Goal: Task Accomplishment & Management: Complete application form

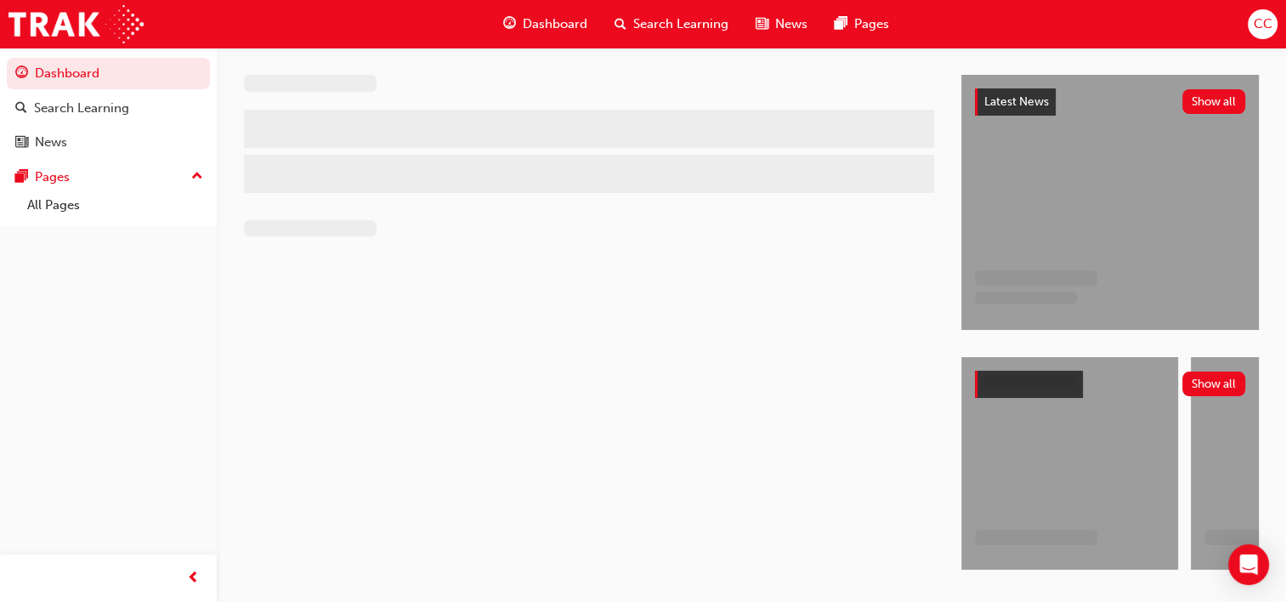
click at [1267, 17] on span "CC" at bounding box center [1262, 24] width 19 height 20
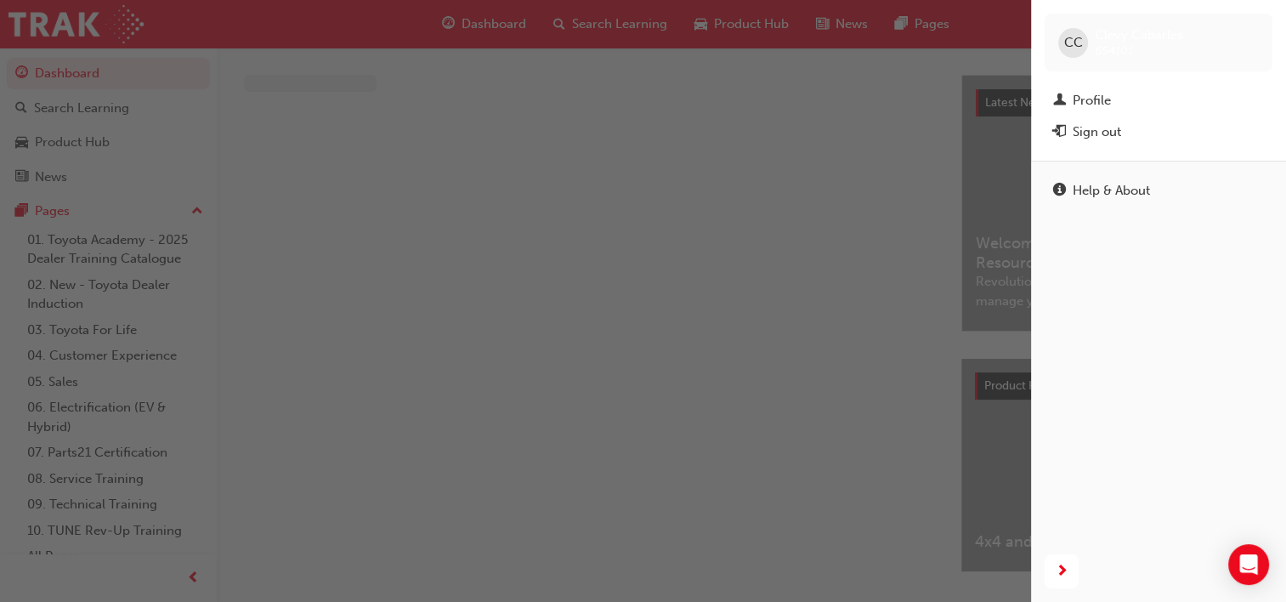
click at [1264, 20] on div "CC [PERSON_NAME] 654101" at bounding box center [1159, 43] width 228 height 58
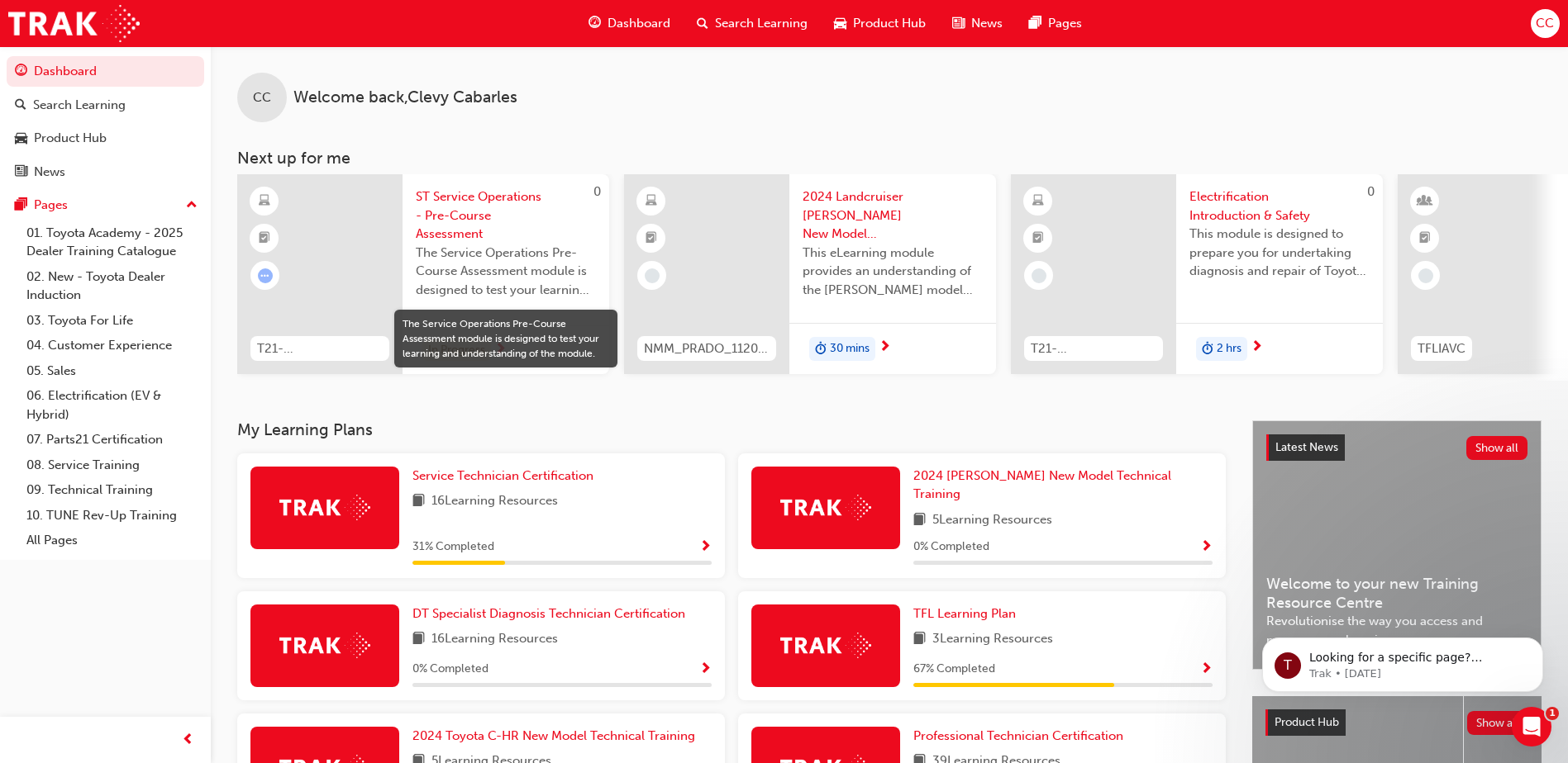
click at [547, 251] on span "The Service Operations Pre-Course Assessment module is designed to test your le…" at bounding box center [505, 272] width 180 height 56
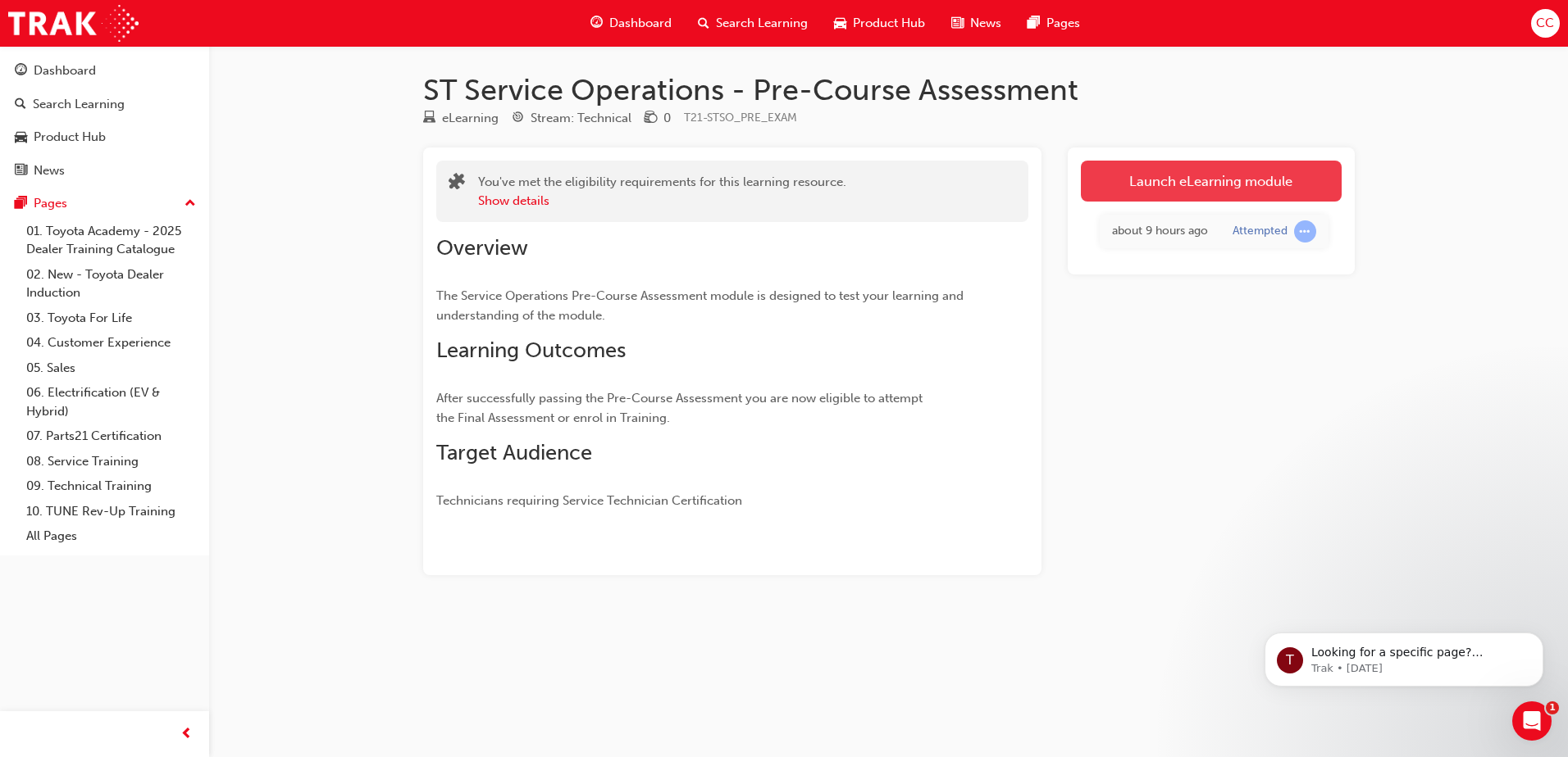
click at [1197, 187] on link "Launch eLearning module" at bounding box center [1211, 181] width 261 height 41
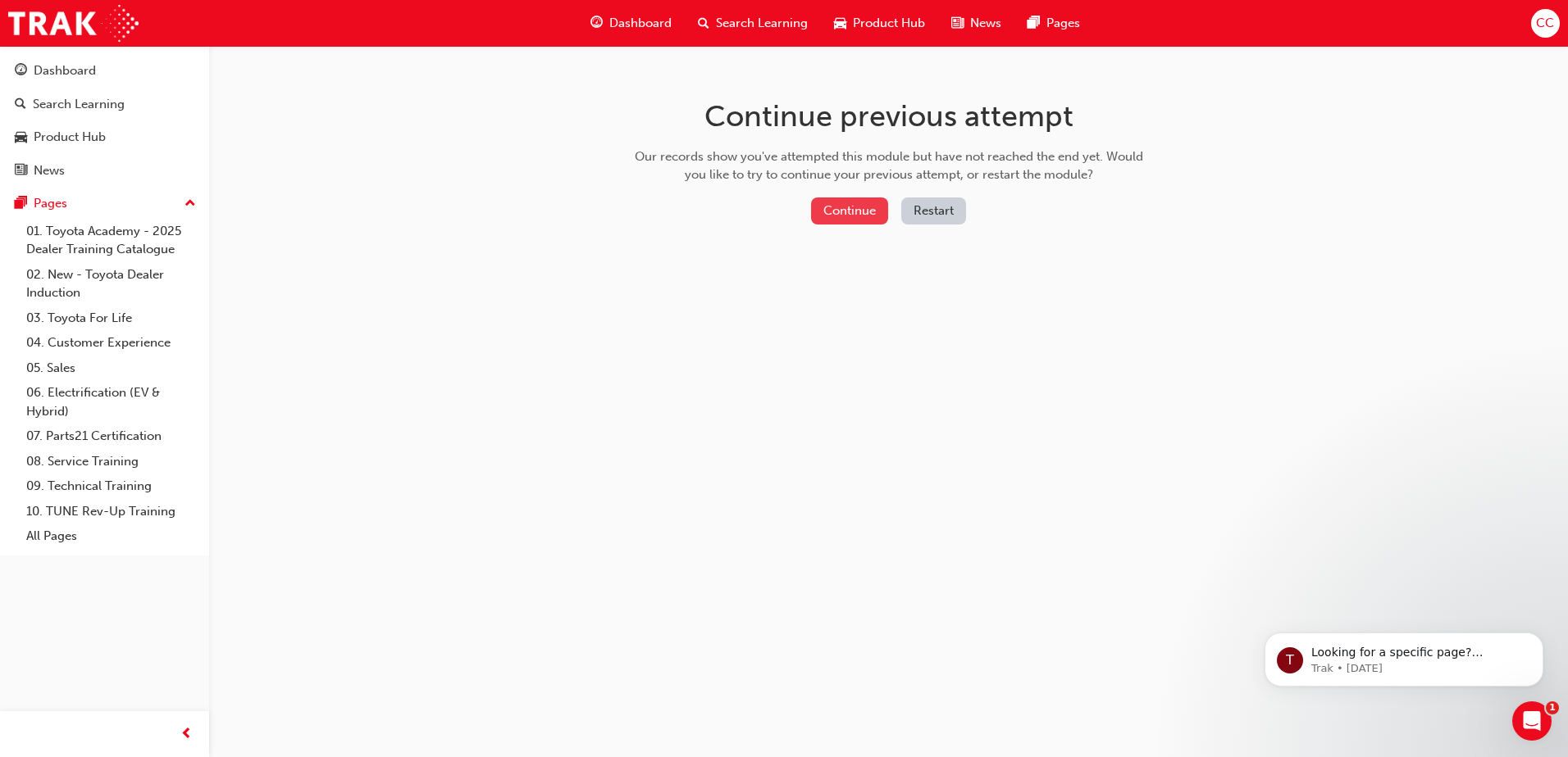
click at [820, 209] on button "Continue" at bounding box center [850, 211] width 77 height 27
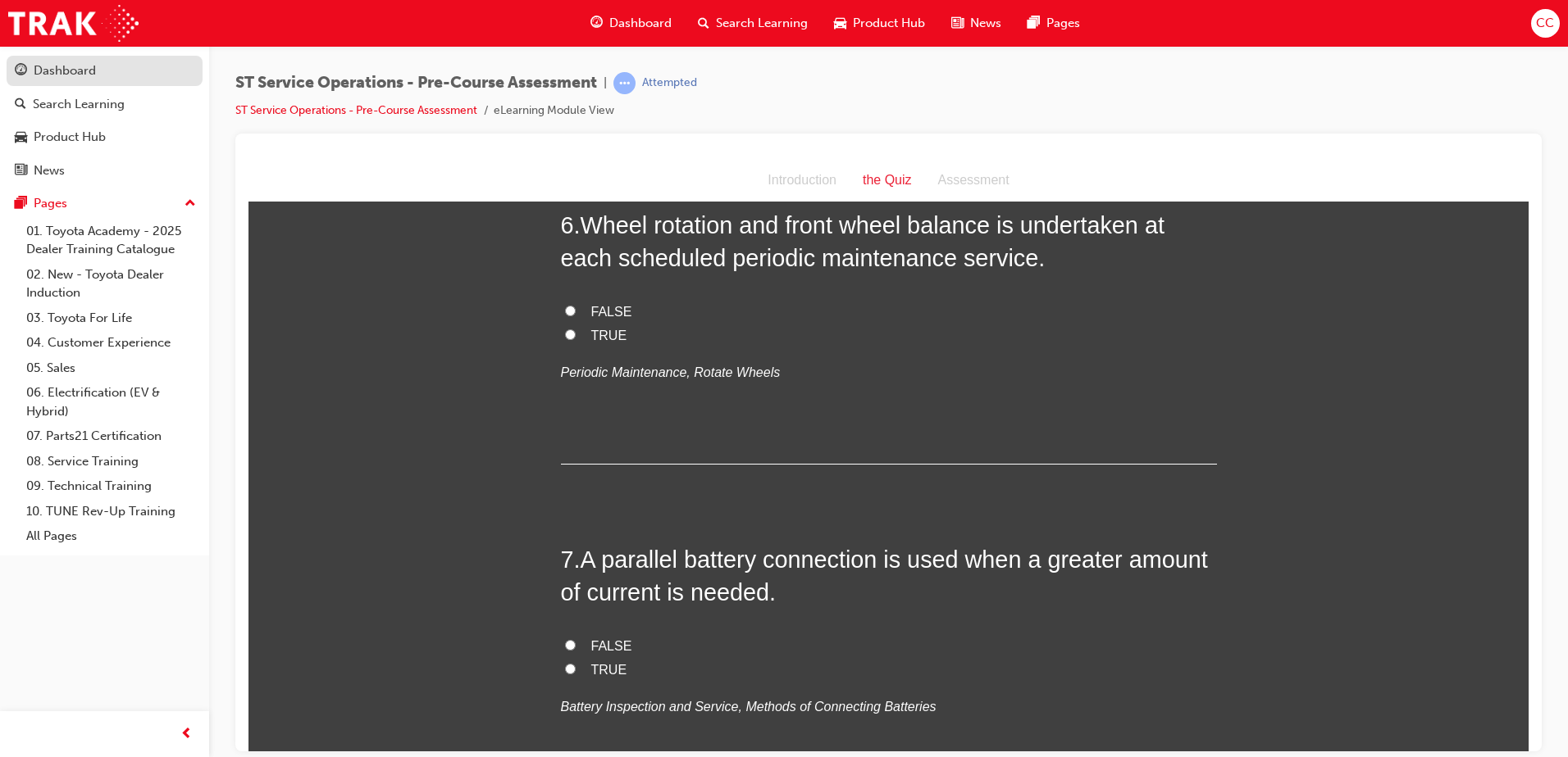
scroll to position [1921, 0]
click at [35, 73] on div "Dashboard" at bounding box center [65, 71] width 63 height 19
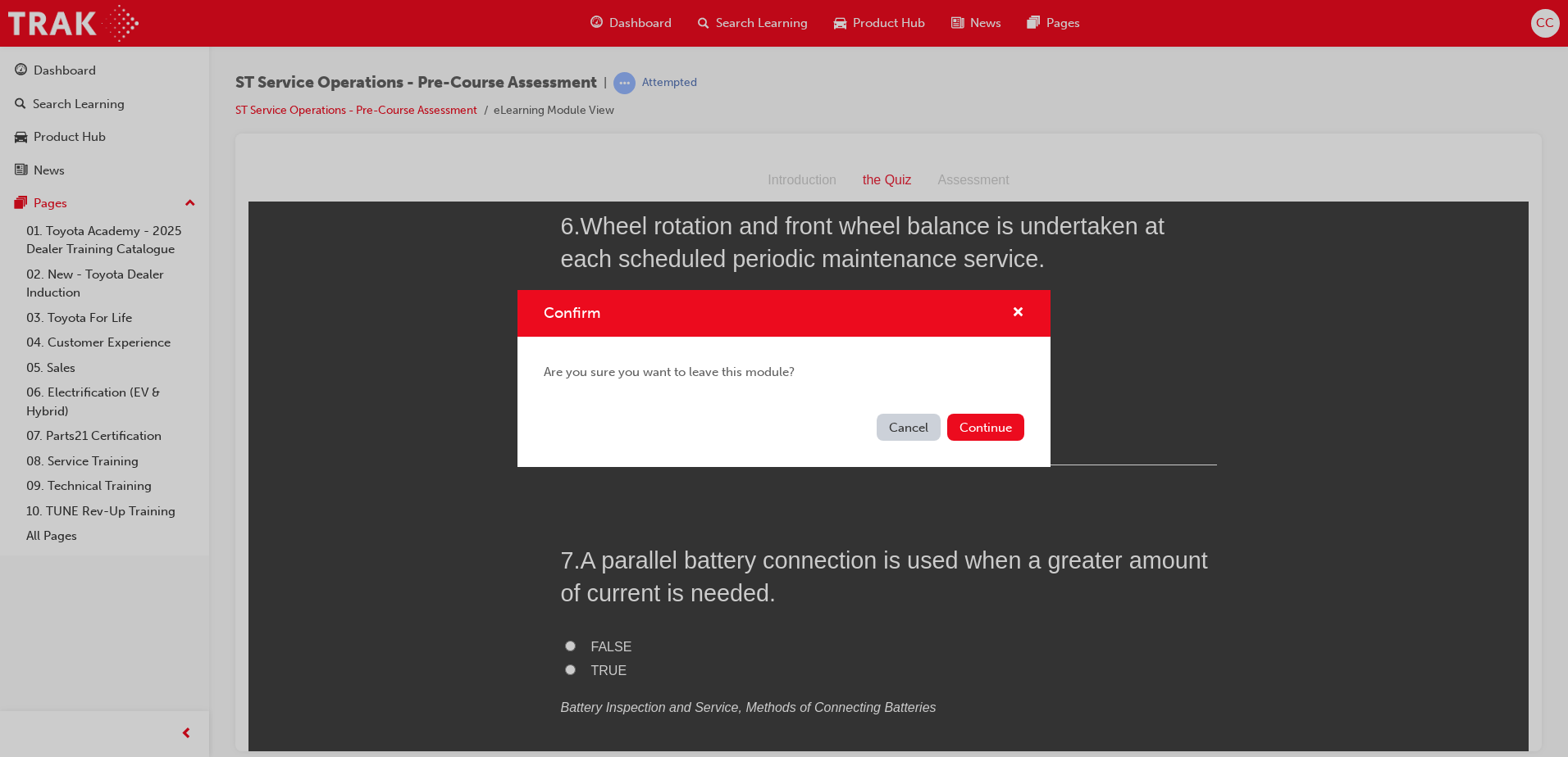
click at [911, 431] on button "Cancel" at bounding box center [909, 427] width 64 height 27
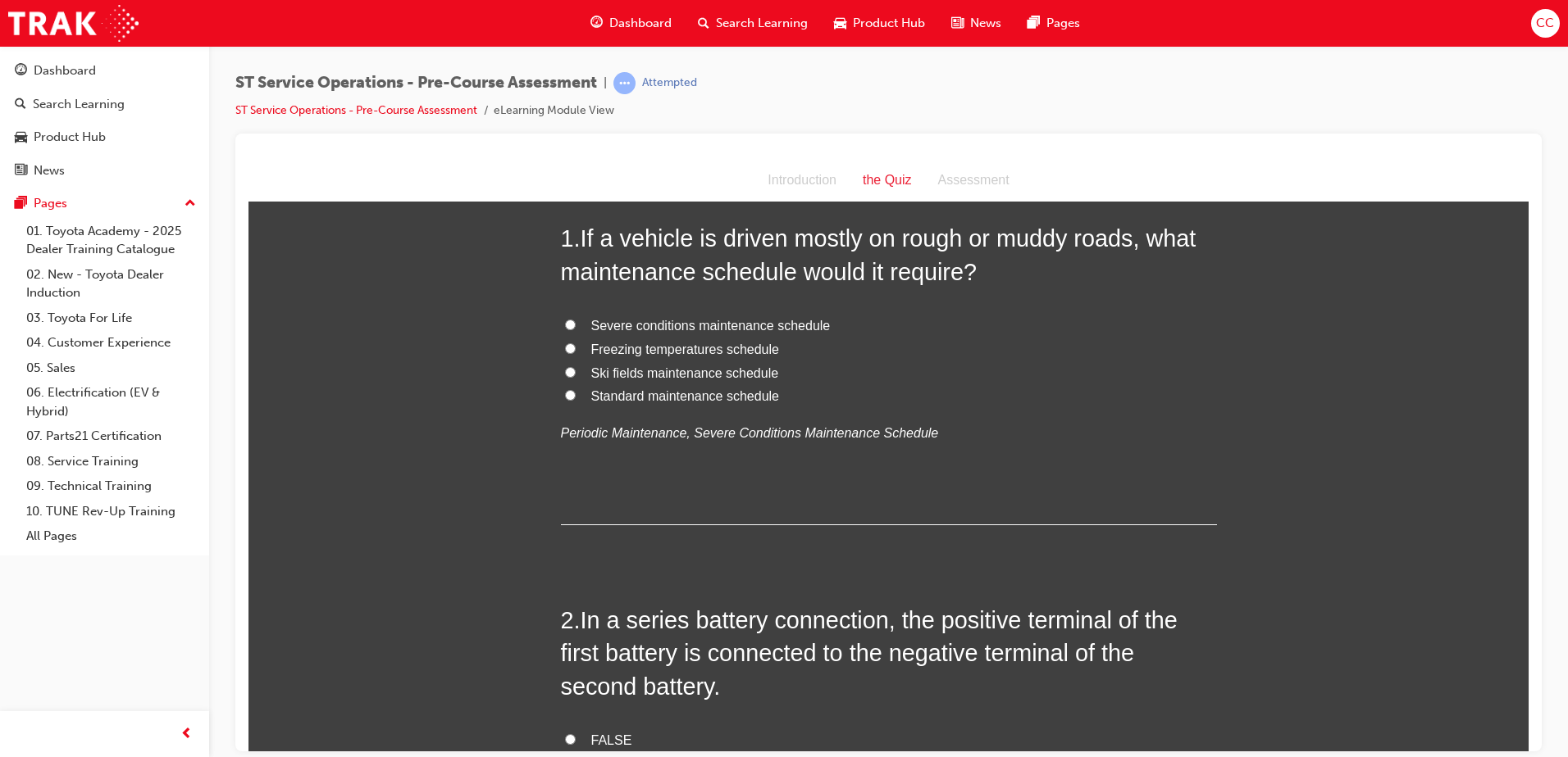
scroll to position [0, 0]
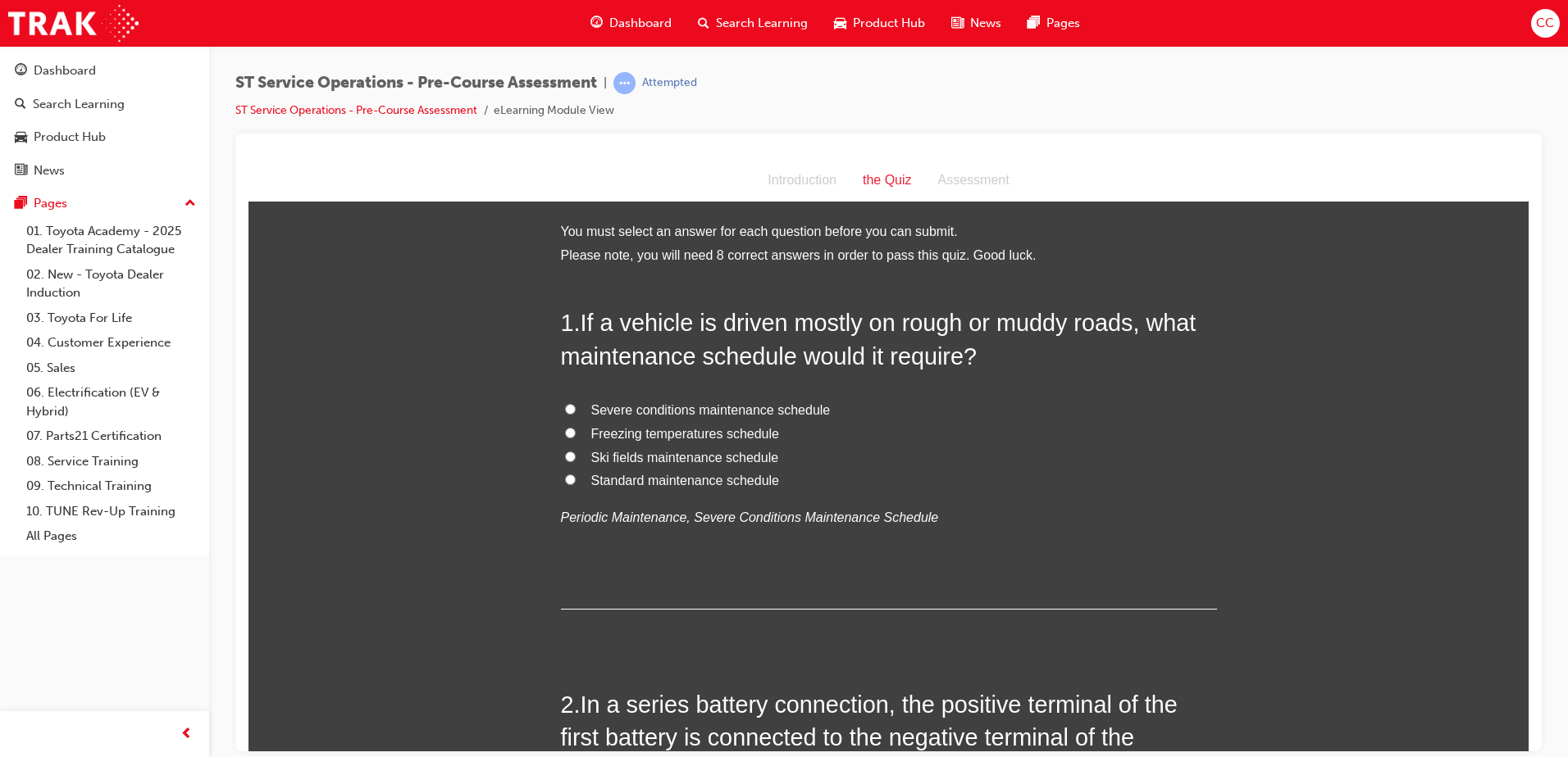
click at [565, 477] on input "Standard maintenance schedule" at bounding box center [570, 478] width 11 height 11
radio input "true"
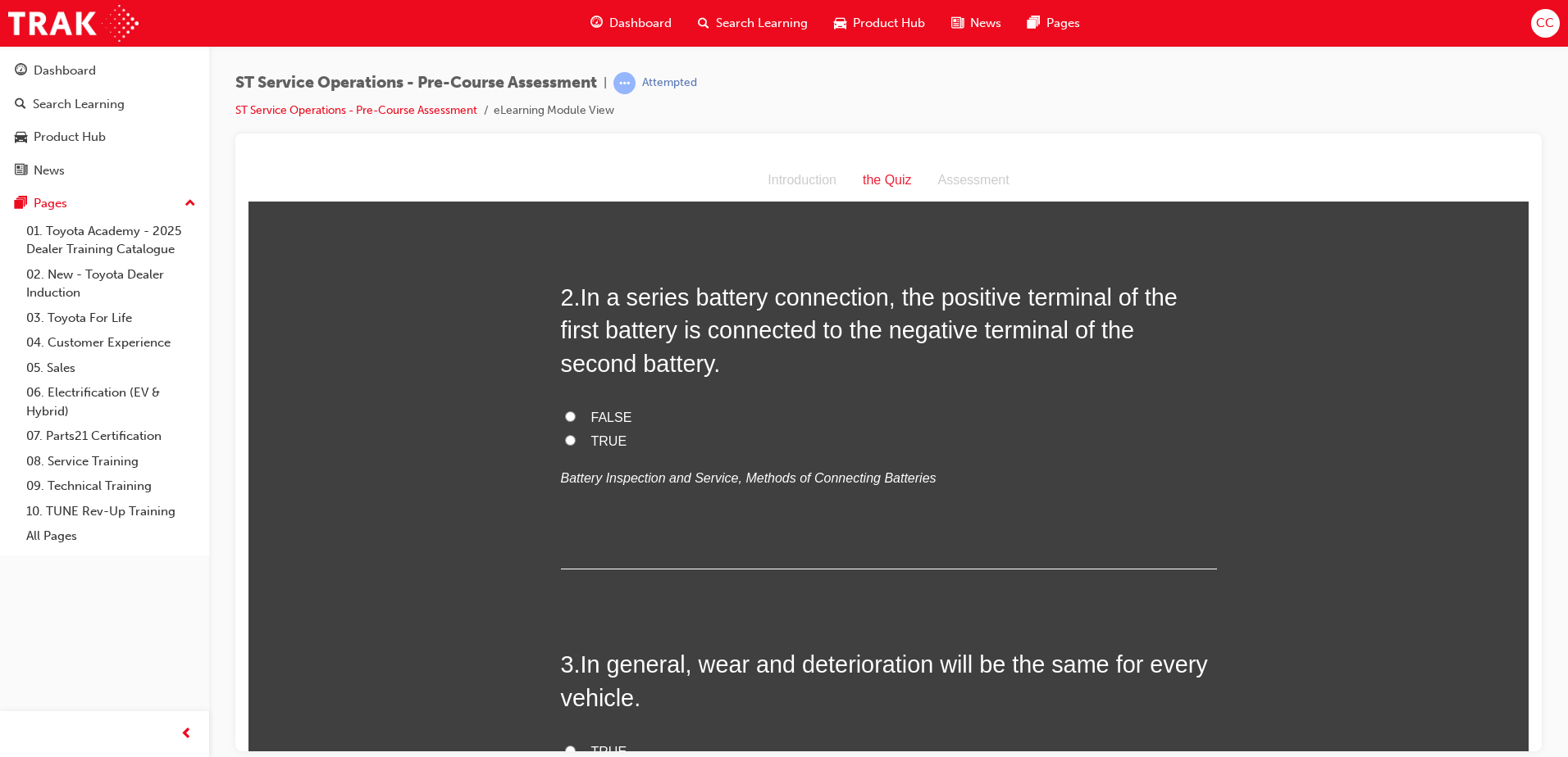
scroll to position [408, 0]
click at [565, 439] on input "TRUE" at bounding box center [570, 439] width 11 height 11
radio input "true"
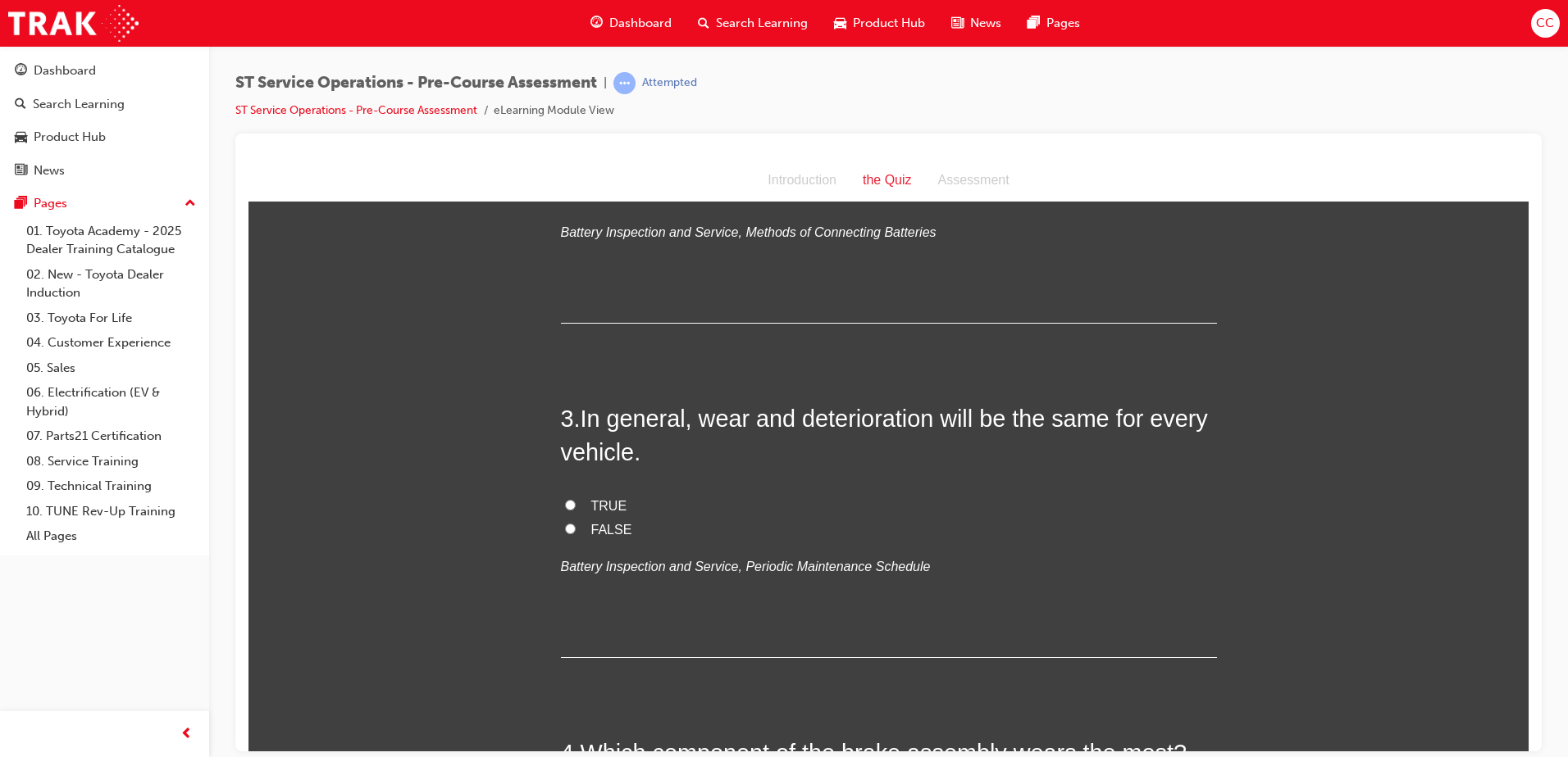
scroll to position [654, 0]
click at [567, 524] on input "FALSE" at bounding box center [570, 527] width 11 height 11
radio input "true"
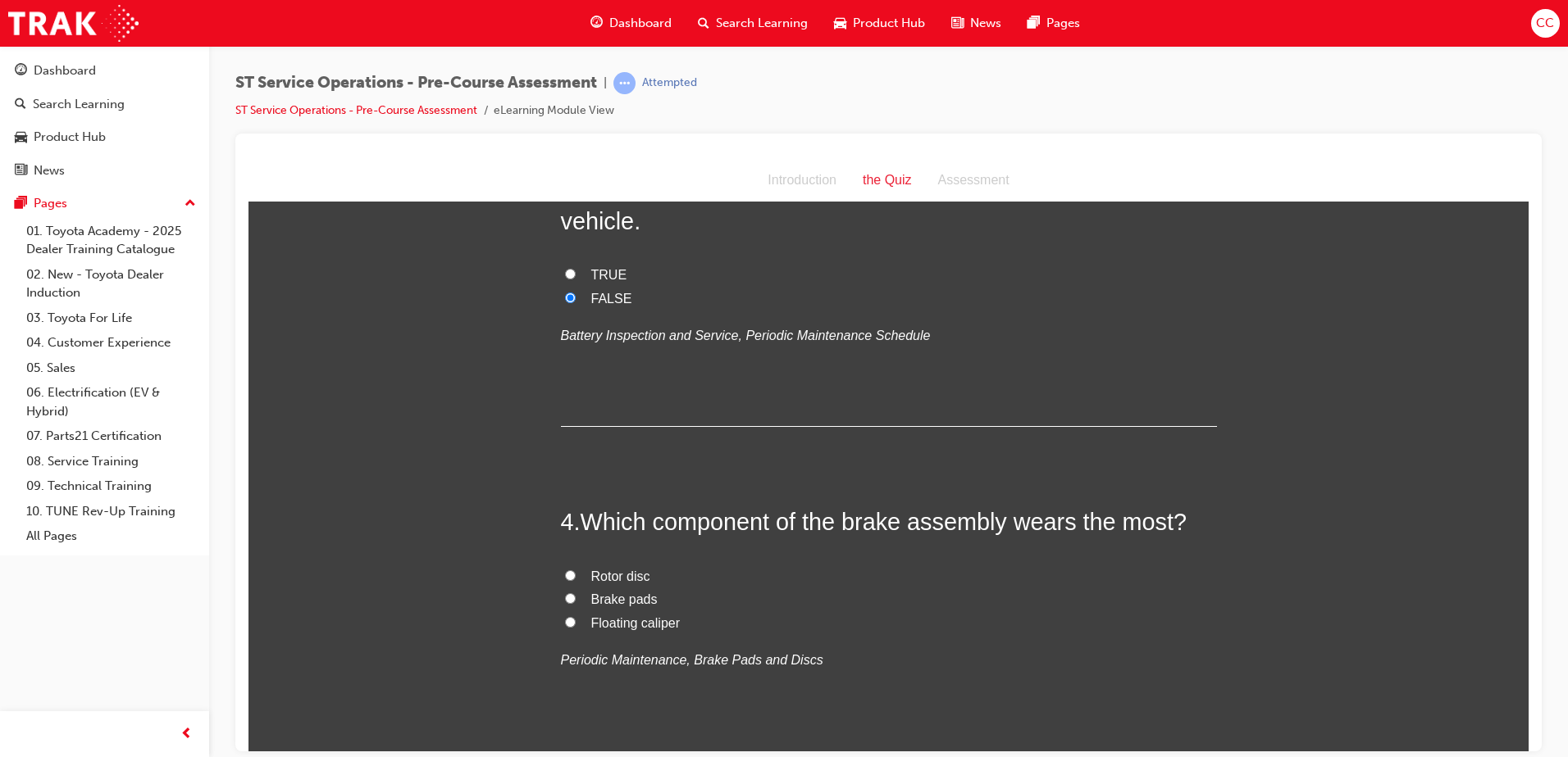
scroll to position [885, 0]
click at [565, 580] on input "Brake pads" at bounding box center [570, 597] width 11 height 11
radio input "true"
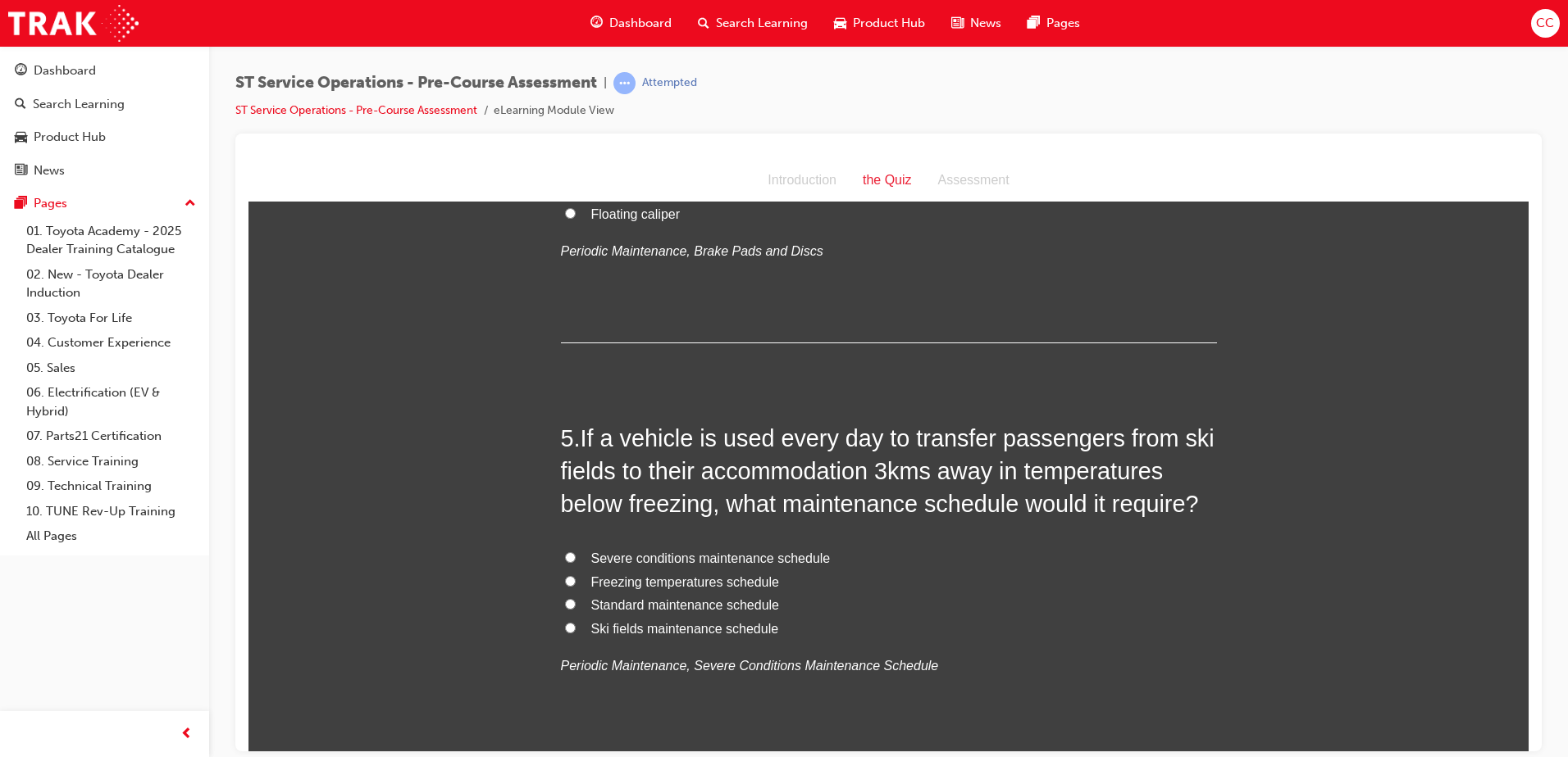
scroll to position [1295, 0]
click at [565, 579] on input "Freezing temperatures schedule" at bounding box center [570, 579] width 11 height 11
radio input "true"
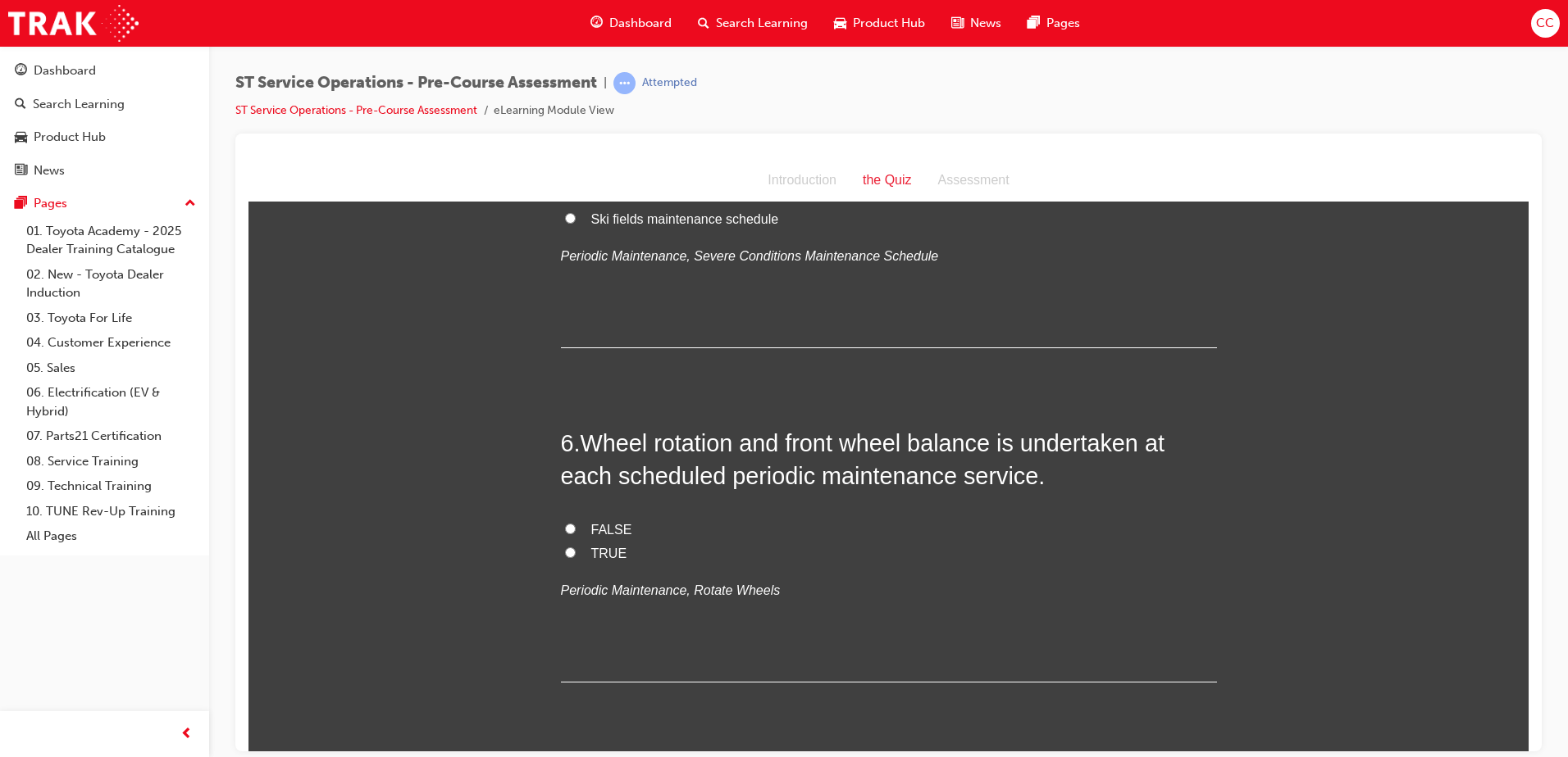
scroll to position [1704, 0]
click at [566, 527] on input "FALSE" at bounding box center [570, 527] width 11 height 11
radio input "true"
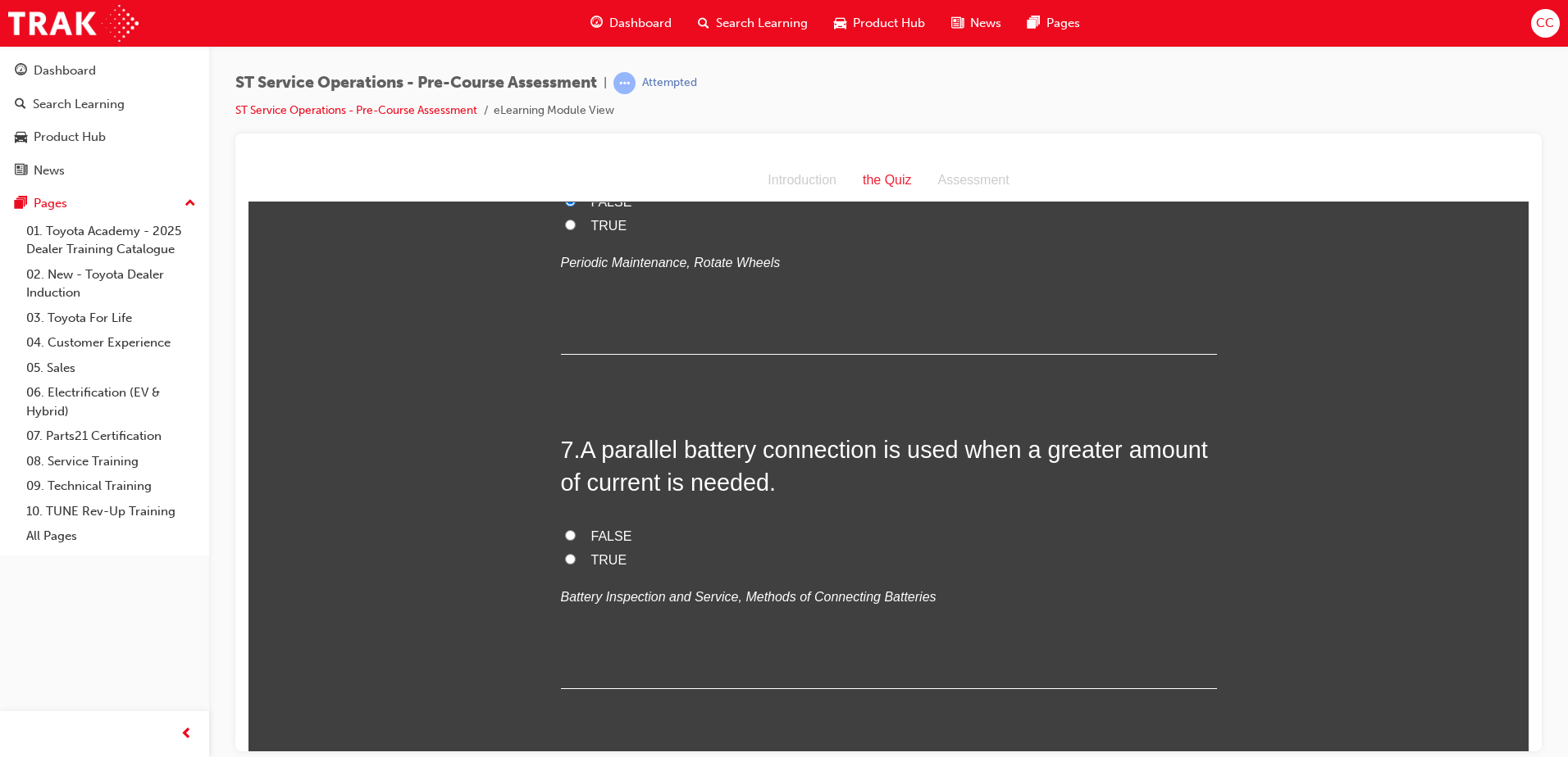
scroll to position [2032, 0]
click at [565, 555] on input "TRUE" at bounding box center [570, 557] width 11 height 11
radio input "true"
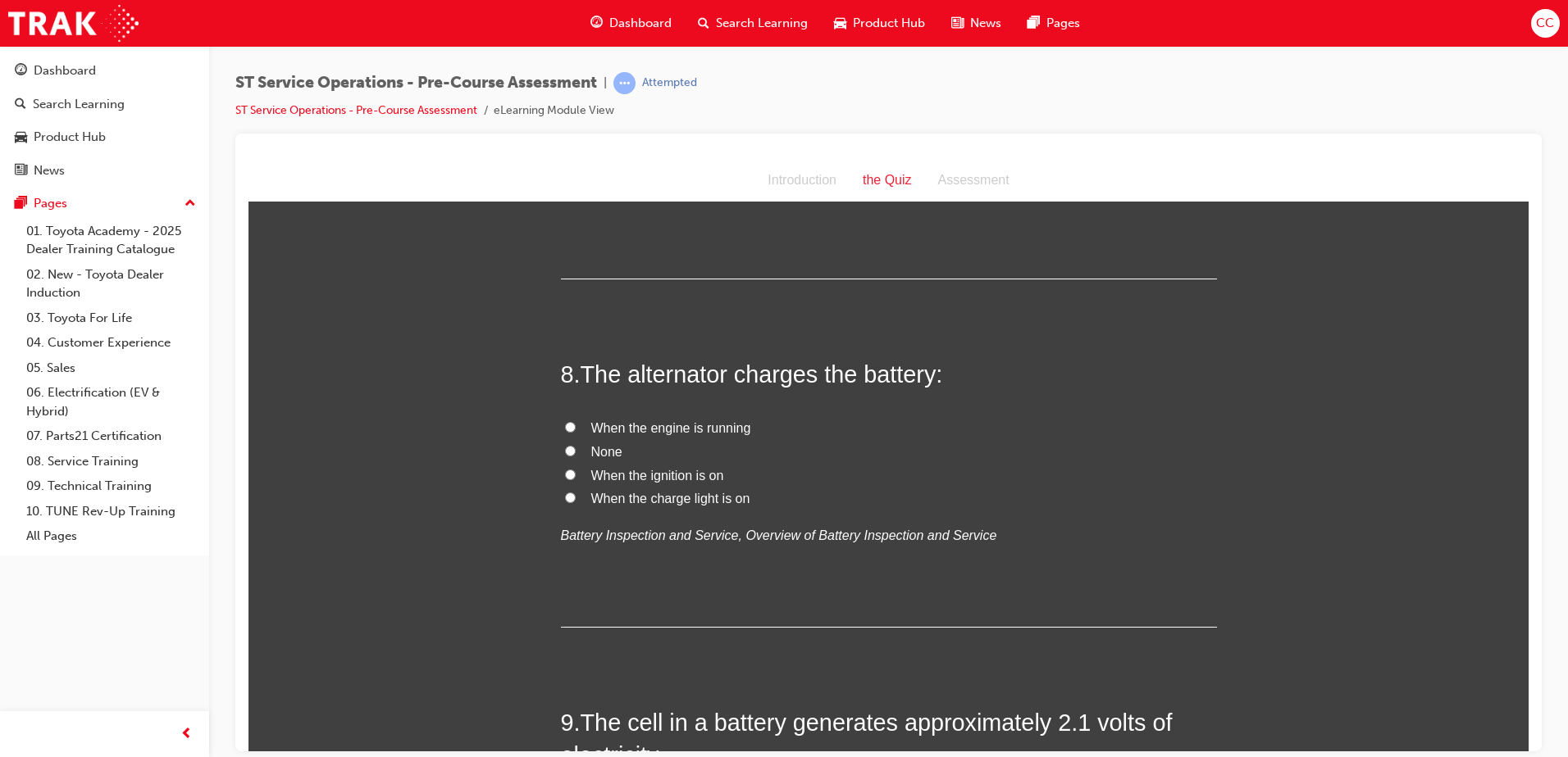
scroll to position [2442, 0]
click at [566, 425] on input "When the engine is running" at bounding box center [570, 425] width 11 height 11
radio input "true"
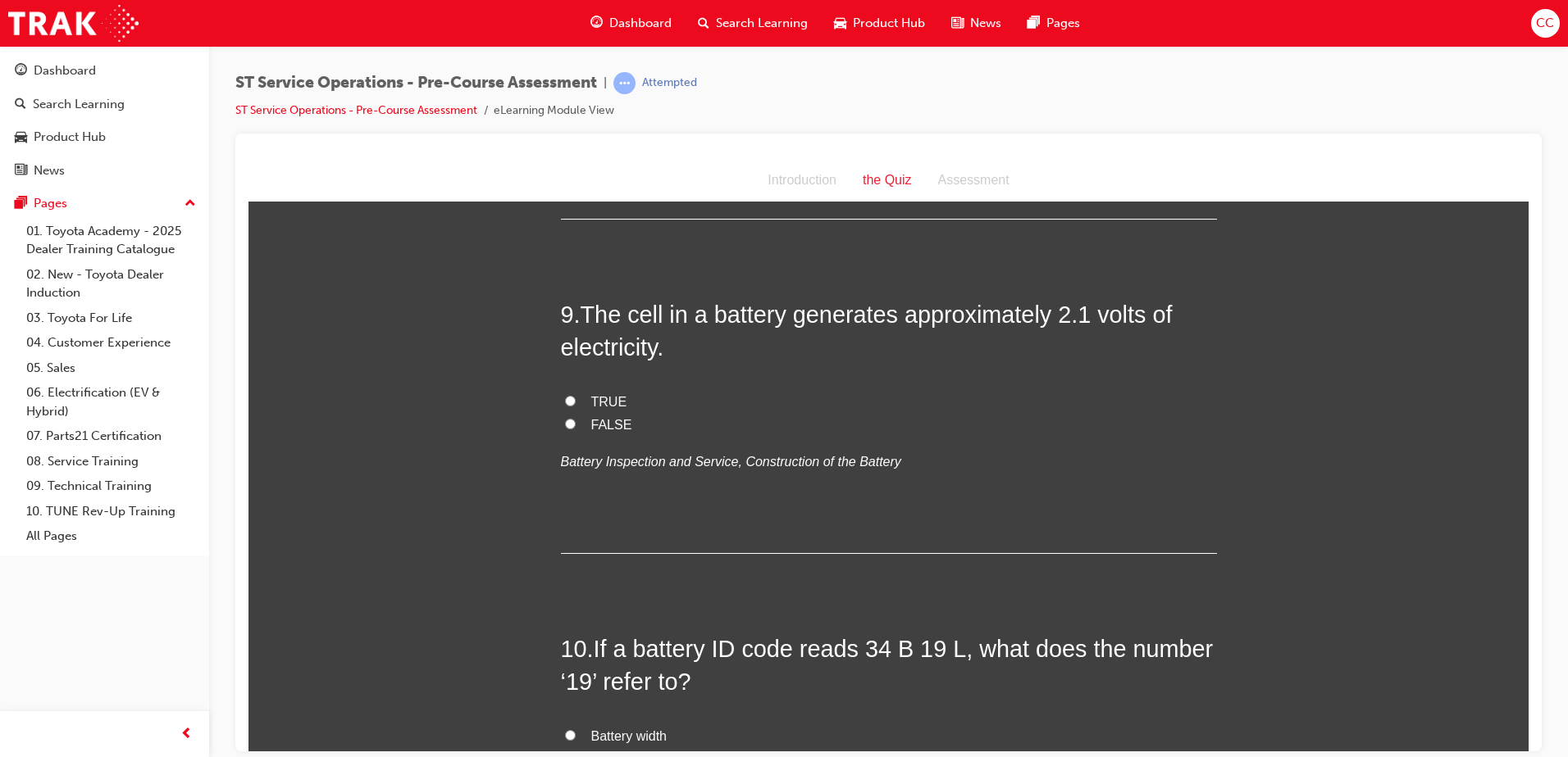
scroll to position [2852, 0]
click at [565, 398] on input "TRUE" at bounding box center [570, 398] width 11 height 11
radio input "true"
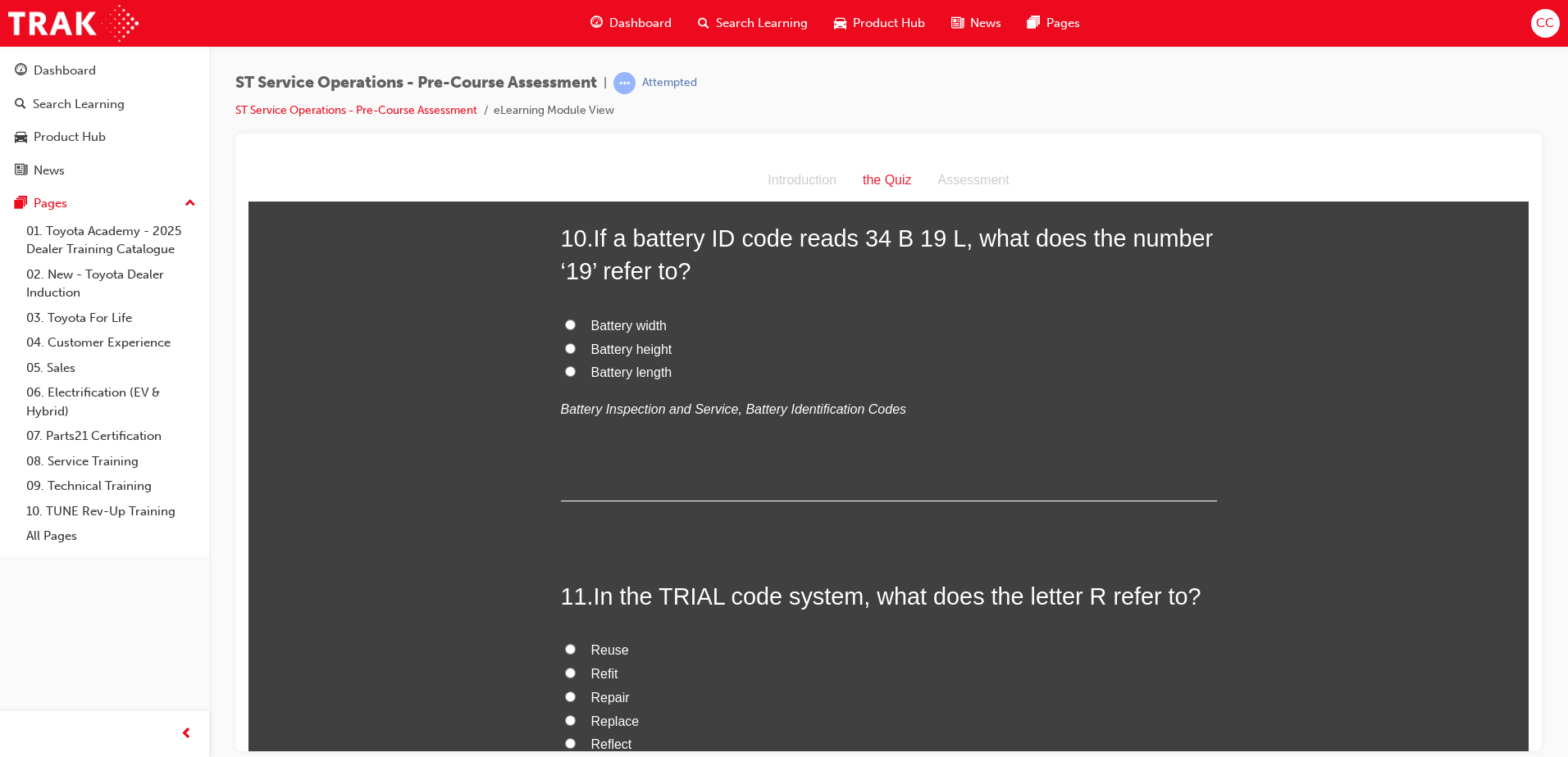
scroll to position [3261, 0]
click at [565, 368] on input "Battery length" at bounding box center [570, 369] width 11 height 11
radio input "true"
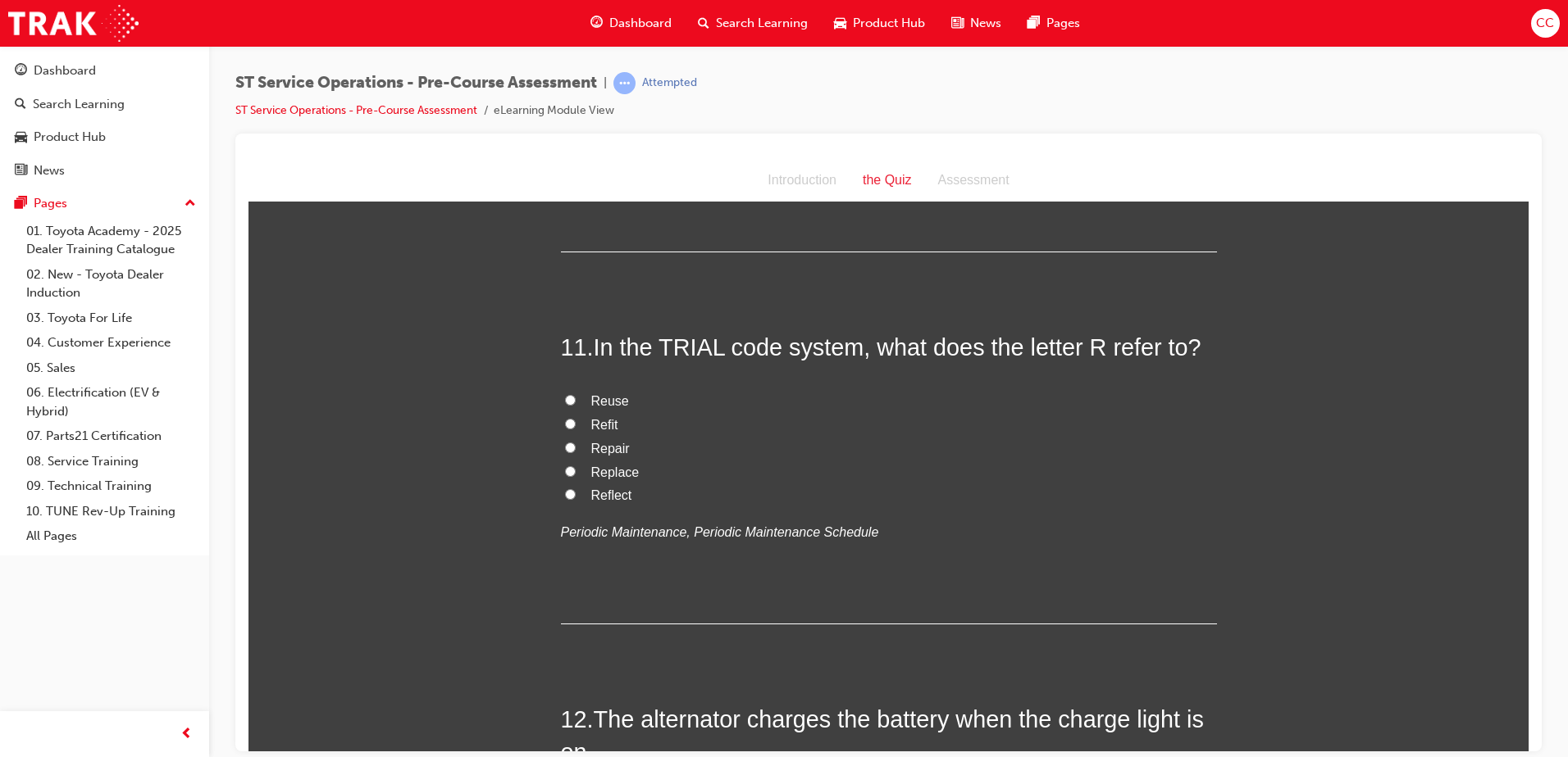
scroll to position [3508, 0]
click at [565, 447] on input "Repair" at bounding box center [570, 447] width 11 height 11
radio input "true"
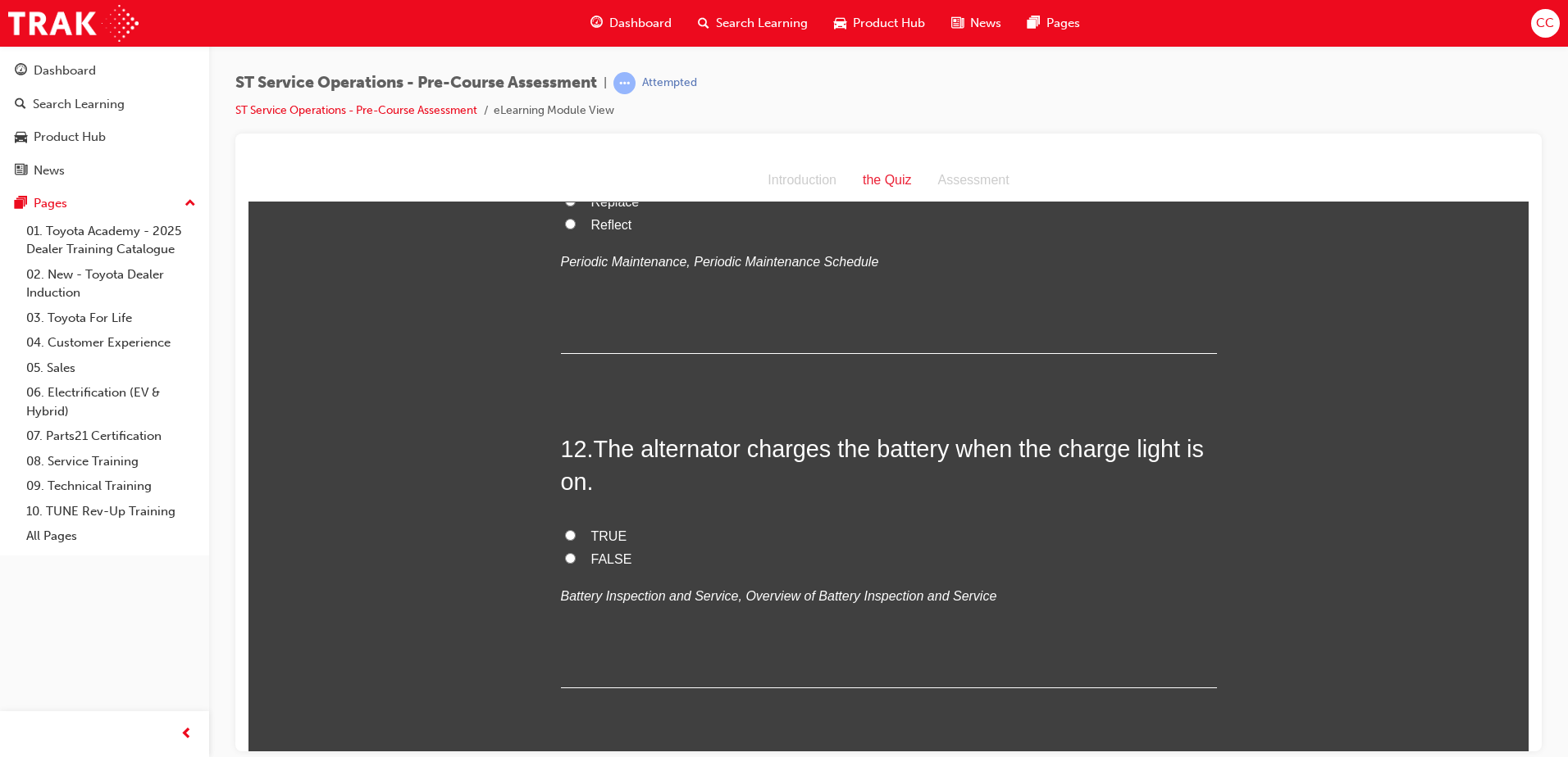
scroll to position [3781, 0]
click at [565, 556] on input "FALSE" at bounding box center [570, 556] width 11 height 11
radio input "true"
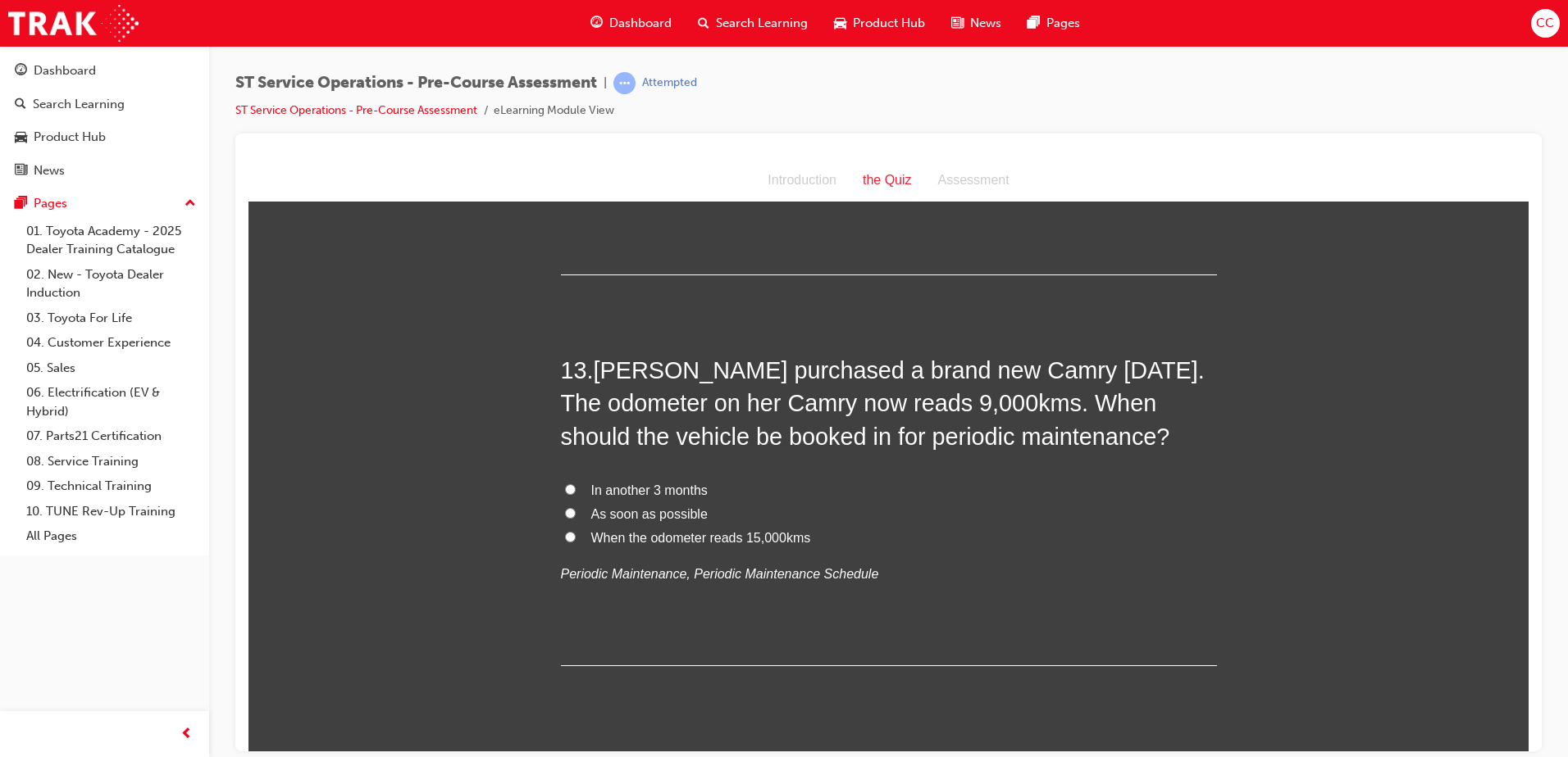
scroll to position [4192, 0]
click at [565, 511] on input "As soon as possible" at bounding box center [570, 513] width 11 height 11
radio input "true"
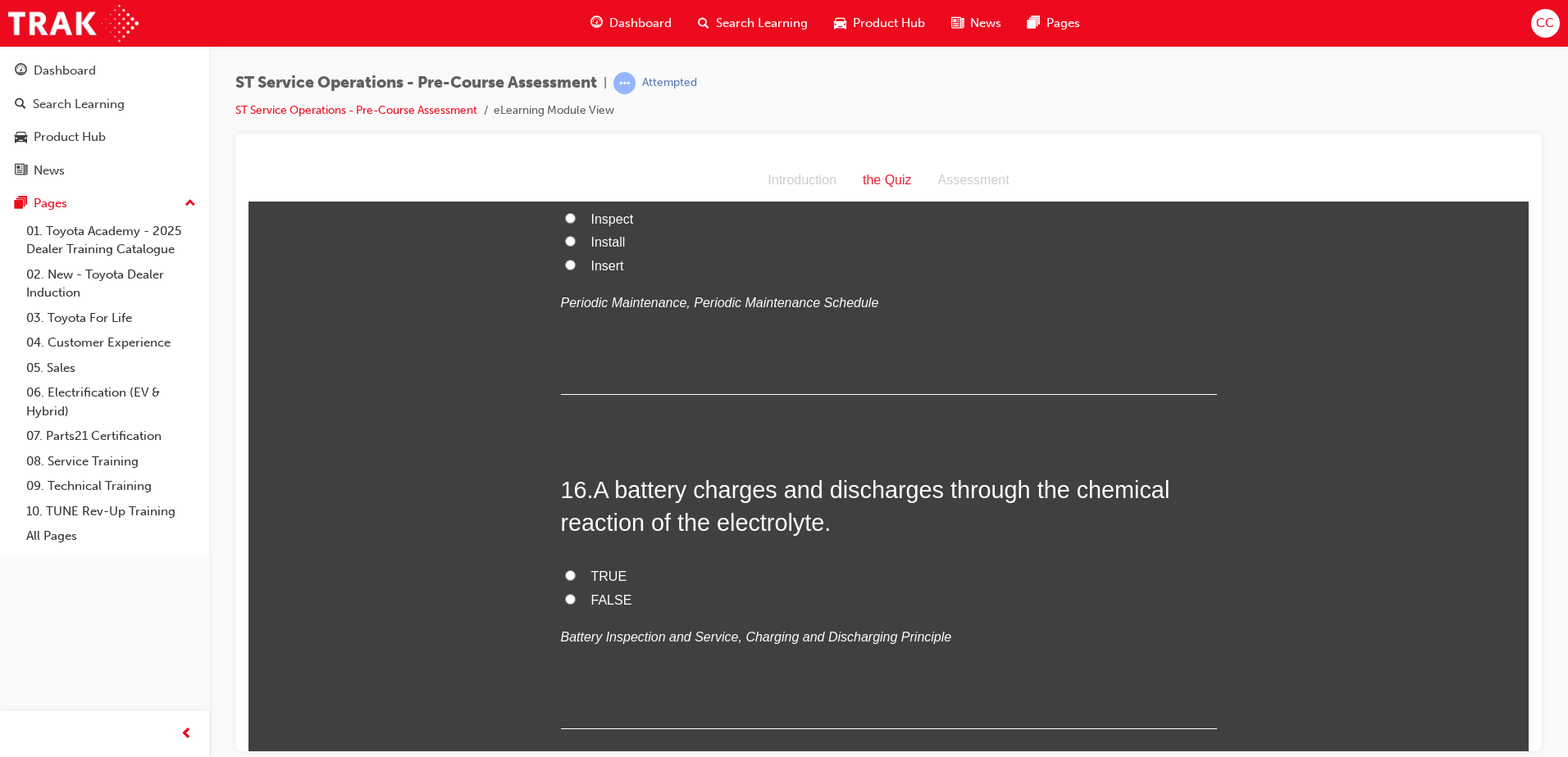
scroll to position [5230, 0]
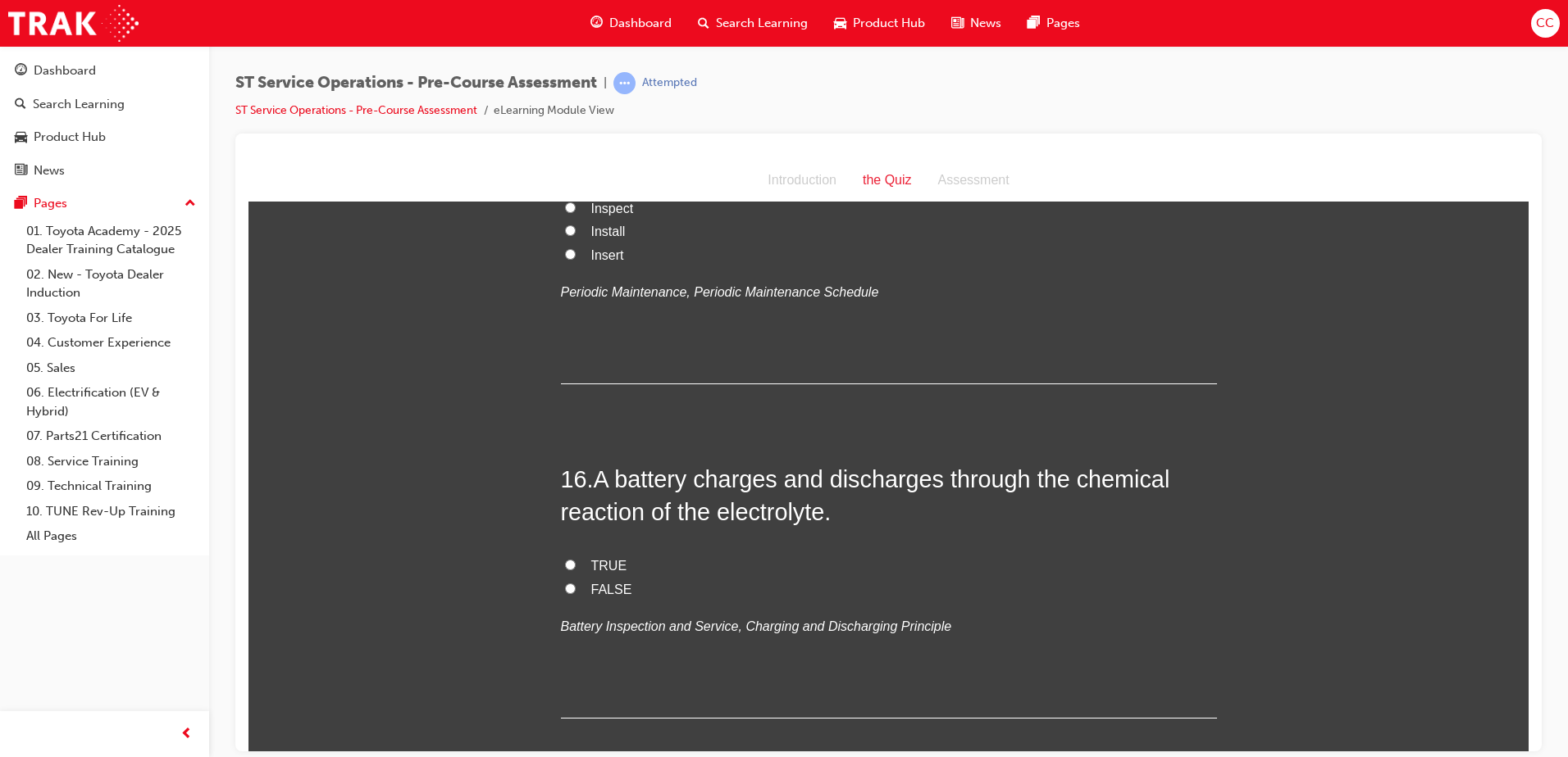
click at [565, 580] on input "FALSE" at bounding box center [570, 587] width 11 height 11
radio input "true"
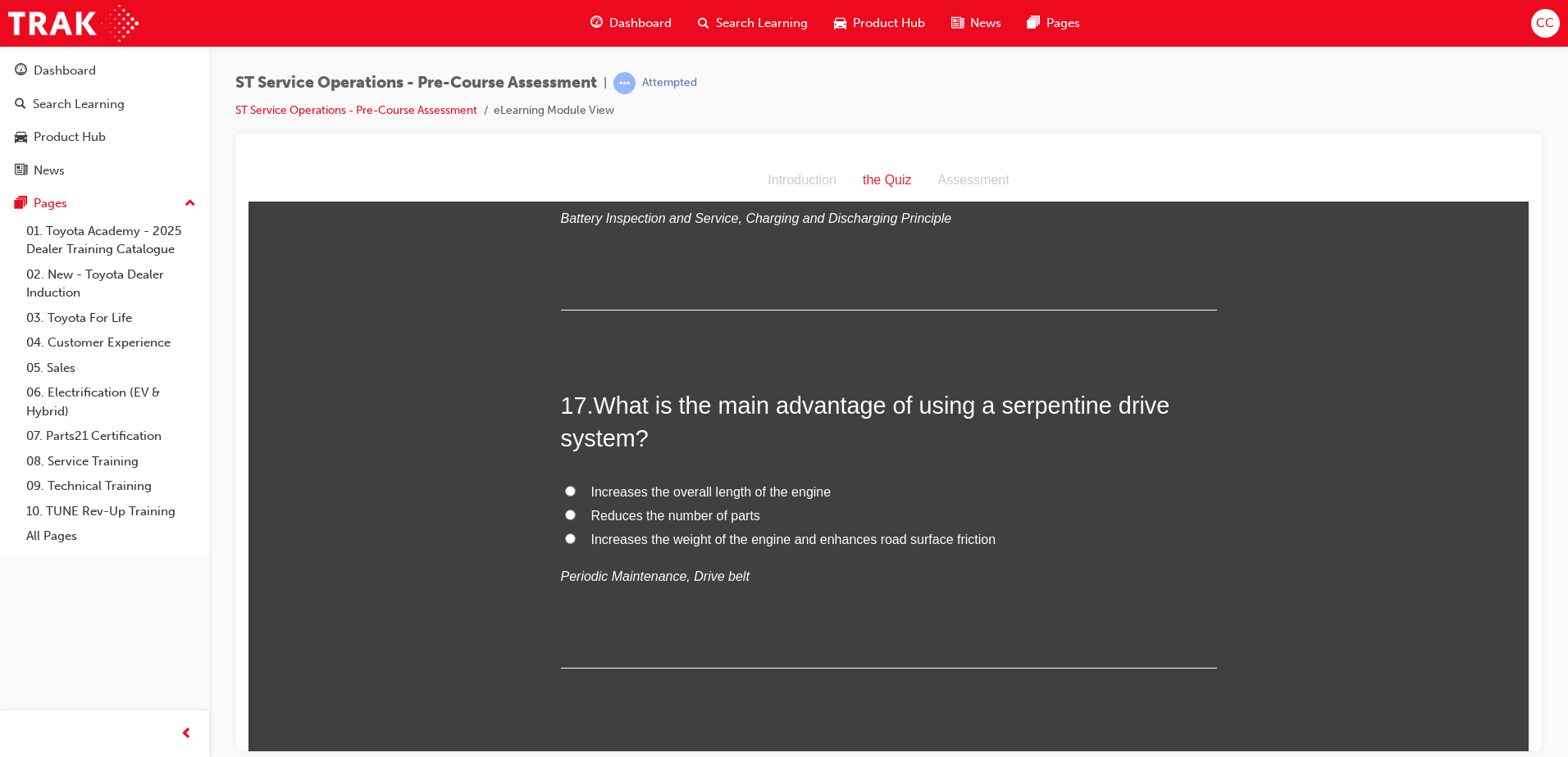
scroll to position [5638, 0]
click at [565, 538] on input "Increases the weight of the engine and enhances road surface friction" at bounding box center [570, 537] width 11 height 11
radio input "true"
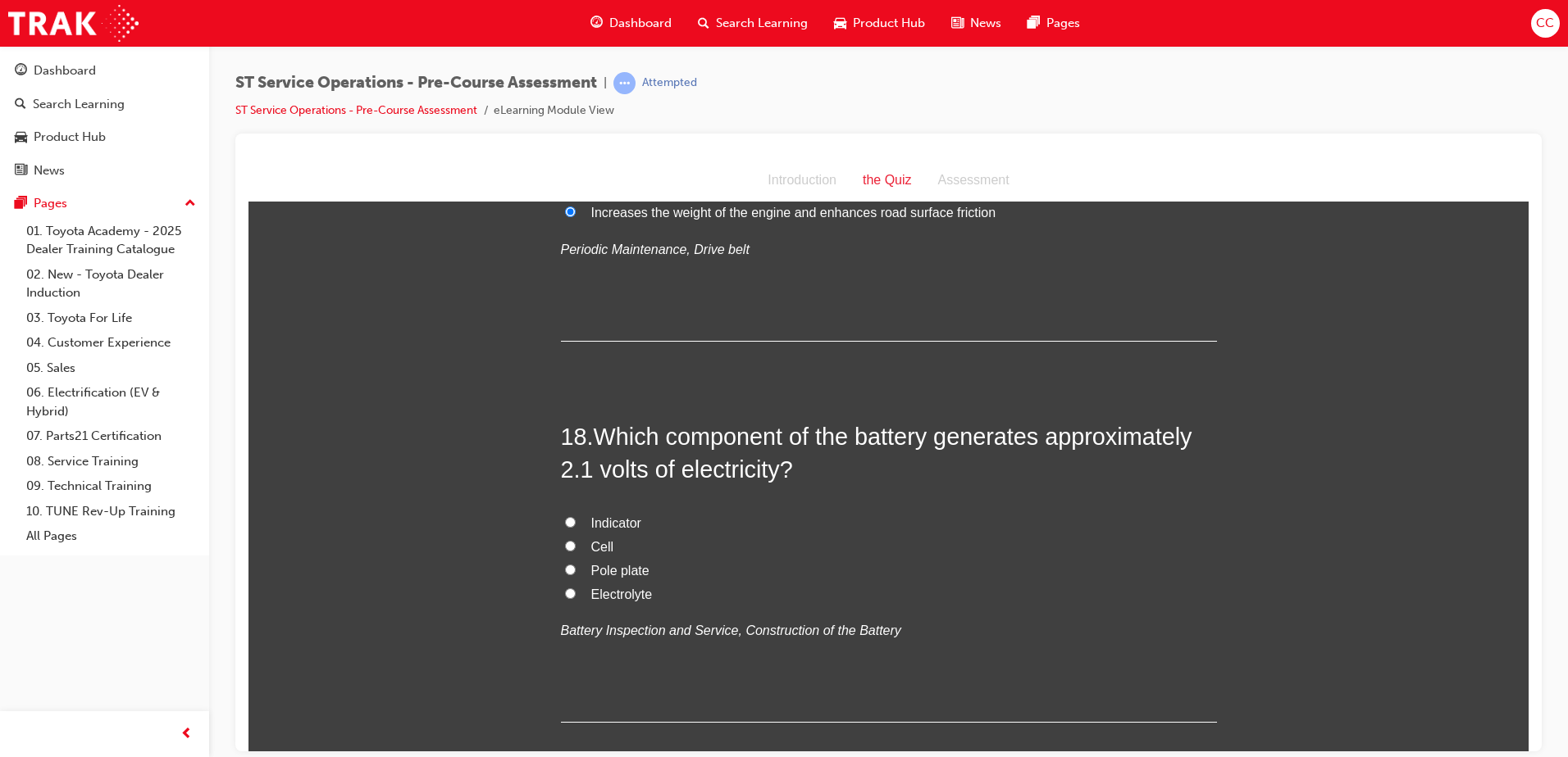
scroll to position [5966, 0]
click at [565, 543] on input "Cell" at bounding box center [570, 544] width 11 height 11
radio input "true"
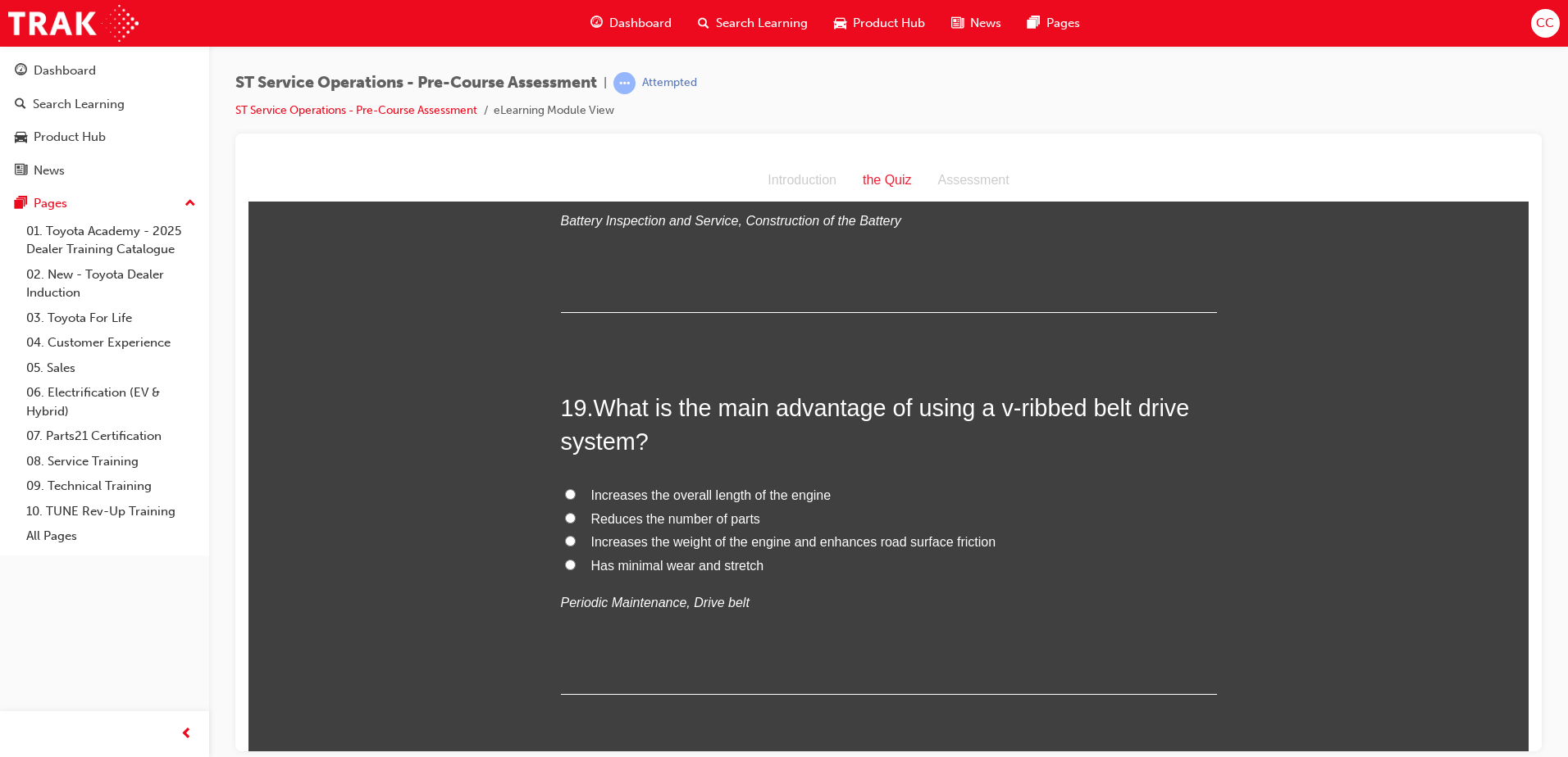
scroll to position [6375, 0]
click at [565, 559] on input "Has minimal wear and stretch" at bounding box center [570, 563] width 11 height 11
radio input "true"
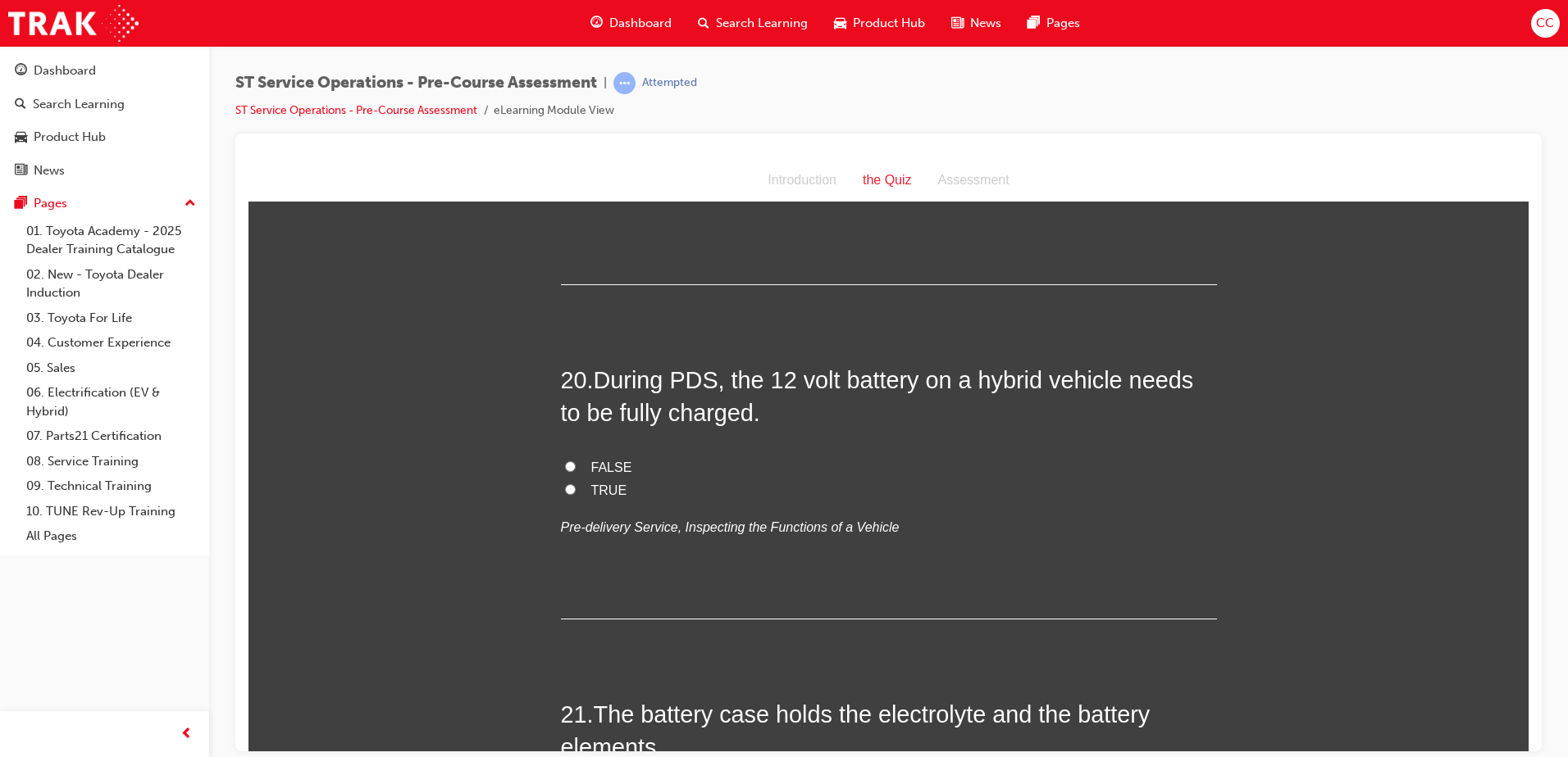
scroll to position [6785, 0]
click at [565, 489] on input "TRUE" at bounding box center [570, 488] width 11 height 11
radio input "true"
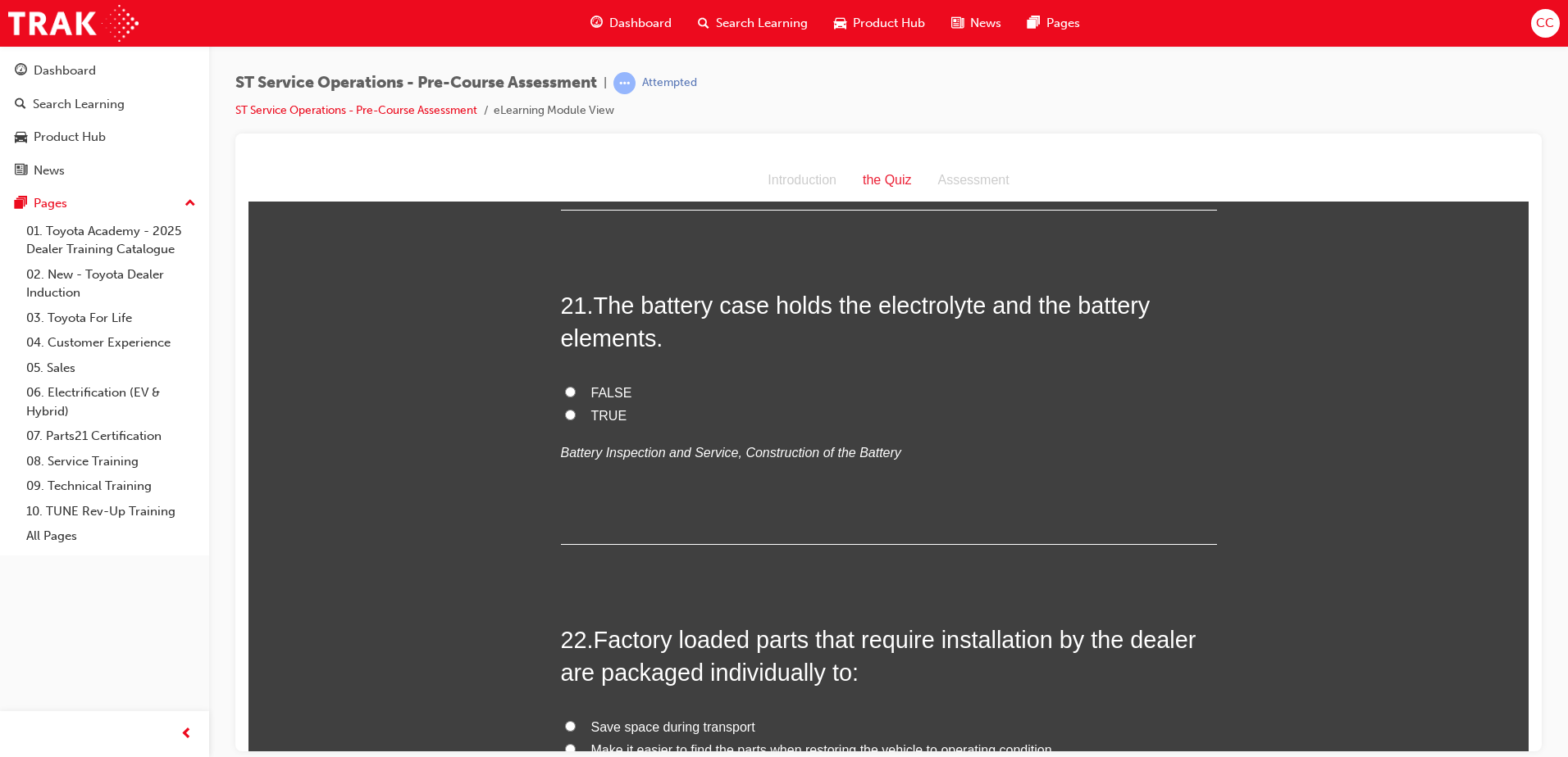
scroll to position [7195, 0]
click at [564, 406] on label "TRUE" at bounding box center [889, 414] width 656 height 24
click at [565, 407] on input "TRUE" at bounding box center [570, 412] width 11 height 11
radio input "true"
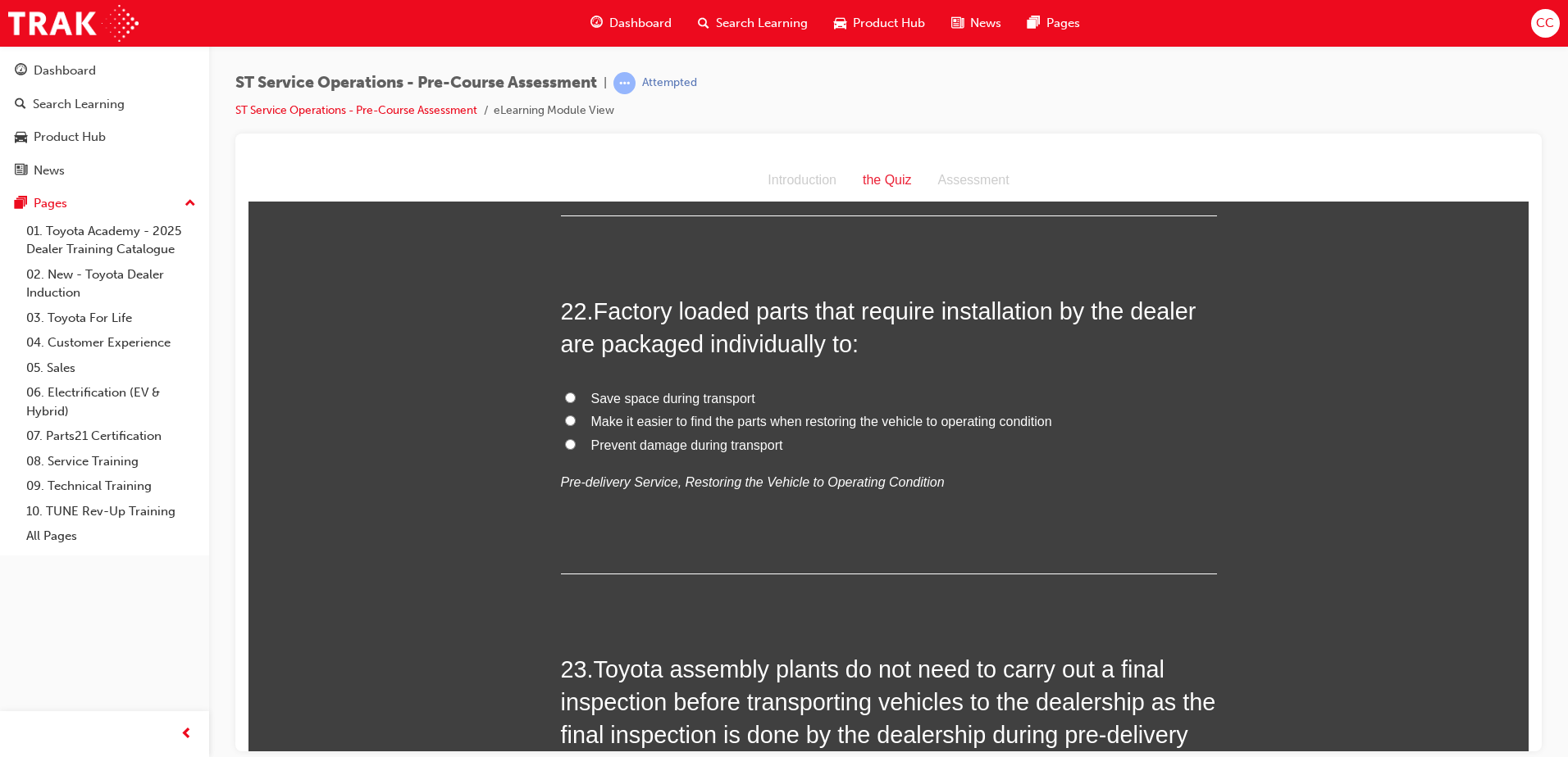
scroll to position [7523, 0]
click at [565, 442] on input "Prevent damage during transport" at bounding box center [570, 443] width 11 height 11
radio input "true"
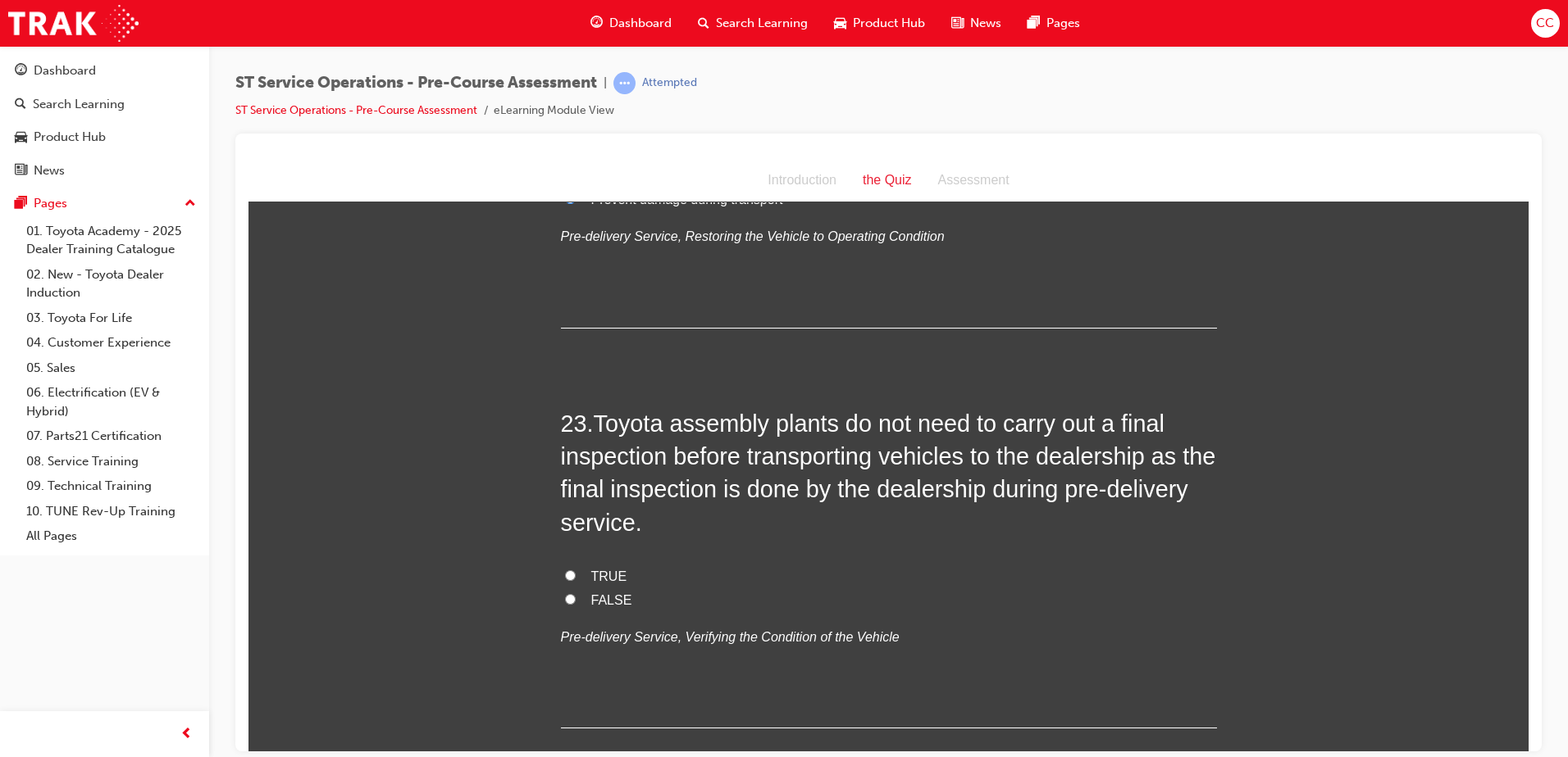
scroll to position [7769, 0]
click at [565, 574] on input "TRUE" at bounding box center [570, 574] width 11 height 11
radio input "true"
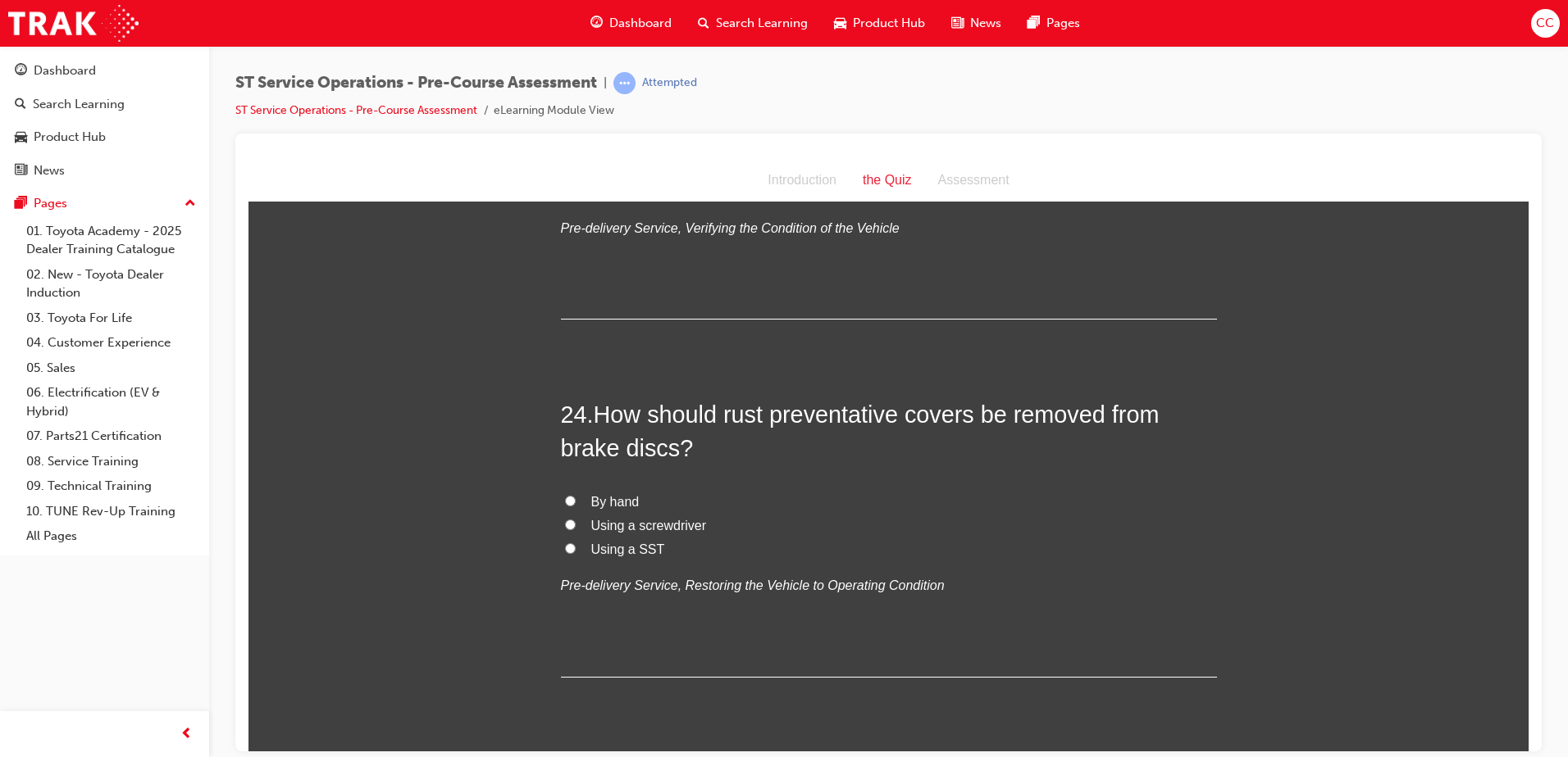
scroll to position [8178, 0]
click at [566, 497] on input "By hand" at bounding box center [570, 500] width 11 height 11
radio input "true"
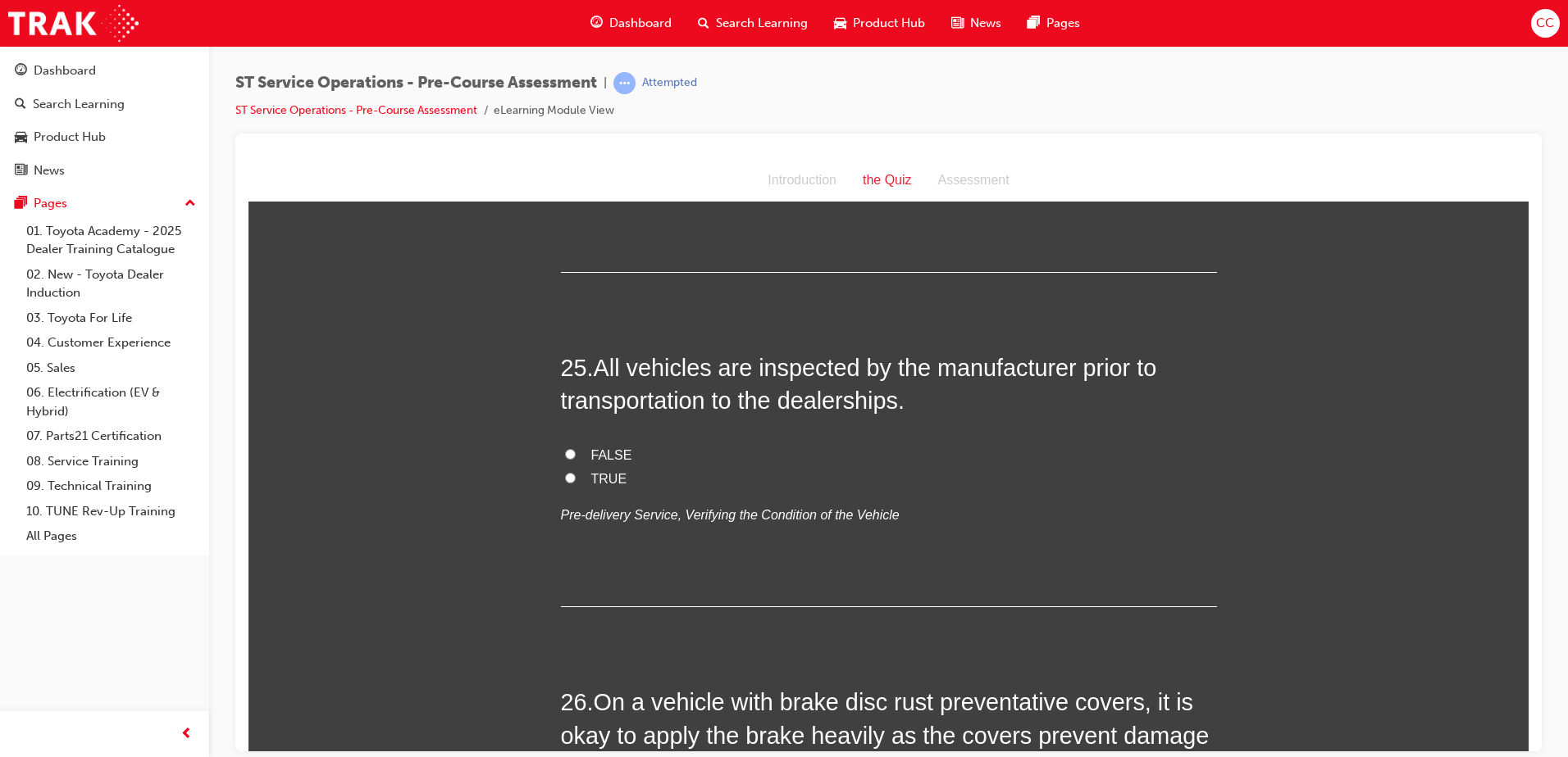
scroll to position [8583, 0]
click at [565, 475] on input "TRUE" at bounding box center [570, 476] width 11 height 11
radio input "true"
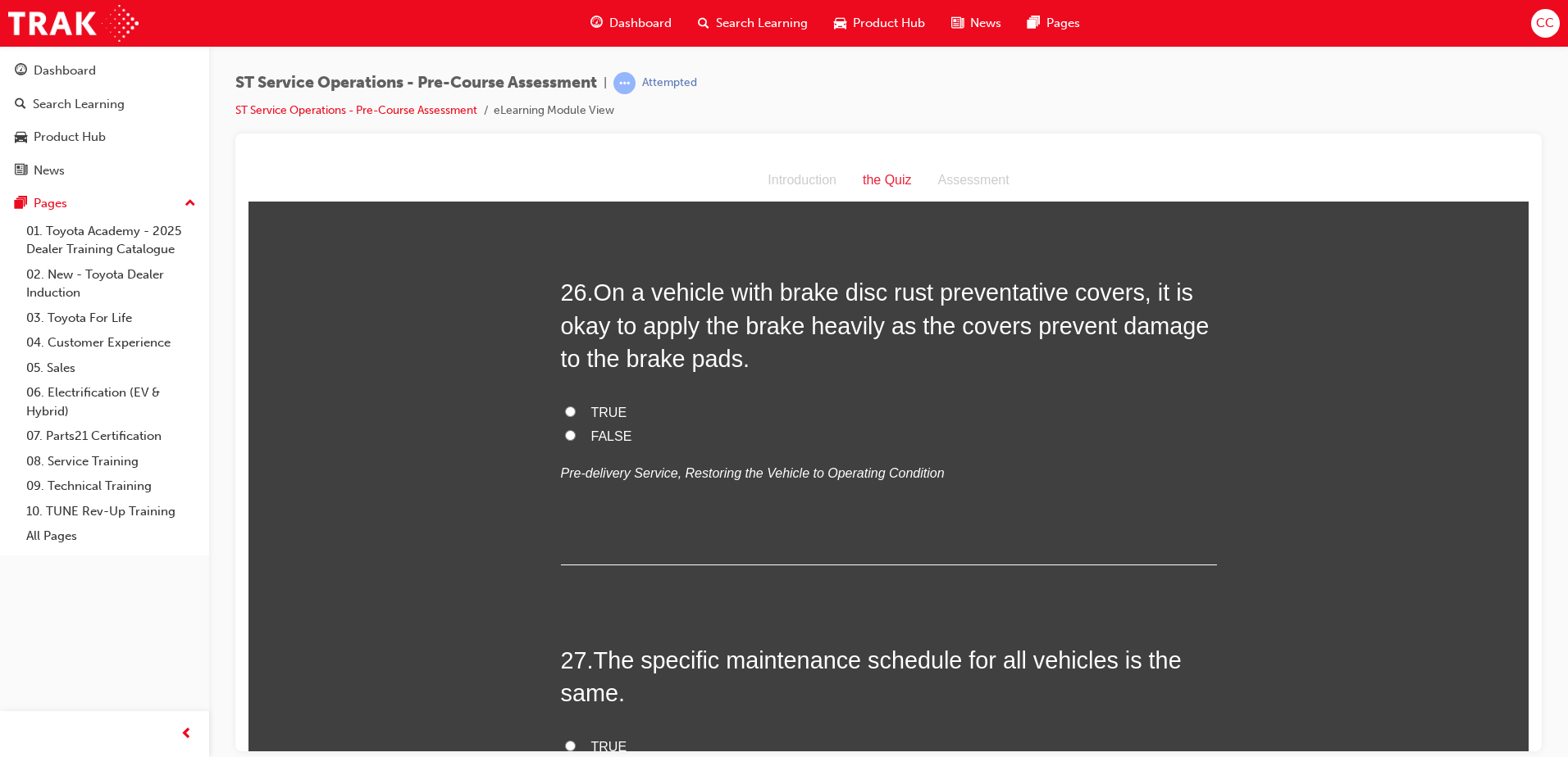
scroll to position [8992, 0]
click at [565, 435] on input "FALSE" at bounding box center [570, 434] width 11 height 11
radio input "true"
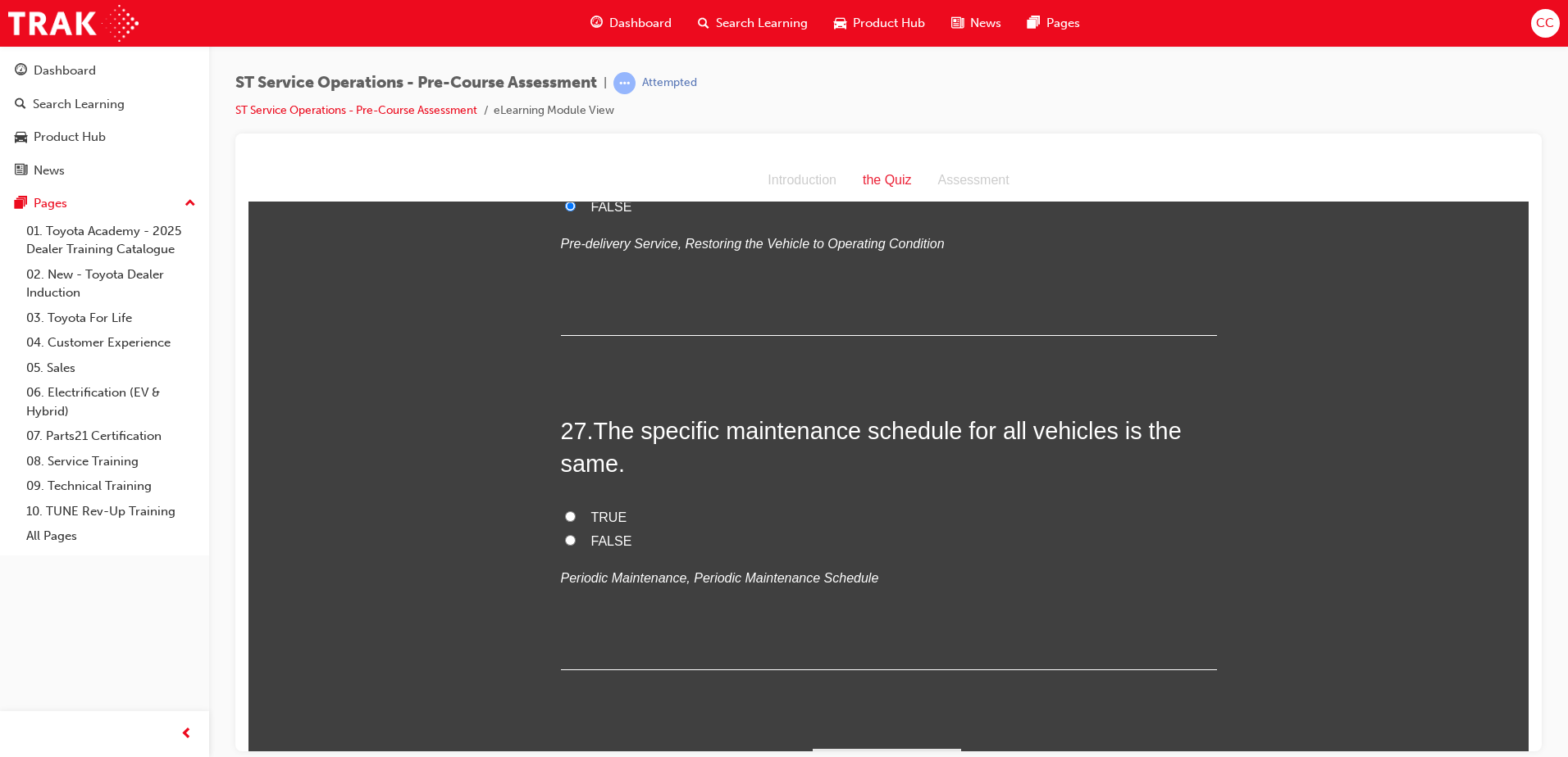
scroll to position [9264, 0]
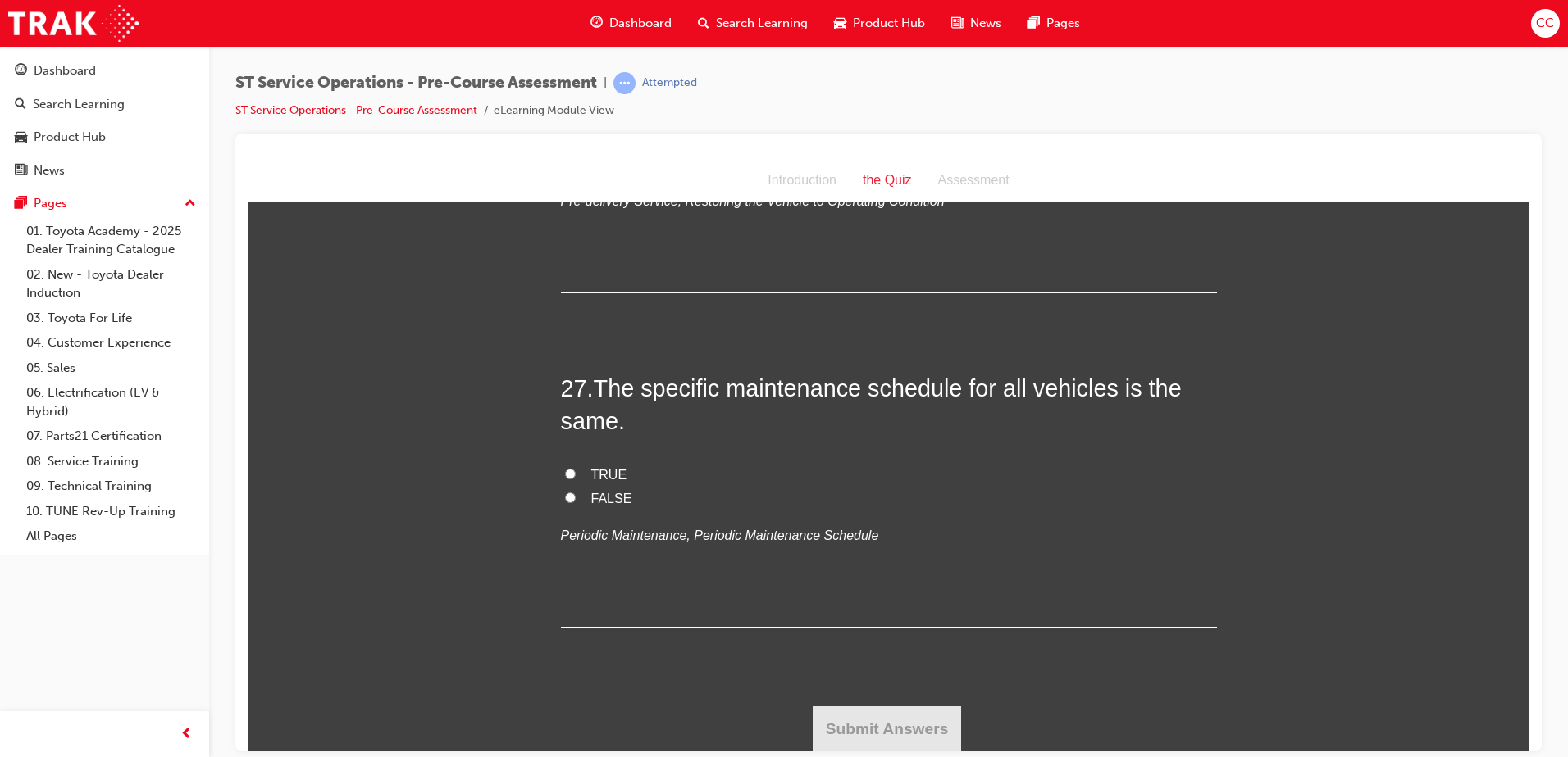
click at [565, 495] on input "FALSE" at bounding box center [570, 497] width 11 height 11
radio input "true"
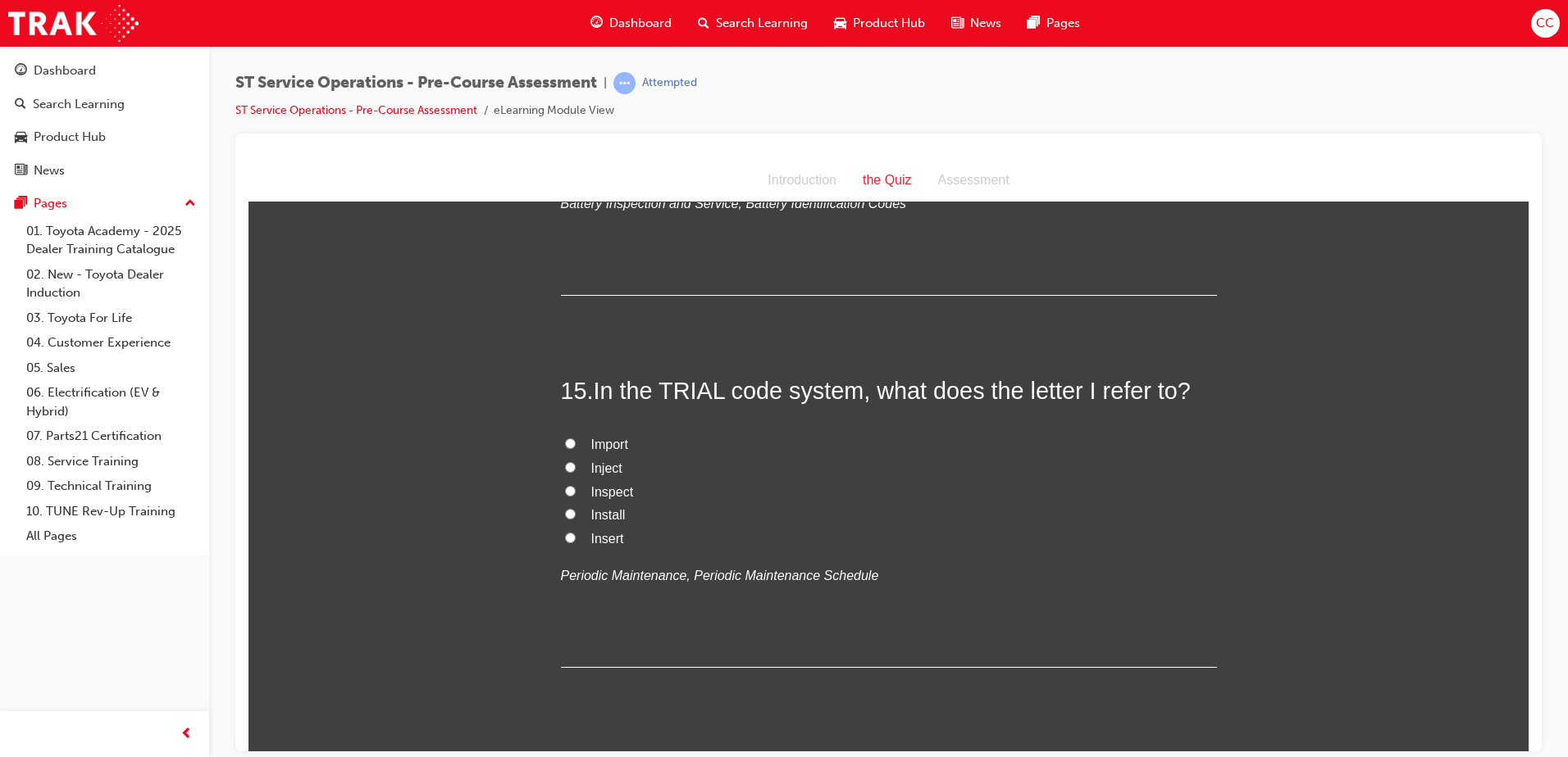
scroll to position [4946, 0]
click at [565, 489] on input "Inspect" at bounding box center [570, 489] width 11 height 11
radio input "true"
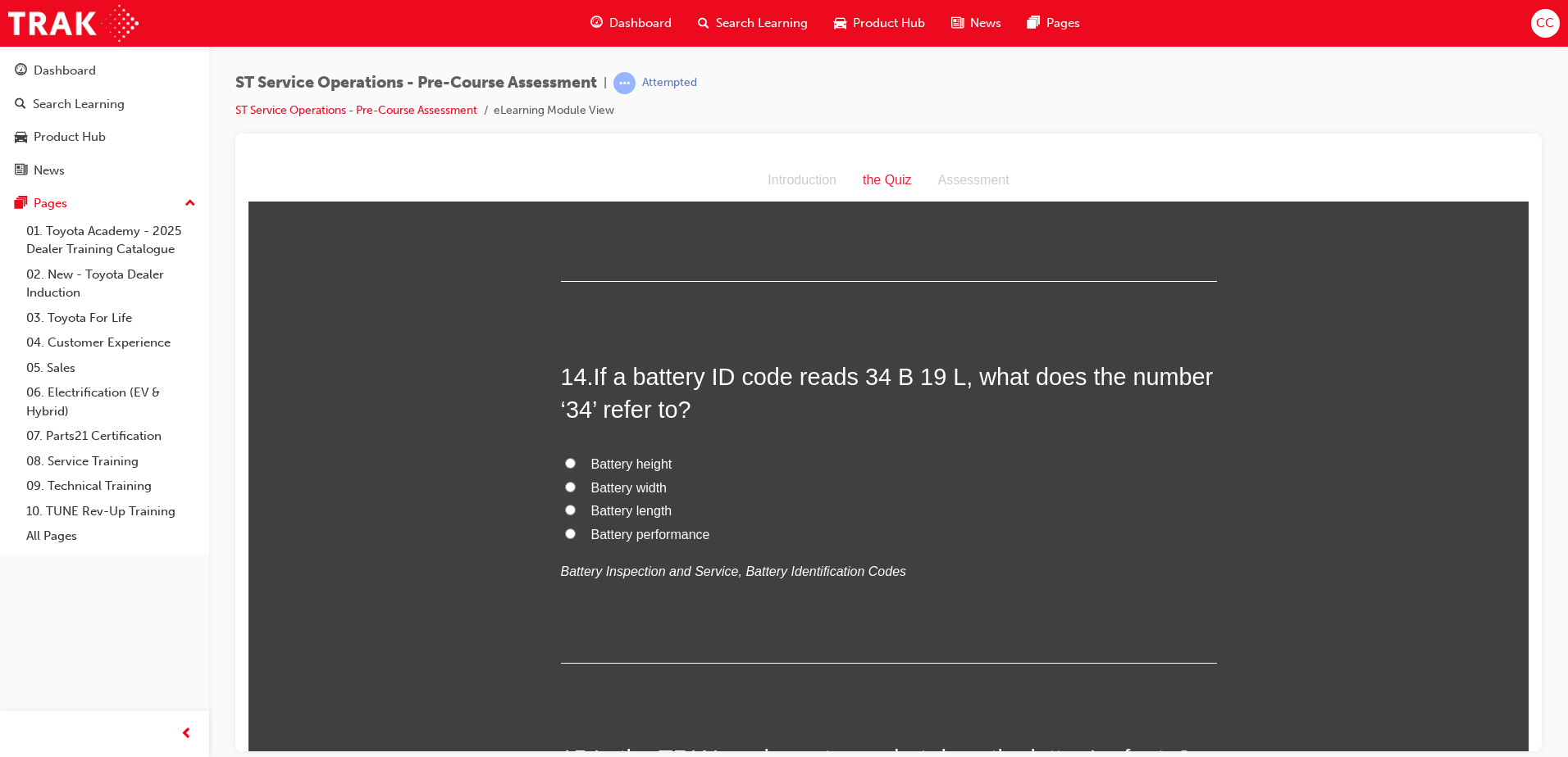
scroll to position [4576, 0]
click at [565, 460] on input "Battery height" at bounding box center [570, 464] width 11 height 11
radio input "true"
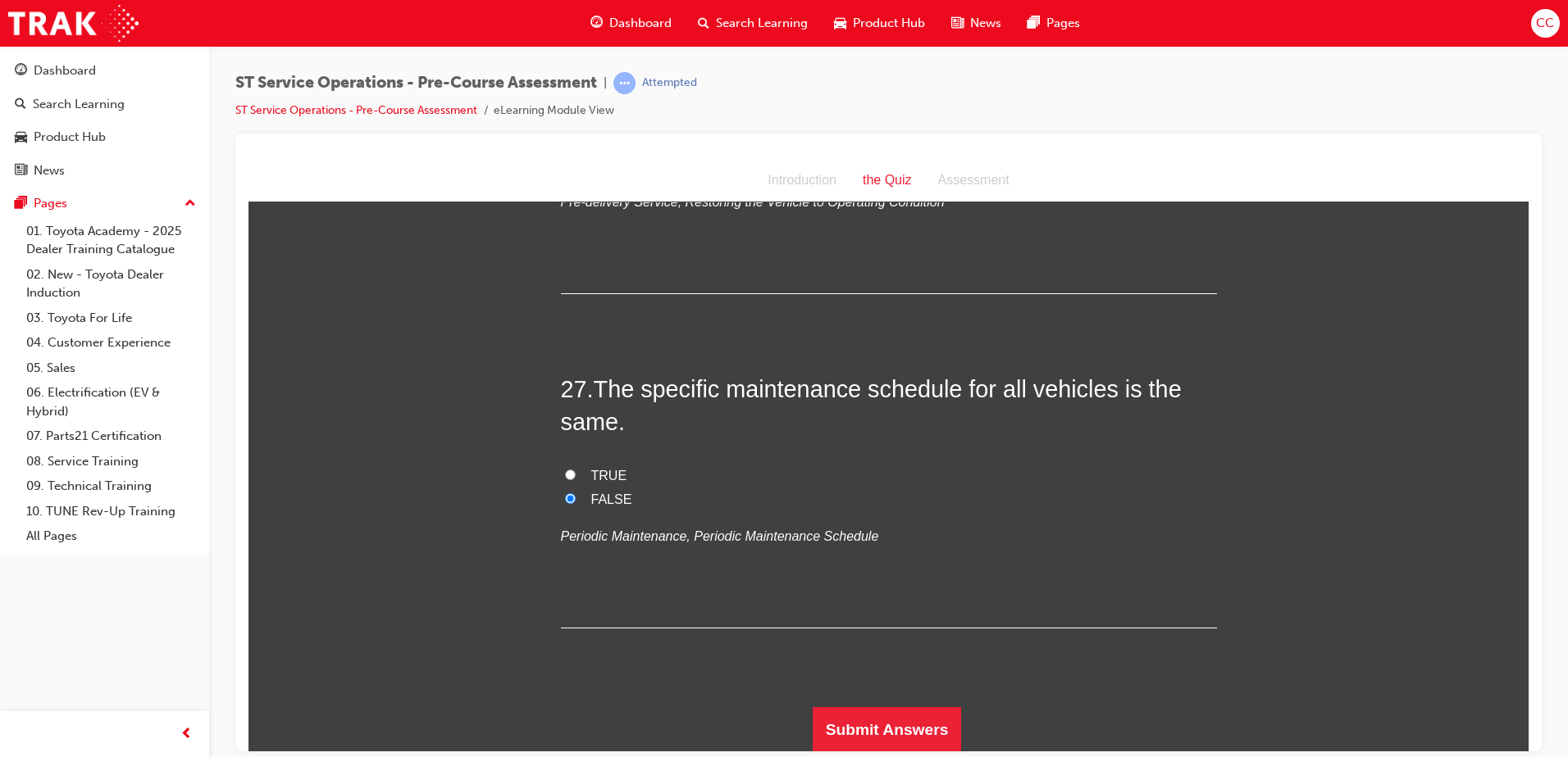
scroll to position [9264, 0]
click at [870, 580] on button "Submit Answers" at bounding box center [887, 729] width 150 height 46
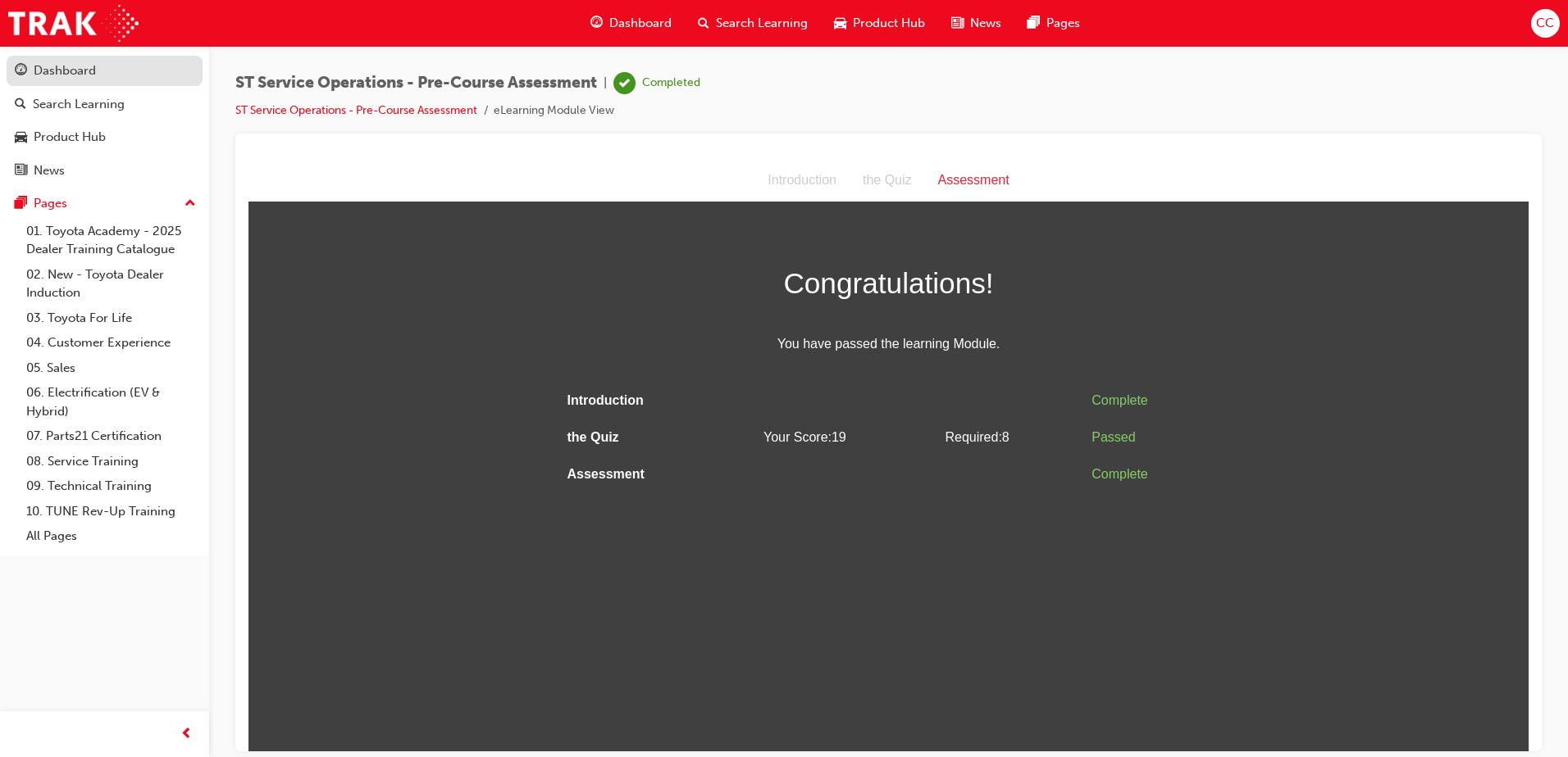
click at [116, 71] on div "Dashboard" at bounding box center [104, 70] width 179 height 20
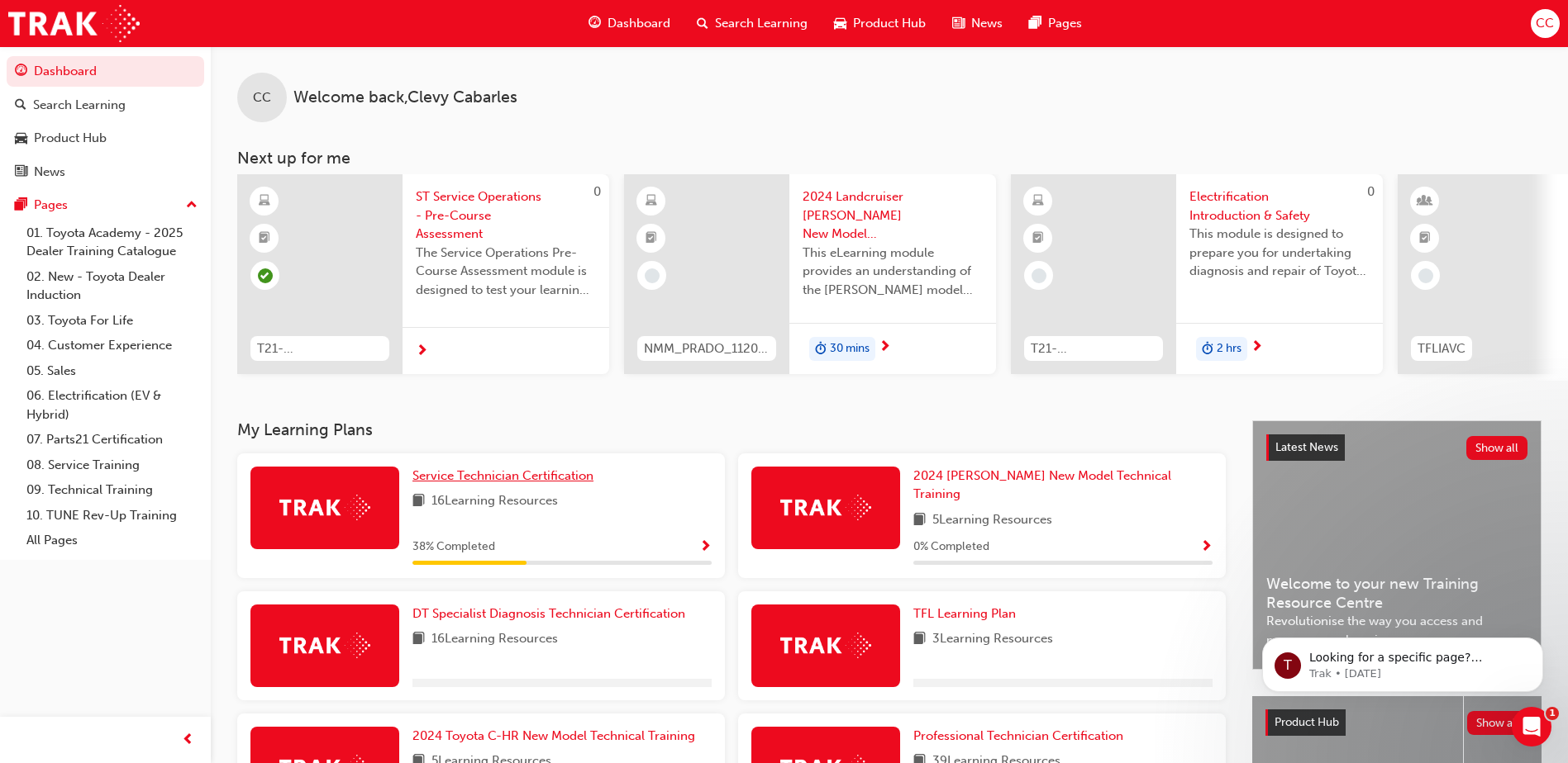
click at [476, 476] on span "Service Technician Certification" at bounding box center [503, 475] width 181 height 15
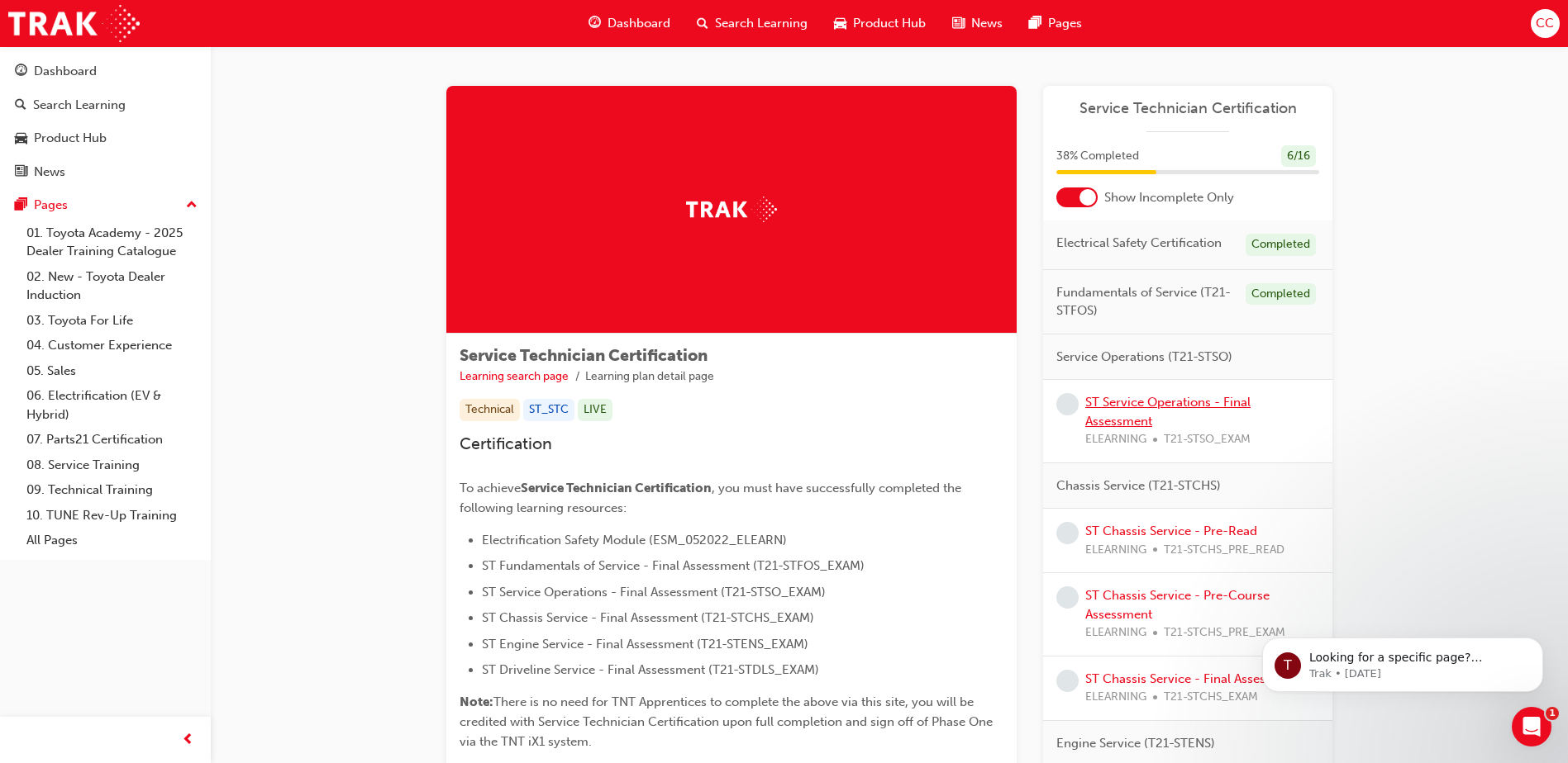
click at [1215, 402] on link "ST Service Operations - Final Assessment" at bounding box center [1167, 411] width 165 height 34
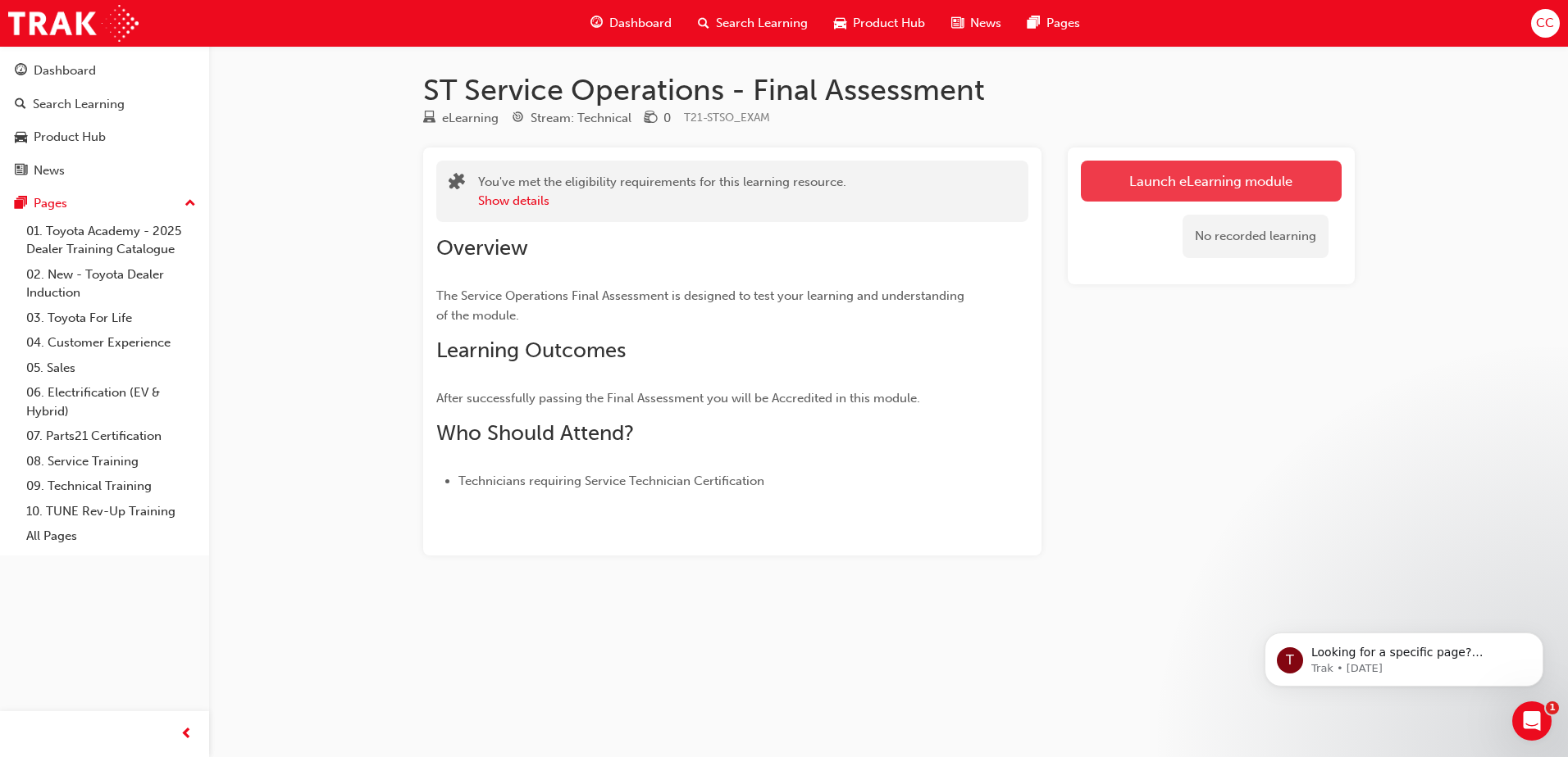
click at [1252, 190] on link "Launch eLearning module" at bounding box center [1211, 181] width 261 height 41
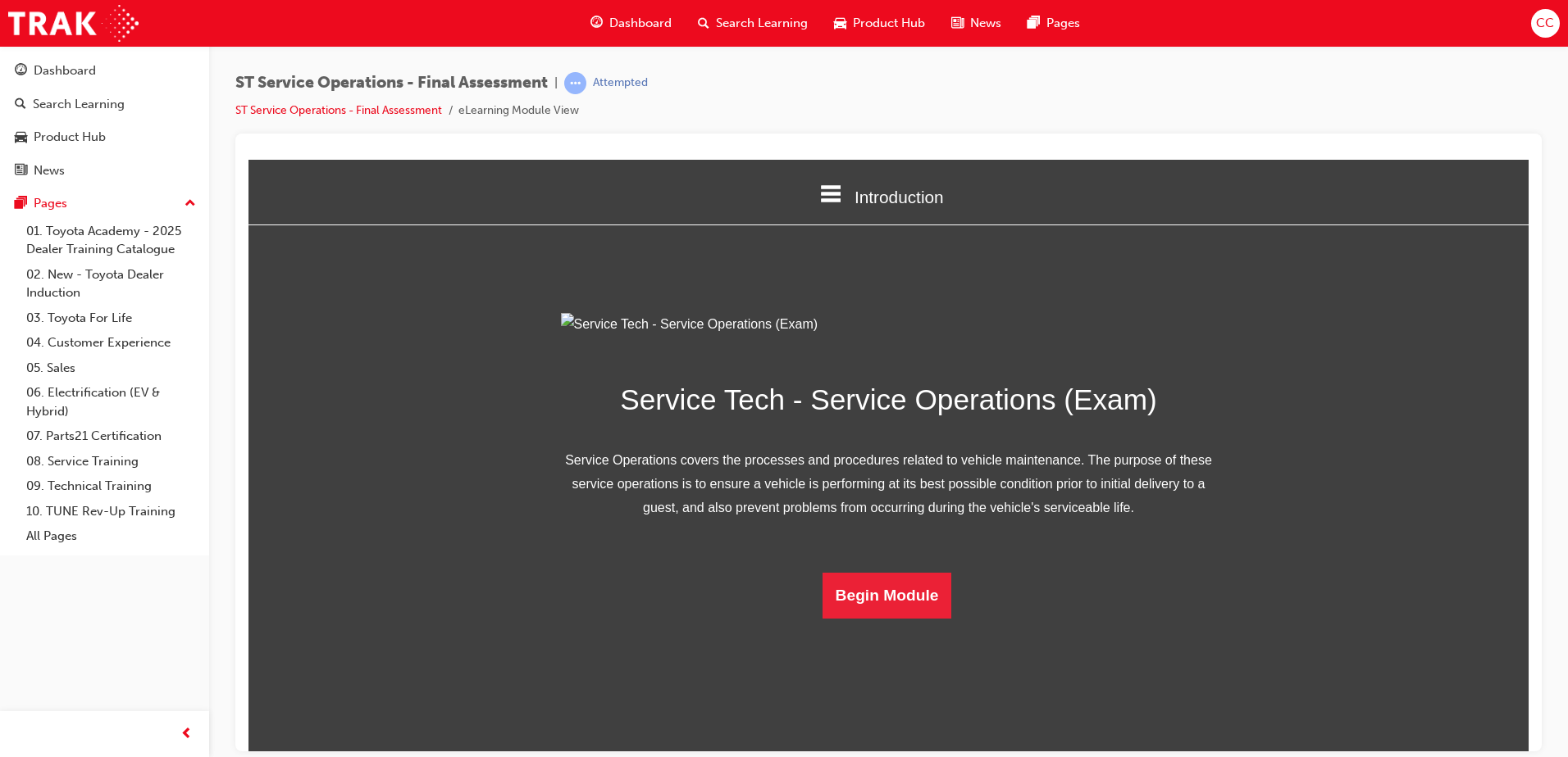
scroll to position [47, 0]
click at [874, 580] on button "Begin Module" at bounding box center [888, 595] width 129 height 46
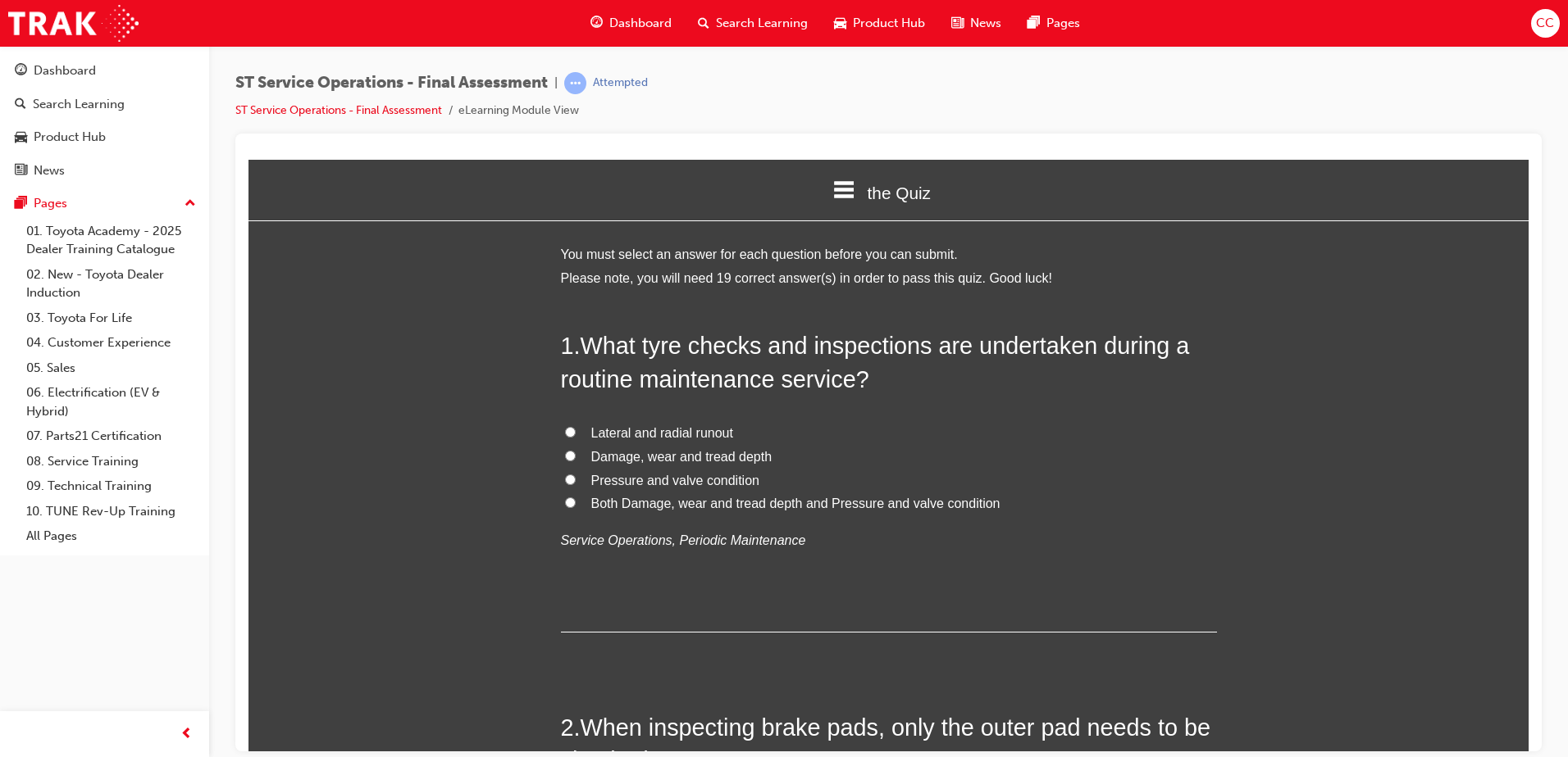
scroll to position [3, 0]
click at [567, 455] on input "Damage, wear and tread depth" at bounding box center [570, 456] width 11 height 11
radio input "true"
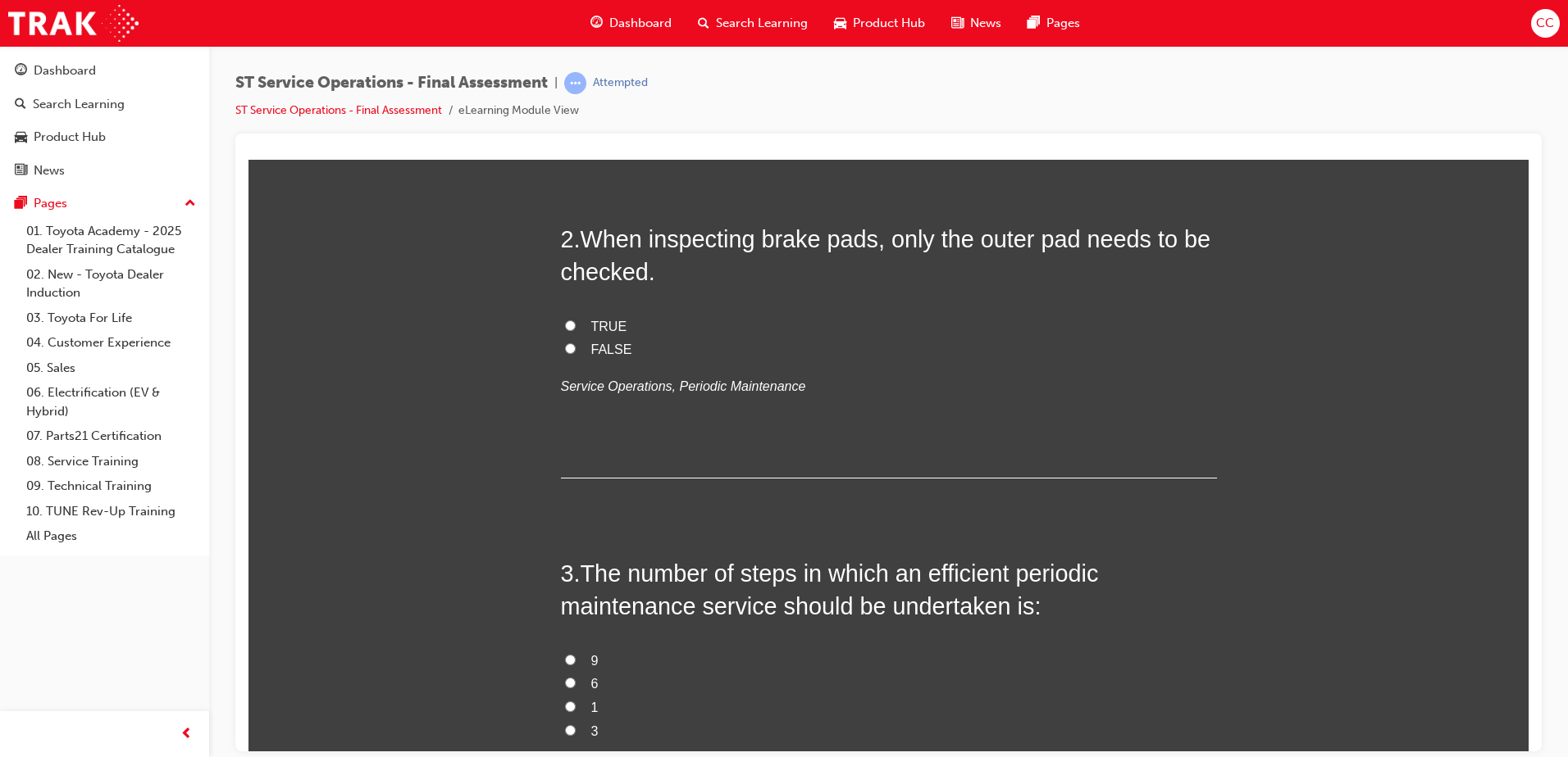
scroll to position [494, 0]
click at [565, 348] on input "FALSE" at bounding box center [570, 346] width 11 height 11
radio input "true"
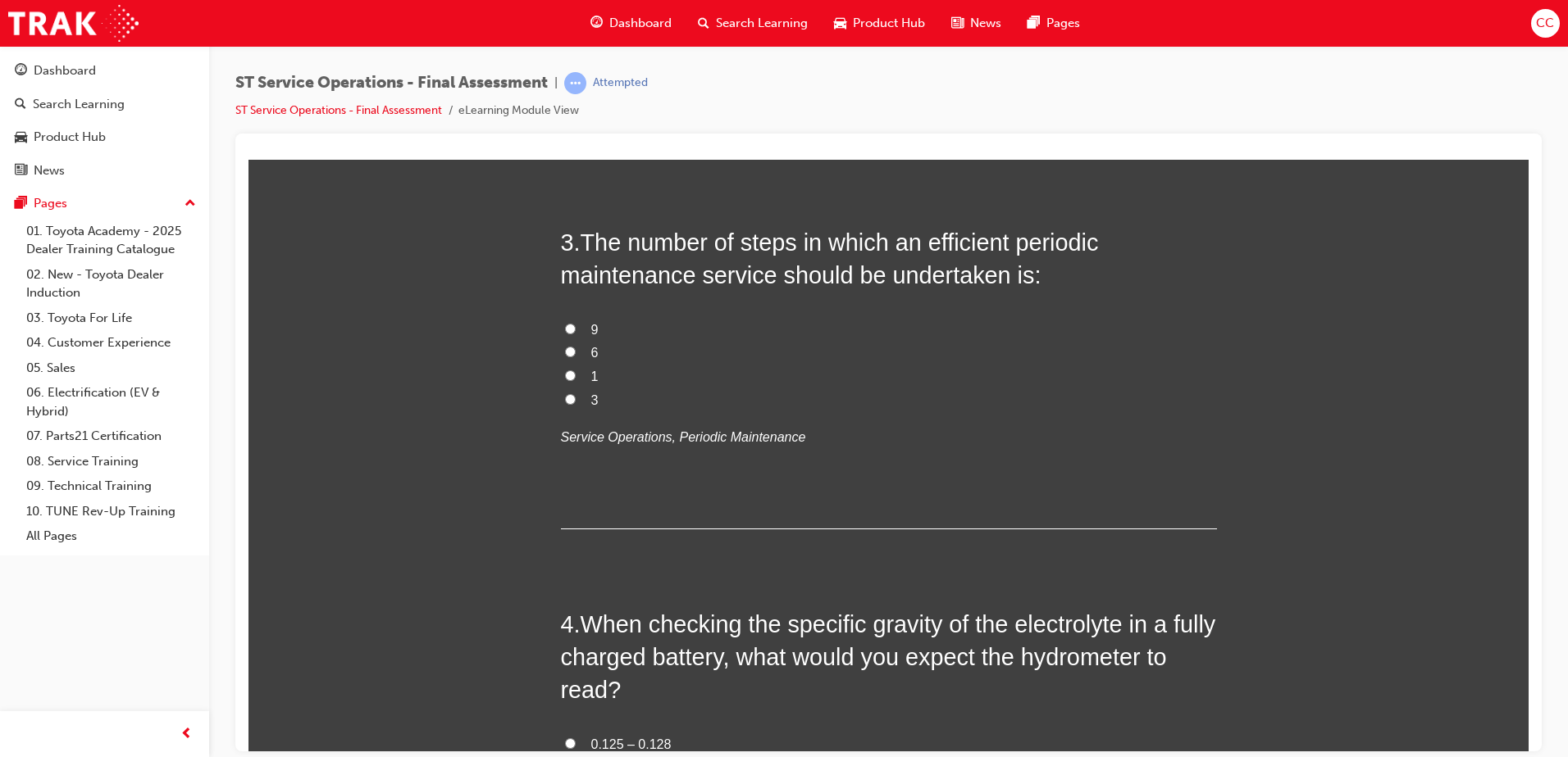
scroll to position [823, 0]
click at [565, 352] on input "6" at bounding box center [570, 352] width 11 height 11
radio input "true"
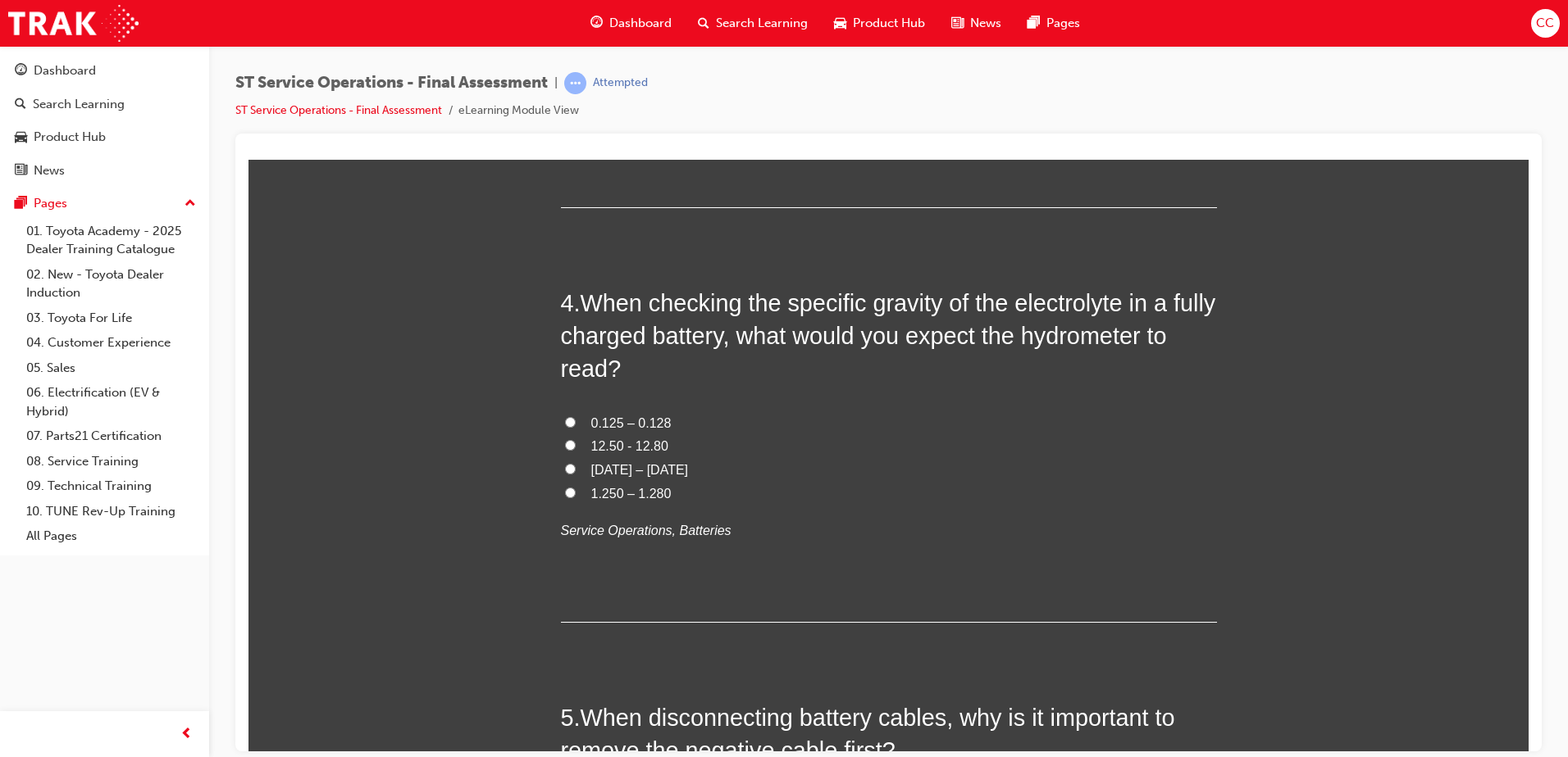
scroll to position [1146, 0]
click at [566, 493] on input "1.250 – 1.280" at bounding box center [570, 491] width 11 height 11
radio input "true"
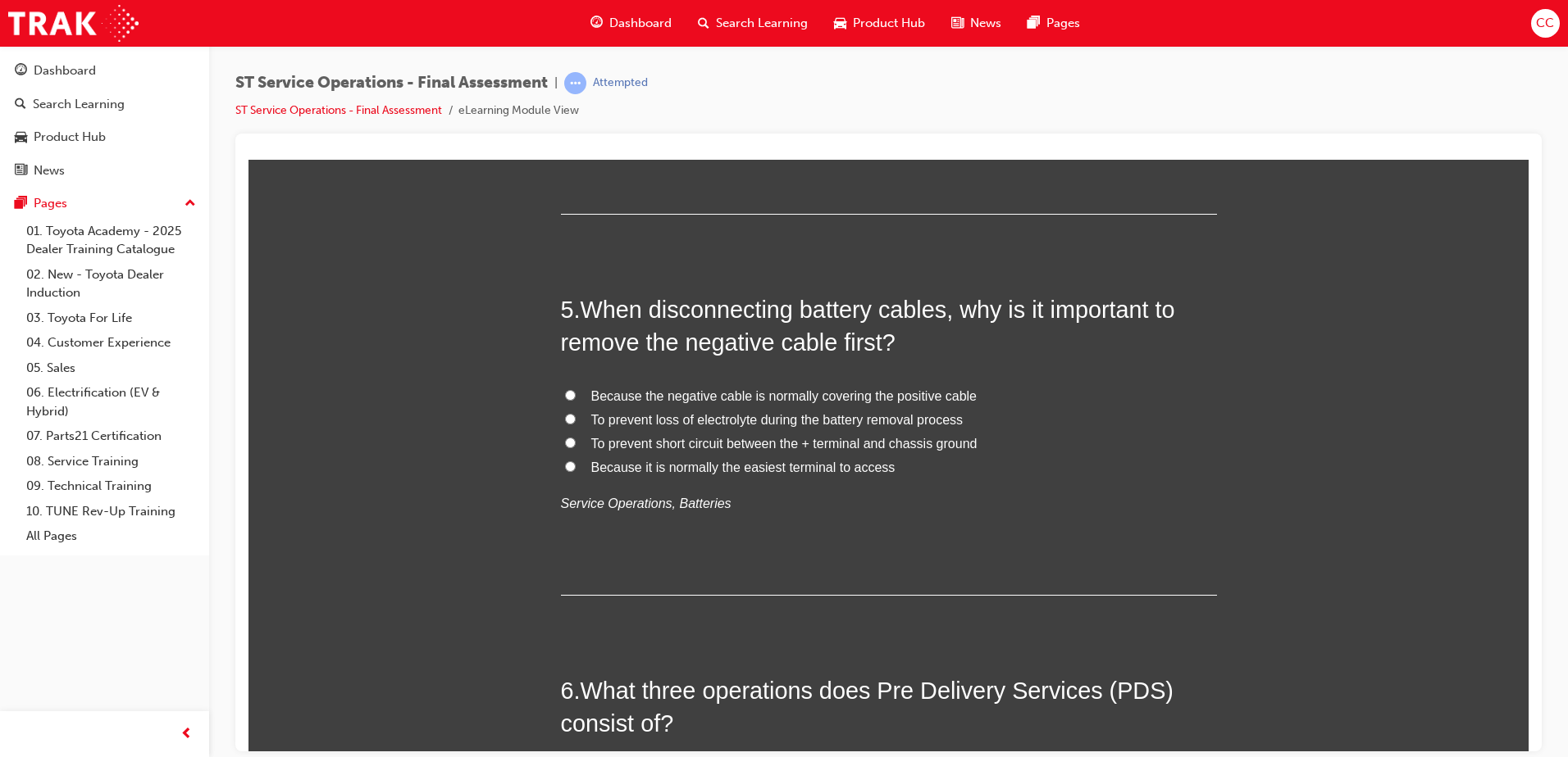
scroll to position [1555, 0]
click at [565, 437] on input "To prevent short circuit between the + terminal and chassis ground" at bounding box center [570, 440] width 11 height 11
radio input "true"
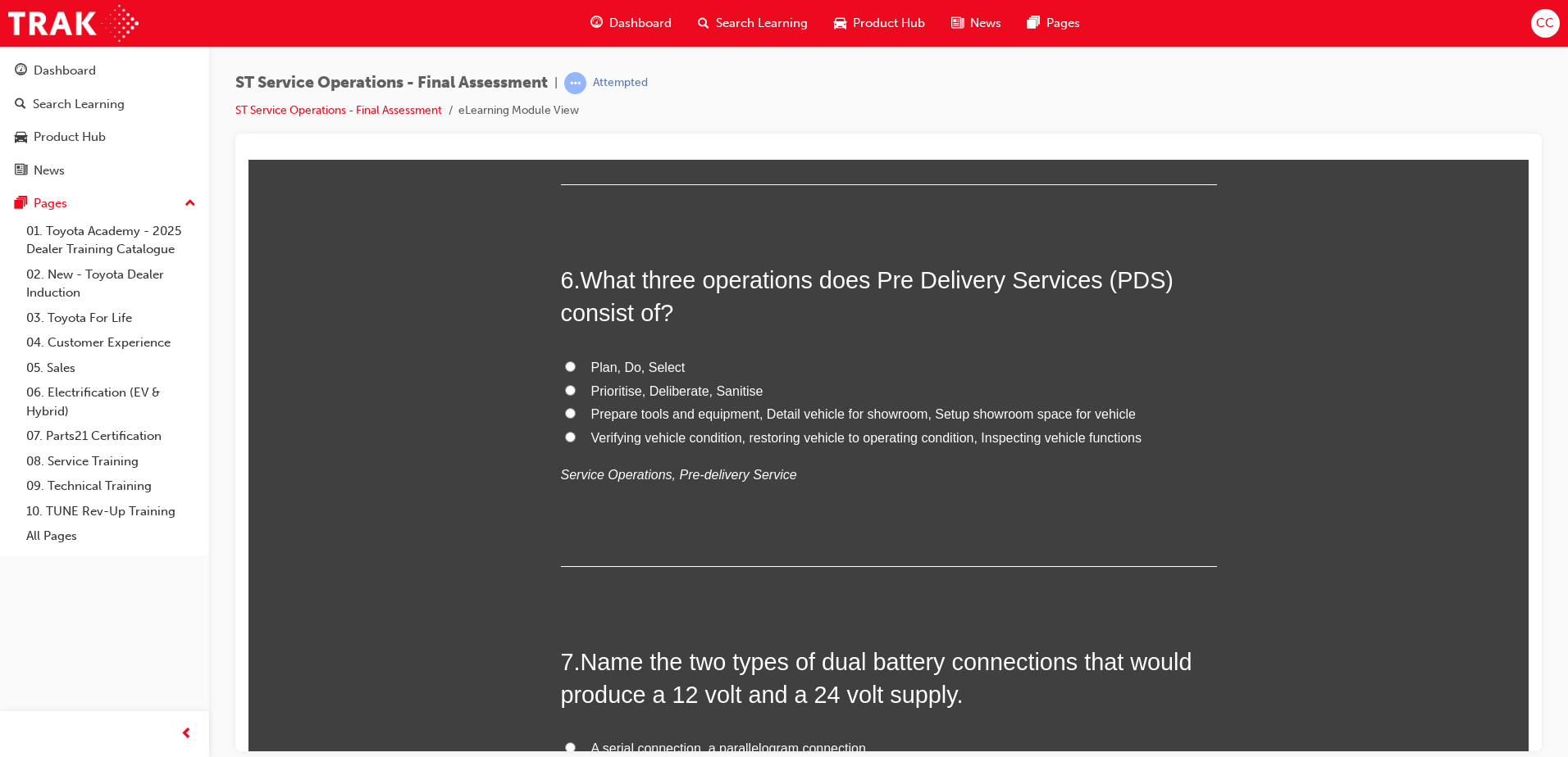
scroll to position [1965, 0]
click at [565, 439] on input "Verifying vehicle condition, restoring vehicle to operating condition, Inspecti…" at bounding box center [570, 435] width 11 height 11
radio input "true"
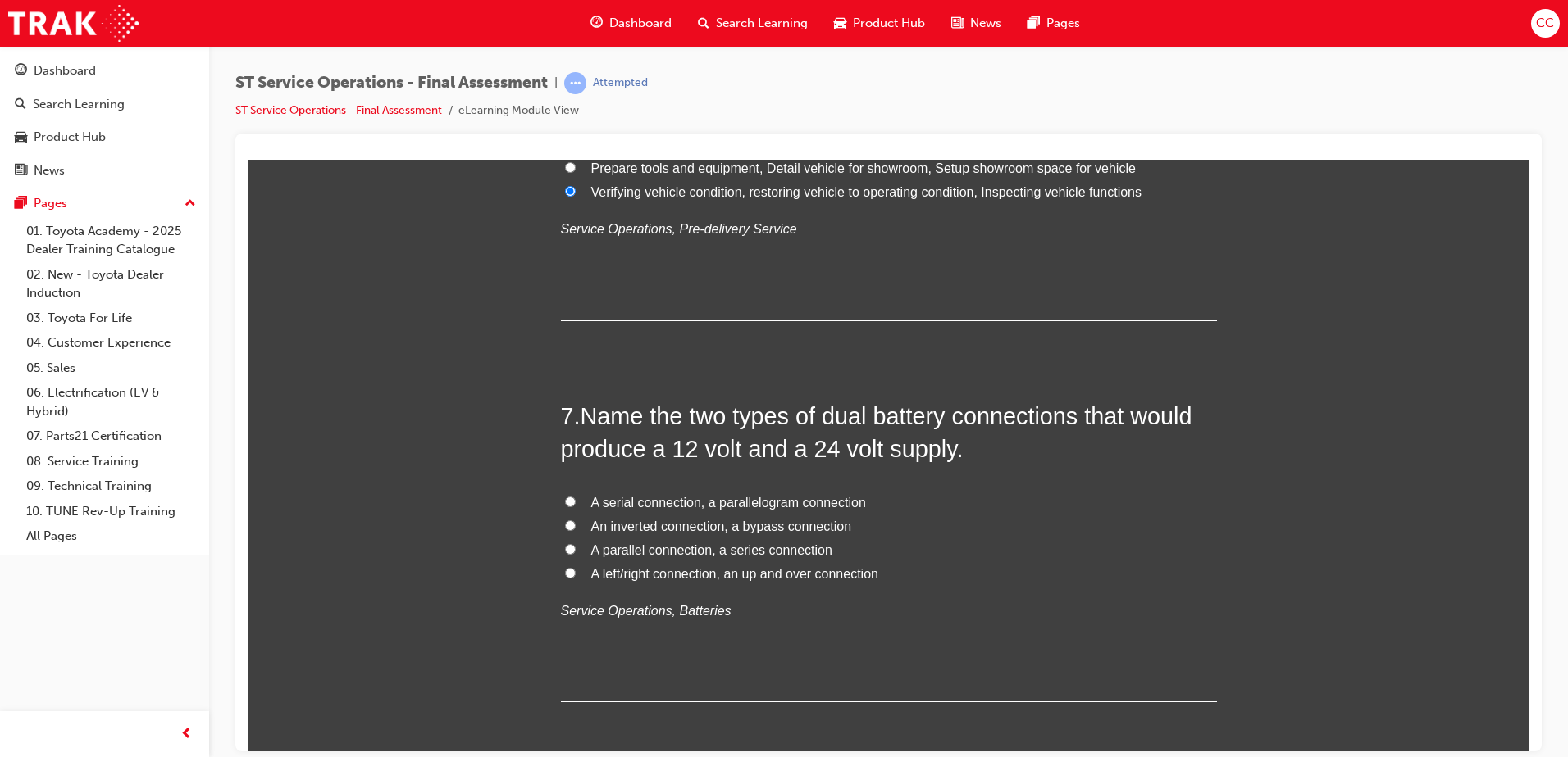
scroll to position [2211, 0]
click at [567, 551] on input "A parallel connection, a series connection" at bounding box center [570, 548] width 11 height 11
radio input "true"
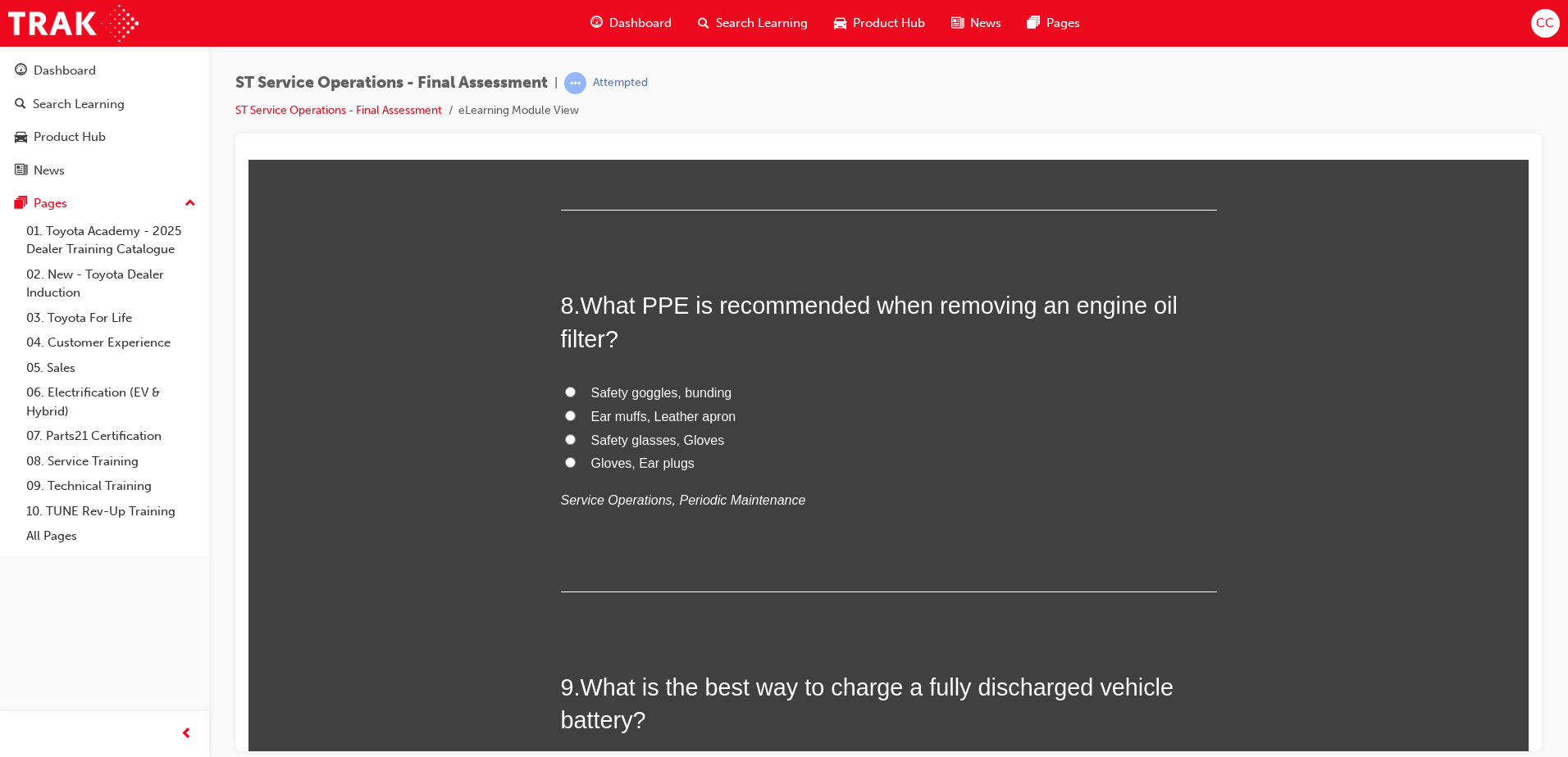
scroll to position [2703, 0]
click at [565, 439] on input "Safety glasses, Gloves" at bounding box center [570, 438] width 11 height 11
radio input "true"
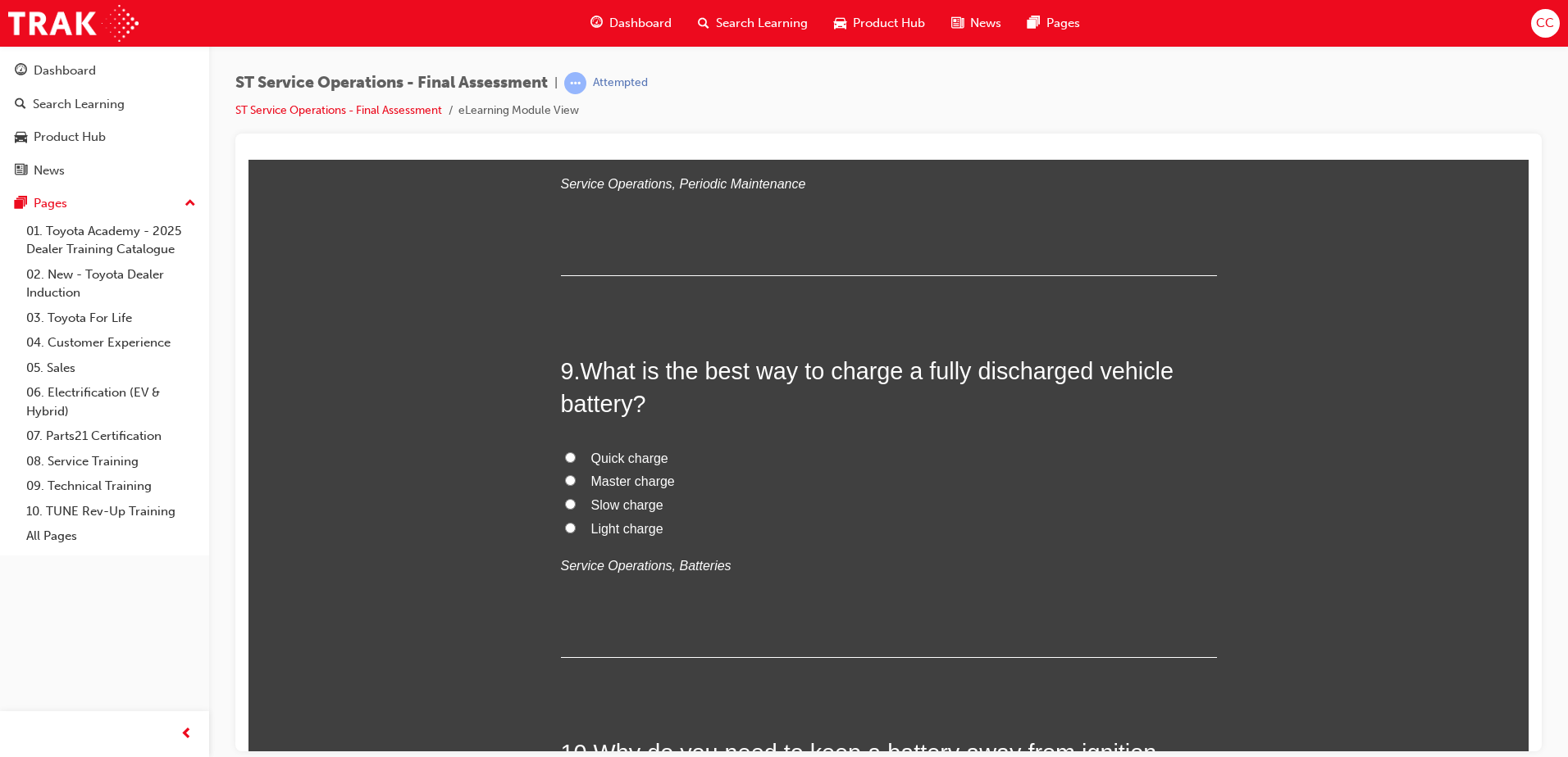
scroll to position [3019, 0]
click at [565, 500] on input "Slow charge" at bounding box center [570, 502] width 11 height 11
radio input "true"
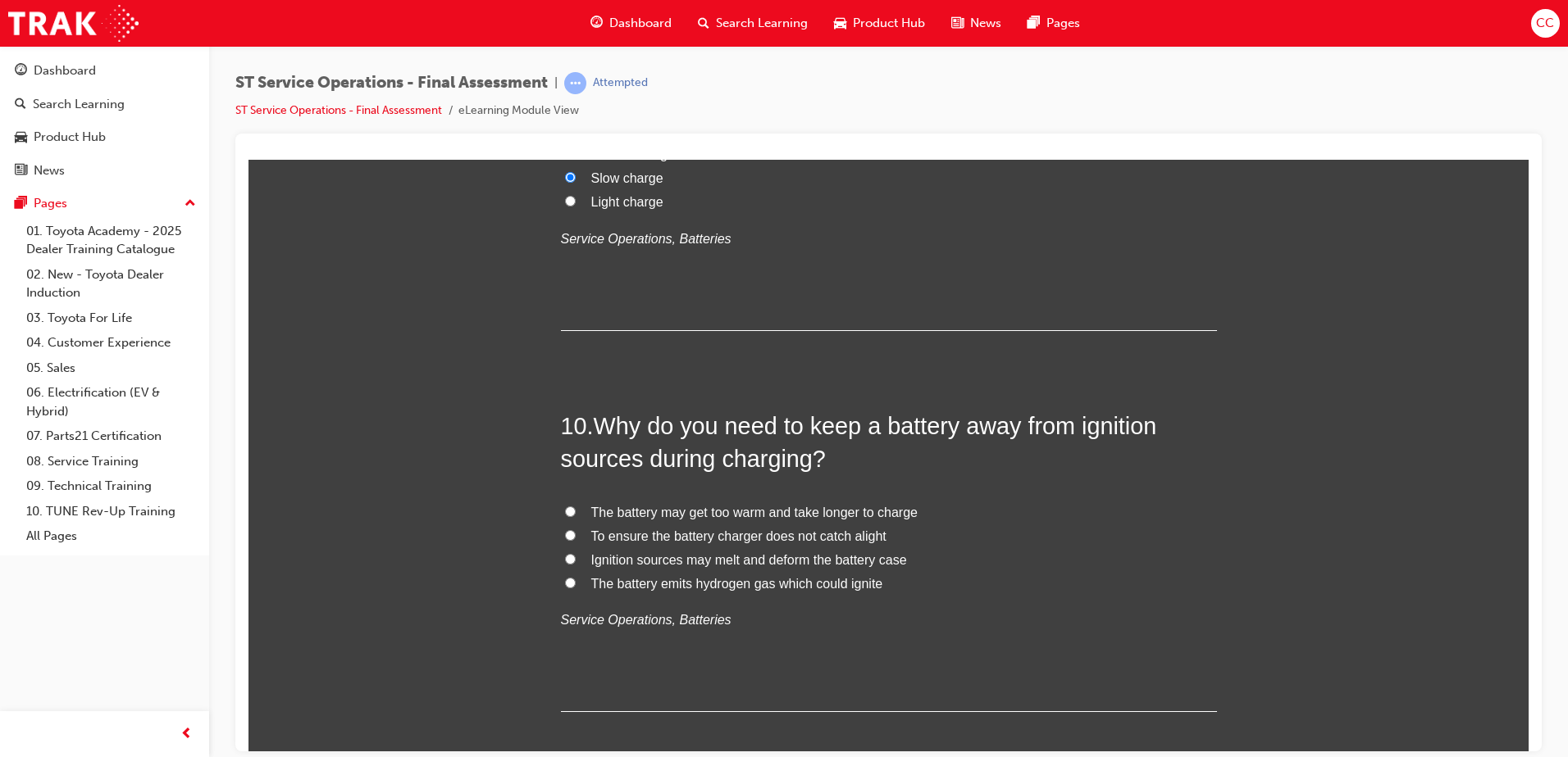
scroll to position [3346, 0]
click at [565, 580] on input "The battery emits hydrogen gas which could ignite" at bounding box center [570, 581] width 11 height 11
radio input "true"
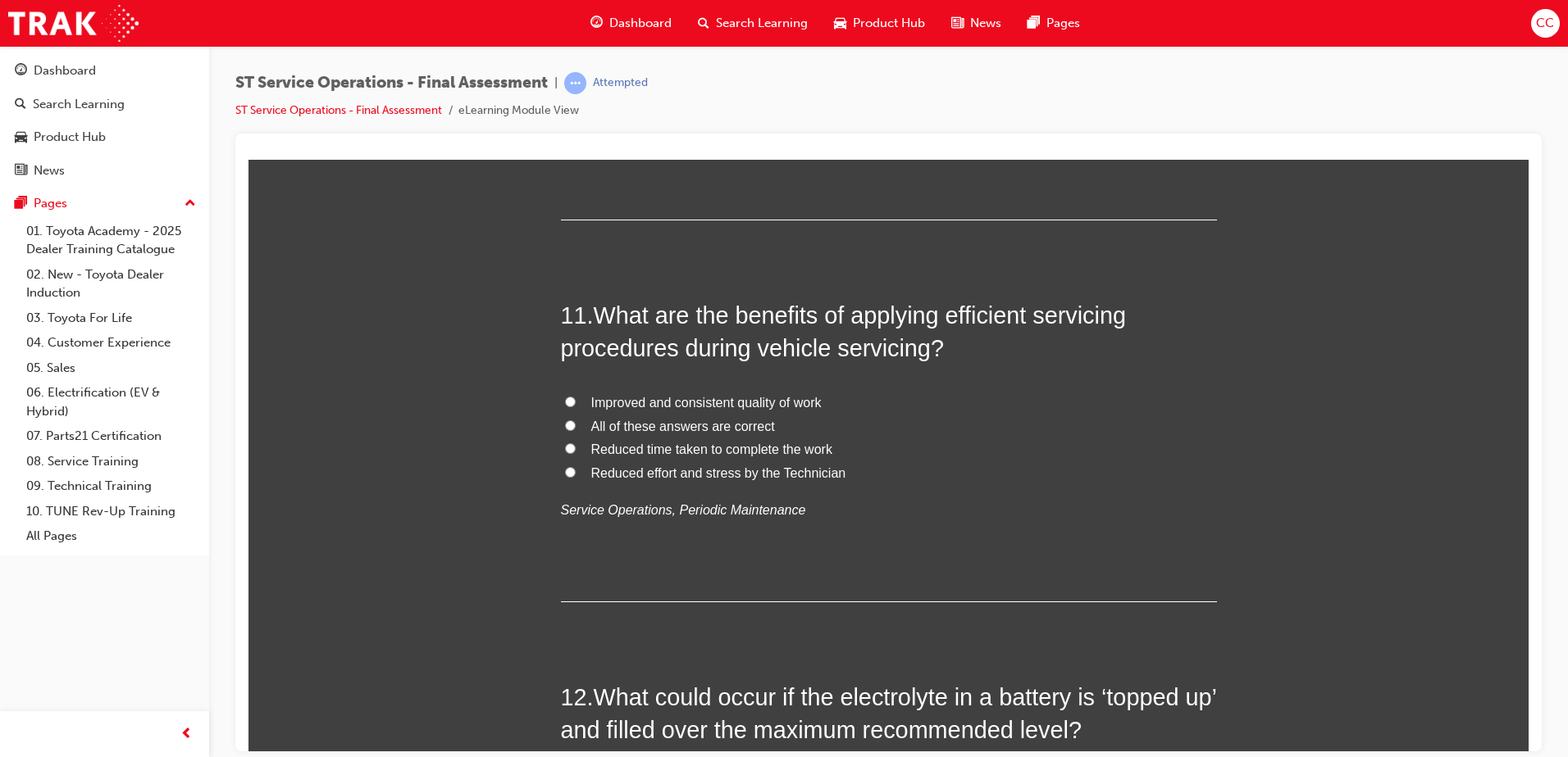
scroll to position [3838, 0]
click at [565, 420] on input "All of these answers are correct" at bounding box center [570, 423] width 11 height 11
radio input "true"
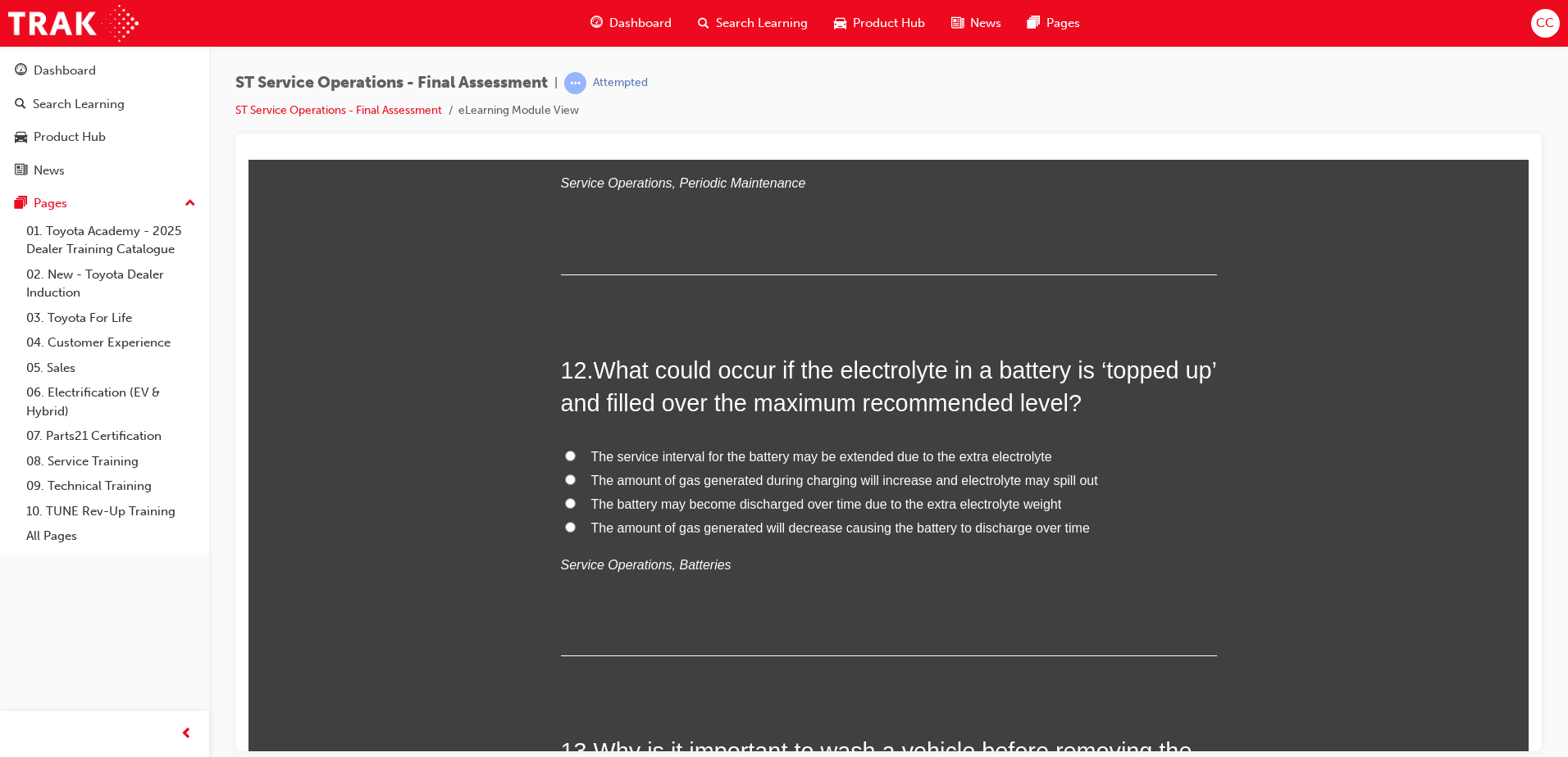
scroll to position [4165, 0]
drag, startPoint x: 874, startPoint y: 562, endPoint x: 368, endPoint y: 567, distance: 506.0
click at [368, 567] on div "You must select an answer for each question before you can submit. Please note,…" at bounding box center [889, 684] width 1280 height 9204
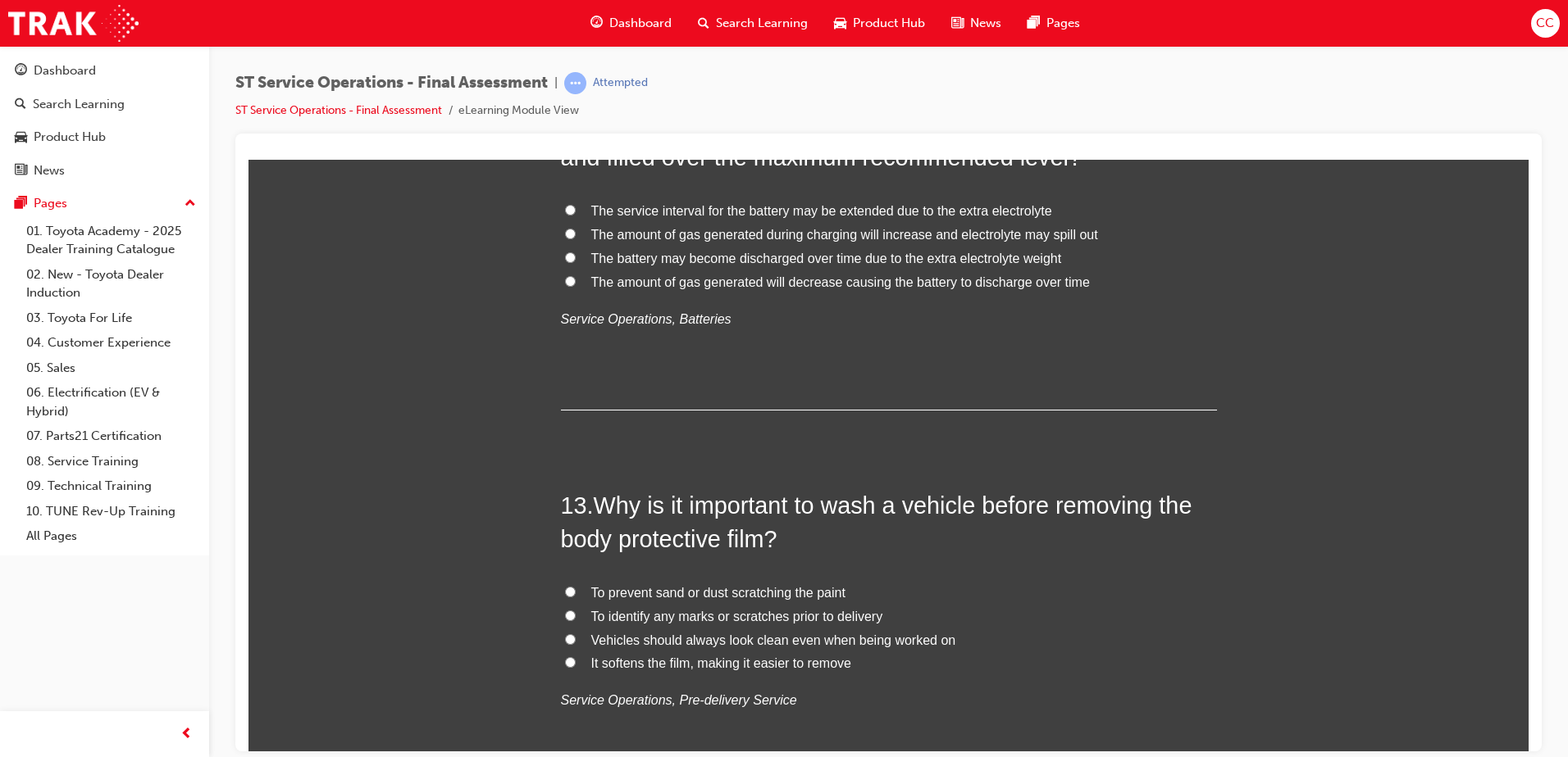
scroll to position [4411, 0]
click at [565, 580] on input "To identify any marks or scratches prior to delivery" at bounding box center [570, 614] width 11 height 11
radio input "true"
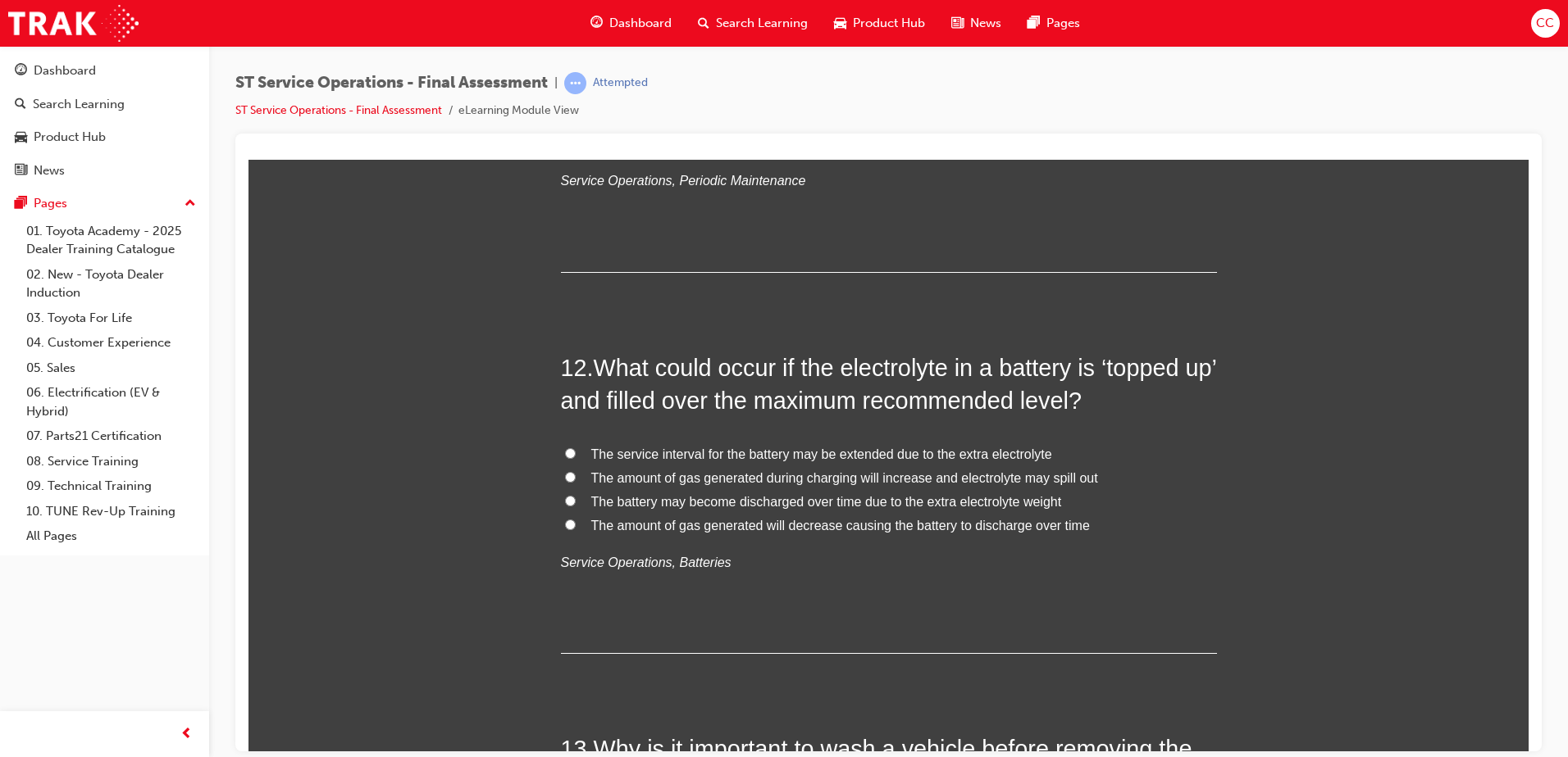
scroll to position [4166, 0]
click at [566, 477] on input "The amount of gas generated during charging will increase and electrolyte may s…" at bounding box center [570, 477] width 11 height 11
radio input "true"
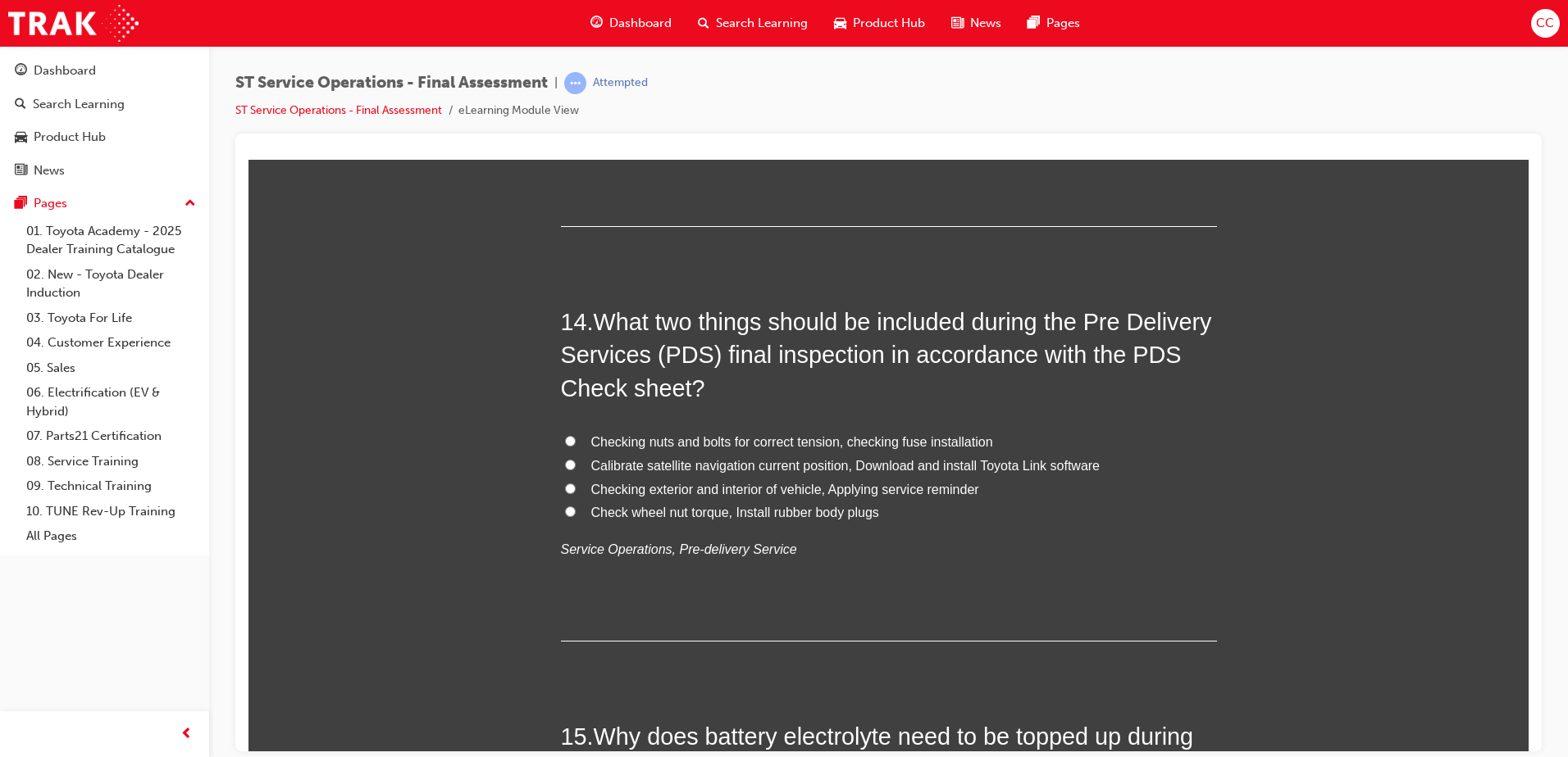
scroll to position [4977, 0]
click at [567, 484] on input "Checking exterior and interior of vehicle, Applying service reminder" at bounding box center [570, 487] width 11 height 11
radio input "true"
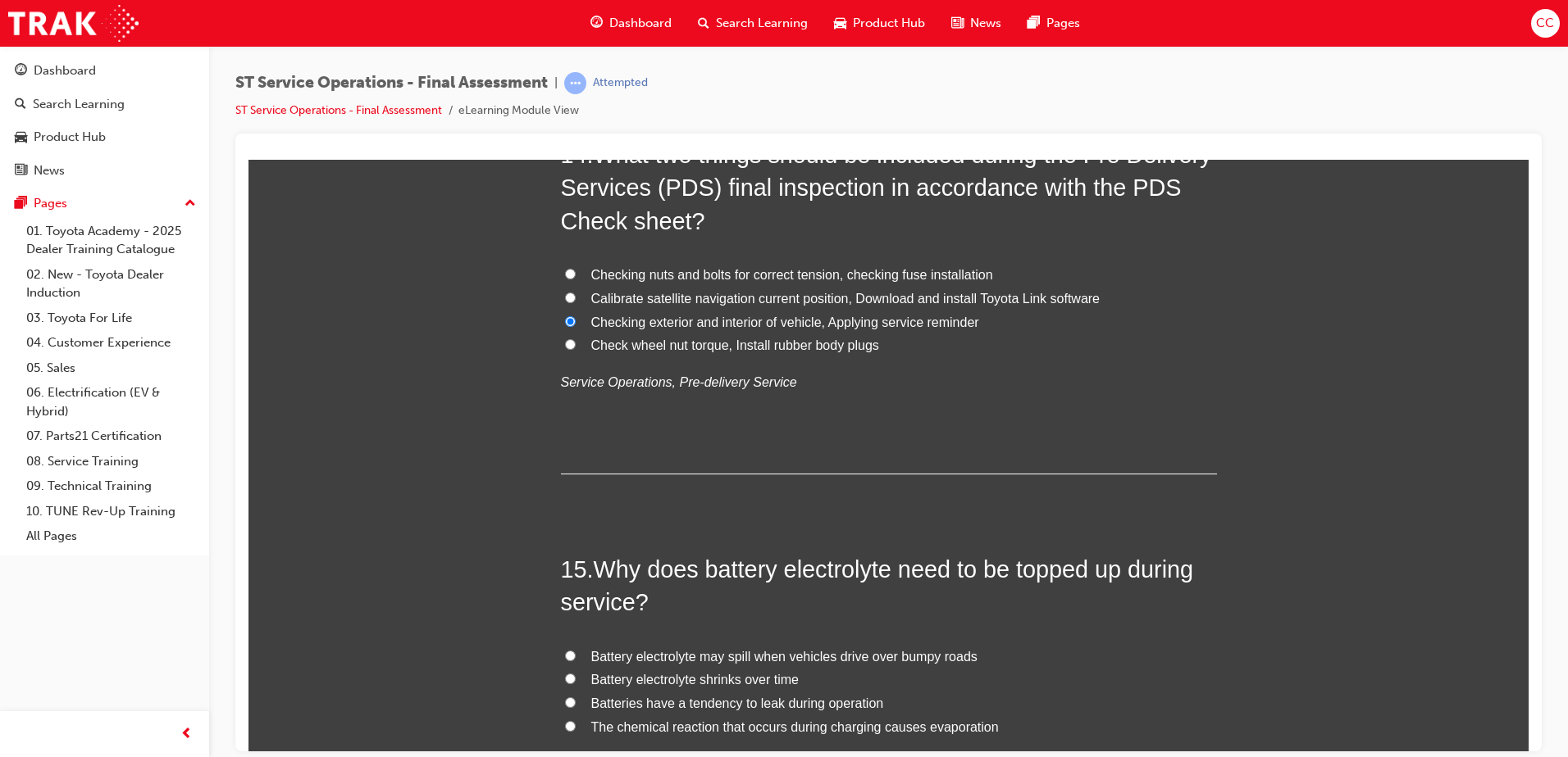
scroll to position [5143, 0]
click at [565, 318] on input "Checking exterior and interior of vehicle, Applying service reminder" at bounding box center [570, 321] width 11 height 11
click at [562, 327] on label "Checking exterior and interior of vehicle, Applying service reminder" at bounding box center [889, 323] width 656 height 24
click at [565, 327] on input "Checking exterior and interior of vehicle, Applying service reminder" at bounding box center [570, 321] width 11 height 11
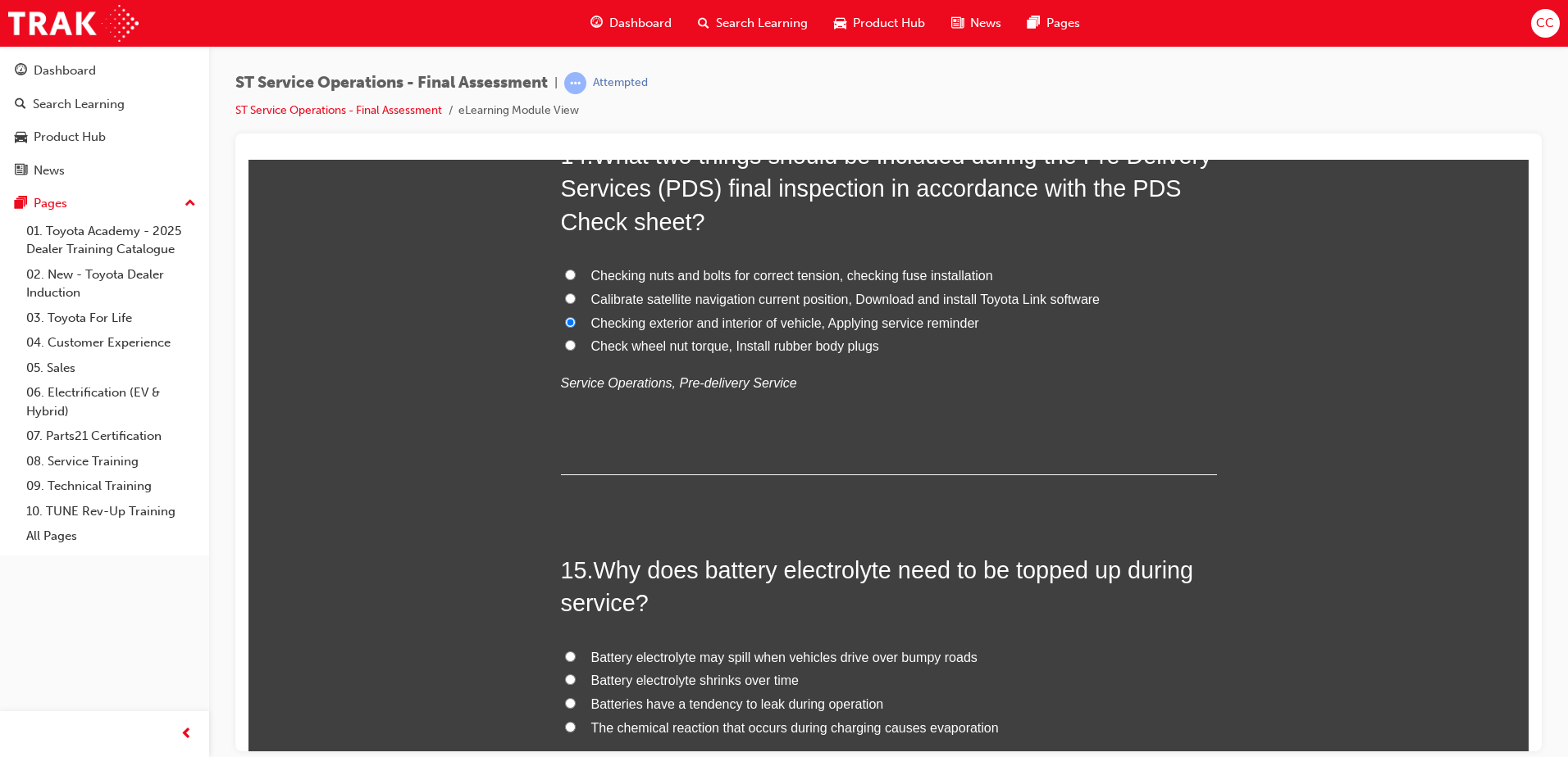
click at [562, 327] on label "Checking exterior and interior of vehicle, Applying service reminder" at bounding box center [889, 323] width 656 height 24
click at [565, 327] on input "Checking exterior and interior of vehicle, Applying service reminder" at bounding box center [570, 321] width 11 height 11
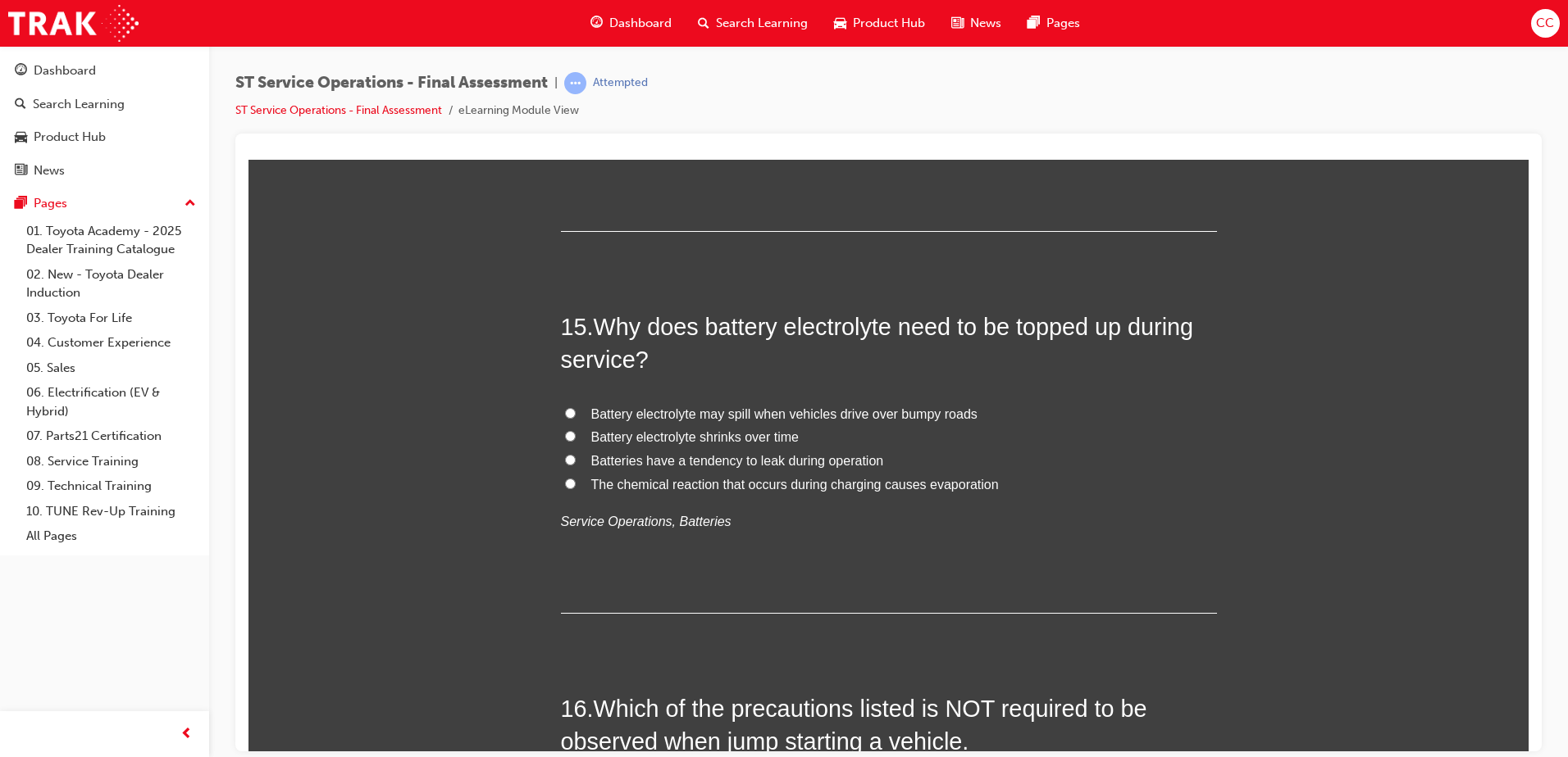
scroll to position [5387, 0]
click at [565, 478] on input "The chemical reaction that occurs during charging causes evaporation" at bounding box center [570, 482] width 11 height 11
radio input "true"
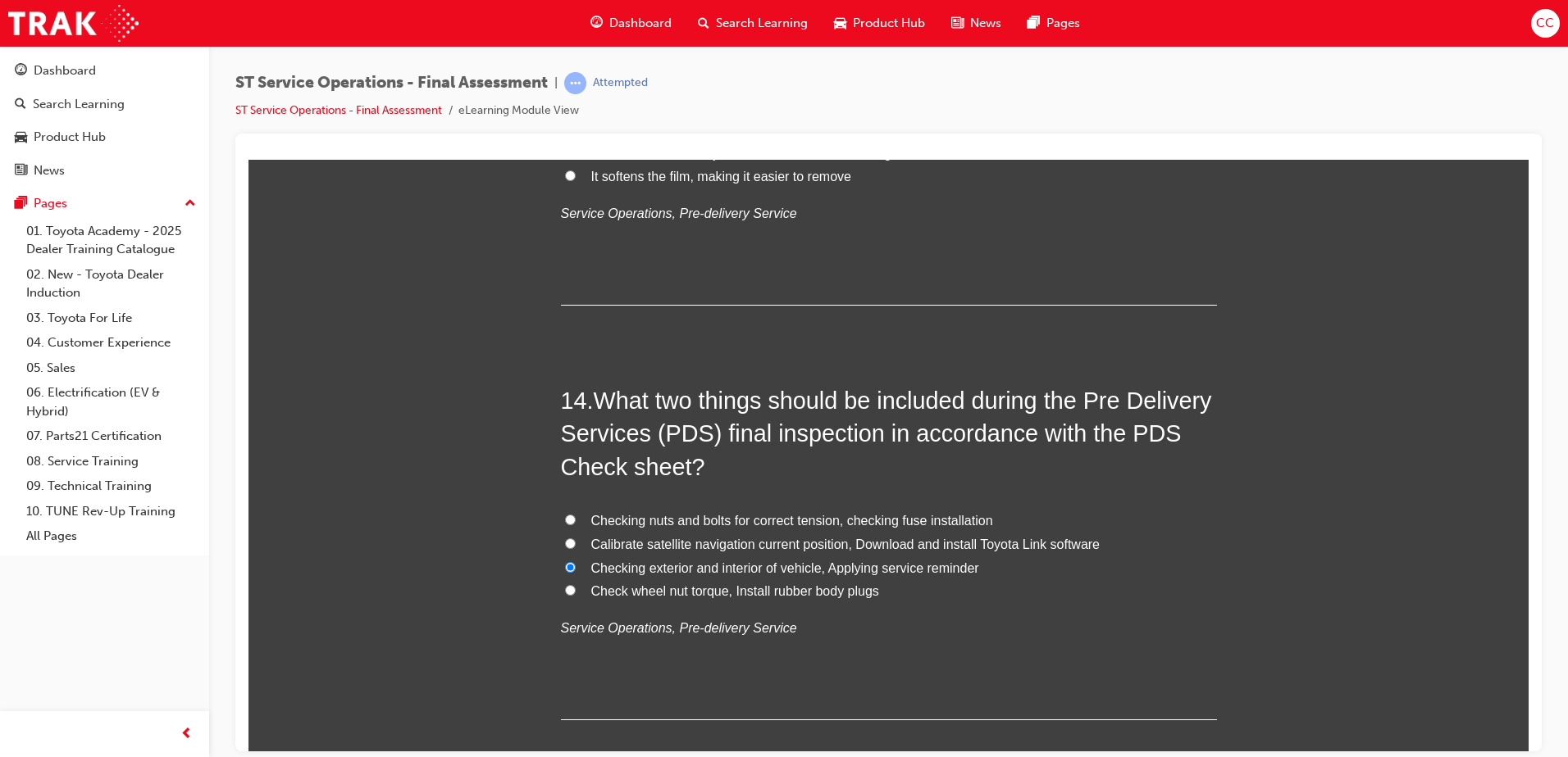
scroll to position [4897, 0]
click at [565, 544] on input "Calibrate satellite navigation current position, Download and install Toyota Li…" at bounding box center [570, 544] width 11 height 11
radio input "true"
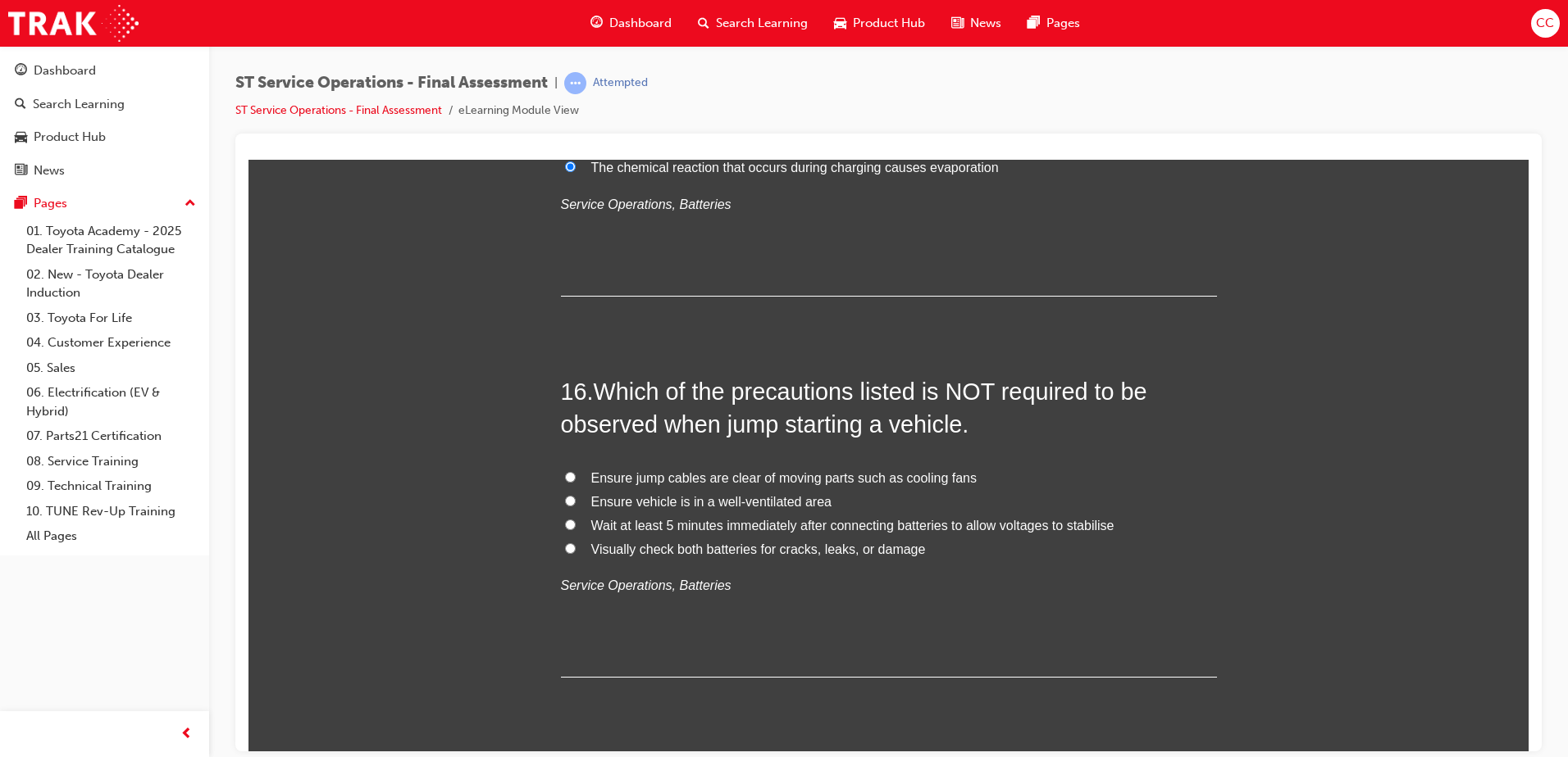
scroll to position [5704, 0]
click at [570, 499] on label "Ensure vehicle is in a well-ventilated area" at bounding box center [889, 500] width 656 height 24
click at [570, 499] on input "Ensure vehicle is in a well-ventilated area" at bounding box center [570, 500] width 11 height 11
radio input "true"
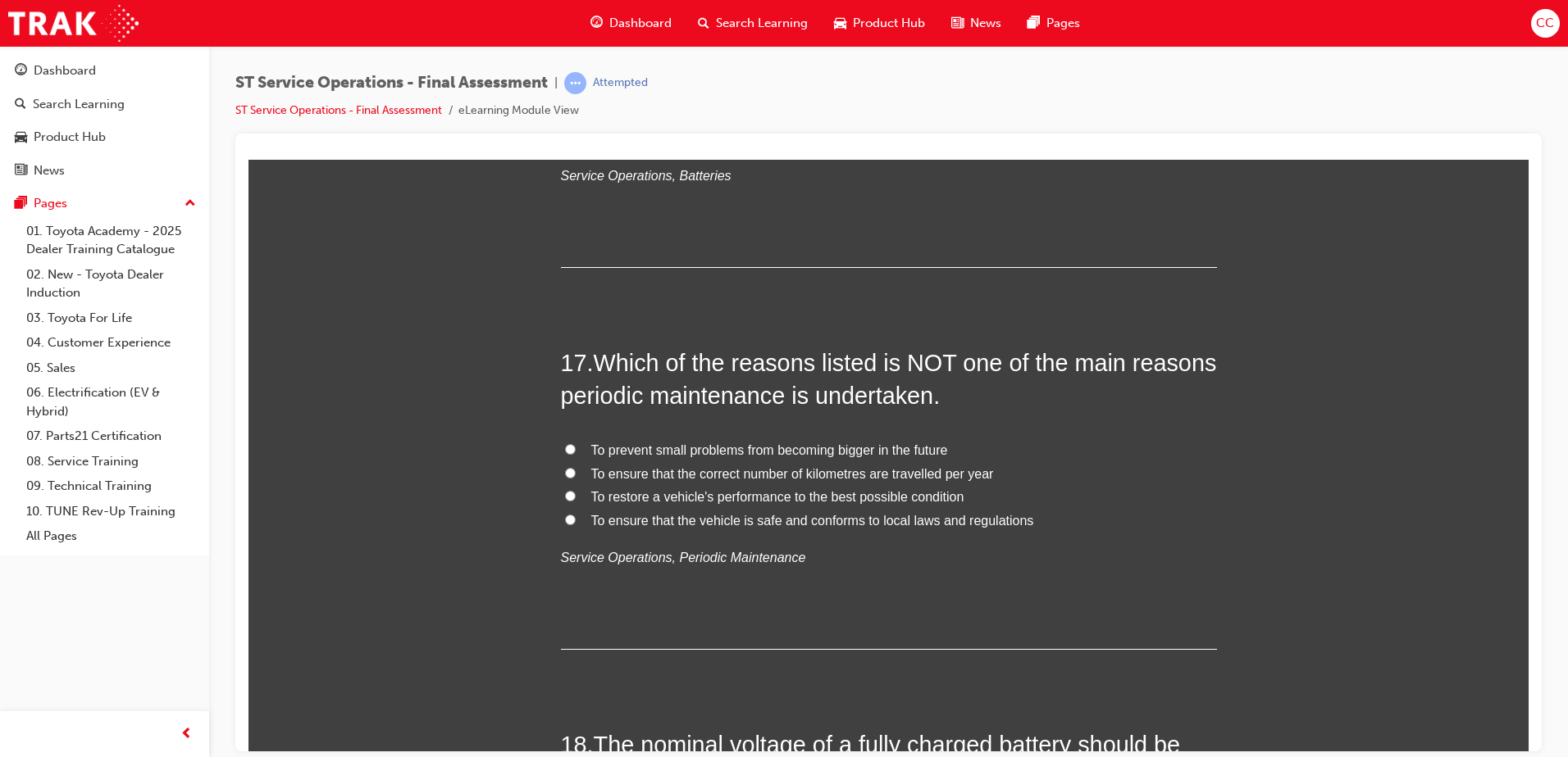
scroll to position [6114, 0]
click at [565, 467] on input "To ensure that the correct number of kilometres are travelled per year" at bounding box center [570, 472] width 11 height 11
radio input "true"
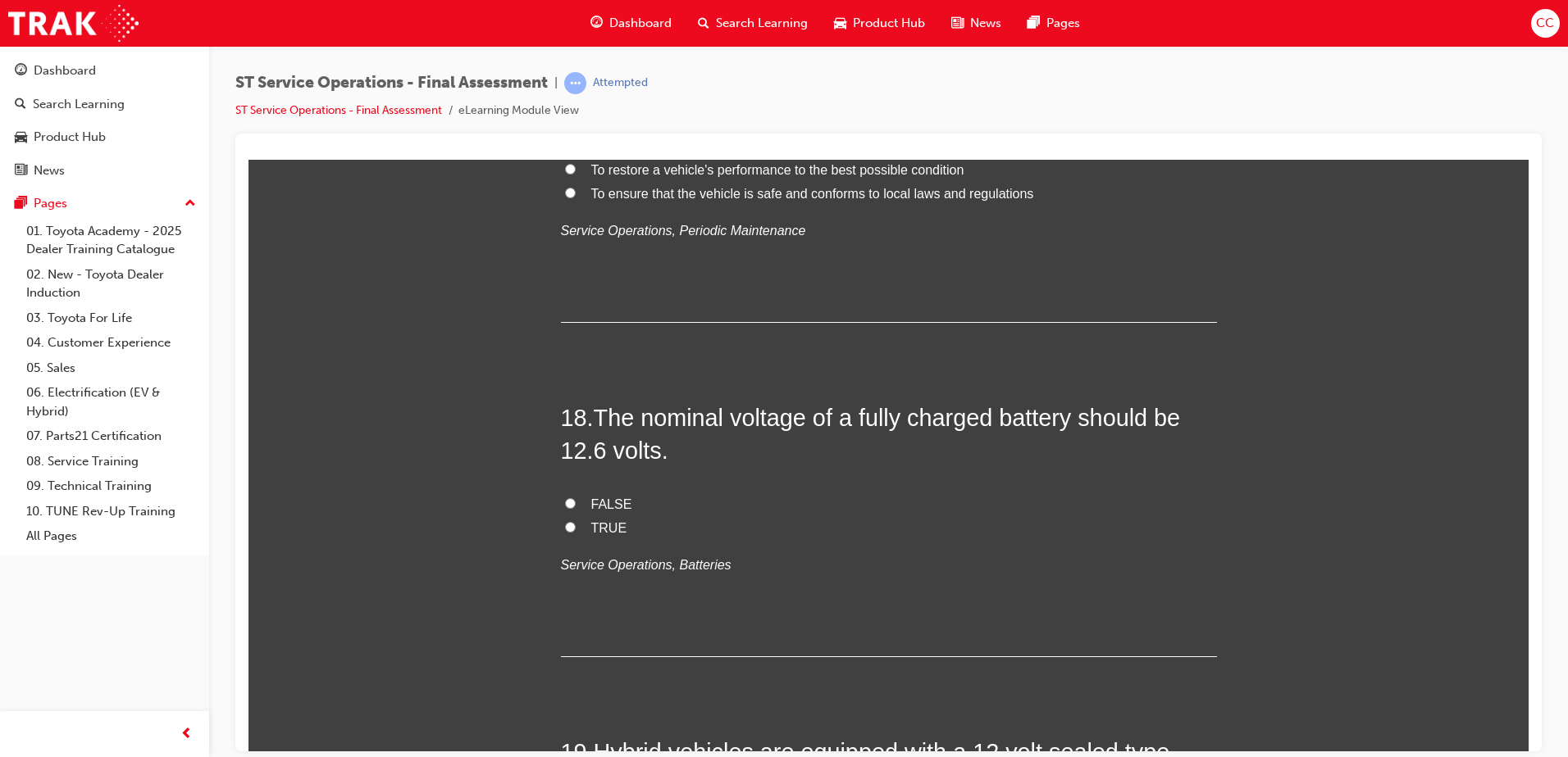
scroll to position [6441, 0]
click at [565, 525] on input "TRUE" at bounding box center [570, 526] width 11 height 11
radio input "true"
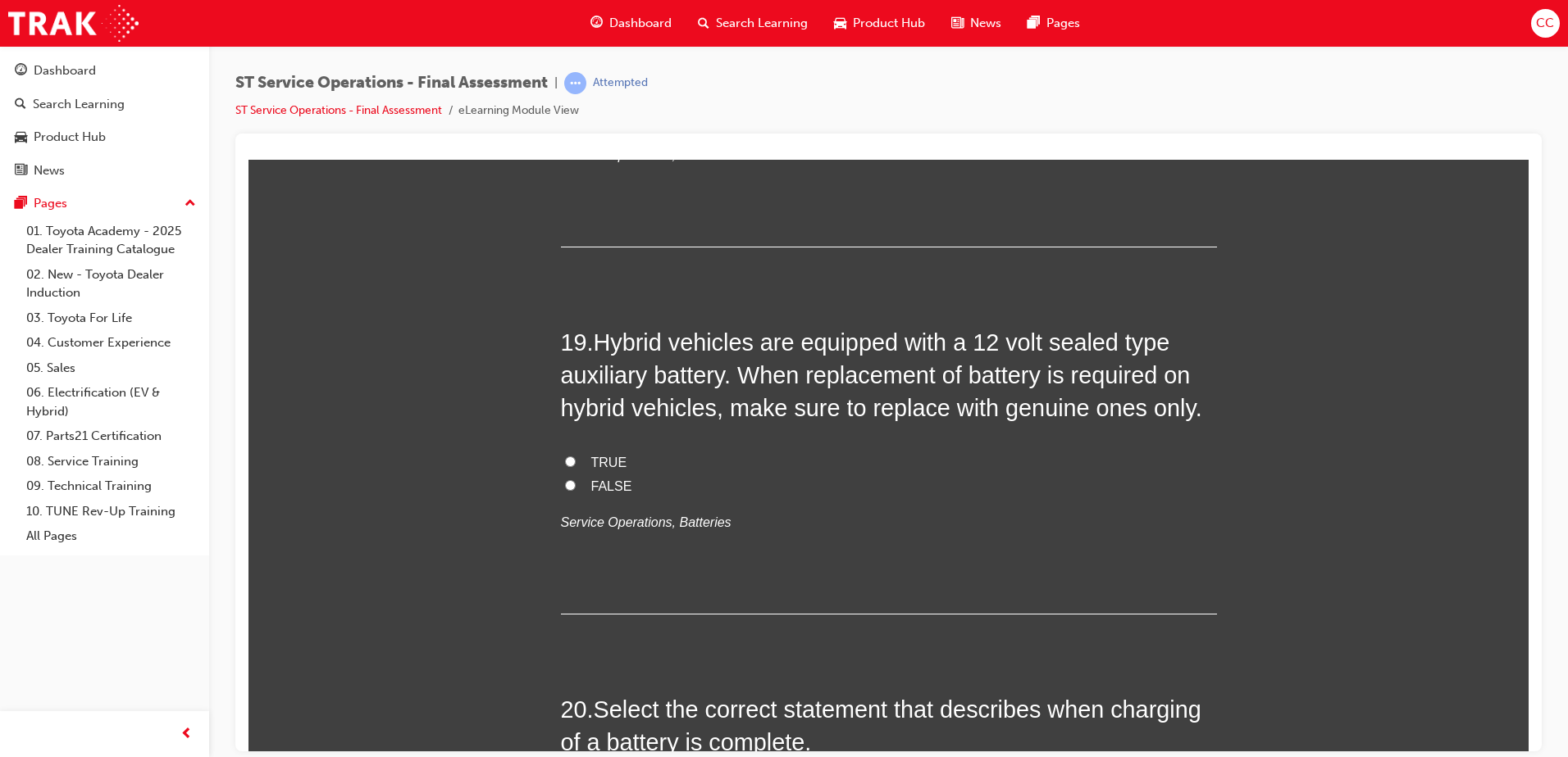
scroll to position [6851, 0]
click at [565, 460] on input "TRUE" at bounding box center [570, 460] width 11 height 11
radio input "true"
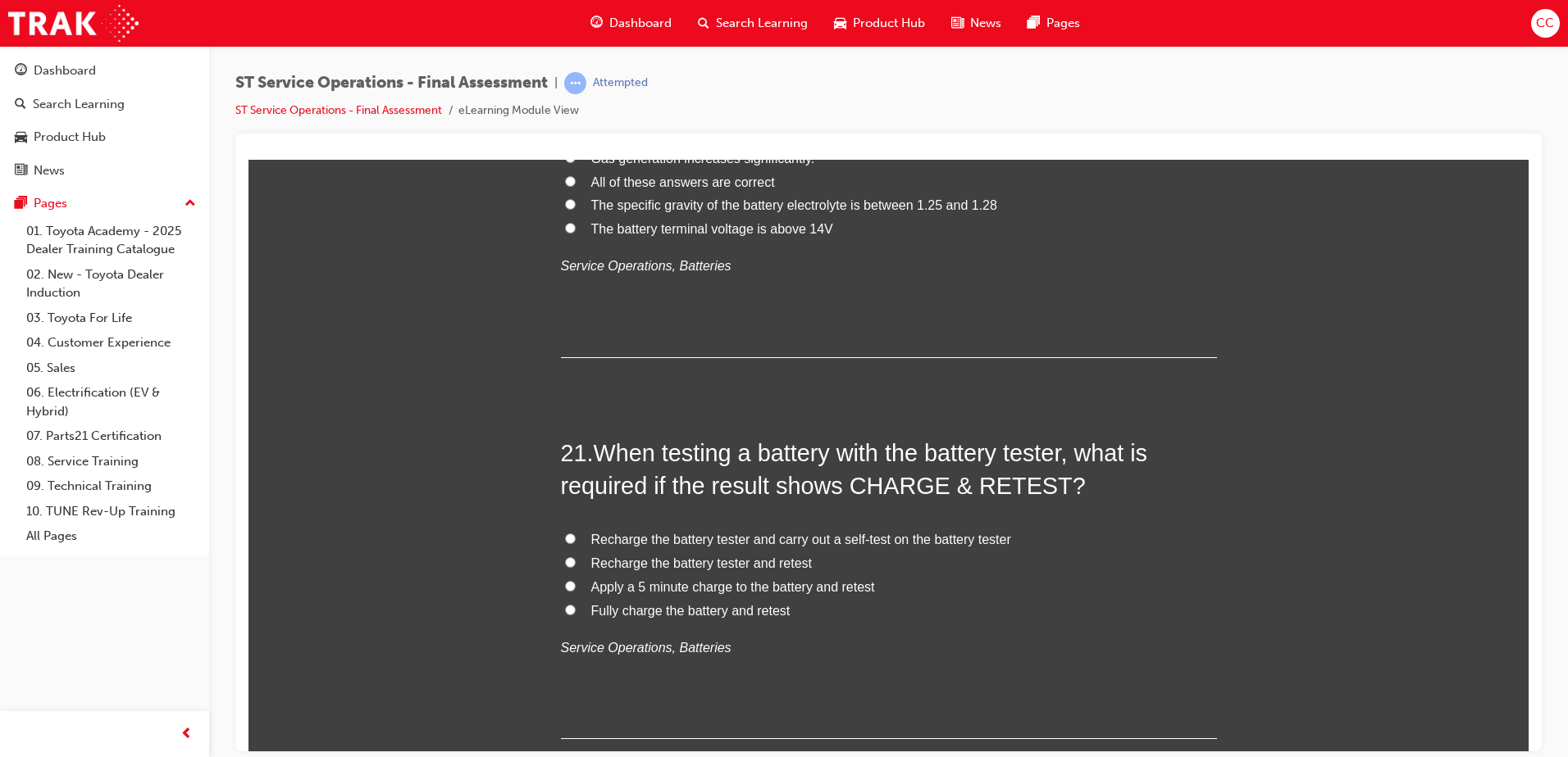
scroll to position [7487, 0]
click at [565, 565] on input "Recharge the battery tester and retest" at bounding box center [570, 563] width 11 height 11
radio input "true"
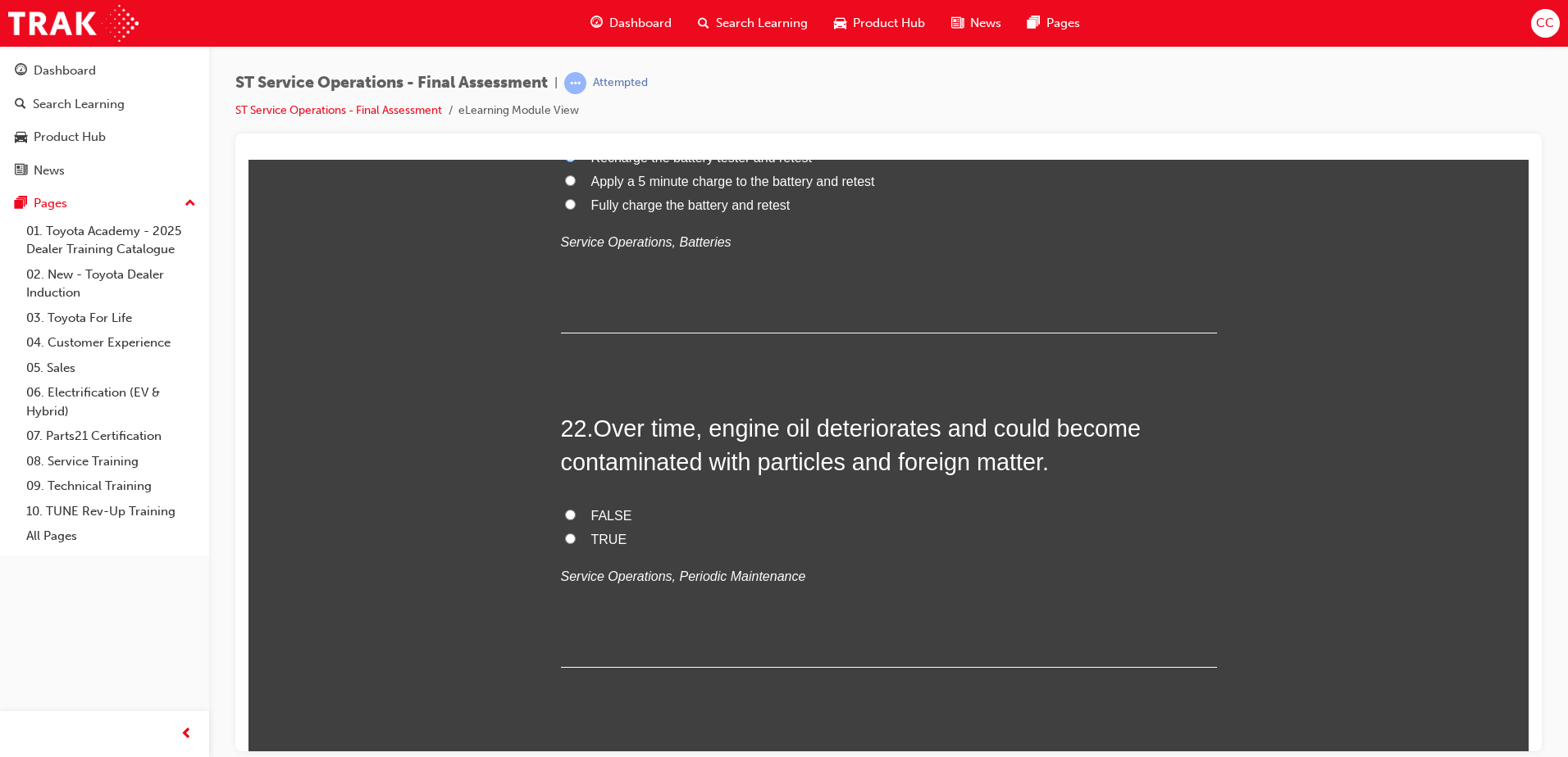
scroll to position [7895, 0]
click at [567, 539] on input "TRUE" at bounding box center [570, 537] width 11 height 11
radio input "true"
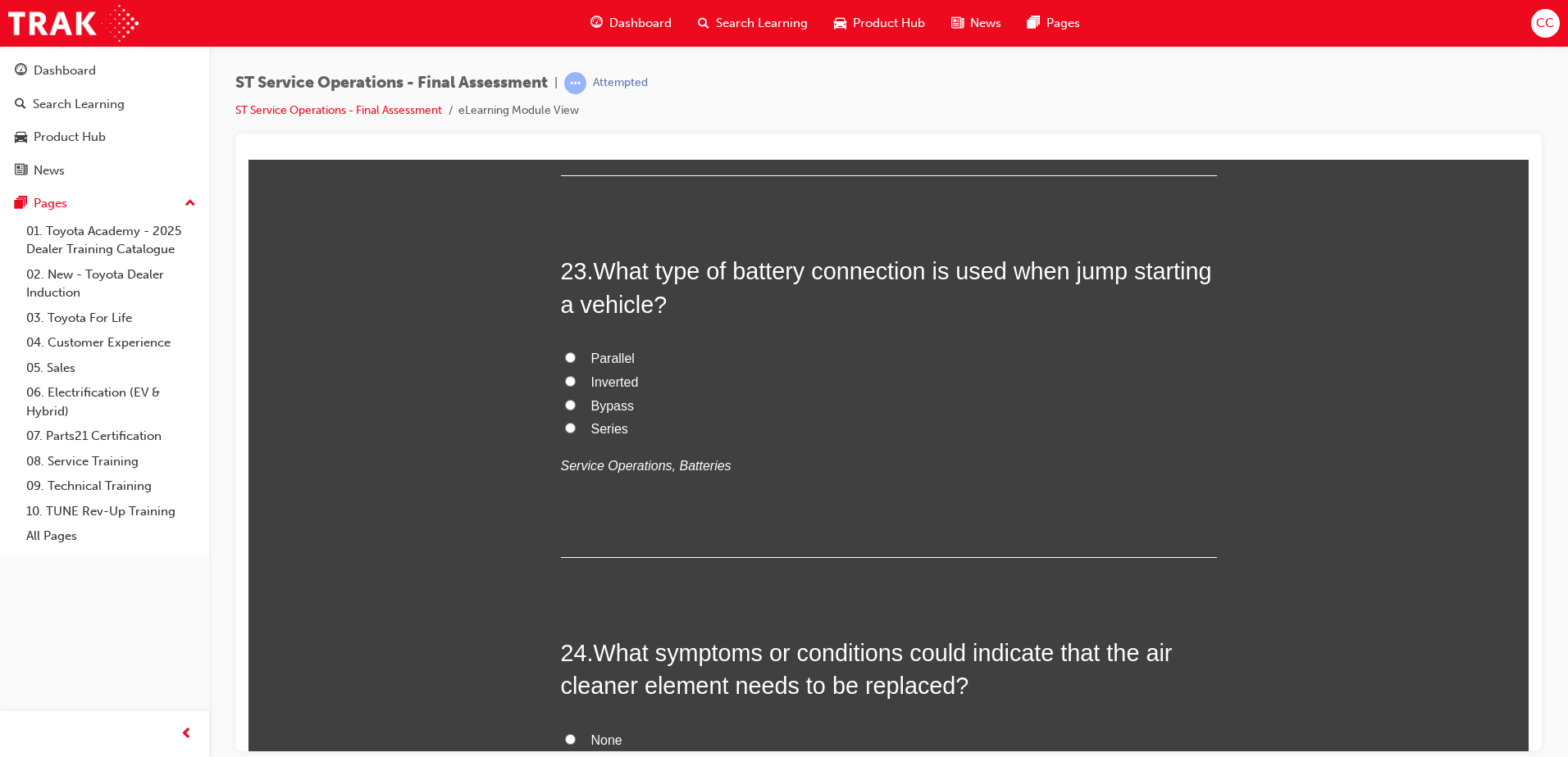
scroll to position [8387, 0]
click at [565, 428] on input "Series" at bounding box center [570, 426] width 11 height 11
radio input "true"
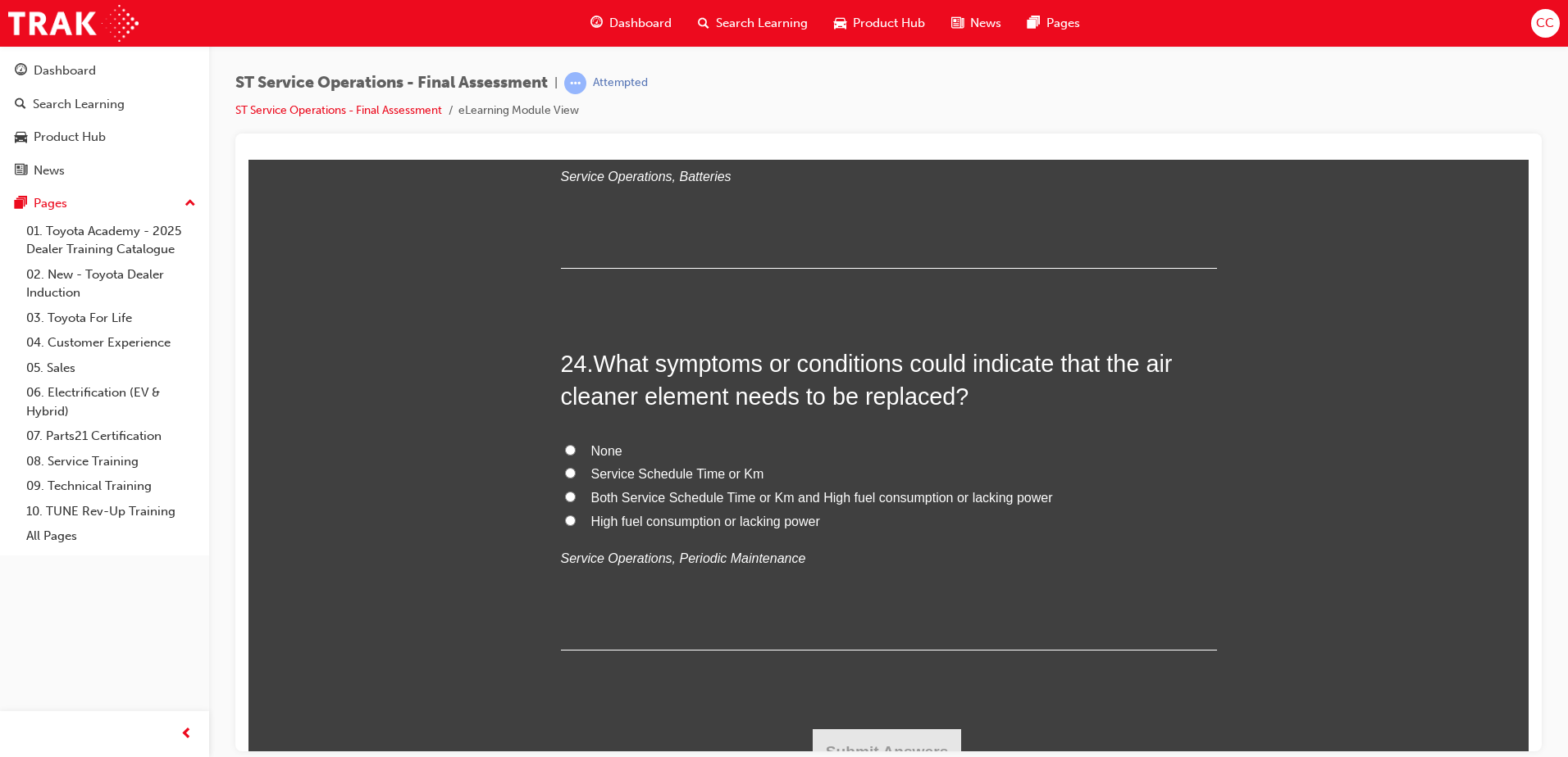
scroll to position [8698, 0]
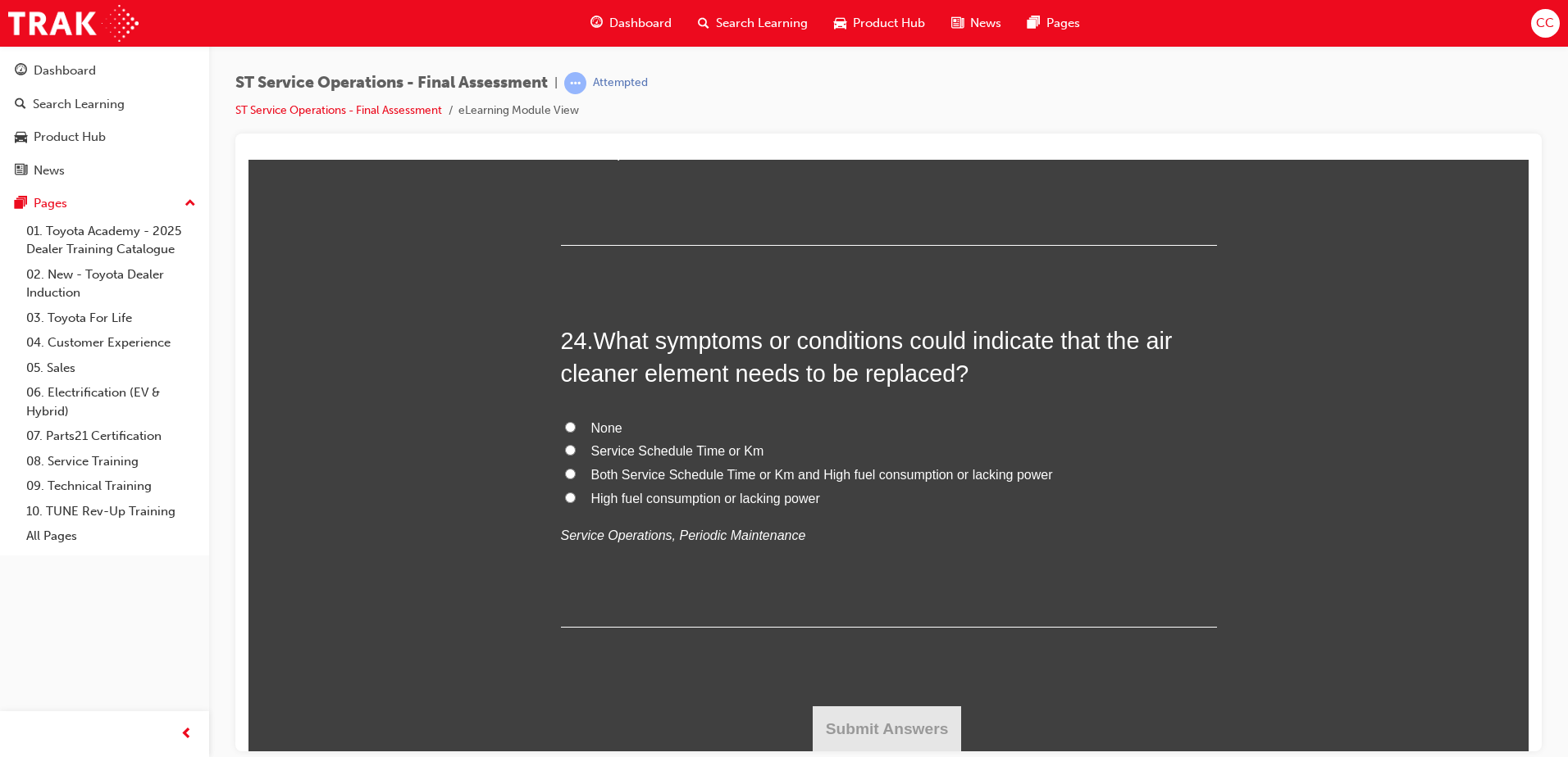
click at [565, 496] on input "High fuel consumption or lacking power" at bounding box center [570, 497] width 11 height 11
radio input "true"
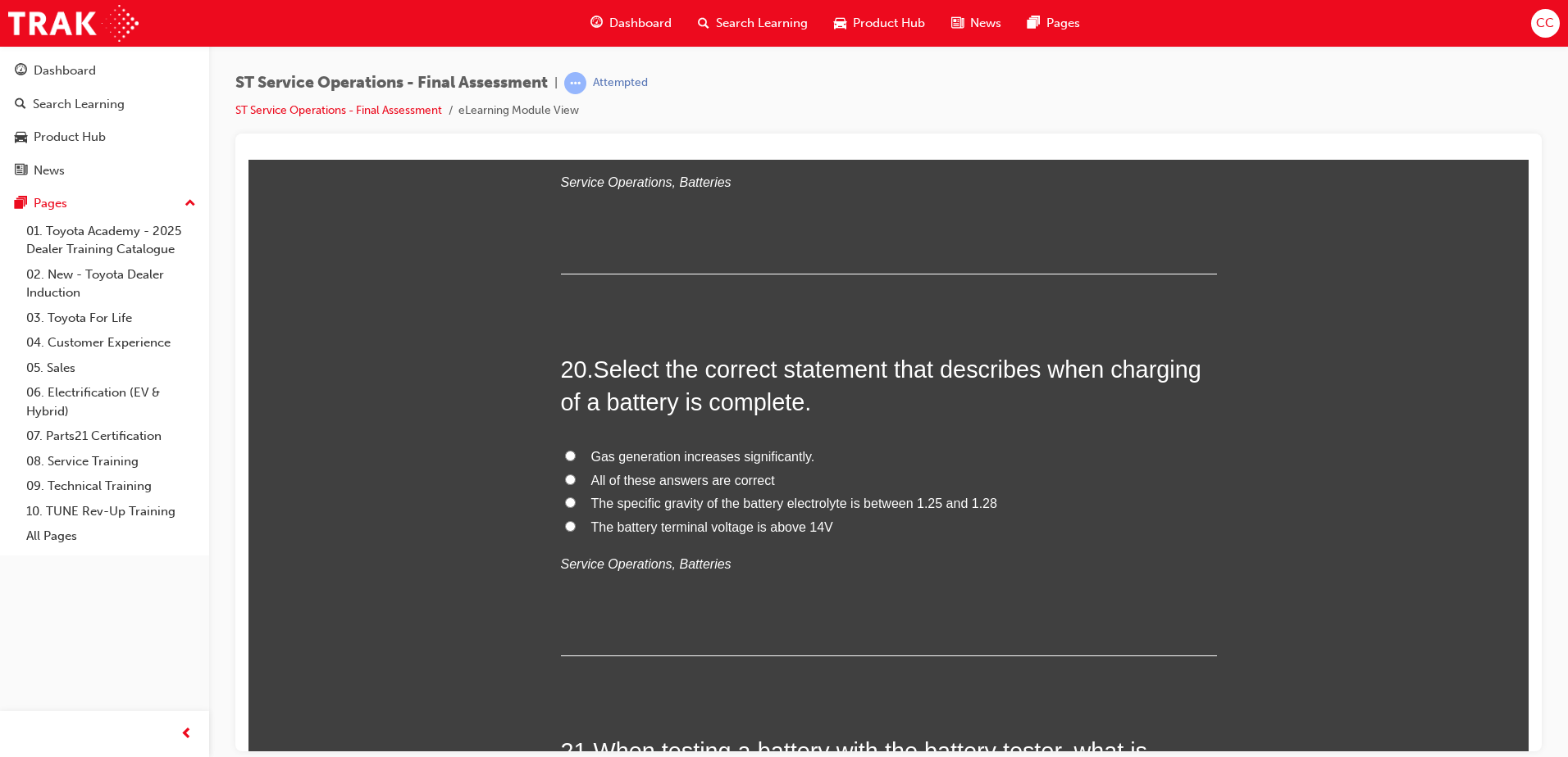
scroll to position [7189, 0]
click at [566, 458] on input "Gas generation increases significantly." at bounding box center [570, 456] width 11 height 11
radio input "true"
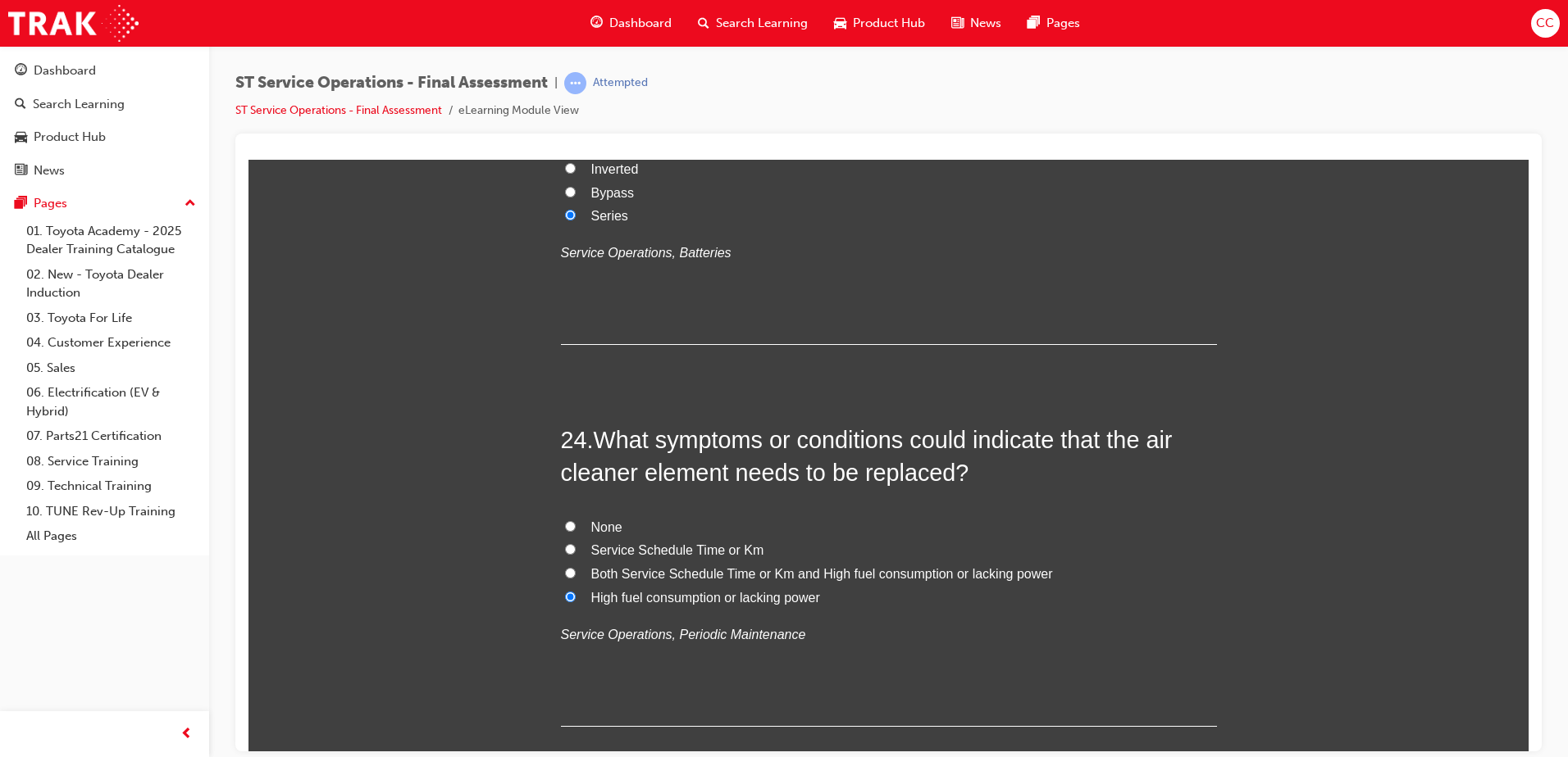
scroll to position [8698, 0]
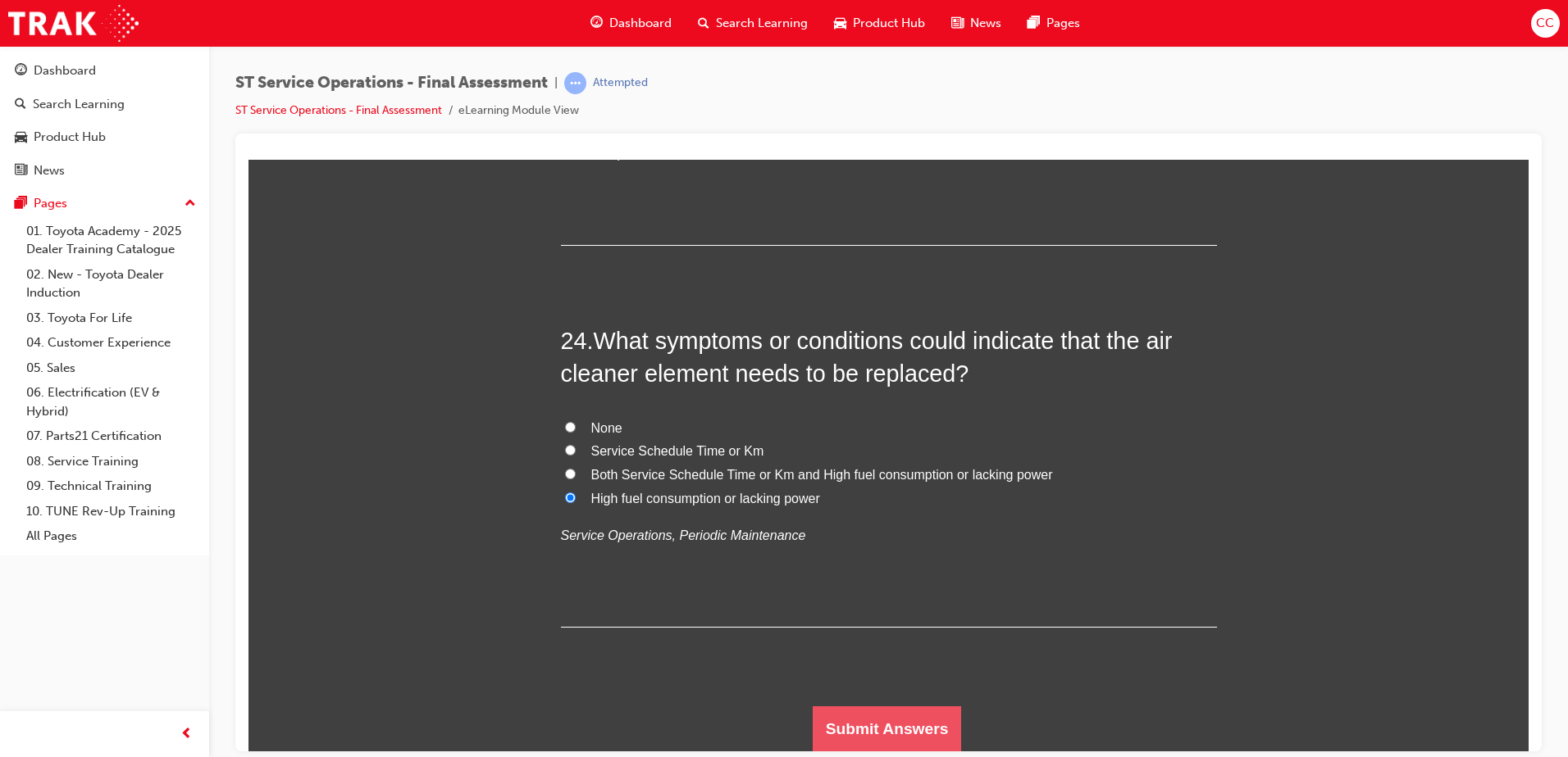
click at [935, 580] on button "Submit Answers" at bounding box center [887, 729] width 150 height 46
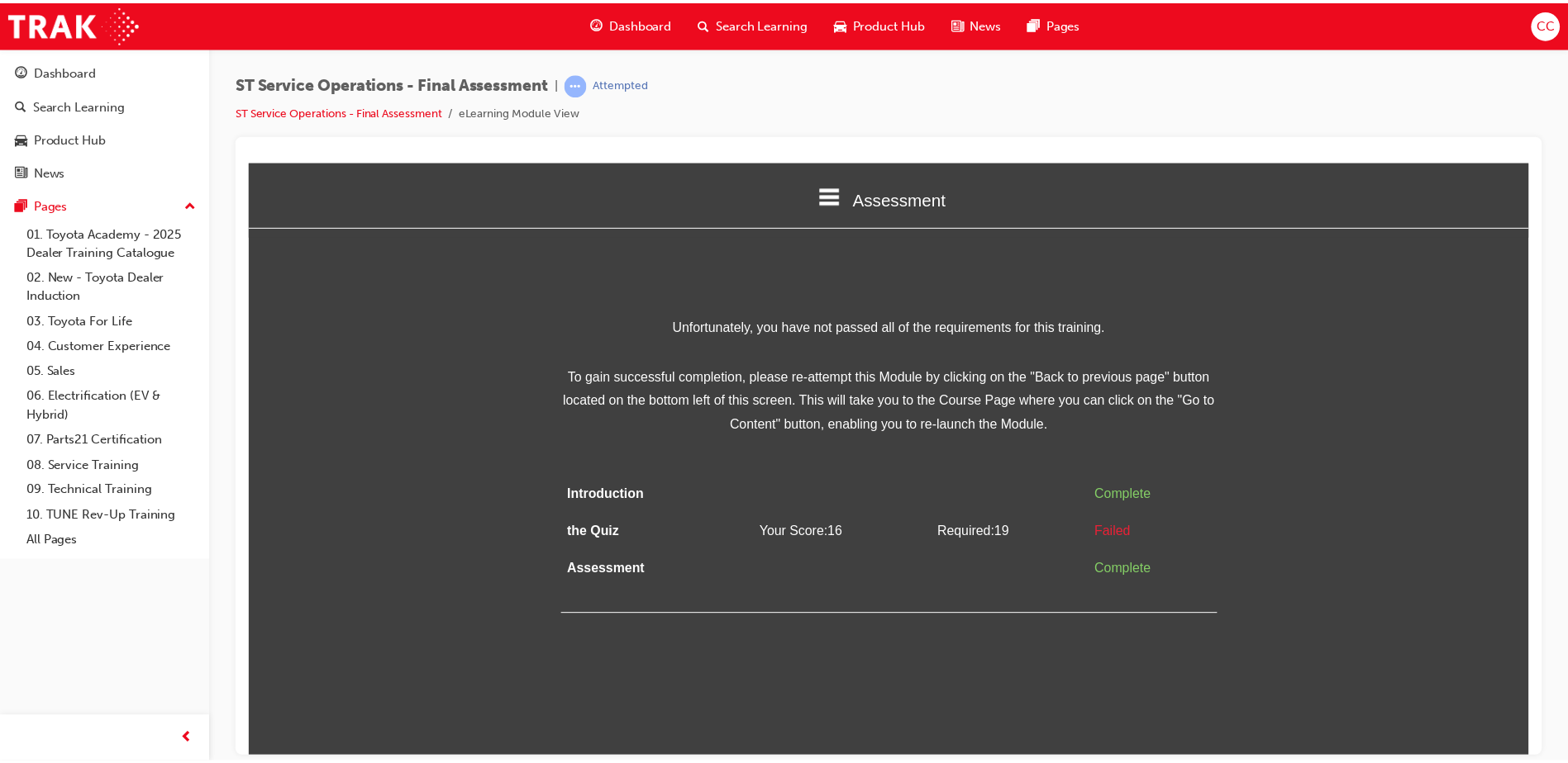
scroll to position [0, 0]
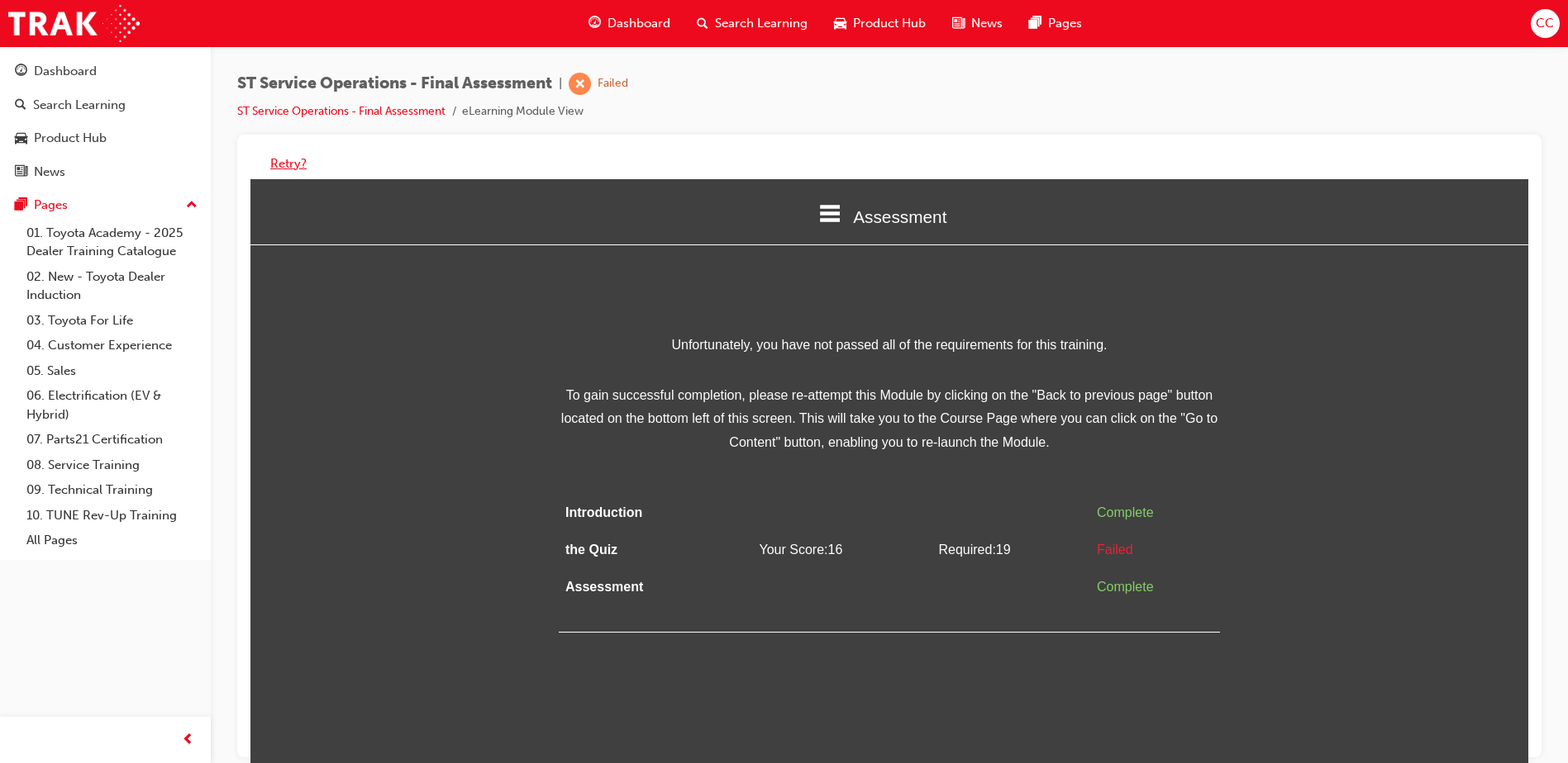
click at [276, 165] on button "Retry?" at bounding box center [288, 164] width 36 height 19
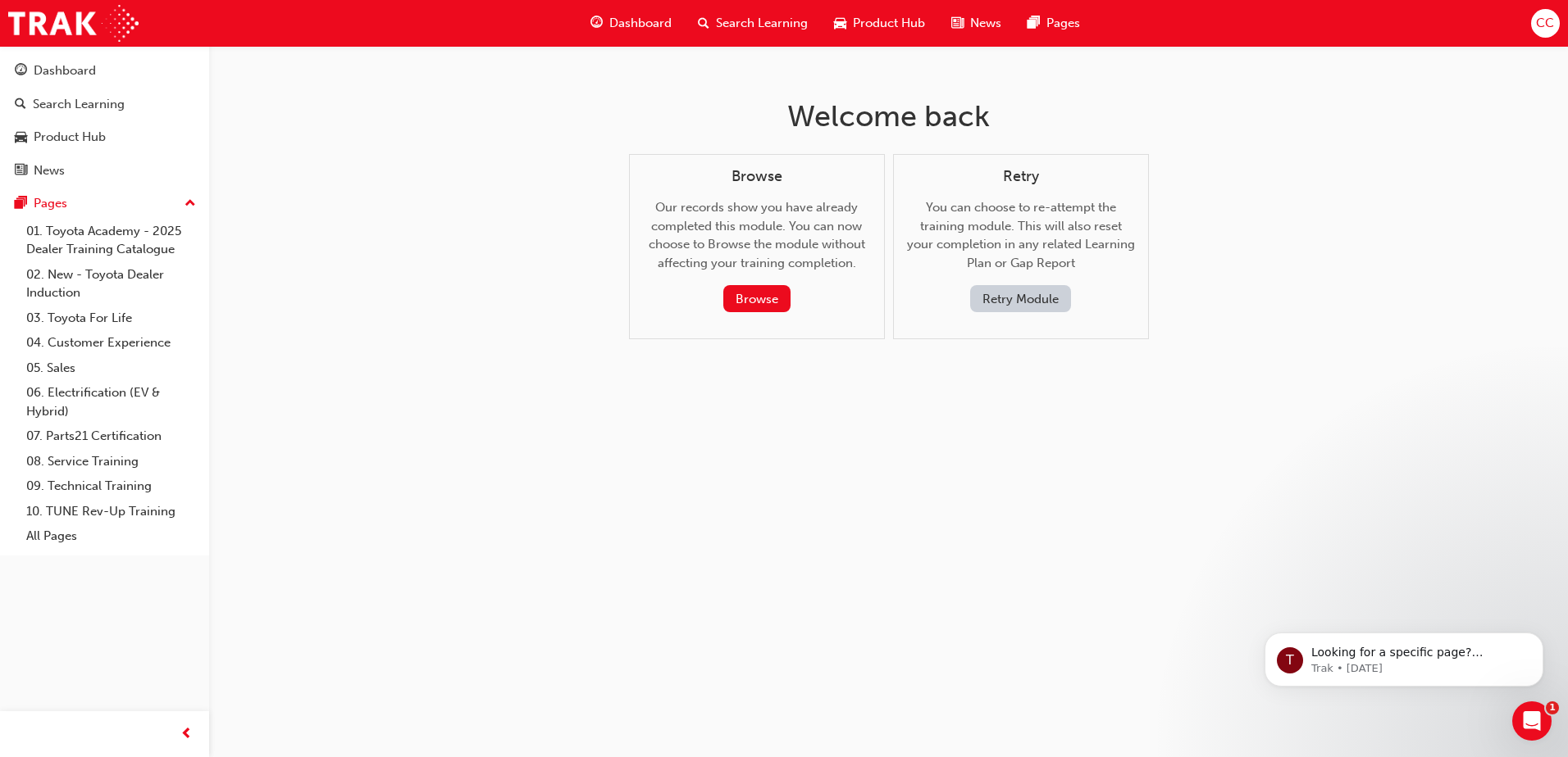
click at [988, 305] on button "Retry Module" at bounding box center [1021, 299] width 101 height 27
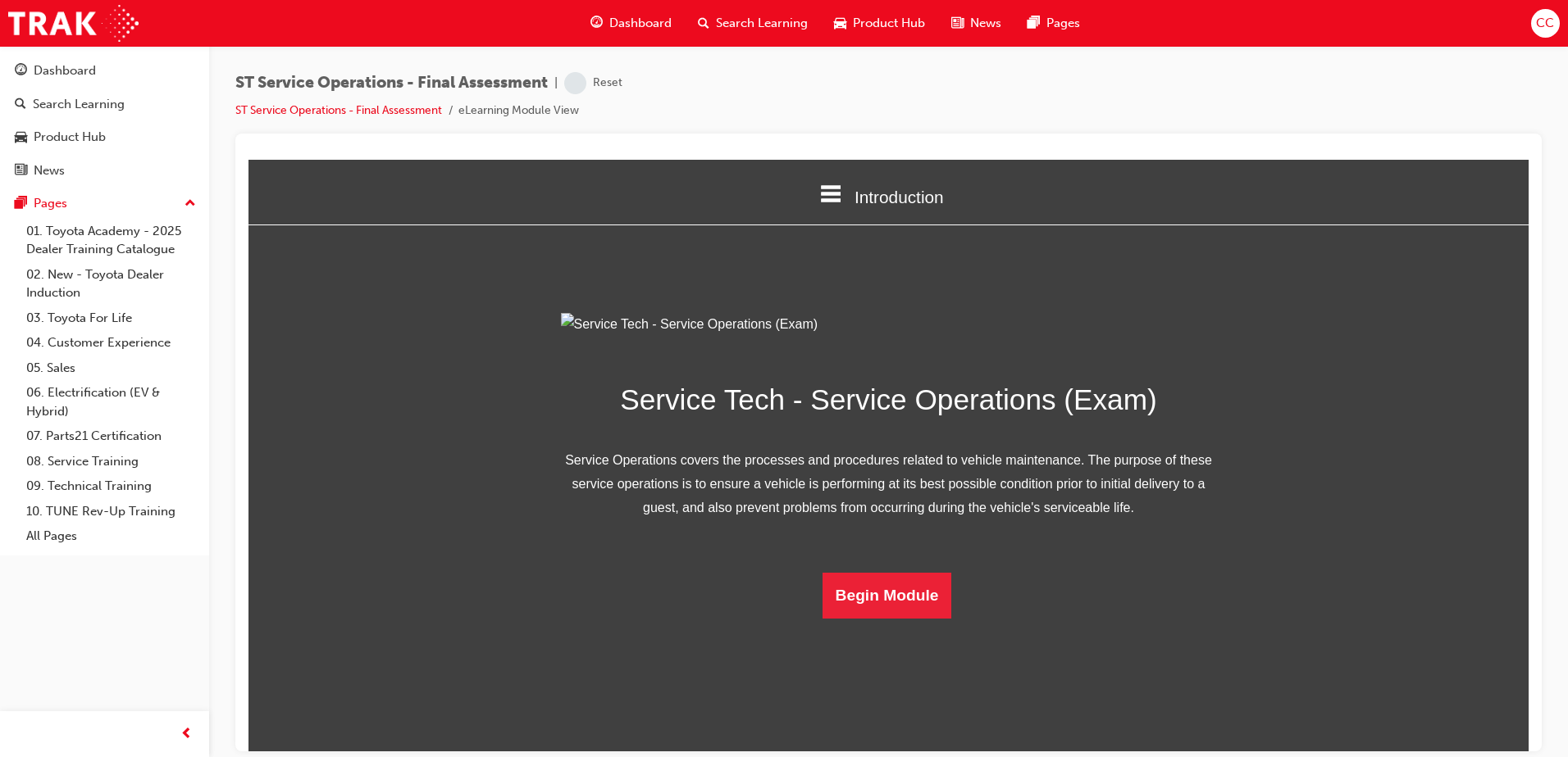
scroll to position [47, 0]
click at [926, 580] on button "Begin Module" at bounding box center [888, 595] width 129 height 46
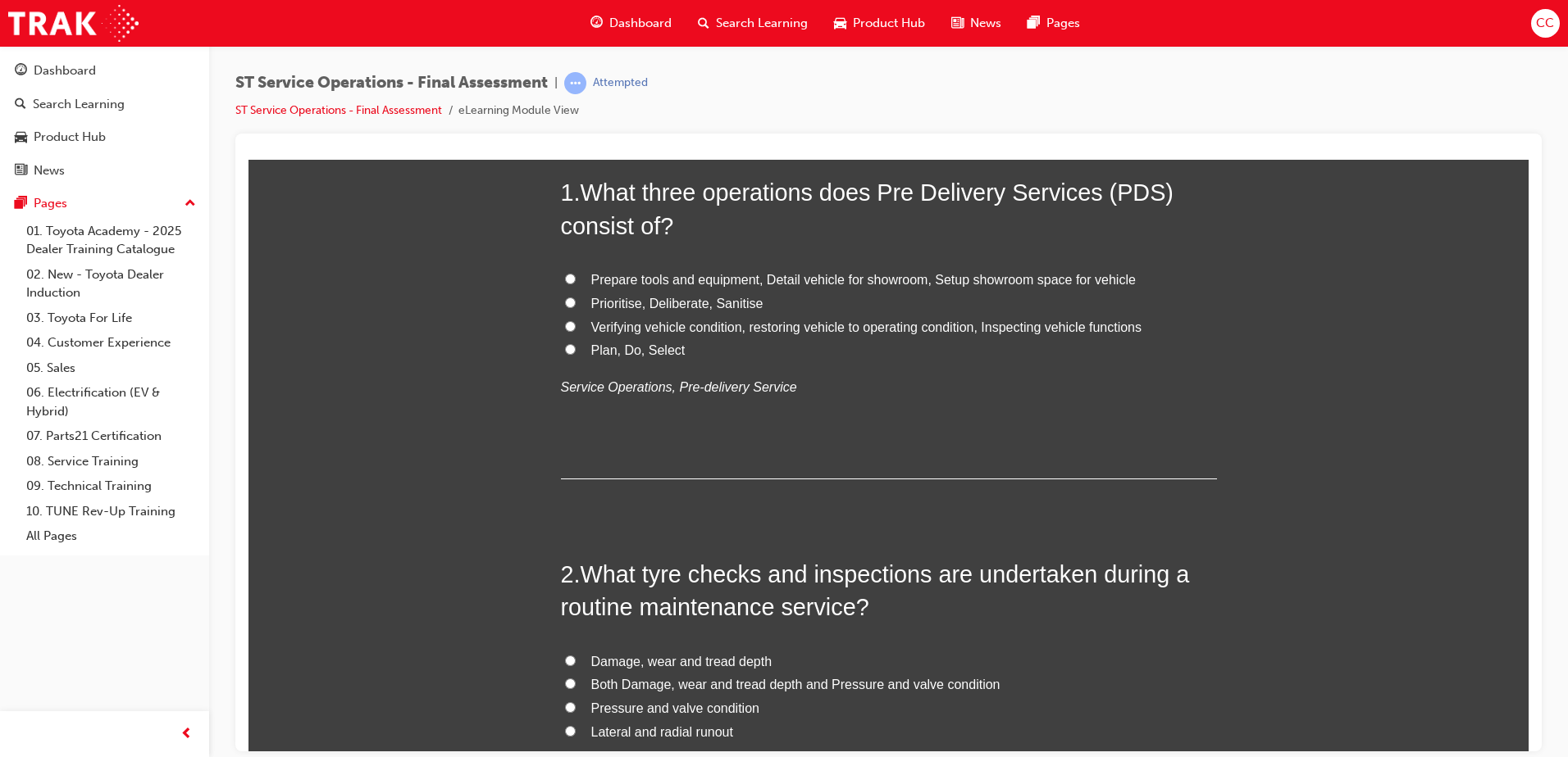
scroll to position [158, 0]
click at [565, 327] on input "Verifying vehicle condition, restoring vehicle to operating condition, Inspecti…" at bounding box center [570, 325] width 11 height 11
radio input "true"
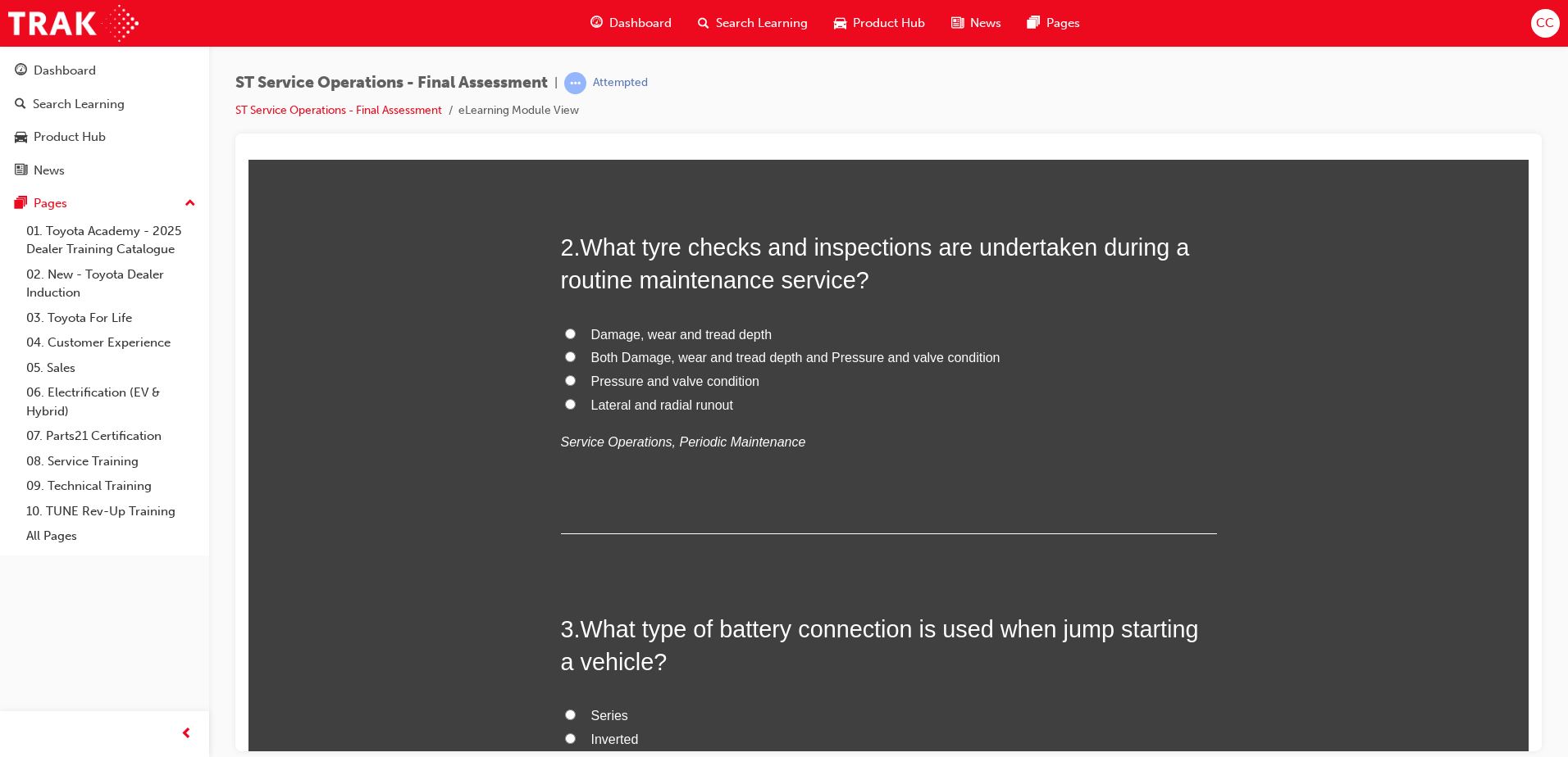
scroll to position [486, 0]
click at [565, 352] on input "Both Damage, wear and tread depth and Pressure and valve condition" at bounding box center [570, 354] width 11 height 11
radio input "true"
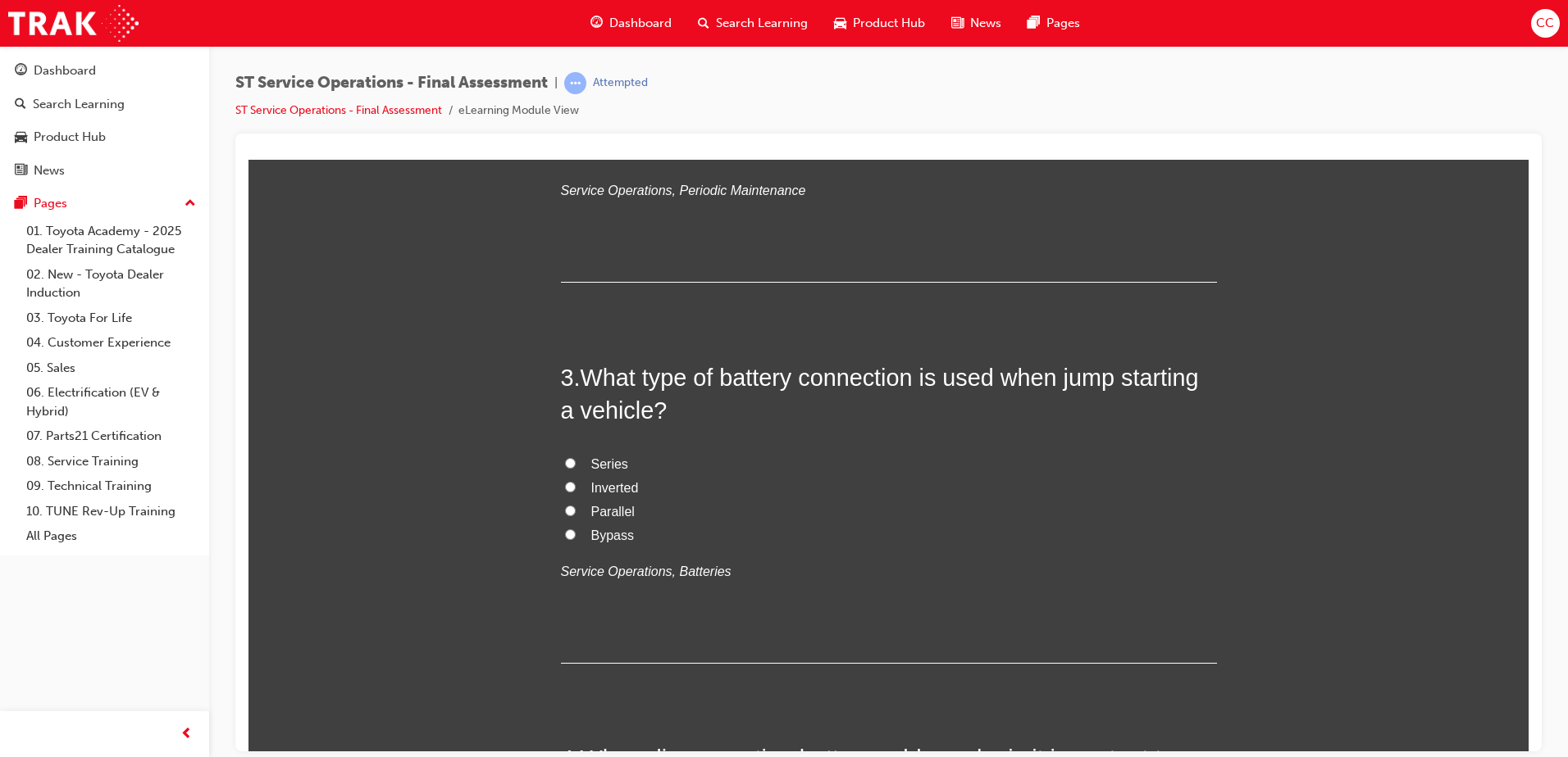
scroll to position [736, 0]
click at [565, 462] on input "Series" at bounding box center [570, 463] width 11 height 11
radio input "true"
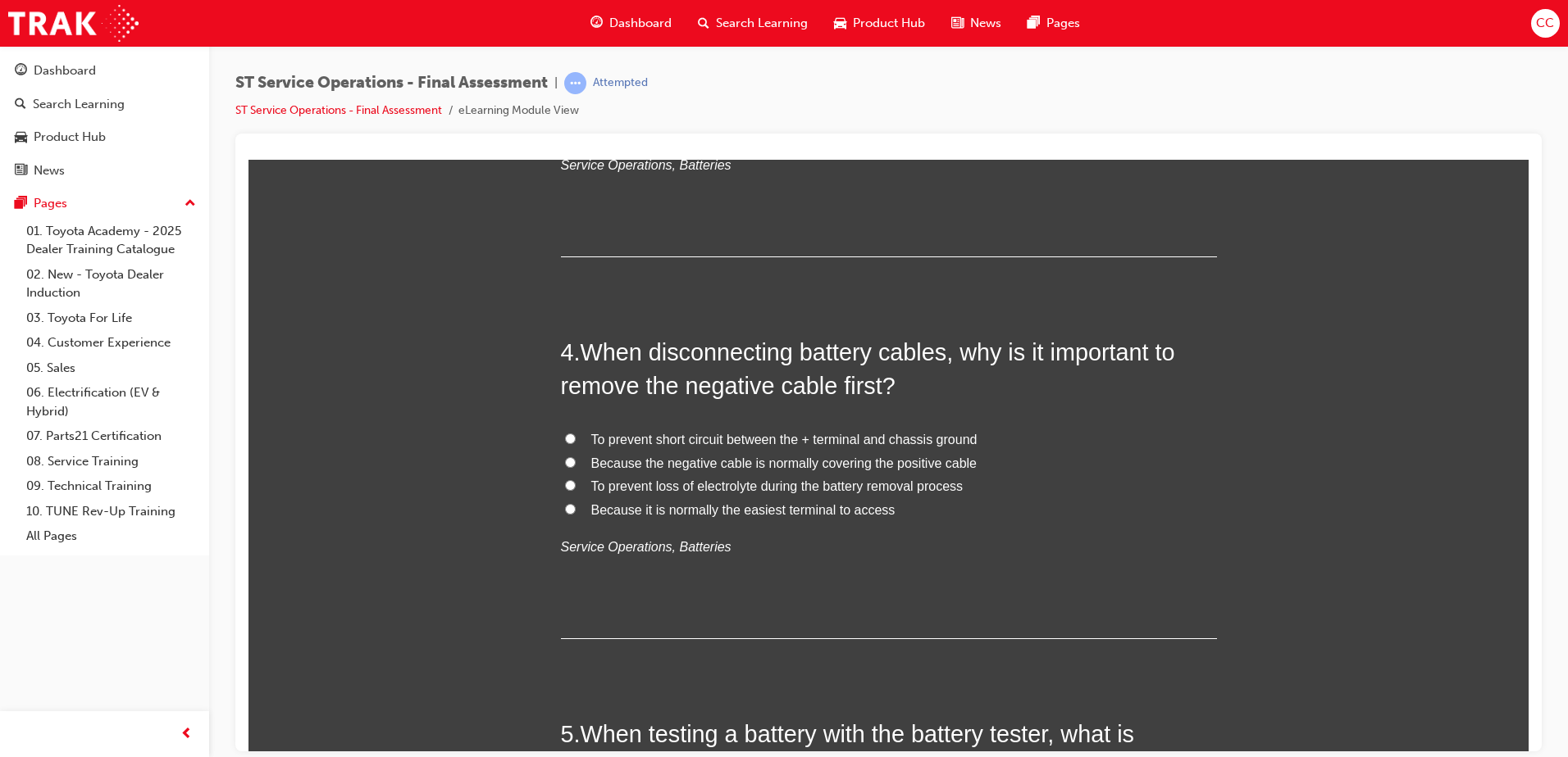
scroll to position [1144, 0]
click at [565, 437] on input "To prevent short circuit between the + terminal and chassis ground" at bounding box center [570, 437] width 11 height 11
radio input "true"
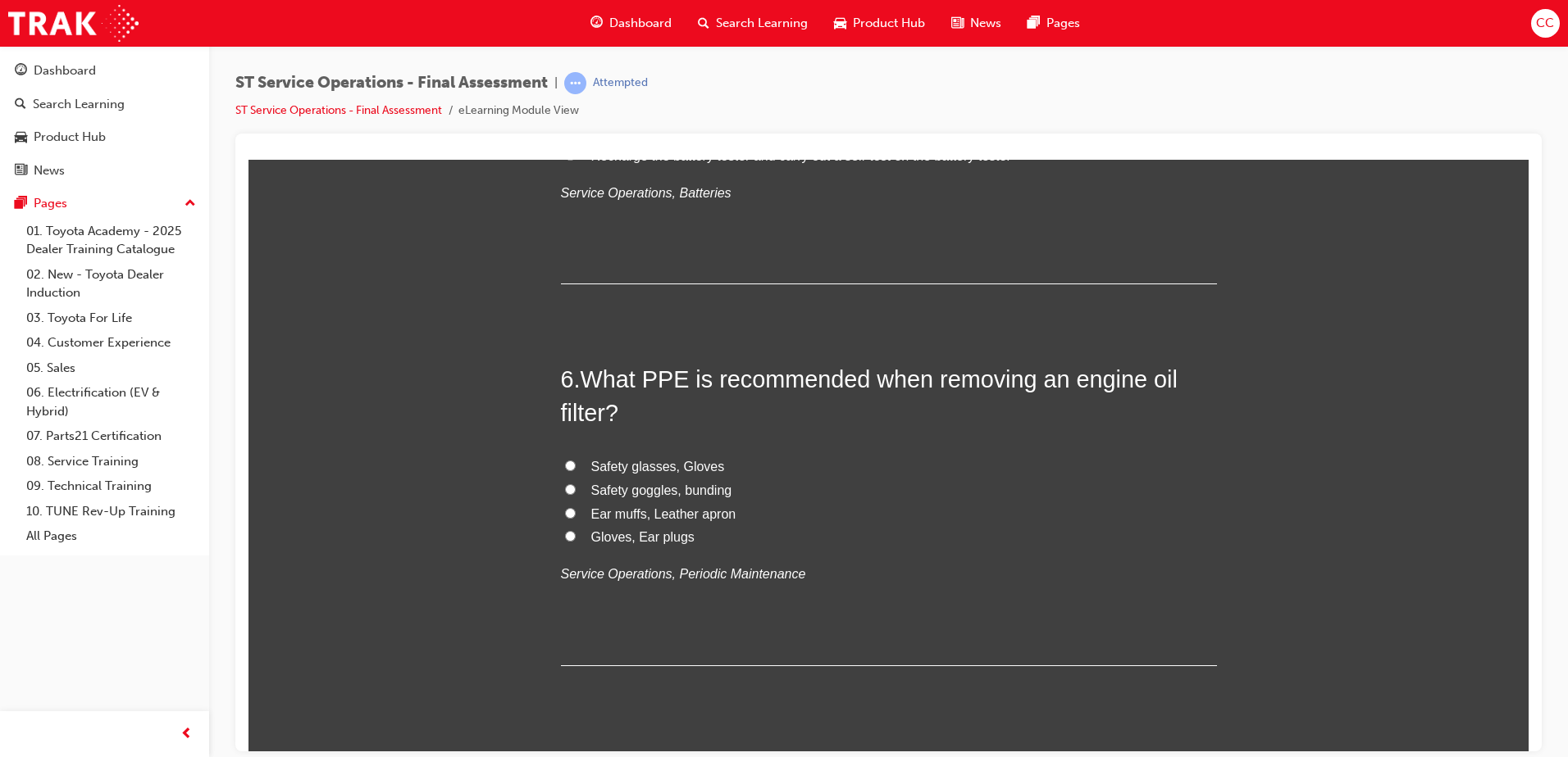
scroll to position [1880, 0]
click at [565, 465] on input "Safety glasses, Gloves" at bounding box center [570, 463] width 11 height 11
radio input "true"
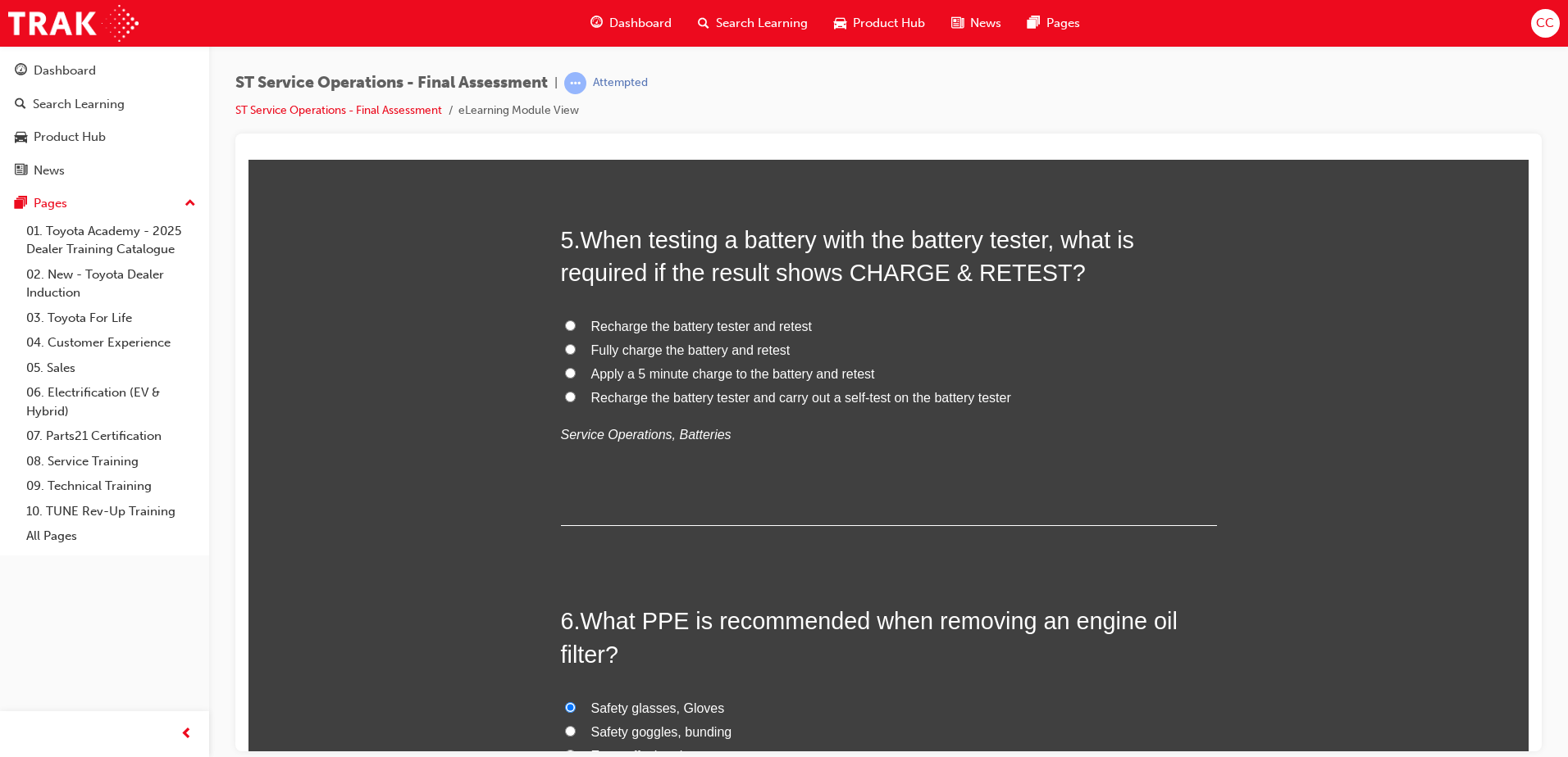
scroll to position [1636, 0]
click at [565, 399] on input "Recharge the battery tester and carry out a self-test on the battery tester" at bounding box center [570, 396] width 11 height 11
radio input "true"
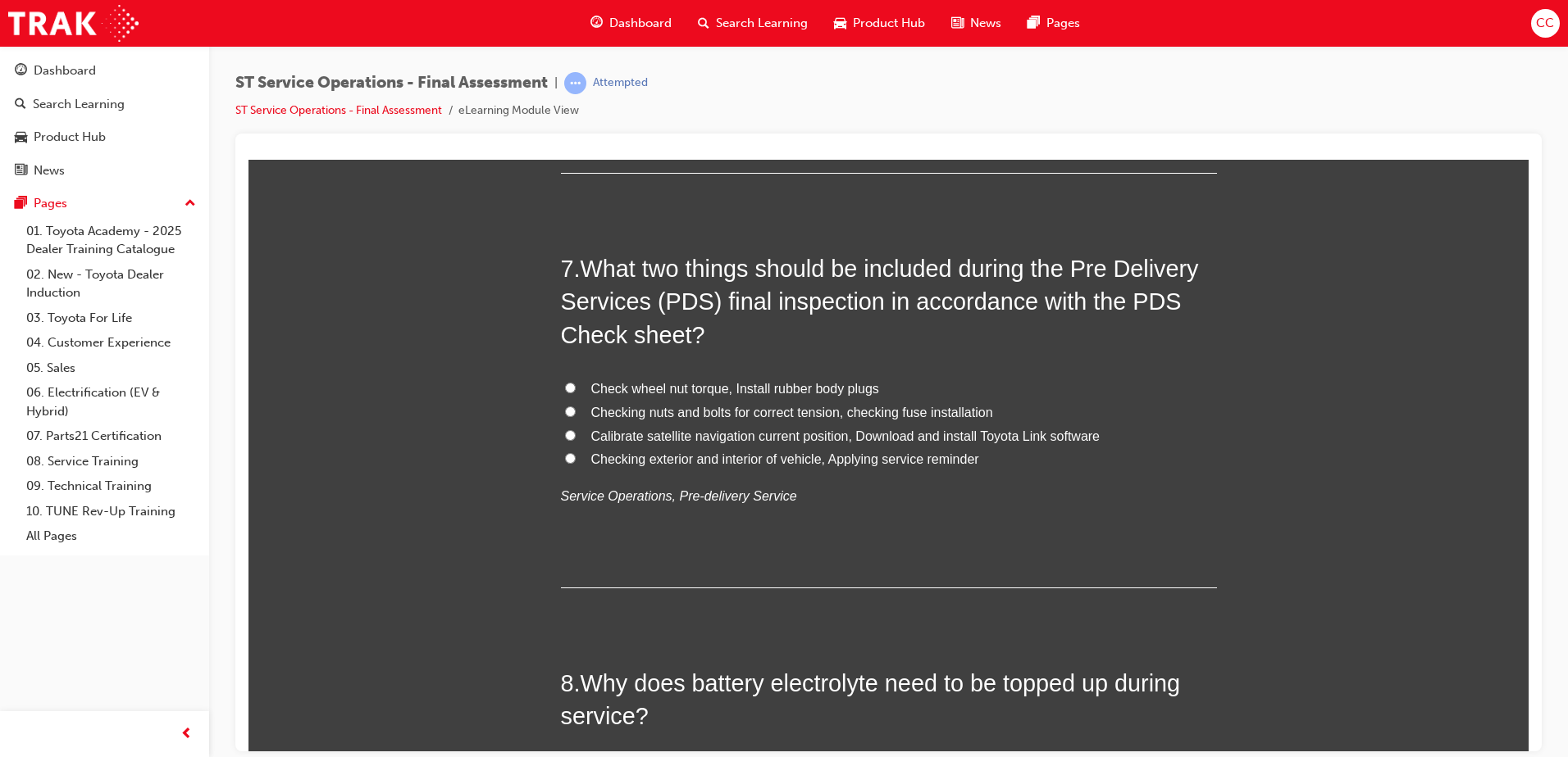
scroll to position [2372, 0]
click at [565, 453] on input "Checking exterior and interior of vehicle, Applying service reminder" at bounding box center [570, 456] width 11 height 11
radio input "true"
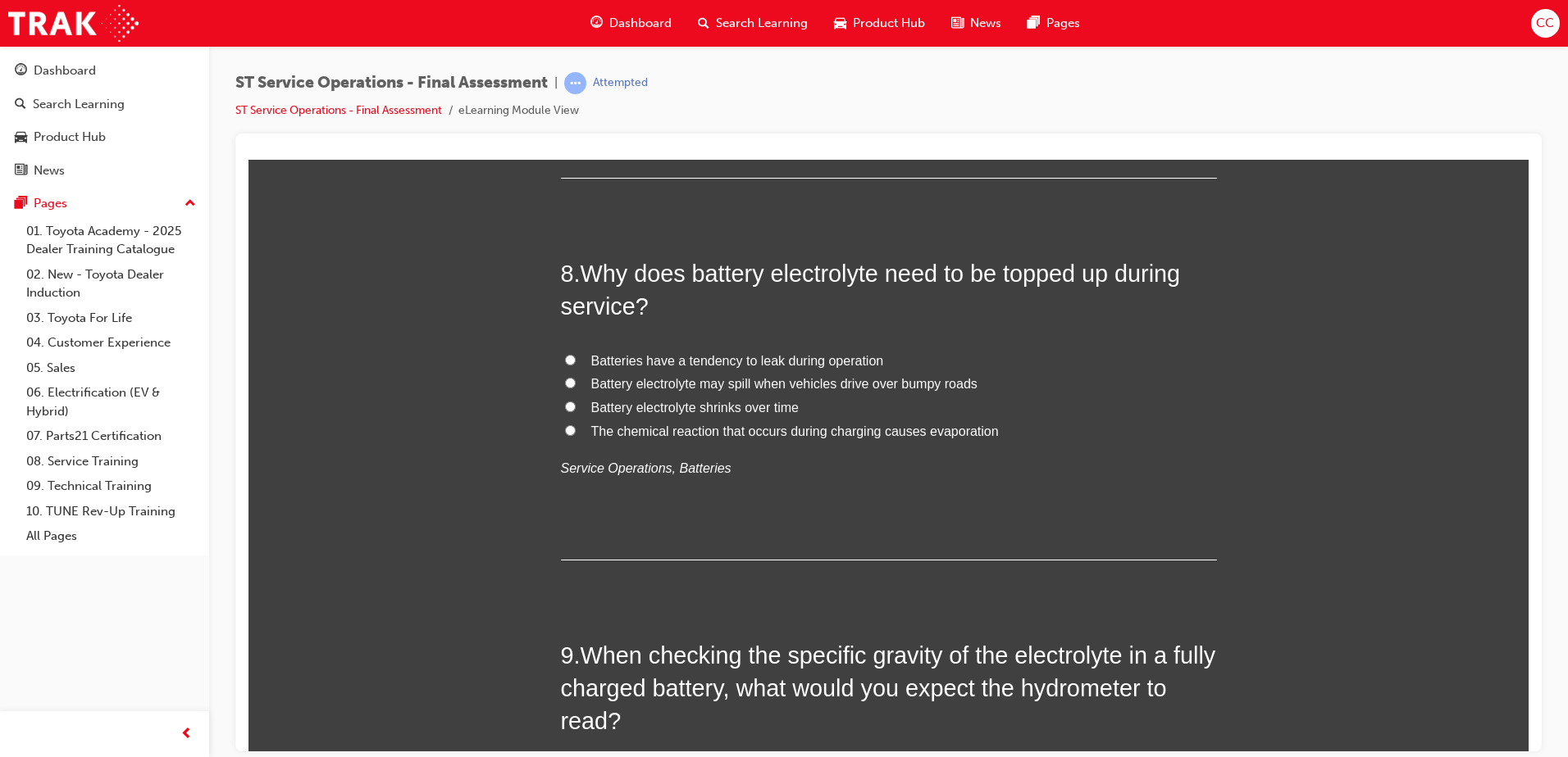
scroll to position [2782, 0]
click at [565, 429] on input "The chemical reaction that occurs during charging causes evaporation" at bounding box center [570, 428] width 11 height 11
radio input "true"
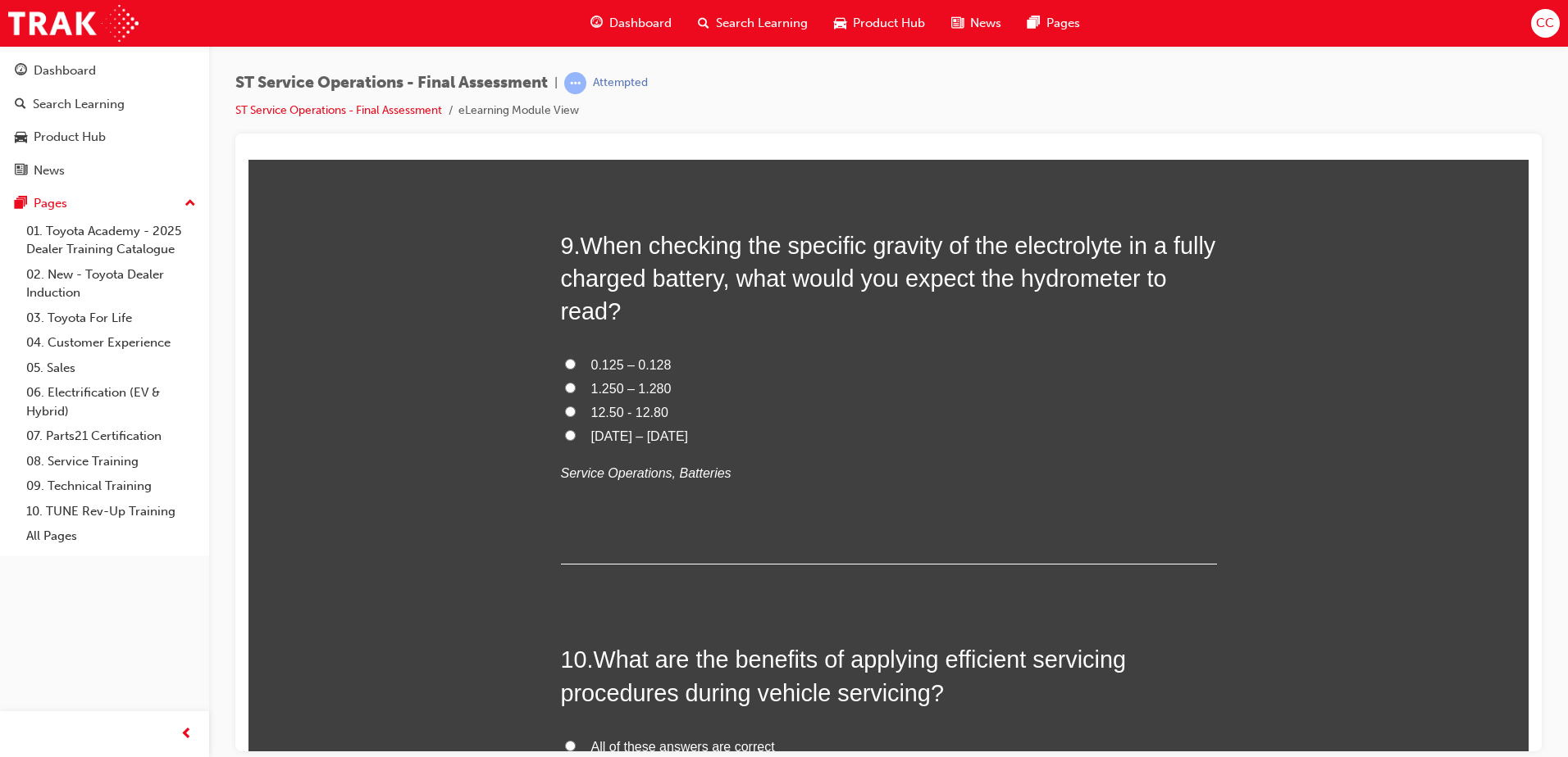
scroll to position [3192, 0]
click at [565, 384] on input "1.250 – 1.280" at bounding box center [570, 386] width 11 height 11
radio input "true"
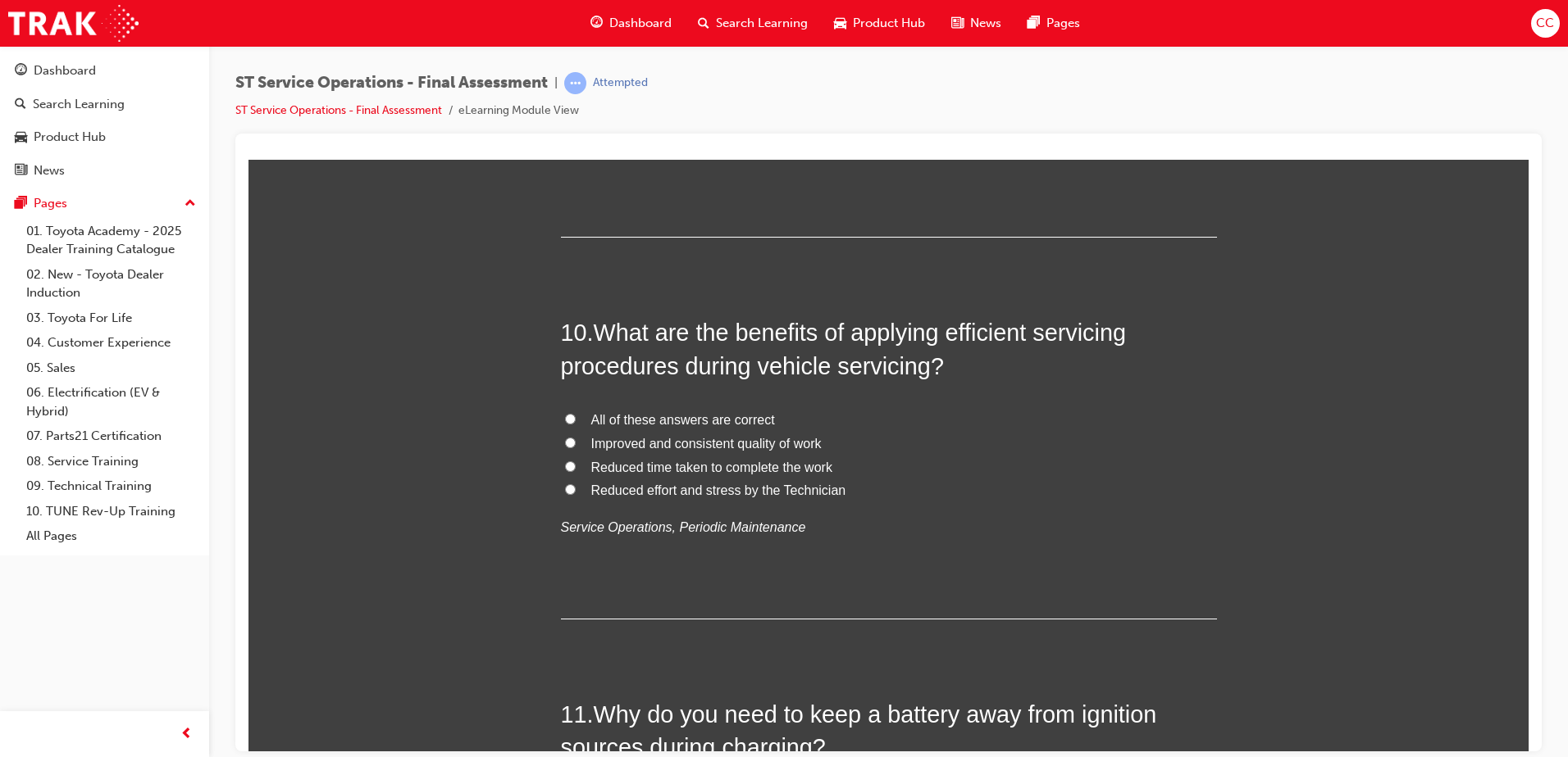
scroll to position [3519, 0]
click at [565, 437] on input "Improved and consistent quality of work" at bounding box center [570, 441] width 11 height 11
radio input "true"
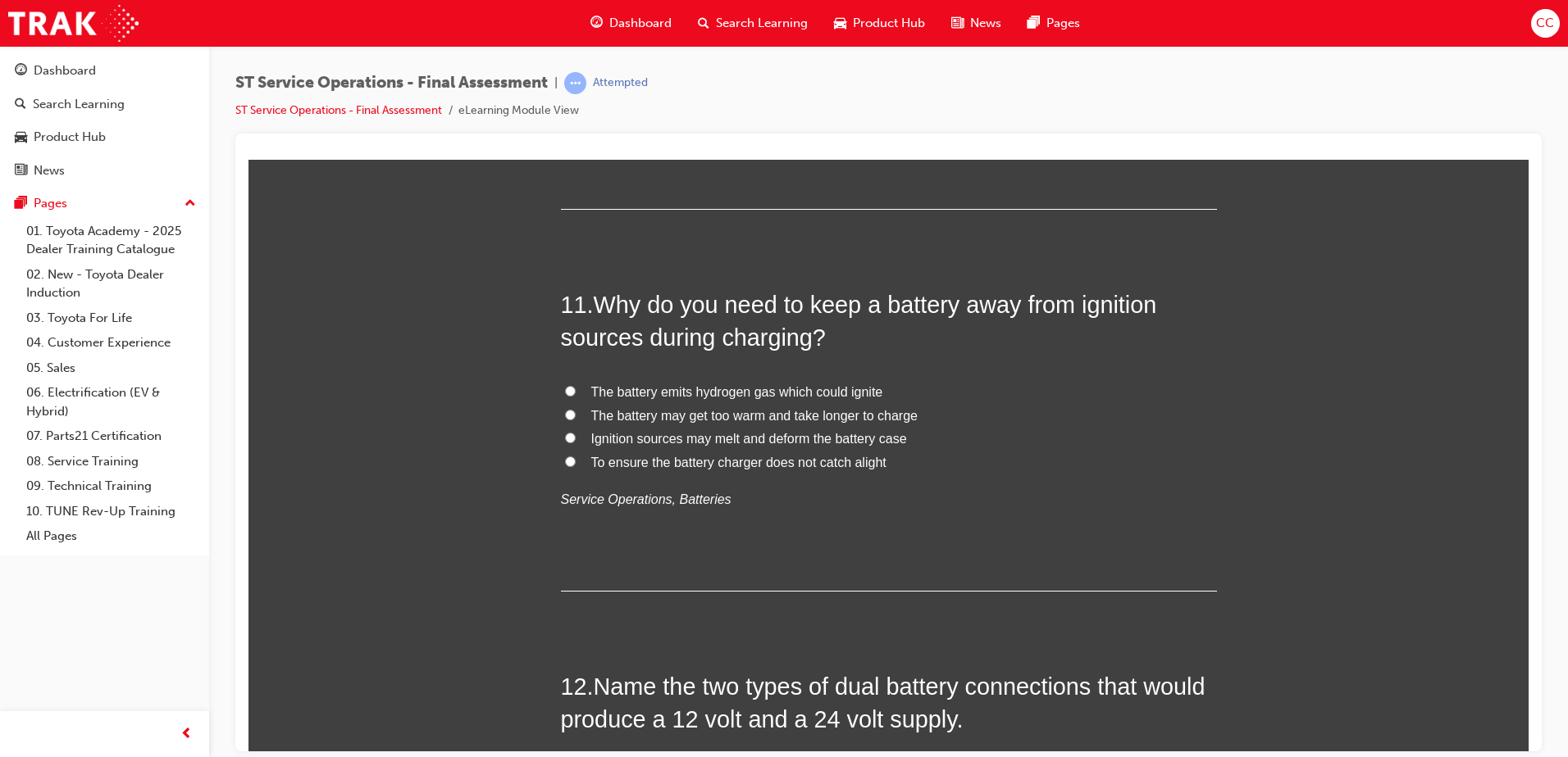
scroll to position [3929, 0]
click at [566, 390] on input "The battery emits hydrogen gas which could ignite" at bounding box center [570, 390] width 11 height 11
radio input "true"
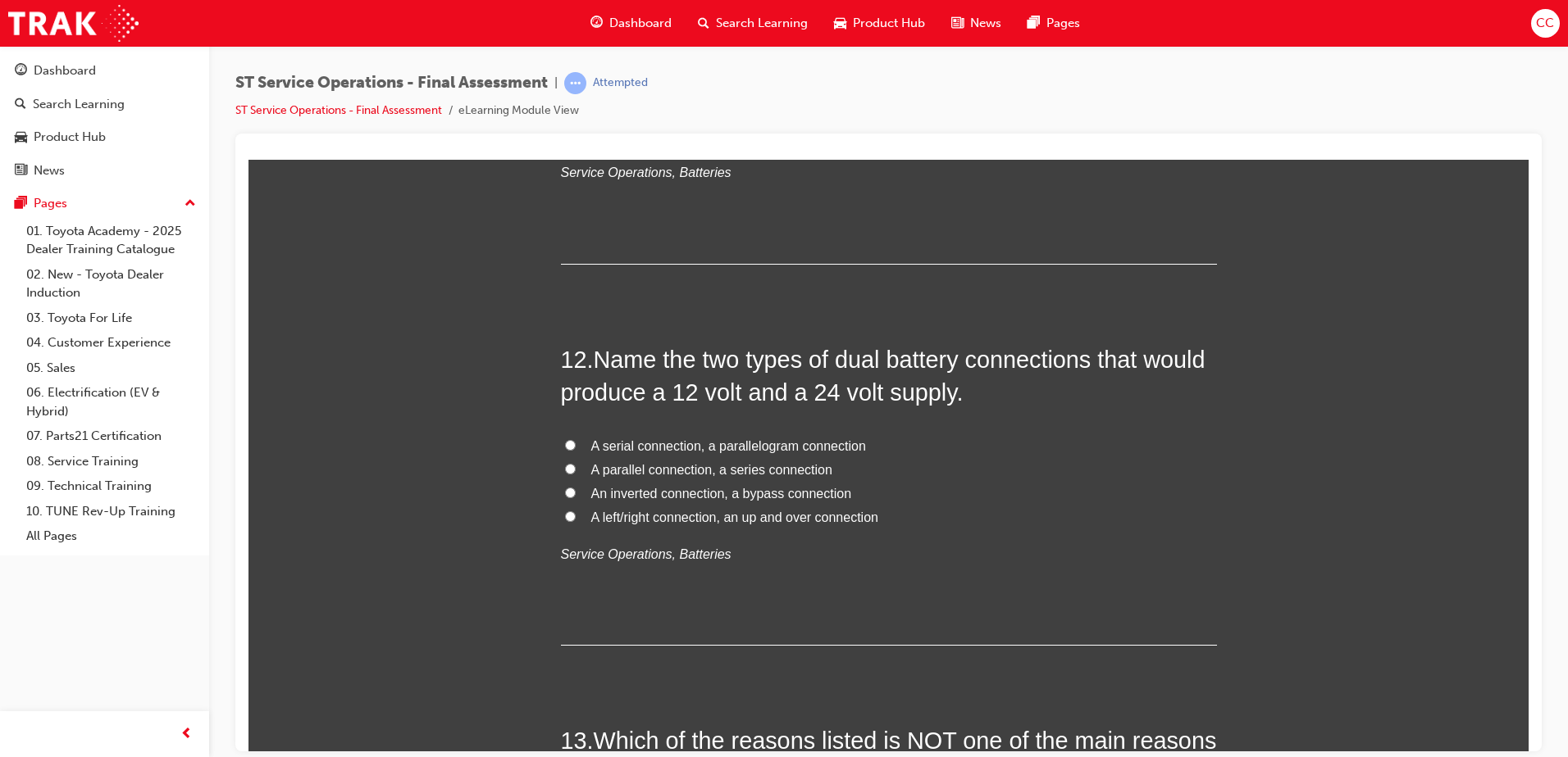
scroll to position [4257, 0]
click at [565, 467] on input "A parallel connection, a series connection" at bounding box center [570, 467] width 11 height 11
radio input "true"
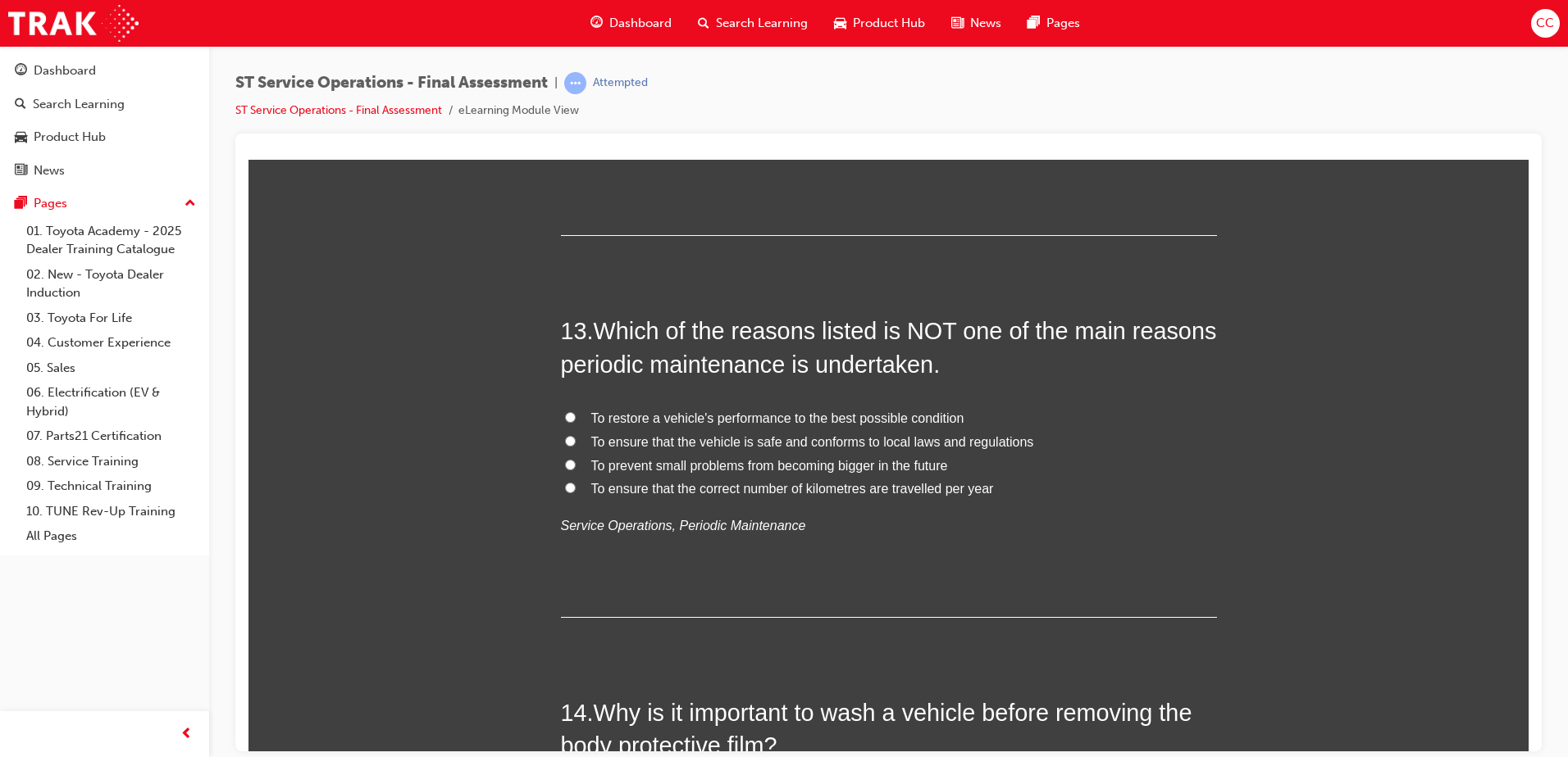
scroll to position [4666, 0]
click at [567, 493] on label "To ensure that the correct number of kilometres are travelled per year" at bounding box center [889, 488] width 656 height 24
click at [567, 492] on input "To ensure that the correct number of kilometres are travelled per year" at bounding box center [570, 486] width 11 height 11
radio input "true"
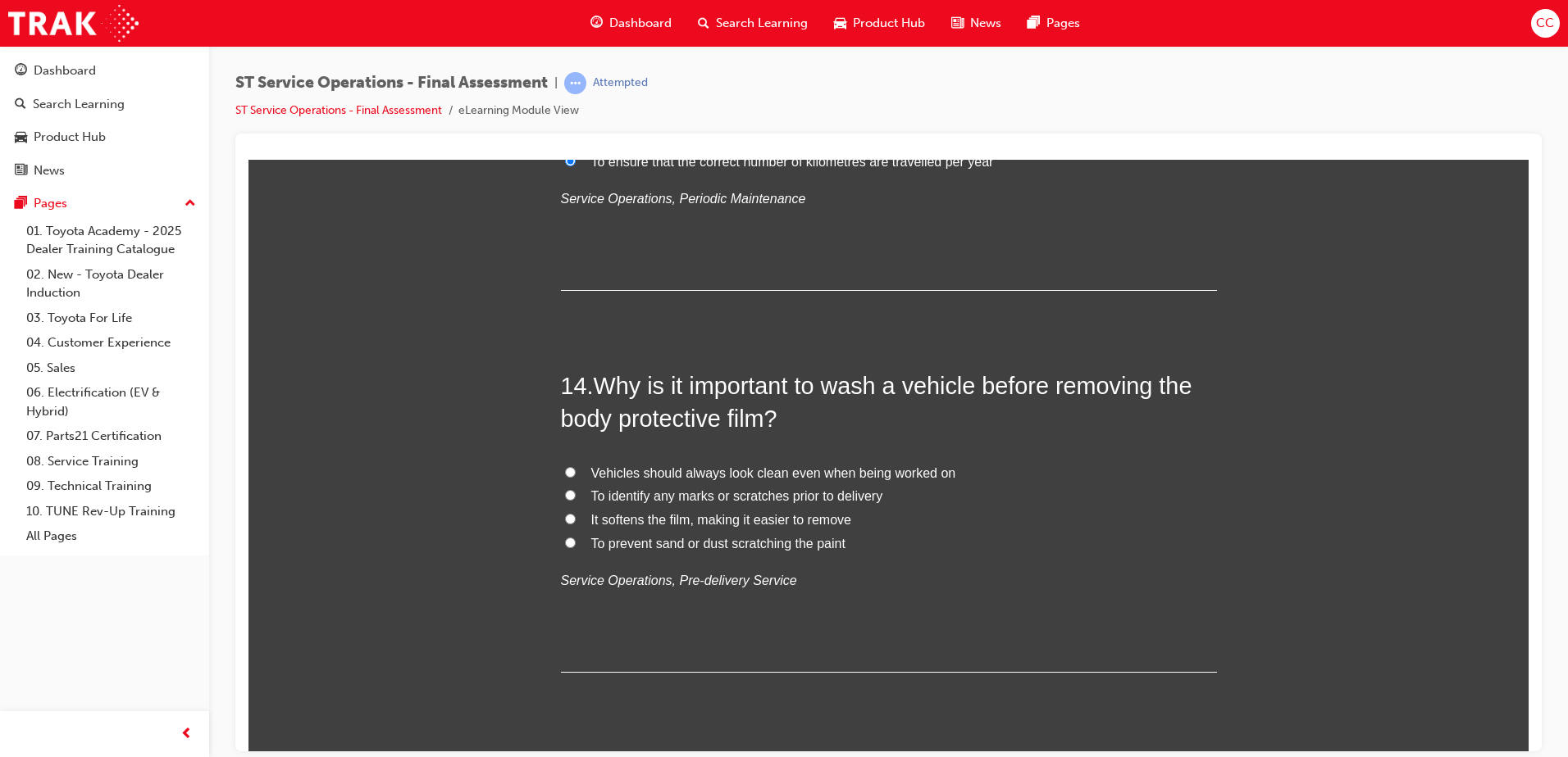
scroll to position [4993, 0]
click at [565, 542] on input "To prevent sand or dust scratching the paint" at bounding box center [570, 541] width 11 height 11
radio input "true"
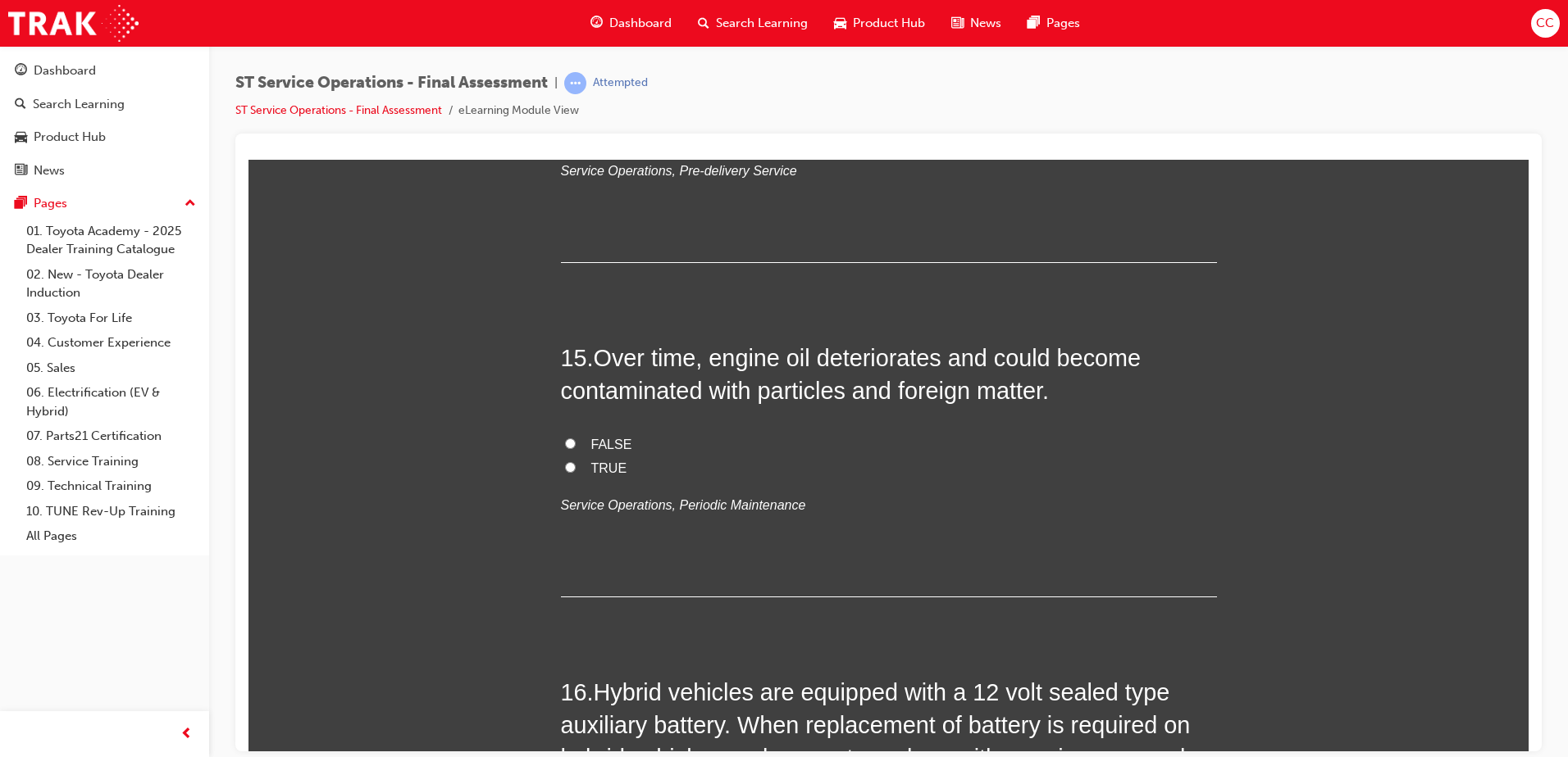
scroll to position [5403, 0]
click at [565, 443] on input "FALSE" at bounding box center [570, 442] width 11 height 11
radio input "true"
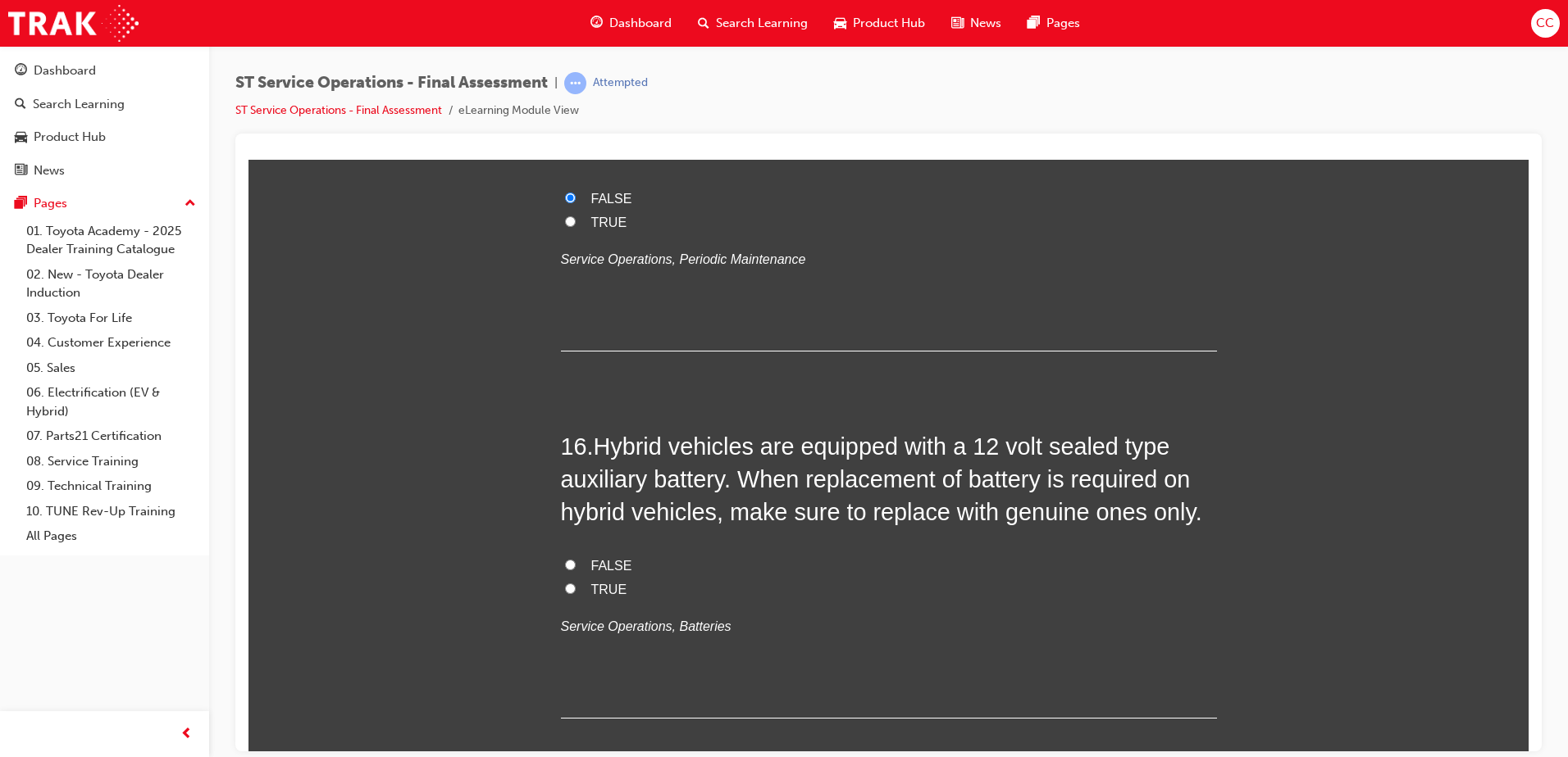
scroll to position [5649, 0]
click at [565, 580] on input "TRUE" at bounding box center [570, 587] width 11 height 11
radio input "true"
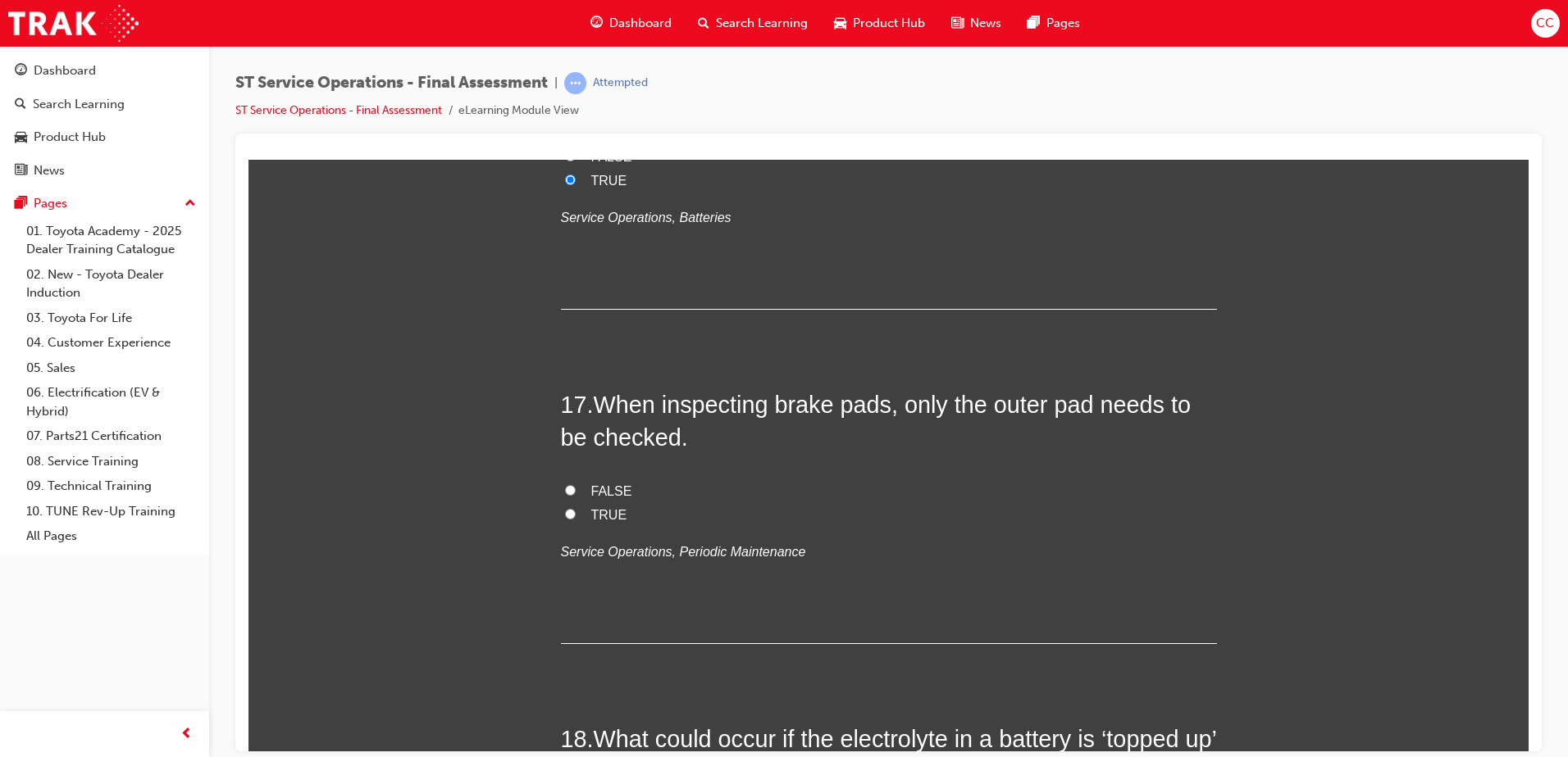
scroll to position [6058, 0]
click at [565, 485] on input "FALSE" at bounding box center [570, 489] width 11 height 11
radio input "true"
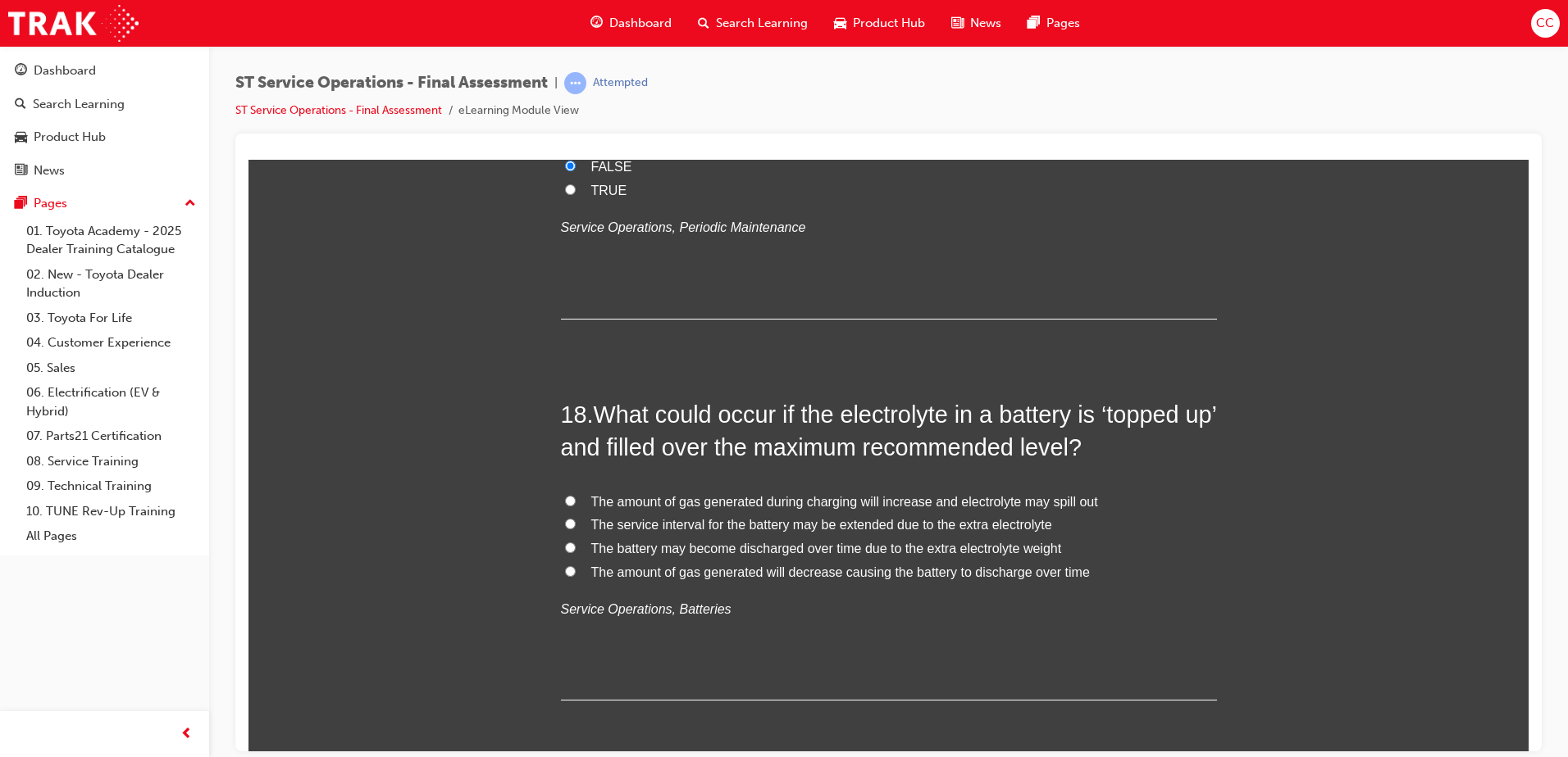
scroll to position [6386, 0]
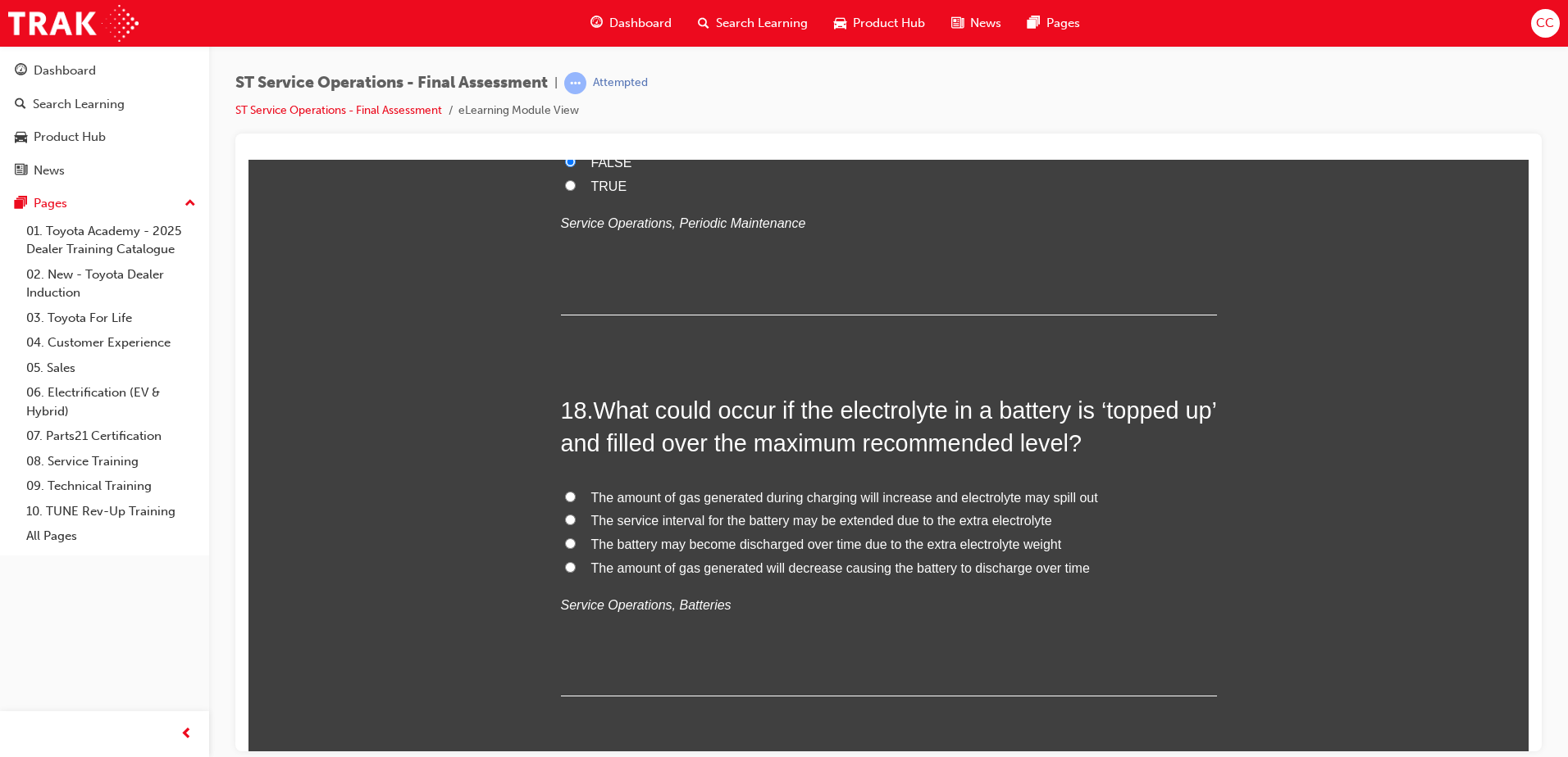
click at [561, 496] on label "The amount of gas generated during charging will increase and electrolyte may s…" at bounding box center [889, 498] width 656 height 24
click at [565, 496] on input "The amount of gas generated during charging will increase and electrolyte may s…" at bounding box center [570, 496] width 11 height 11
radio input "true"
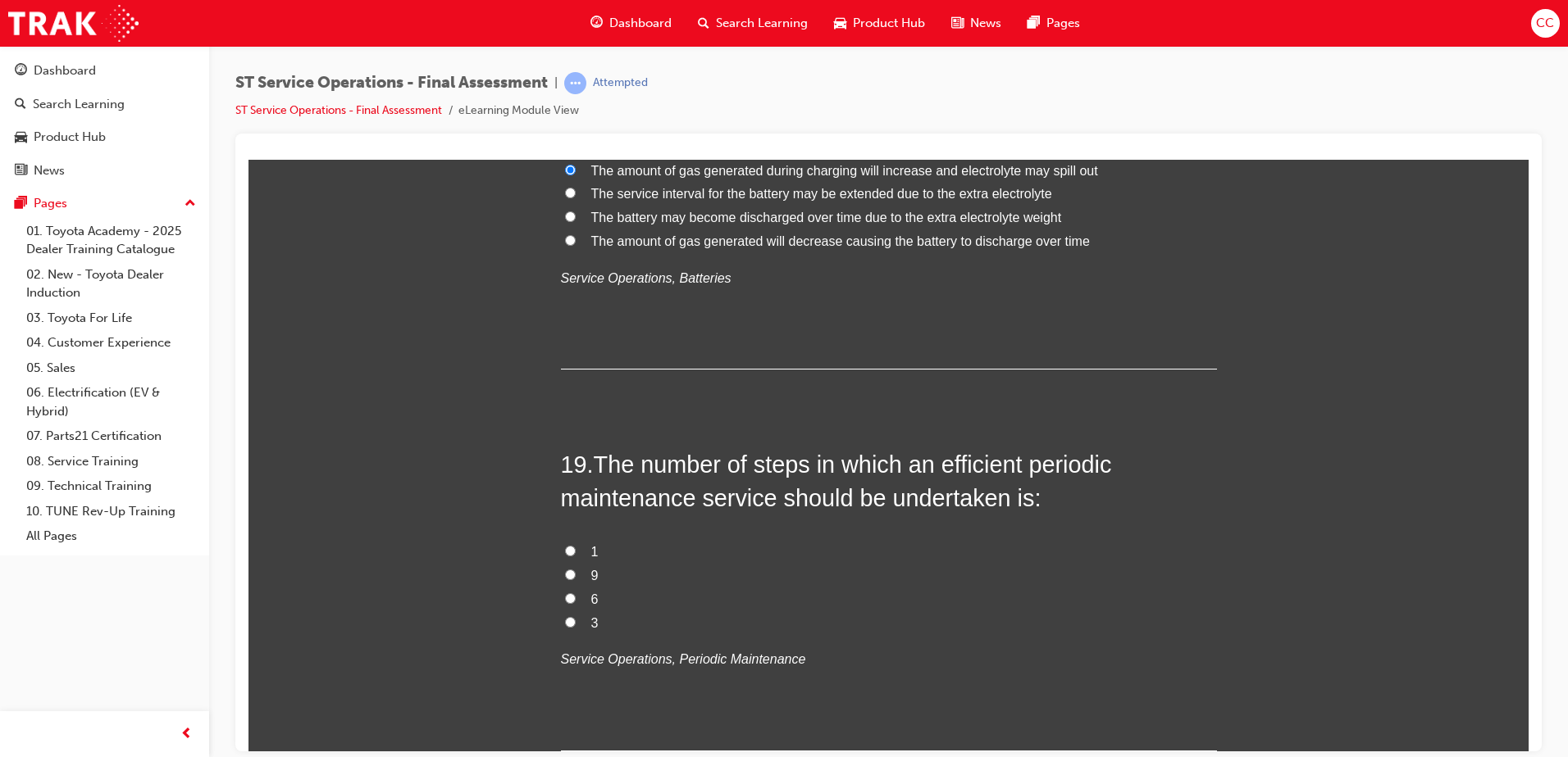
scroll to position [6714, 0]
click at [566, 580] on input "6" at bounding box center [570, 597] width 11 height 11
radio input "true"
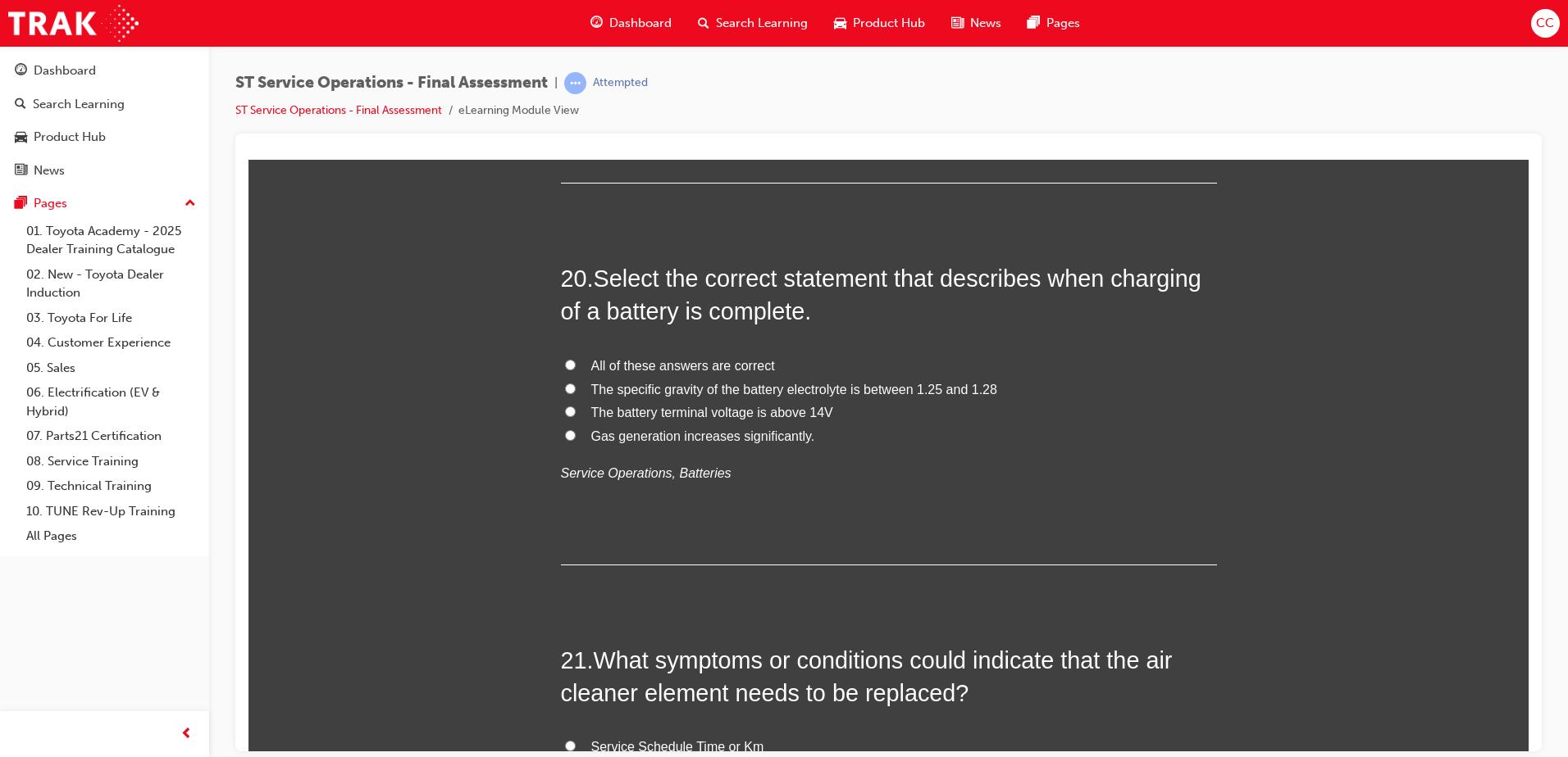
scroll to position [7282, 0]
click at [565, 361] on input "All of these answers are correct" at bounding box center [570, 363] width 11 height 11
radio input "true"
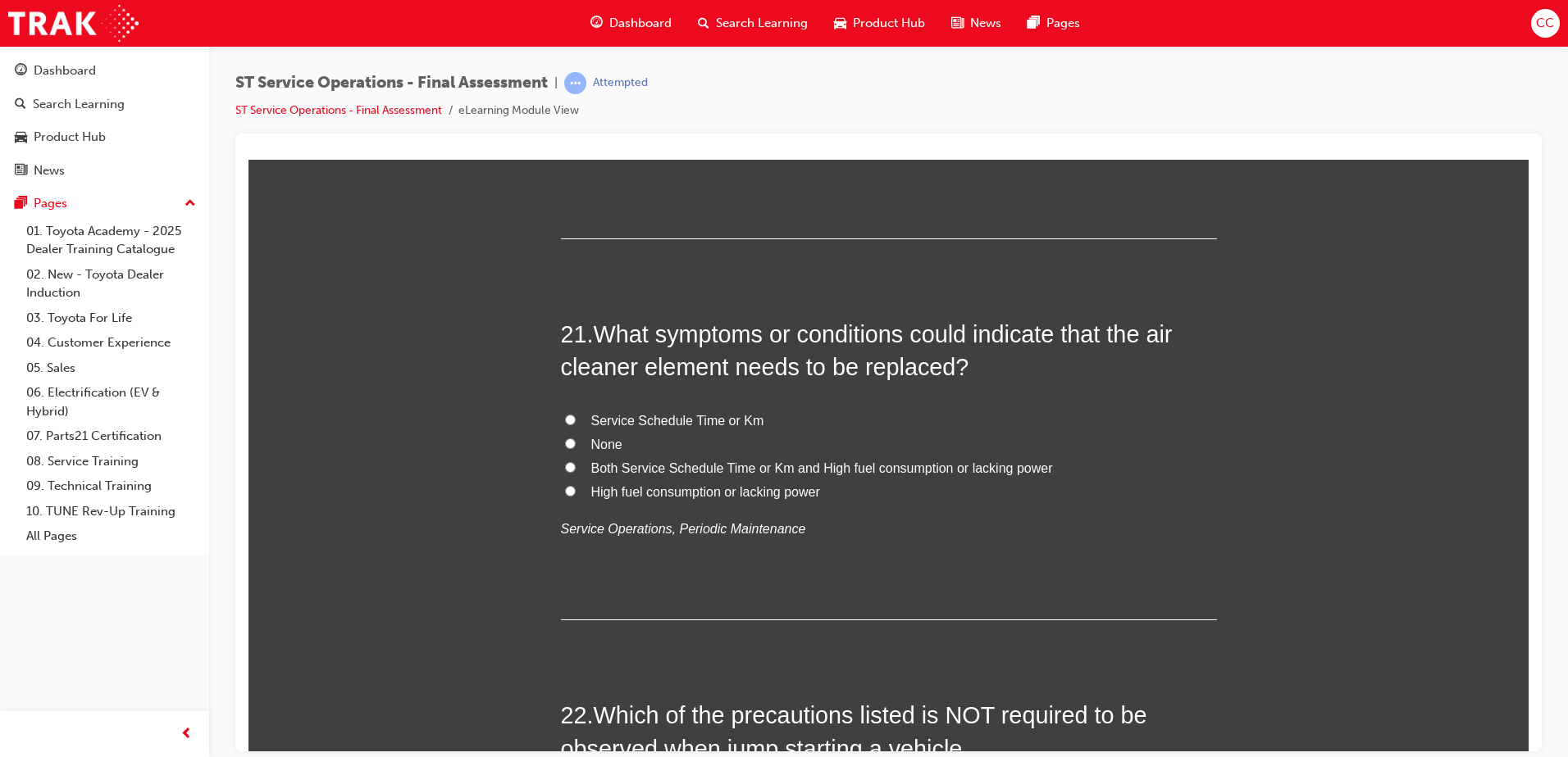
scroll to position [7609, 0]
click at [565, 462] on input "Both Service Schedule Time or Km and High fuel consumption or lacking power" at bounding box center [570, 465] width 11 height 11
radio input "true"
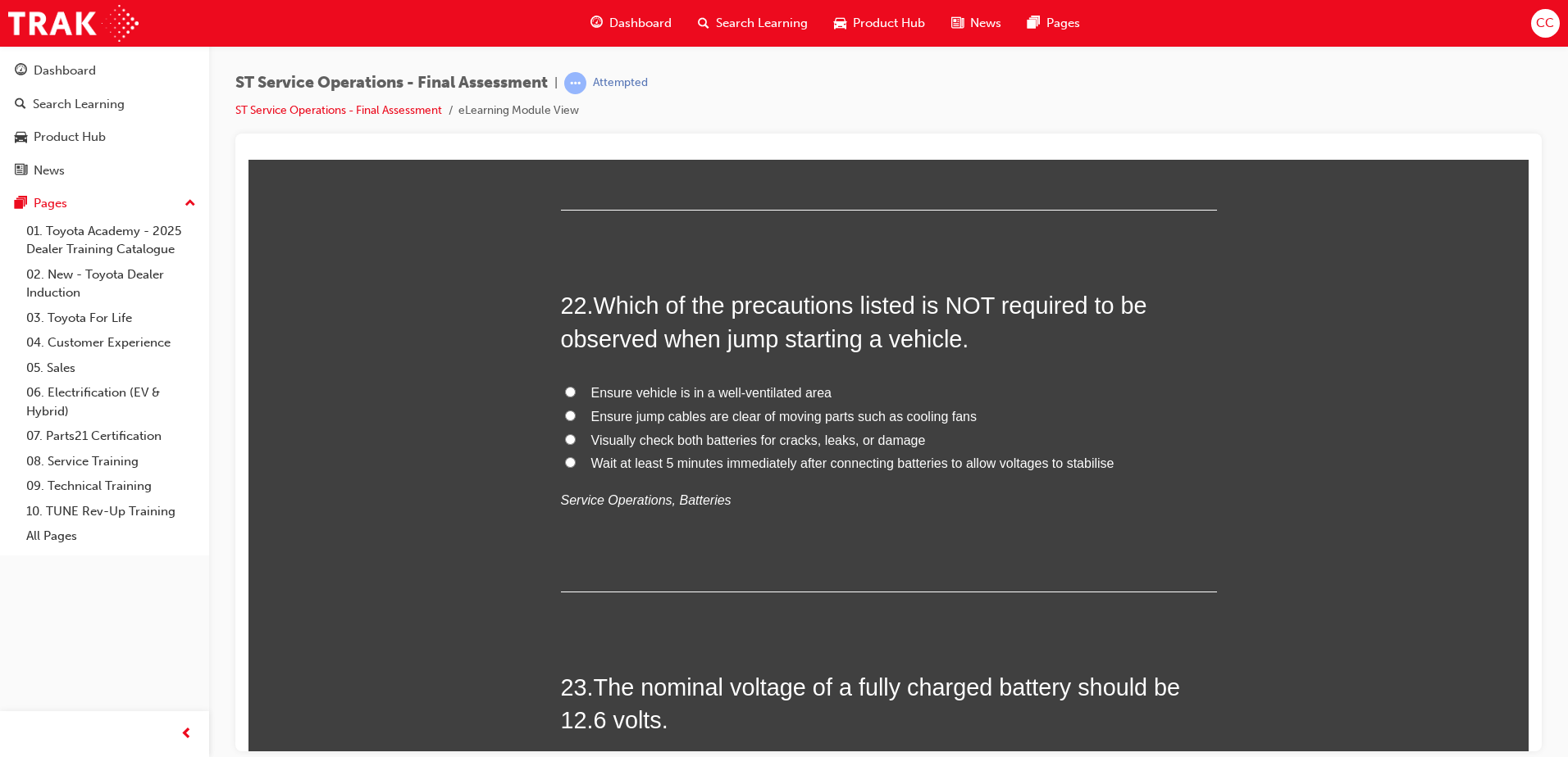
scroll to position [8018, 0]
click at [566, 435] on input "Visually check both batteries for cracks, leaks, or damage" at bounding box center [570, 437] width 11 height 11
radio input "true"
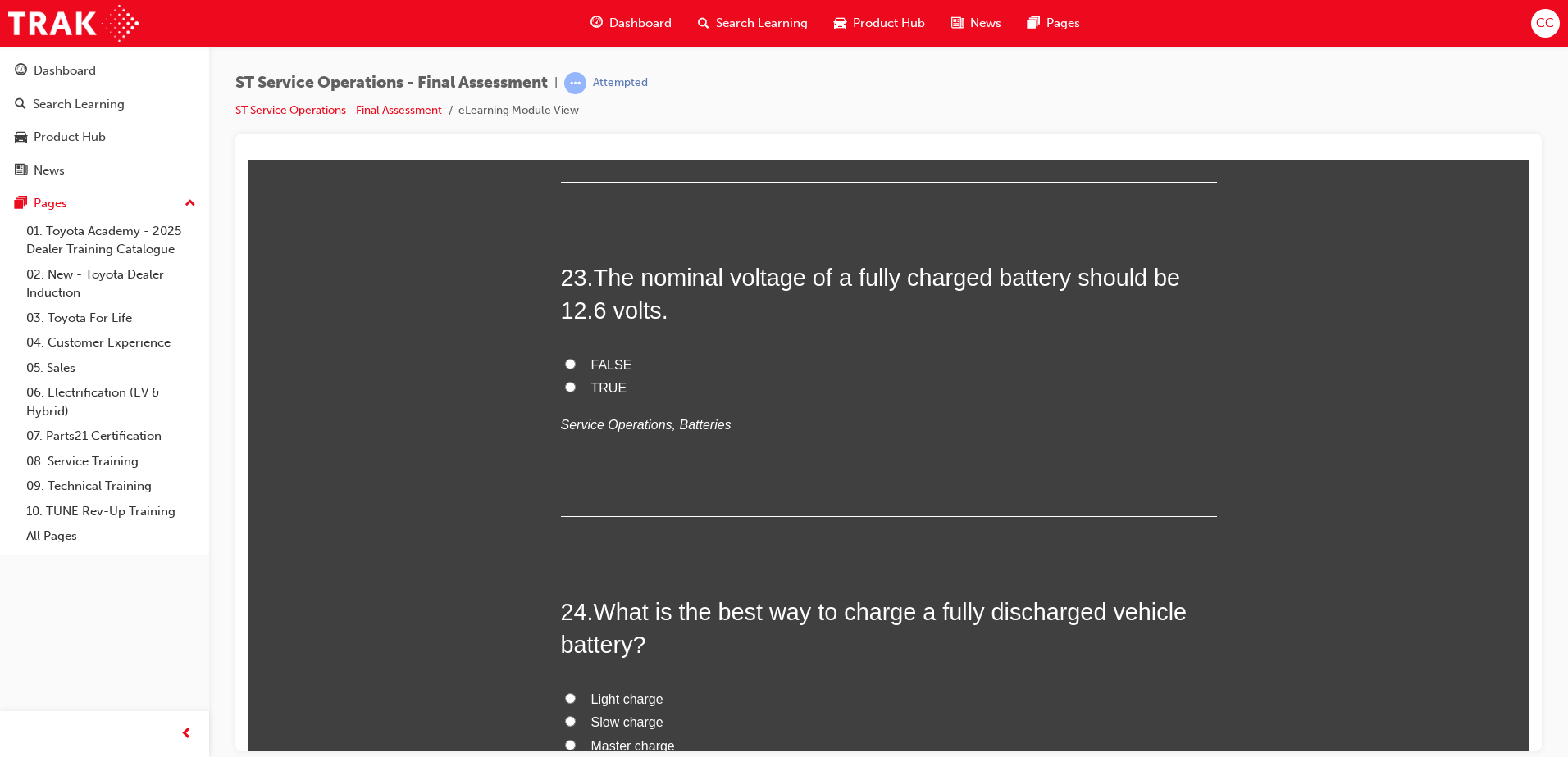
scroll to position [8429, 0]
click at [565, 358] on input "FALSE" at bounding box center [570, 362] width 11 height 11
radio input "true"
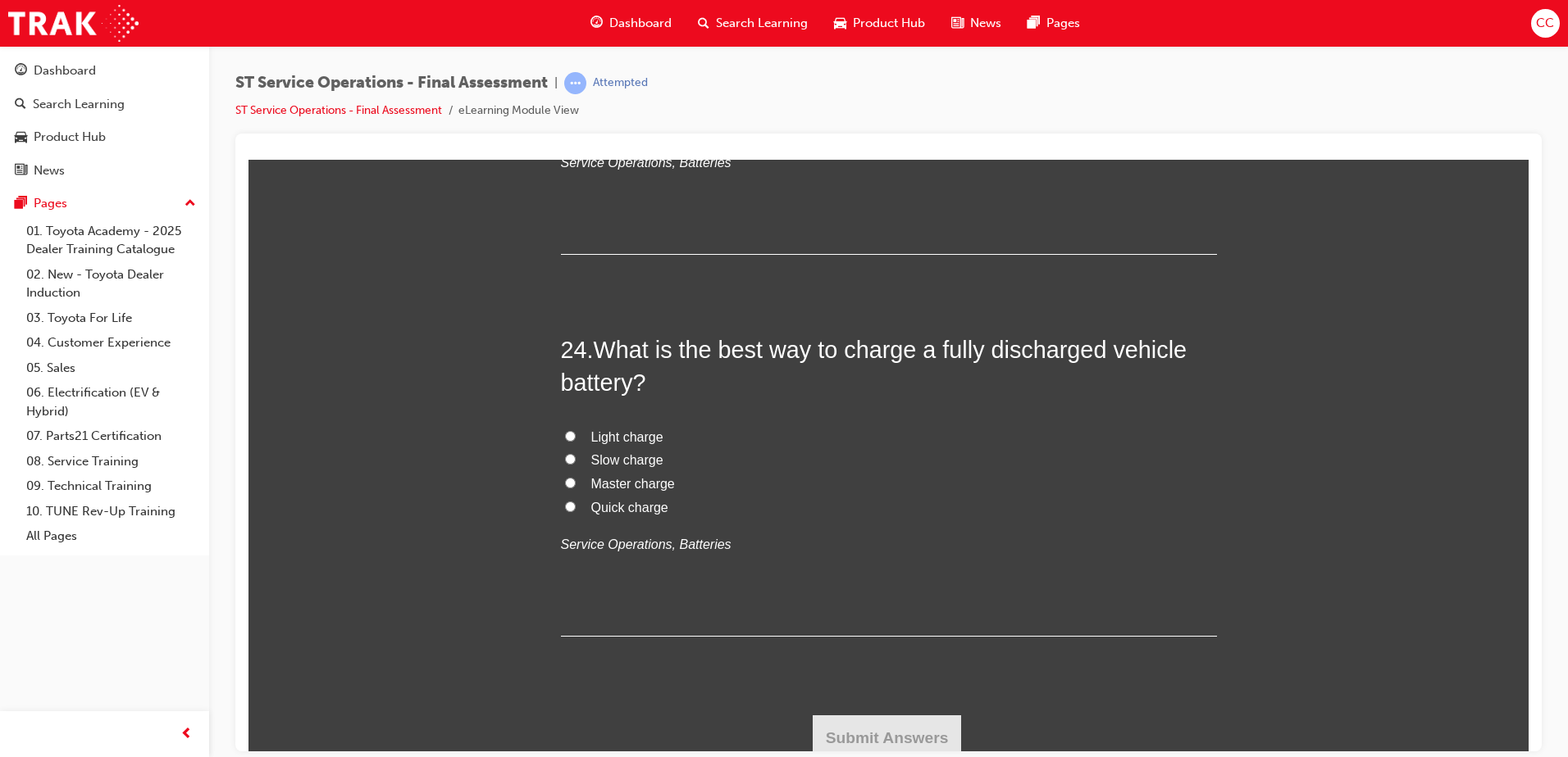
scroll to position [8698, 0]
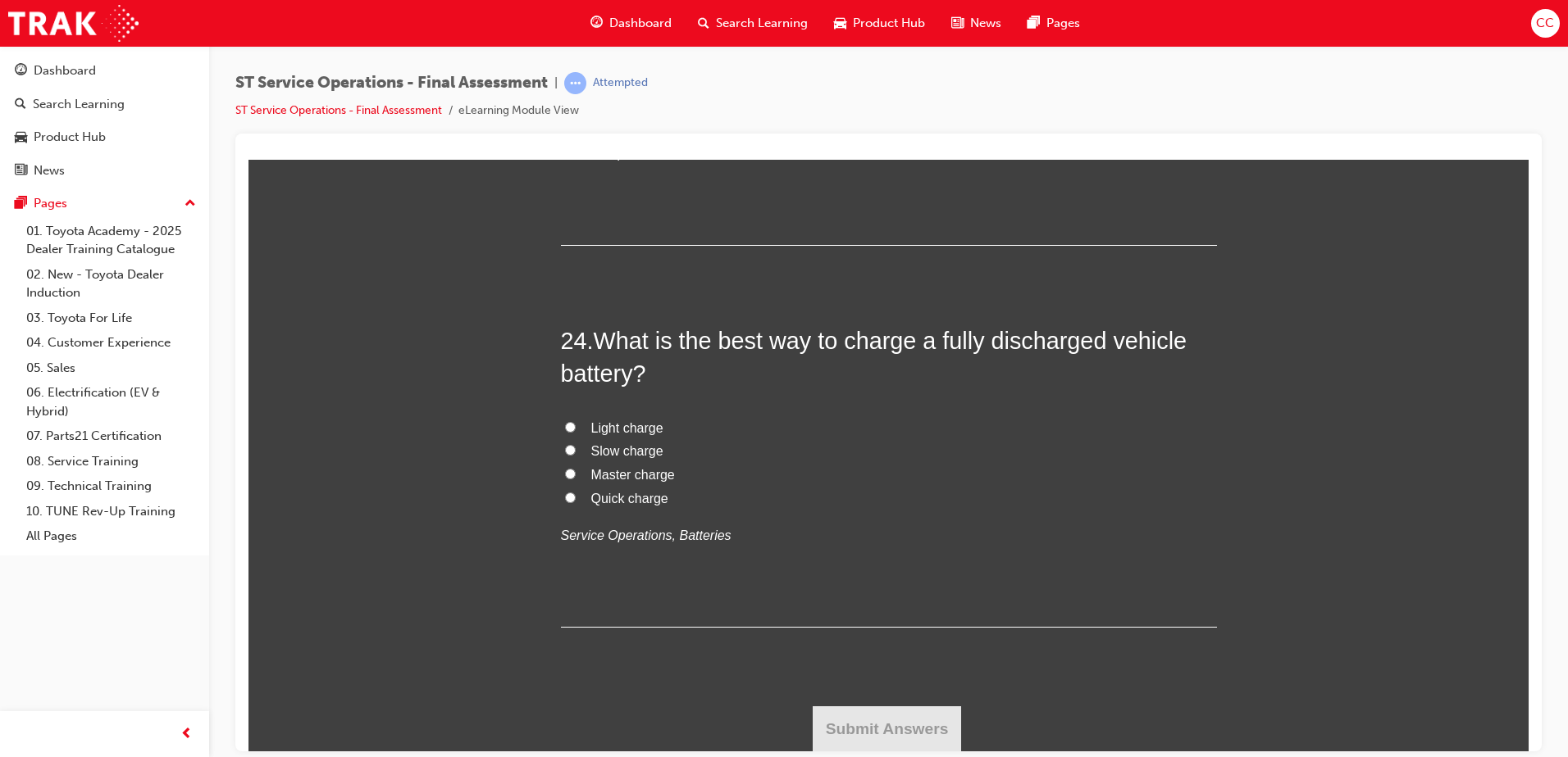
click at [565, 447] on input "Slow charge" at bounding box center [570, 449] width 11 height 11
radio input "true"
click at [844, 580] on button "Submit Answers" at bounding box center [887, 729] width 150 height 46
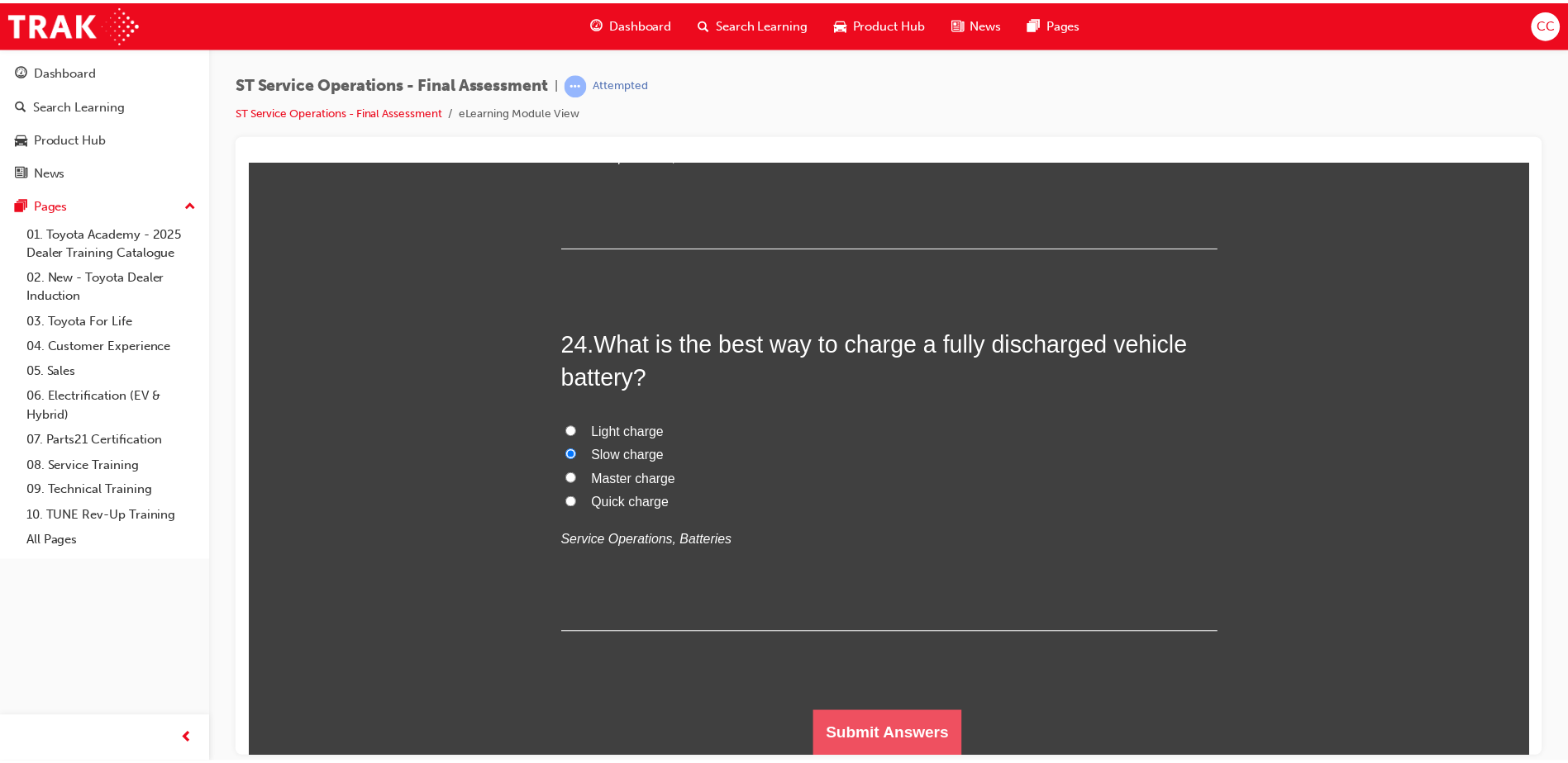
scroll to position [0, 0]
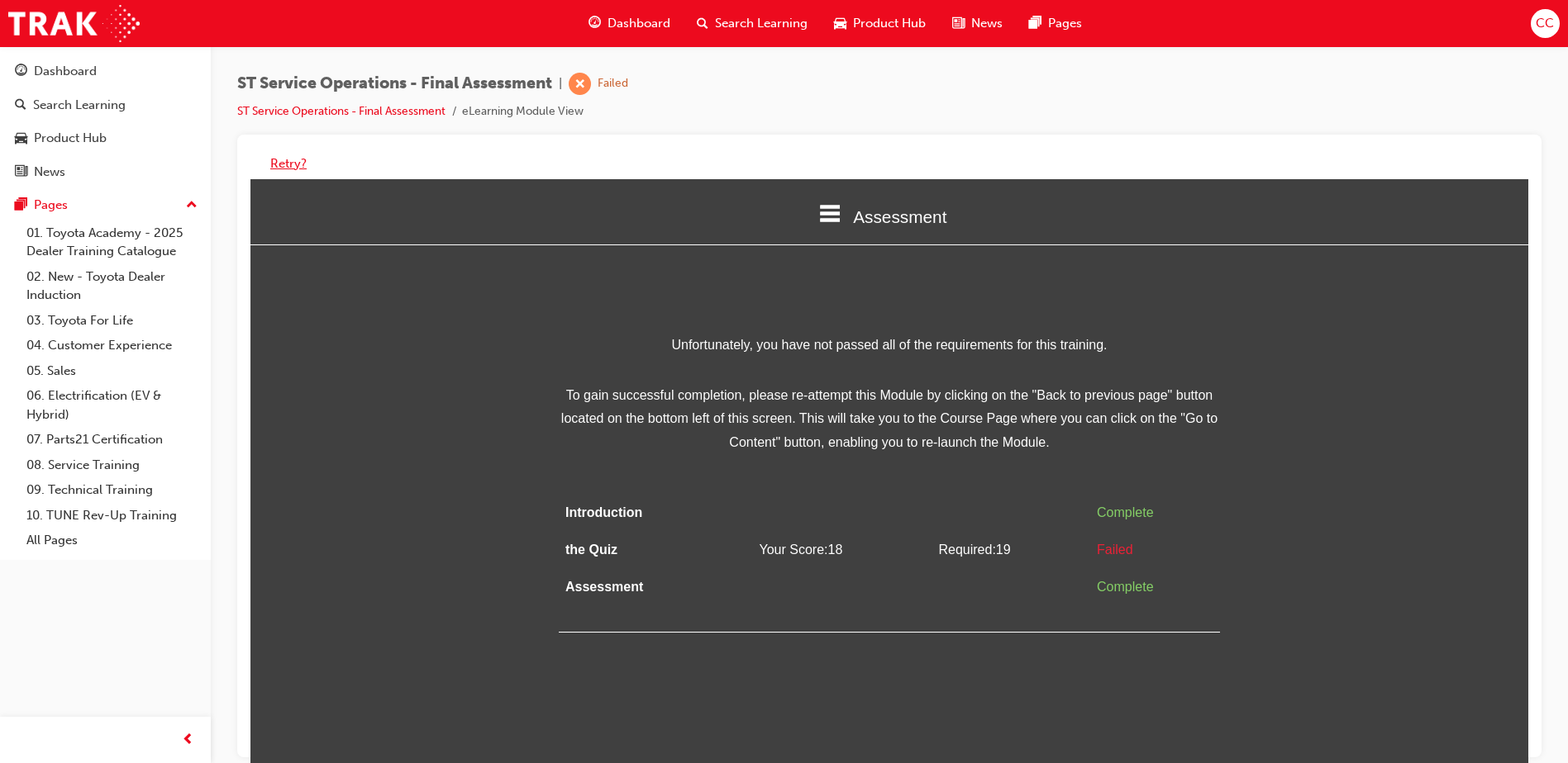
click at [281, 165] on button "Retry?" at bounding box center [288, 164] width 36 height 19
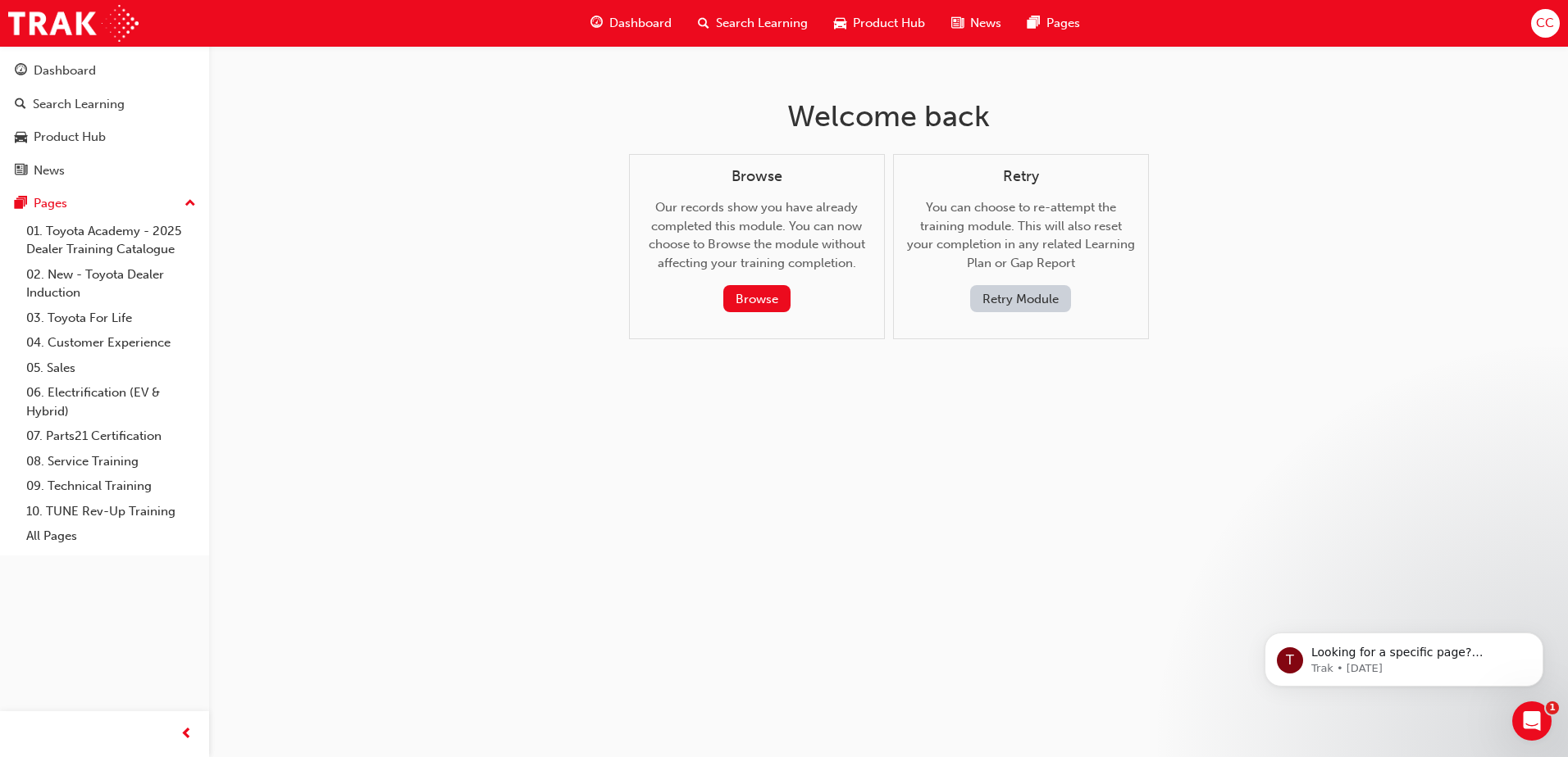
click at [1027, 302] on button "Retry Module" at bounding box center [1021, 299] width 101 height 27
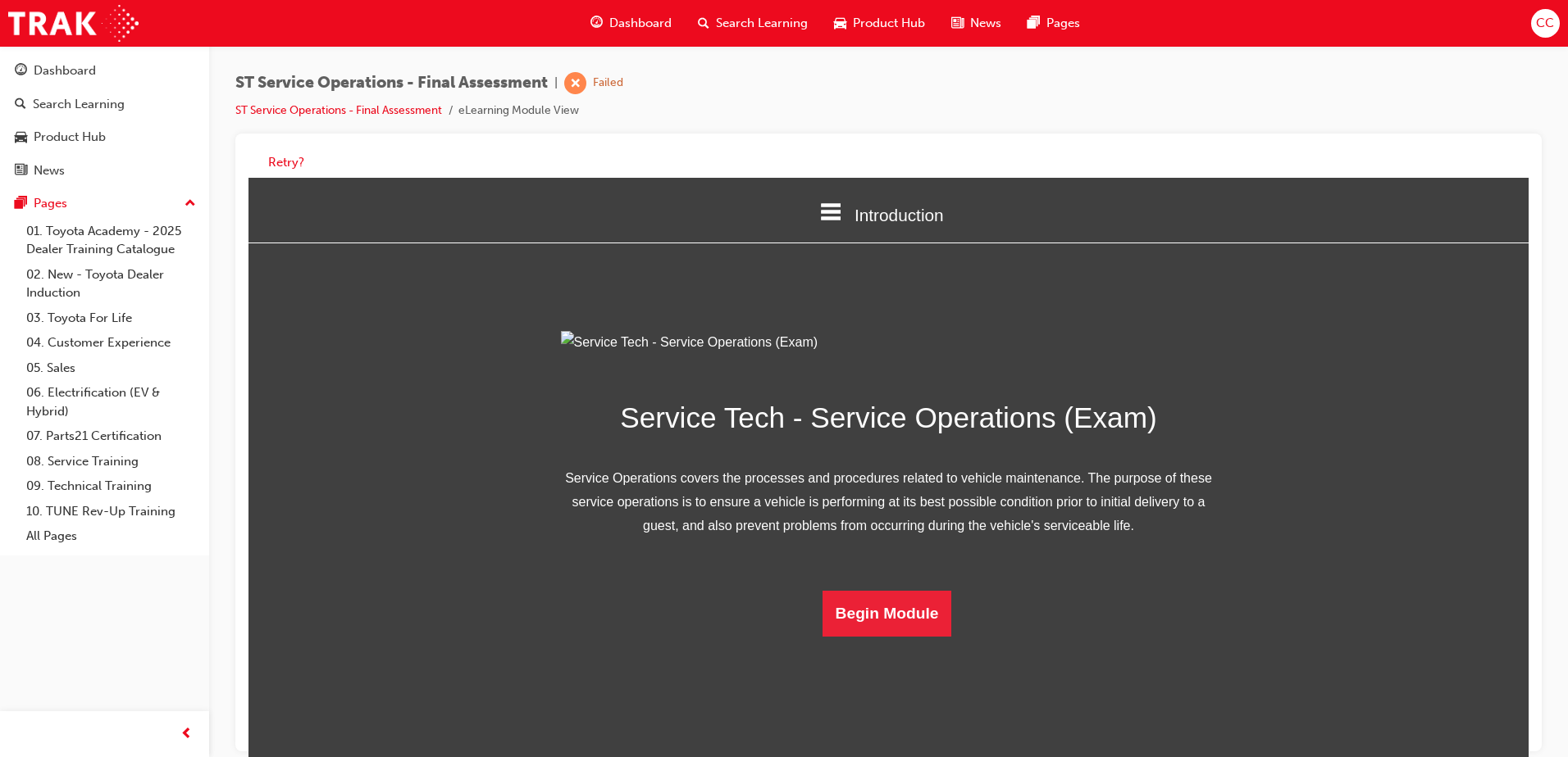
scroll to position [47, 0]
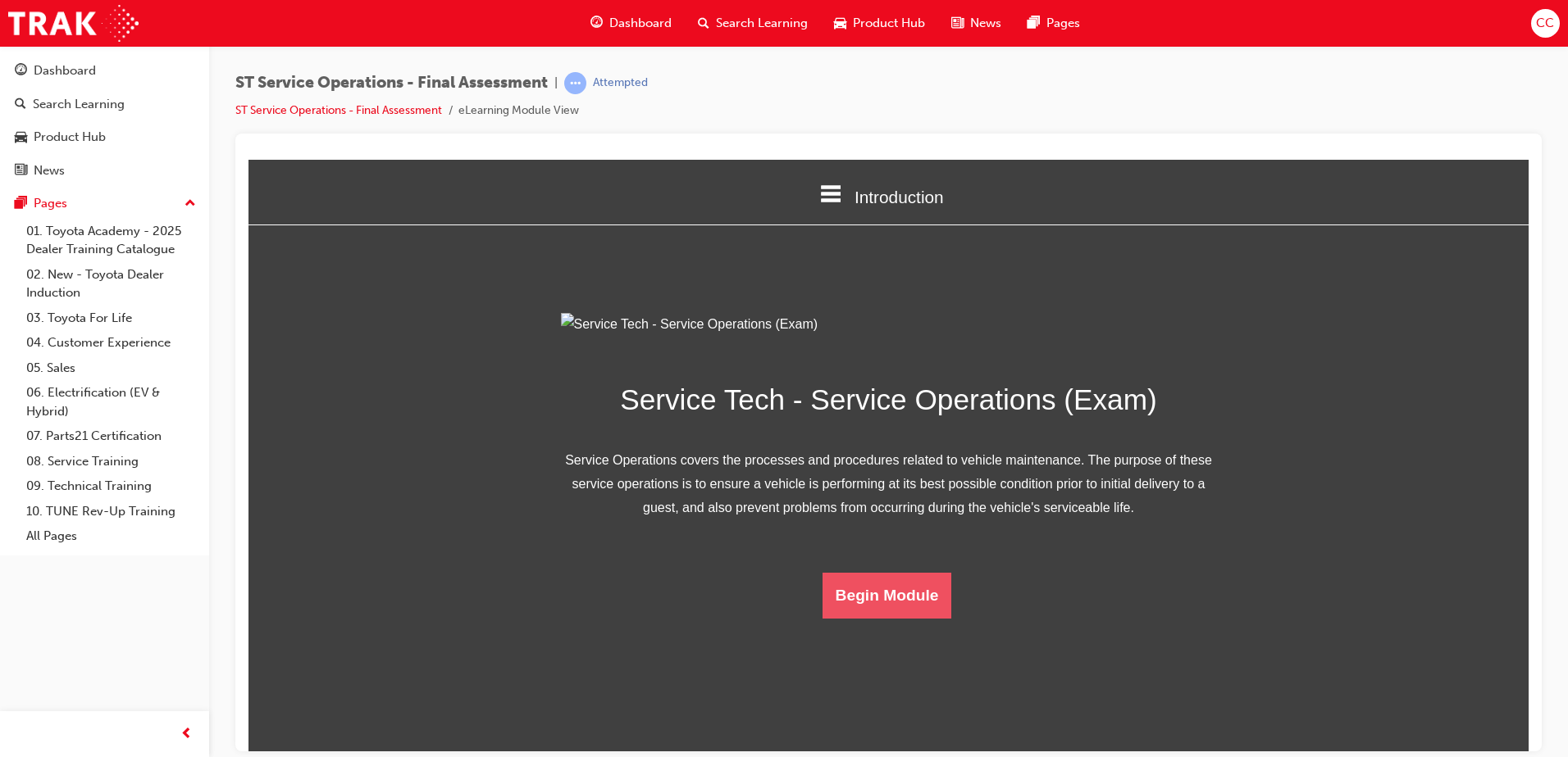
click at [856, 580] on button "Begin Module" at bounding box center [888, 595] width 129 height 46
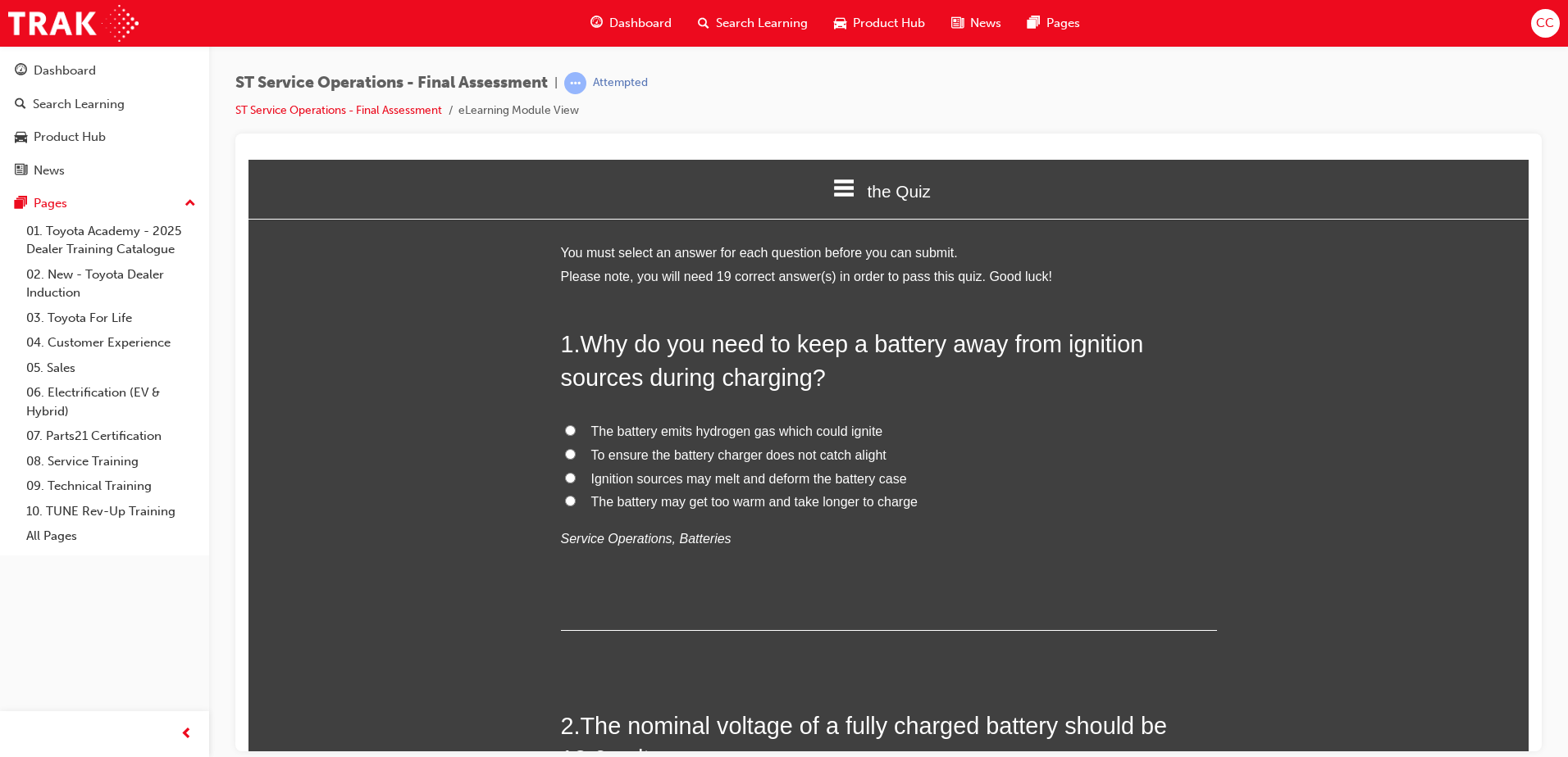
scroll to position [7, 0]
click at [561, 423] on label "The battery emits hydrogen gas which could ignite" at bounding box center [889, 430] width 656 height 24
click at [565, 423] on input "The battery emits hydrogen gas which could ignite" at bounding box center [570, 428] width 11 height 11
radio input "true"
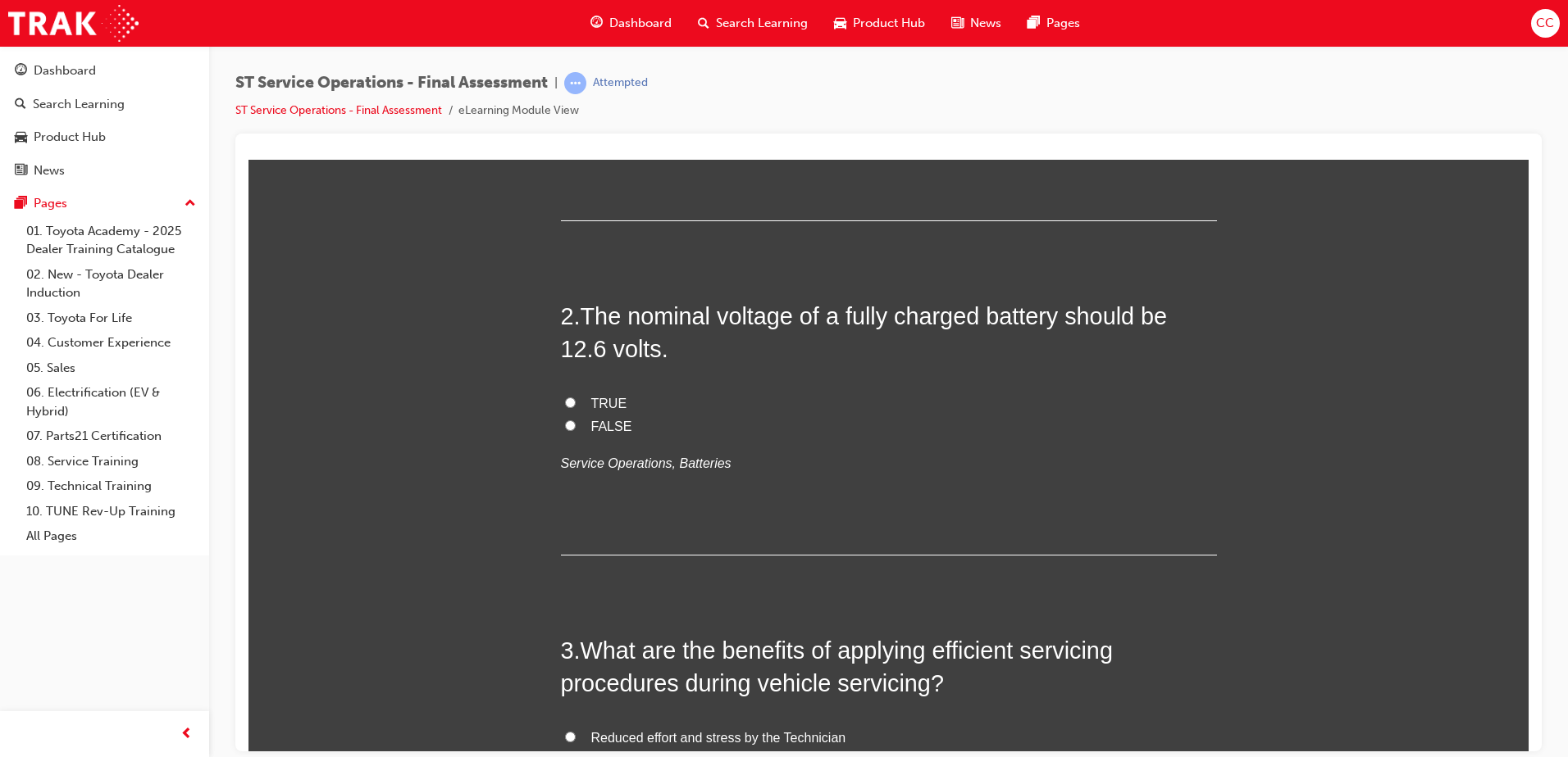
scroll to position [417, 0]
click at [565, 424] on input "FALSE" at bounding box center [570, 423] width 11 height 11
radio input "true"
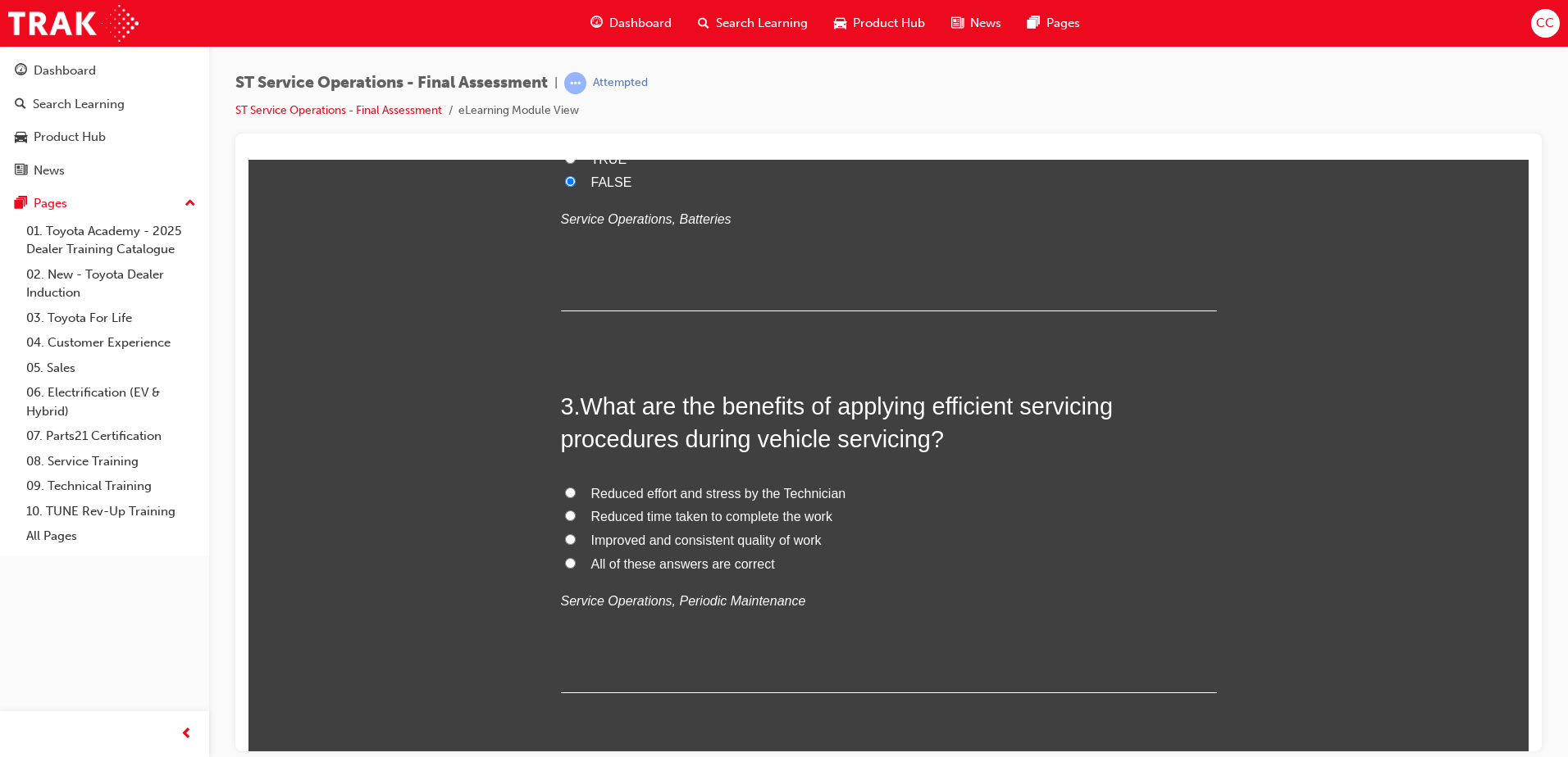
scroll to position [662, 0]
click at [565, 536] on input "Improved and consistent quality of work" at bounding box center [570, 537] width 11 height 11
radio input "true"
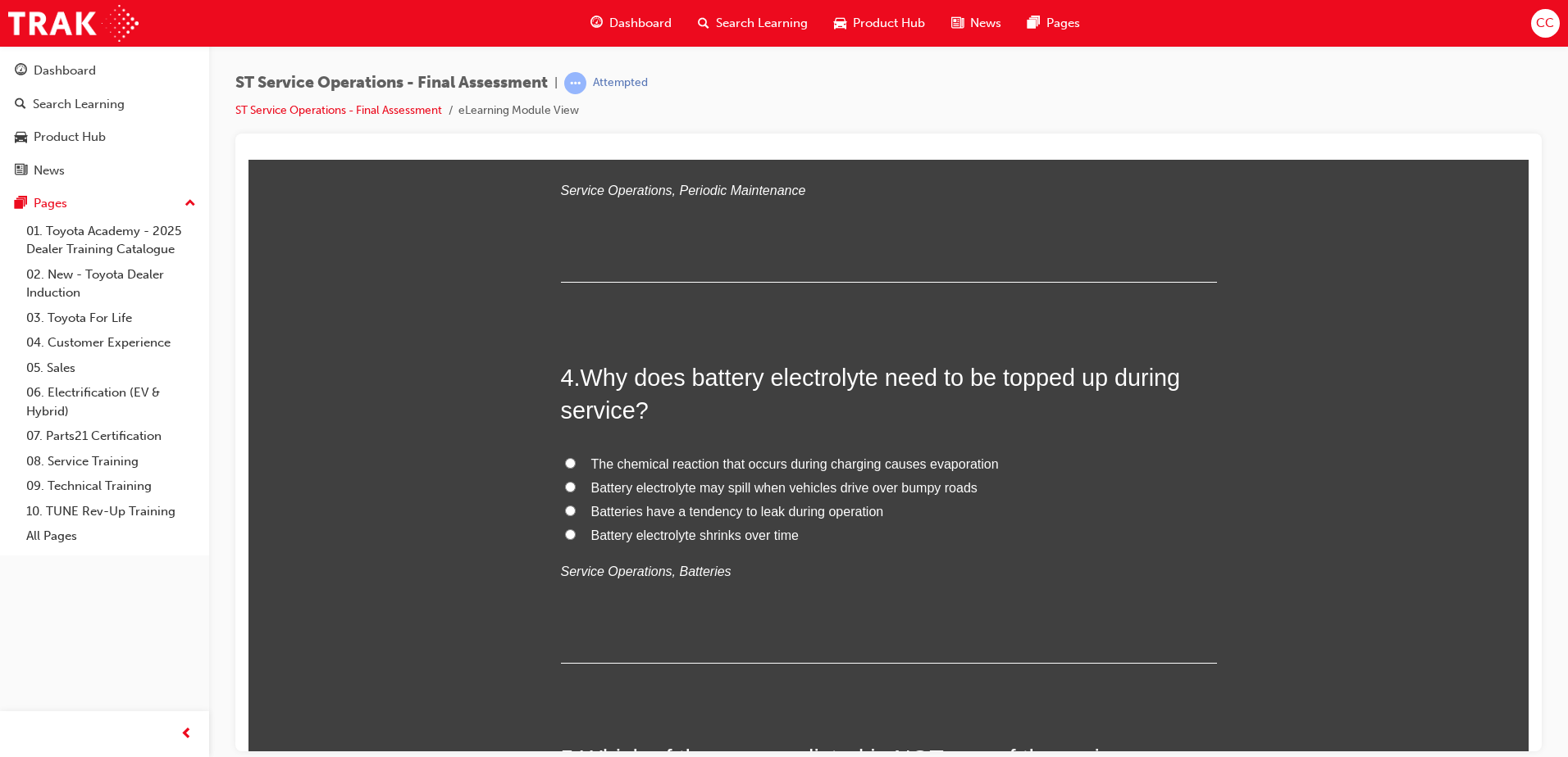
scroll to position [1071, 0]
click at [565, 462] on input "The chemical reaction that occurs during charging causes evaporation" at bounding box center [570, 461] width 11 height 11
radio input "true"
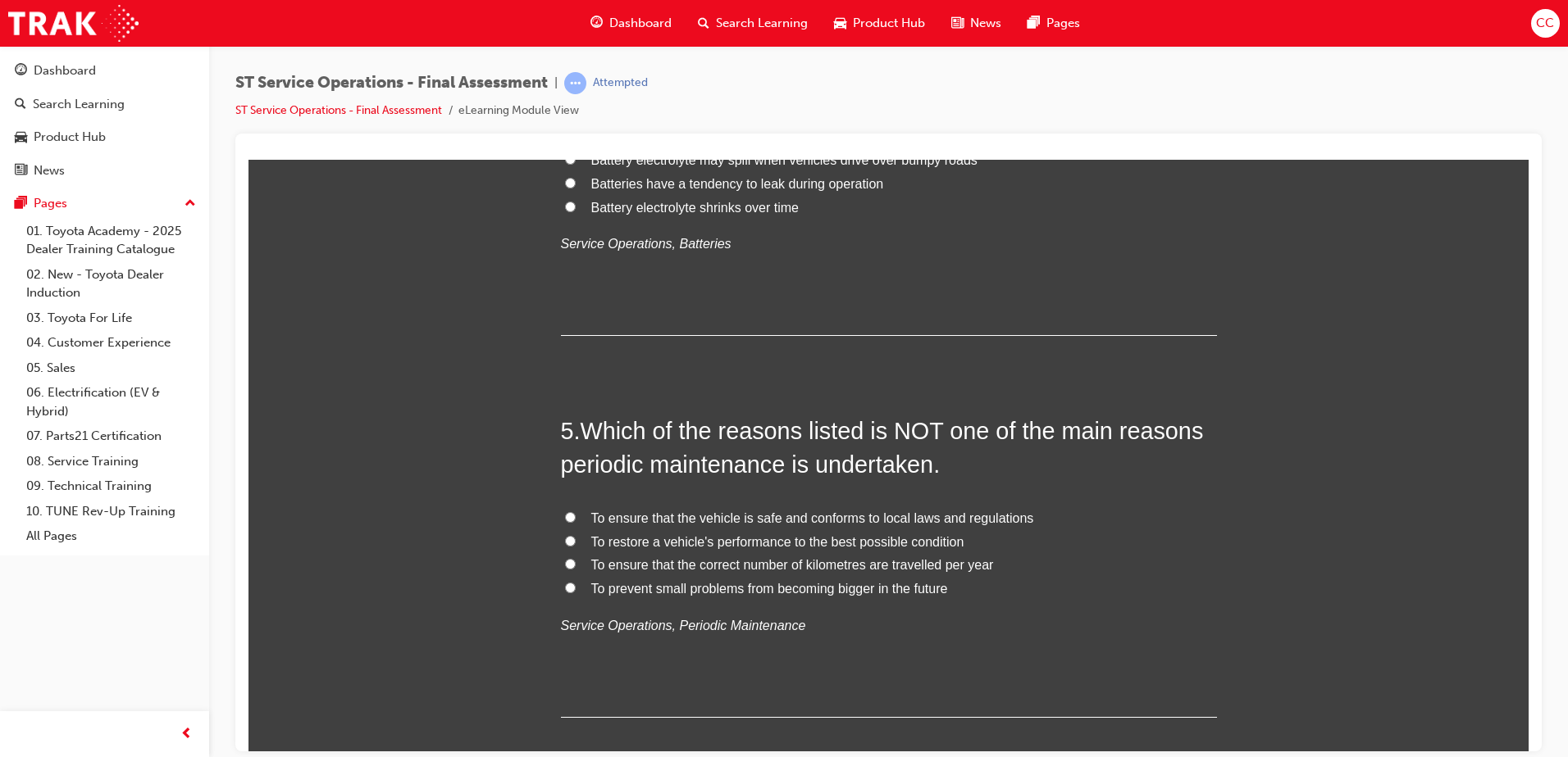
scroll to position [1399, 0]
click at [565, 559] on input "To ensure that the correct number of kilometres are travelled per year" at bounding box center [570, 562] width 11 height 11
radio input "true"
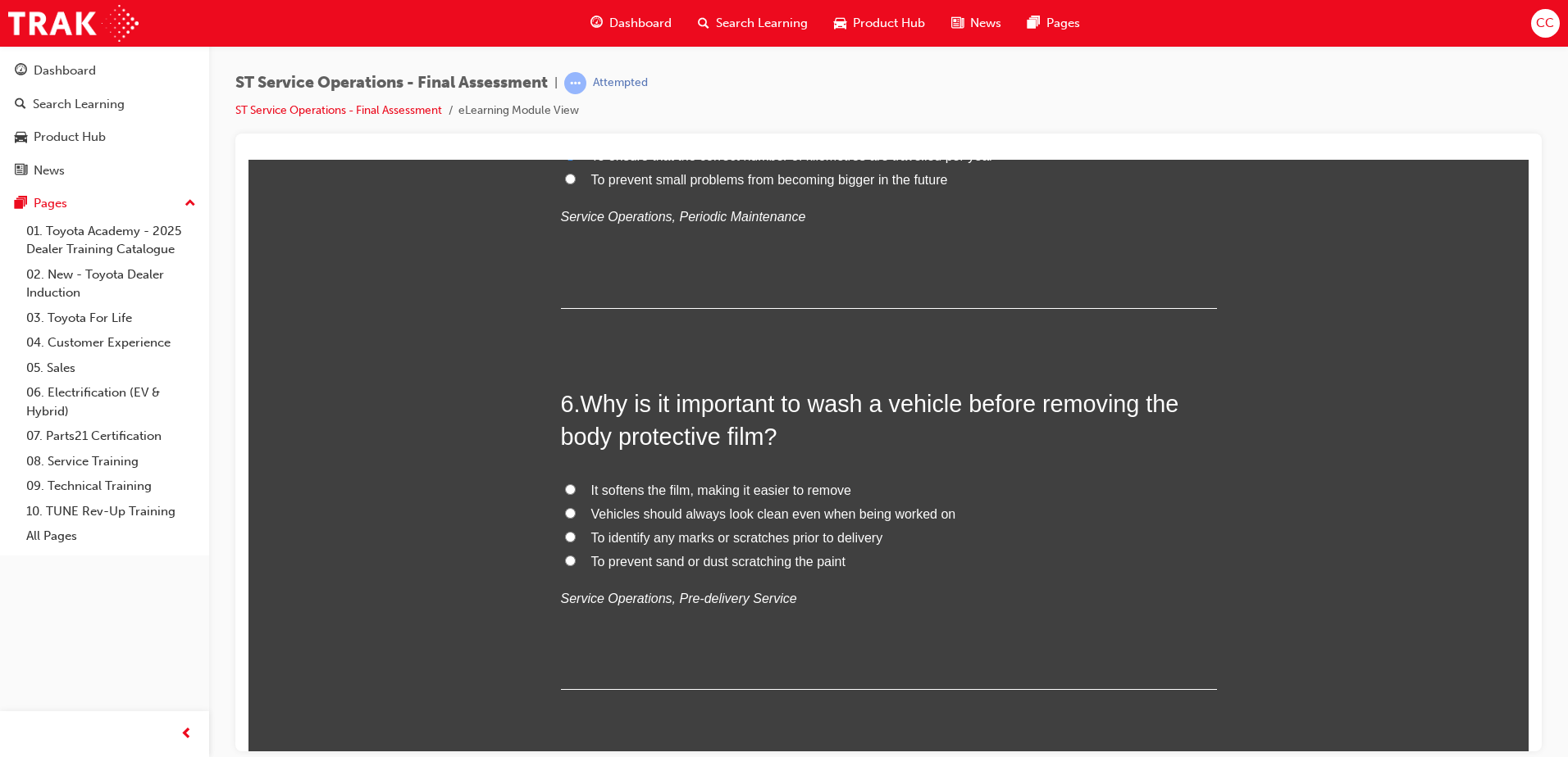
scroll to position [1808, 0]
click at [565, 554] on input "To prevent sand or dust scratching the paint" at bounding box center [570, 559] width 11 height 11
radio input "true"
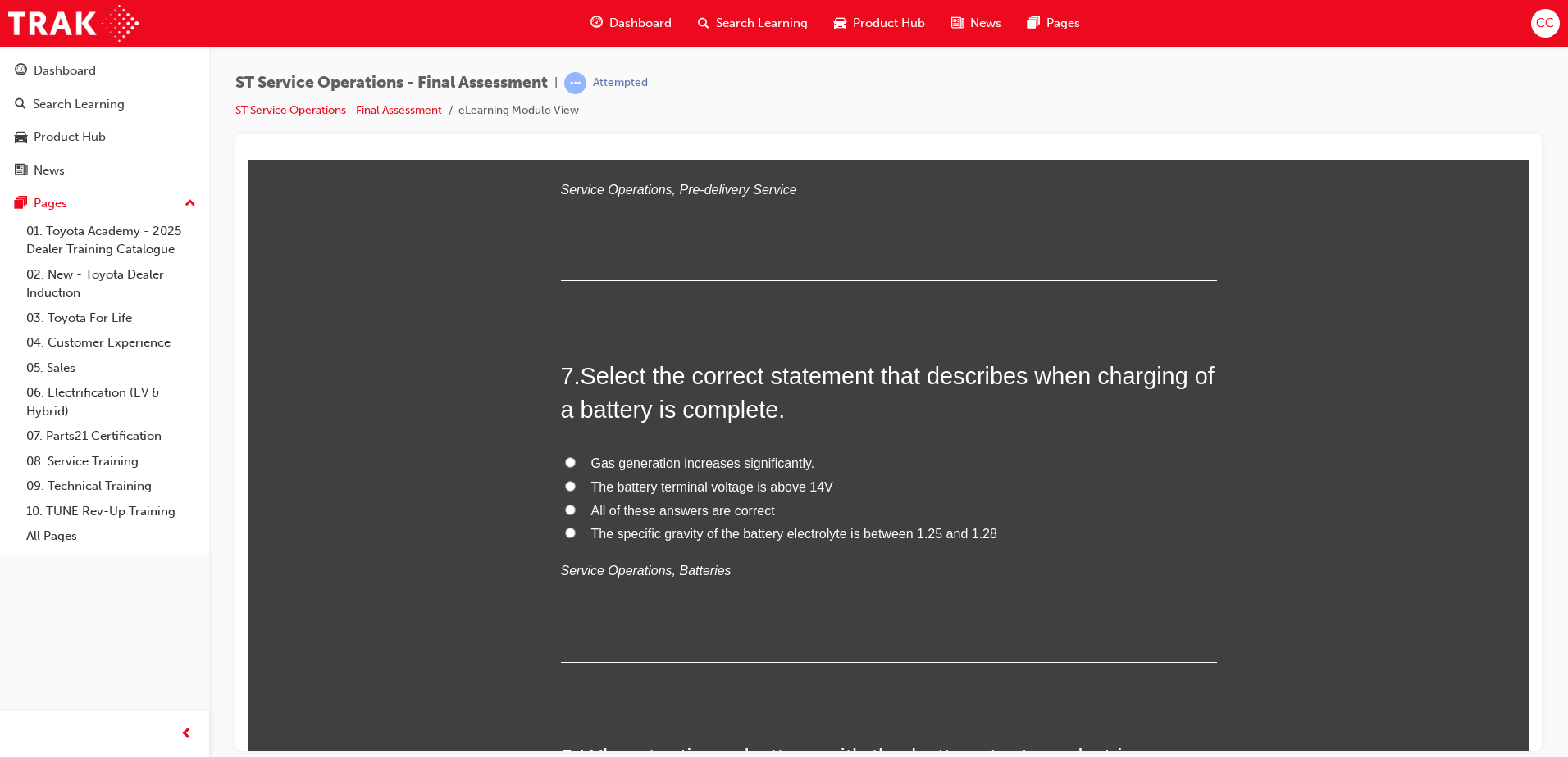
scroll to position [2217, 0]
click at [565, 511] on input "All of these answers are correct" at bounding box center [570, 508] width 11 height 11
radio input "true"
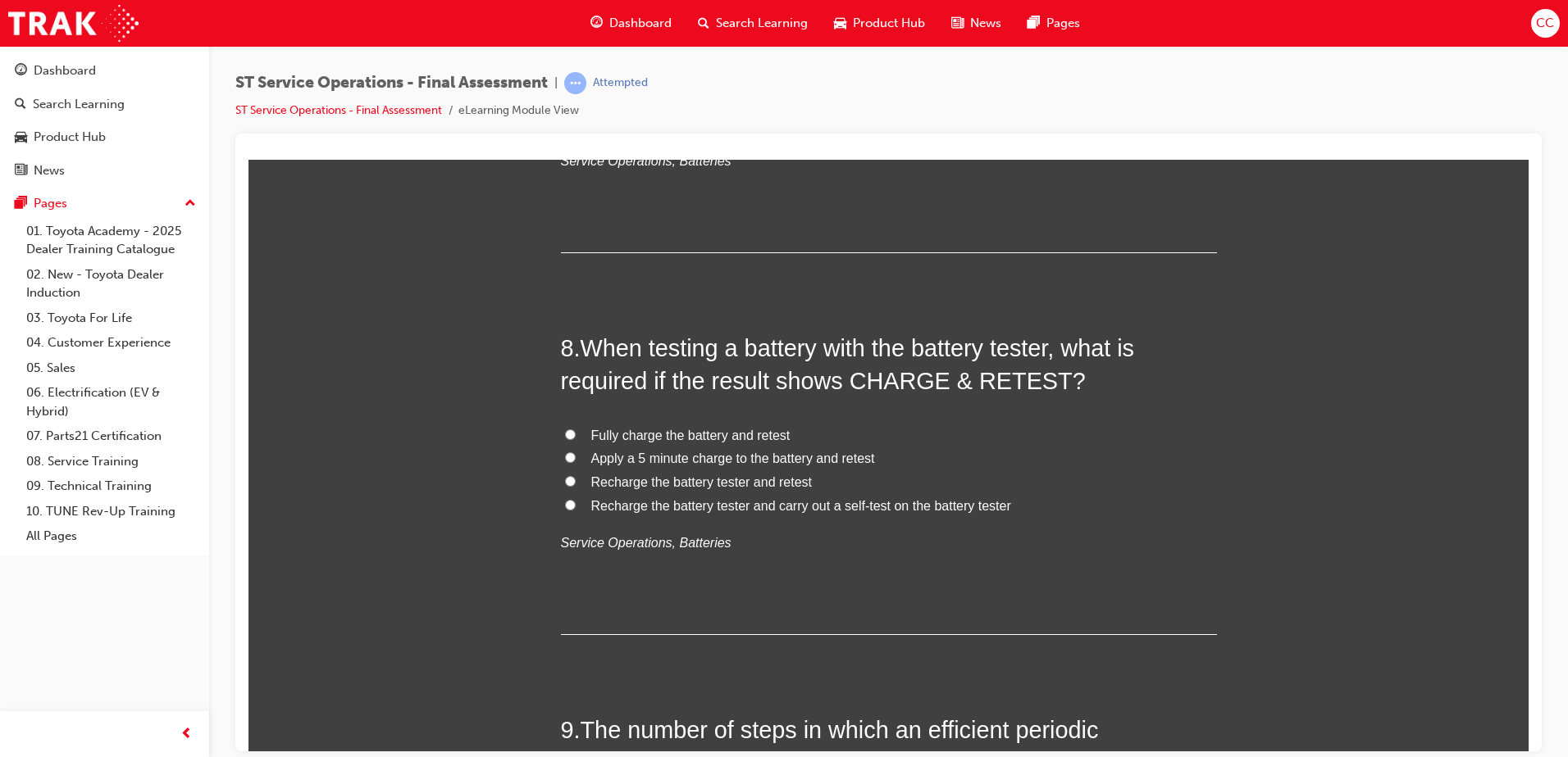
scroll to position [2628, 0]
click at [565, 503] on input "Recharge the battery tester and carry out a self-test on the battery tester" at bounding box center [570, 503] width 11 height 11
radio input "true"
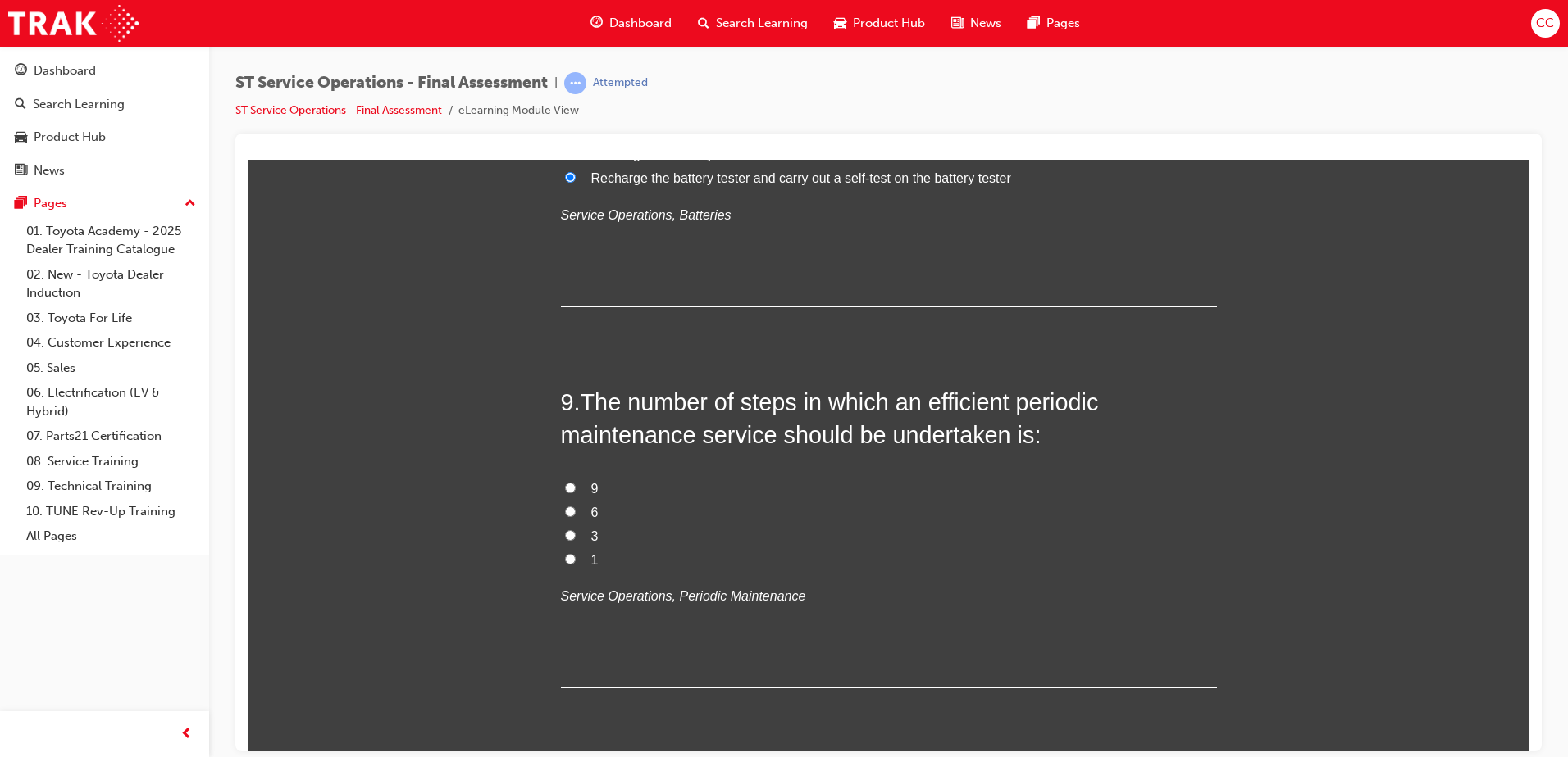
scroll to position [2956, 0]
click at [565, 507] on input "6" at bounding box center [570, 510] width 11 height 11
radio input "true"
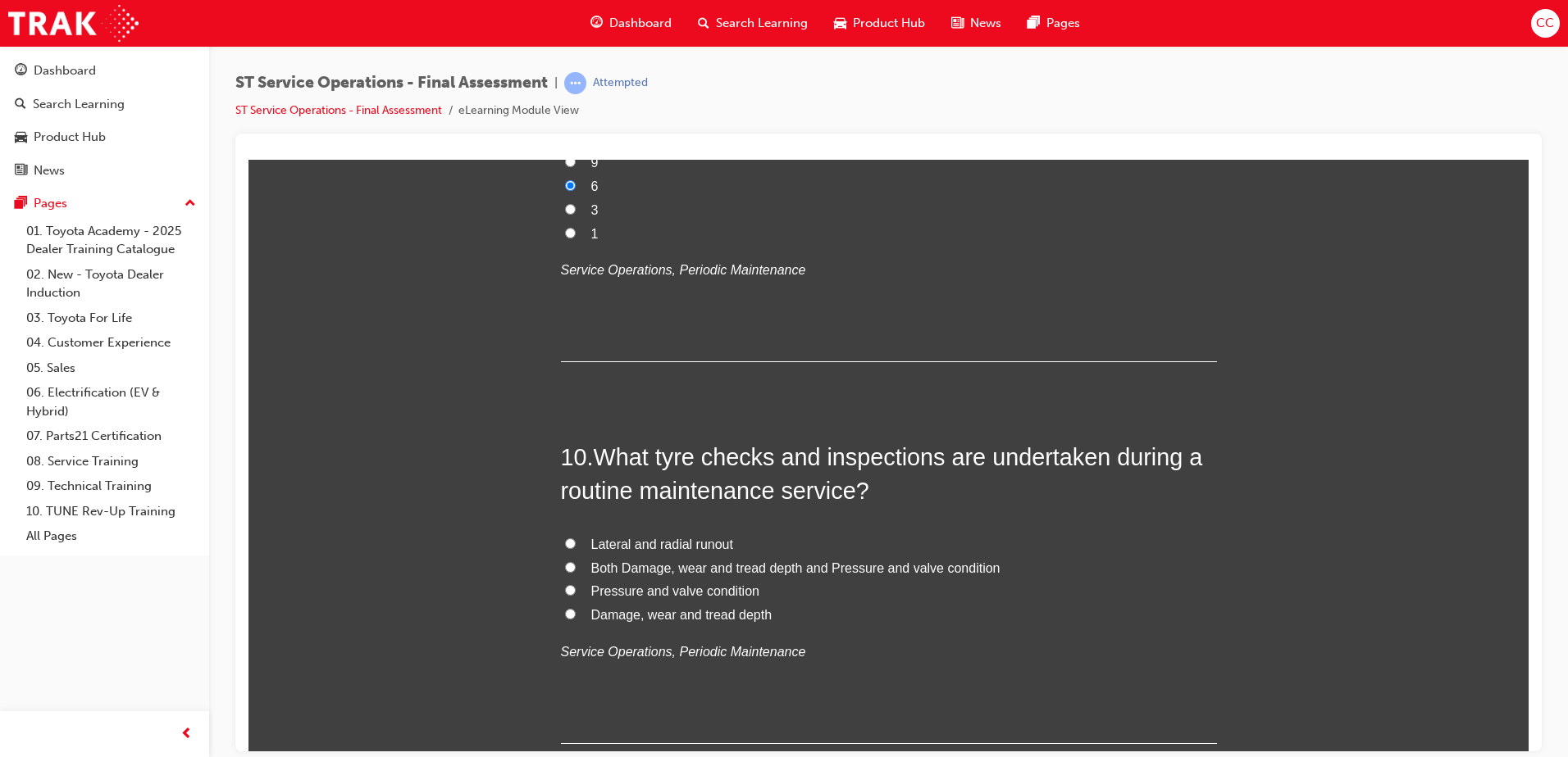
scroll to position [3283, 0]
click at [565, 564] on input "Both Damage, wear and tread depth and Pressure and valve condition" at bounding box center [570, 565] width 11 height 11
radio input "true"
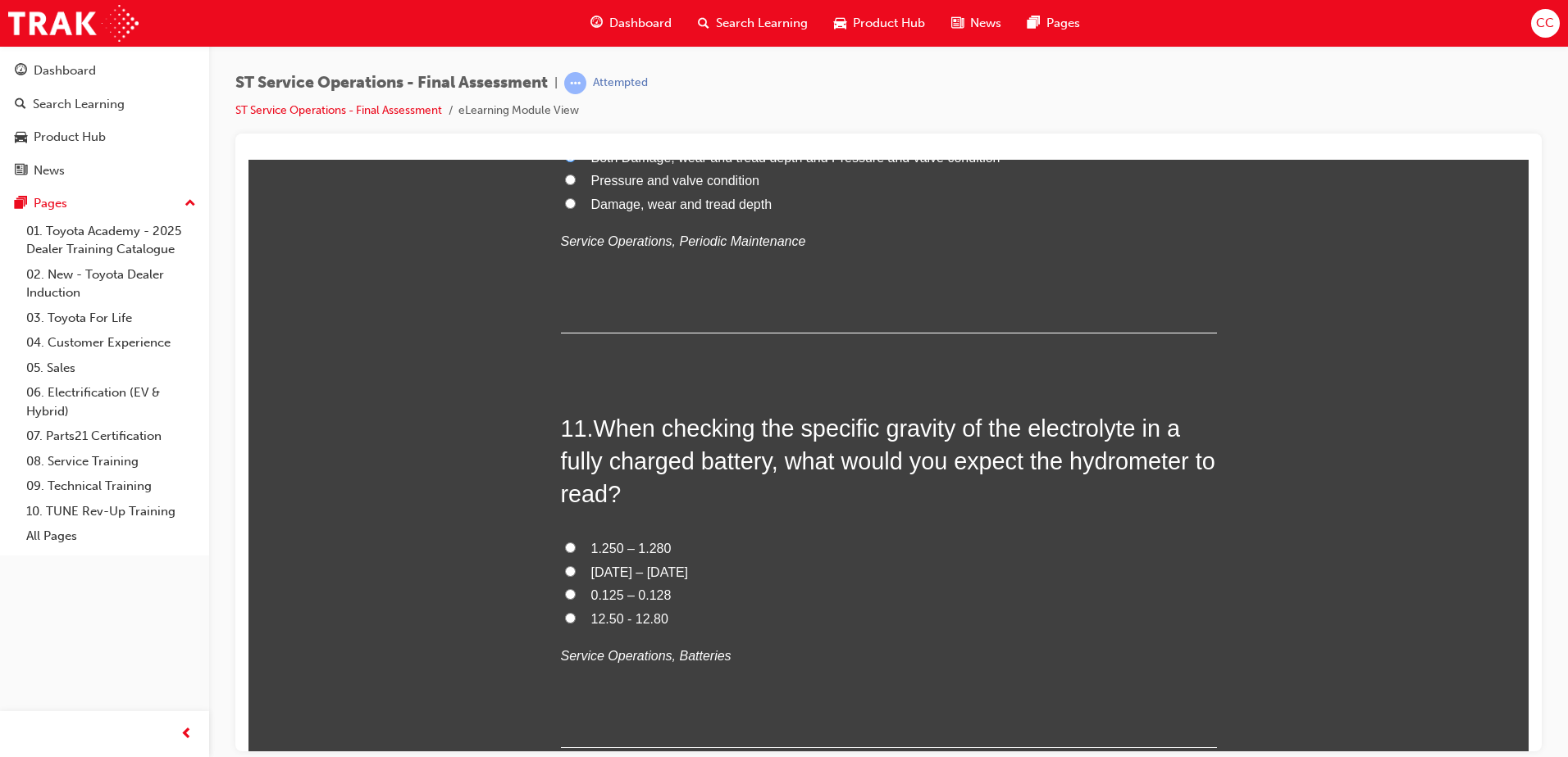
scroll to position [3692, 0]
click at [561, 545] on label "1.250 – 1.280" at bounding box center [889, 548] width 656 height 24
click at [565, 545] on input "1.250 – 1.280" at bounding box center [570, 546] width 11 height 11
radio input "true"
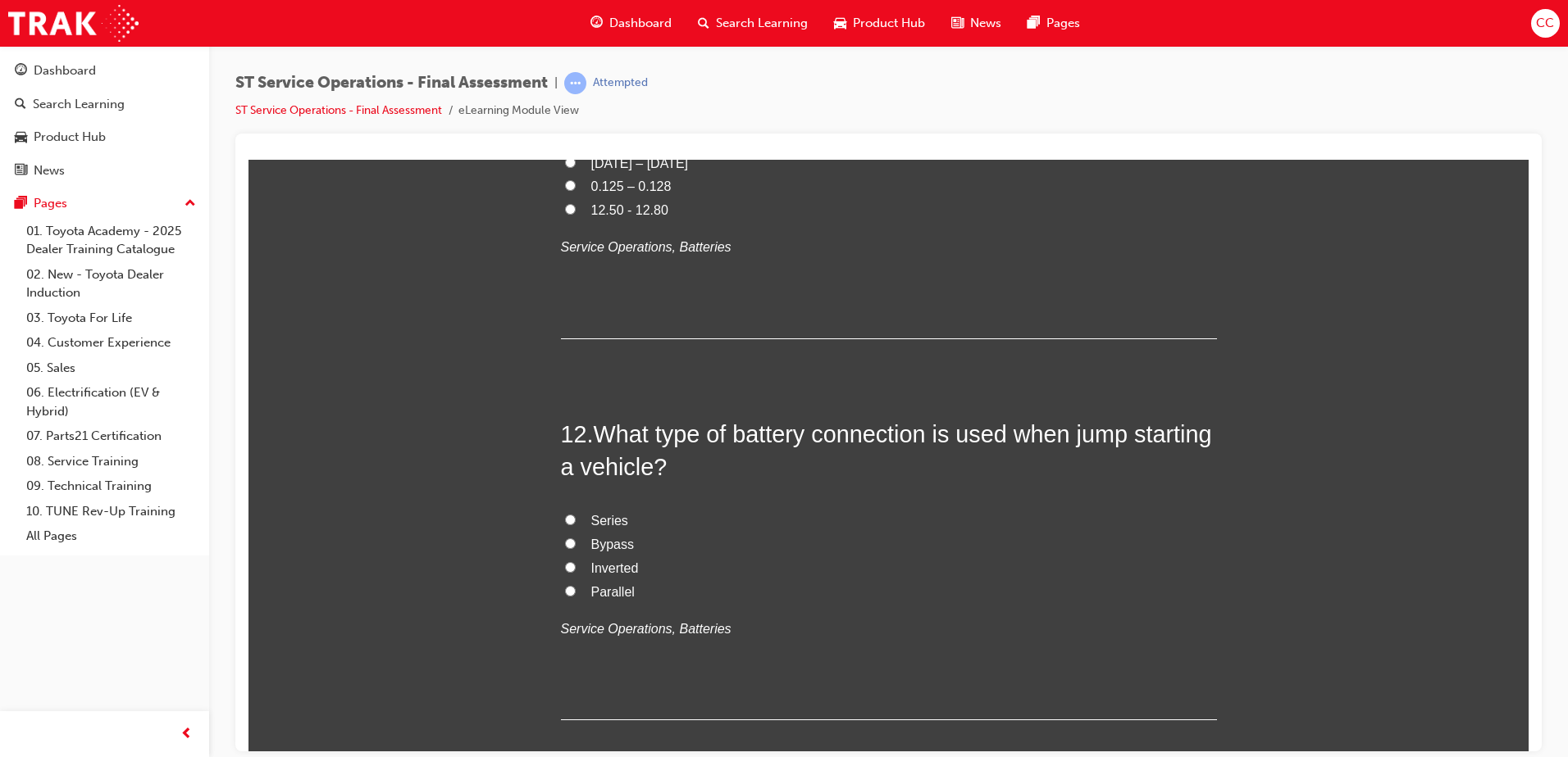
scroll to position [4101, 0]
click at [565, 517] on input "Series" at bounding box center [570, 518] width 11 height 11
radio input "true"
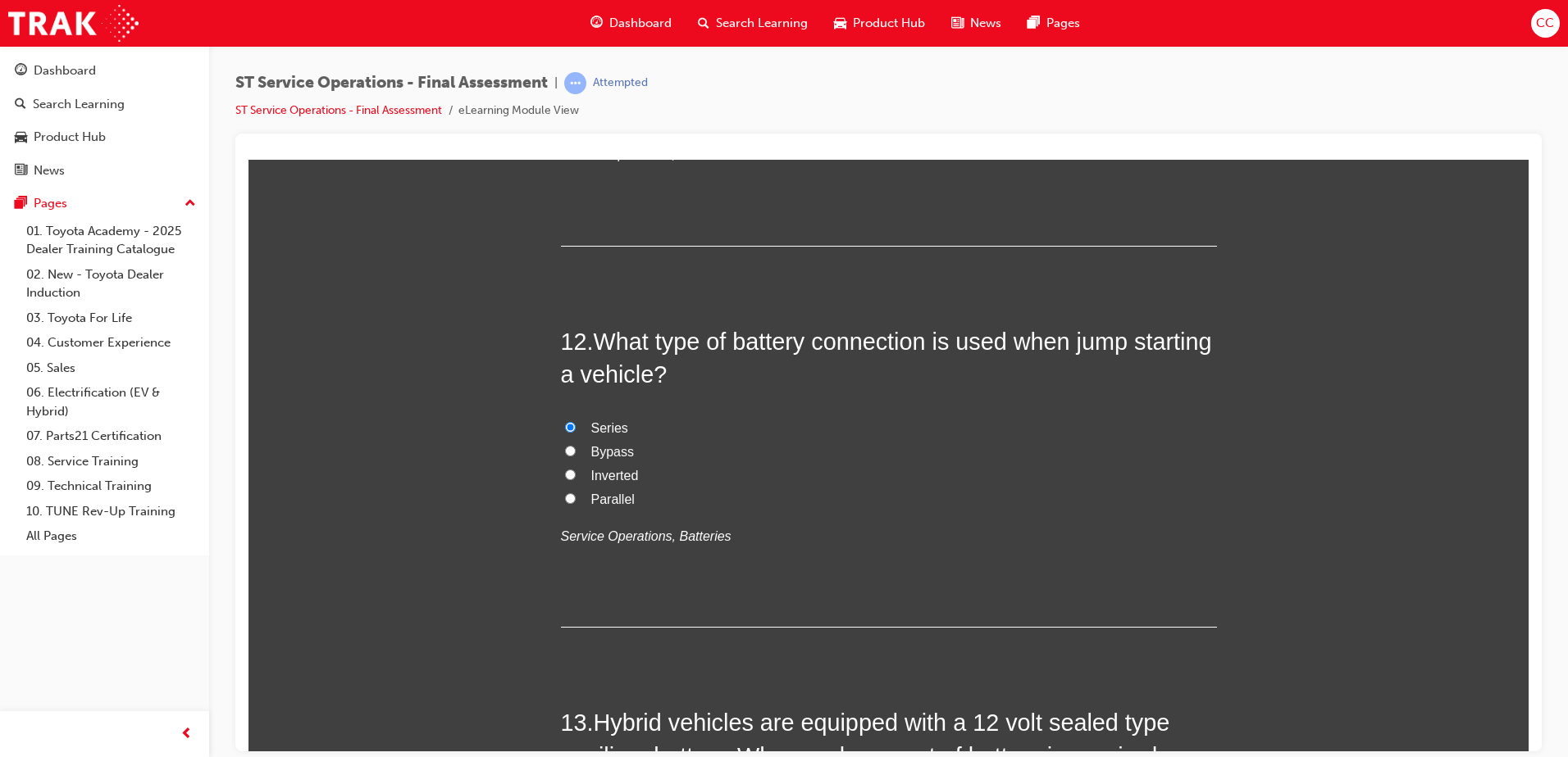
scroll to position [4192, 0]
click at [566, 500] on input "Parallel" at bounding box center [570, 499] width 11 height 11
radio input "true"
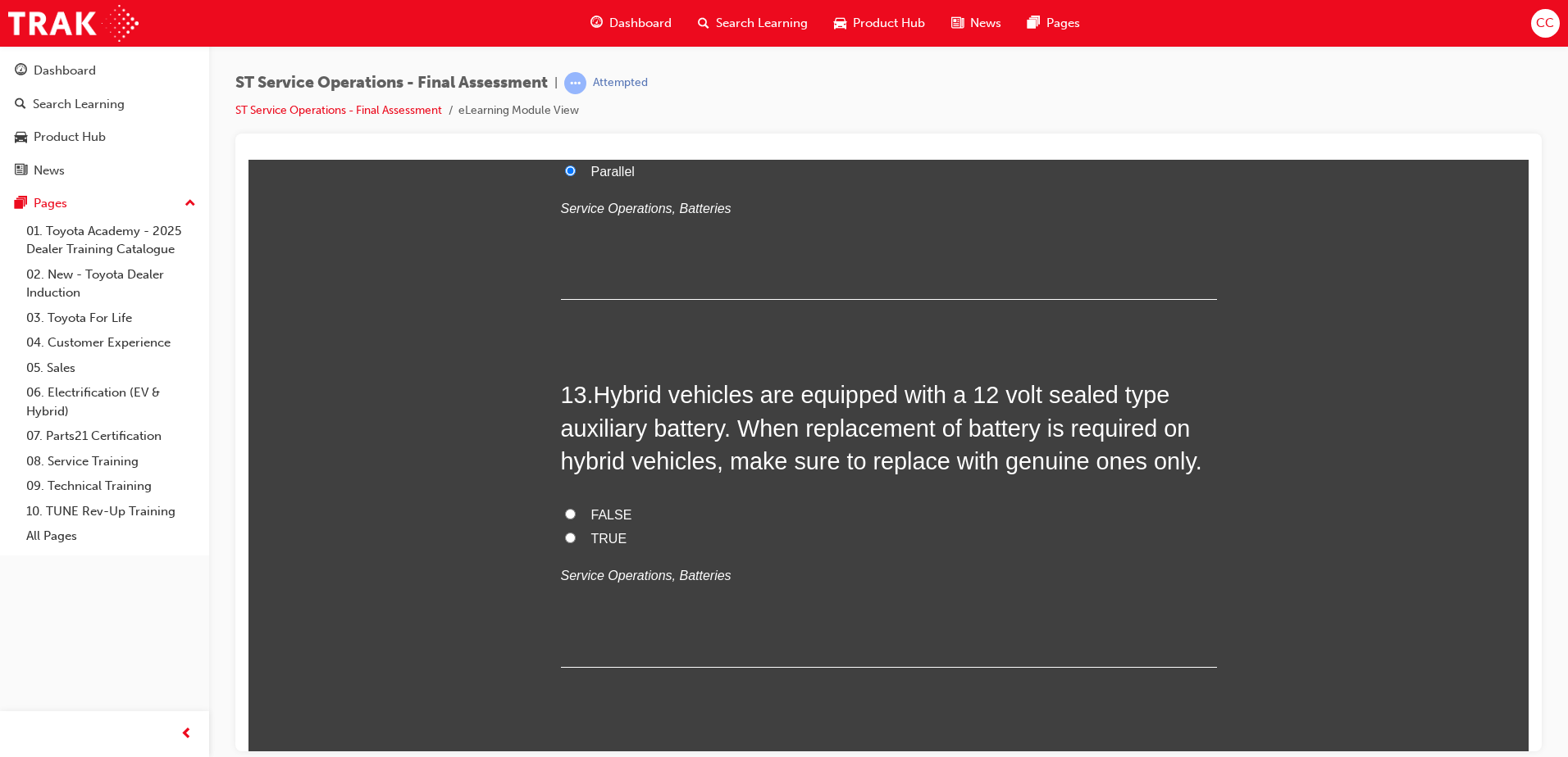
scroll to position [4520, 0]
click at [565, 537] on input "TRUE" at bounding box center [570, 538] width 11 height 11
radio input "true"
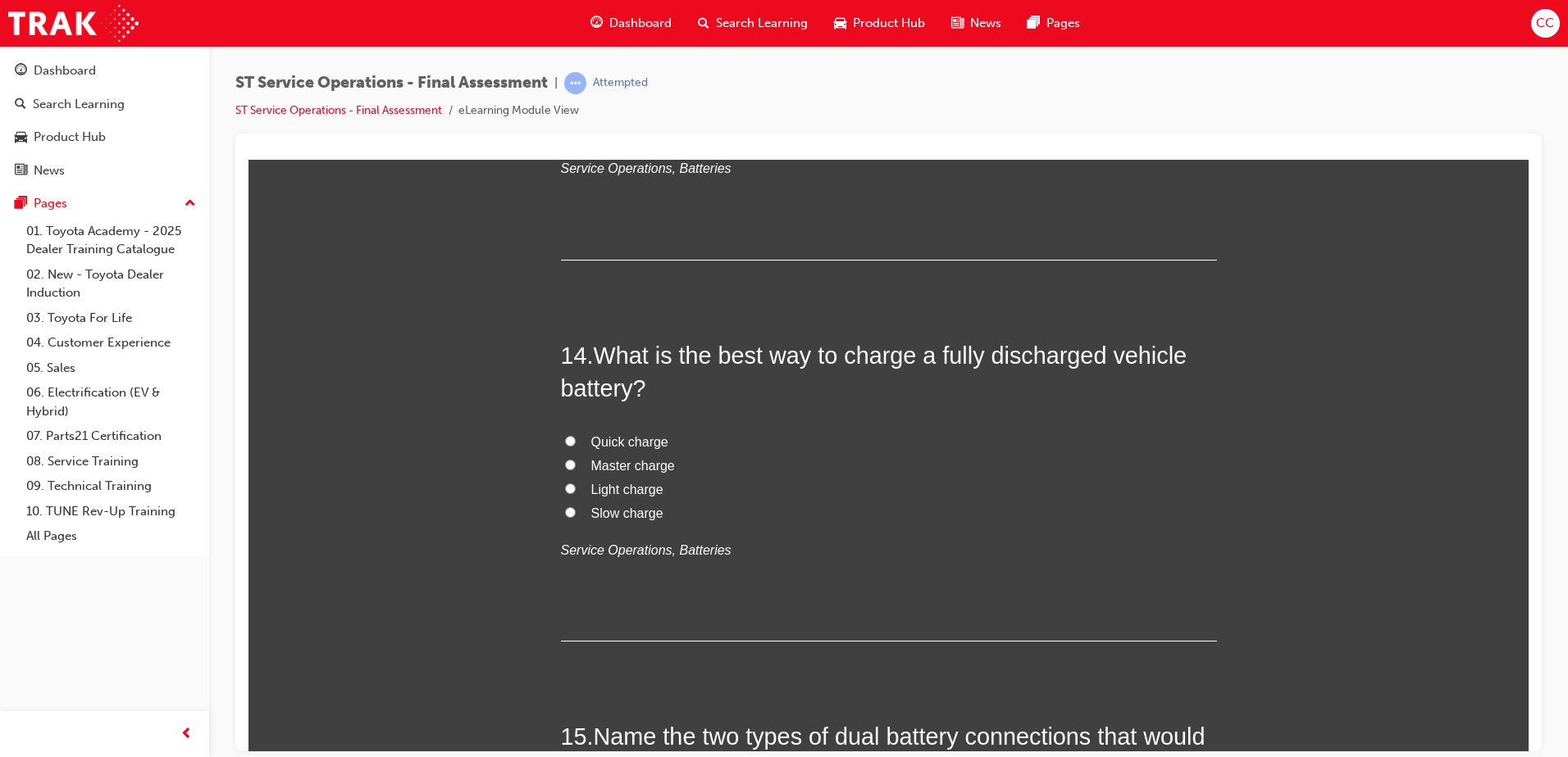
scroll to position [4930, 0]
click at [565, 511] on input "Slow charge" at bounding box center [570, 510] width 11 height 11
radio input "true"
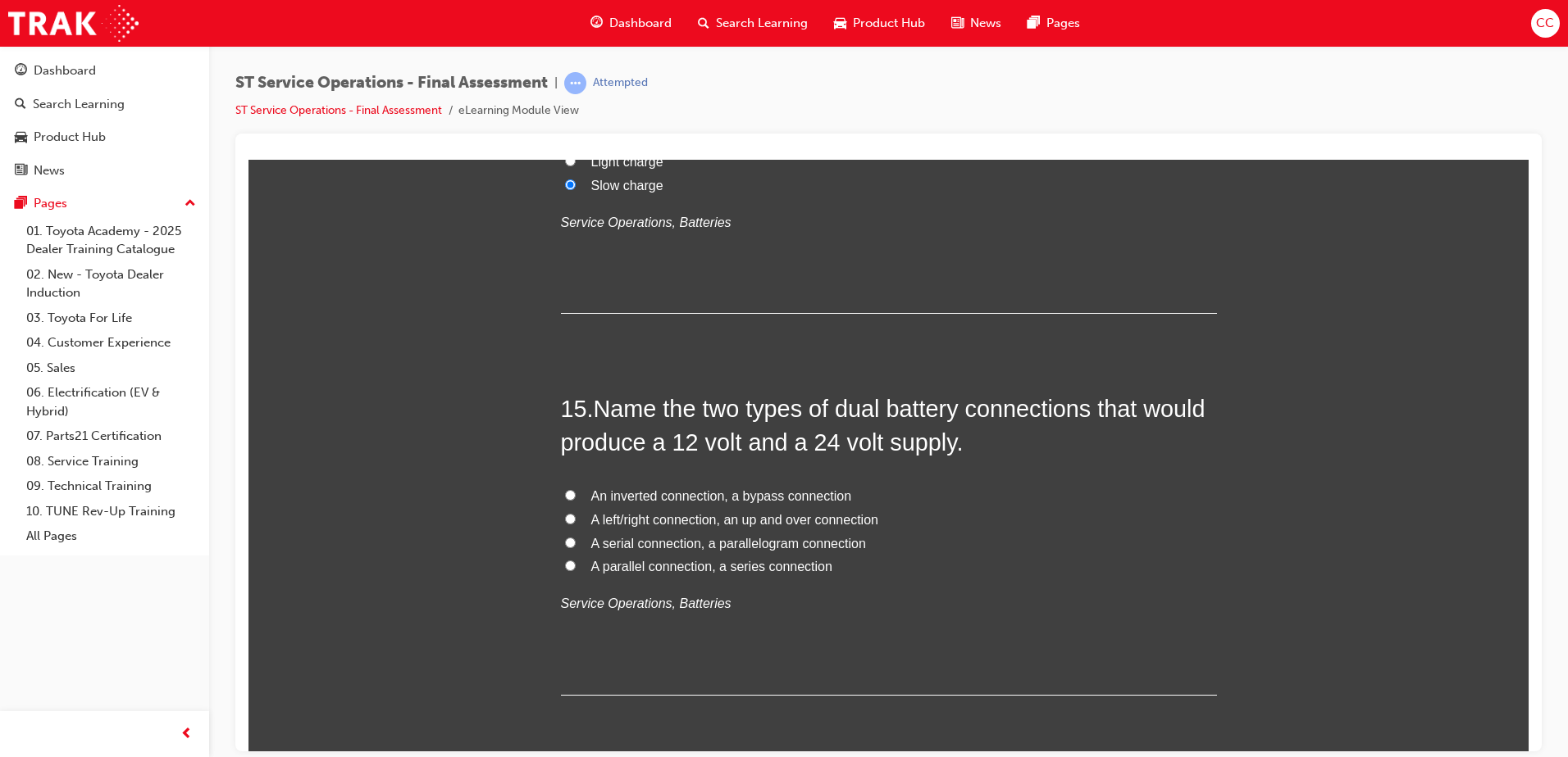
scroll to position [5258, 0]
click at [565, 566] on input "A parallel connection, a series connection" at bounding box center [570, 564] width 11 height 11
radio input "true"
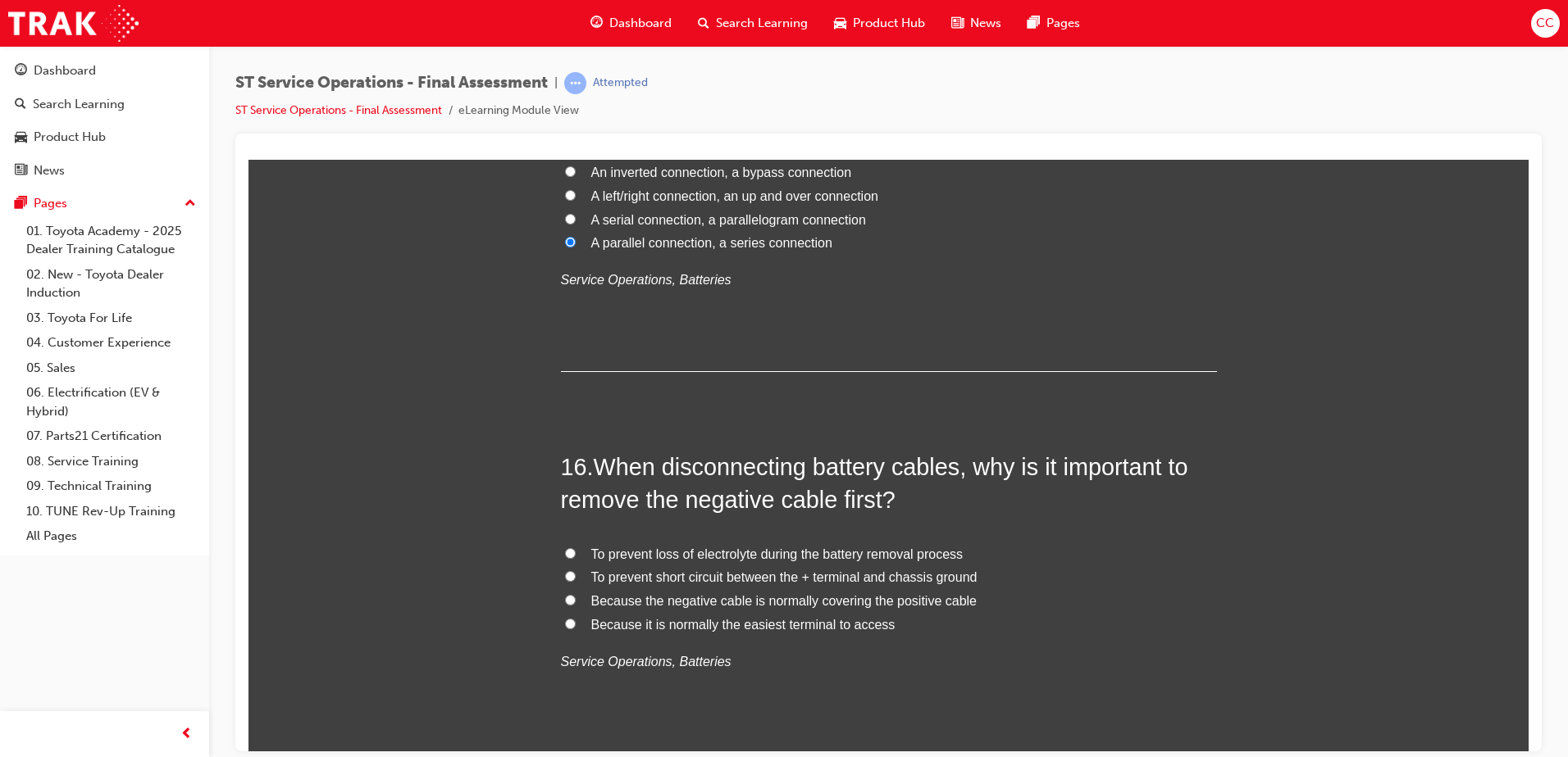
scroll to position [5581, 0]
click at [565, 570] on input "To prevent short circuit between the + terminal and chassis ground" at bounding box center [570, 575] width 11 height 11
radio input "true"
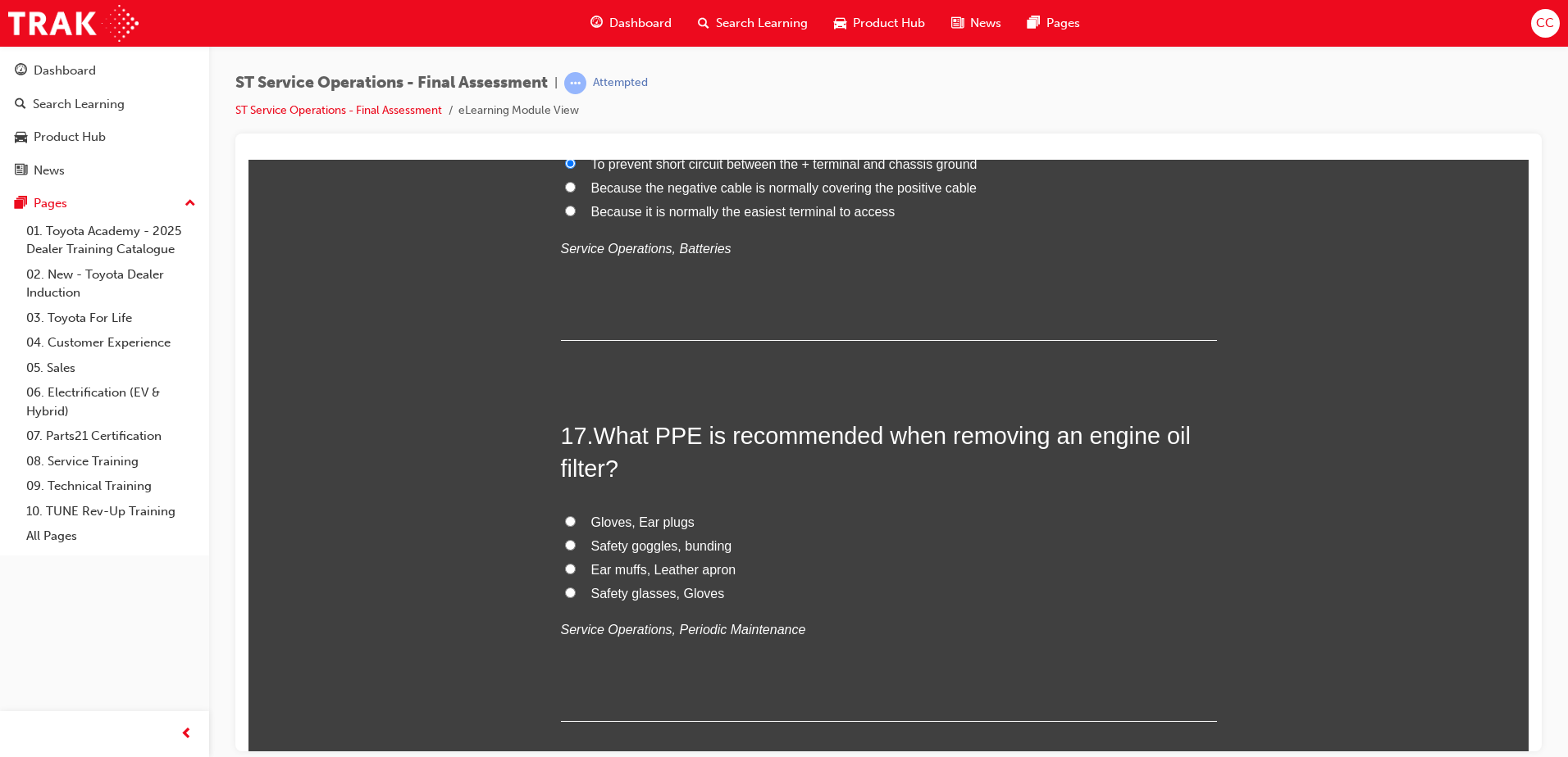
scroll to position [5994, 0]
click at [565, 580] on input "Safety glasses, Gloves" at bounding box center [570, 591] width 11 height 11
radio input "true"
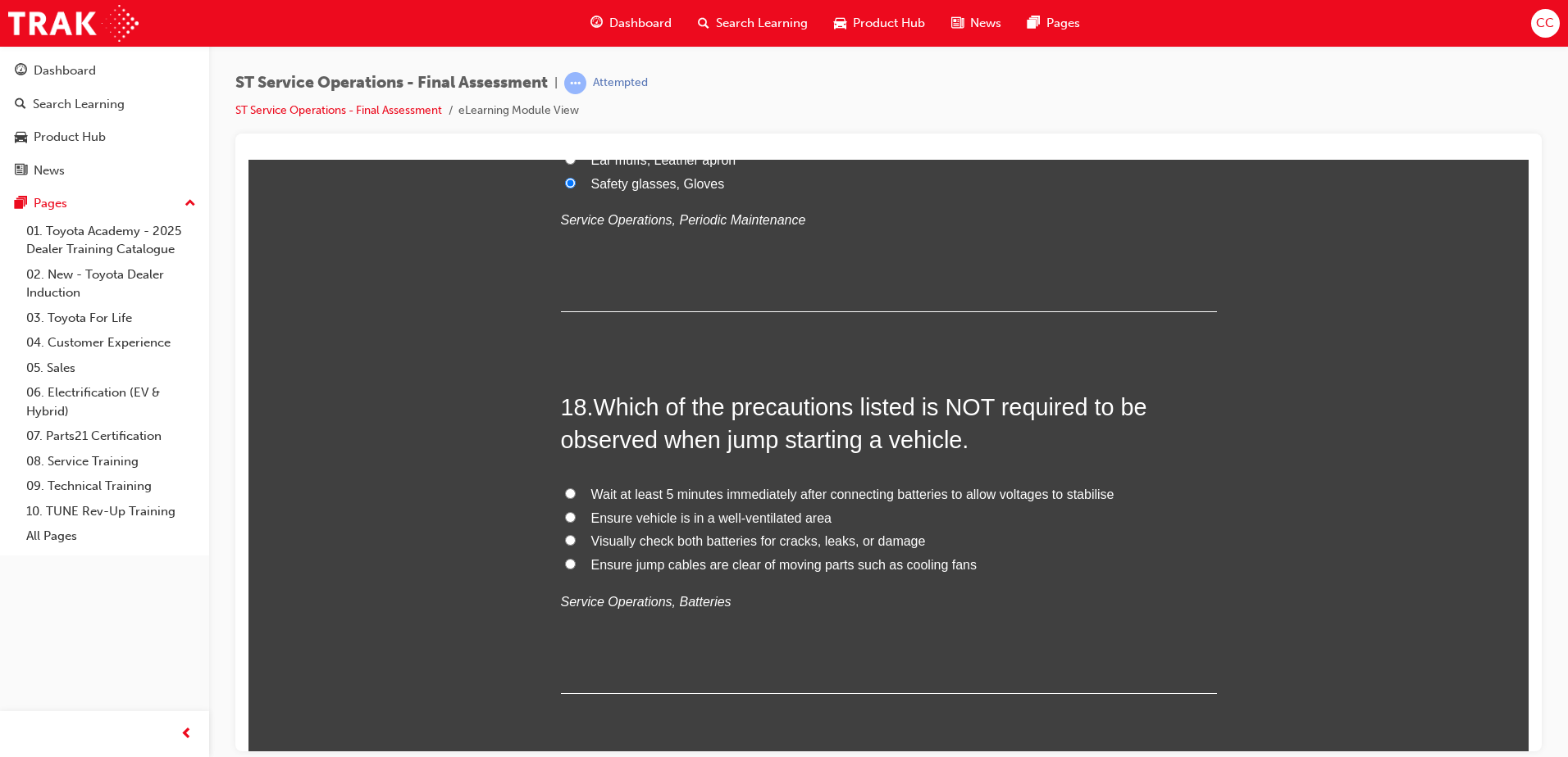
scroll to position [6404, 0]
click at [561, 540] on label "Visually check both batteries for cracks, leaks, or damage" at bounding box center [889, 540] width 656 height 24
click at [565, 540] on input "Visually check both batteries for cracks, leaks, or damage" at bounding box center [570, 538] width 11 height 11
radio input "true"
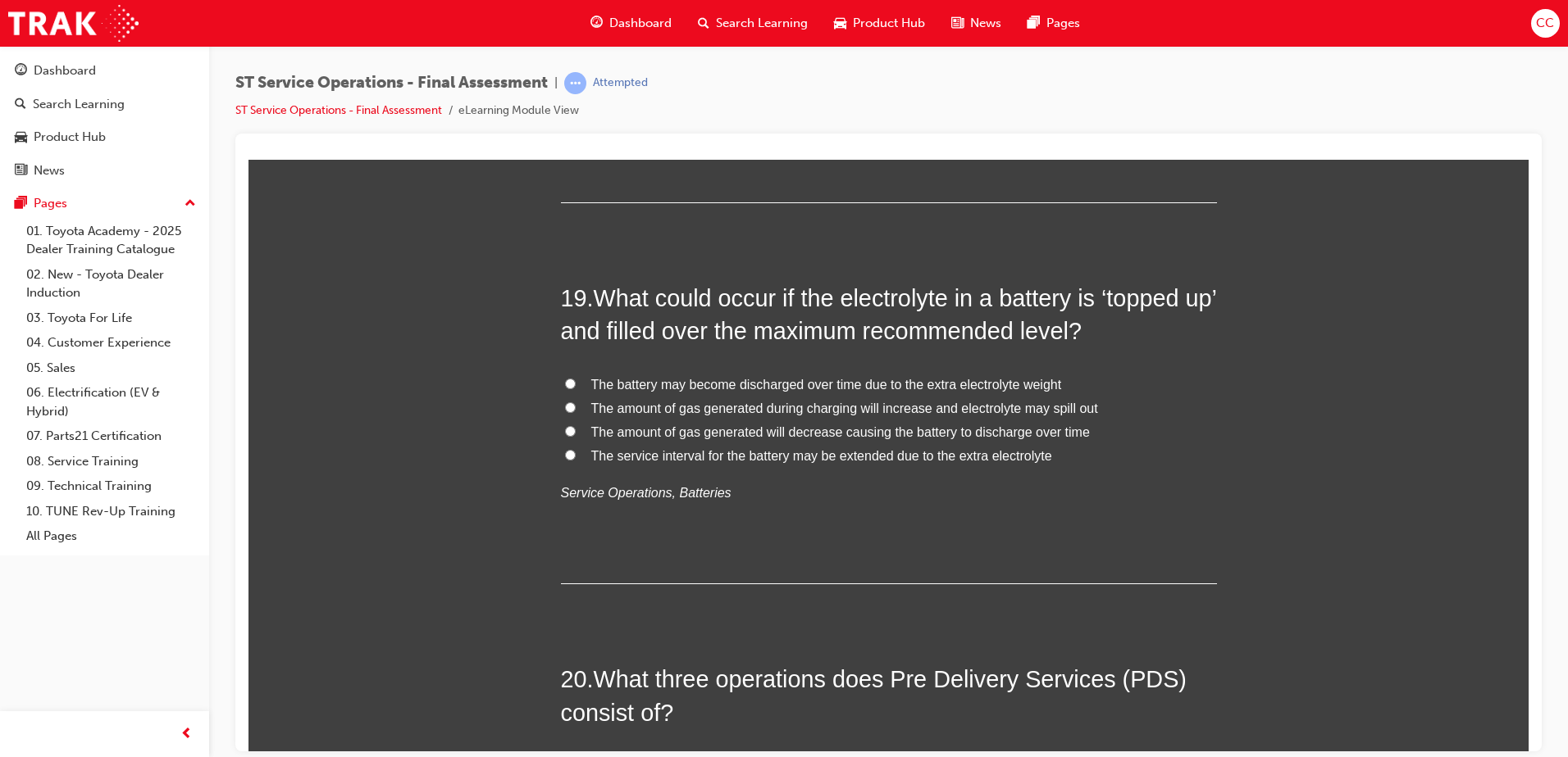
scroll to position [6895, 0]
click at [564, 413] on label "The amount of gas generated during charging will increase and electrolyte may s…" at bounding box center [889, 408] width 656 height 24
click at [565, 412] on input "The amount of gas generated during charging will increase and electrolyte may s…" at bounding box center [570, 406] width 11 height 11
radio input "true"
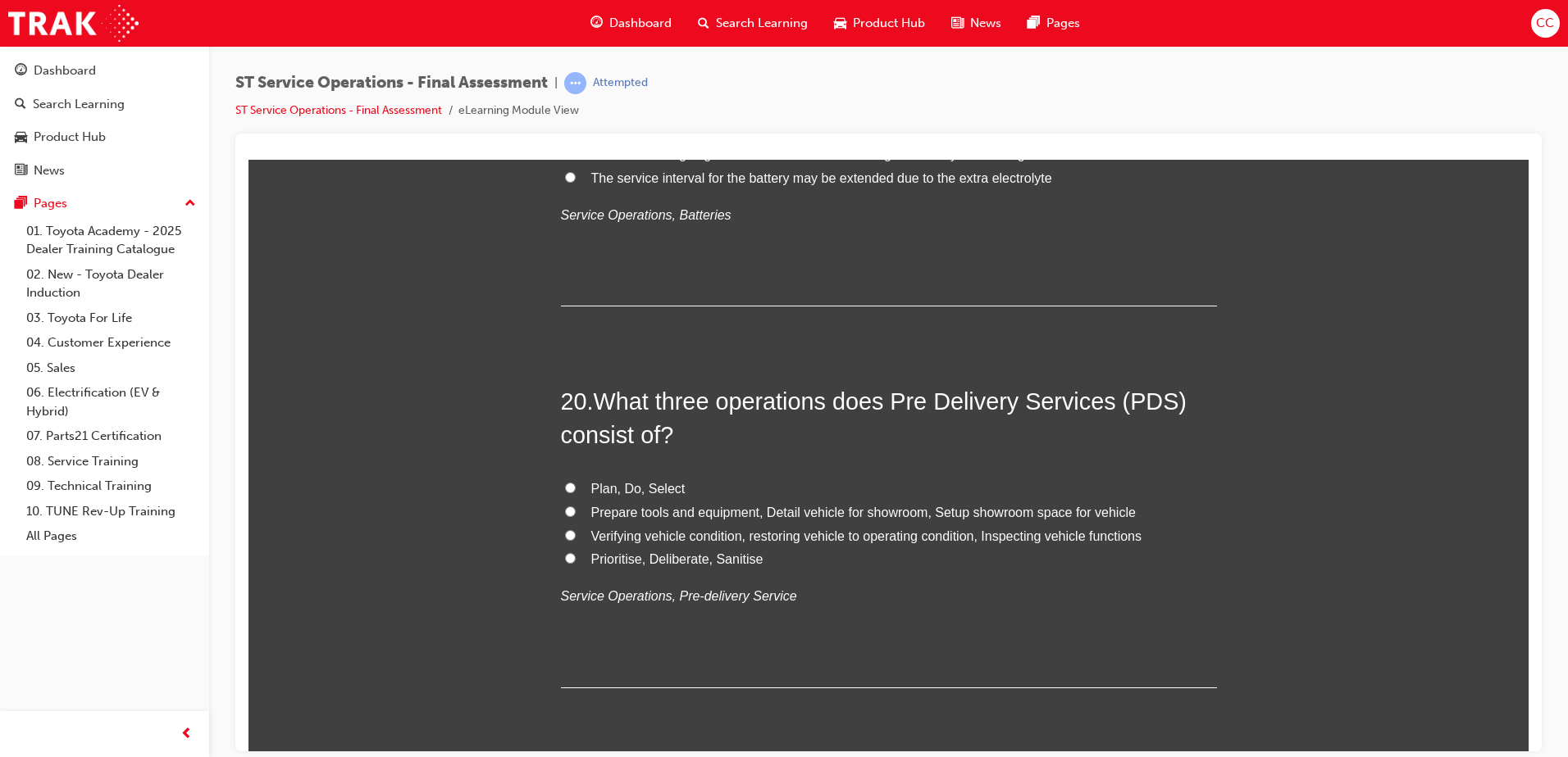
scroll to position [7173, 0]
click at [565, 533] on input "Verifying vehicle condition, restoring vehicle to operating condition, Inspecti…" at bounding box center [570, 533] width 11 height 11
radio input "true"
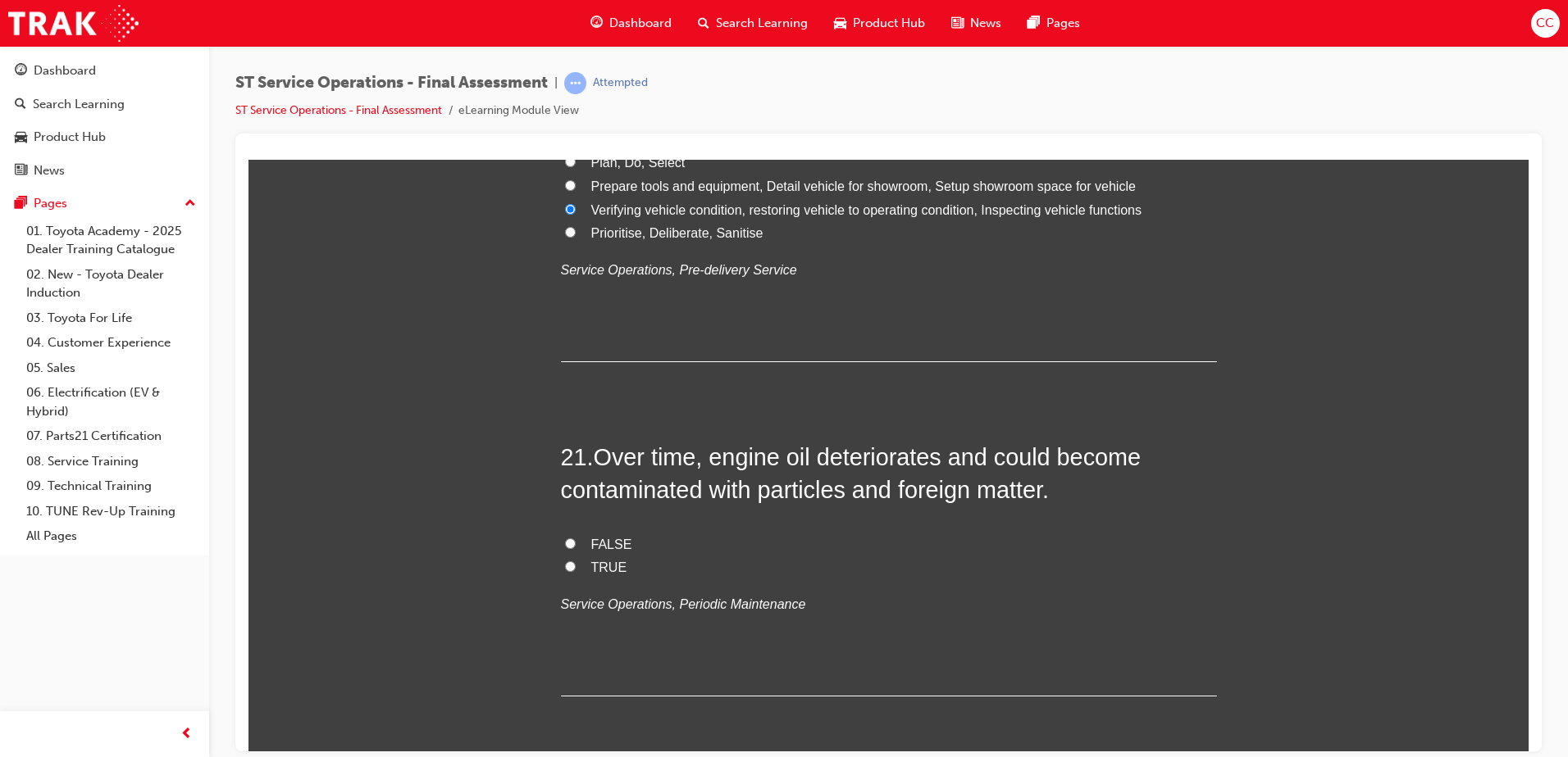
scroll to position [7500, 0]
click at [565, 542] on input "FALSE" at bounding box center [570, 541] width 11 height 11
radio input "true"
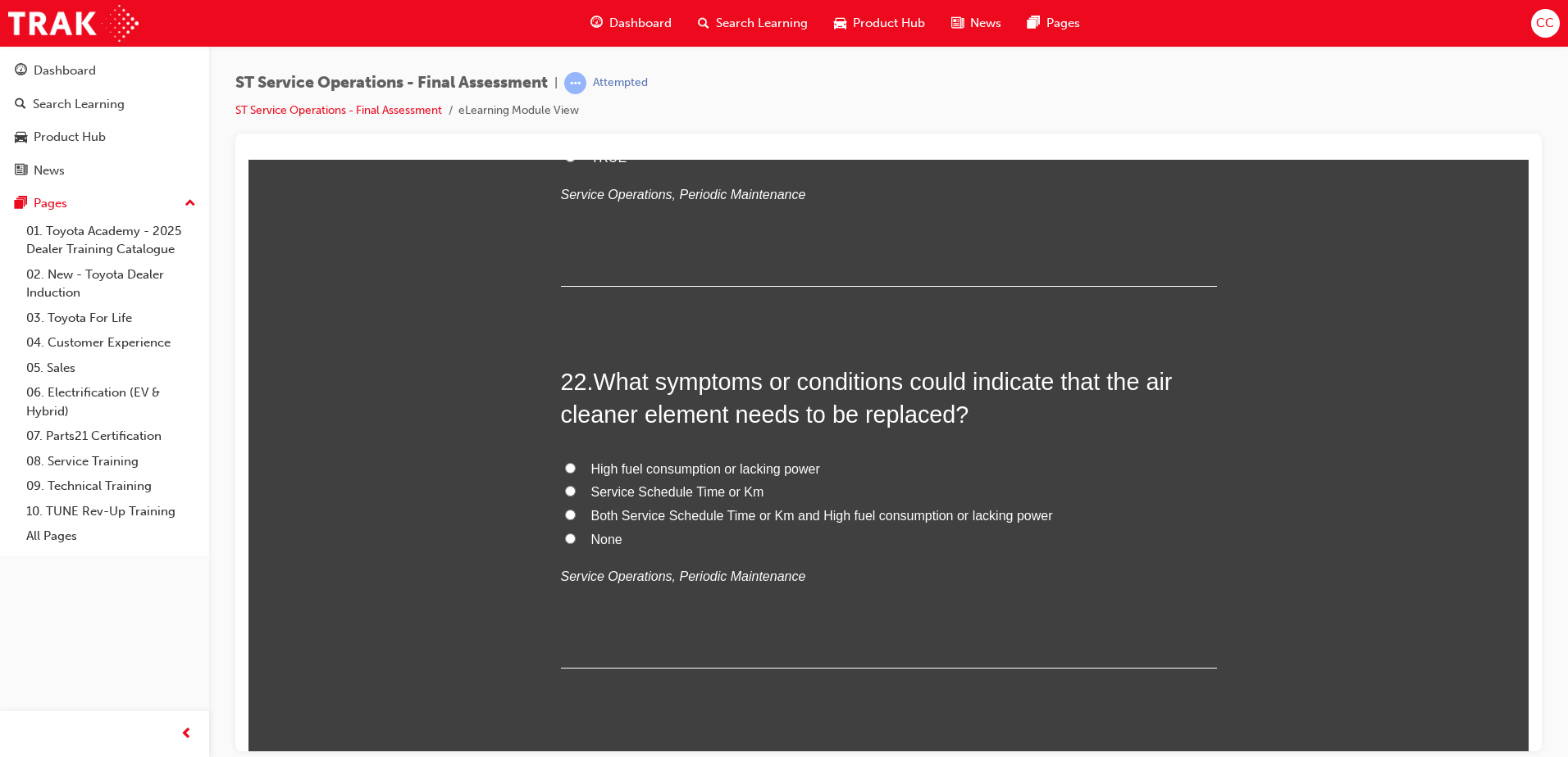
scroll to position [7909, 0]
click at [565, 513] on input "Both Service Schedule Time or Km and High fuel consumption or lacking power" at bounding box center [570, 513] width 11 height 11
radio input "true"
drag, startPoint x: 560, startPoint y: 513, endPoint x: 390, endPoint y: 615, distance: 198.3
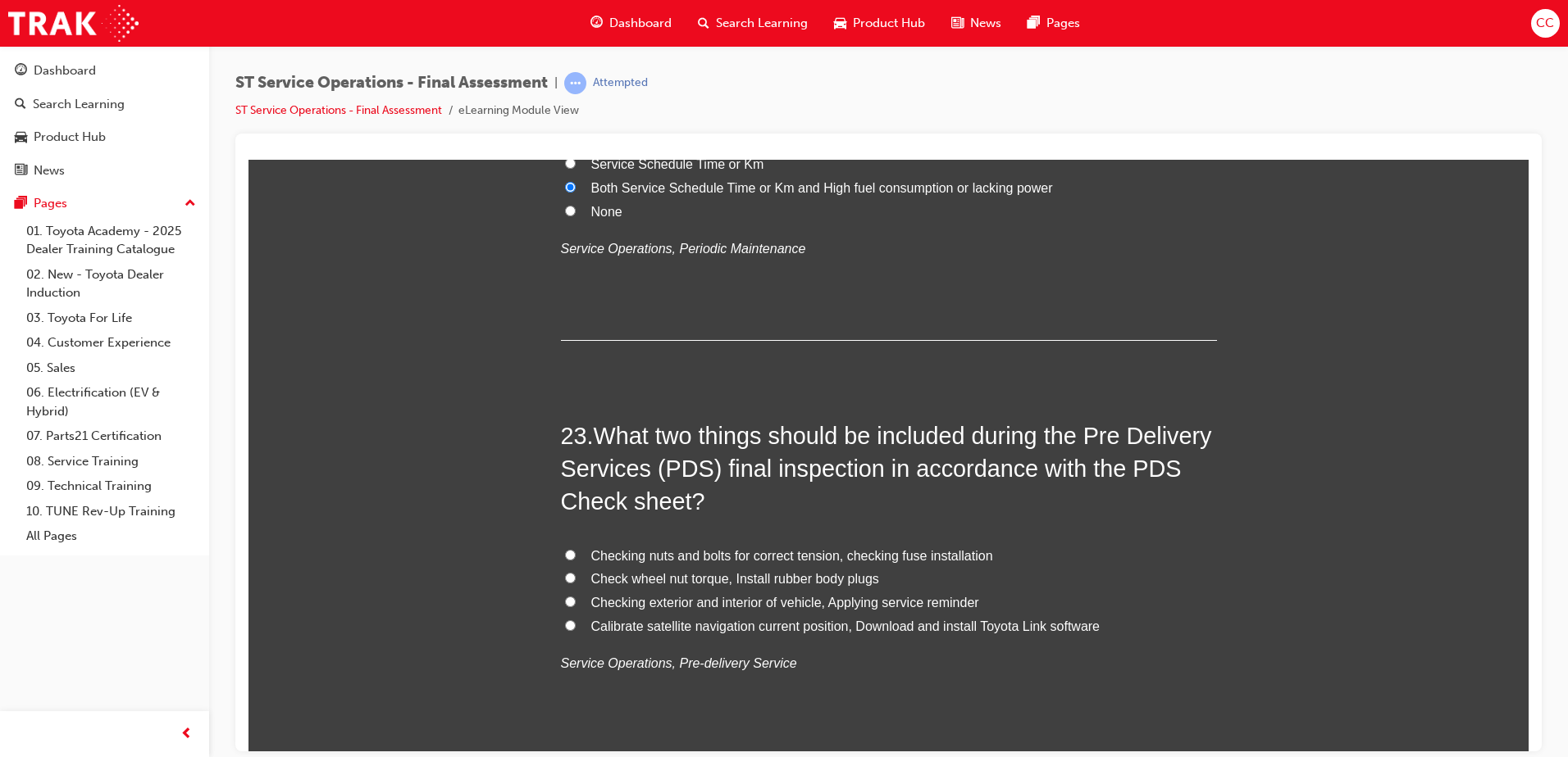
scroll to position [8237, 0]
click at [561, 580] on label "Checking exterior and interior of vehicle, Applying service reminder" at bounding box center [889, 602] width 656 height 24
click at [565, 580] on input "Checking exterior and interior of vehicle, Applying service reminder" at bounding box center [570, 600] width 11 height 11
radio input "true"
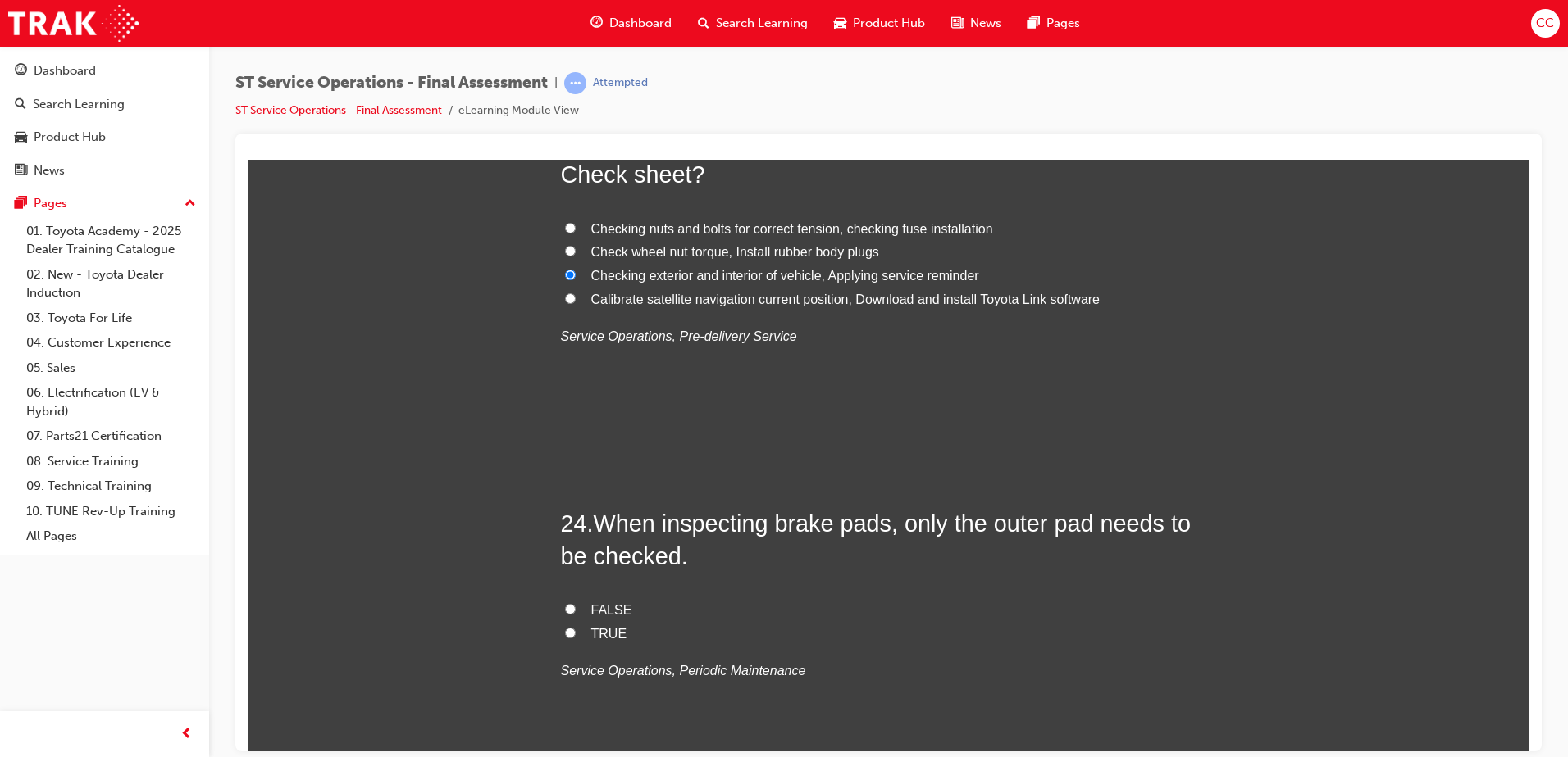
scroll to position [8564, 0]
click at [565, 580] on input "FALSE" at bounding box center [570, 608] width 11 height 11
radio input "true"
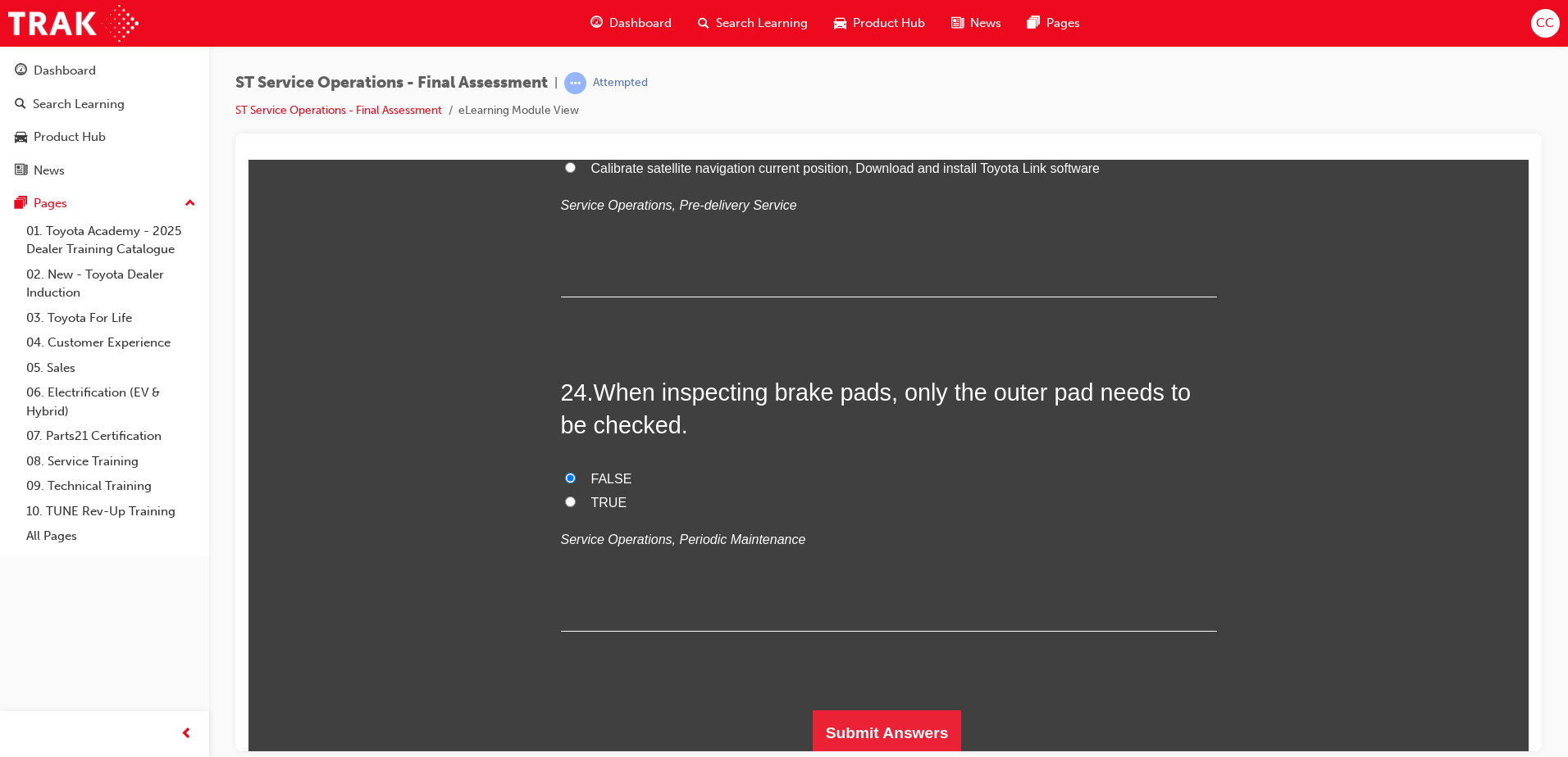
scroll to position [8698, 0]
click at [869, 580] on button "Submit Answers" at bounding box center [887, 729] width 150 height 46
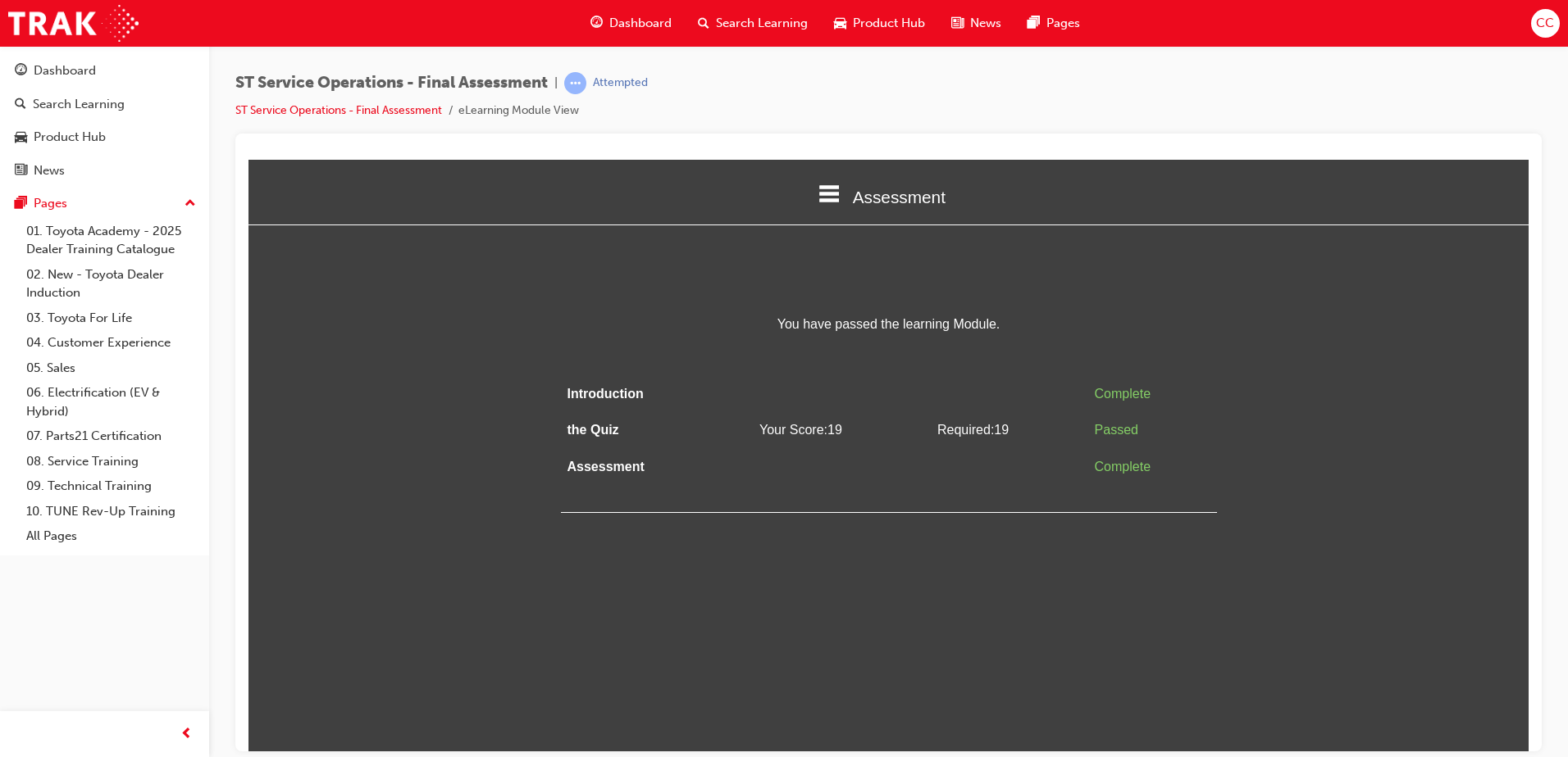
scroll to position [0, 0]
click at [645, 19] on span "Dashboard" at bounding box center [641, 23] width 63 height 19
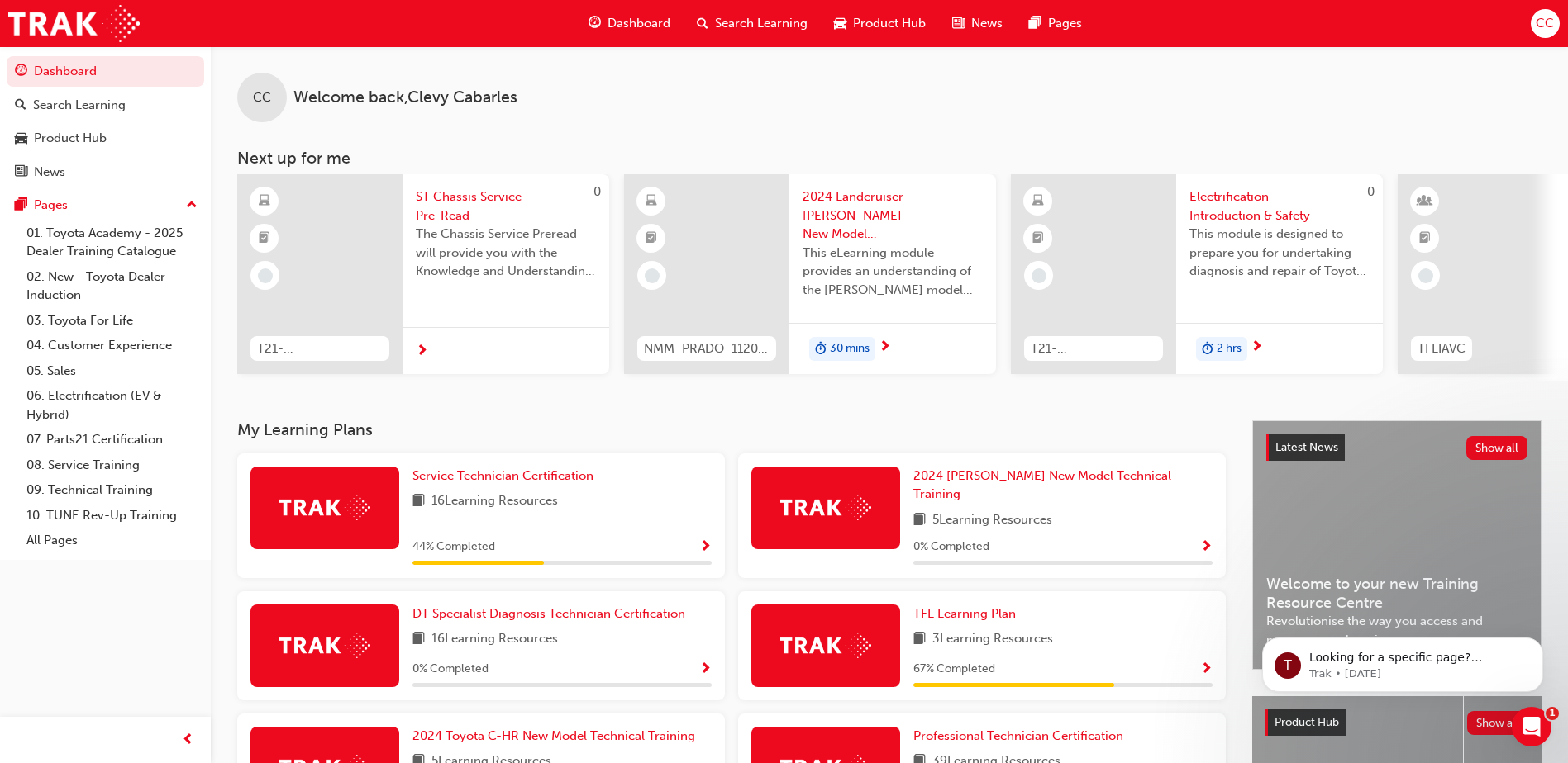
click at [471, 482] on span "Service Technician Certification" at bounding box center [503, 475] width 181 height 15
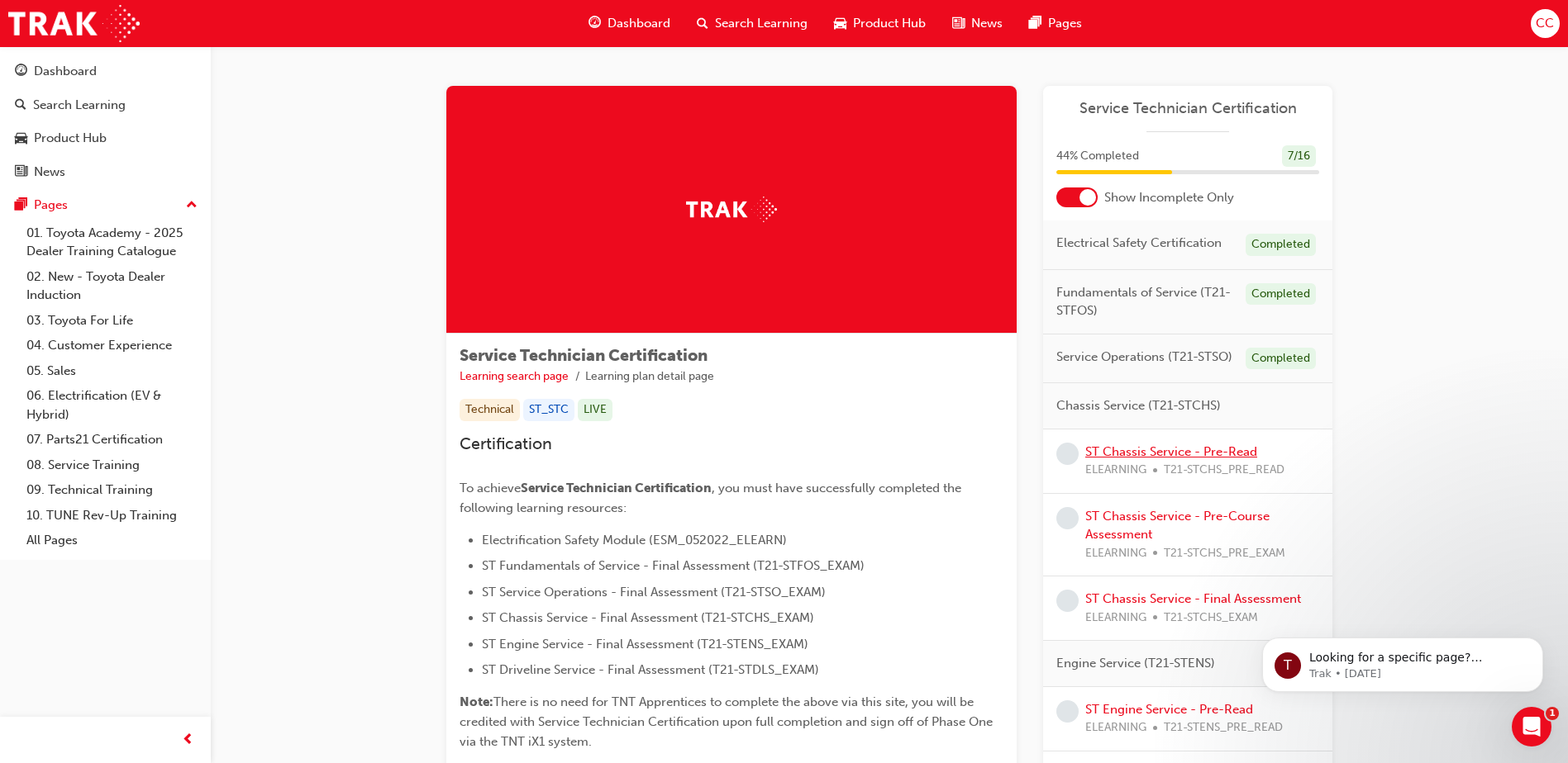
click at [1165, 454] on link "ST Chassis Service - Pre-Read" at bounding box center [1170, 451] width 172 height 15
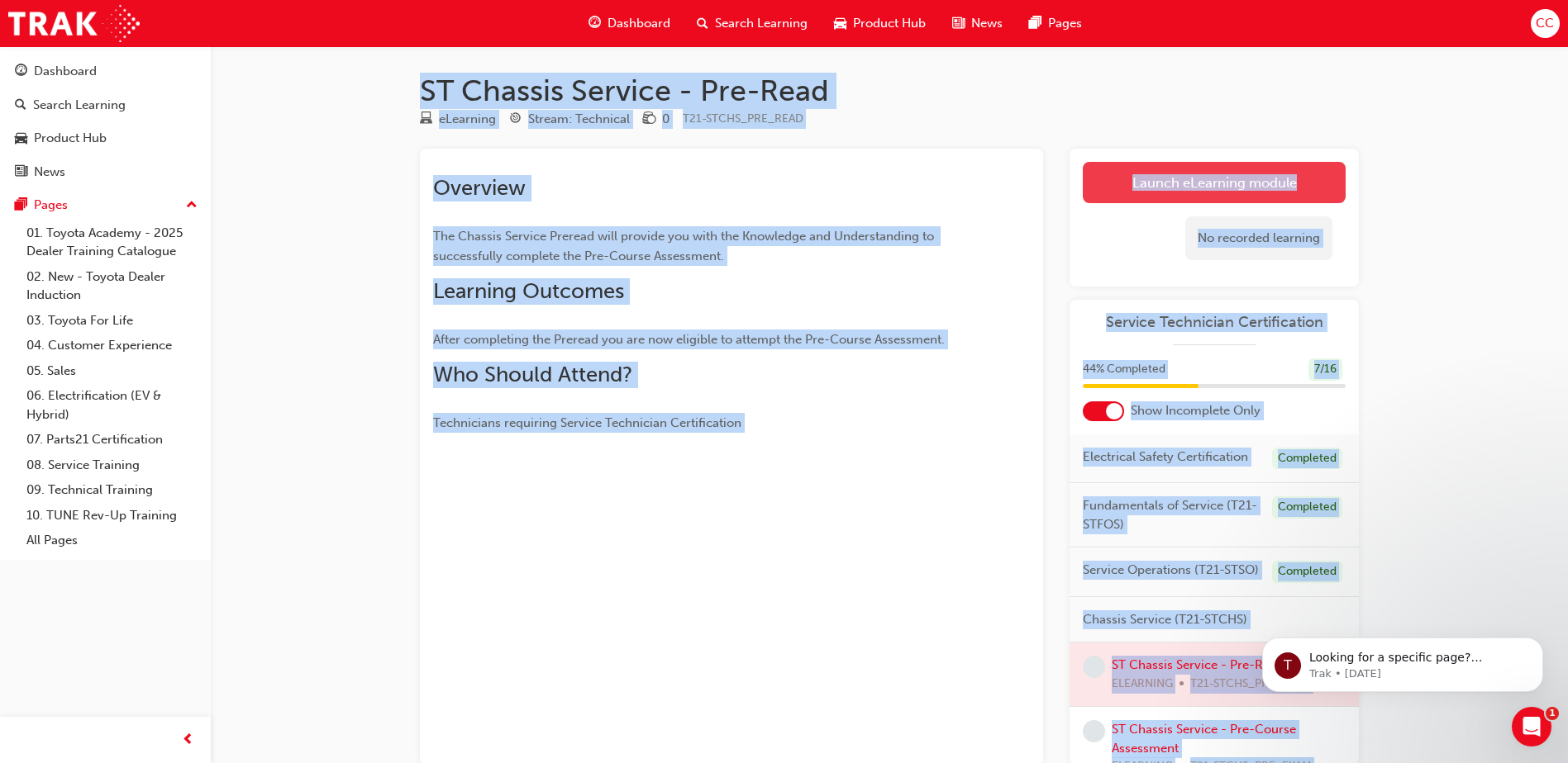
click at [1227, 180] on link "Launch eLearning module" at bounding box center [1214, 183] width 262 height 42
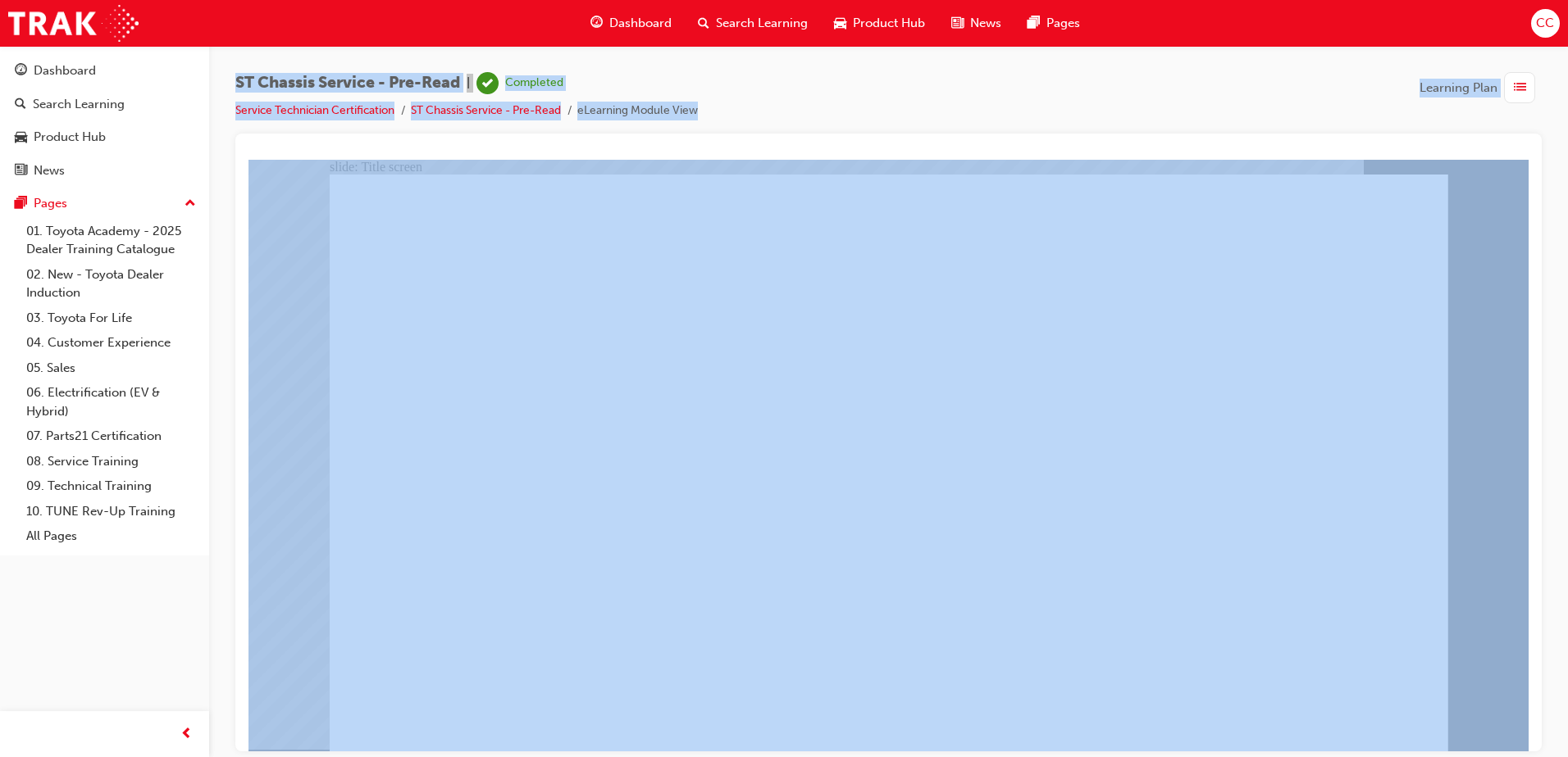
click at [663, 21] on span "Dashboard" at bounding box center [641, 23] width 63 height 19
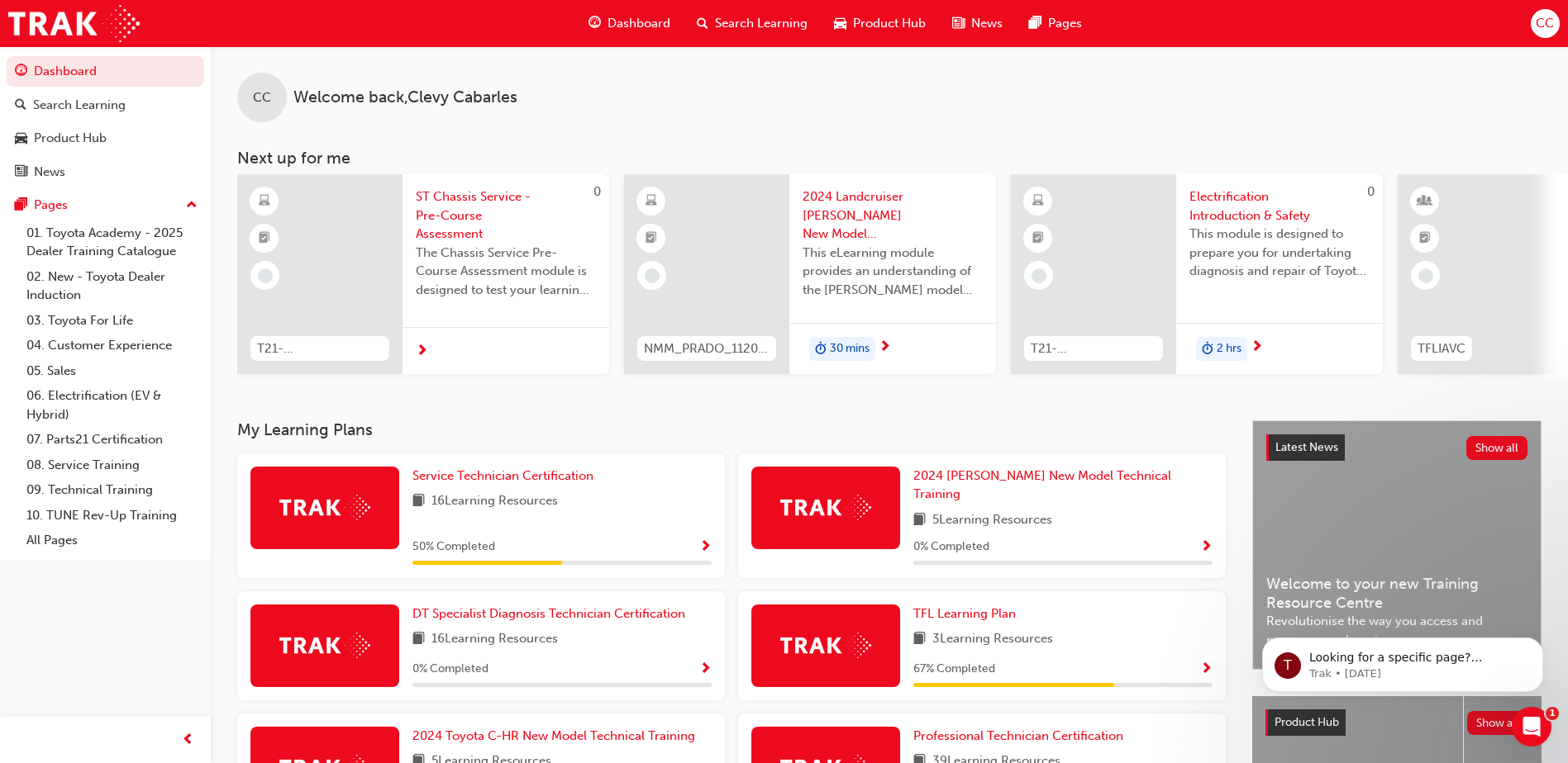
click at [370, 519] on div at bounding box center [325, 507] width 149 height 83
click at [503, 477] on span "Service Technician Certification" at bounding box center [503, 475] width 181 height 15
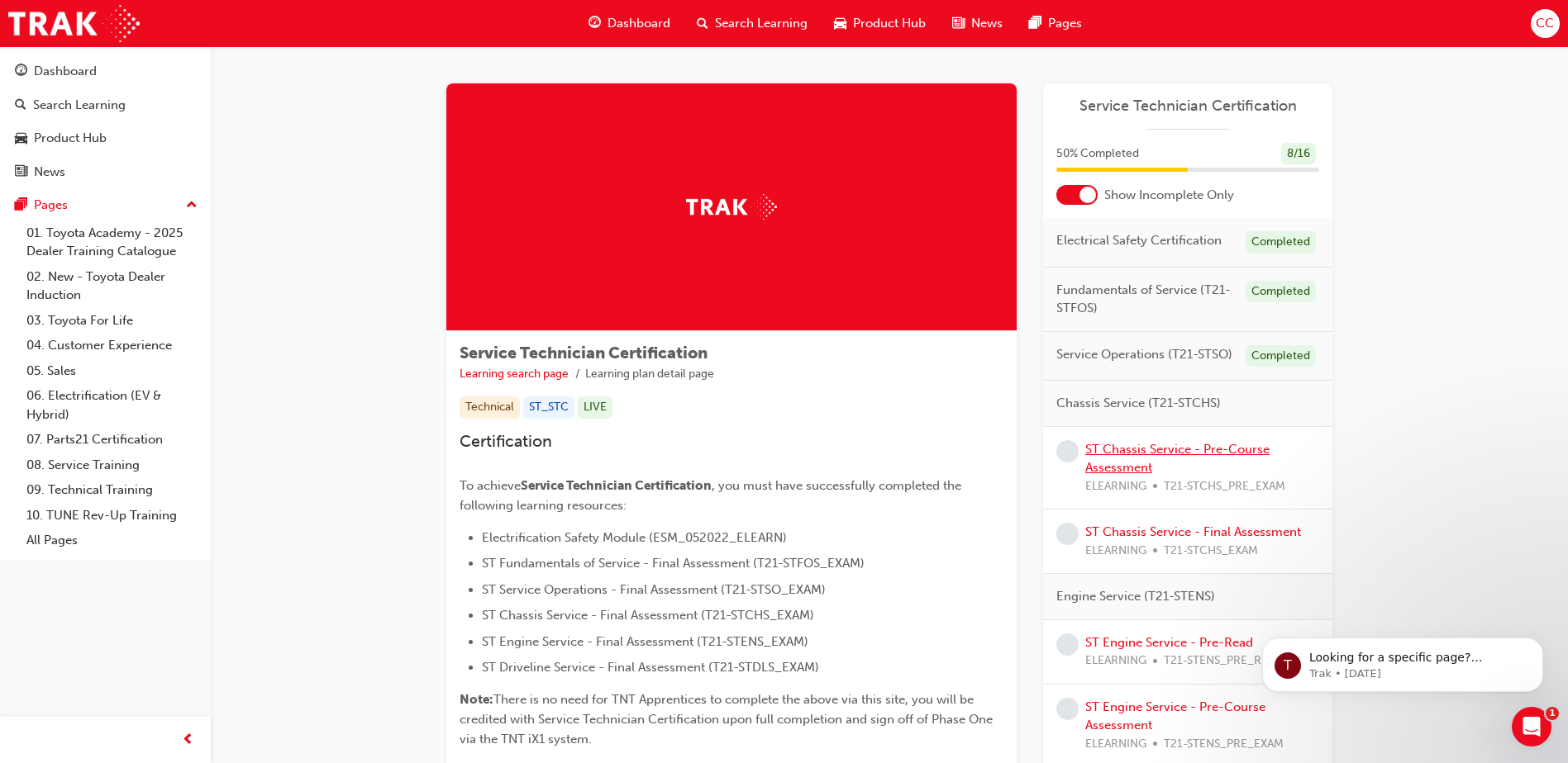
scroll to position [2, 0]
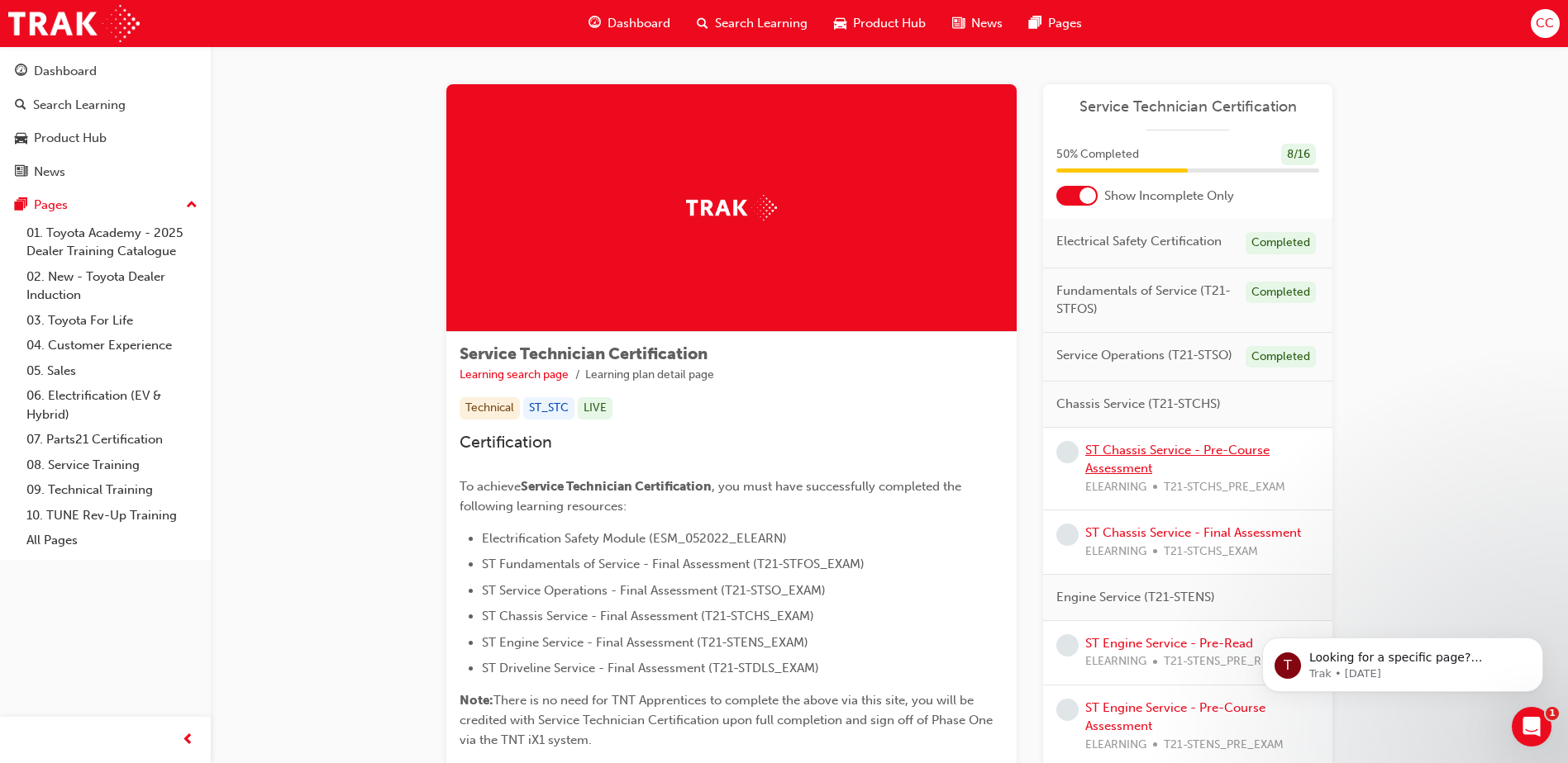
click at [1166, 445] on link "ST Chassis Service - Pre-Course Assessment" at bounding box center [1177, 460] width 185 height 34
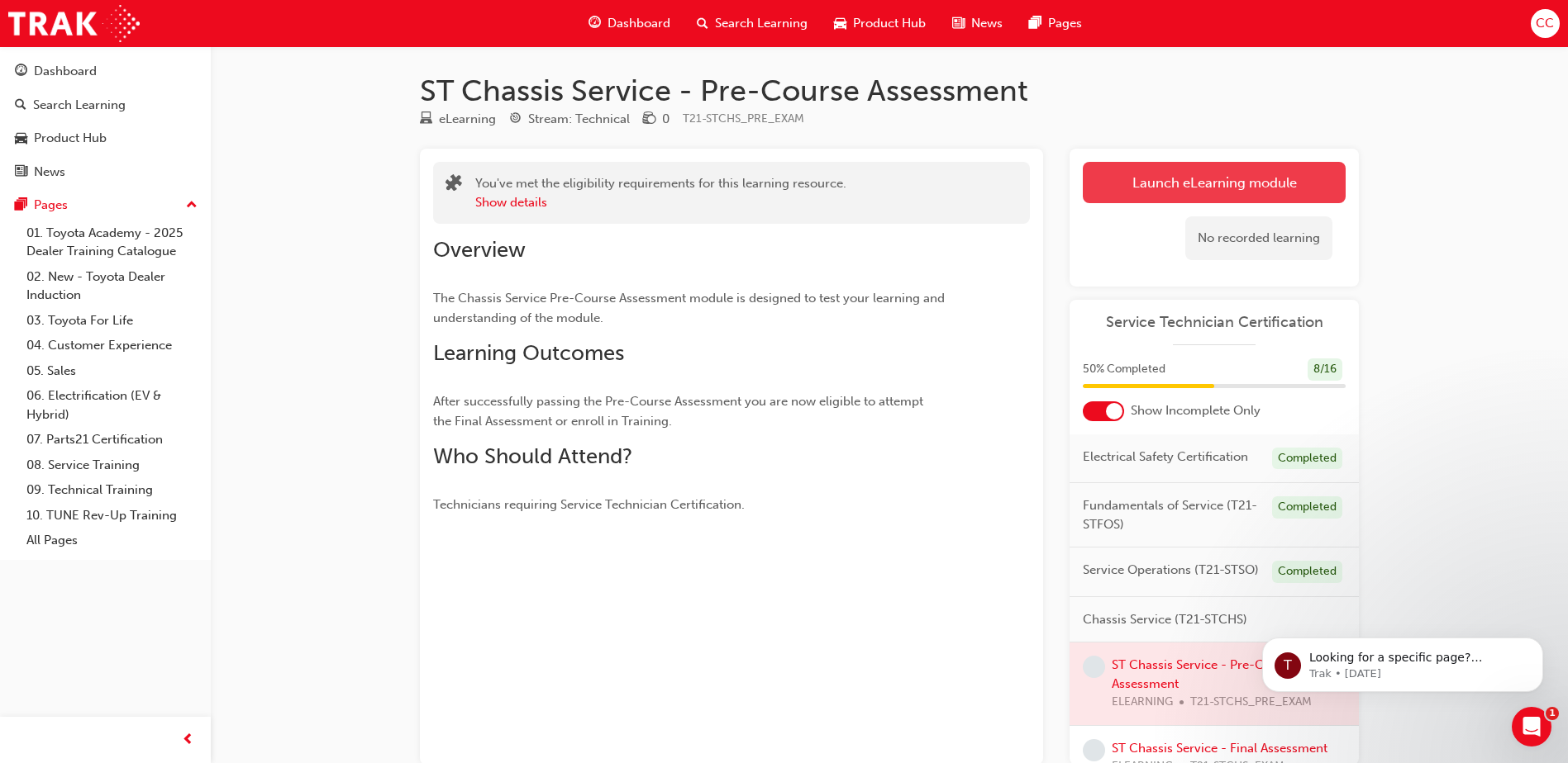
click at [1141, 183] on link "Launch eLearning module" at bounding box center [1214, 183] width 262 height 42
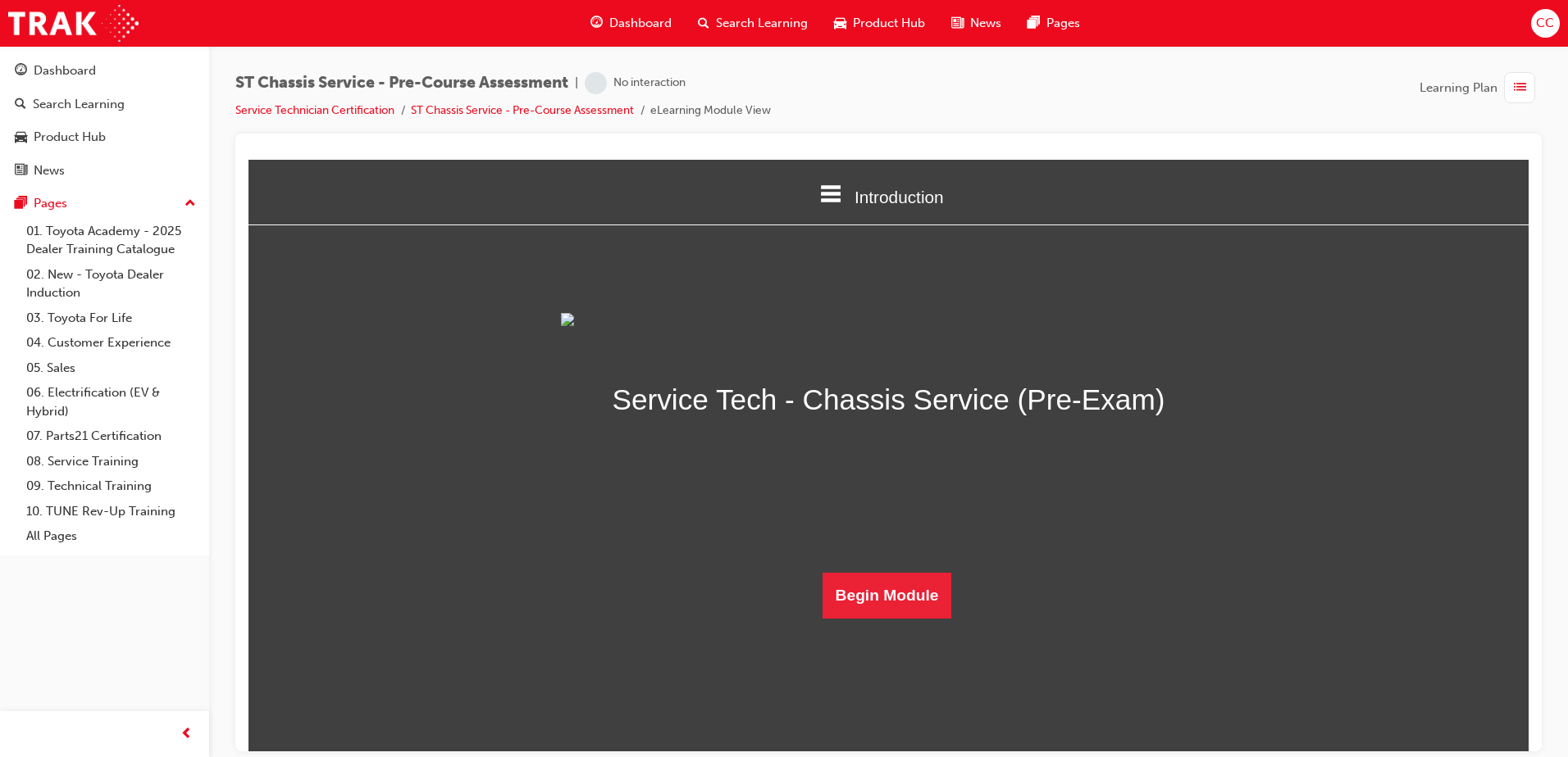
scroll to position [47, 0]
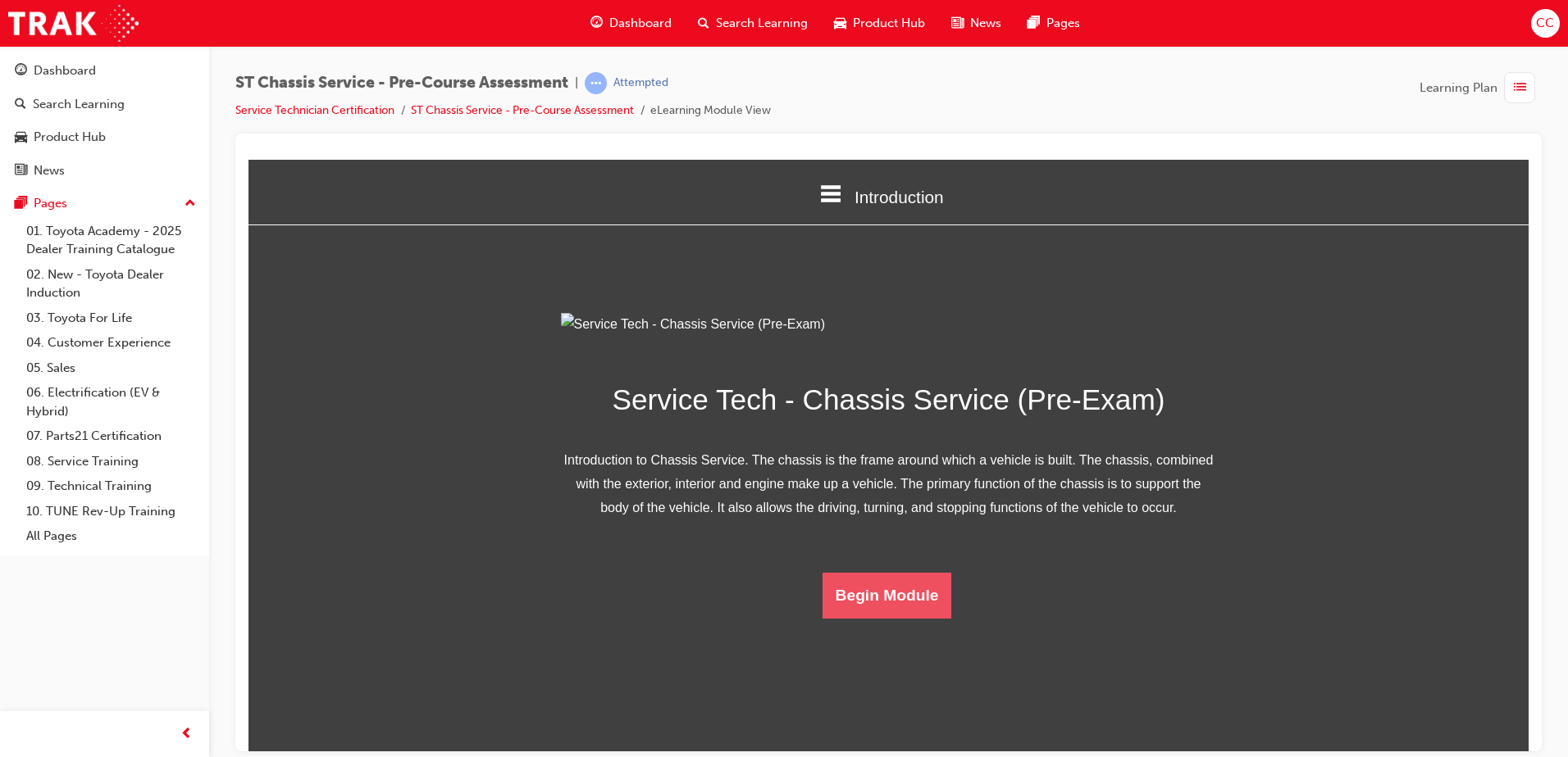
click at [853, 580] on button "Begin Module" at bounding box center [888, 595] width 129 height 46
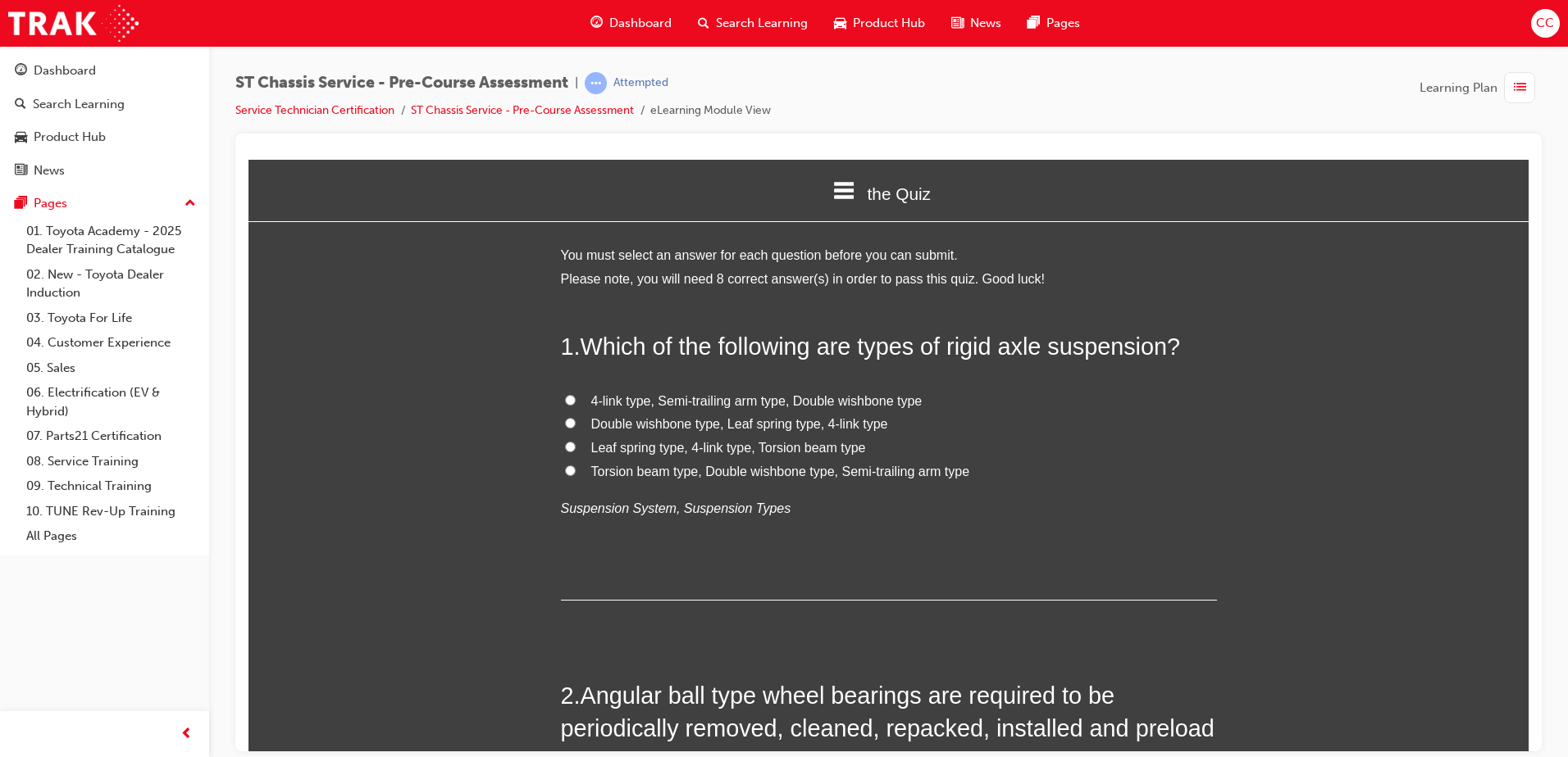
scroll to position [4, 0]
click at [565, 449] on input "Leaf spring type, 4-link type, Torsion beam type" at bounding box center [570, 445] width 11 height 11
radio input "true"
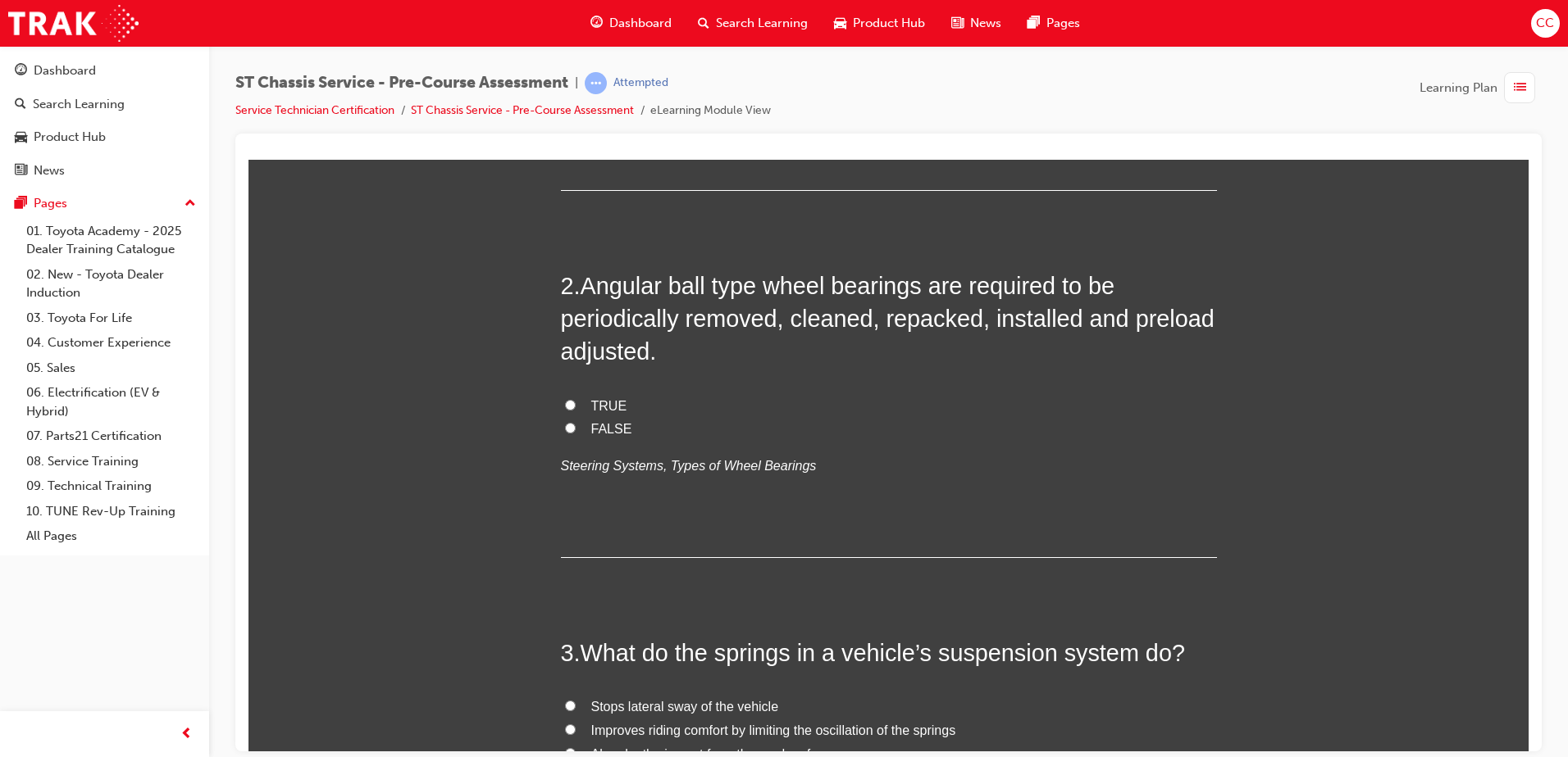
scroll to position [414, 0]
click at [565, 406] on input "TRUE" at bounding box center [570, 403] width 11 height 11
radio input "true"
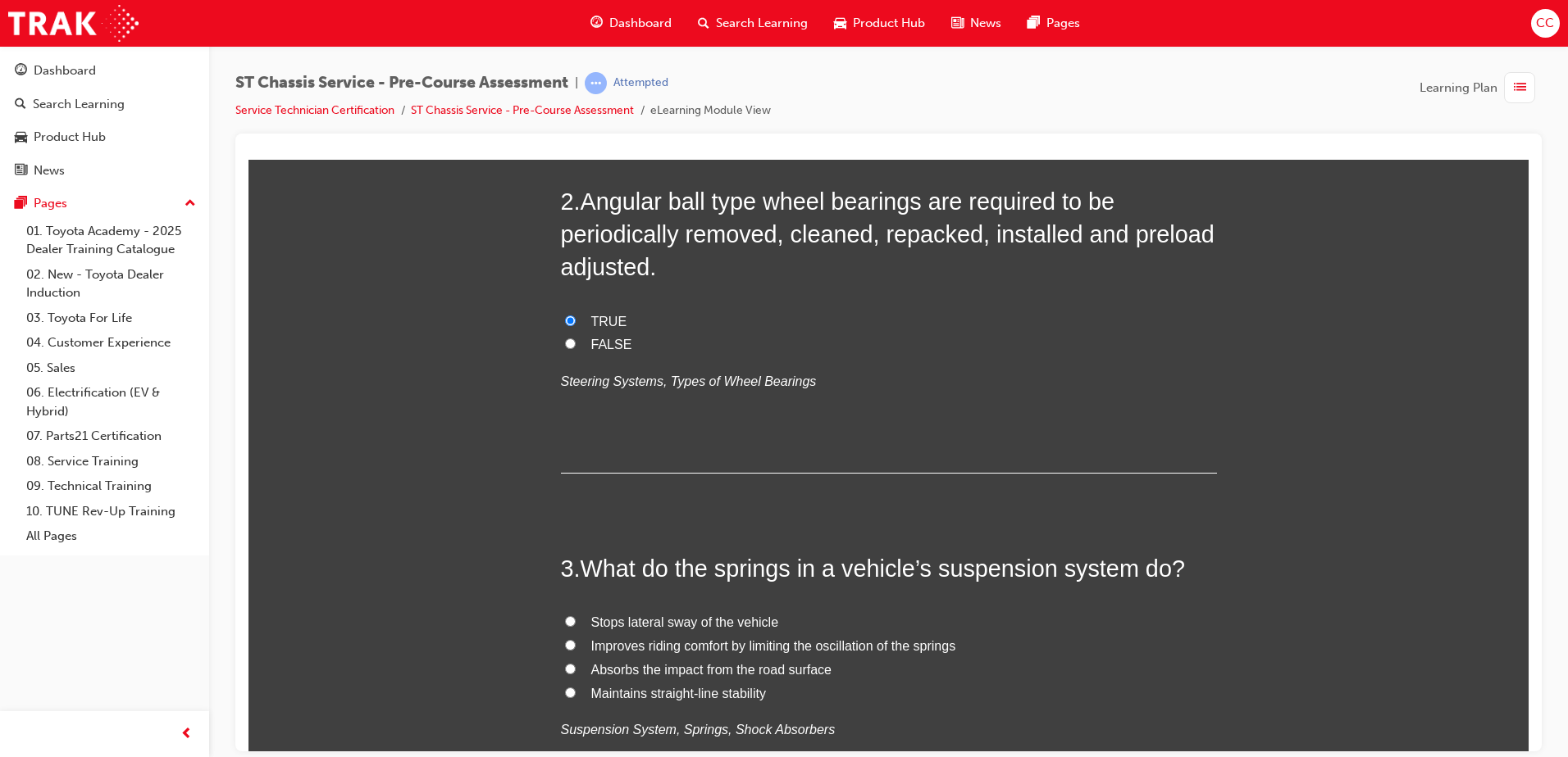
scroll to position [497, 0]
click at [565, 338] on input "FALSE" at bounding box center [570, 343] width 11 height 11
radio input "true"
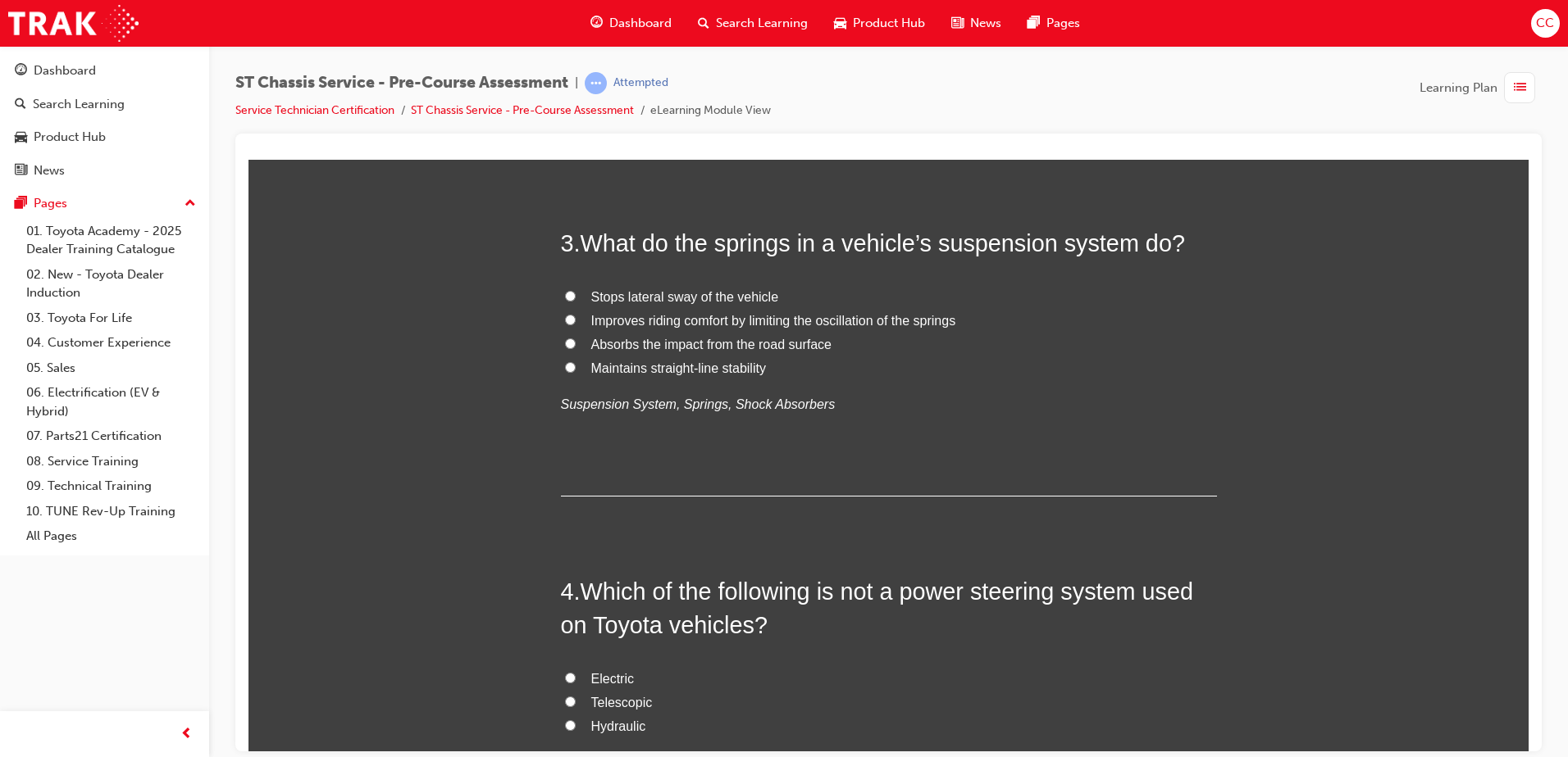
scroll to position [824, 0]
click at [566, 317] on input "Improves riding comfort by limiting the oscillation of the springs" at bounding box center [570, 318] width 11 height 11
radio input "true"
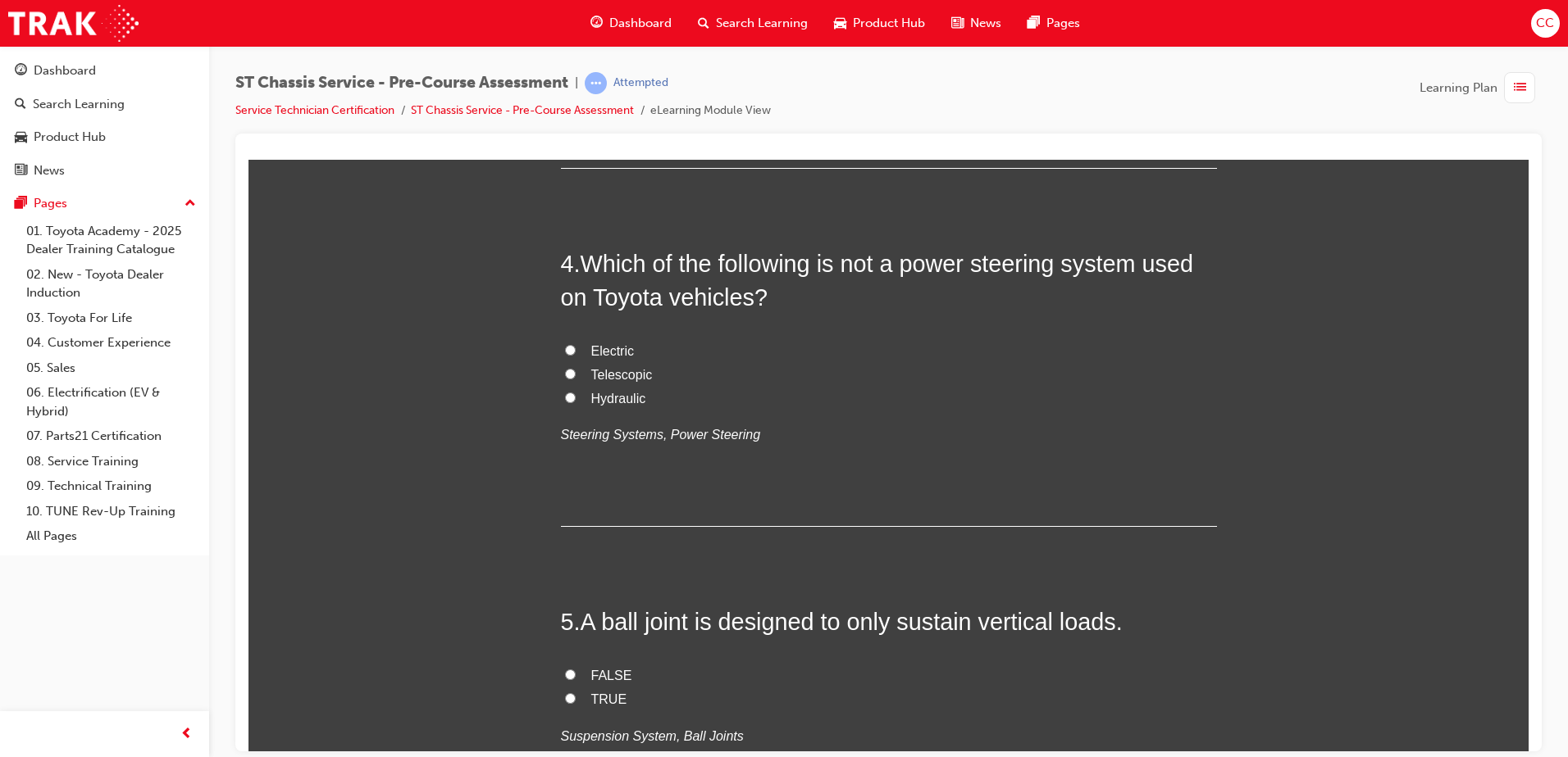
scroll to position [1151, 0]
click at [568, 375] on input "Telescopic" at bounding box center [570, 372] width 11 height 11
radio input "true"
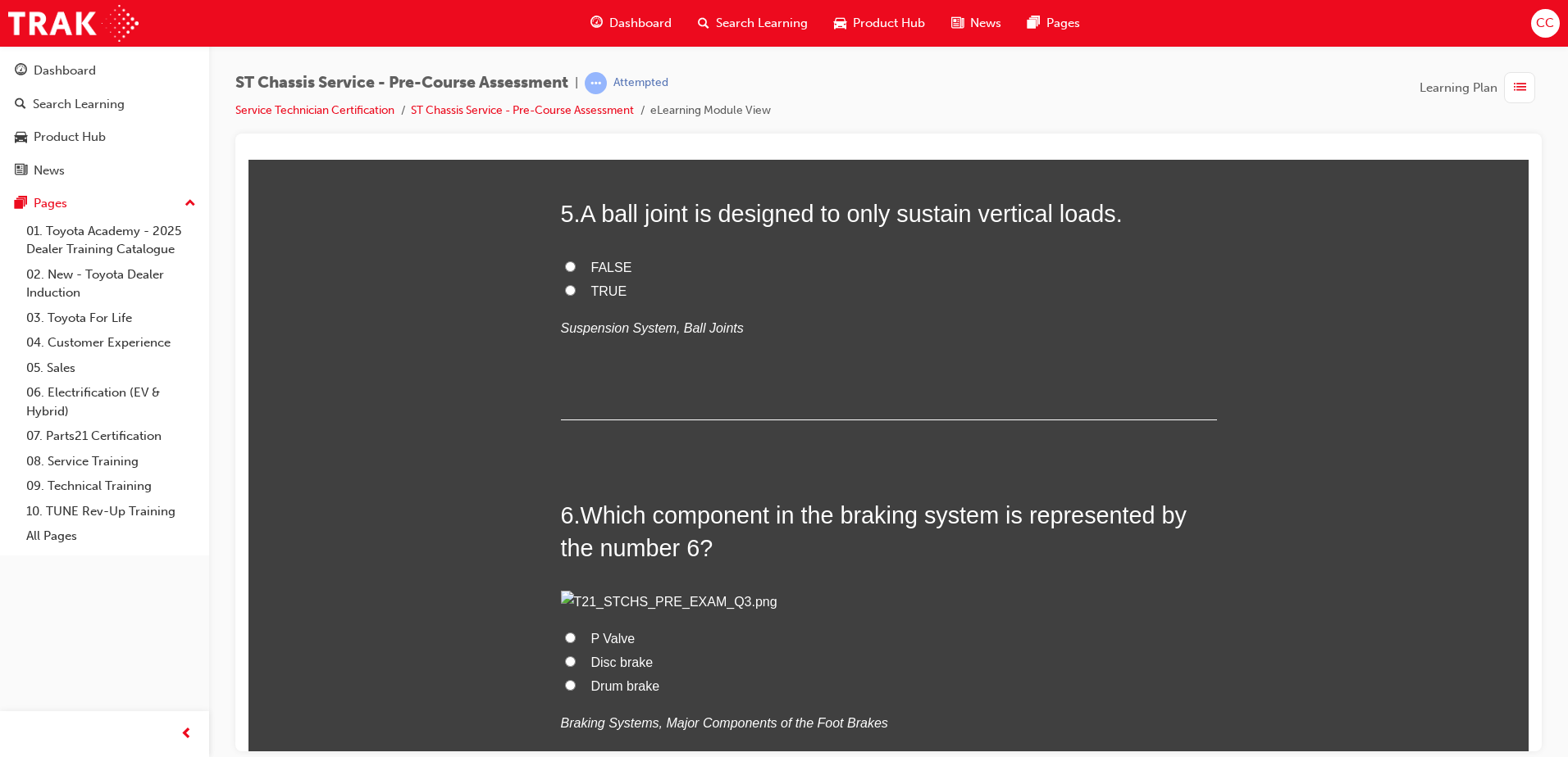
scroll to position [1561, 0]
click at [561, 256] on label "FALSE" at bounding box center [889, 266] width 656 height 24
click at [565, 259] on input "FALSE" at bounding box center [570, 264] width 11 height 11
radio input "true"
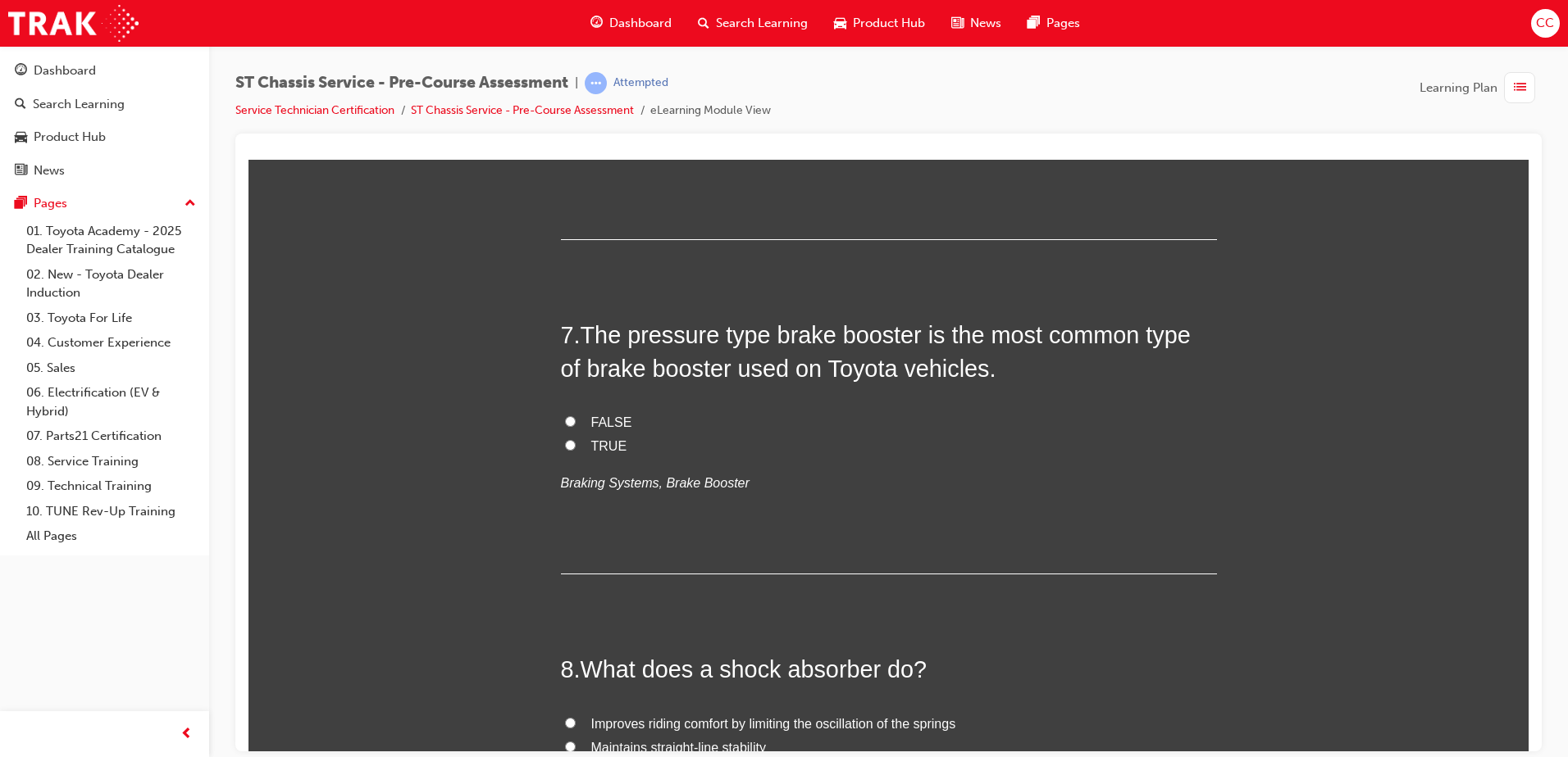
scroll to position [2135, 0]
click at [565, 115] on input "Drum brake" at bounding box center [570, 109] width 11 height 11
radio input "true"
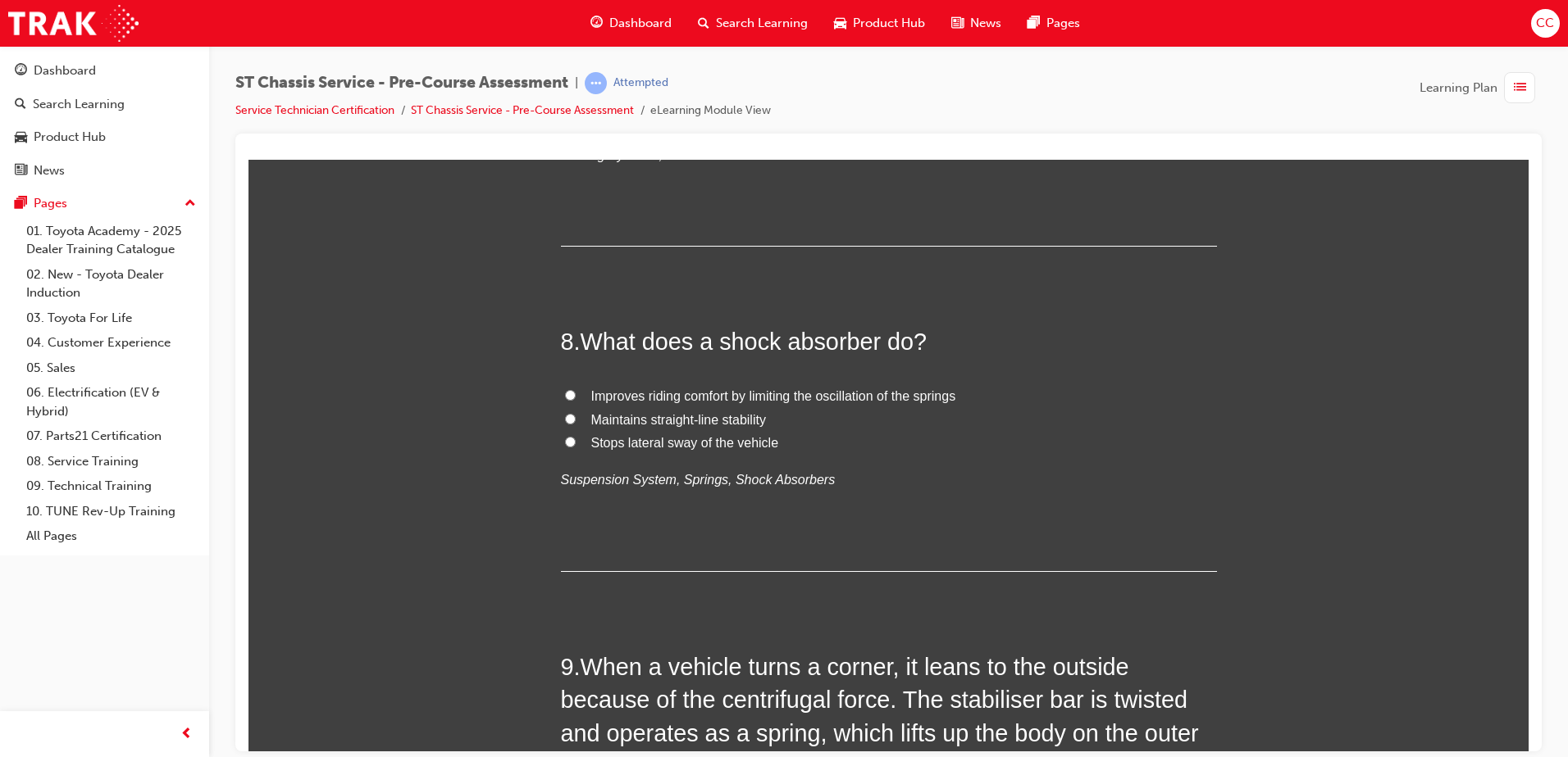
scroll to position [2463, 0]
click at [565, 122] on input "TRUE" at bounding box center [570, 116] width 11 height 11
radio input "true"
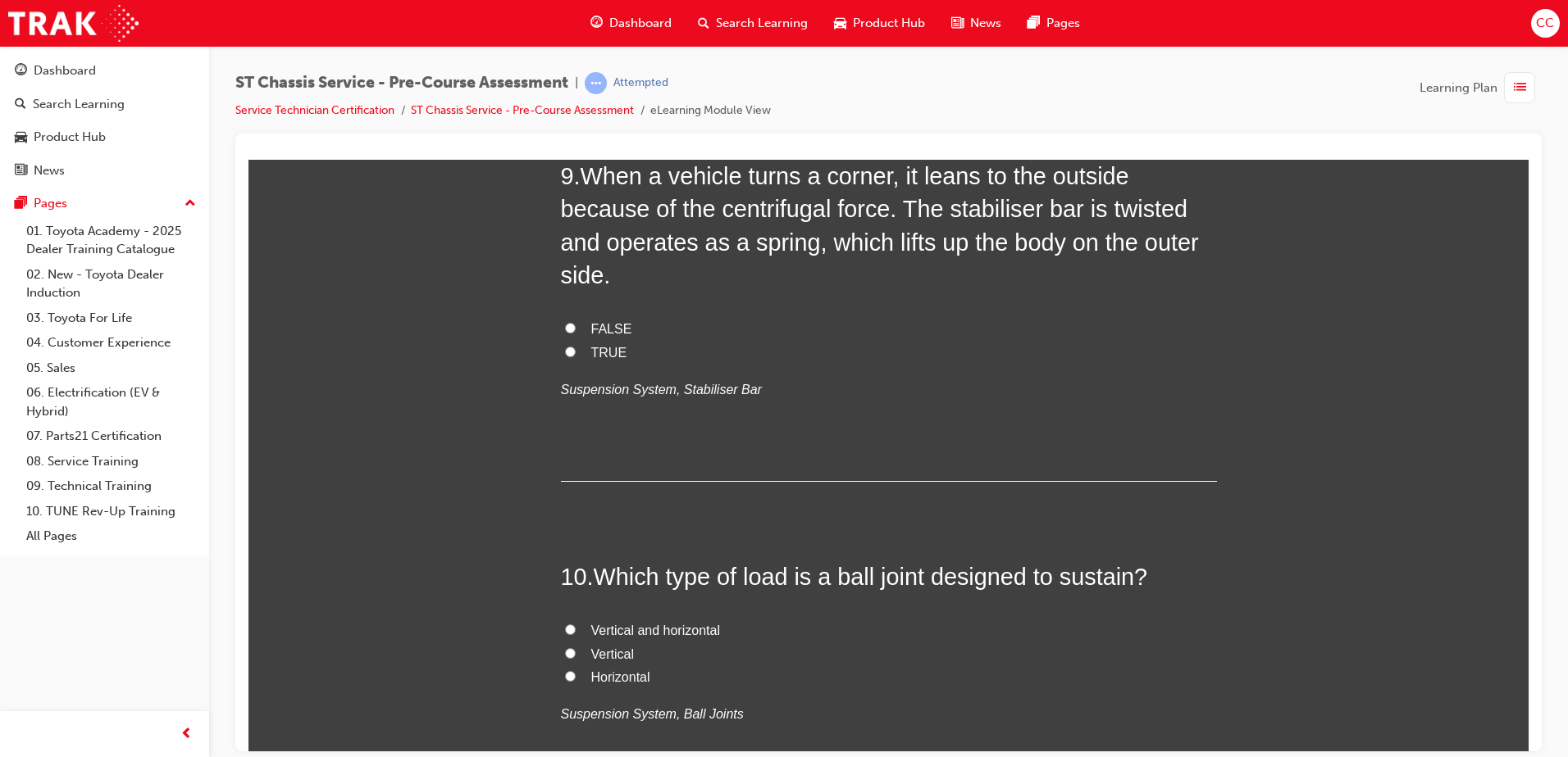
scroll to position [2954, 0]
radio input "true"
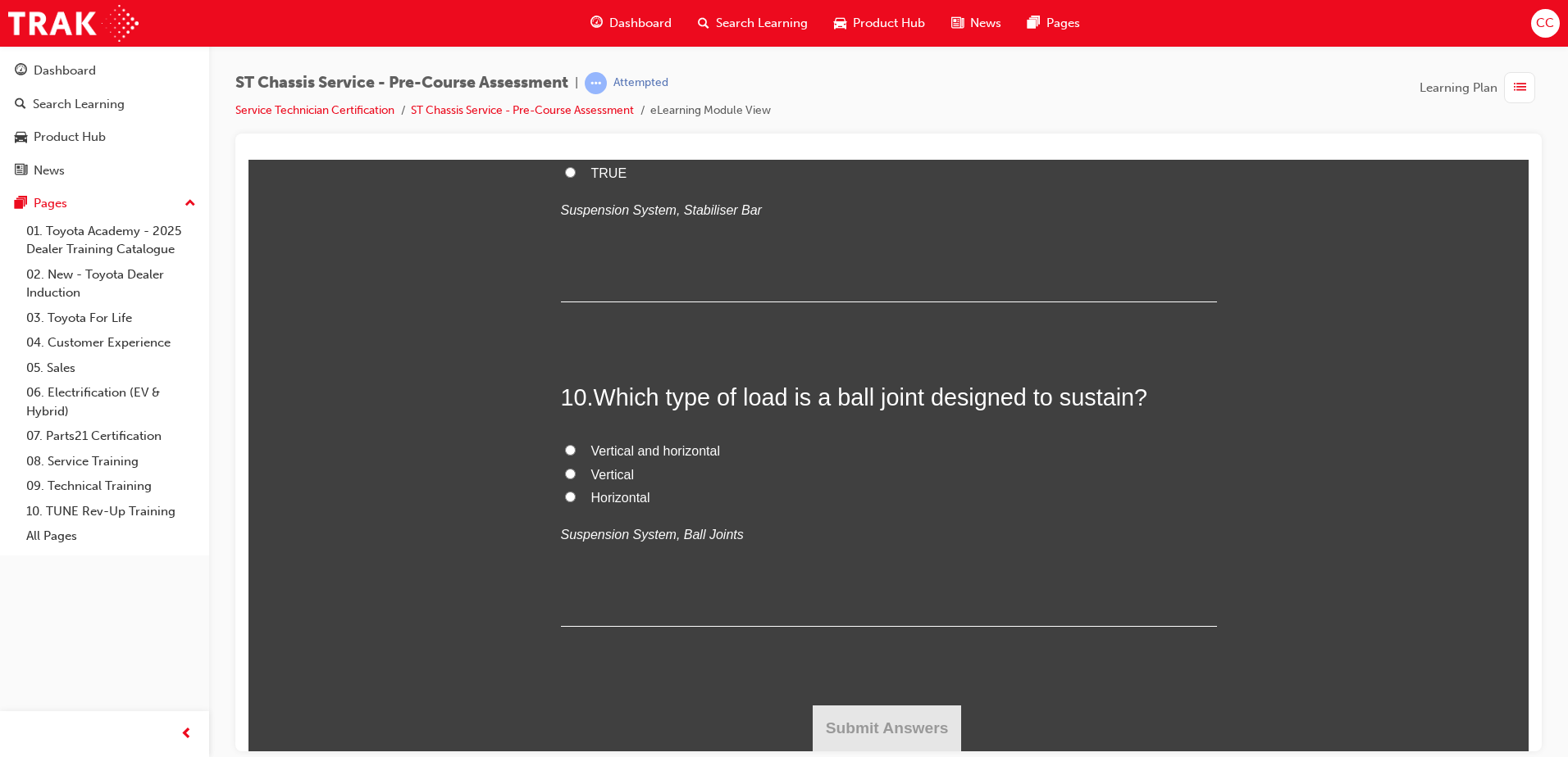
scroll to position [3282, 0]
click at [561, 185] on label "TRUE" at bounding box center [889, 173] width 656 height 24
click at [565, 177] on input "TRUE" at bounding box center [570, 172] width 11 height 11
radio input "true"
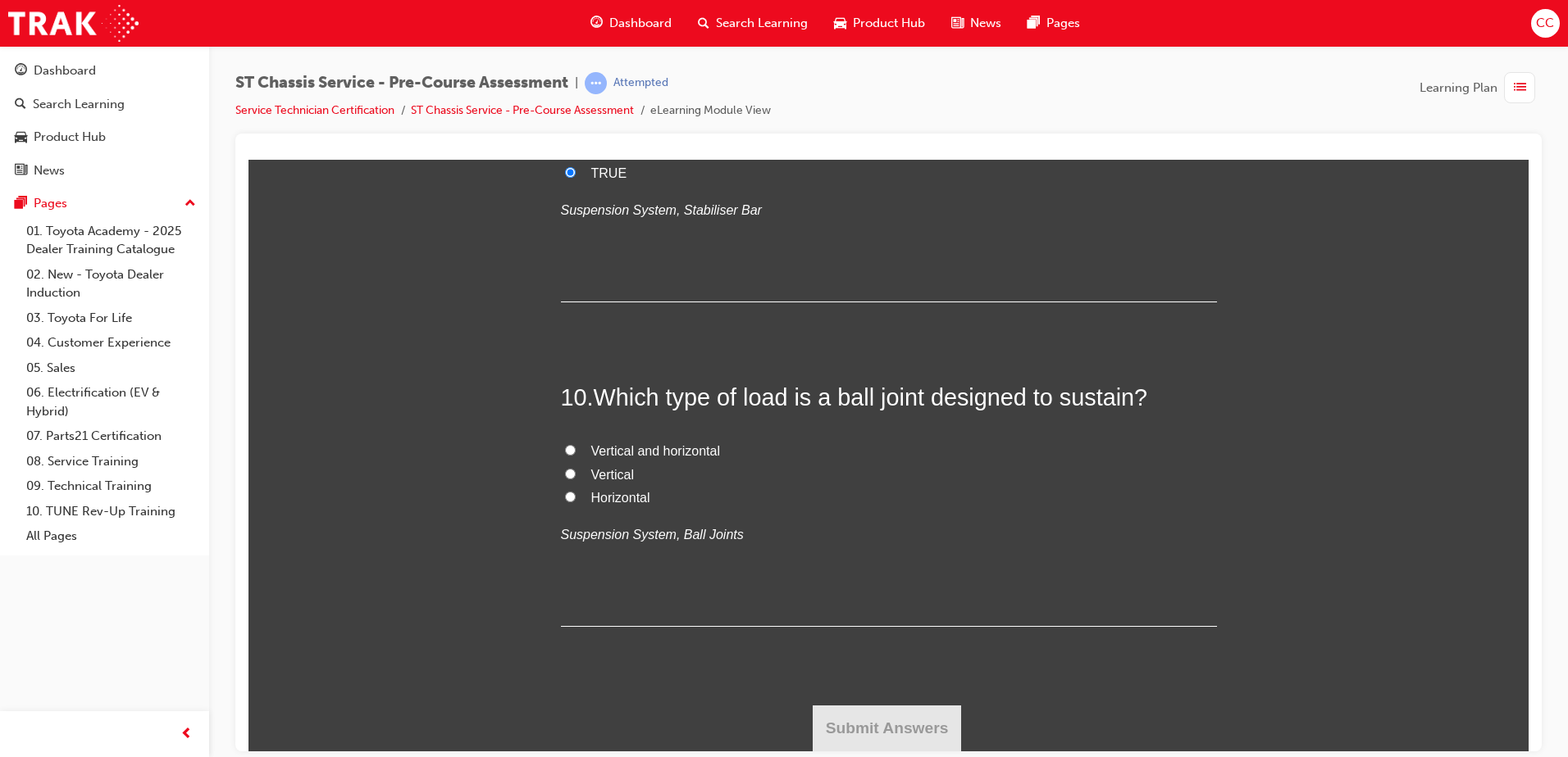
click at [565, 446] on input "Vertical and horizontal" at bounding box center [570, 449] width 11 height 11
radio input "true"
click at [872, 580] on button "Submit Answers" at bounding box center [887, 728] width 150 height 46
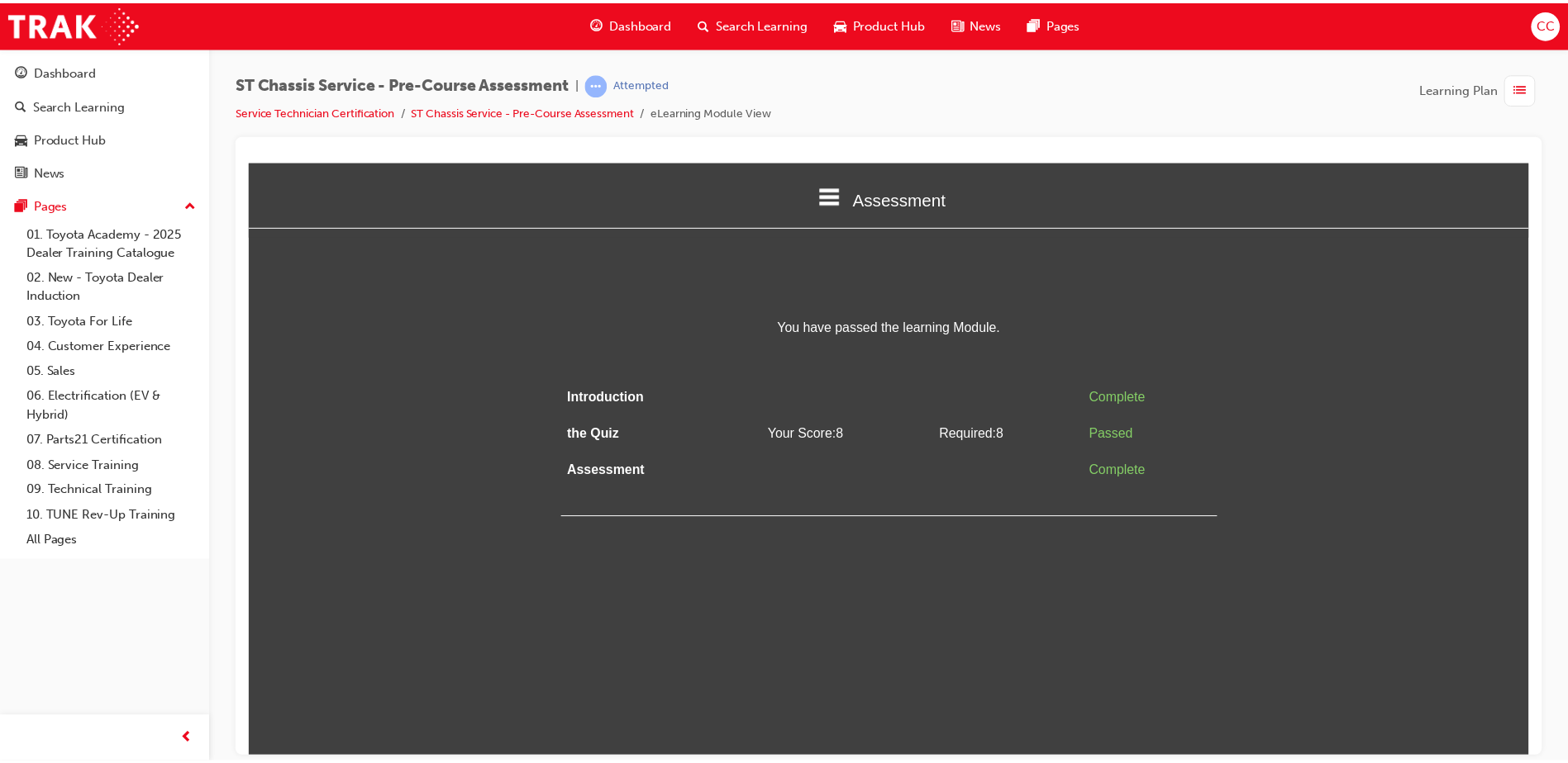
scroll to position [0, 0]
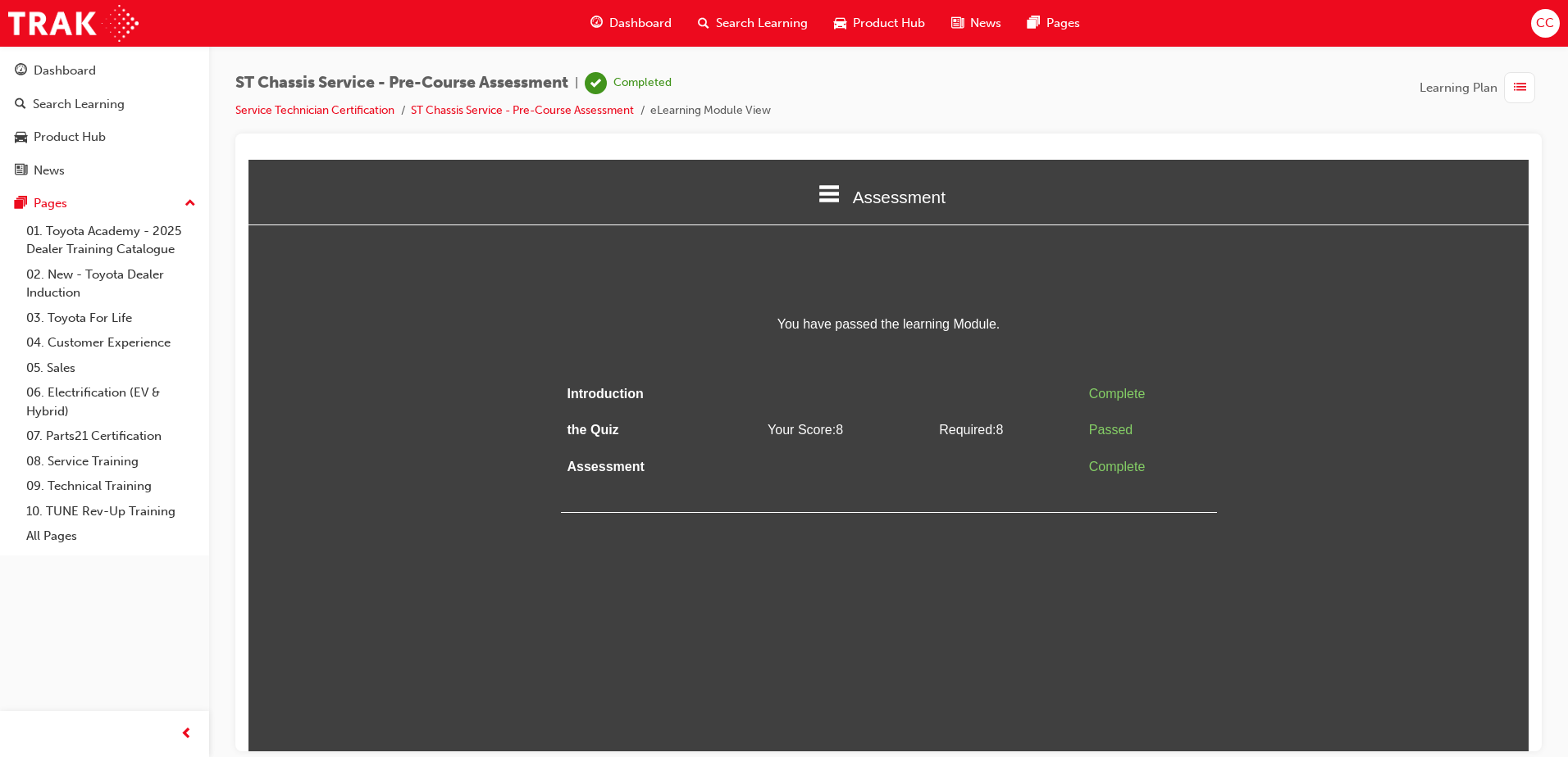
click at [646, 14] on span "Dashboard" at bounding box center [641, 23] width 63 height 19
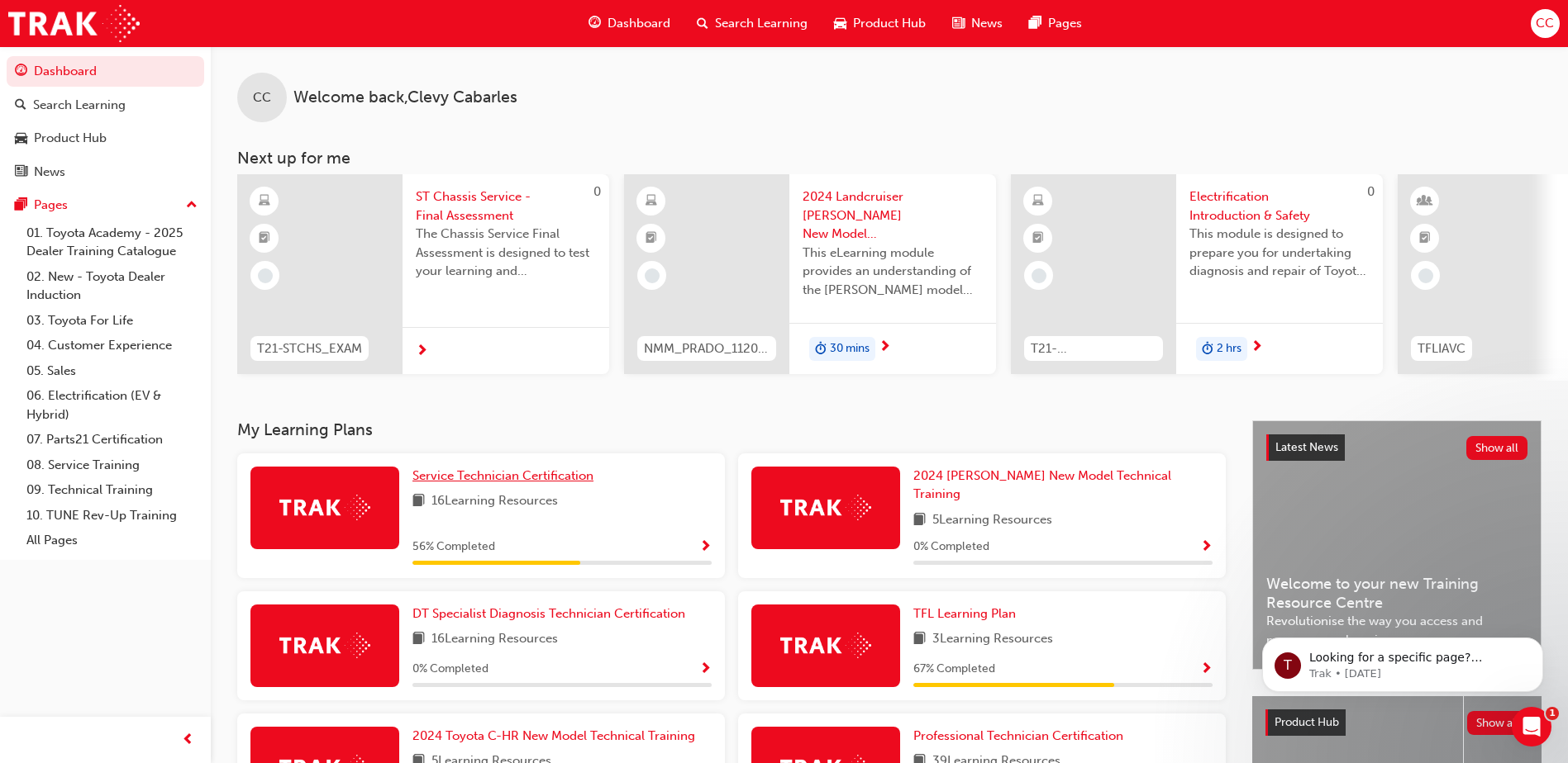
click at [542, 483] on span "Service Technician Certification" at bounding box center [503, 475] width 181 height 15
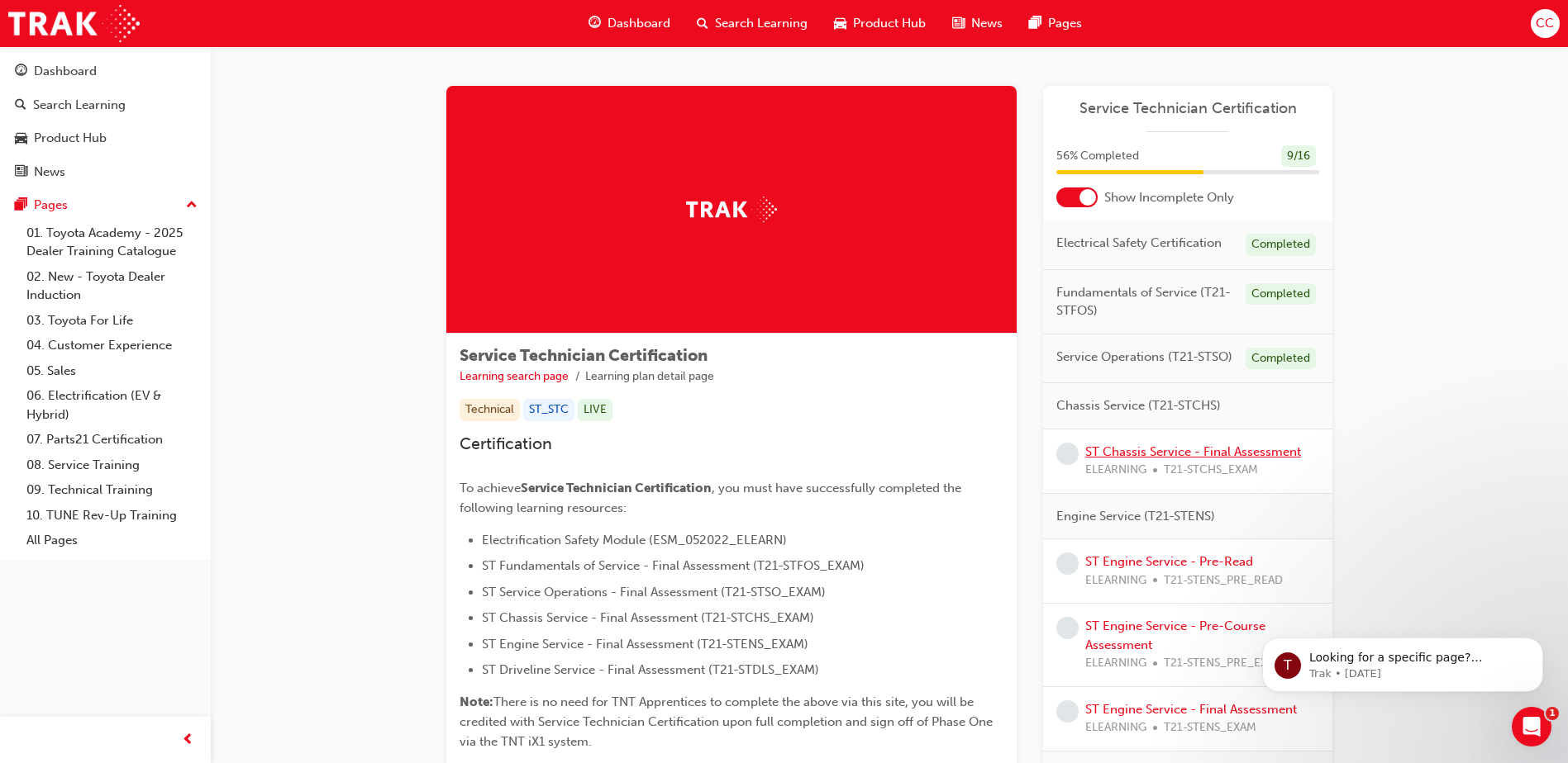
click at [1227, 453] on link "ST Chassis Service - Final Assessment" at bounding box center [1193, 451] width 216 height 15
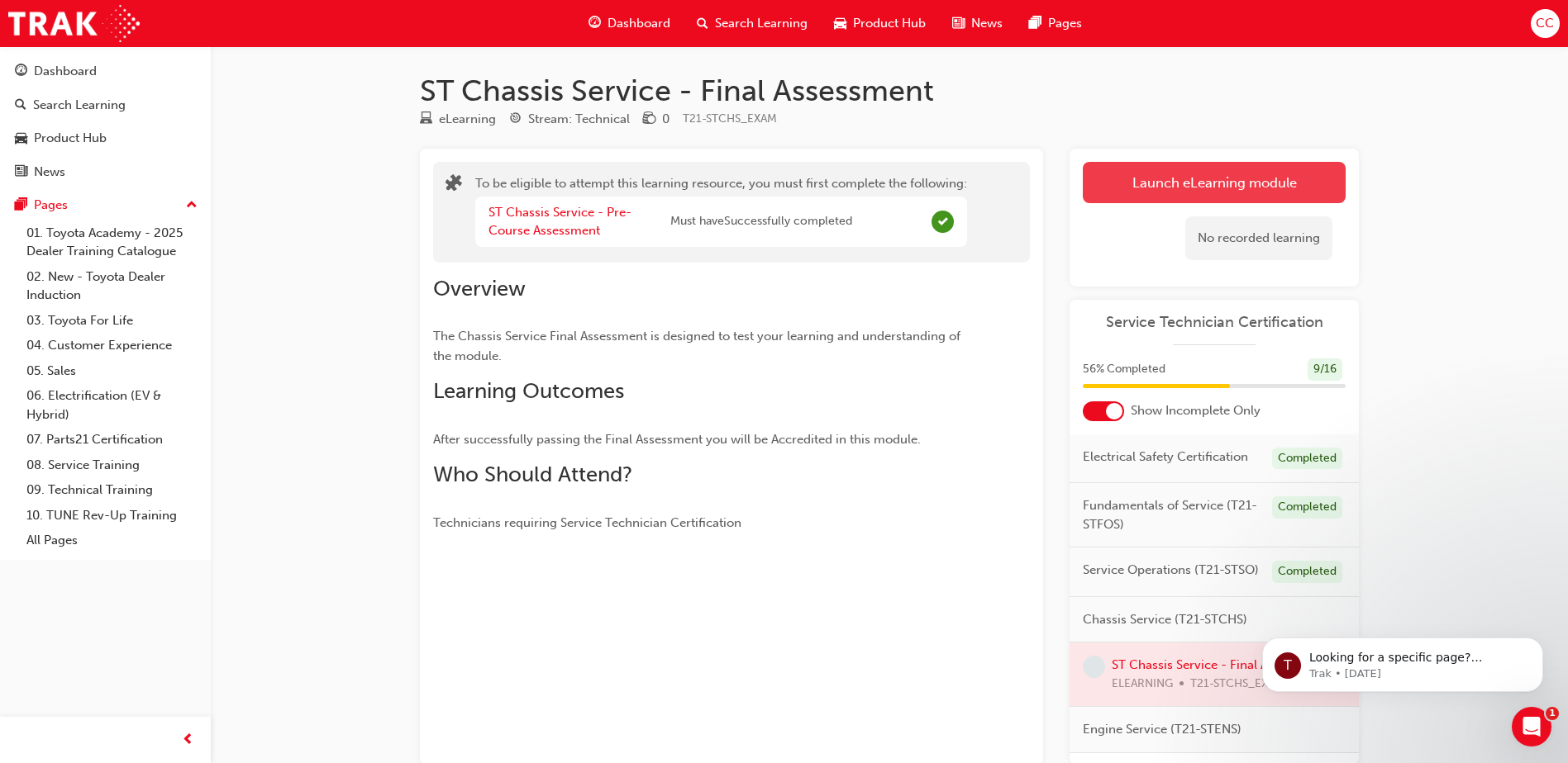
click at [1238, 196] on button "Launch eLearning module" at bounding box center [1214, 183] width 262 height 42
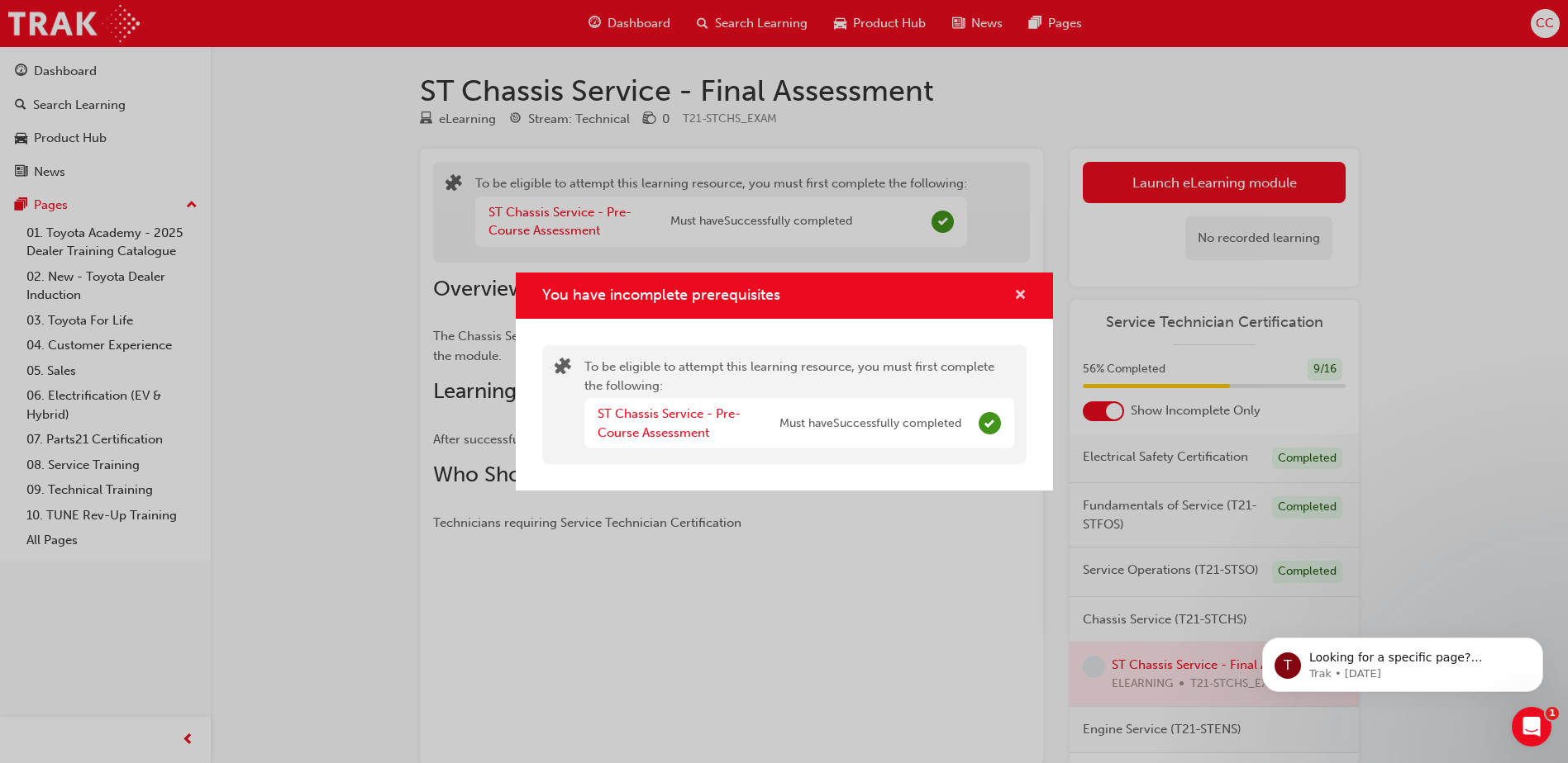
click at [1019, 290] on span "cross-icon" at bounding box center [1020, 296] width 13 height 15
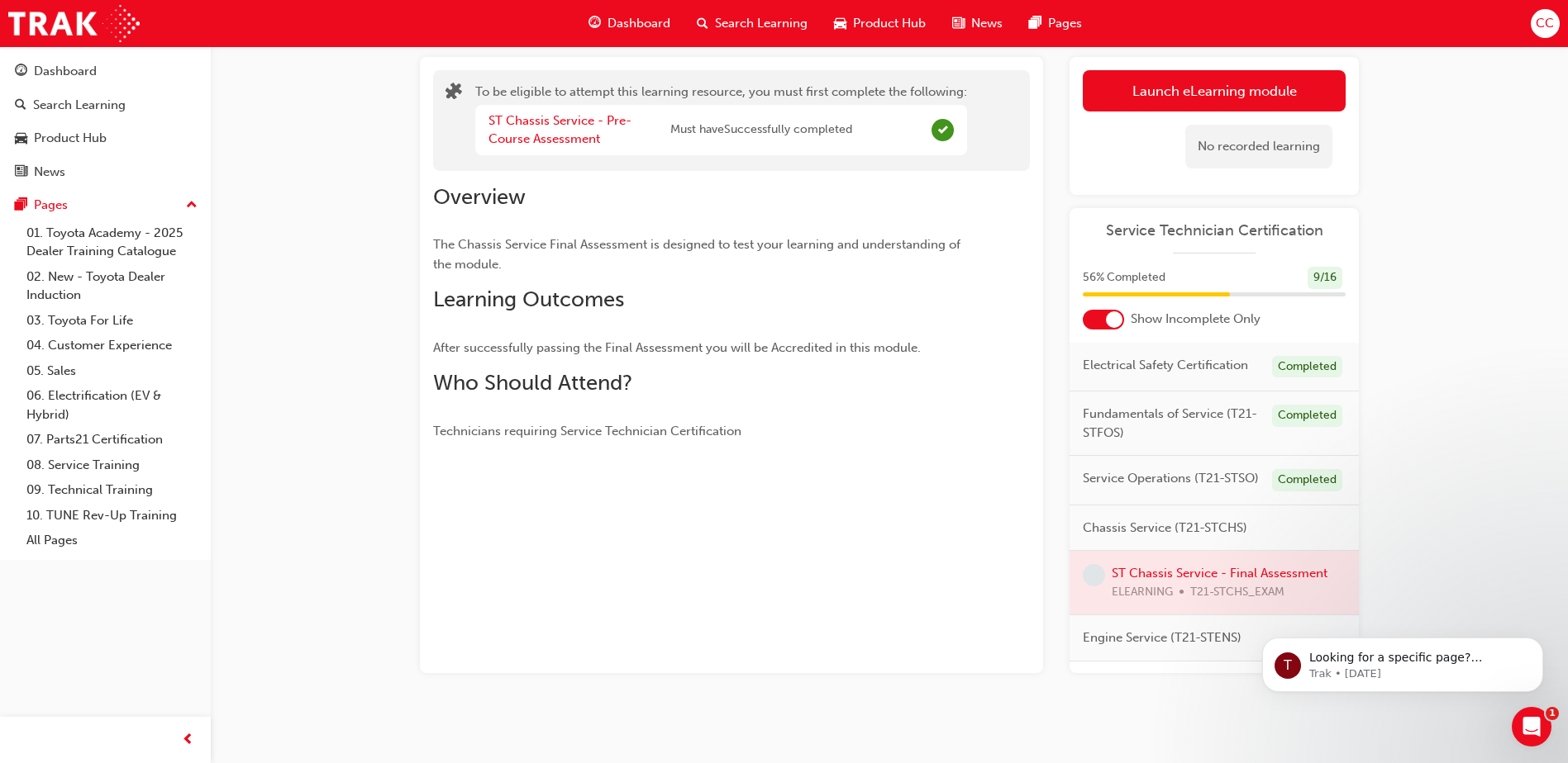
scroll to position [96, 0]
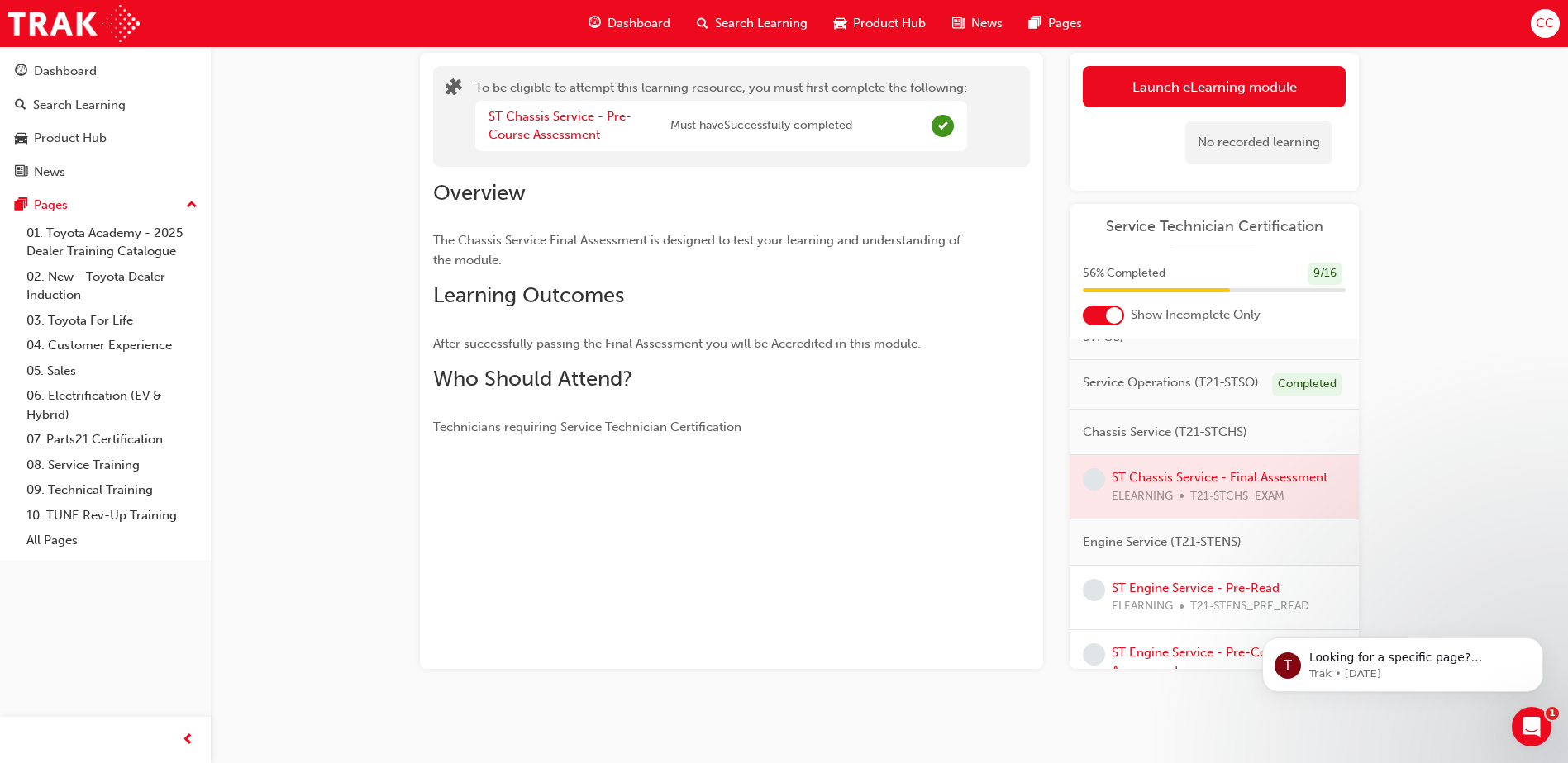
click at [1233, 513] on div at bounding box center [1214, 486] width 290 height 63
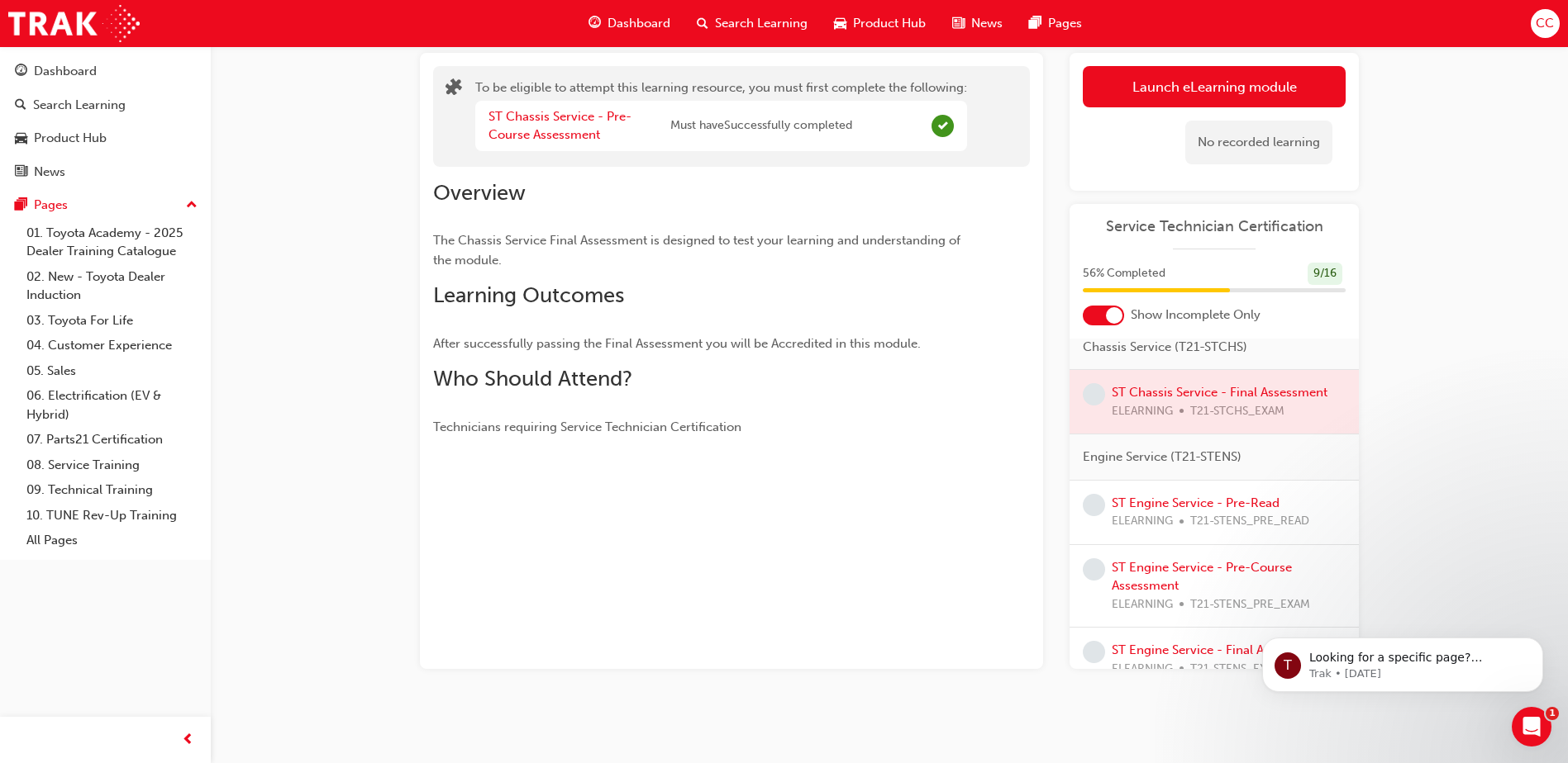
scroll to position [176, 0]
click at [1240, 424] on div at bounding box center [1214, 402] width 290 height 63
click at [1204, 511] on link "ST Engine Service - Pre-Read" at bounding box center [1195, 503] width 168 height 15
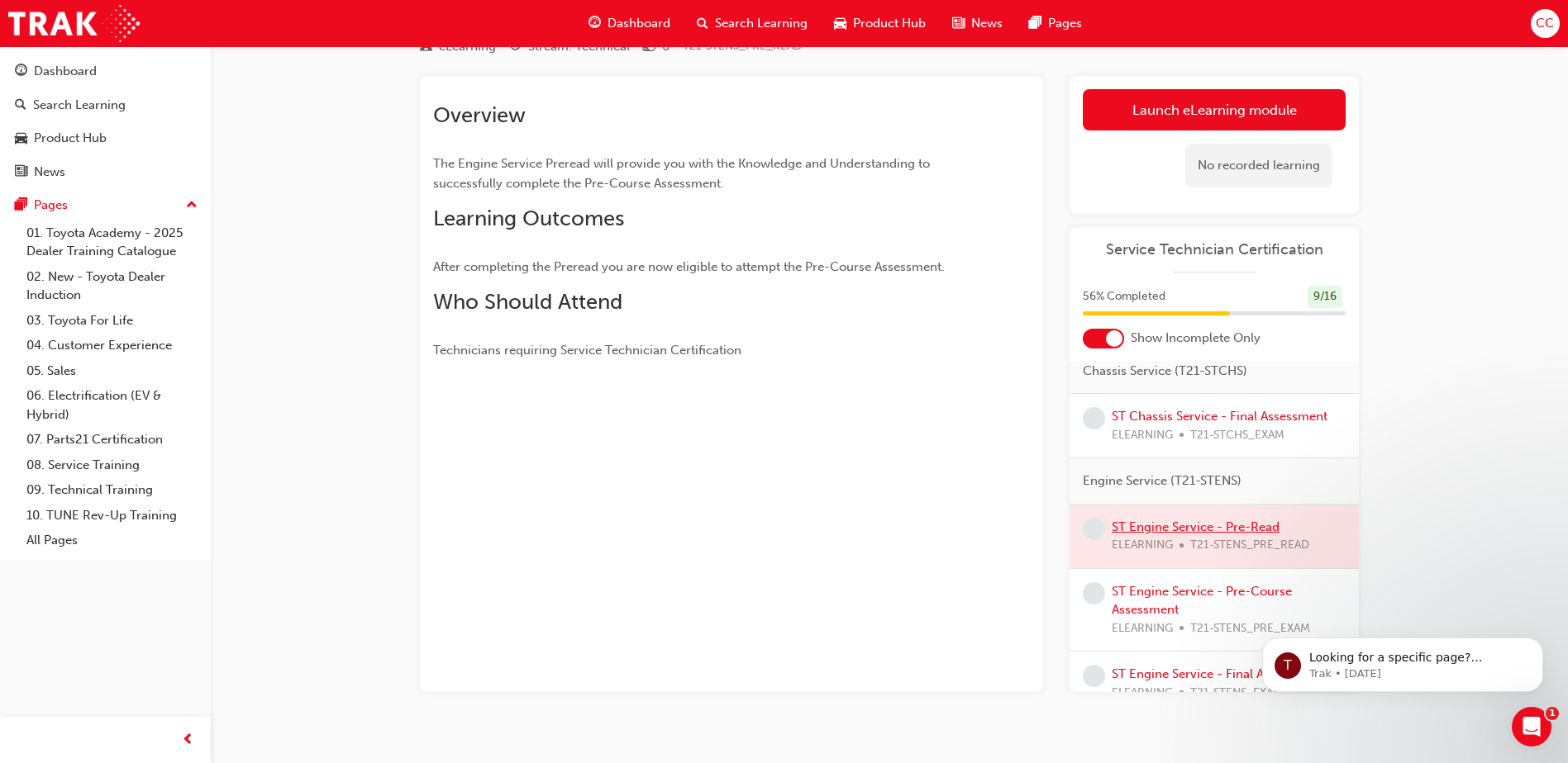
scroll to position [96, 0]
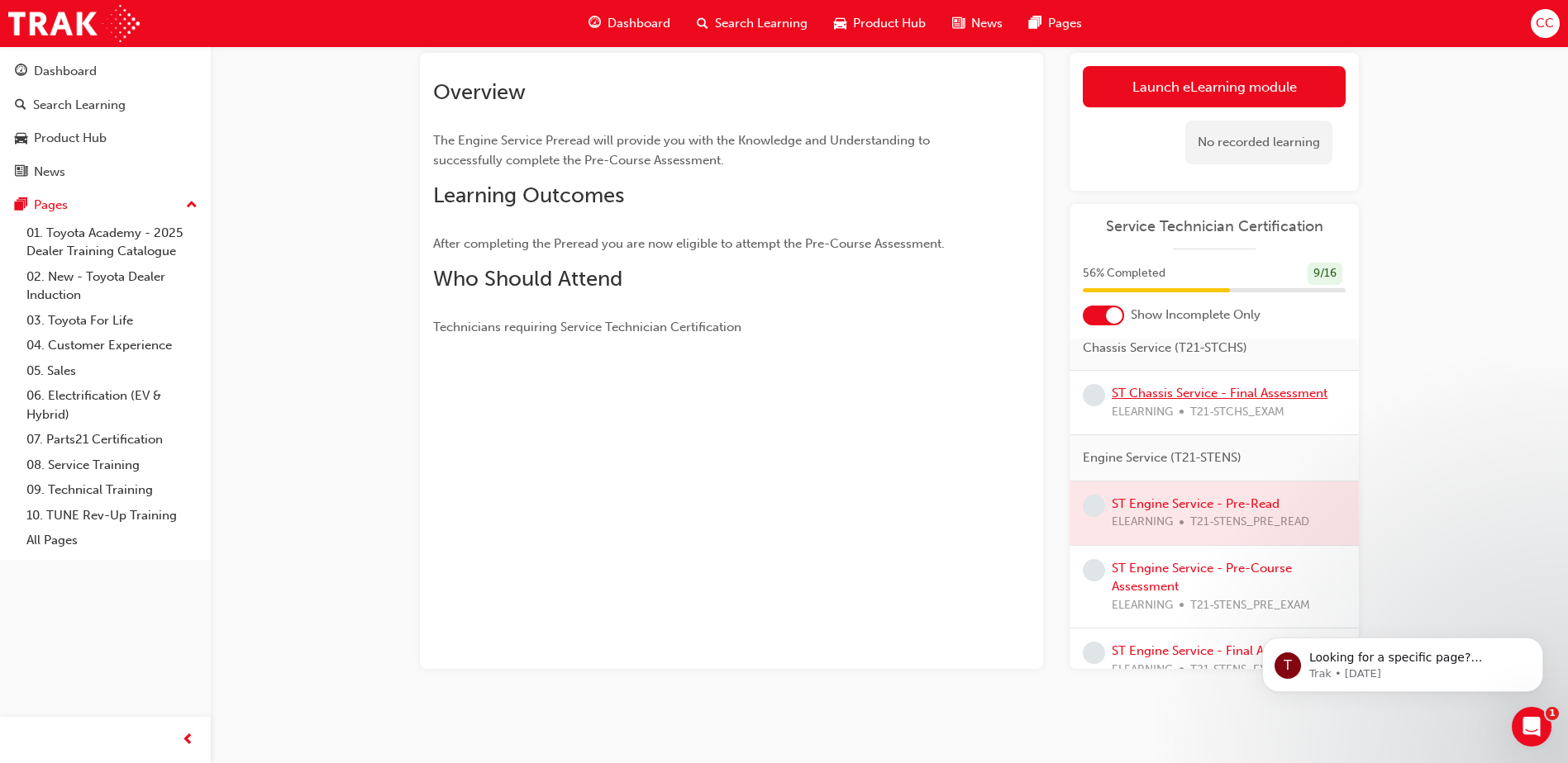
click at [1232, 400] on link "ST Chassis Service - Final Assessment" at bounding box center [1219, 393] width 216 height 15
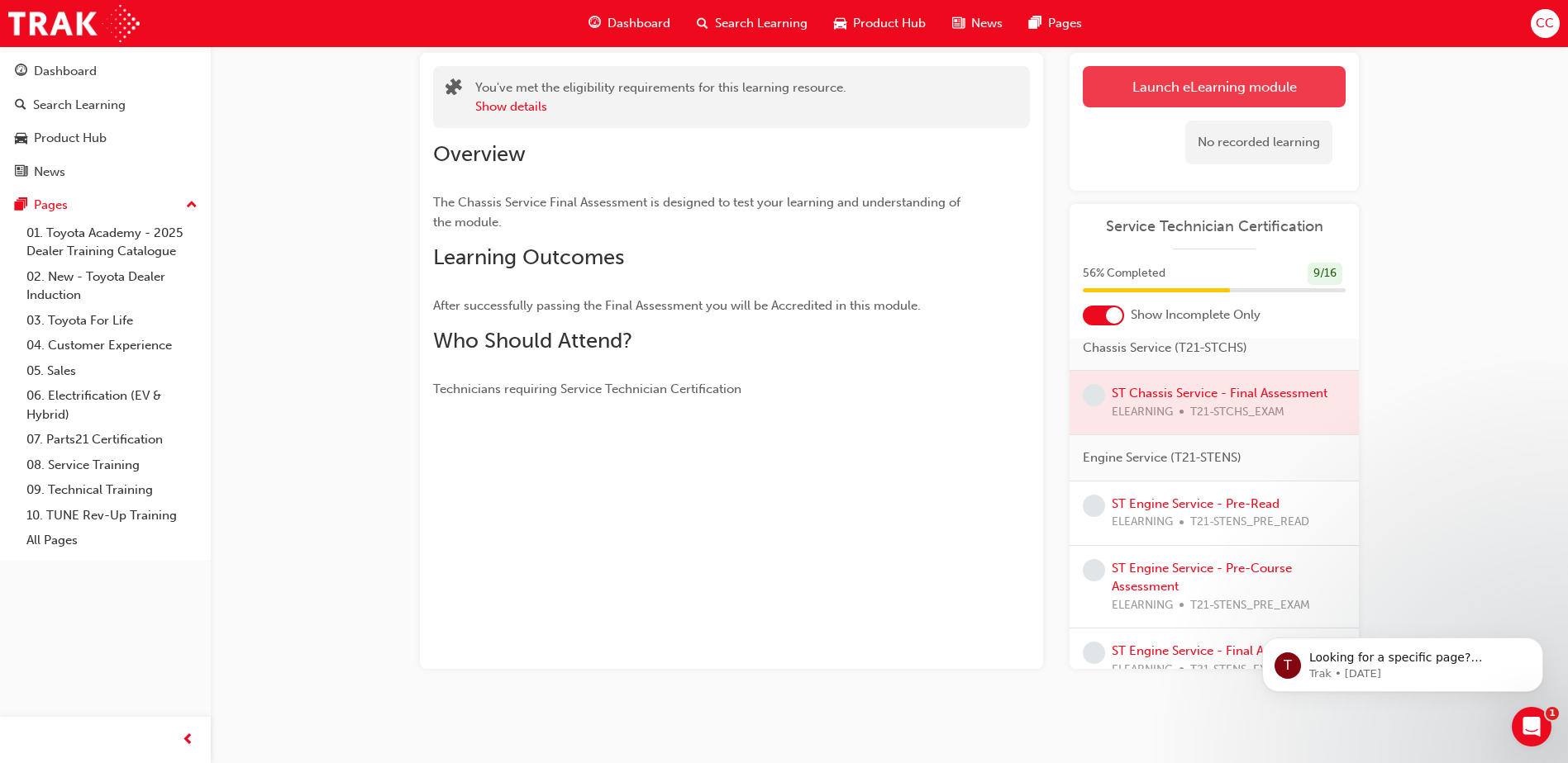
click at [1223, 88] on link "Launch eLearning module" at bounding box center [1214, 87] width 262 height 42
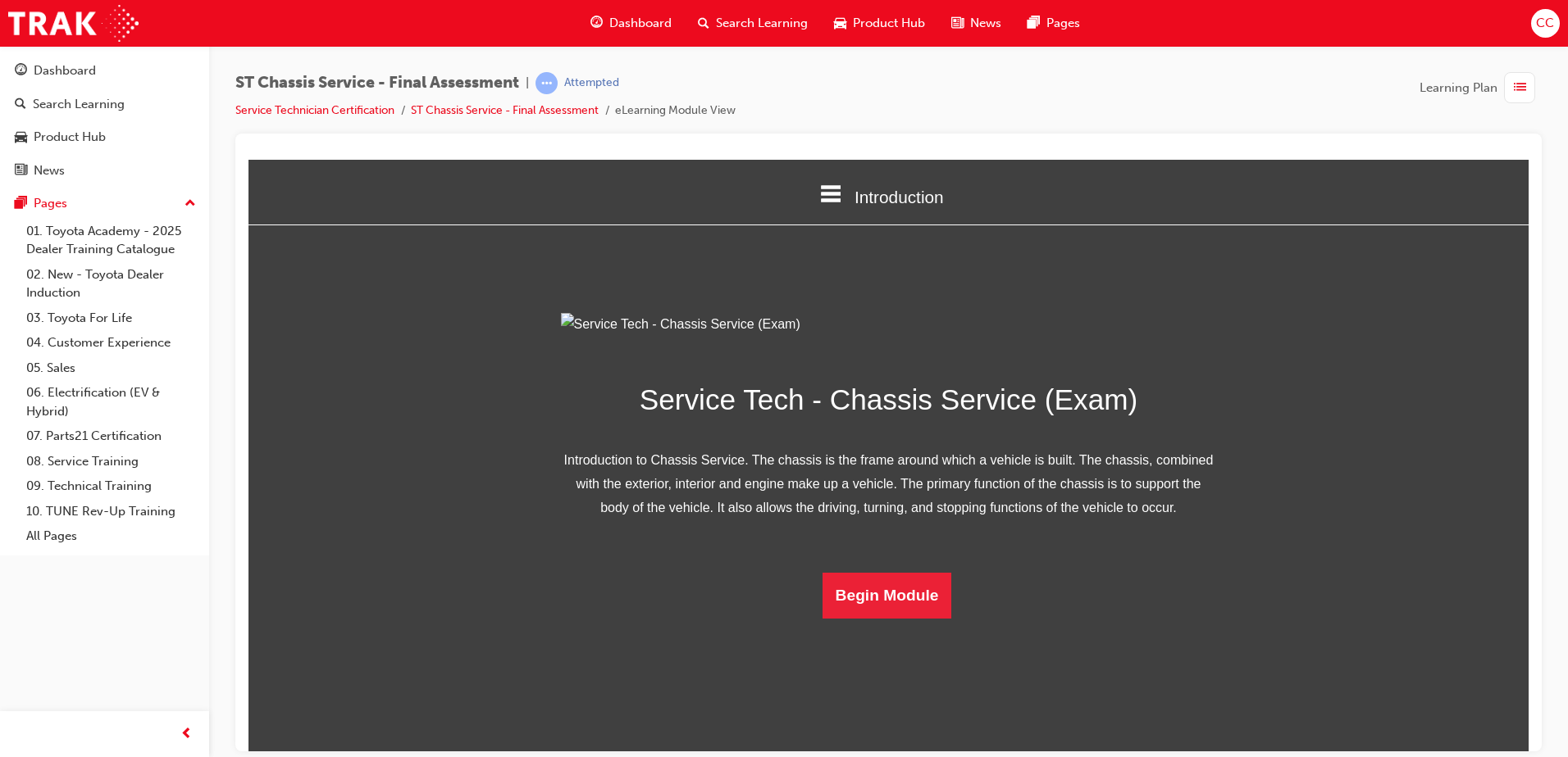
scroll to position [47, 0]
click at [872, 580] on button "Begin Module" at bounding box center [888, 595] width 129 height 46
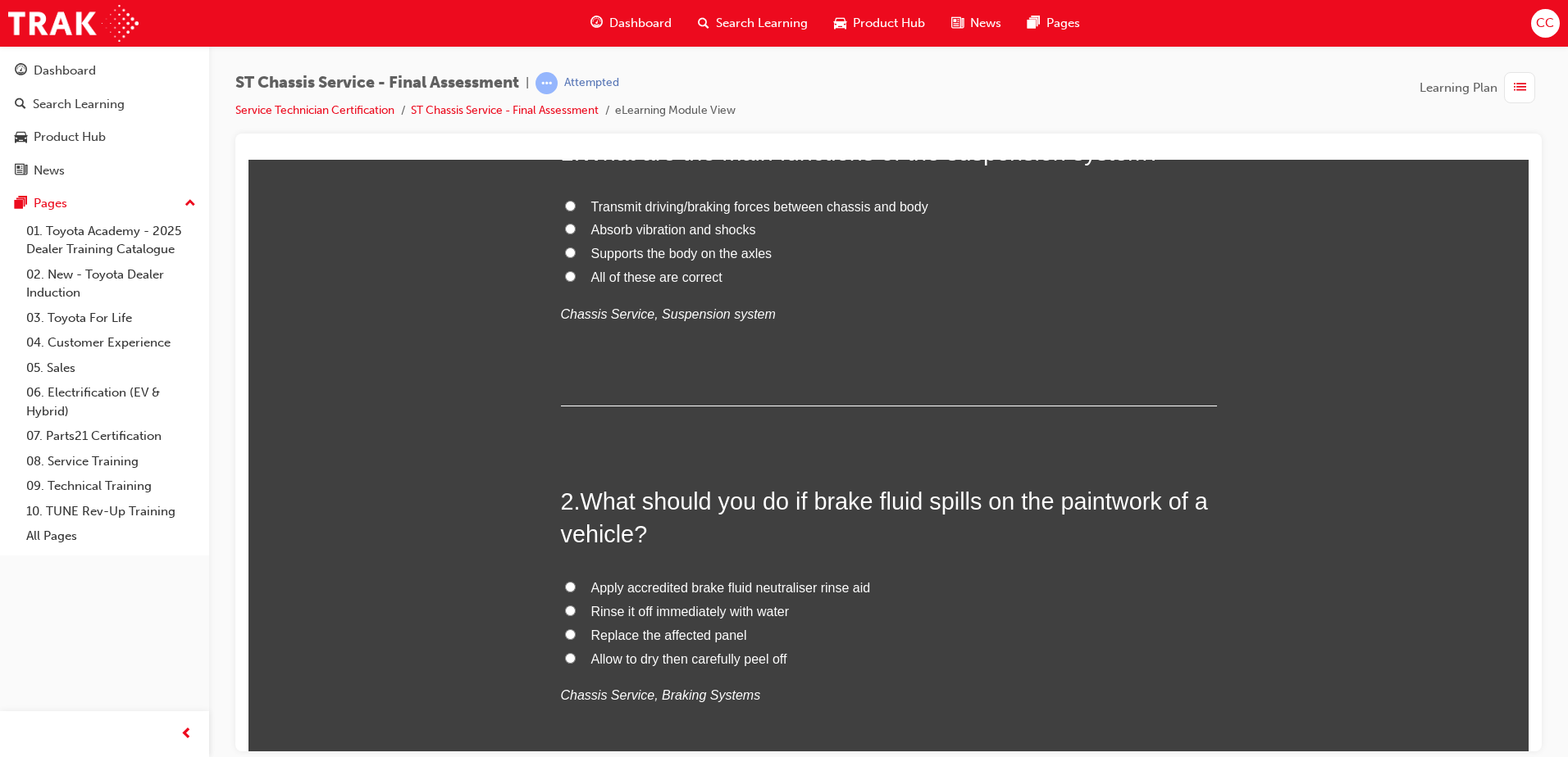
scroll to position [0, 0]
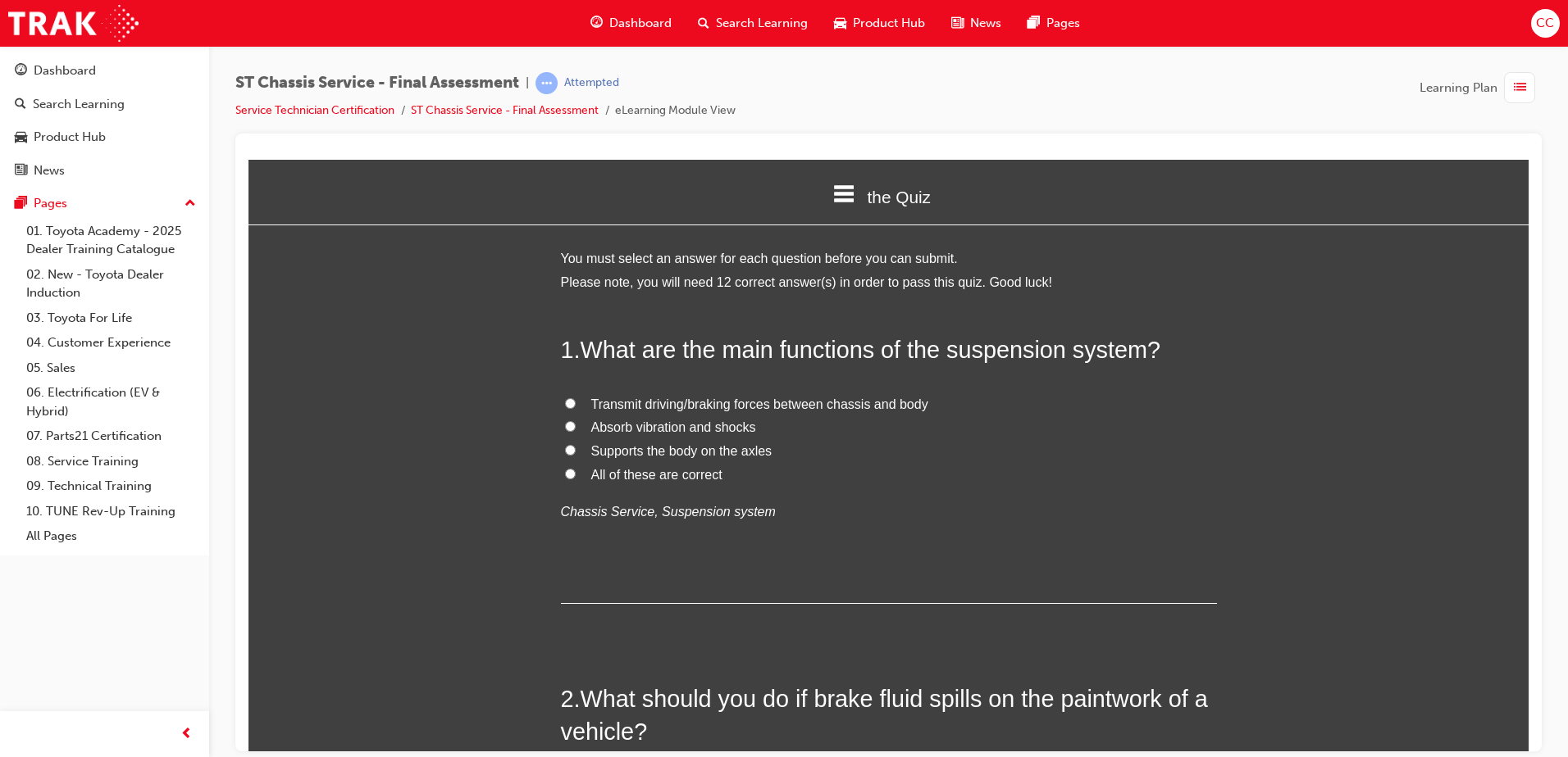
click at [561, 477] on label "All of these are correct" at bounding box center [889, 474] width 656 height 24
click at [565, 477] on input "All of these are correct" at bounding box center [570, 473] width 11 height 11
radio input "true"
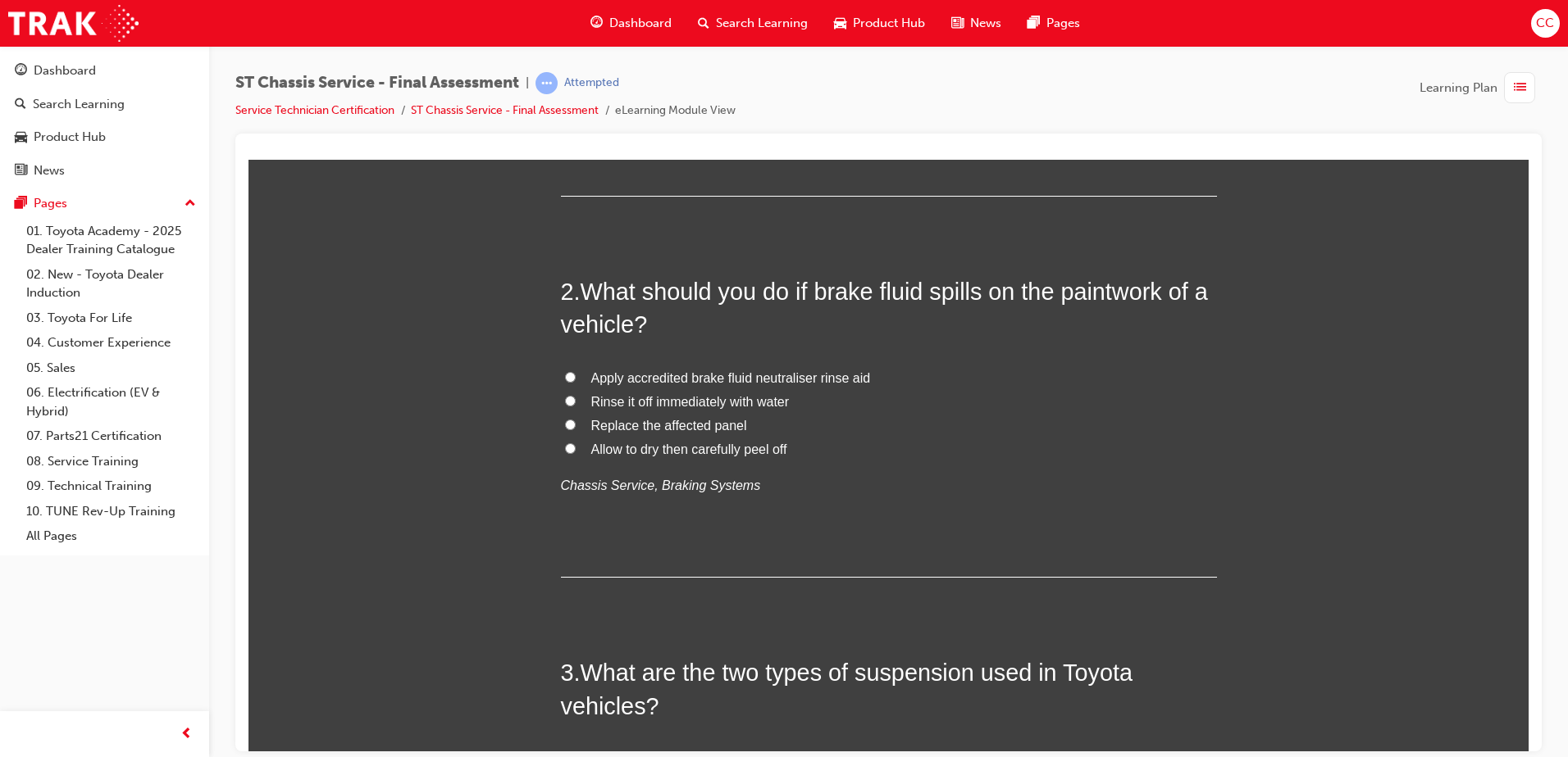
scroll to position [408, 0]
click at [567, 401] on input "Rinse it off immediately with water" at bounding box center [570, 399] width 11 height 11
radio input "true"
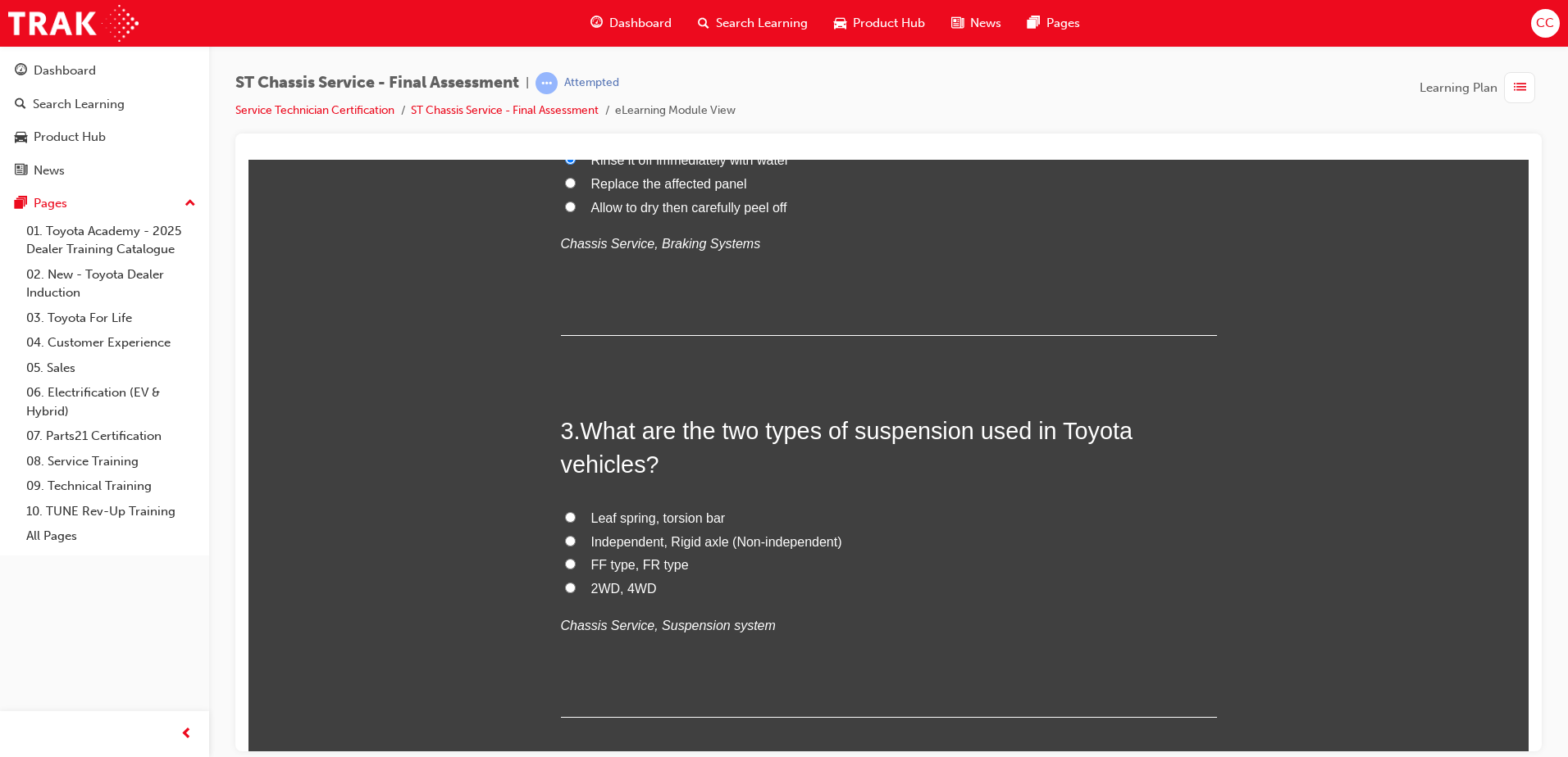
scroll to position [650, 0]
click at [565, 566] on input "FF type, FR type" at bounding box center [570, 562] width 11 height 11
radio input "true"
click at [565, 514] on input "Leaf spring, torsion bar" at bounding box center [570, 516] width 11 height 11
radio input "true"
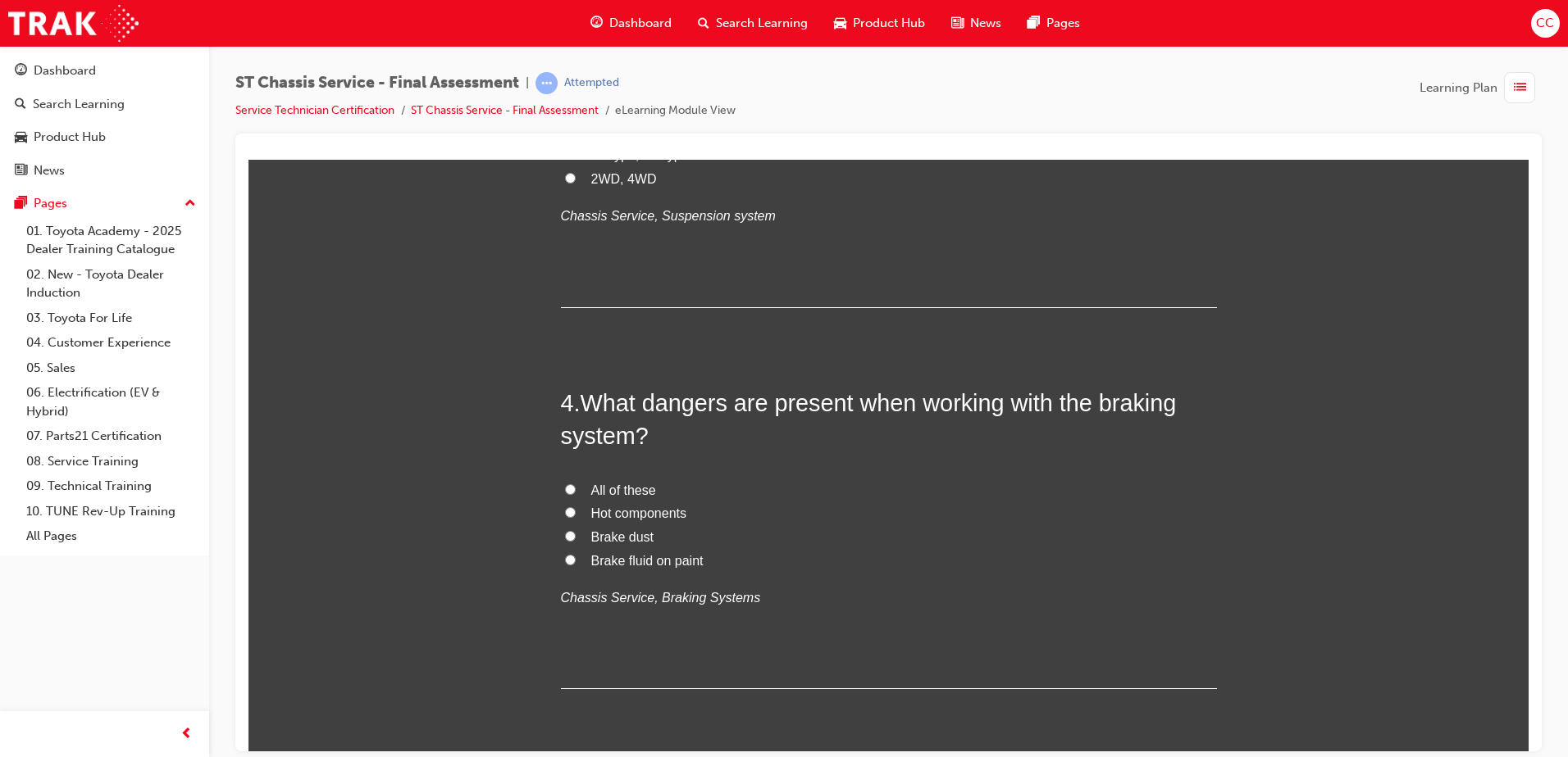
scroll to position [1060, 0]
click at [570, 484] on label "All of these" at bounding box center [889, 490] width 656 height 24
click at [570, 484] on input "All of these" at bounding box center [570, 488] width 11 height 11
radio input "true"
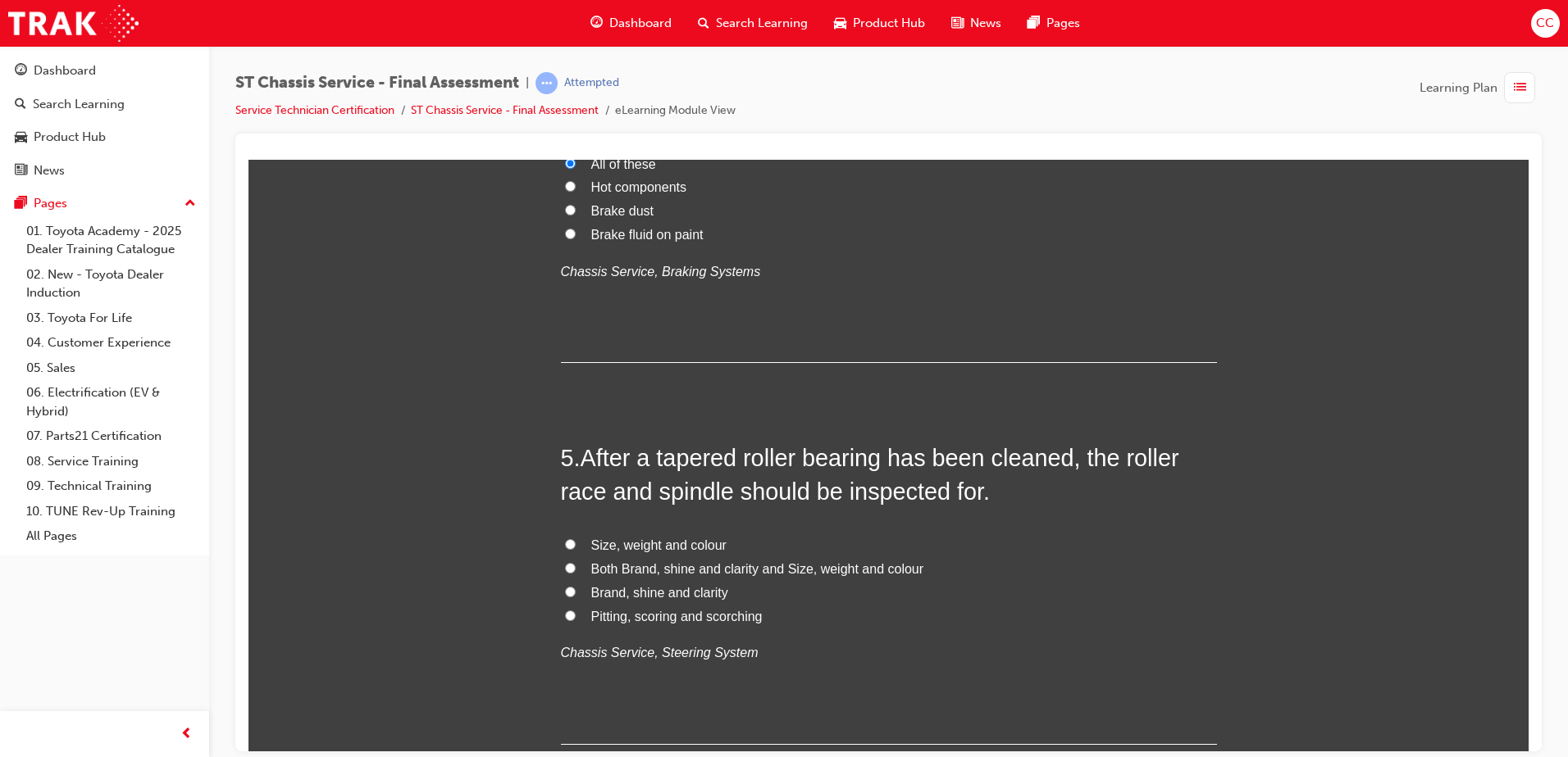
scroll to position [1387, 0]
click at [565, 564] on input "Both Brand, shine and clarity and Size, weight and colour" at bounding box center [570, 565] width 11 height 11
radio input "true"
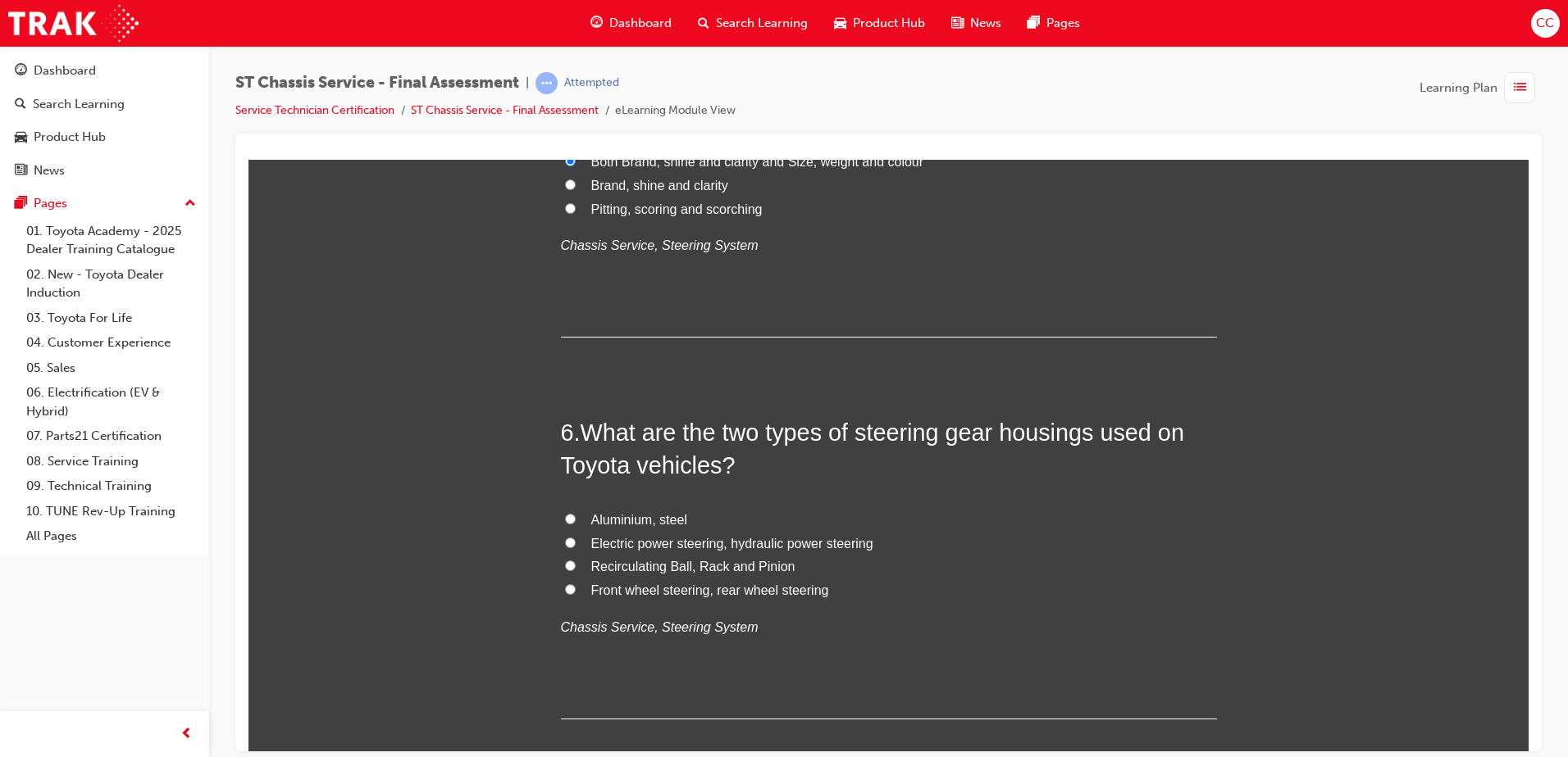
scroll to position [1794, 0]
click at [686, 544] on span "Electric power steering, hydraulic power steering" at bounding box center [732, 542] width 282 height 14
click at [576, 544] on input "Electric power steering, hydraulic power steering" at bounding box center [570, 541] width 11 height 11
radio input "true"
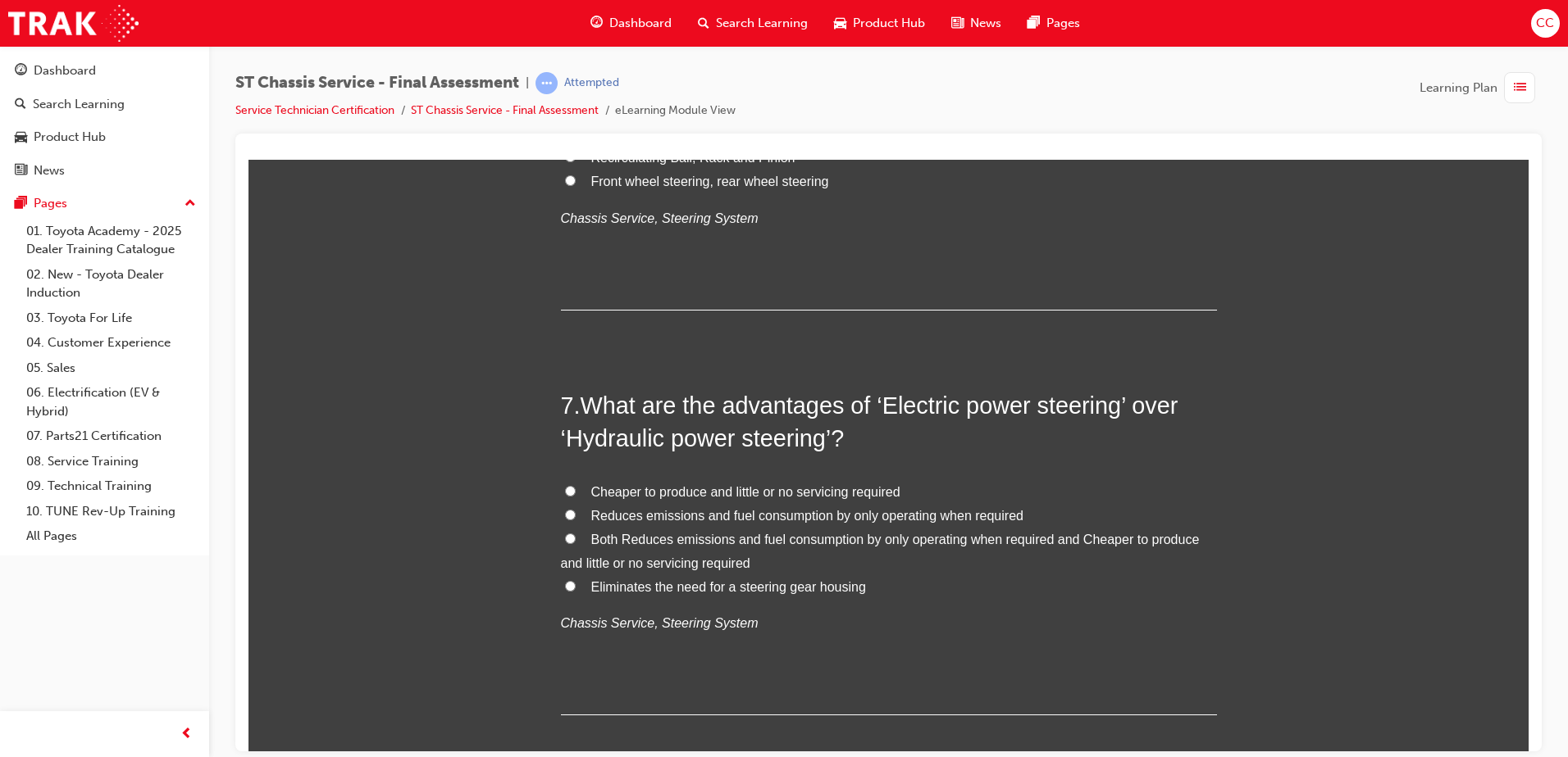
scroll to position [2203, 0]
click at [565, 533] on input "Both Reduces emissions and fuel consumption by only operating when required and…" at bounding box center [570, 537] width 11 height 11
radio input "true"
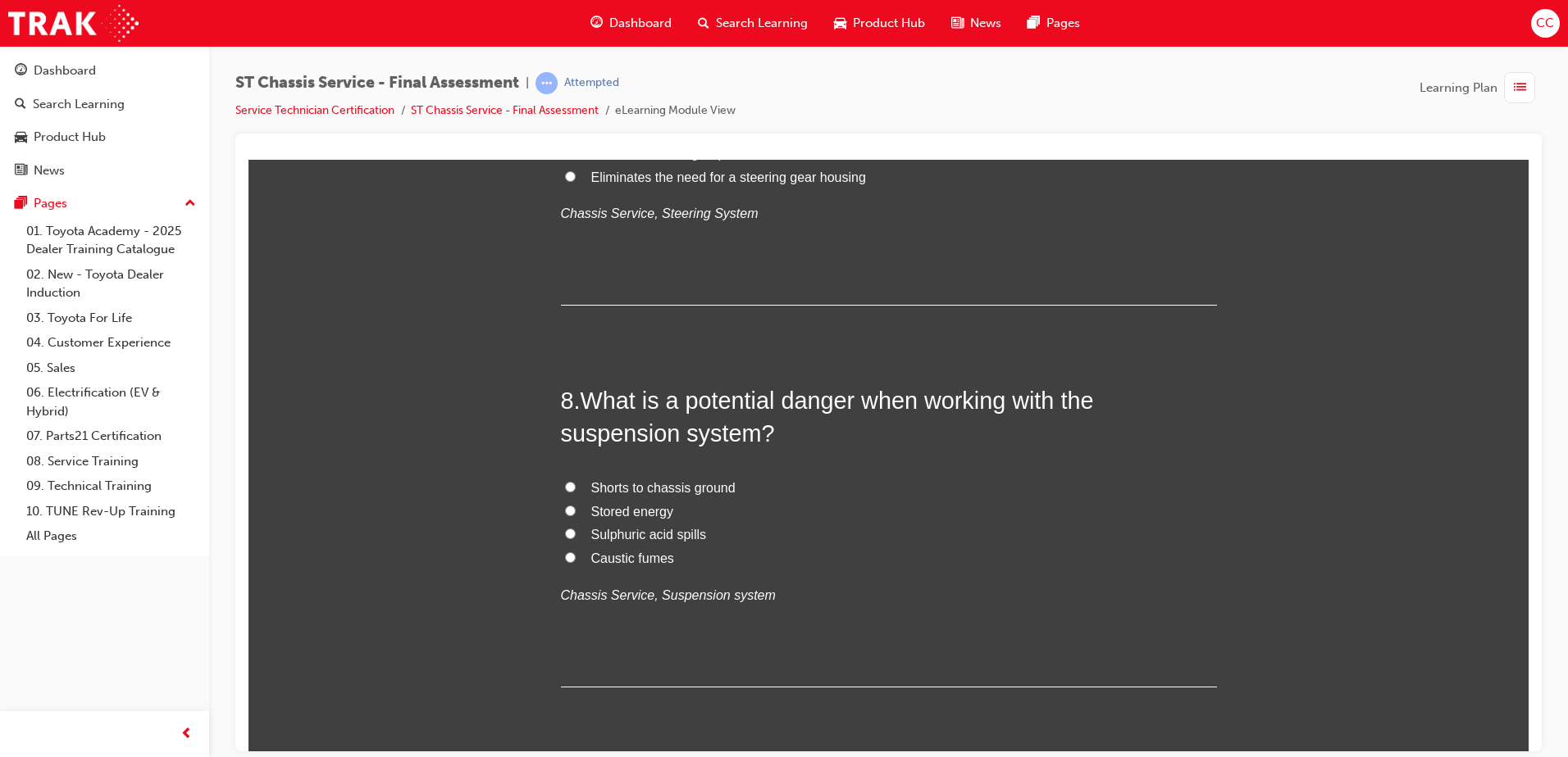
scroll to position [2612, 0]
click at [565, 489] on input "Shorts to chassis ground" at bounding box center [570, 485] width 11 height 11
radio input "true"
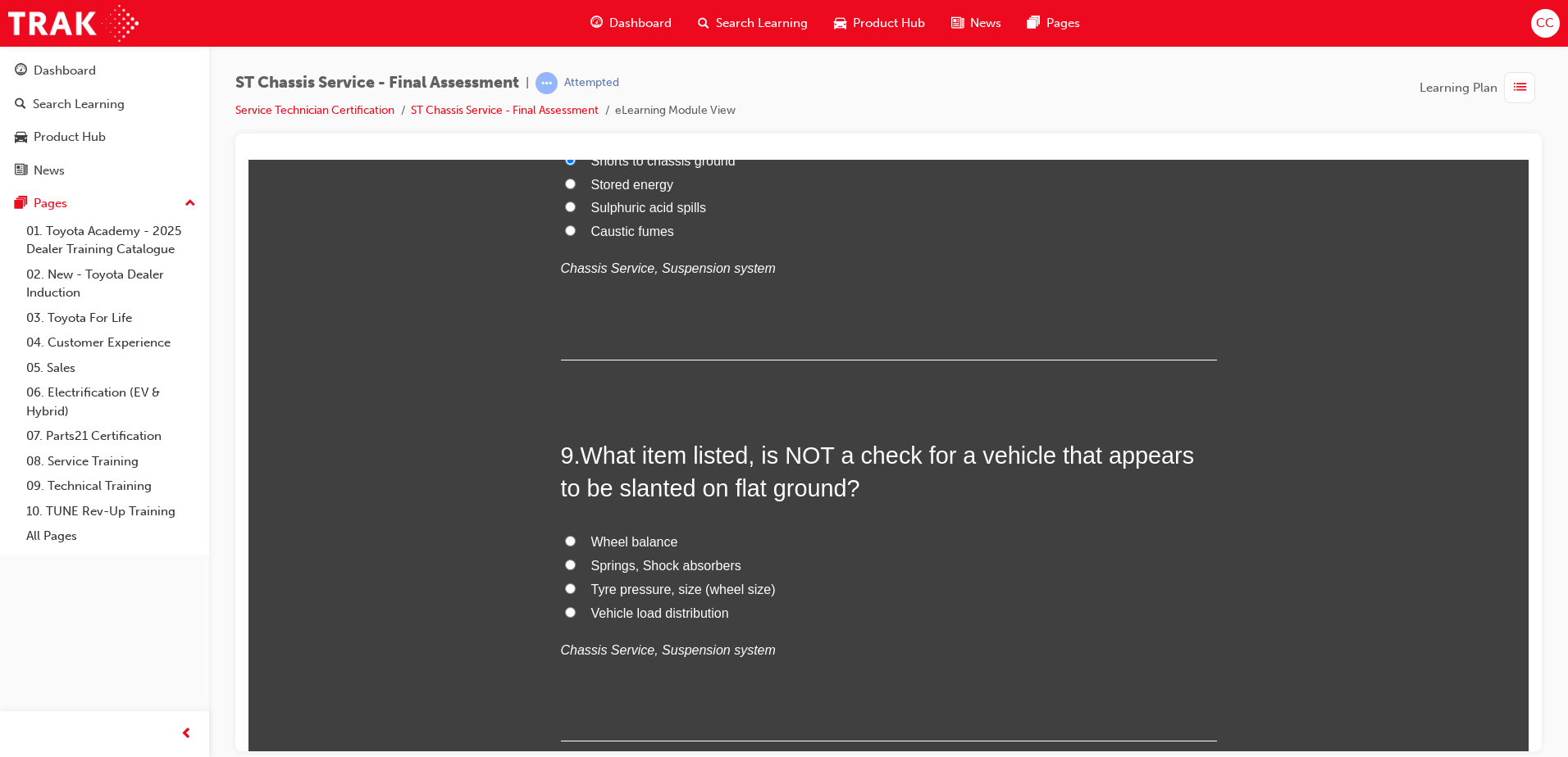
scroll to position [2939, 0]
click at [566, 561] on input "Springs, Shock absorbers" at bounding box center [570, 563] width 11 height 11
radio input "true"
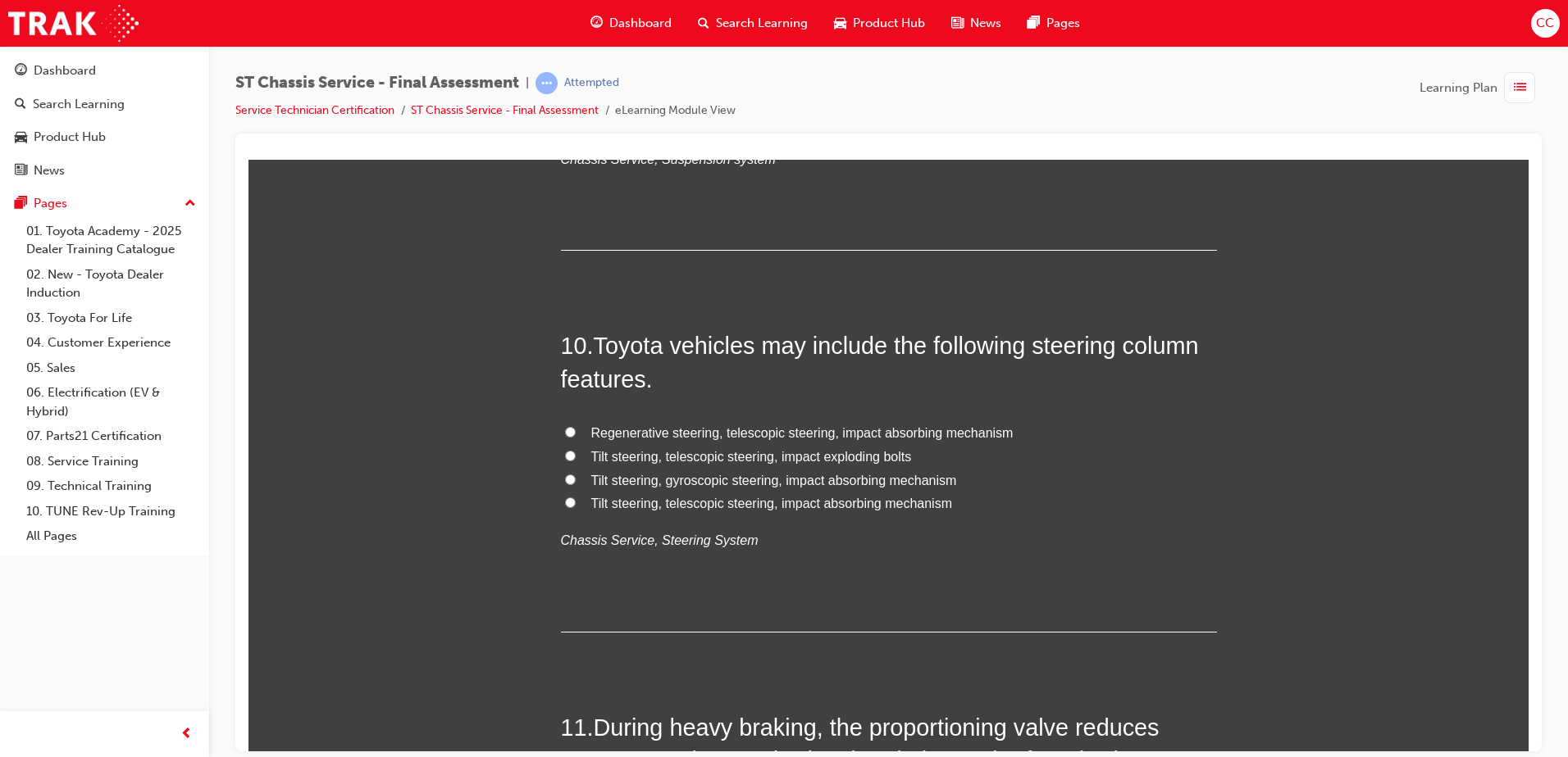
scroll to position [3431, 0]
click at [785, 431] on span "Regenerative steering, telescopic steering, impact absorbing mechanism" at bounding box center [803, 431] width 423 height 14
click at [576, 431] on input "Regenerative steering, telescopic steering, impact absorbing mechanism" at bounding box center [570, 430] width 11 height 11
radio input "true"
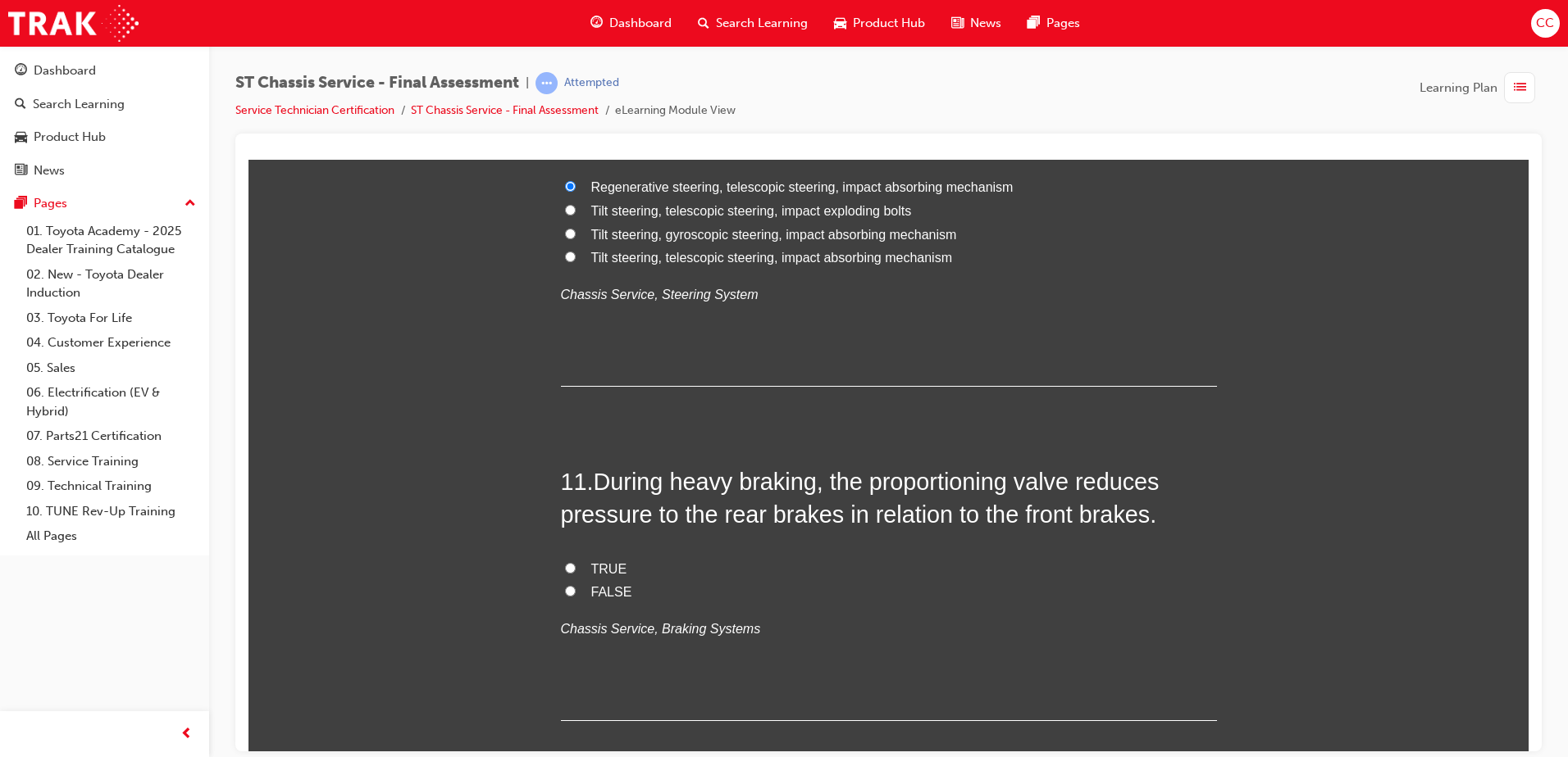
scroll to position [3677, 0]
click at [565, 563] on input "TRUE" at bounding box center [570, 566] width 11 height 11
radio input "true"
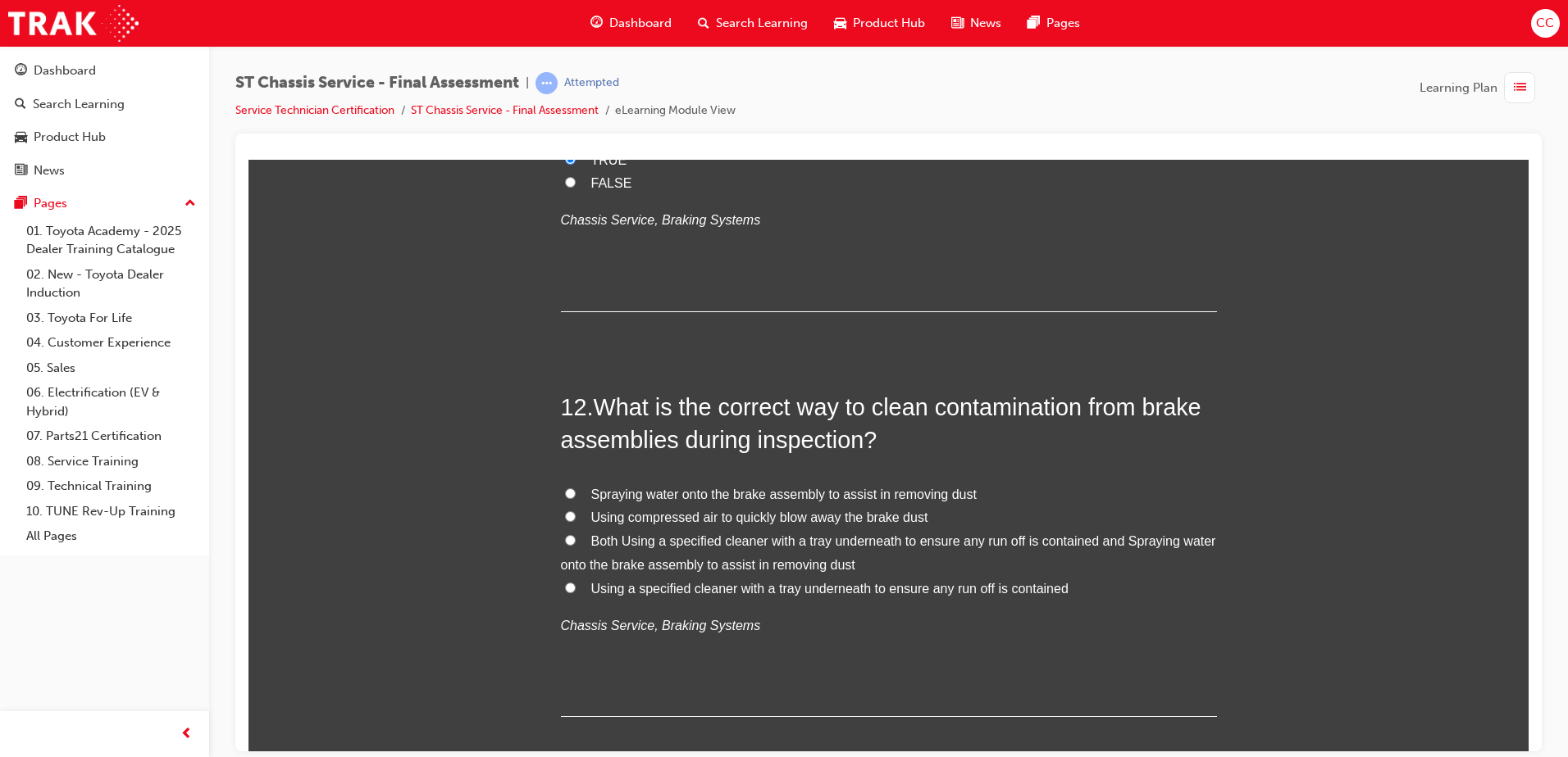
scroll to position [4086, 0]
click at [565, 536] on input "Both Using a specified cleaner with a tray underneath to ensure any run off is …" at bounding box center [570, 538] width 11 height 11
radio input "true"
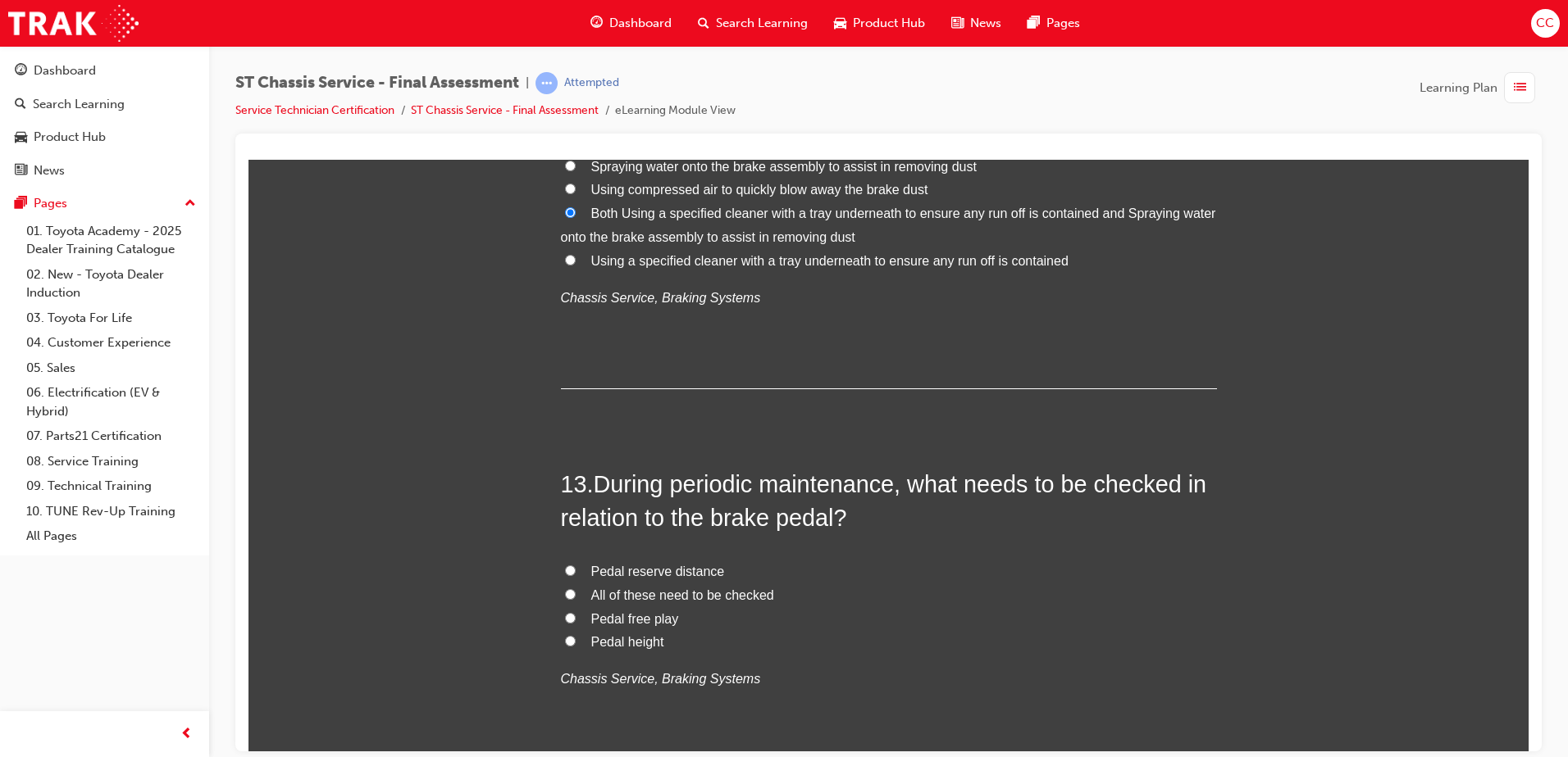
scroll to position [4414, 0]
click at [565, 580] on input "All of these need to be checked" at bounding box center [570, 593] width 11 height 11
radio input "true"
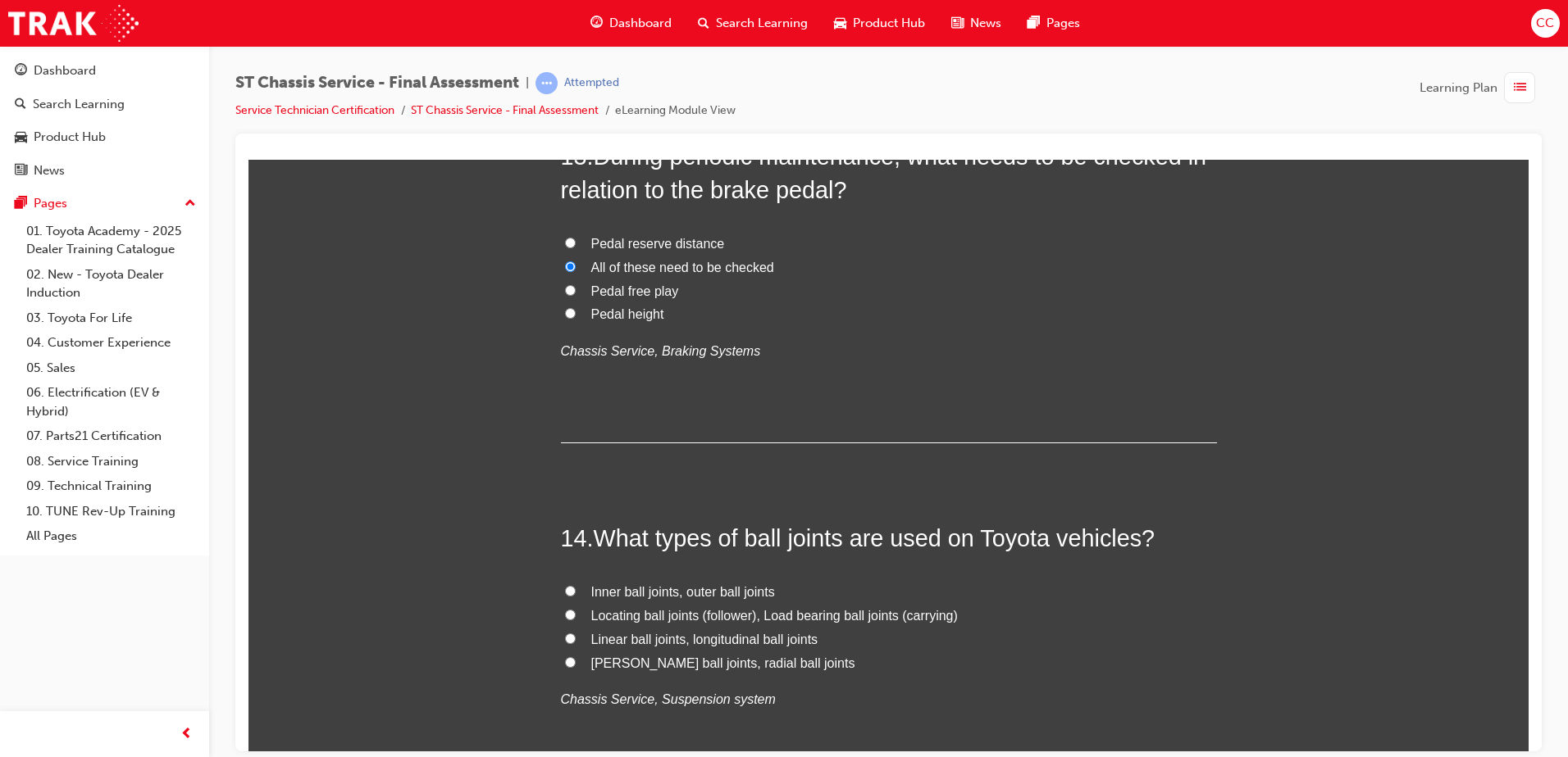
scroll to position [4742, 0]
click at [566, 580] on label "Inner ball joints, outer ball joints" at bounding box center [889, 591] width 656 height 24
click at [566, 580] on input "Inner ball joints, outer ball joints" at bounding box center [570, 589] width 11 height 11
radio input "true"
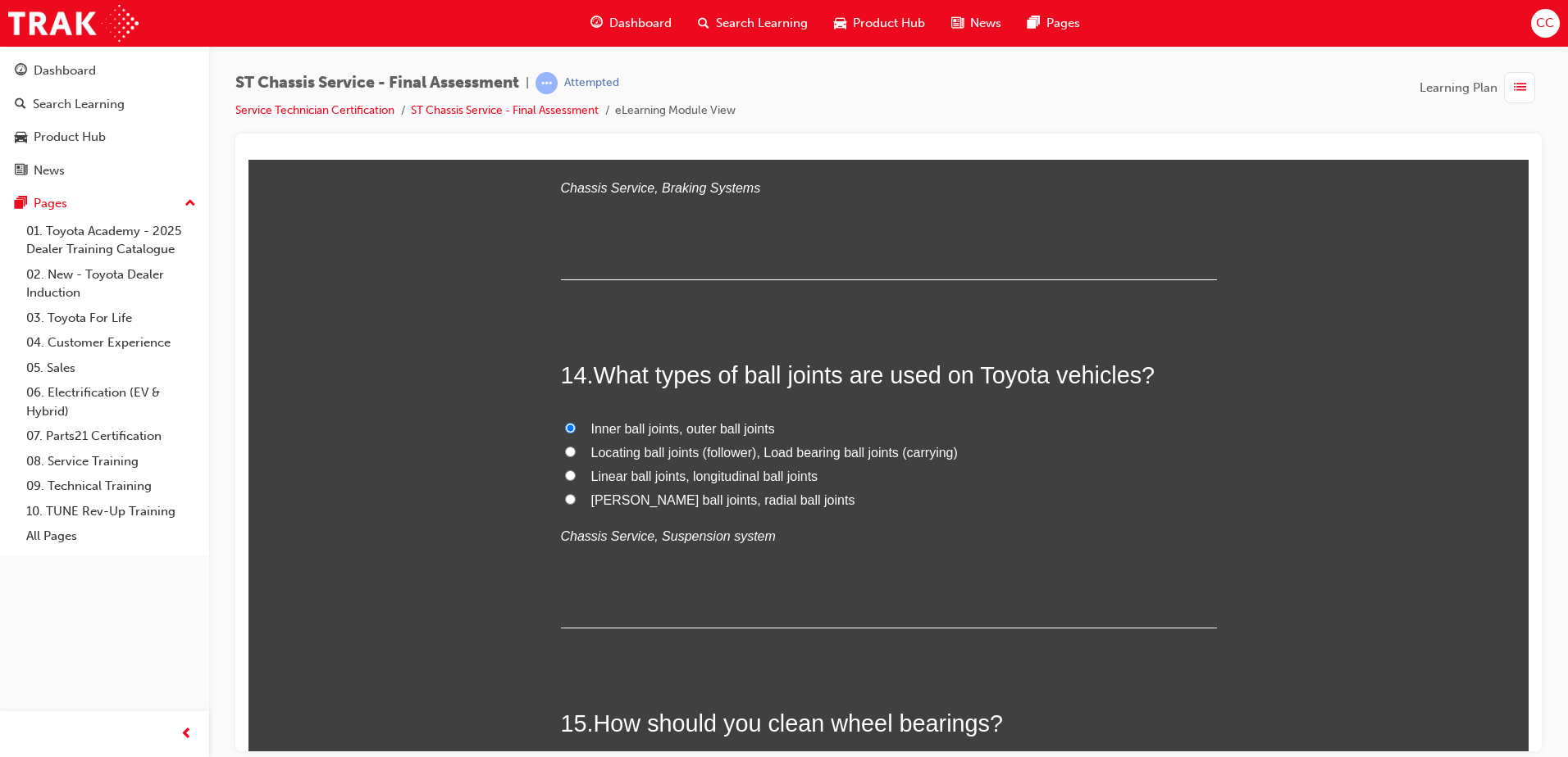
scroll to position [4905, 0]
click at [570, 454] on label "Locating ball joints (follower), Load bearing ball joints (carrying)" at bounding box center [889, 451] width 656 height 24
click at [570, 454] on input "Locating ball joints (follower), Load bearing ball joints (carrying)" at bounding box center [570, 450] width 11 height 11
radio input "true"
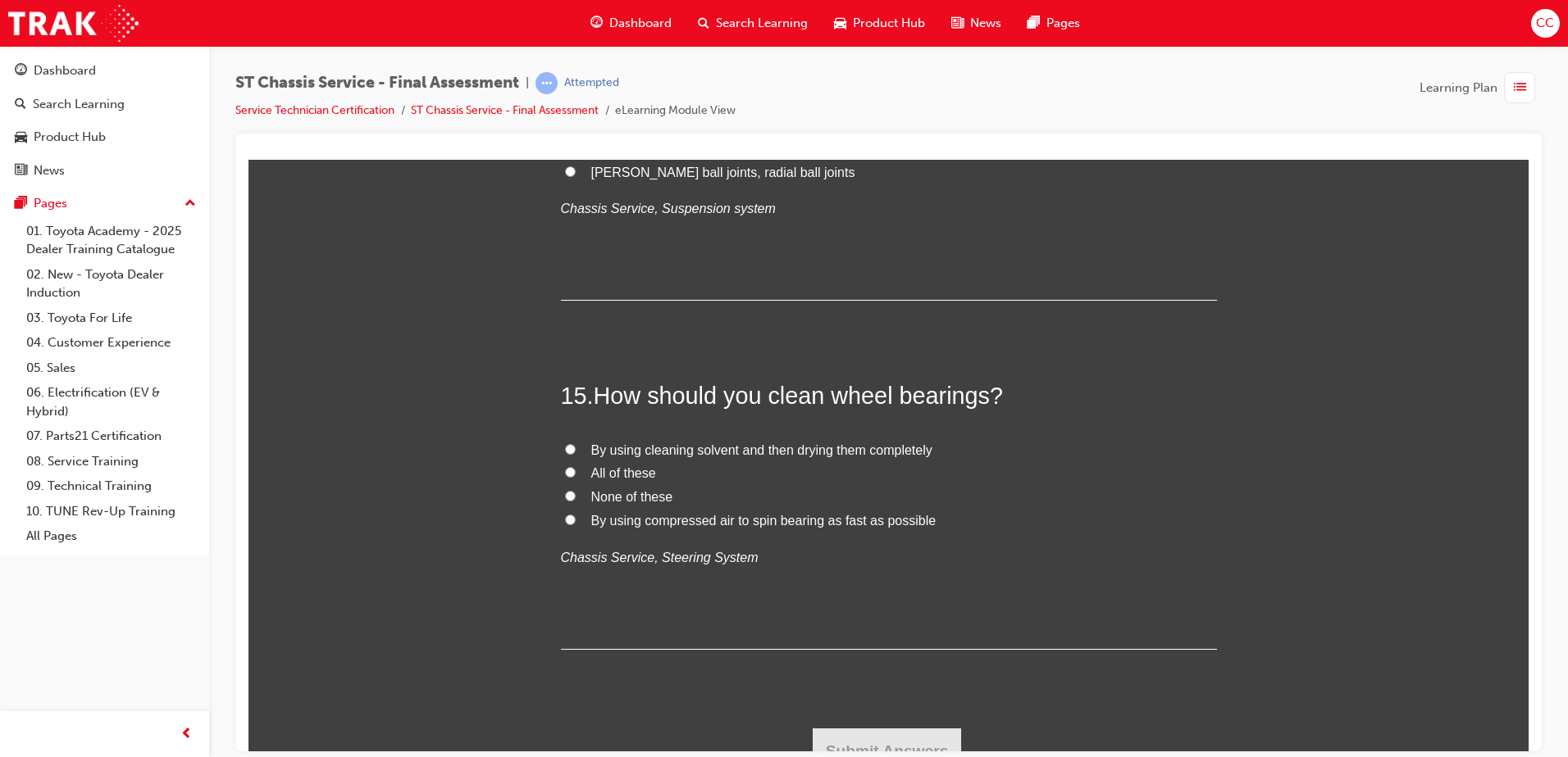
scroll to position [5232, 0]
click at [565, 449] on input "By using cleaning solvent and then drying them completely" at bounding box center [570, 447] width 11 height 11
radio input "true"
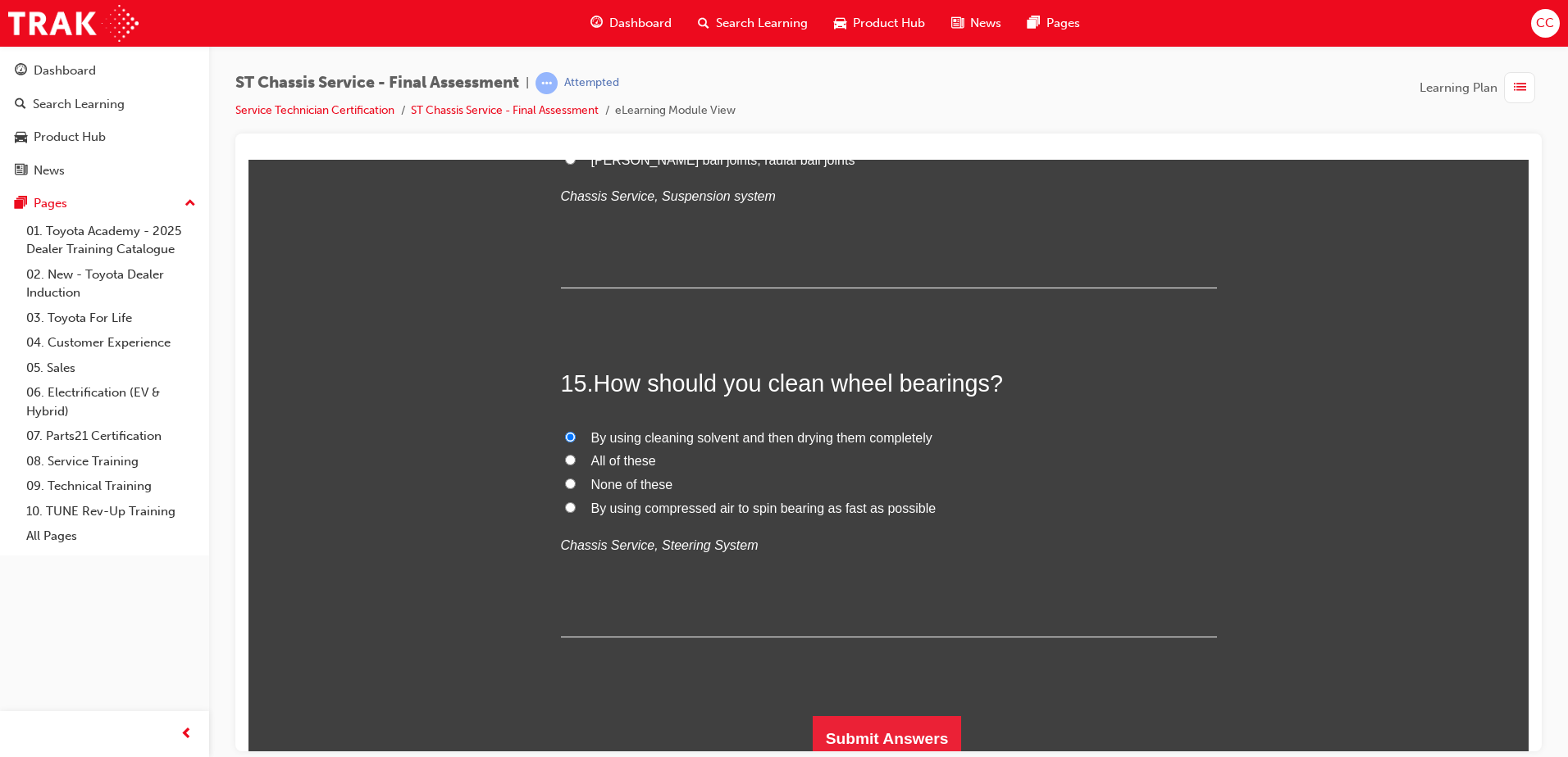
scroll to position [5254, 0]
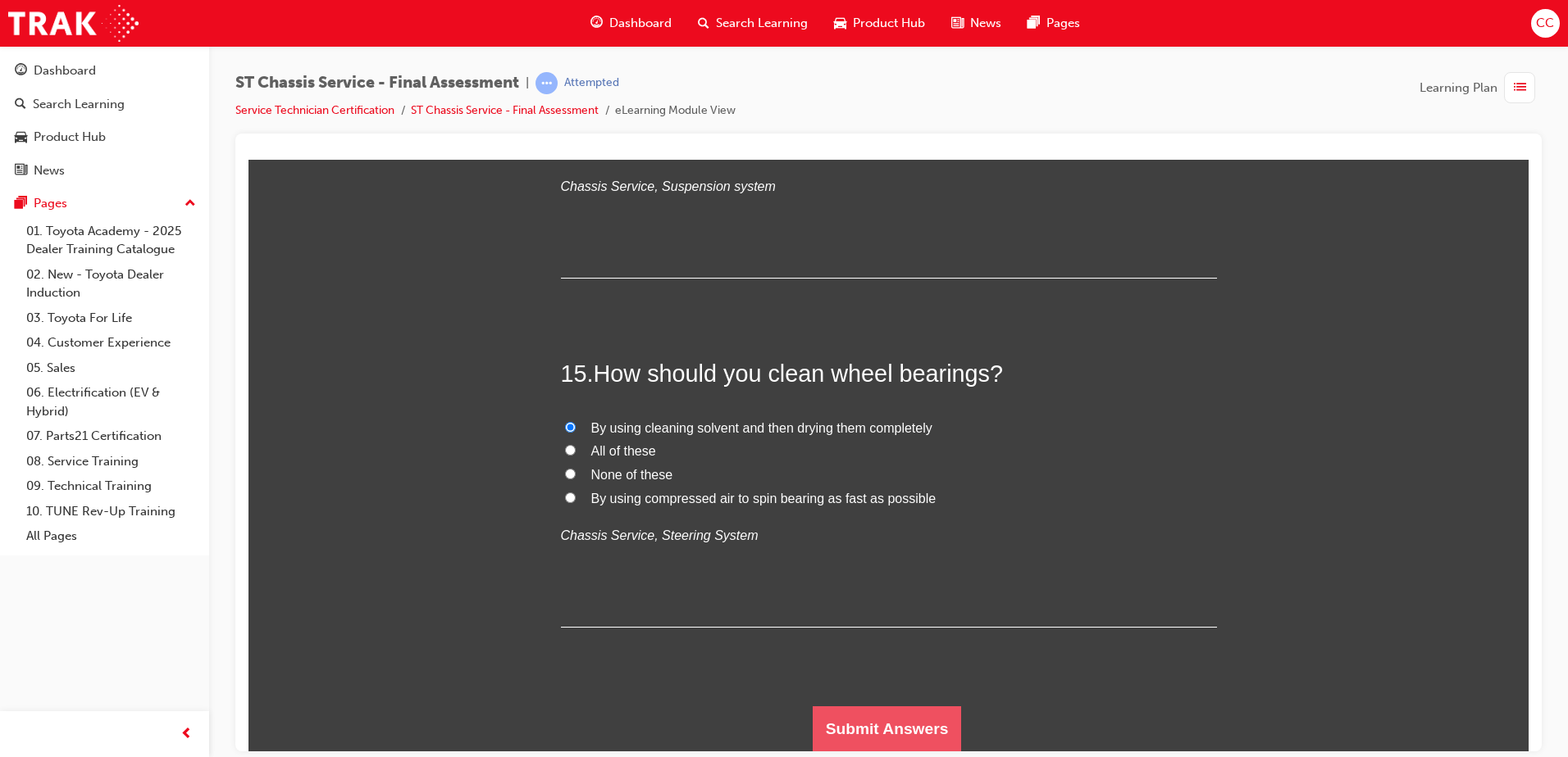
click at [898, 580] on button "Submit Answers" at bounding box center [887, 729] width 150 height 46
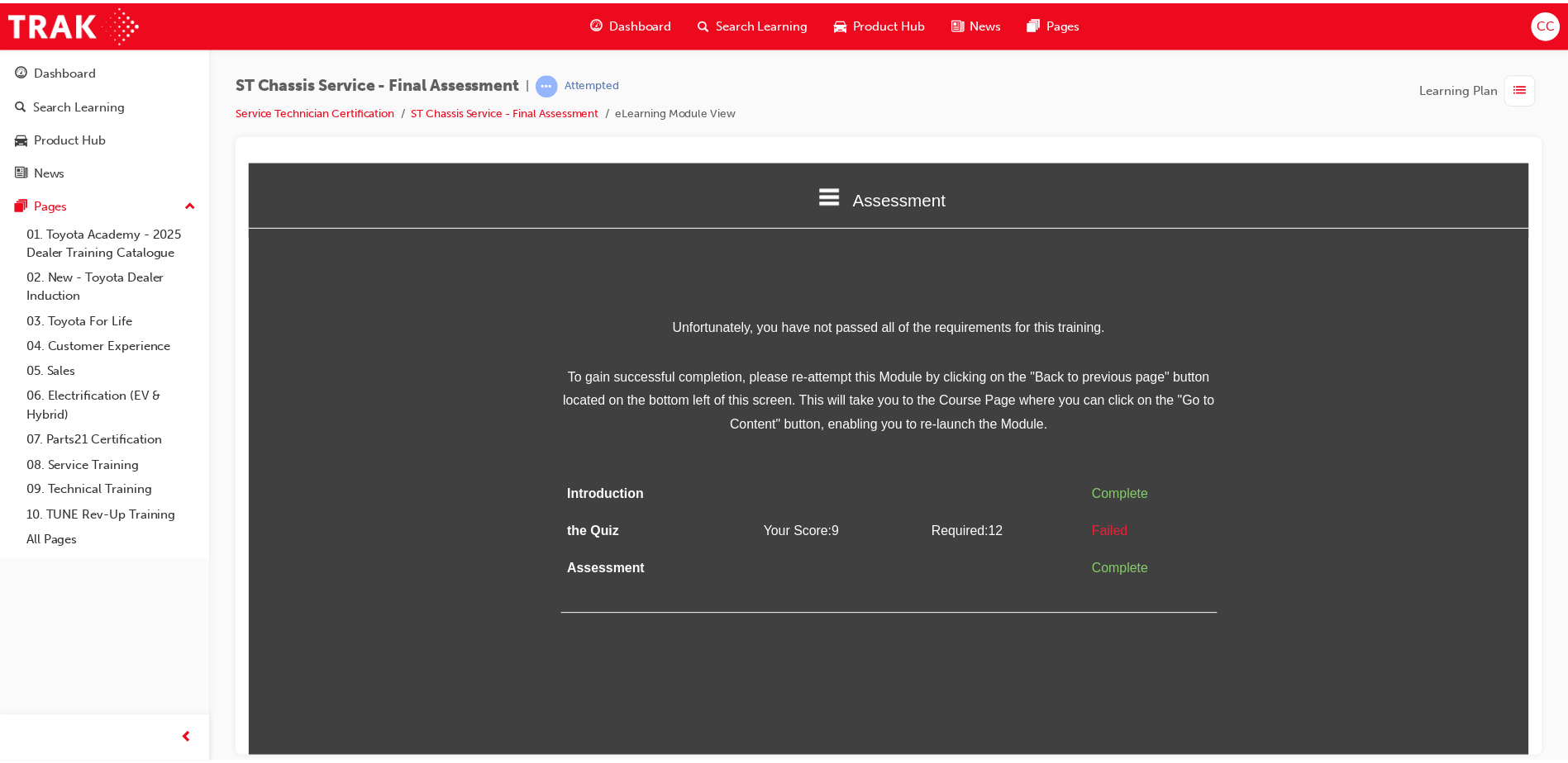
scroll to position [0, 0]
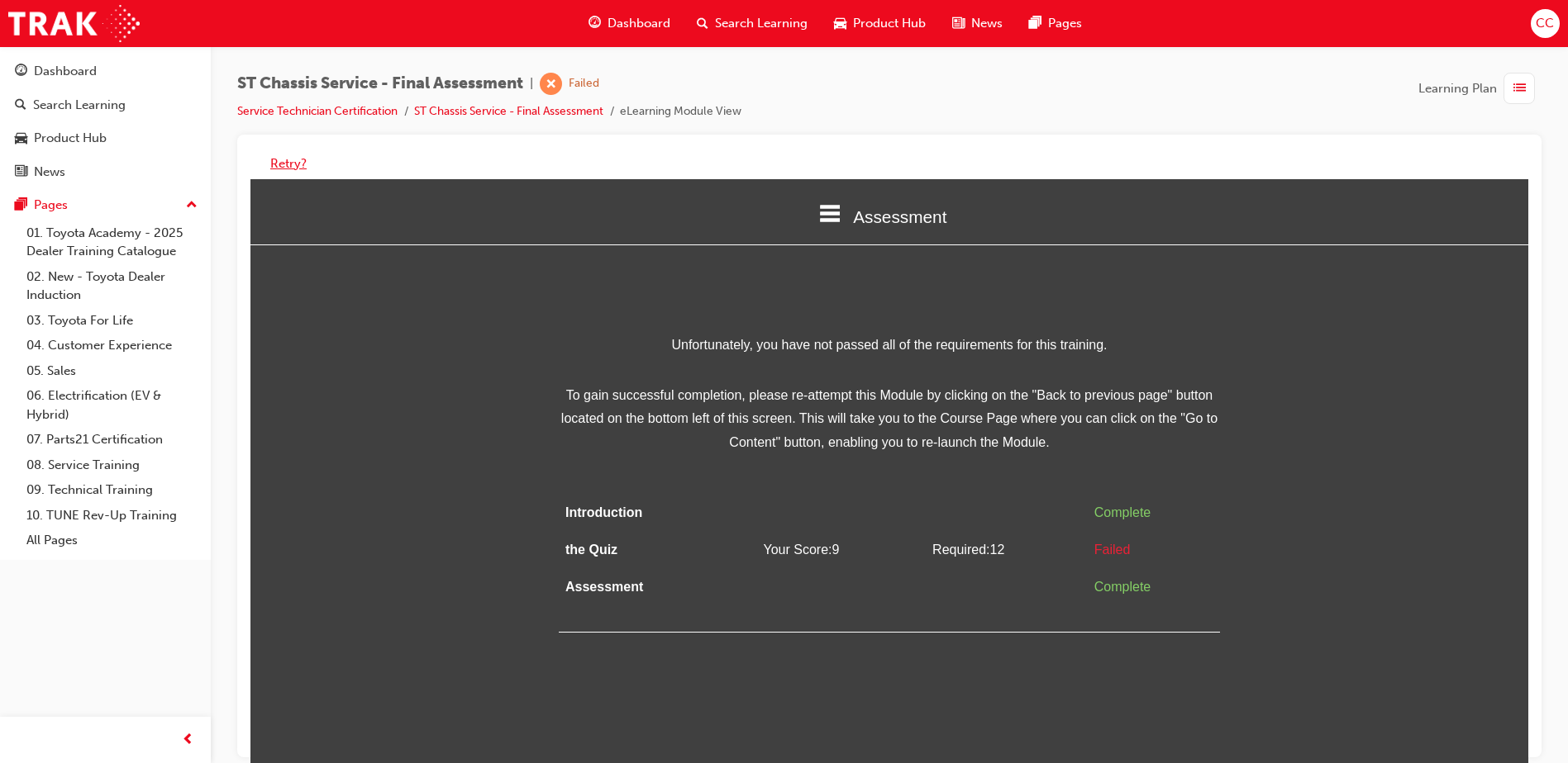
click at [283, 161] on button "Retry?" at bounding box center [288, 164] width 36 height 19
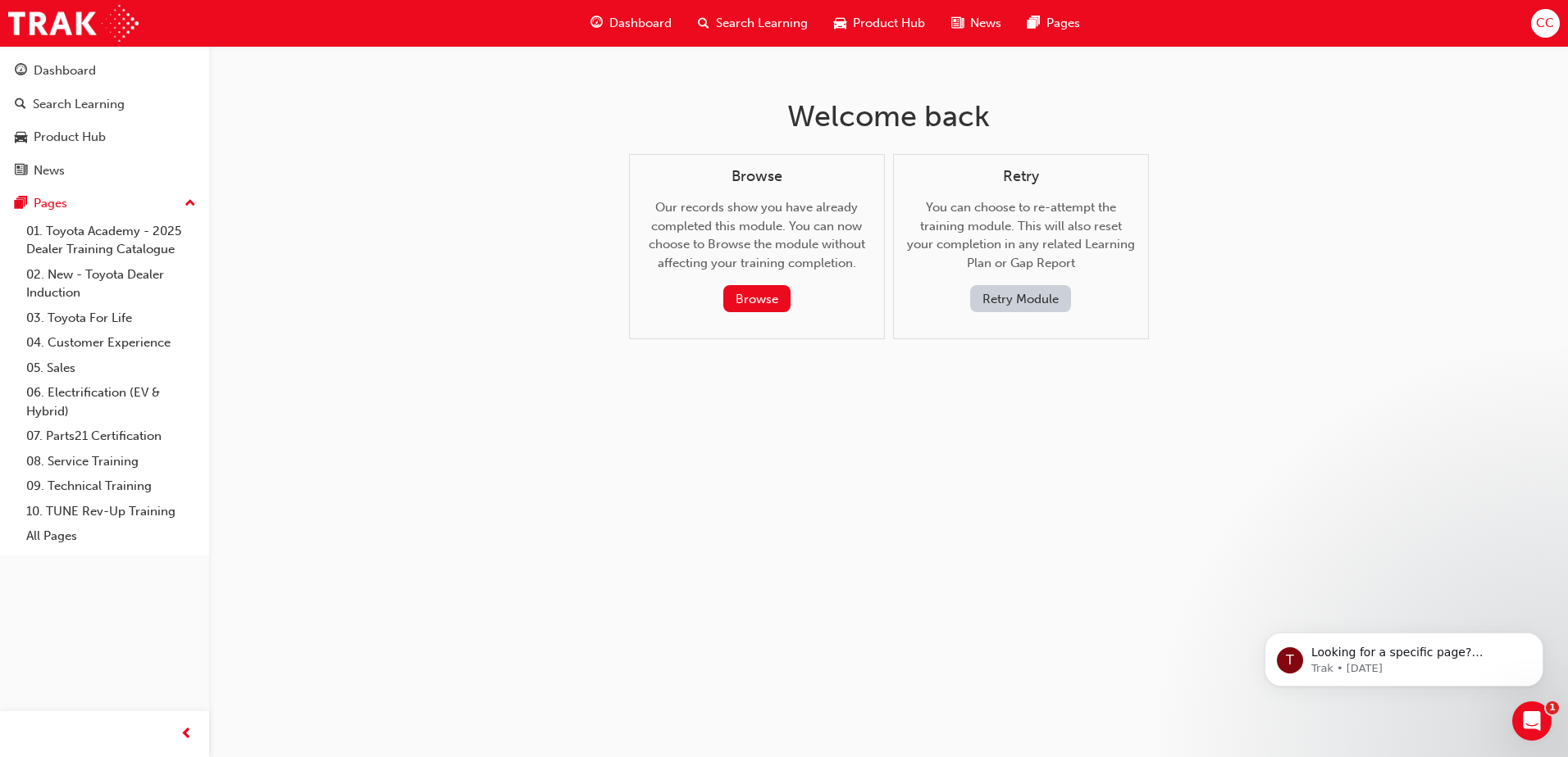
click at [1026, 305] on button "Retry Module" at bounding box center [1021, 299] width 101 height 27
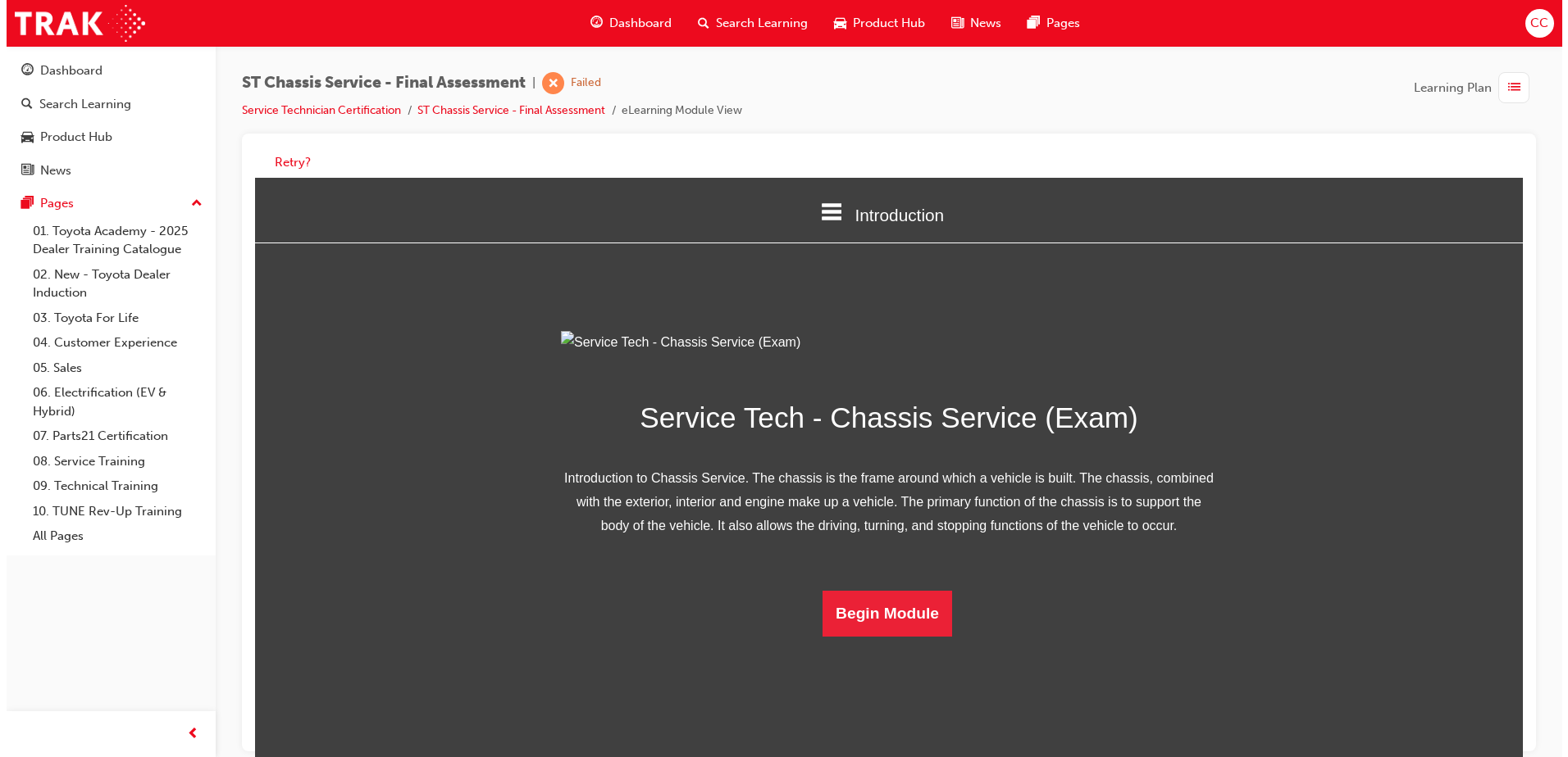
scroll to position [47, 0]
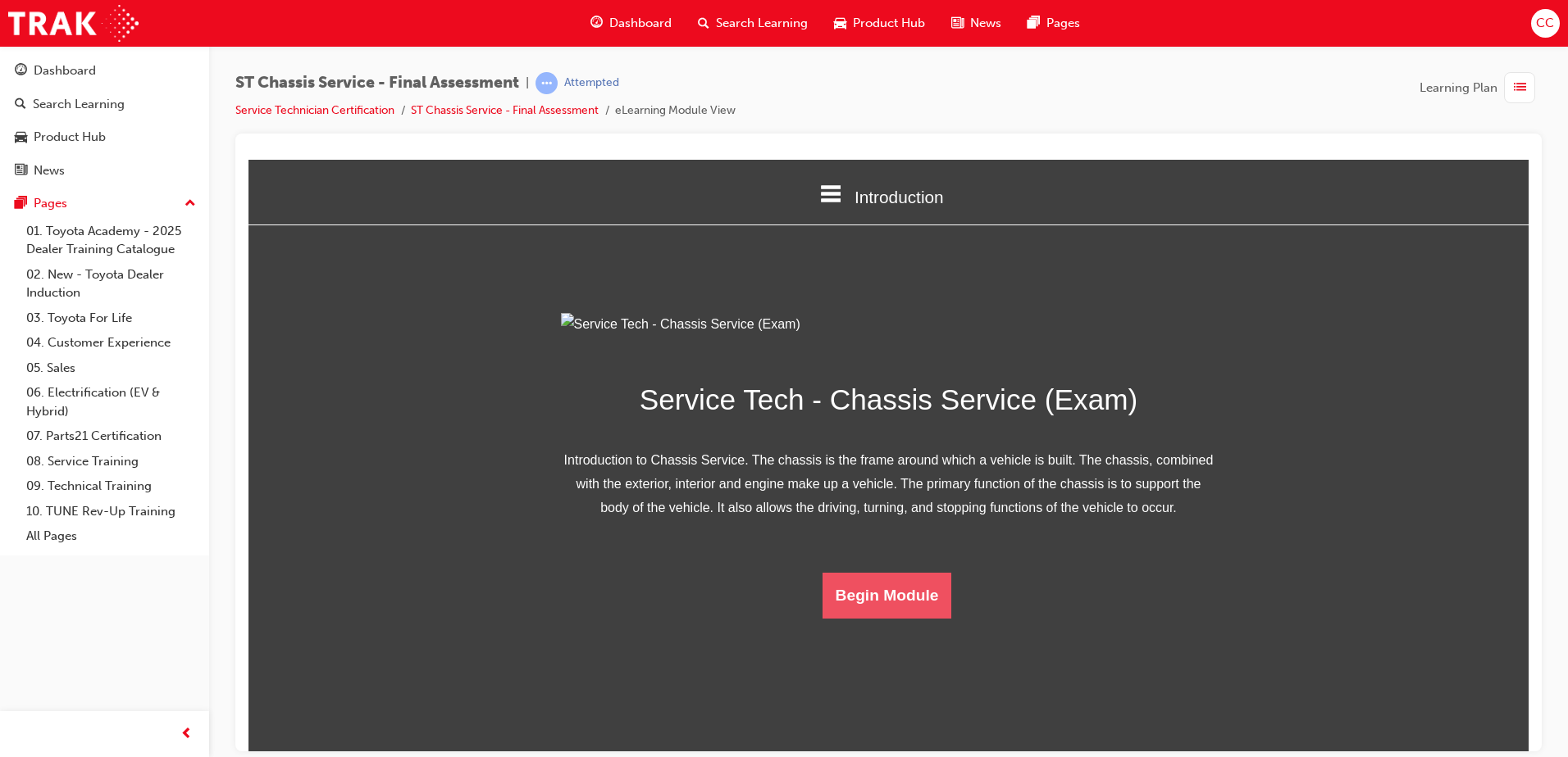
click at [889, 580] on button "Begin Module" at bounding box center [888, 595] width 129 height 46
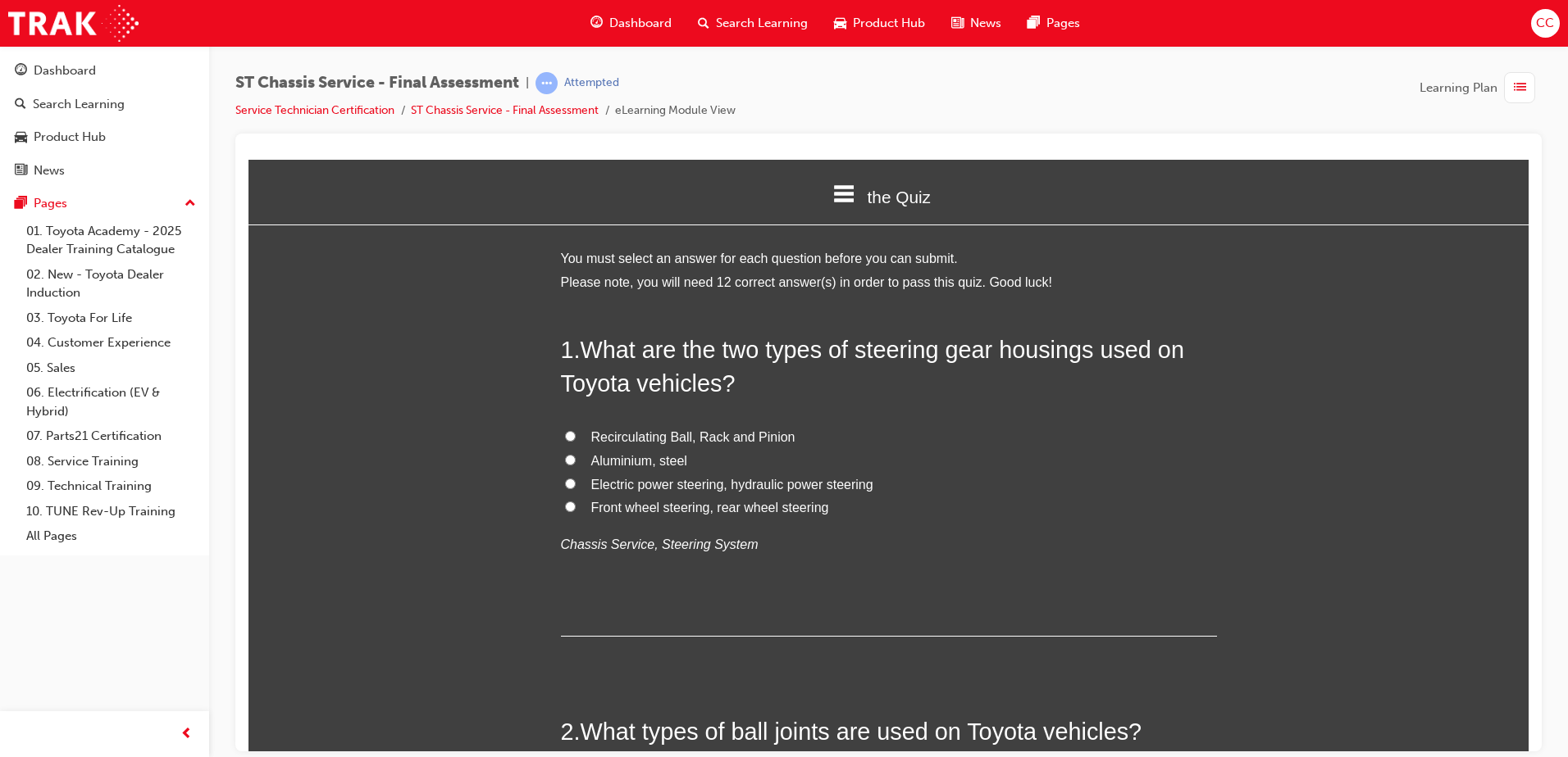
click at [565, 456] on input "Aluminium, steel" at bounding box center [570, 459] width 11 height 11
radio input "true"
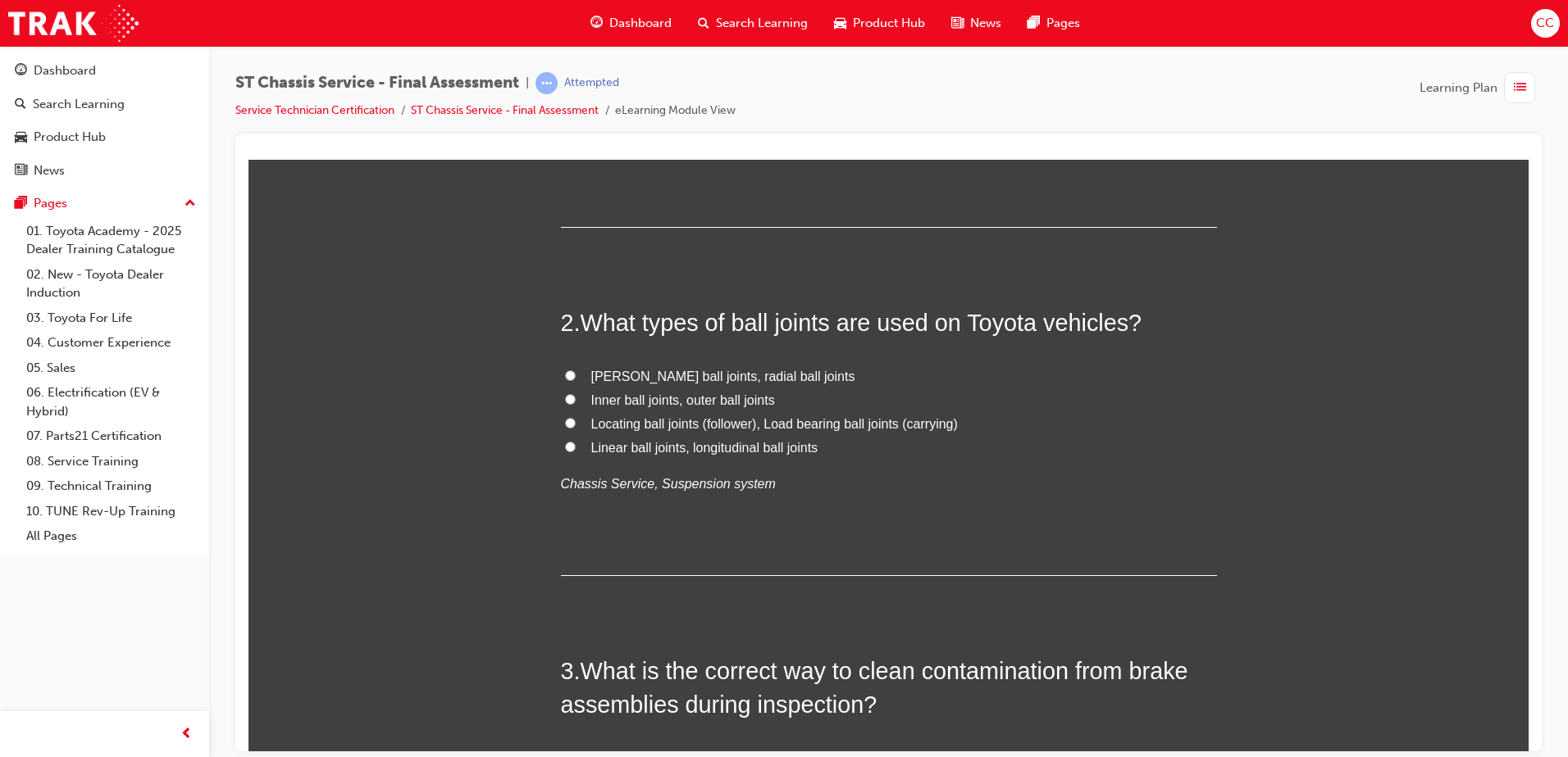
scroll to position [410, 0]
click at [566, 365] on label "[PERSON_NAME] ball joints, radial ball joints" at bounding box center [889, 375] width 656 height 24
click at [566, 369] on input "[PERSON_NAME] ball joints, radial ball joints" at bounding box center [570, 374] width 11 height 11
radio input "true"
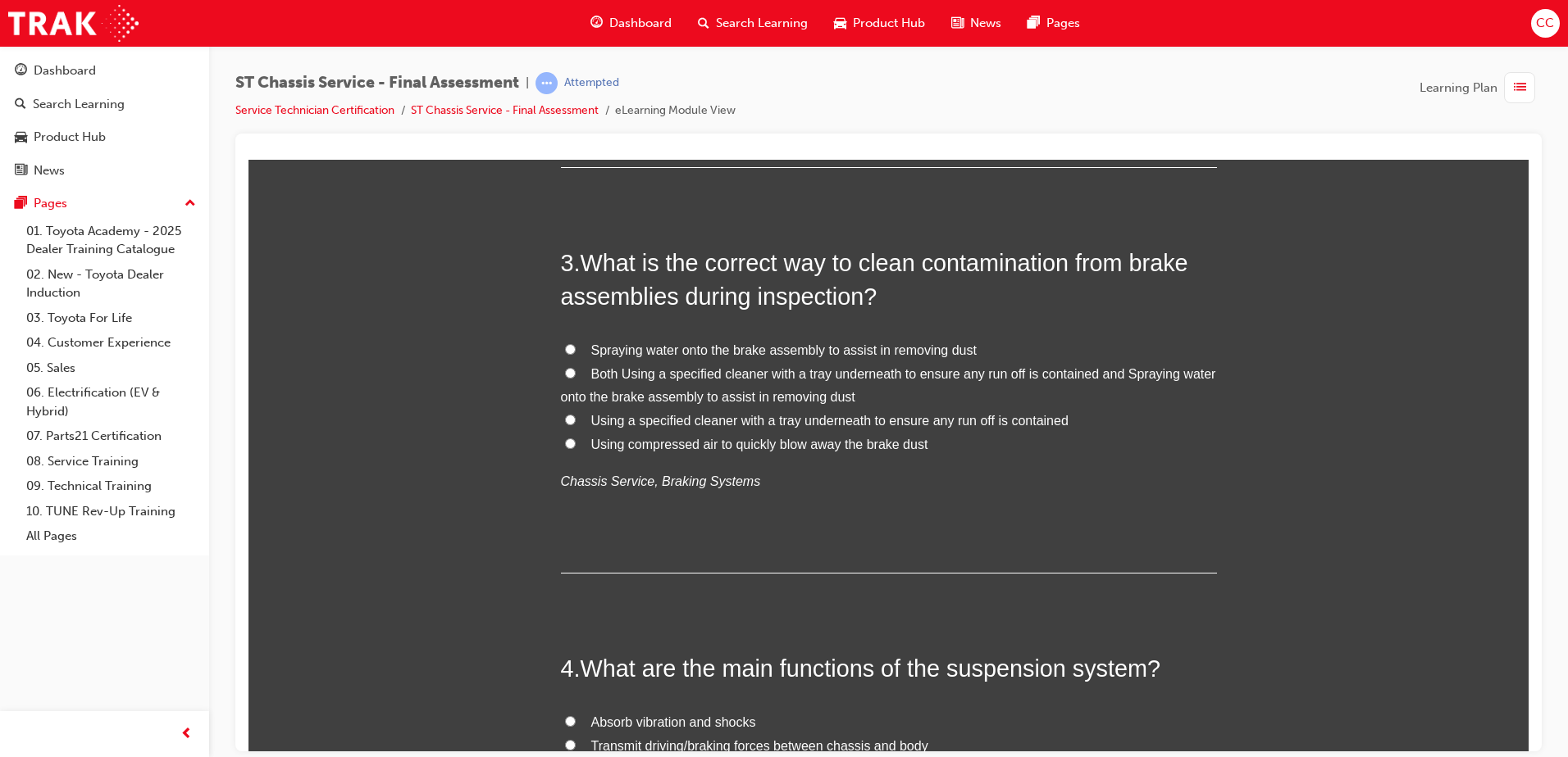
scroll to position [819, 0]
click at [565, 369] on input "Both Using a specified cleaner with a tray underneath to ensure any run off is …" at bounding box center [570, 370] width 11 height 11
radio input "true"
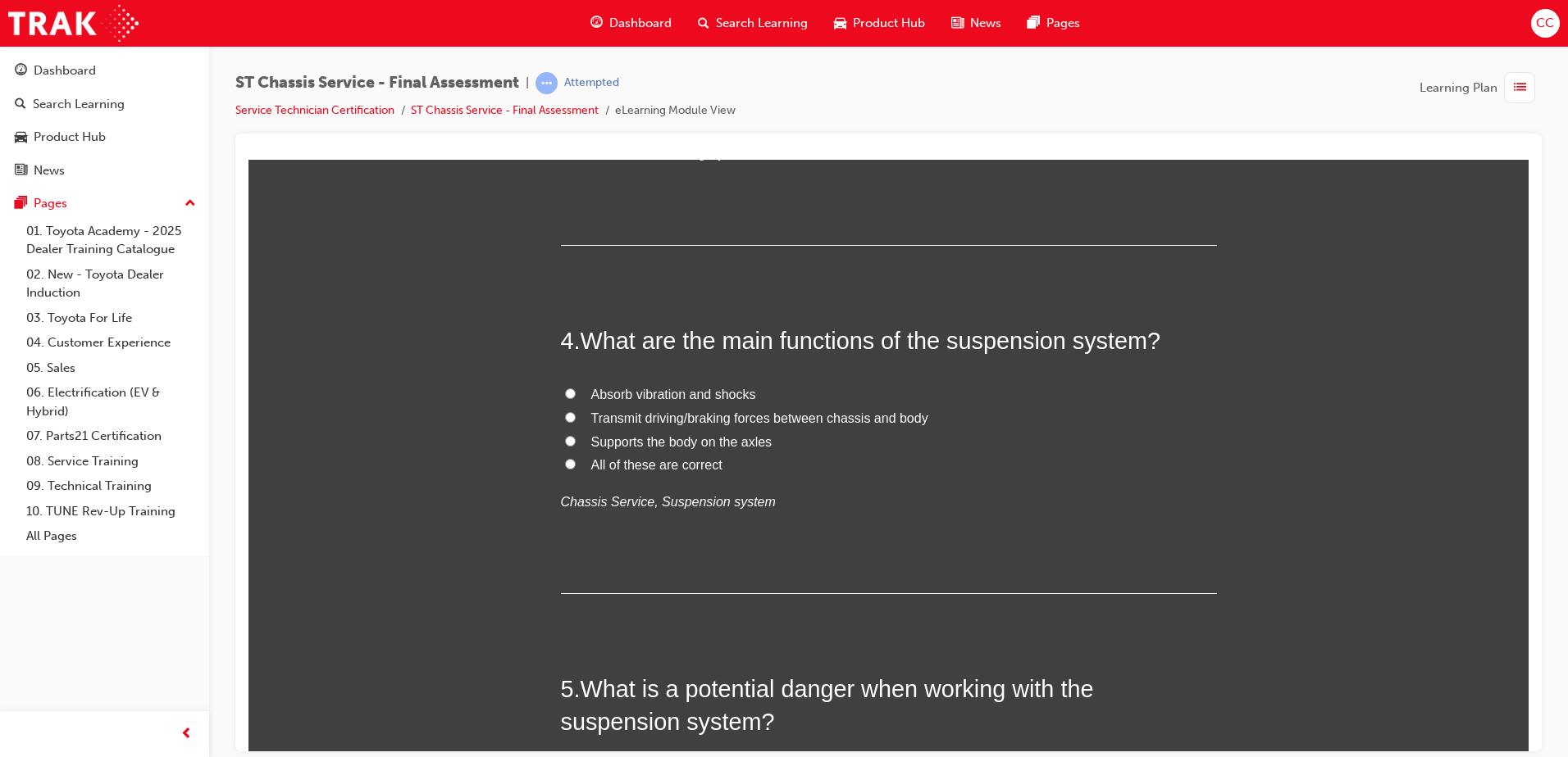
scroll to position [1146, 0]
click at [570, 388] on label "Absorb vibration and shocks" at bounding box center [889, 393] width 656 height 24
click at [570, 388] on input "Absorb vibration and shocks" at bounding box center [570, 392] width 11 height 11
radio input "true"
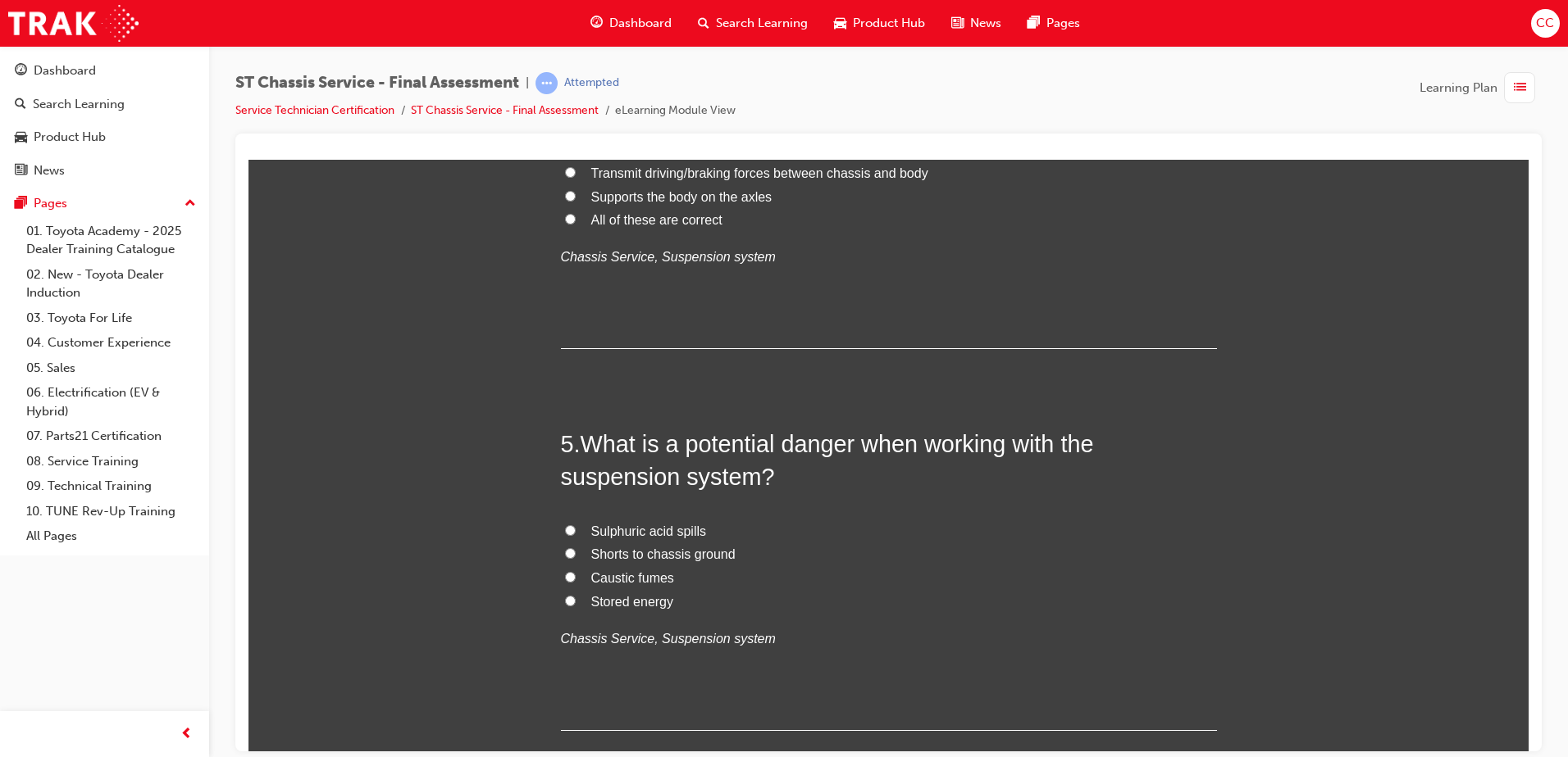
scroll to position [1392, 0]
click at [565, 533] on input "Sulphuric acid spills" at bounding box center [570, 527] width 11 height 11
radio input "true"
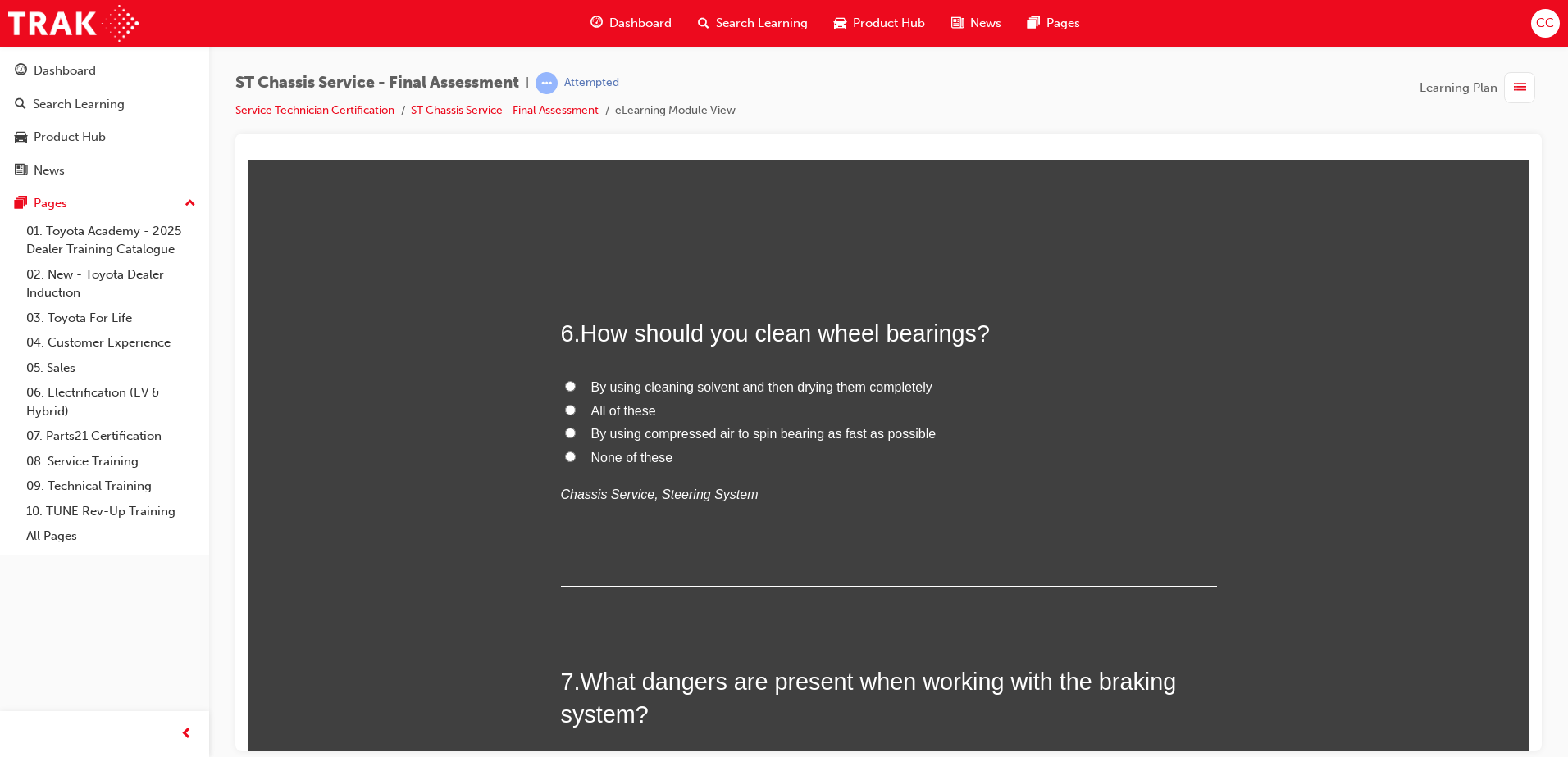
scroll to position [1883, 0]
click at [577, 391] on label "By using cleaning solvent and then drying them completely" at bounding box center [889, 386] width 656 height 24
click at [576, 391] on input "By using cleaning solvent and then drying them completely" at bounding box center [570, 385] width 11 height 11
radio input "true"
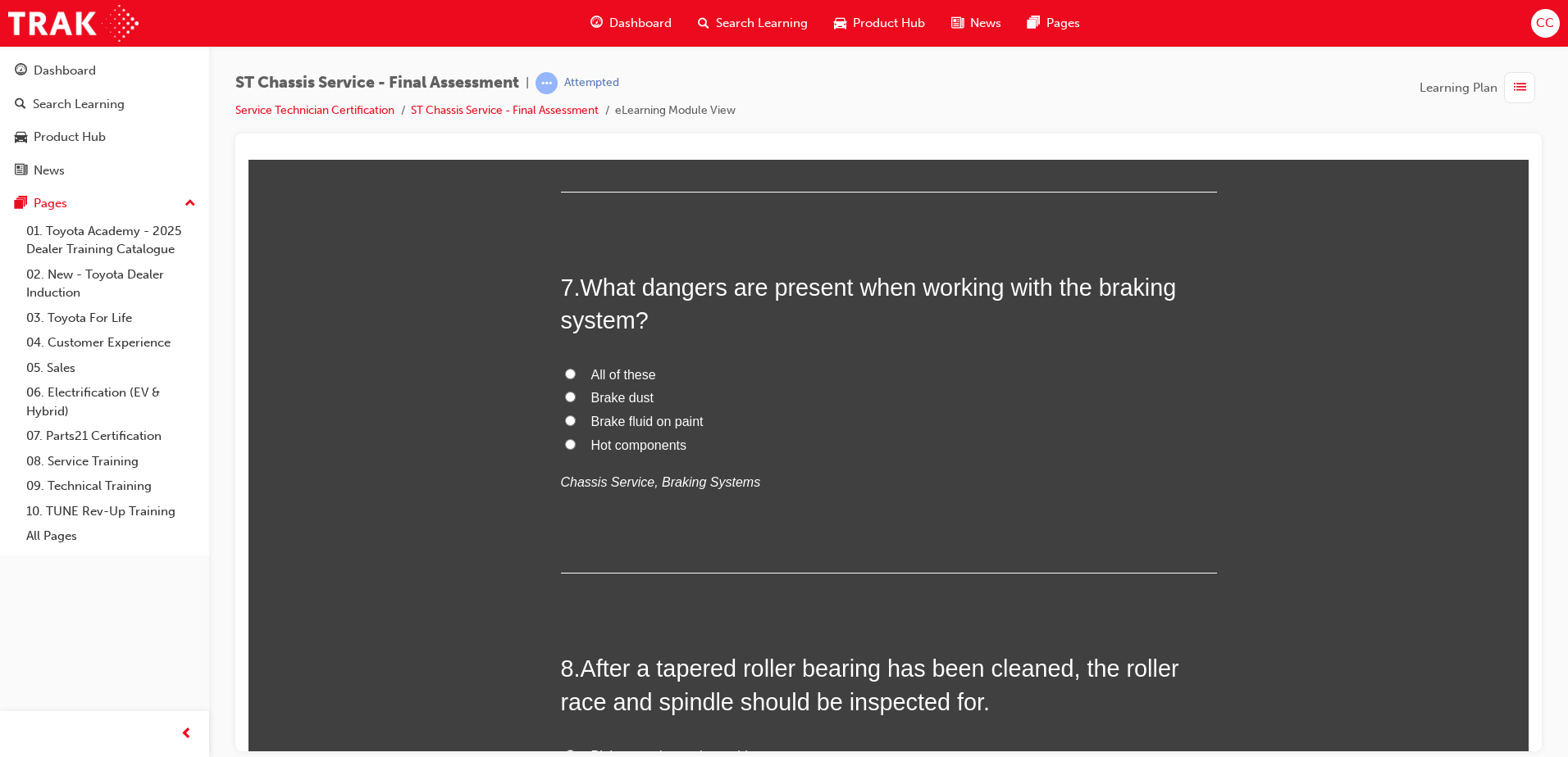
scroll to position [2282, 0]
click at [566, 396] on input "Brake dust" at bounding box center [570, 392] width 11 height 11
radio input "true"
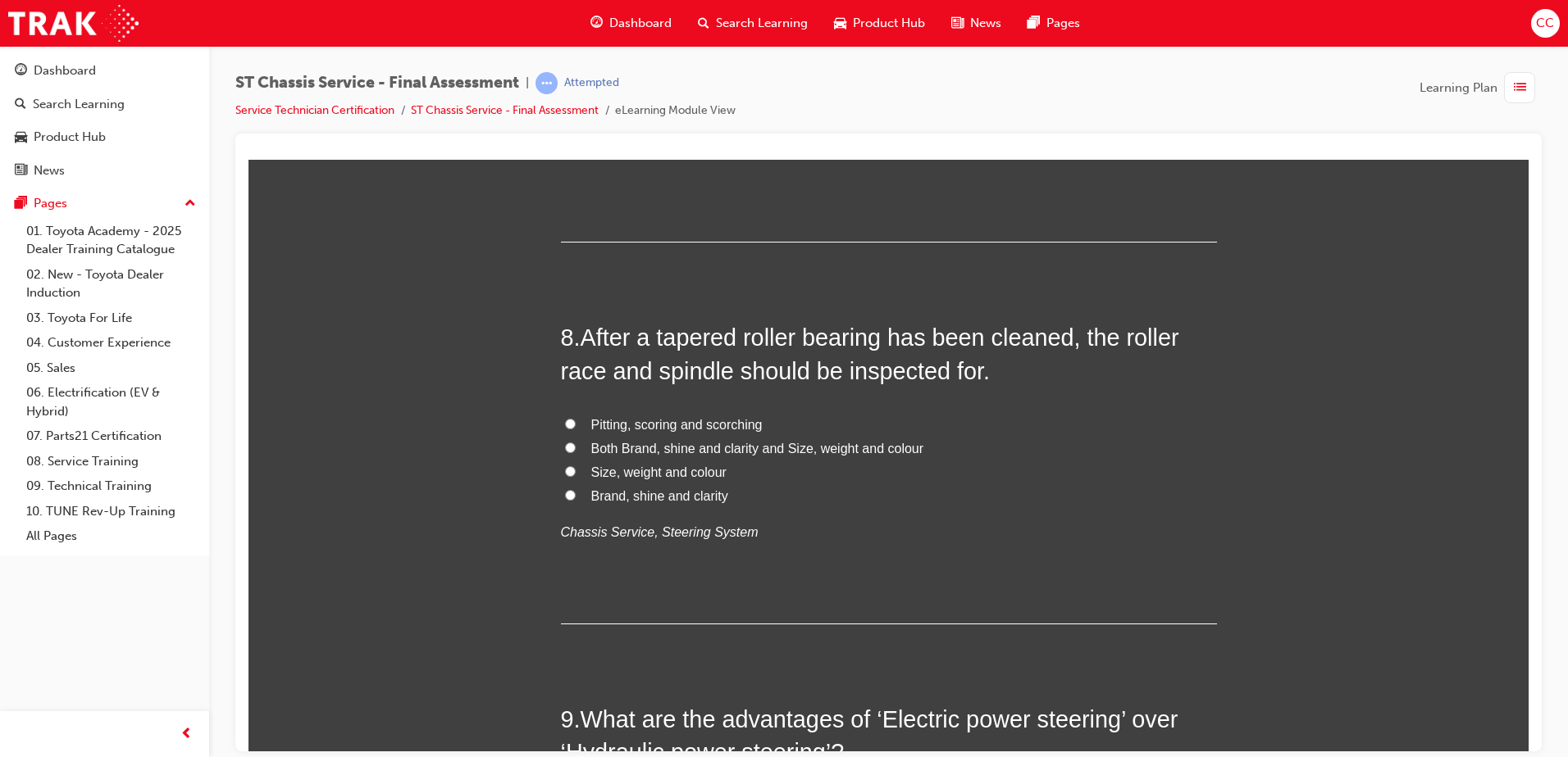
scroll to position [2609, 0]
click at [565, 496] on input "Brand, shine and clarity" at bounding box center [570, 494] width 11 height 11
radio input "true"
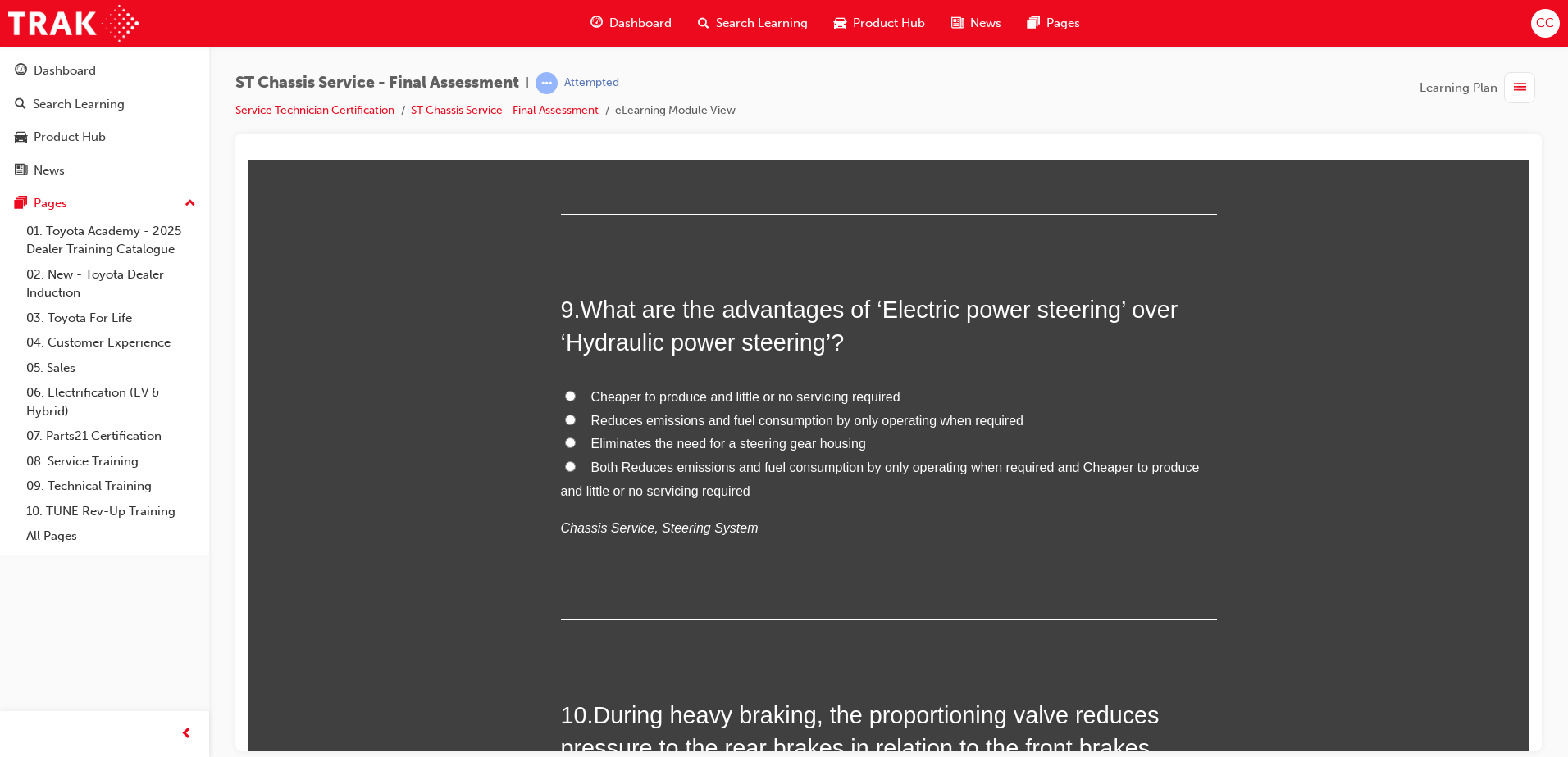
scroll to position [3019, 0]
click at [569, 419] on label "Reduces emissions and fuel consumption by only operating when required" at bounding box center [889, 419] width 656 height 24
click at [569, 419] on input "Reduces emissions and fuel consumption by only operating when required" at bounding box center [570, 418] width 11 height 11
radio input "true"
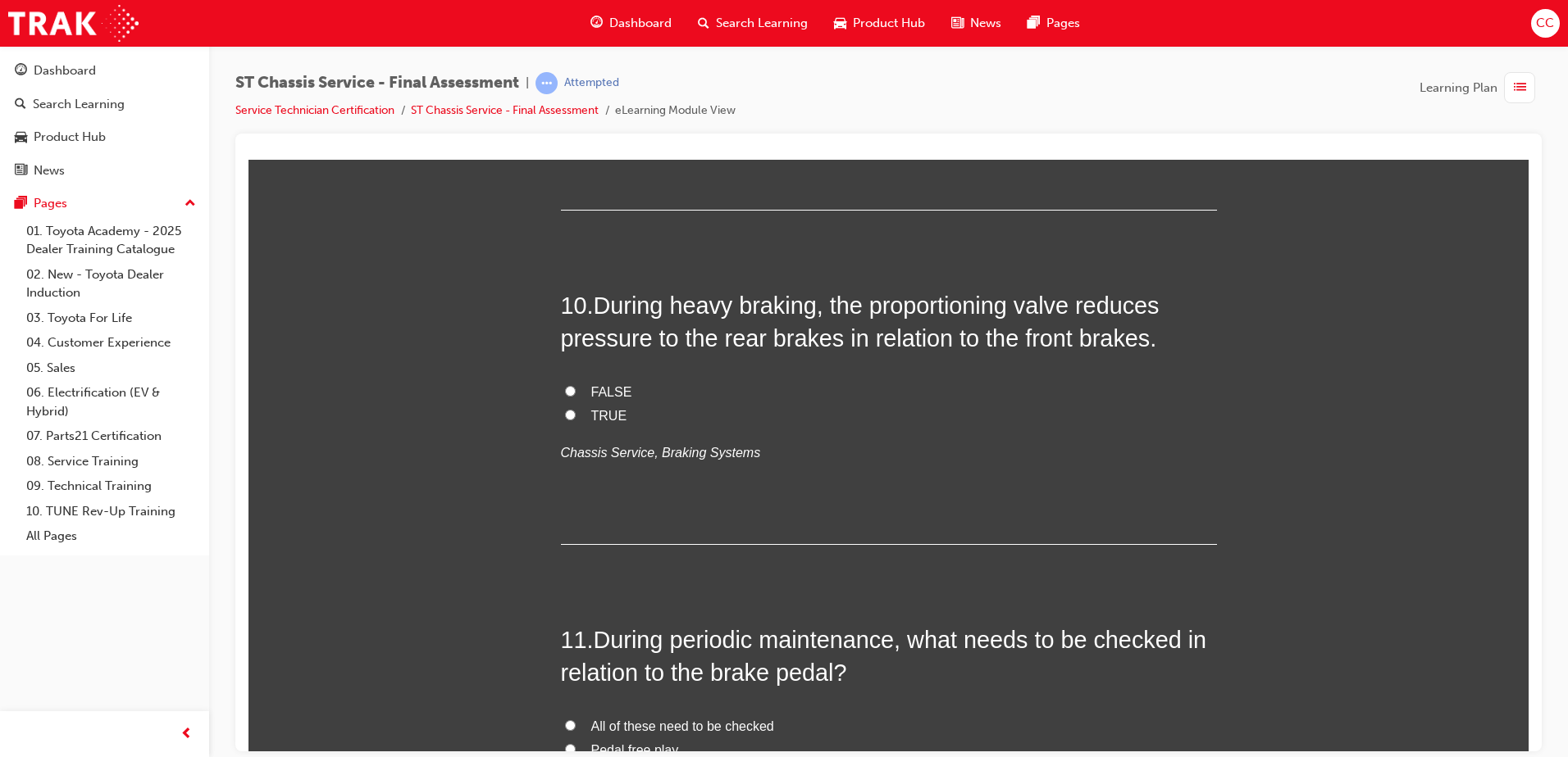
scroll to position [3429, 0]
click at [565, 389] on input "FALSE" at bounding box center [570, 390] width 11 height 11
radio input "true"
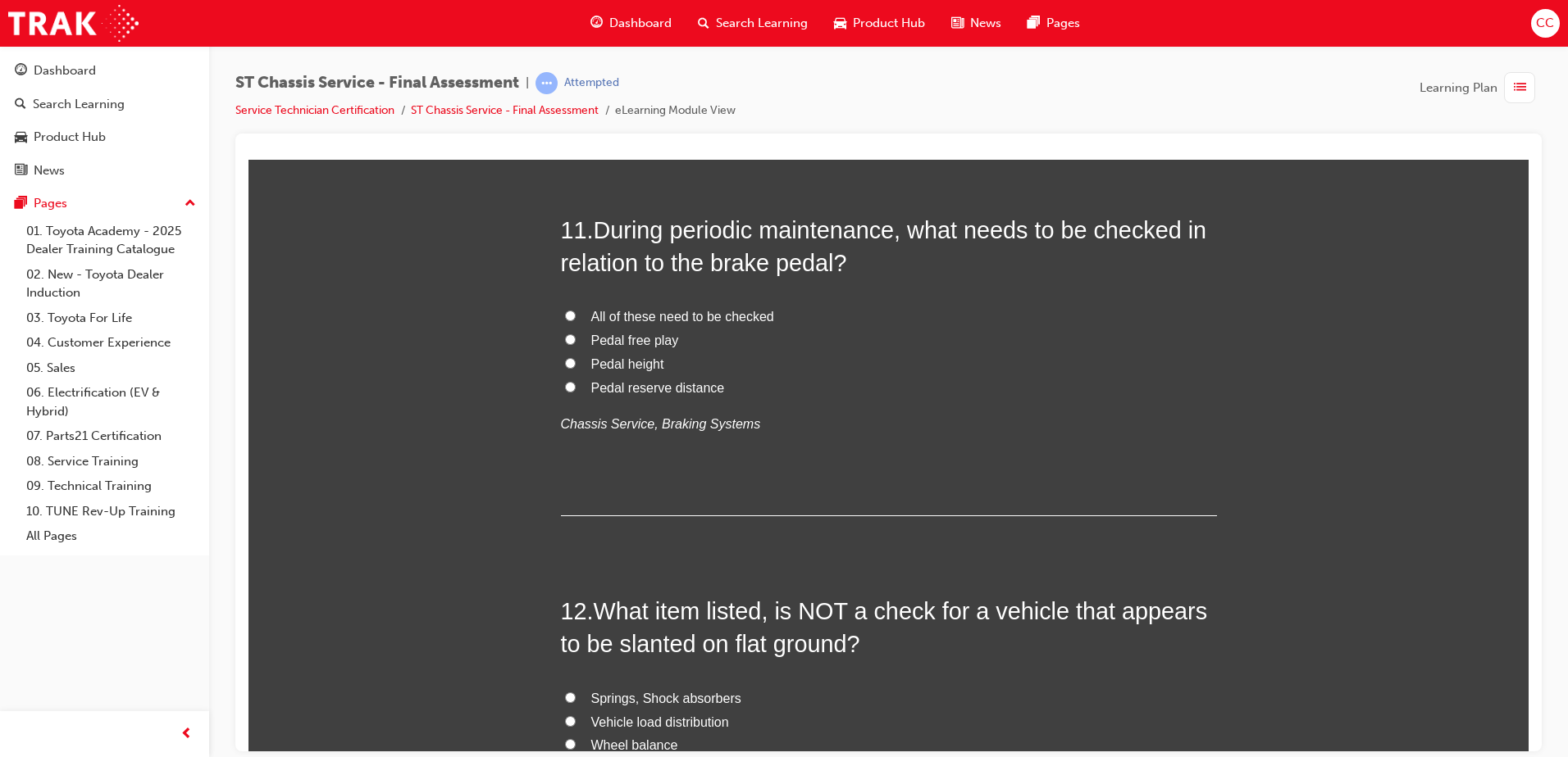
scroll to position [3839, 0]
click at [565, 311] on input "All of these need to be checked" at bounding box center [570, 313] width 11 height 11
radio input "true"
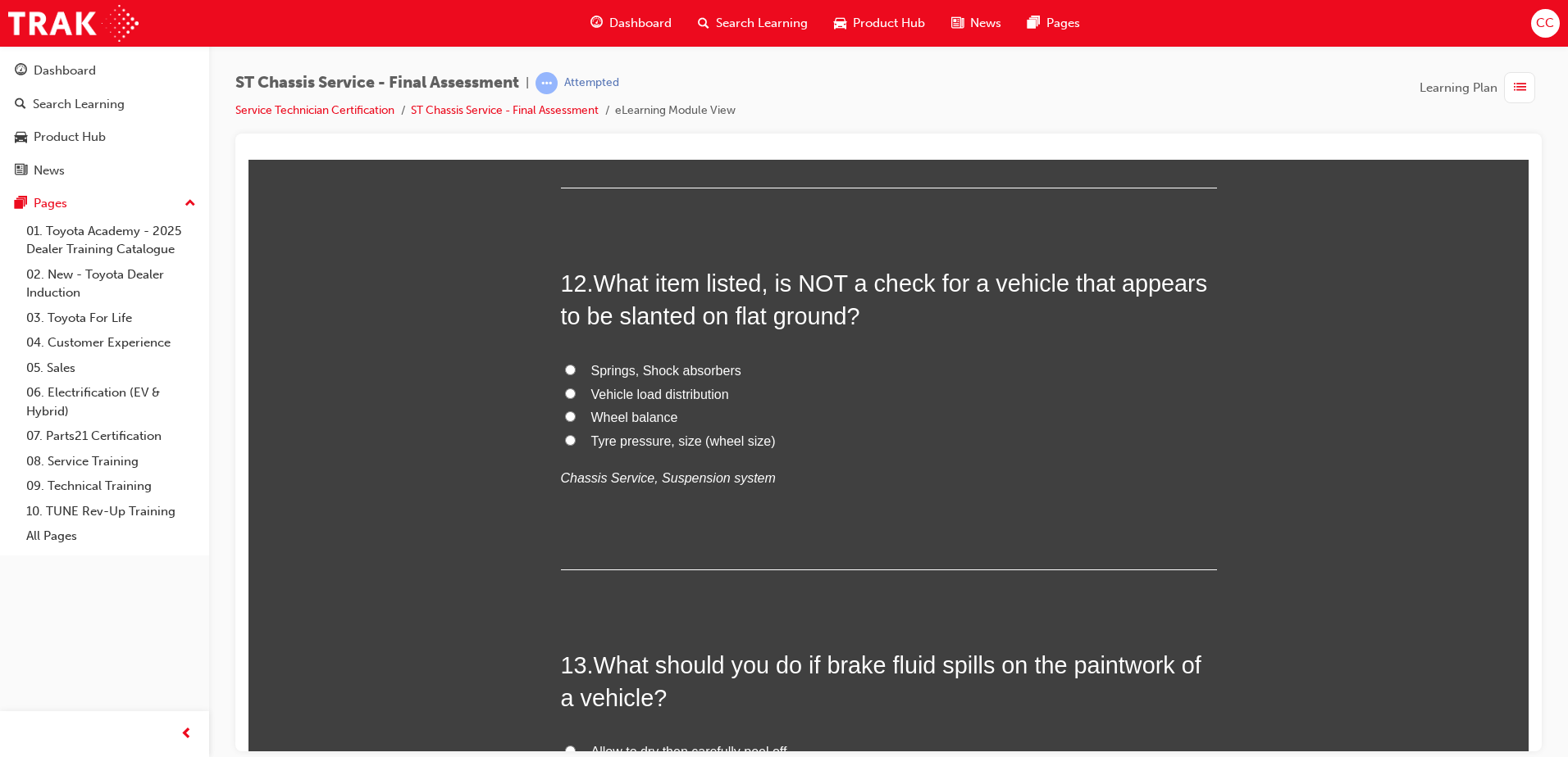
scroll to position [4167, 0]
click at [565, 391] on input "Vehicle load distribution" at bounding box center [570, 392] width 11 height 11
radio input "true"
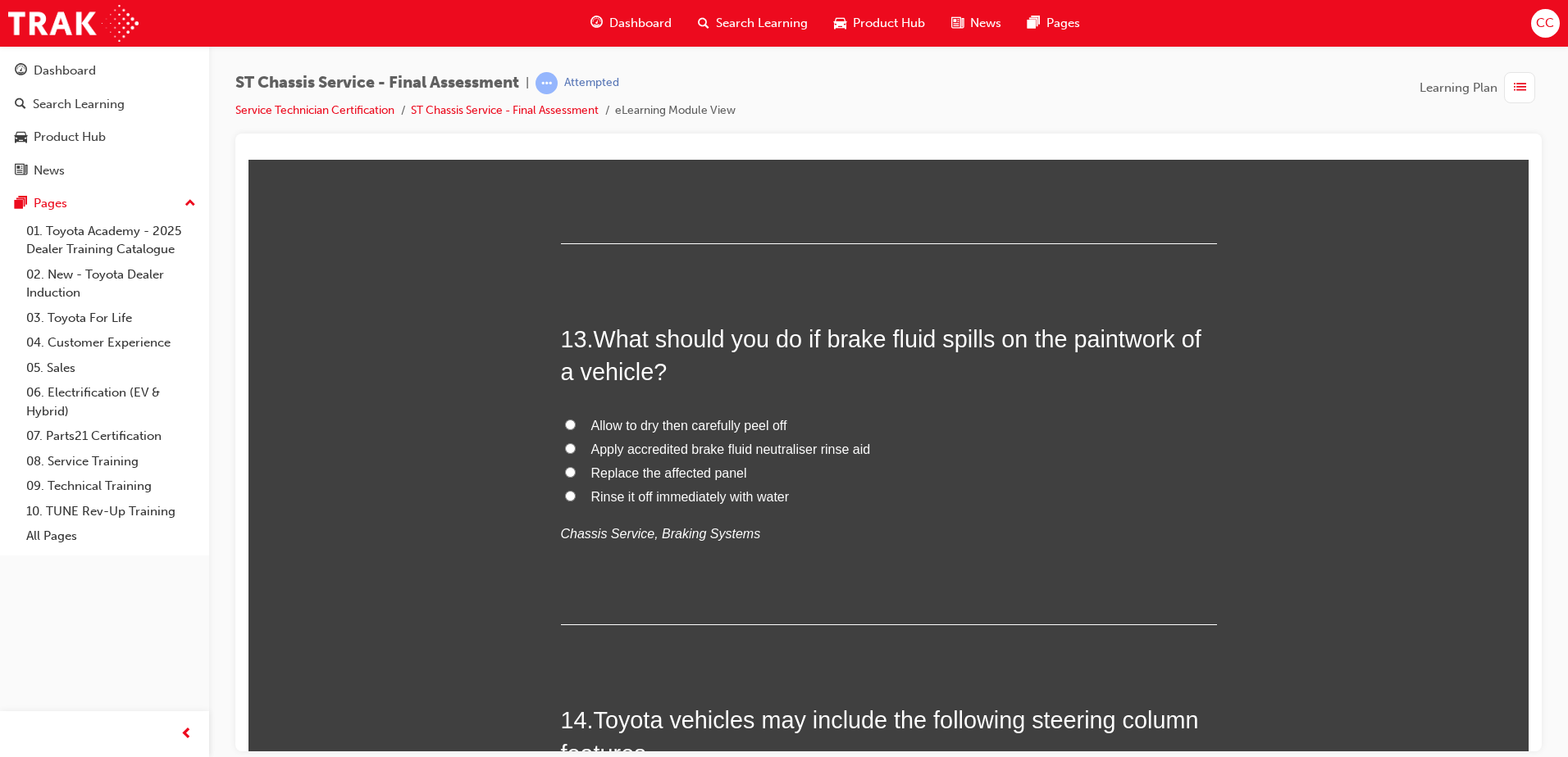
scroll to position [4494, 0]
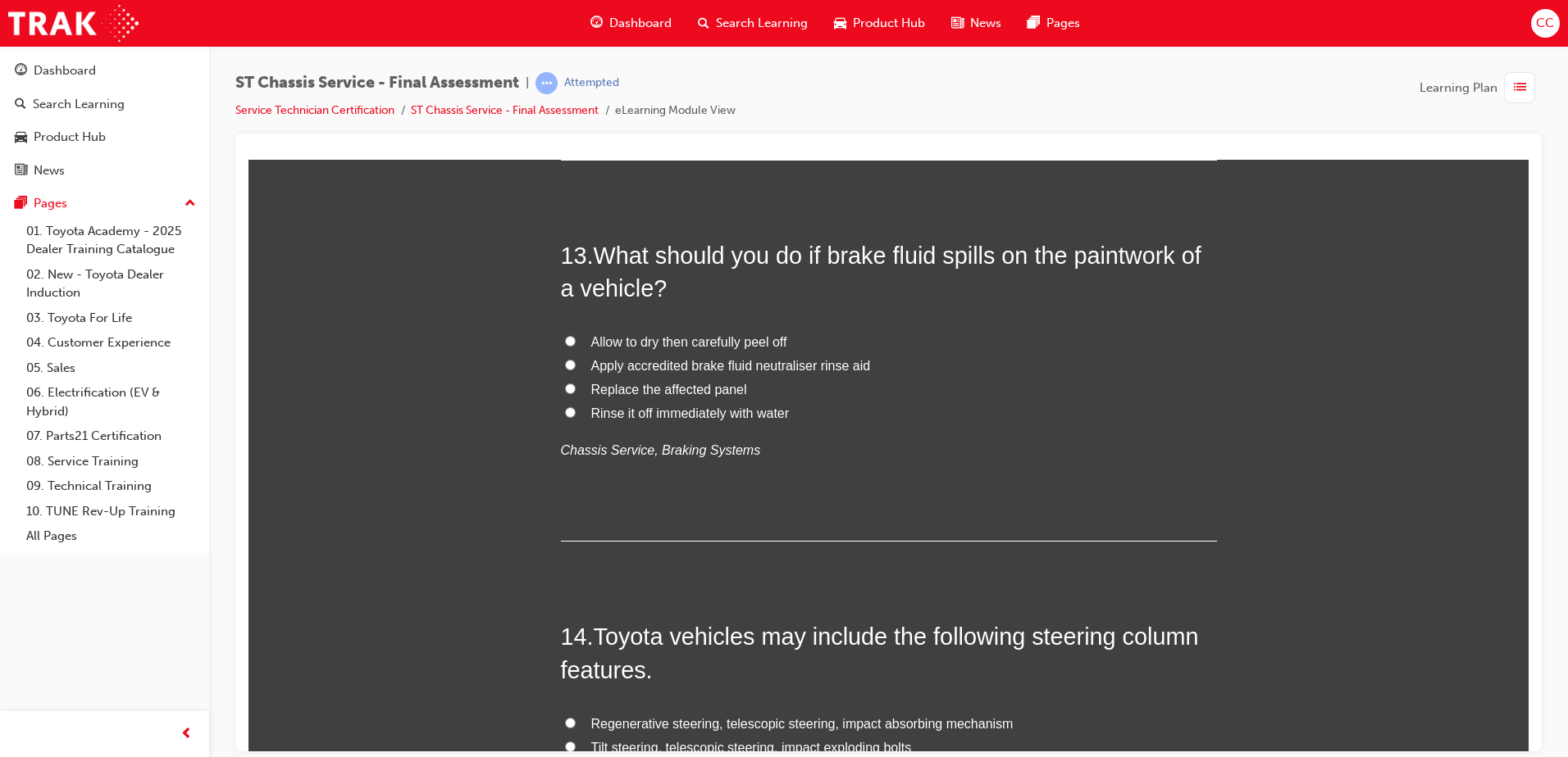
click at [561, 411] on label "Rinse it off immediately with water" at bounding box center [889, 414] width 656 height 24
click at [565, 411] on input "Rinse it off immediately with water" at bounding box center [570, 412] width 11 height 11
radio input "true"
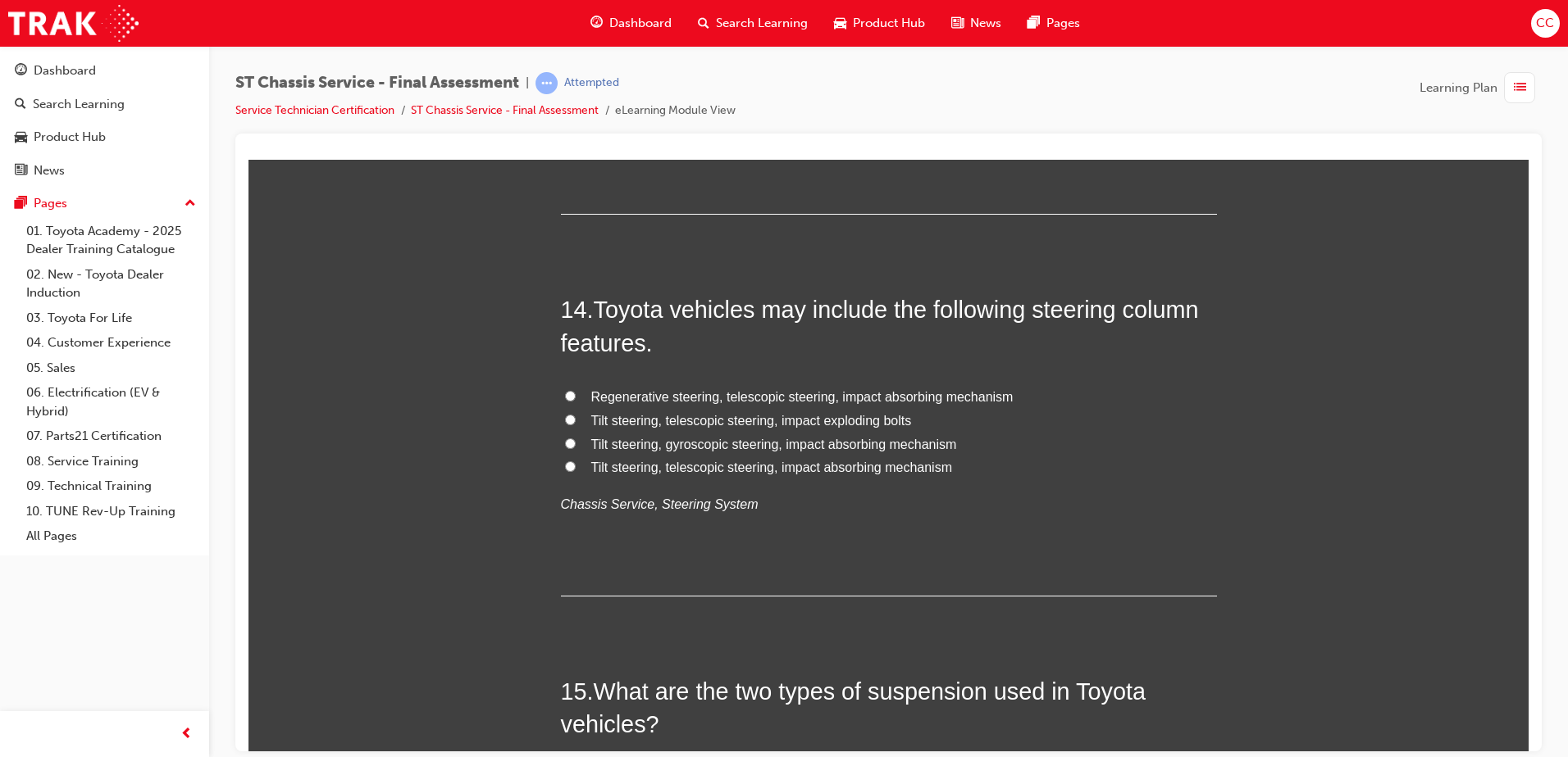
scroll to position [4904, 0]
click at [565, 468] on input "Tilt steering, telescopic steering, impact absorbing mechanism" at bounding box center [570, 465] width 11 height 11
radio input "true"
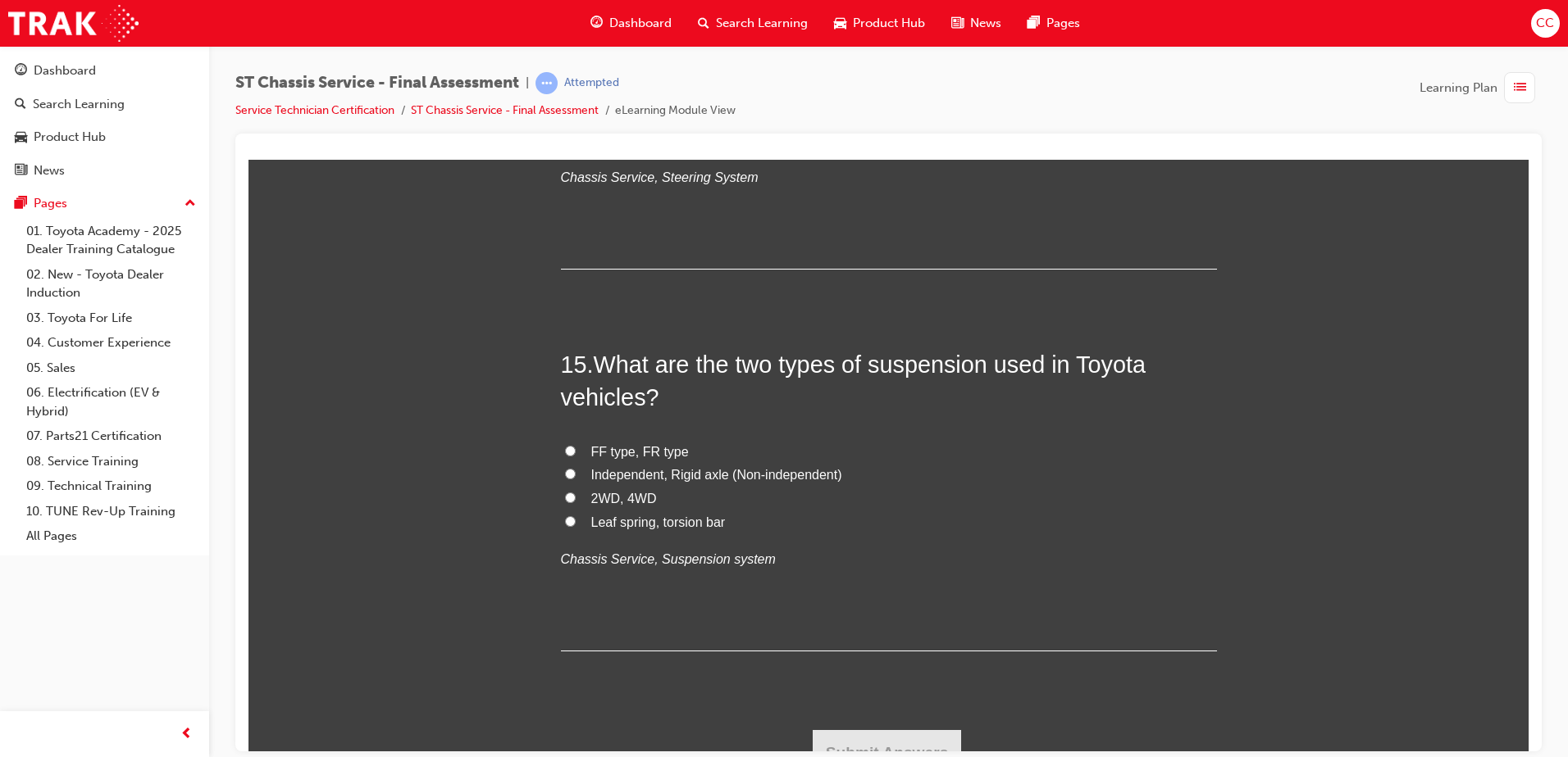
scroll to position [5231, 0]
click at [566, 519] on input "Leaf spring, torsion bar" at bounding box center [570, 520] width 11 height 11
radio input "true"
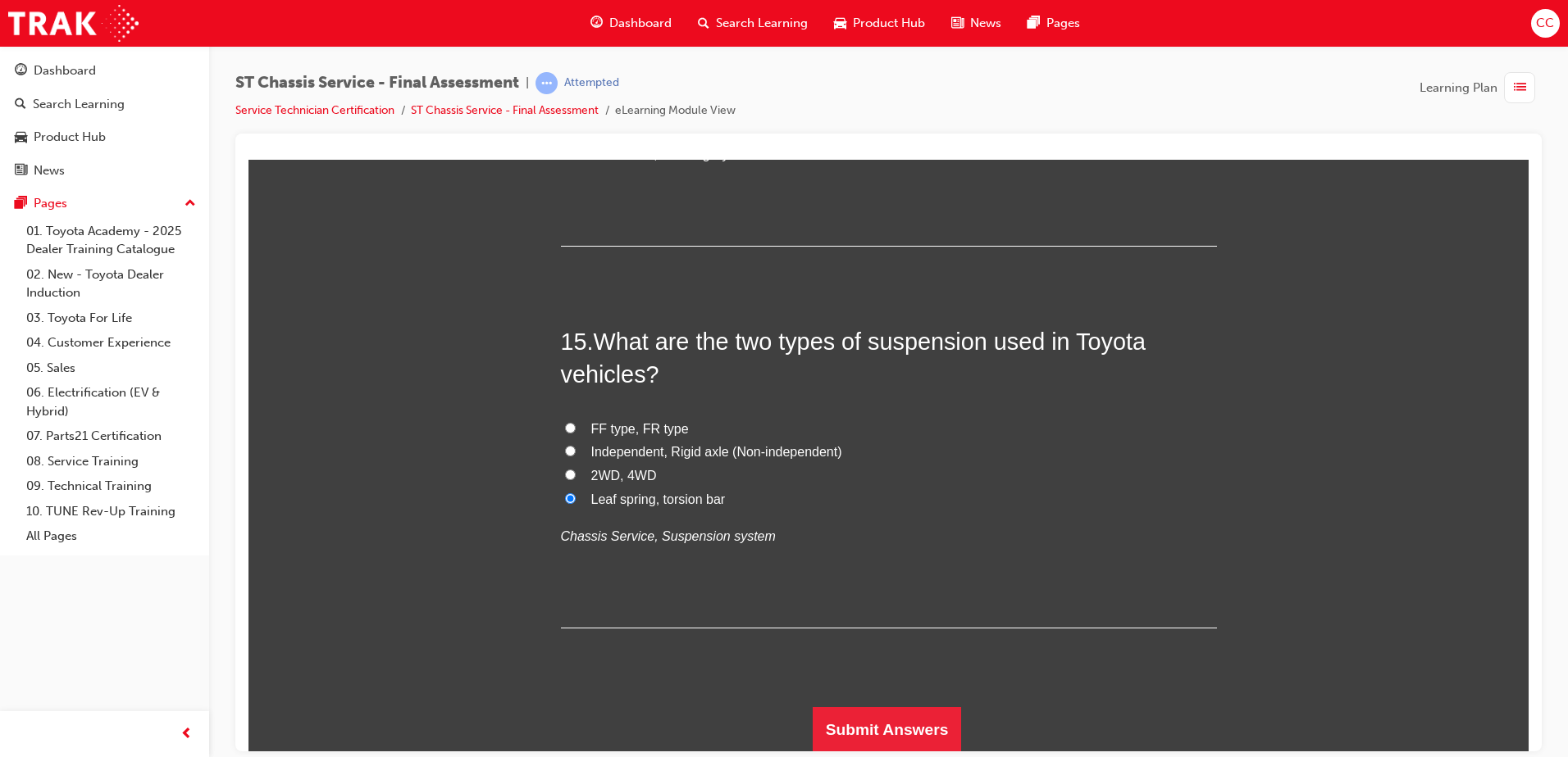
scroll to position [5254, 0]
click at [896, 580] on button "Submit Answers" at bounding box center [887, 729] width 150 height 46
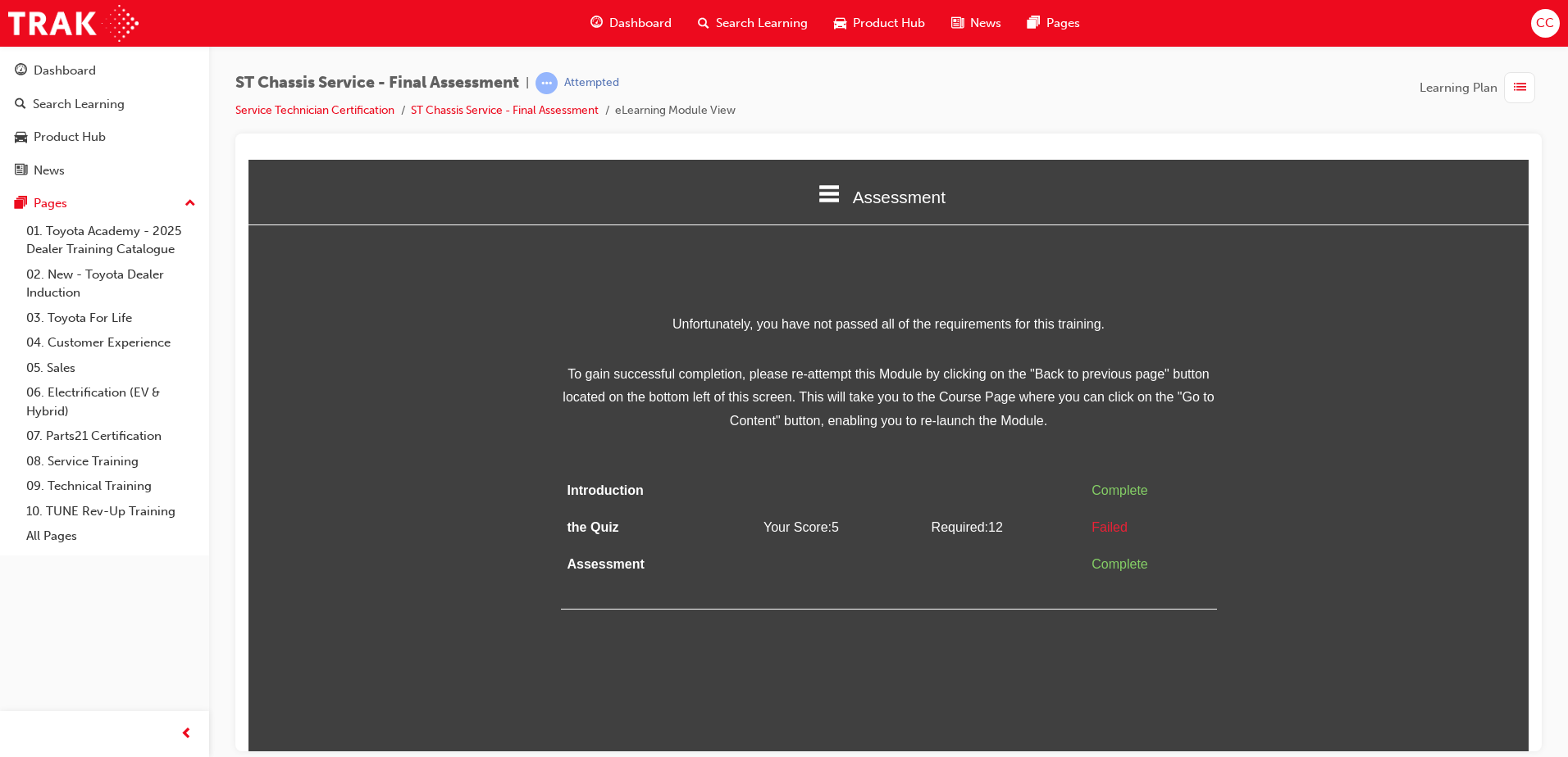
scroll to position [0, 0]
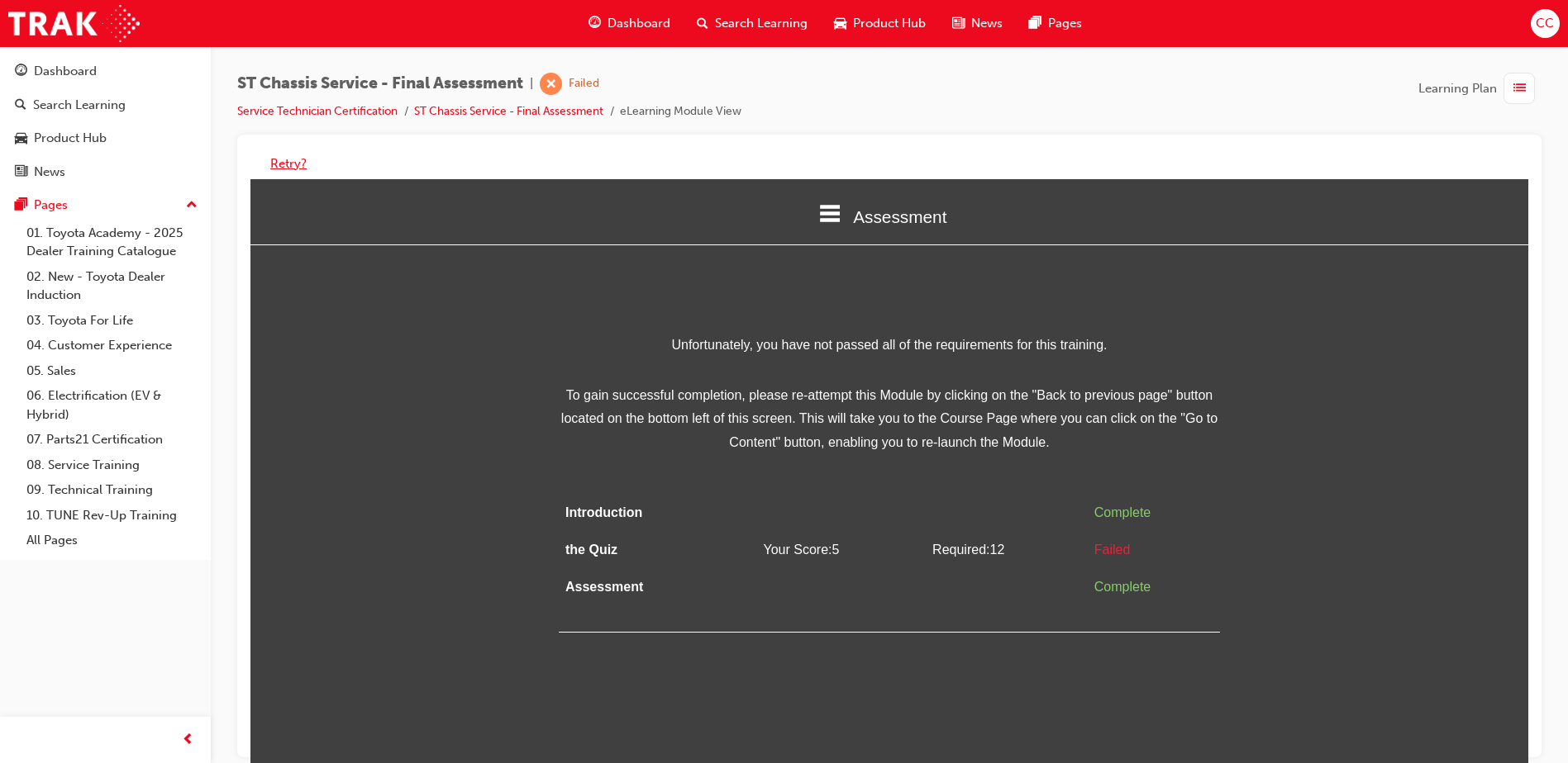
click at [296, 168] on button "Retry?" at bounding box center [288, 164] width 36 height 19
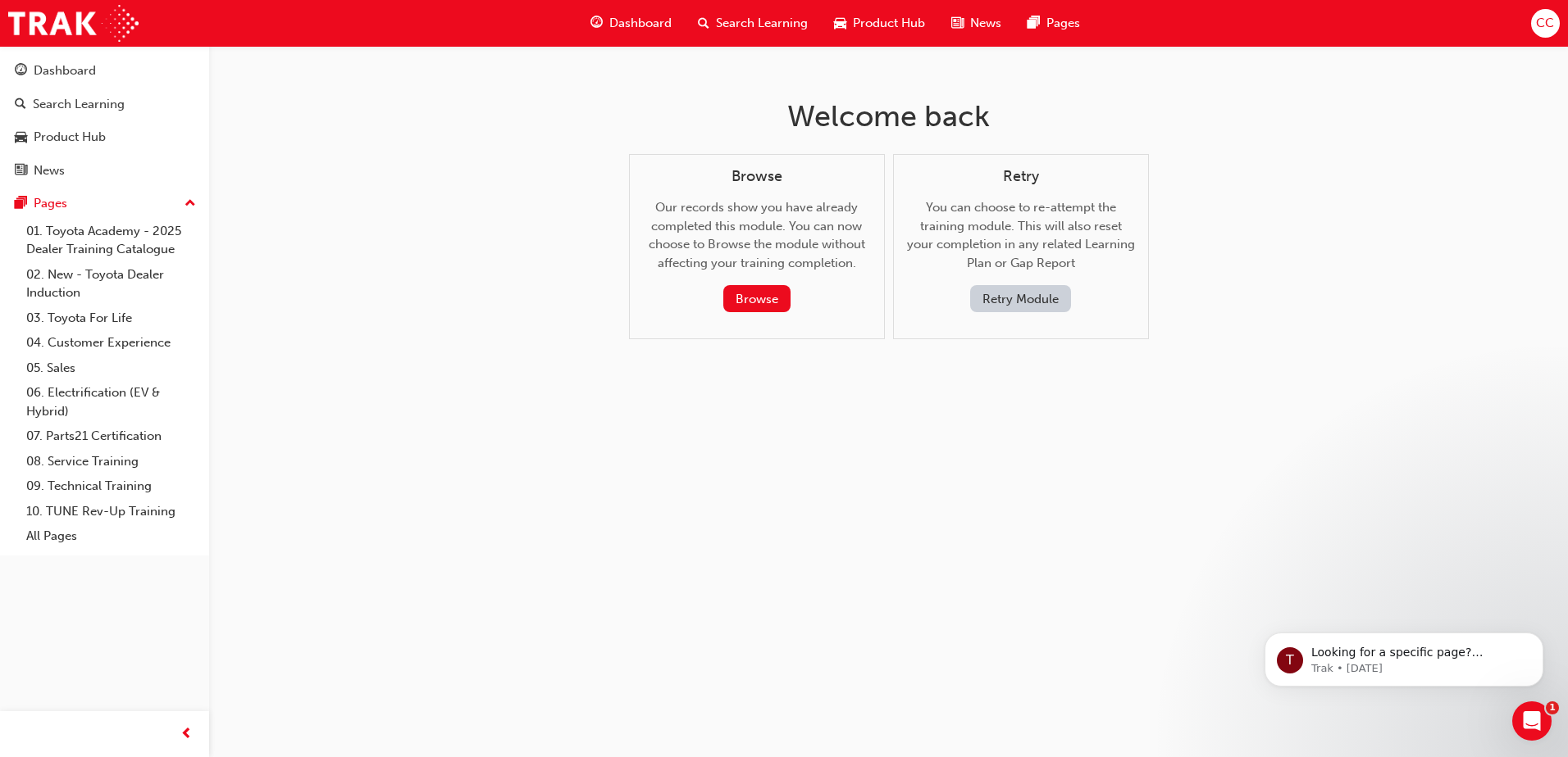
click at [1040, 307] on button "Retry Module" at bounding box center [1021, 299] width 101 height 27
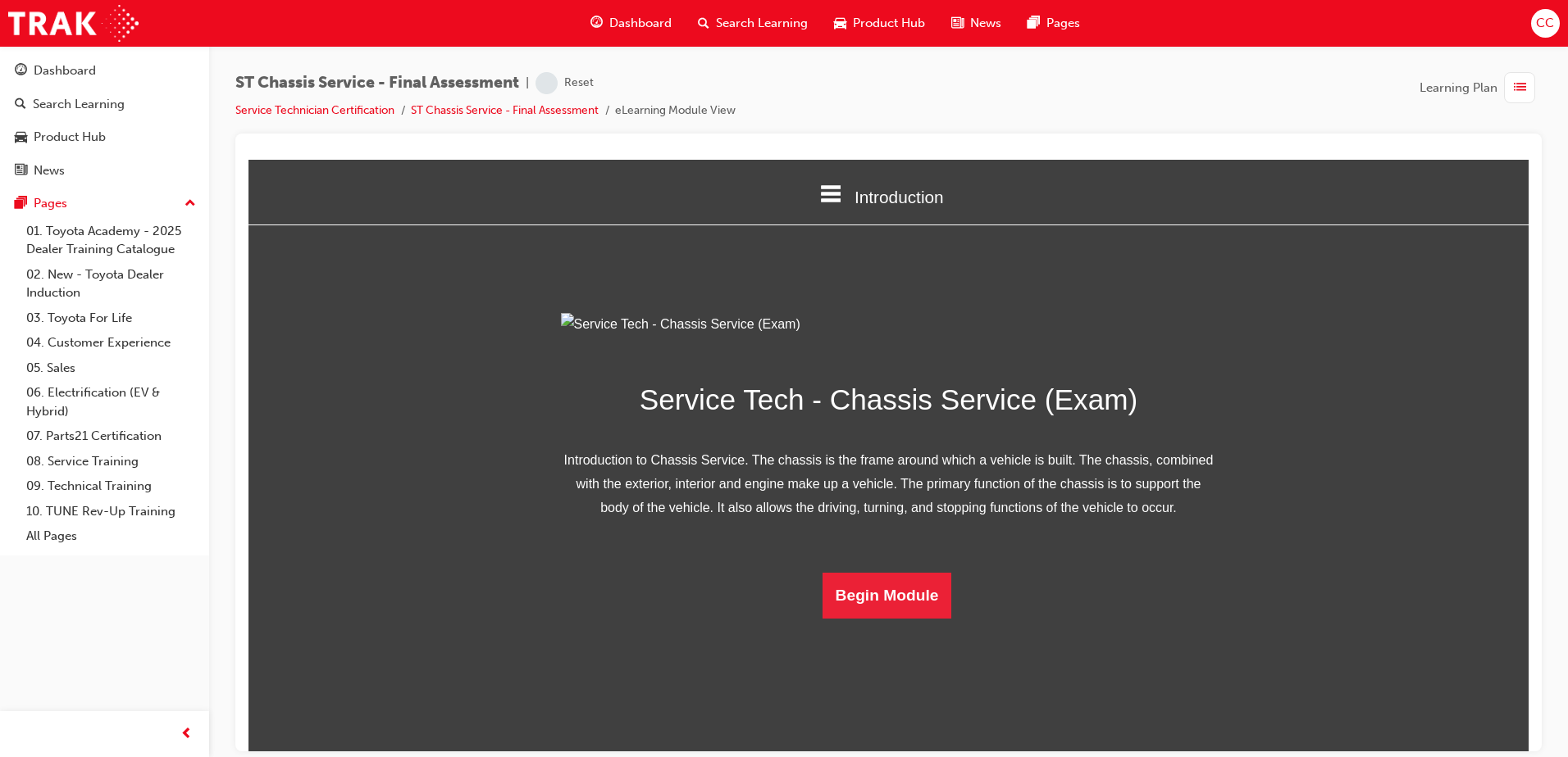
scroll to position [47, 0]
click at [882, 580] on button "Begin Module" at bounding box center [888, 595] width 129 height 46
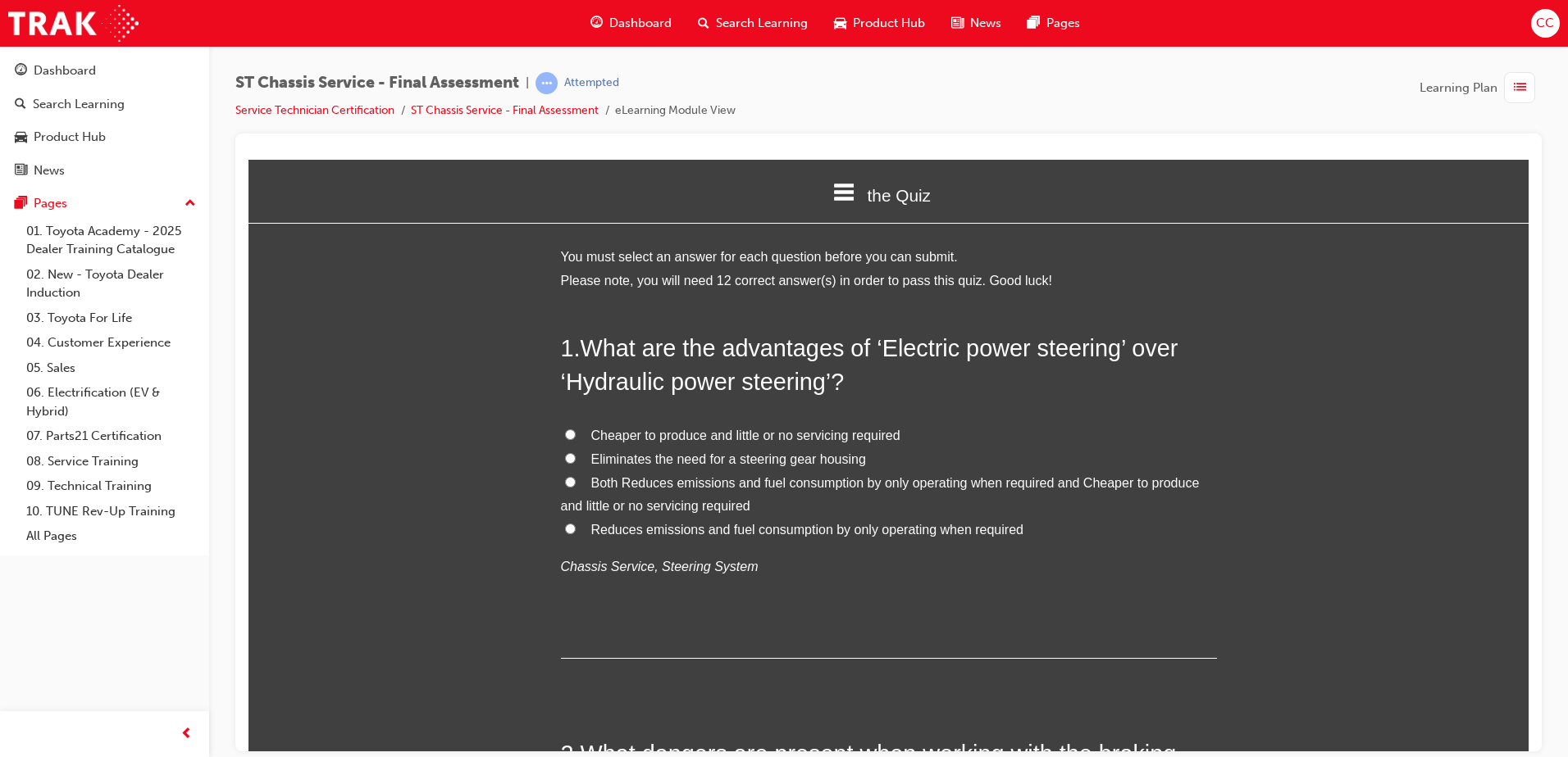
scroll to position [3, 0]
click at [565, 477] on input "Both Reduces emissions and fuel consumption by only operating when required and…" at bounding box center [570, 480] width 11 height 11
radio input "true"
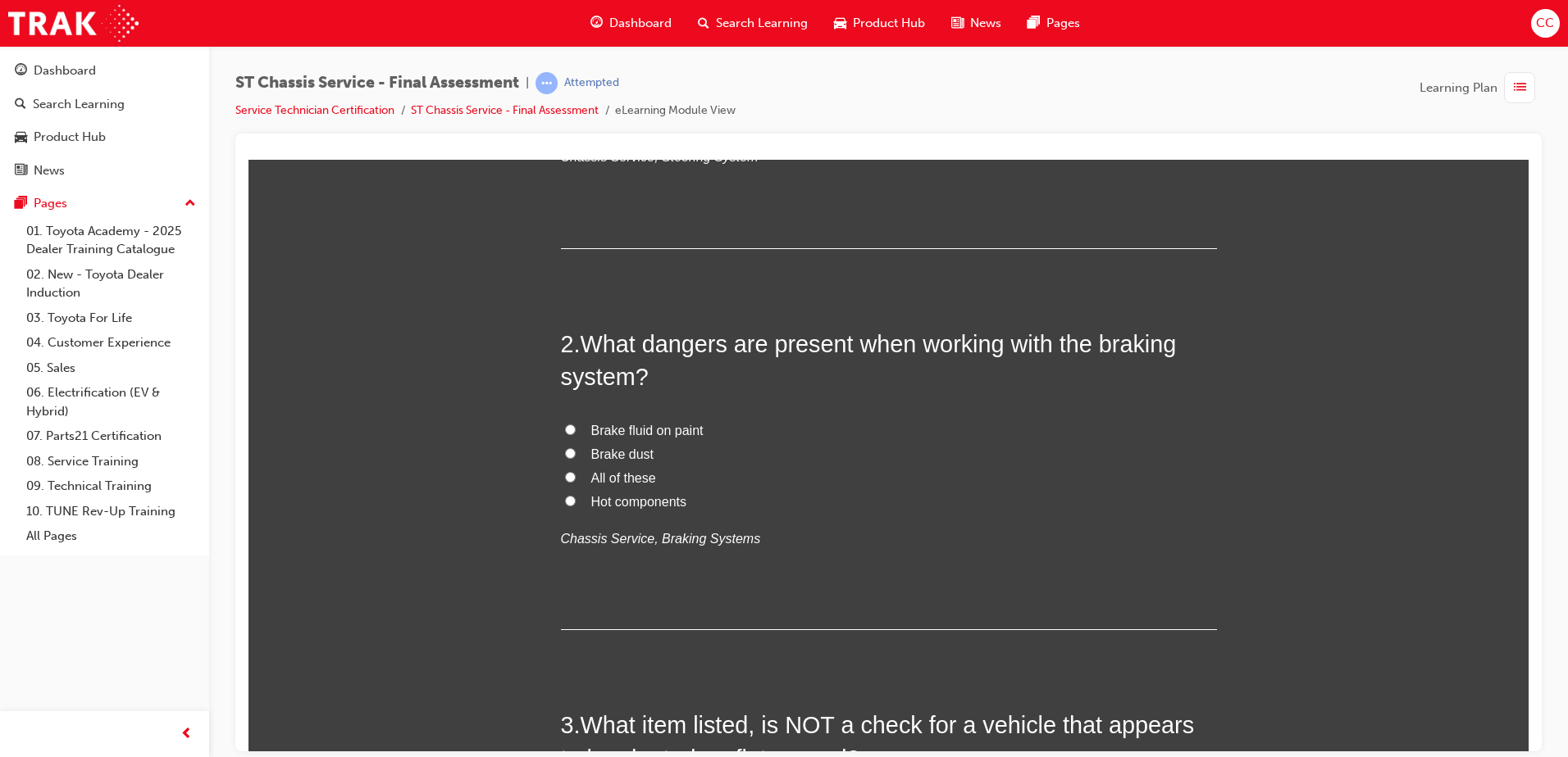
scroll to position [413, 0]
click at [565, 473] on input "All of these" at bounding box center [570, 475] width 11 height 11
radio input "true"
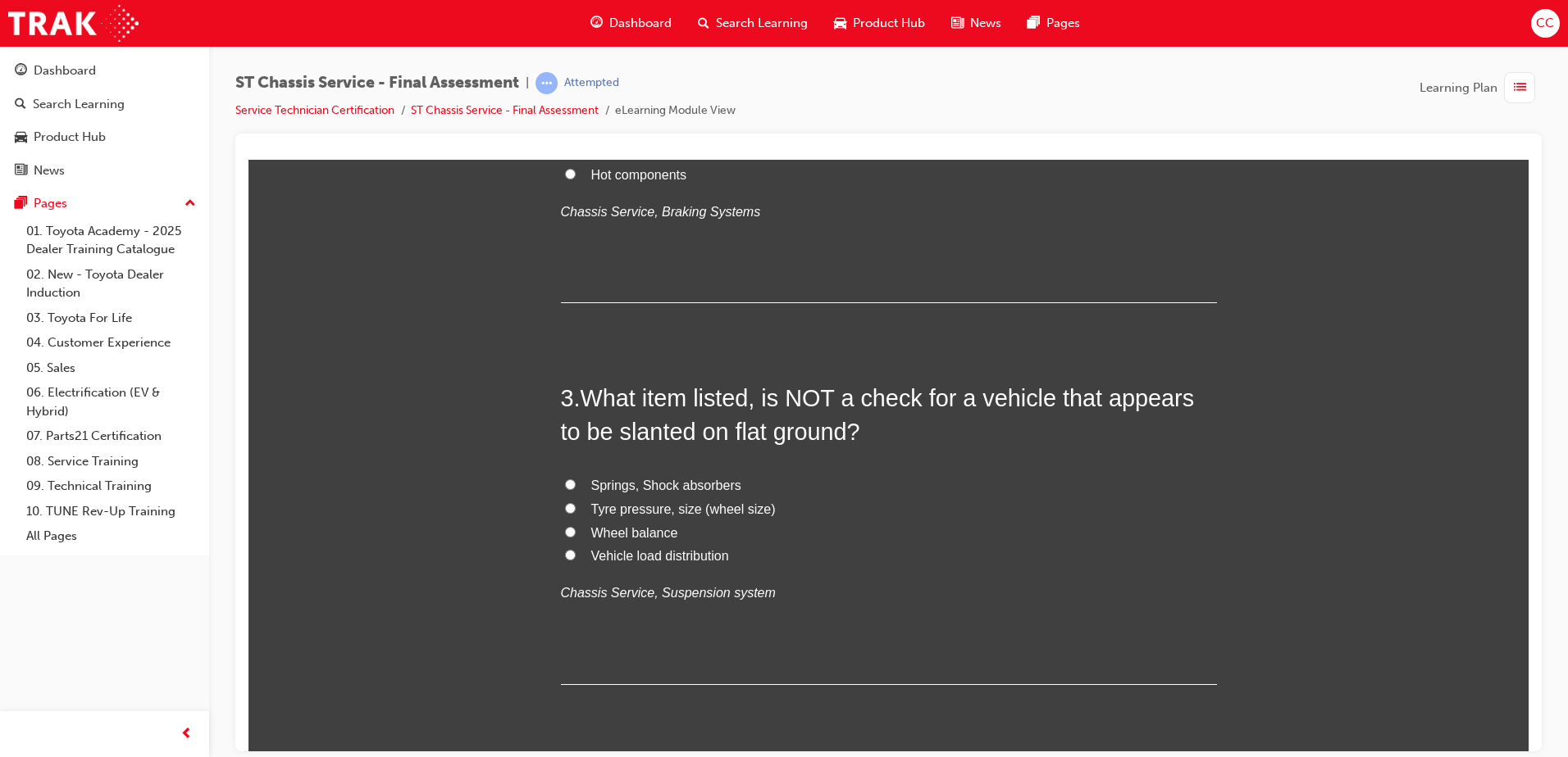
scroll to position [740, 0]
click at [569, 479] on label "Springs, Shock absorbers" at bounding box center [889, 484] width 656 height 24
click at [569, 479] on input "Springs, Shock absorbers" at bounding box center [570, 483] width 11 height 11
radio input "true"
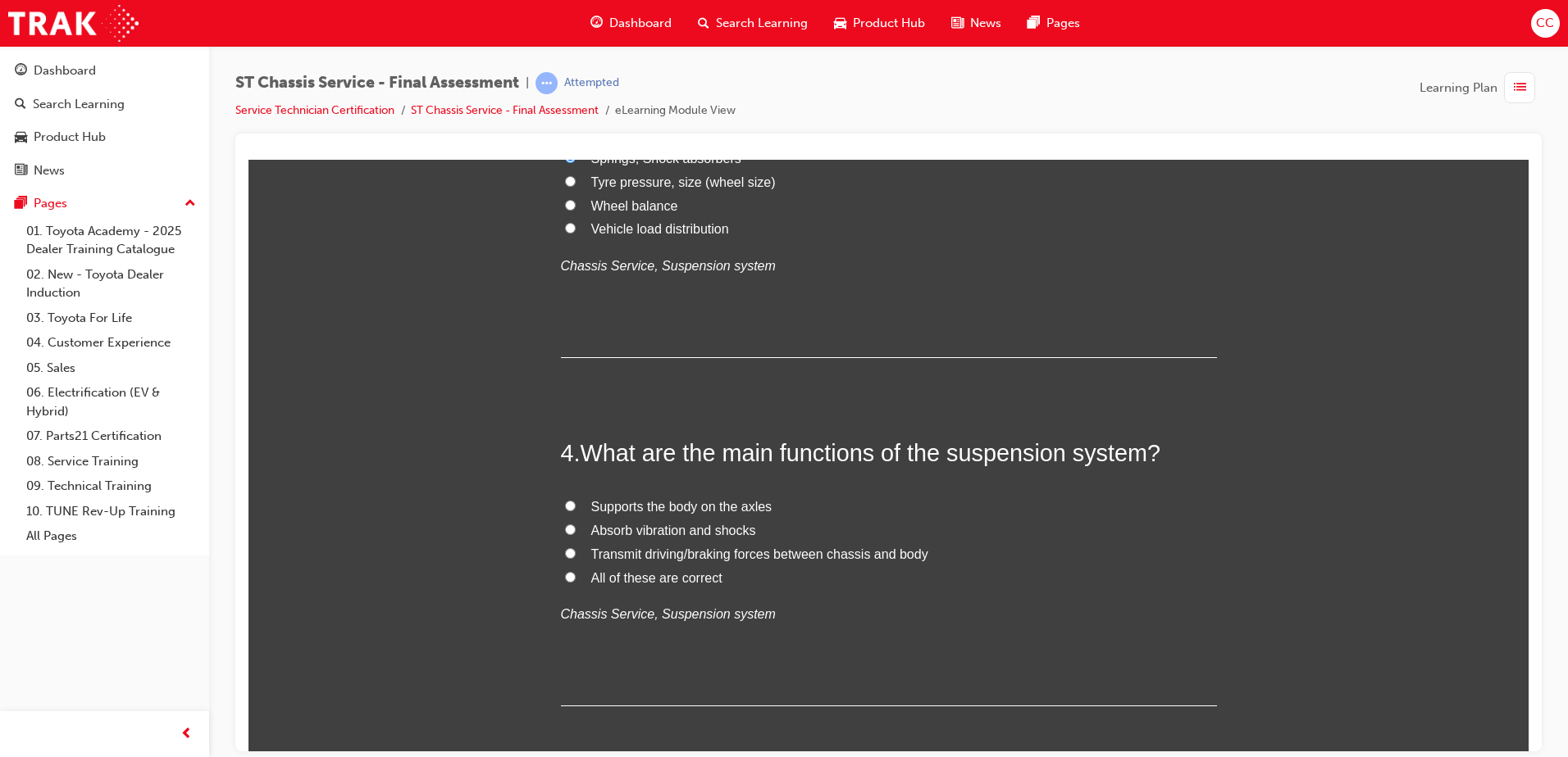
scroll to position [1067, 0]
click at [561, 580] on div "Supports the body on the axles Absorb vibration and shocks Transmit driving/bra…" at bounding box center [889, 560] width 656 height 131
click at [565, 577] on input "All of these are correct" at bounding box center [570, 576] width 11 height 11
radio input "true"
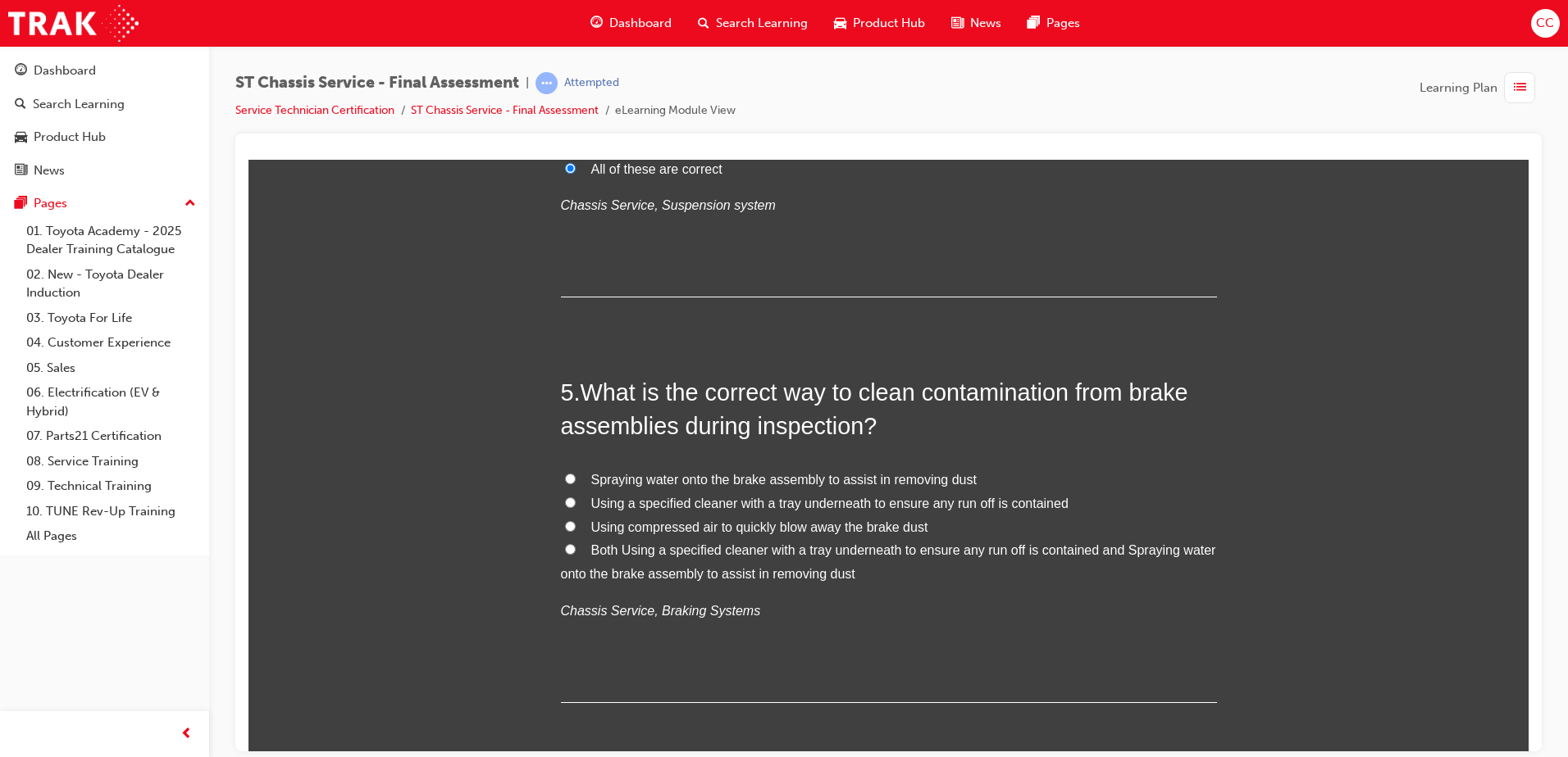
scroll to position [1475, 0]
click at [565, 547] on input "Both Using a specified cleaner with a tray underneath to ensure any run off is …" at bounding box center [570, 548] width 11 height 11
radio input "true"
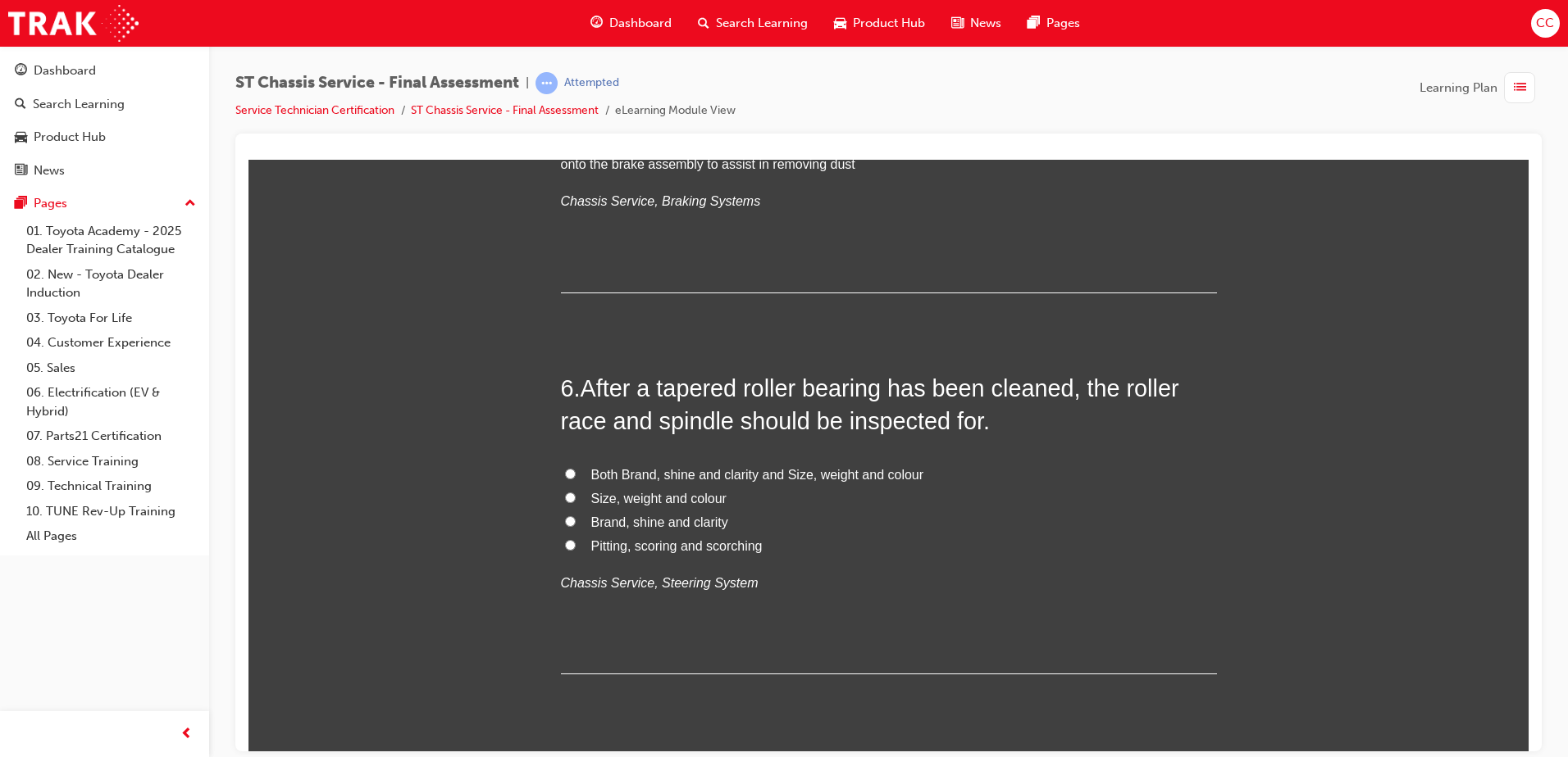
scroll to position [1885, 0]
click at [566, 516] on input "Brand, shine and clarity" at bounding box center [570, 520] width 11 height 11
radio input "true"
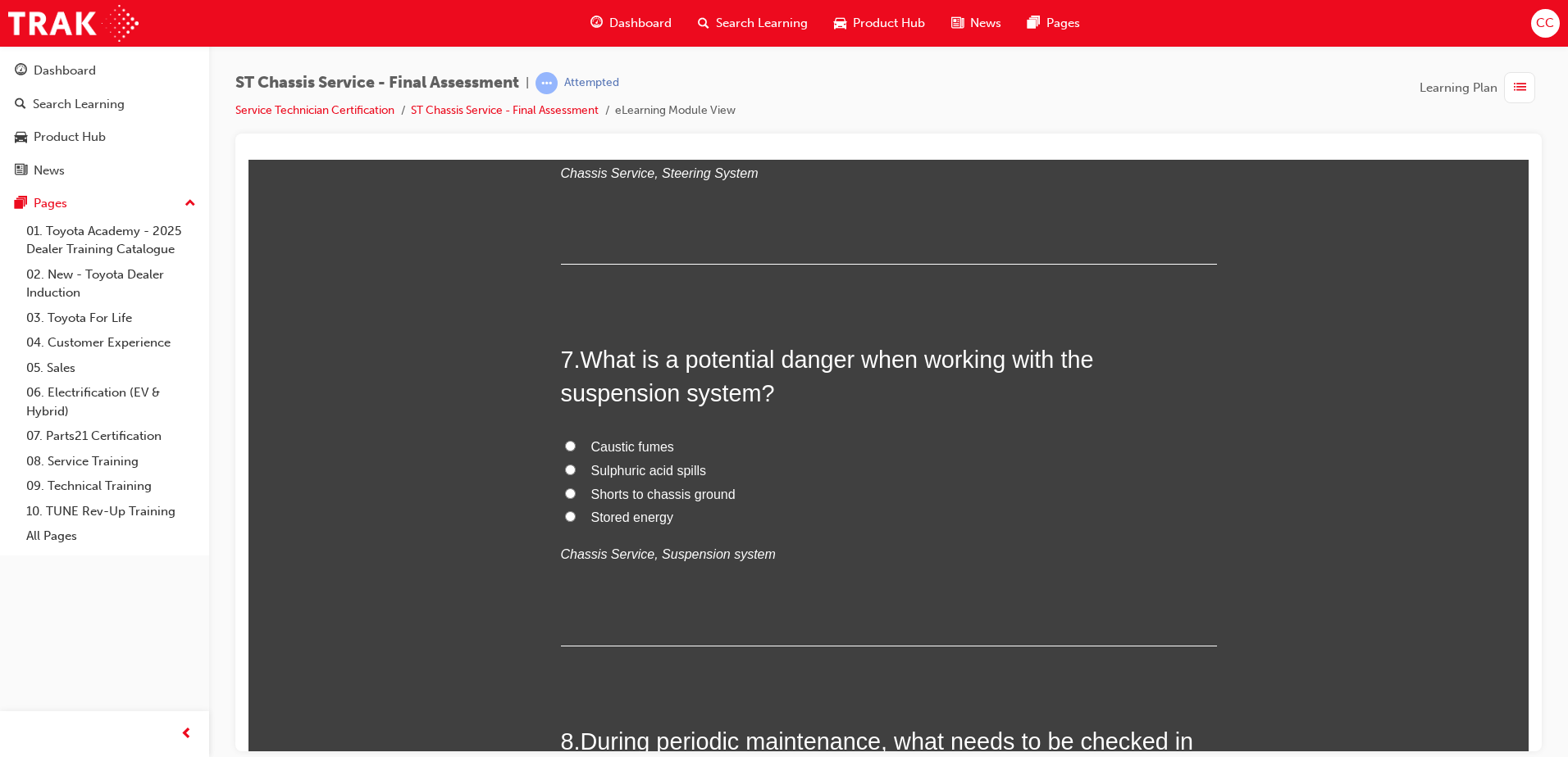
scroll to position [2295, 0]
click at [567, 489] on input "Shorts to chassis ground" at bounding box center [570, 492] width 11 height 11
radio input "true"
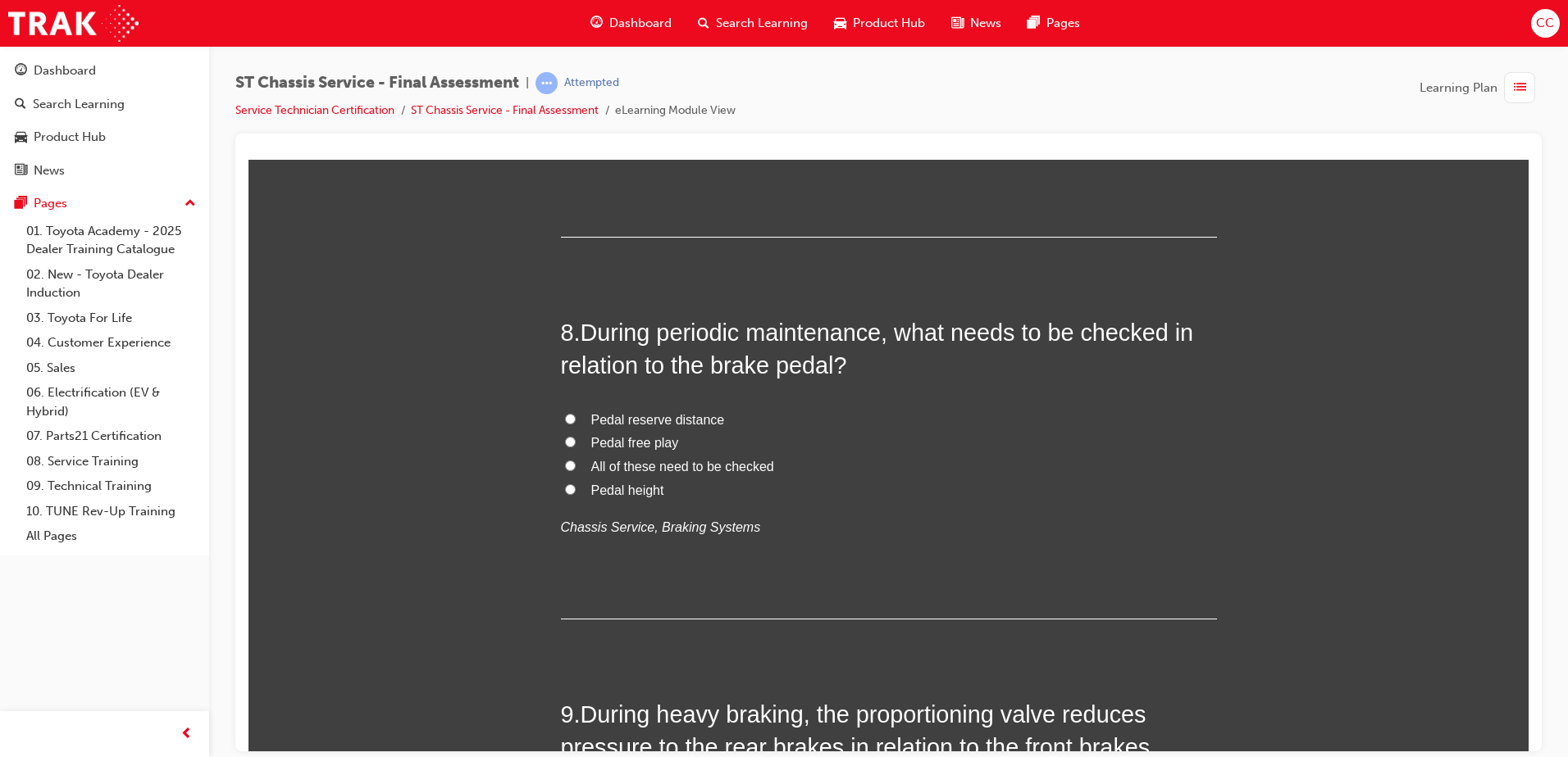
scroll to position [2704, 0]
click at [565, 425] on label "Pedal reserve distance" at bounding box center [889, 419] width 656 height 24
click at [565, 423] on input "Pedal reserve distance" at bounding box center [570, 418] width 11 height 11
radio input "true"
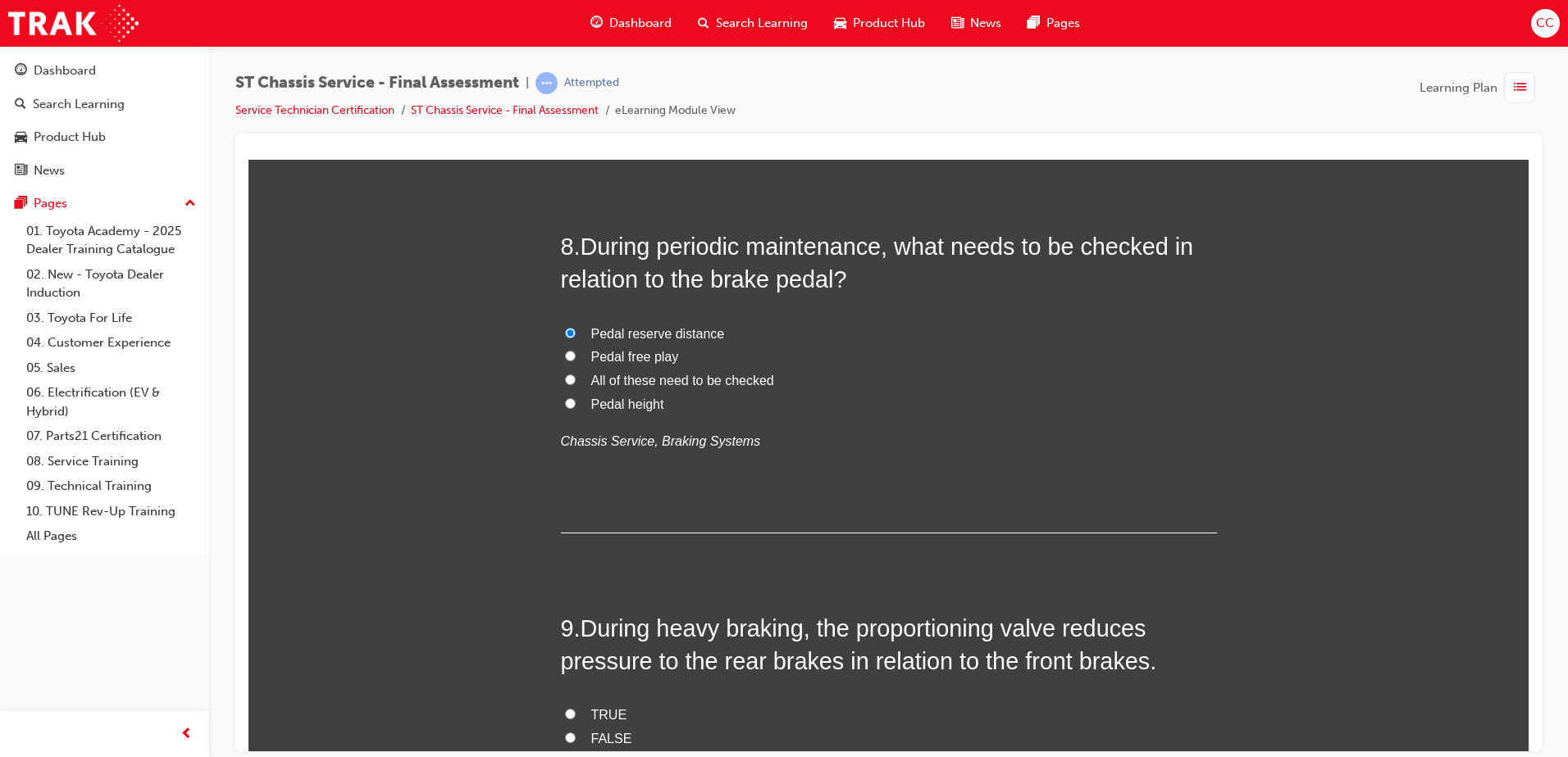
scroll to position [2788, 0]
click at [565, 401] on input "Pedal height" at bounding box center [570, 404] width 11 height 11
radio input "true"
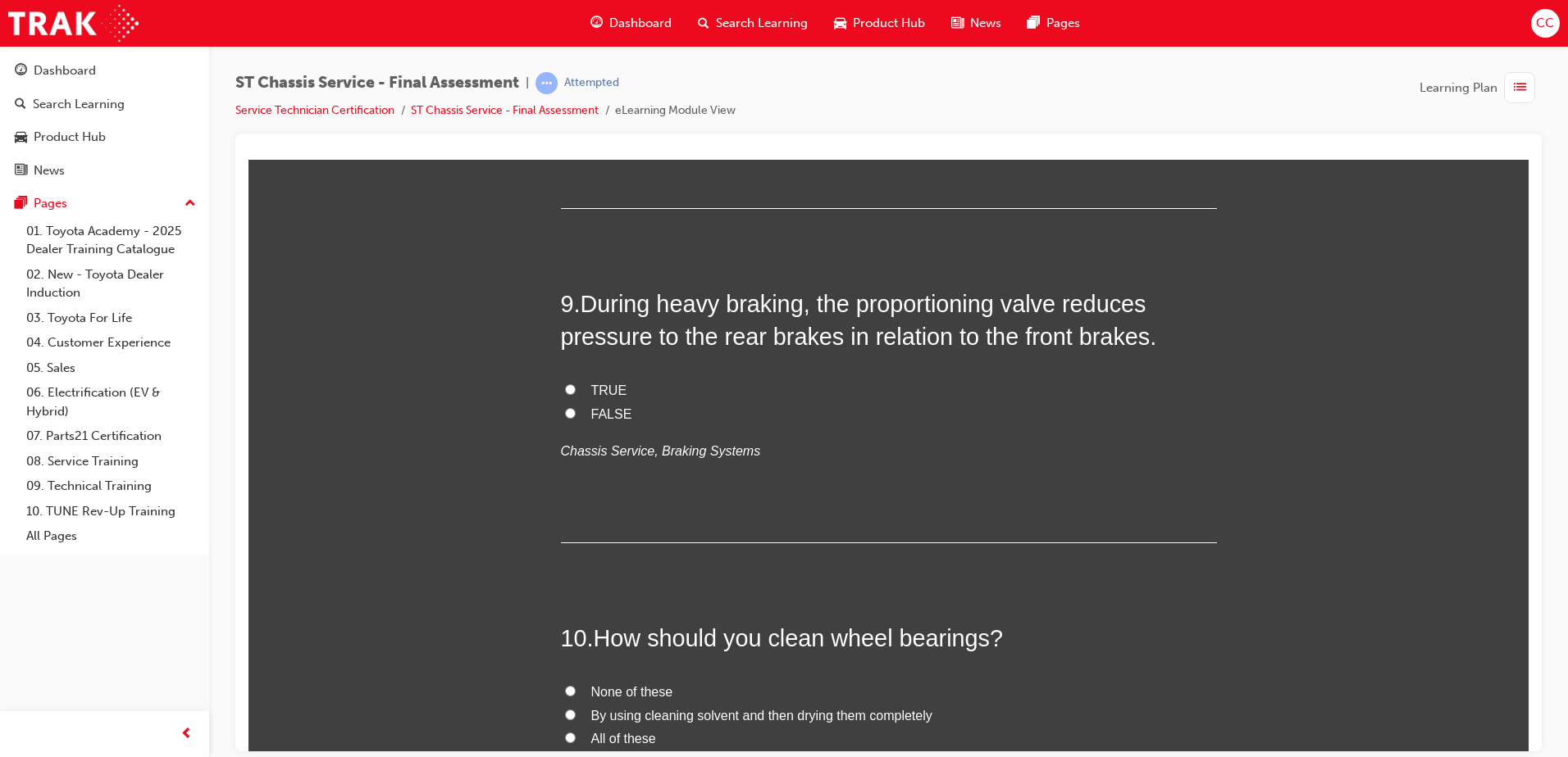
scroll to position [3115, 0]
click at [565, 385] on input "TRUE" at bounding box center [570, 388] width 11 height 11
radio input "true"
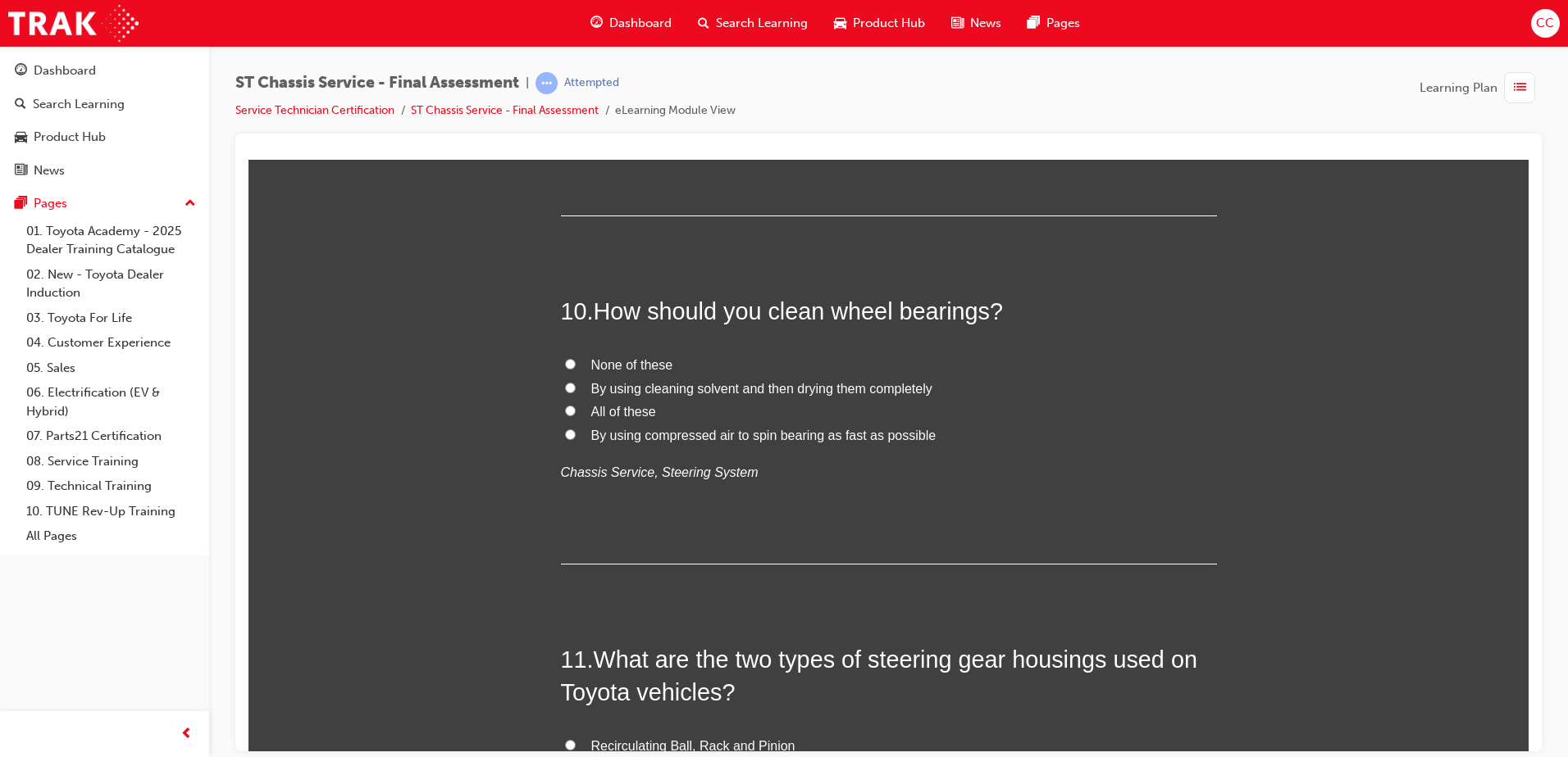
scroll to position [3442, 0]
click at [565, 382] on input "By using cleaning solvent and then drying them completely" at bounding box center [570, 386] width 11 height 11
radio input "true"
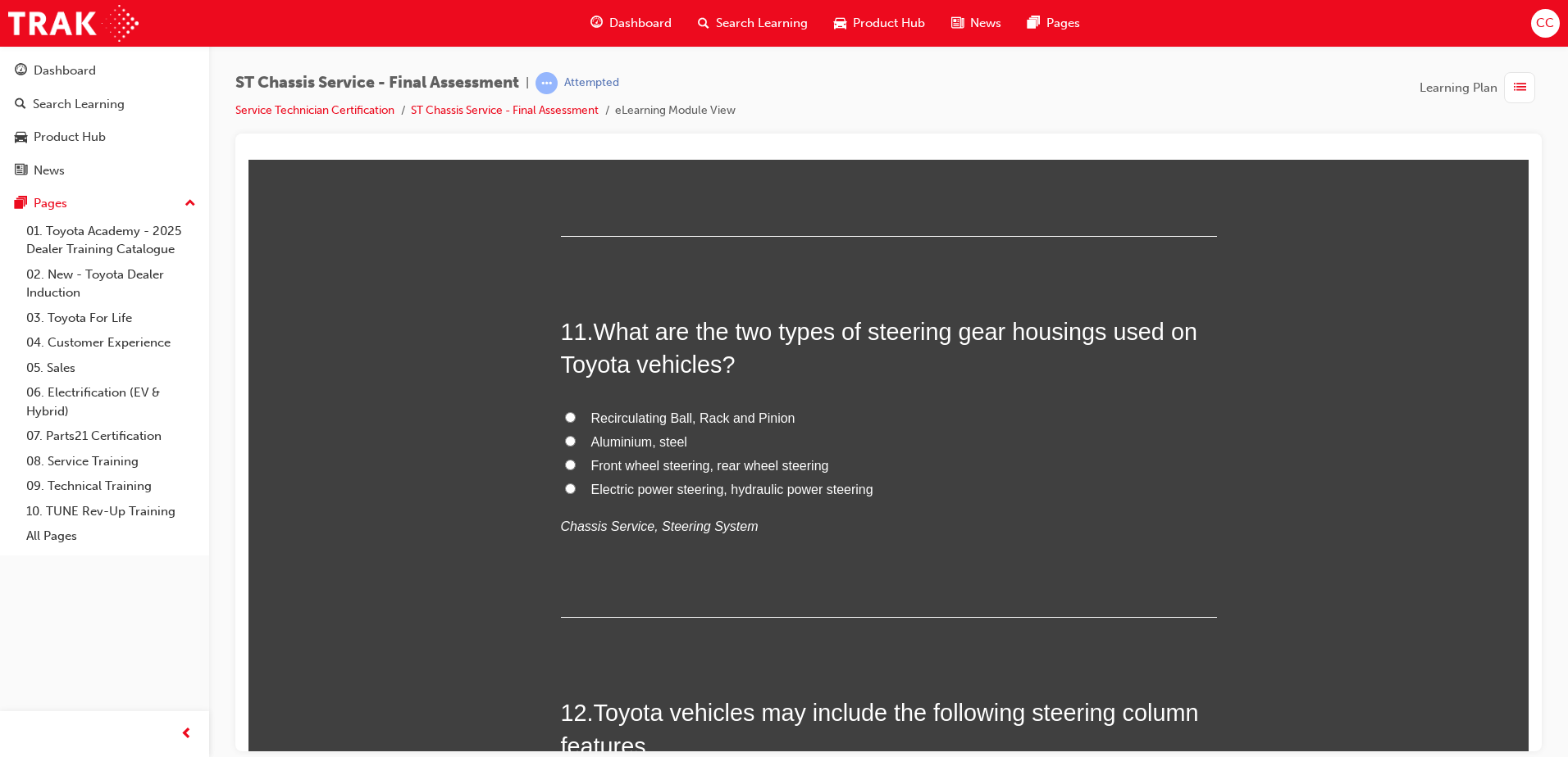
scroll to position [3771, 0]
click at [565, 489] on input "Electric power steering, hydraulic power steering" at bounding box center [570, 487] width 11 height 11
radio input "true"
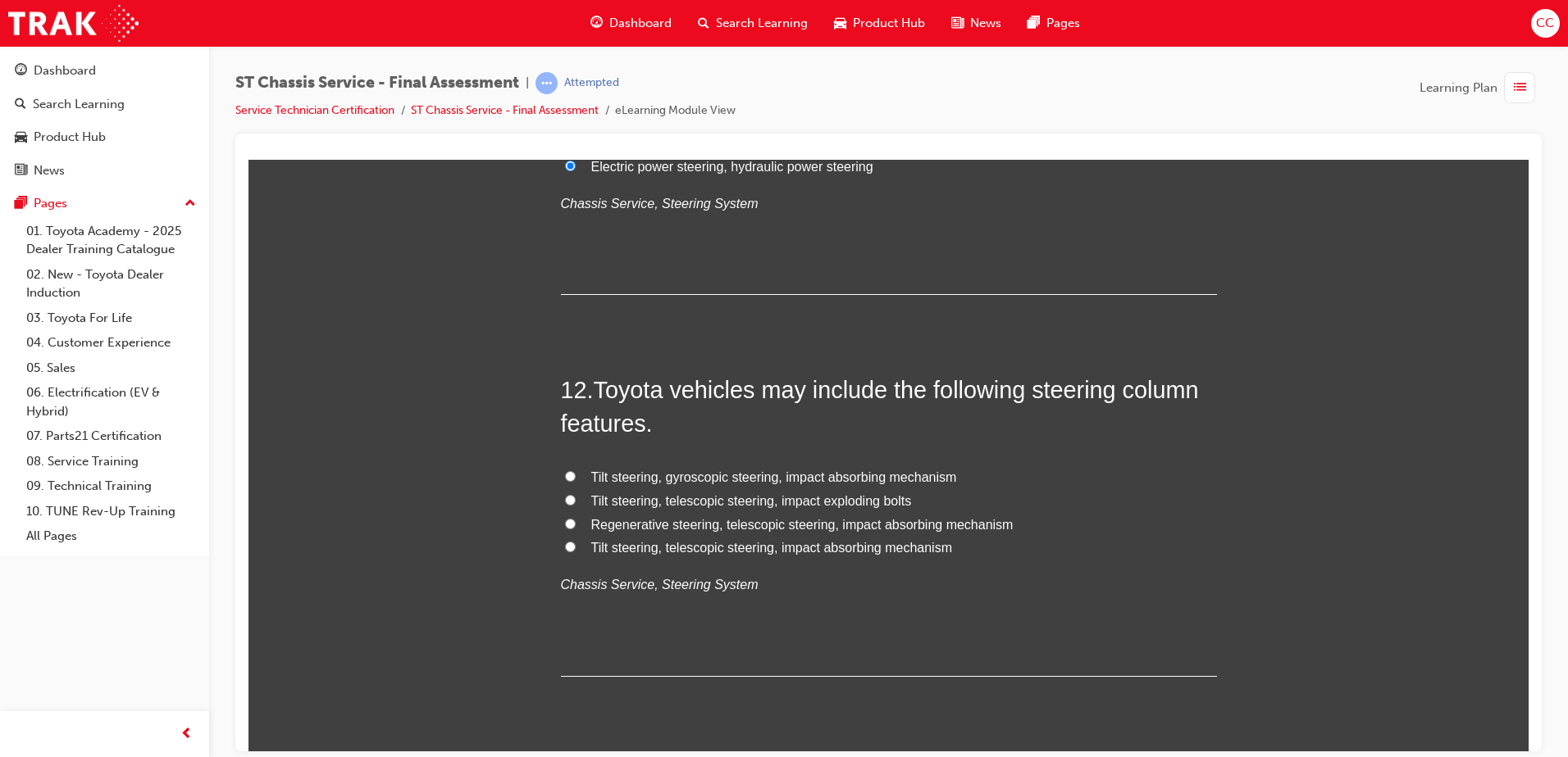
scroll to position [4093, 0]
click at [565, 522] on input "Regenerative steering, telescopic steering, impact absorbing mechanism" at bounding box center [570, 522] width 11 height 11
radio input "true"
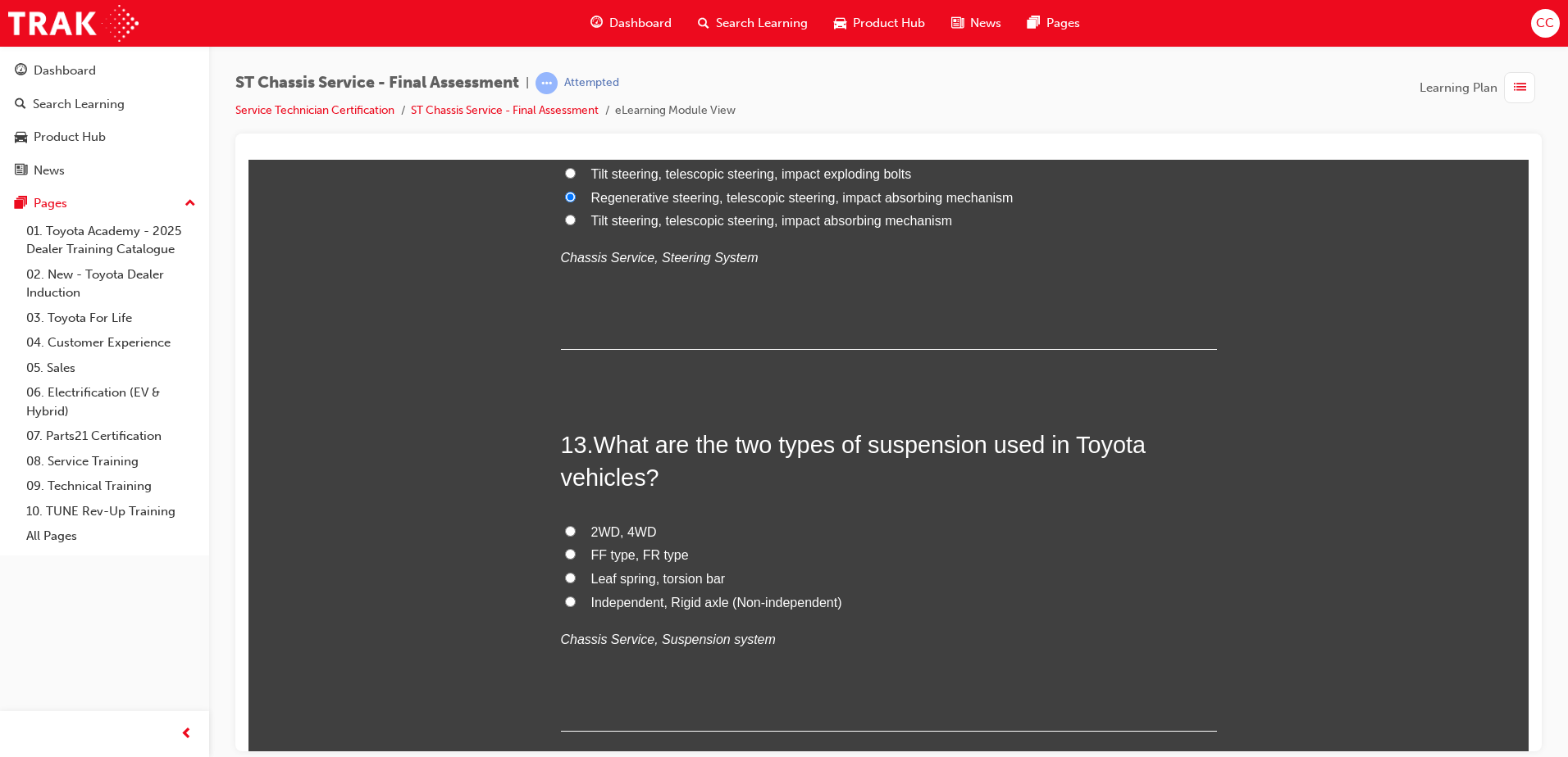
scroll to position [4420, 0]
click at [565, 569] on label "Leaf spring, torsion bar" at bounding box center [889, 578] width 656 height 24
click at [565, 572] on input "Leaf spring, torsion bar" at bounding box center [570, 577] width 11 height 11
radio input "true"
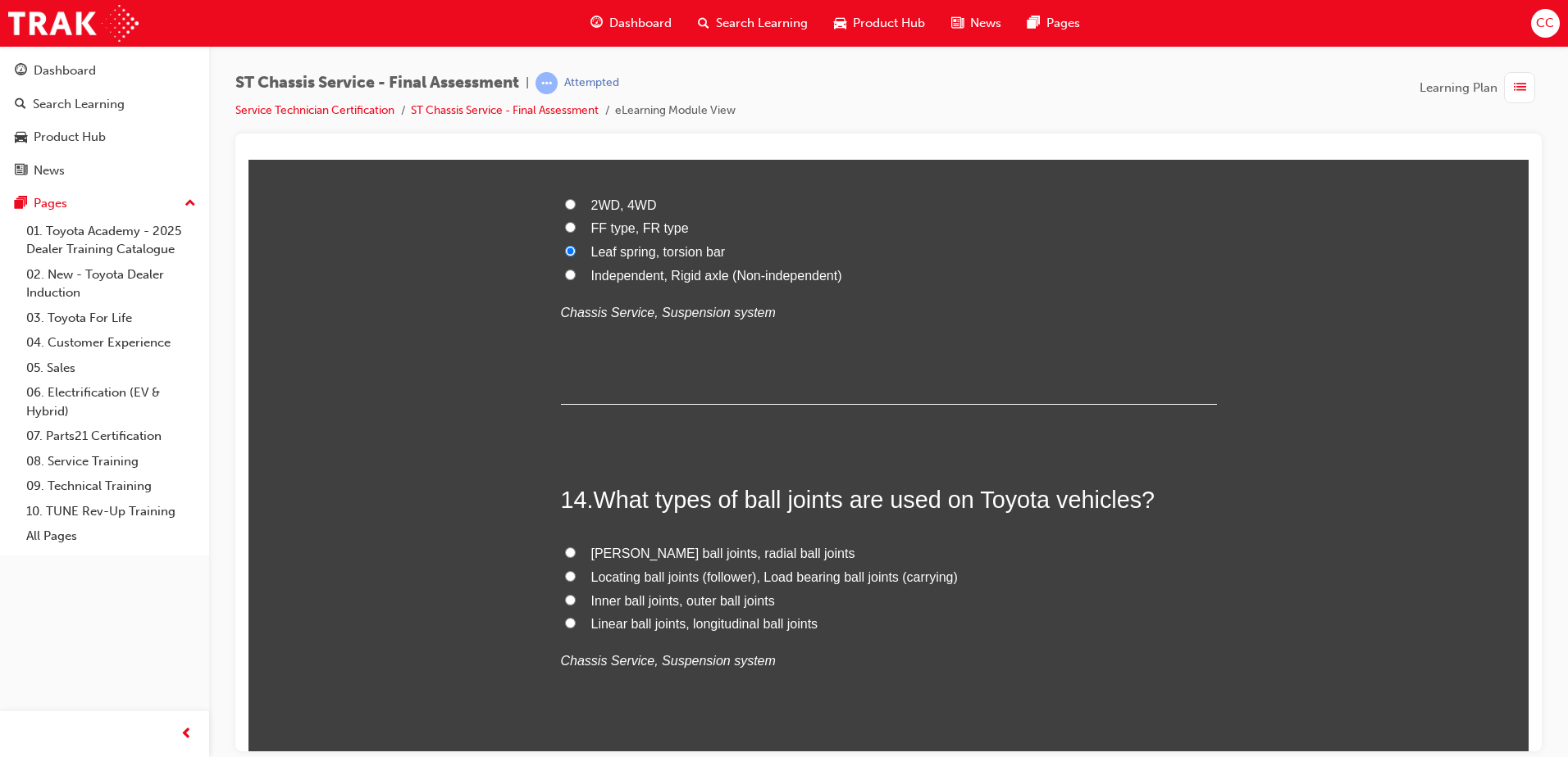
scroll to position [4747, 0]
click at [565, 580] on input "Linear ball joints, longitudinal ball joints" at bounding box center [570, 621] width 11 height 11
radio input "true"
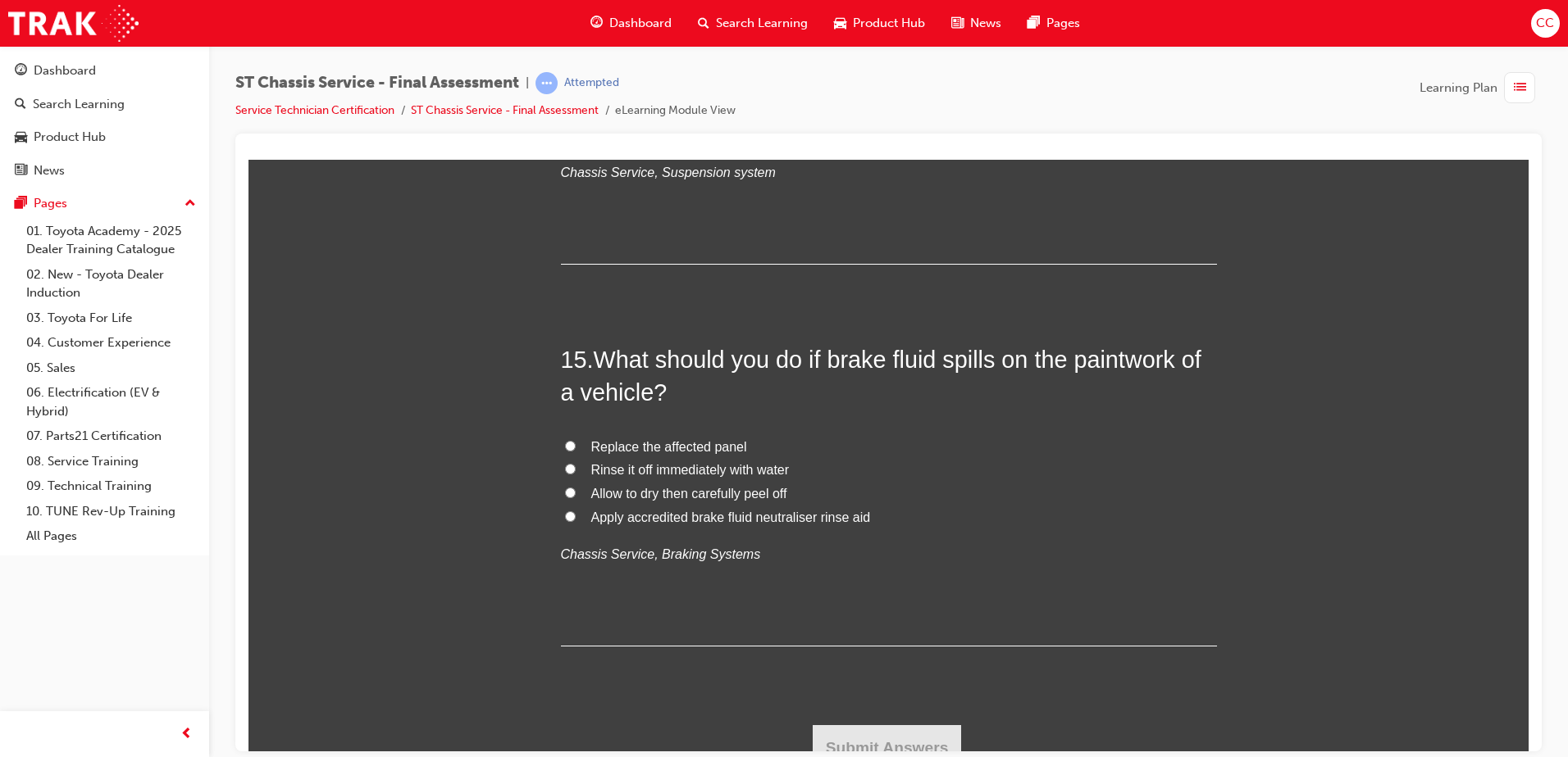
scroll to position [5235, 0]
click at [569, 465] on label "Rinse it off immediately with water" at bounding box center [889, 469] width 656 height 24
click at [569, 465] on input "Rinse it off immediately with water" at bounding box center [570, 467] width 11 height 11
radio input "true"
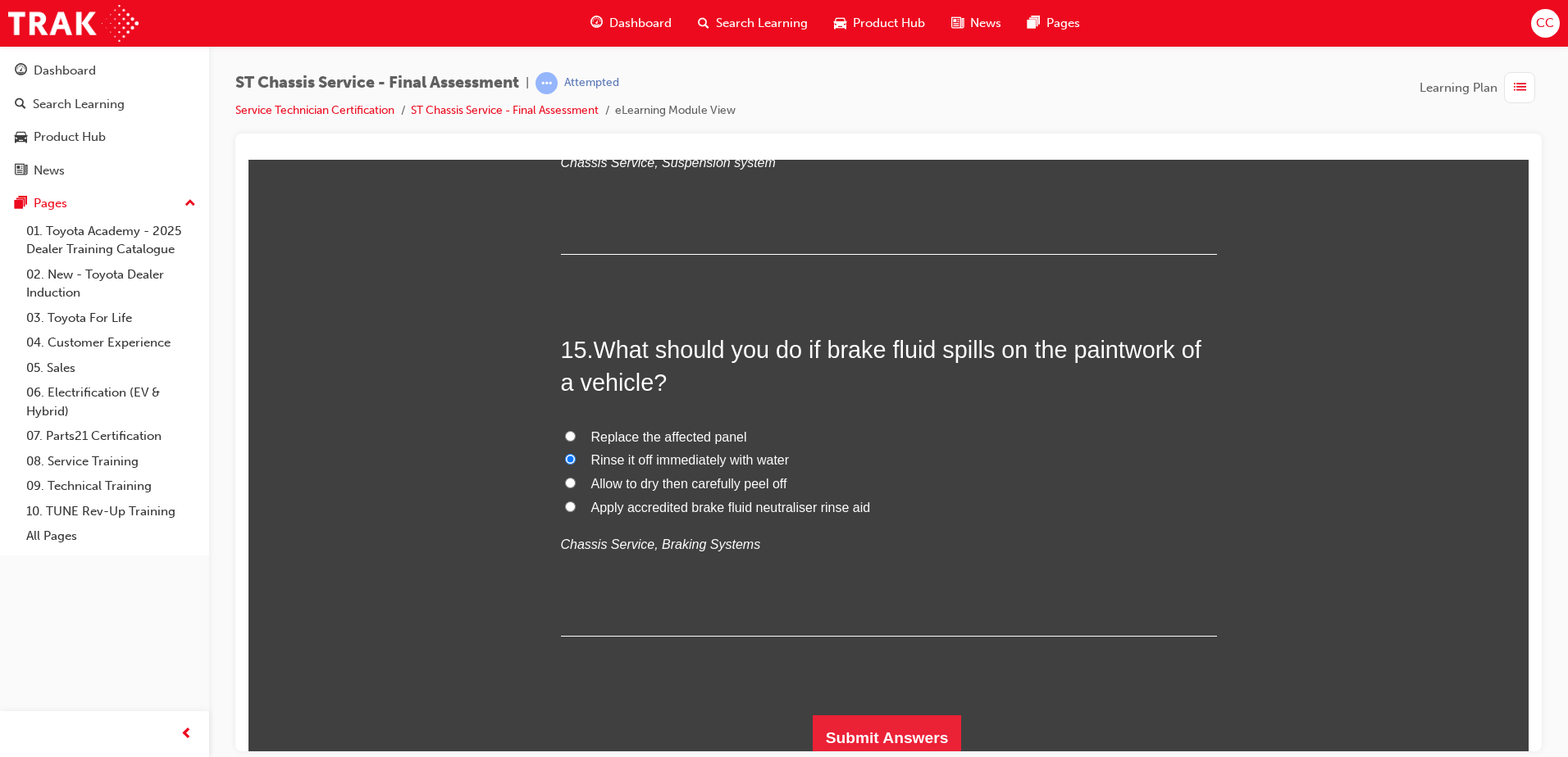
scroll to position [5254, 0]
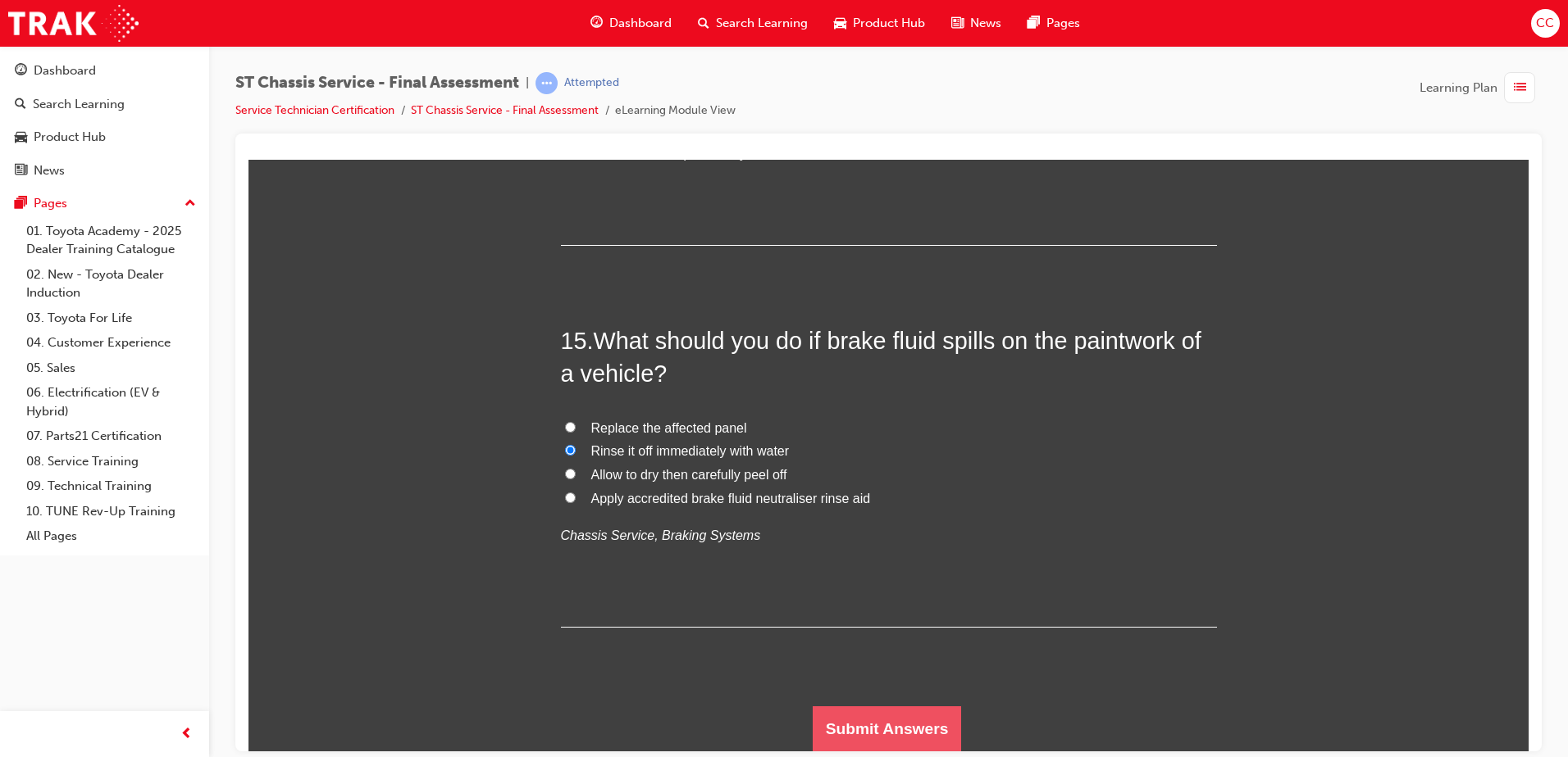
click at [877, 580] on button "Submit Answers" at bounding box center [887, 729] width 150 height 46
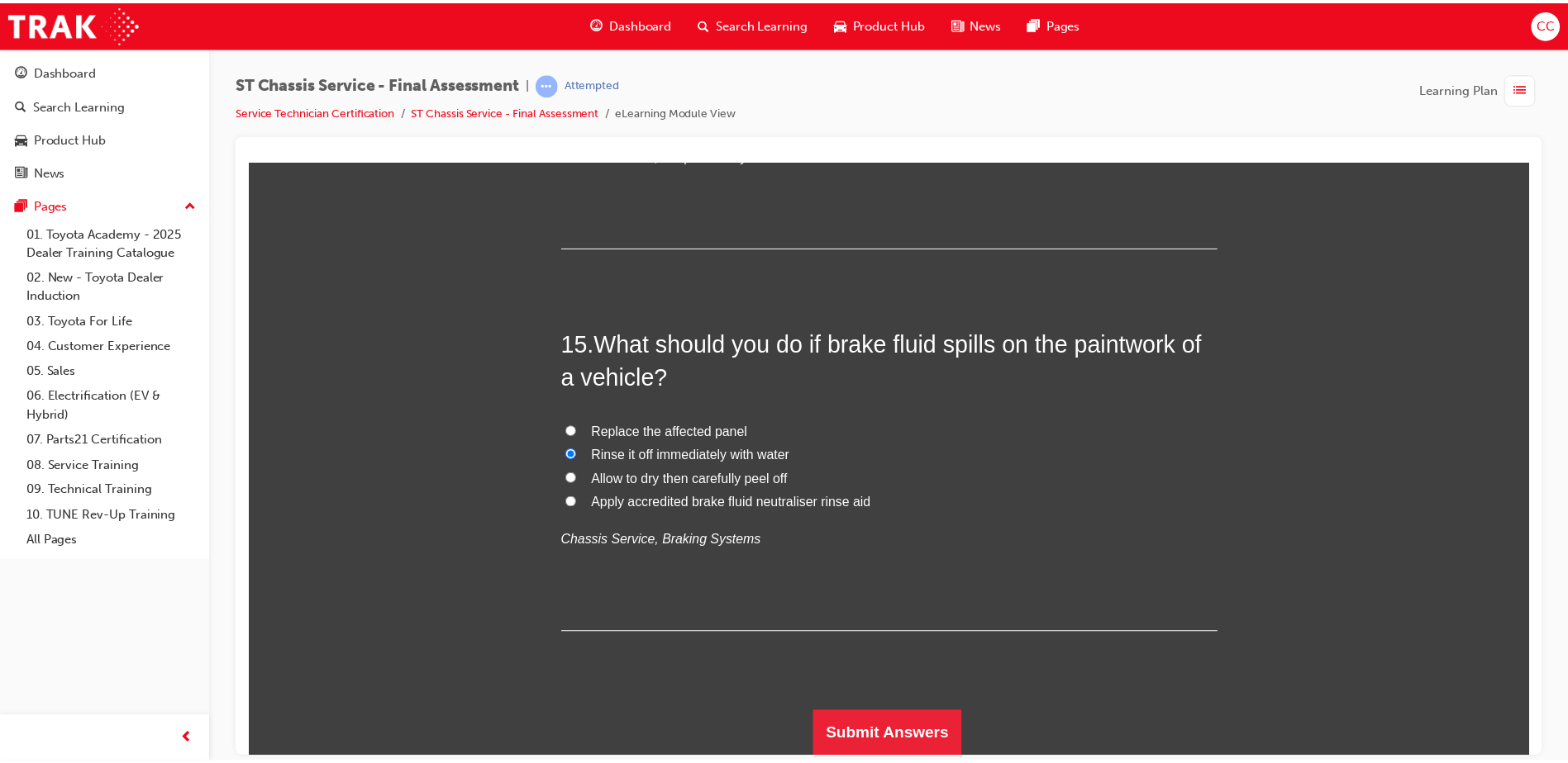
scroll to position [0, 0]
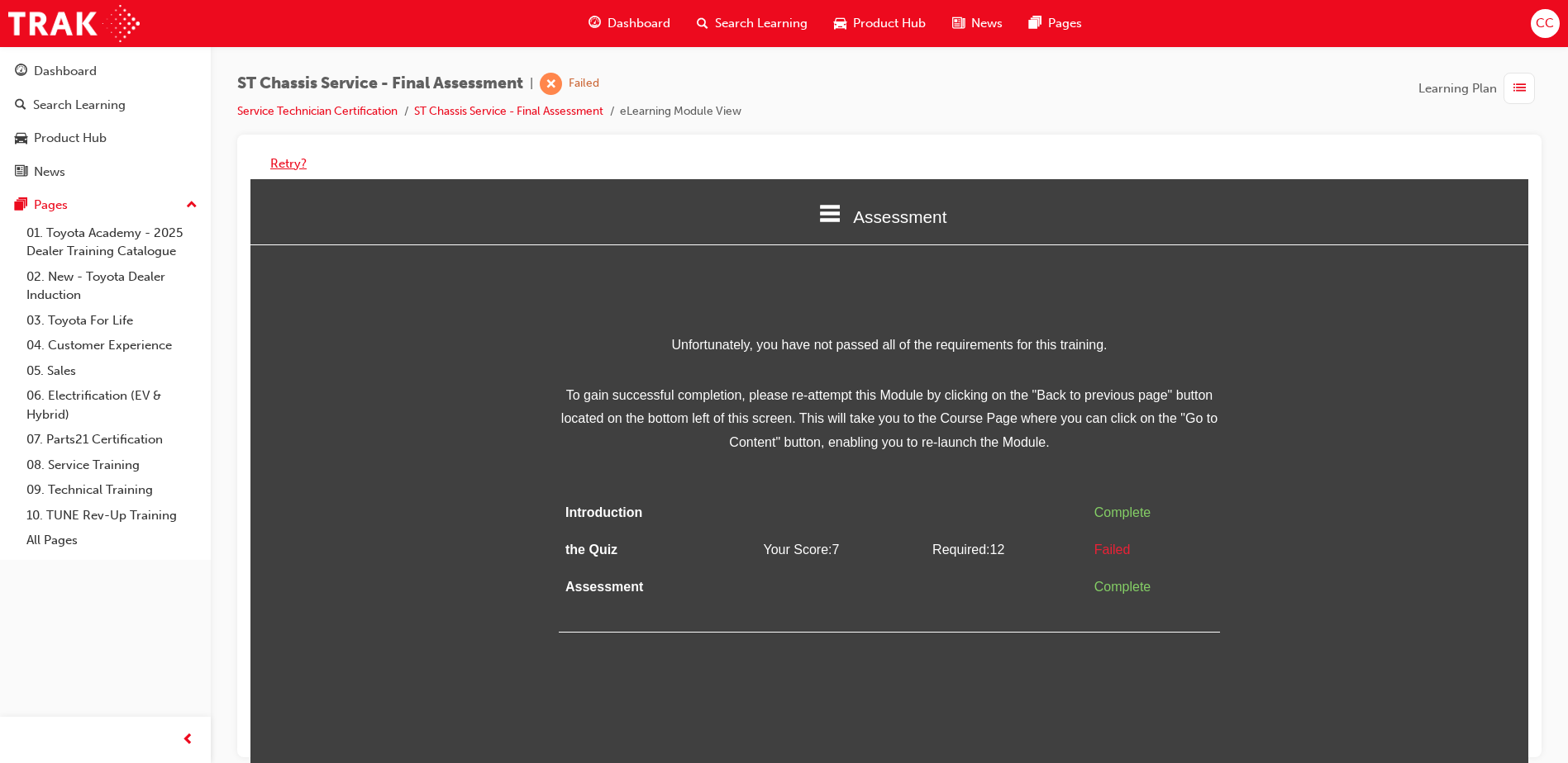
click at [286, 157] on button "Retry?" at bounding box center [288, 164] width 36 height 19
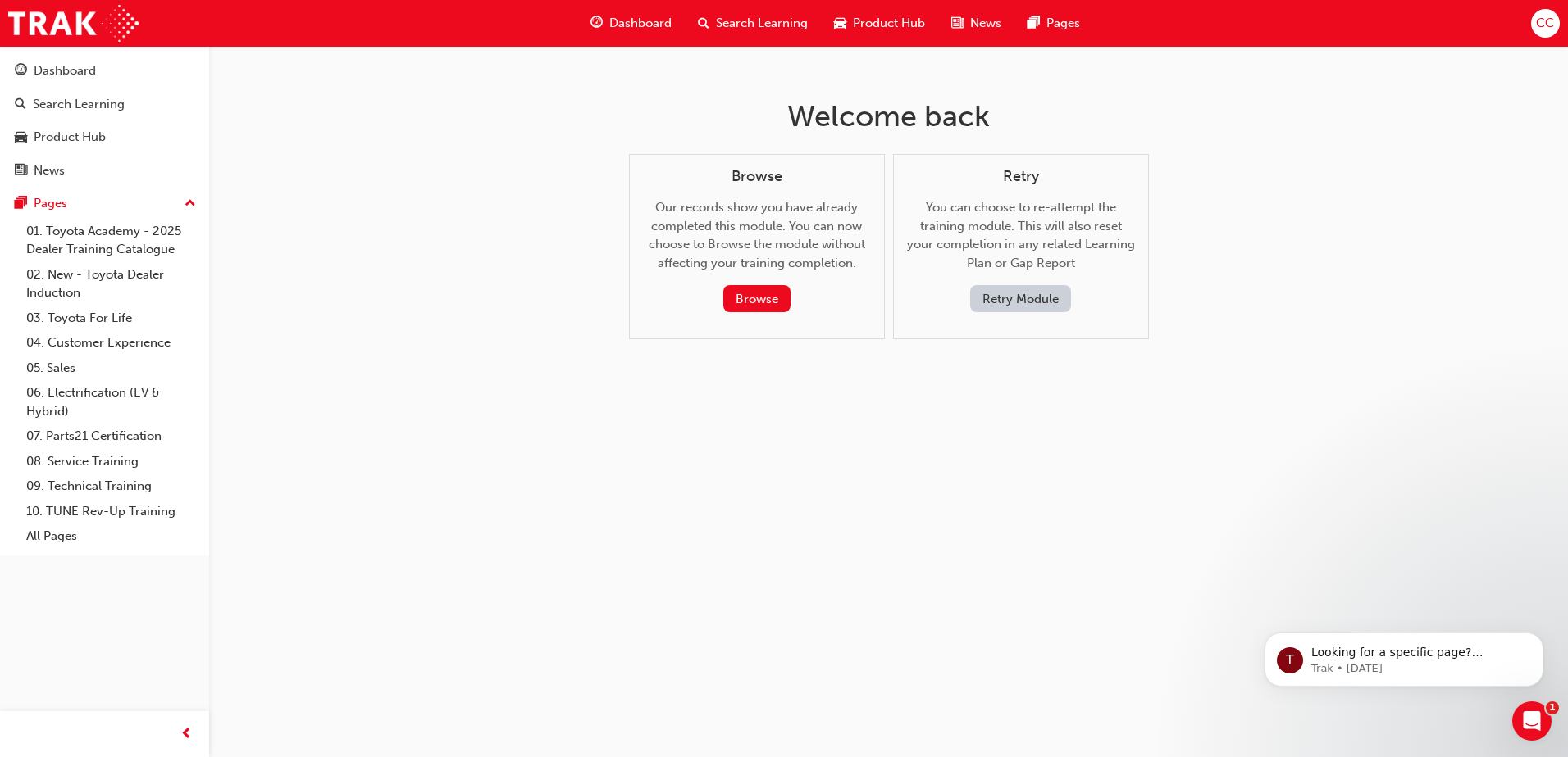
click at [1020, 306] on button "Retry Module" at bounding box center [1021, 299] width 101 height 27
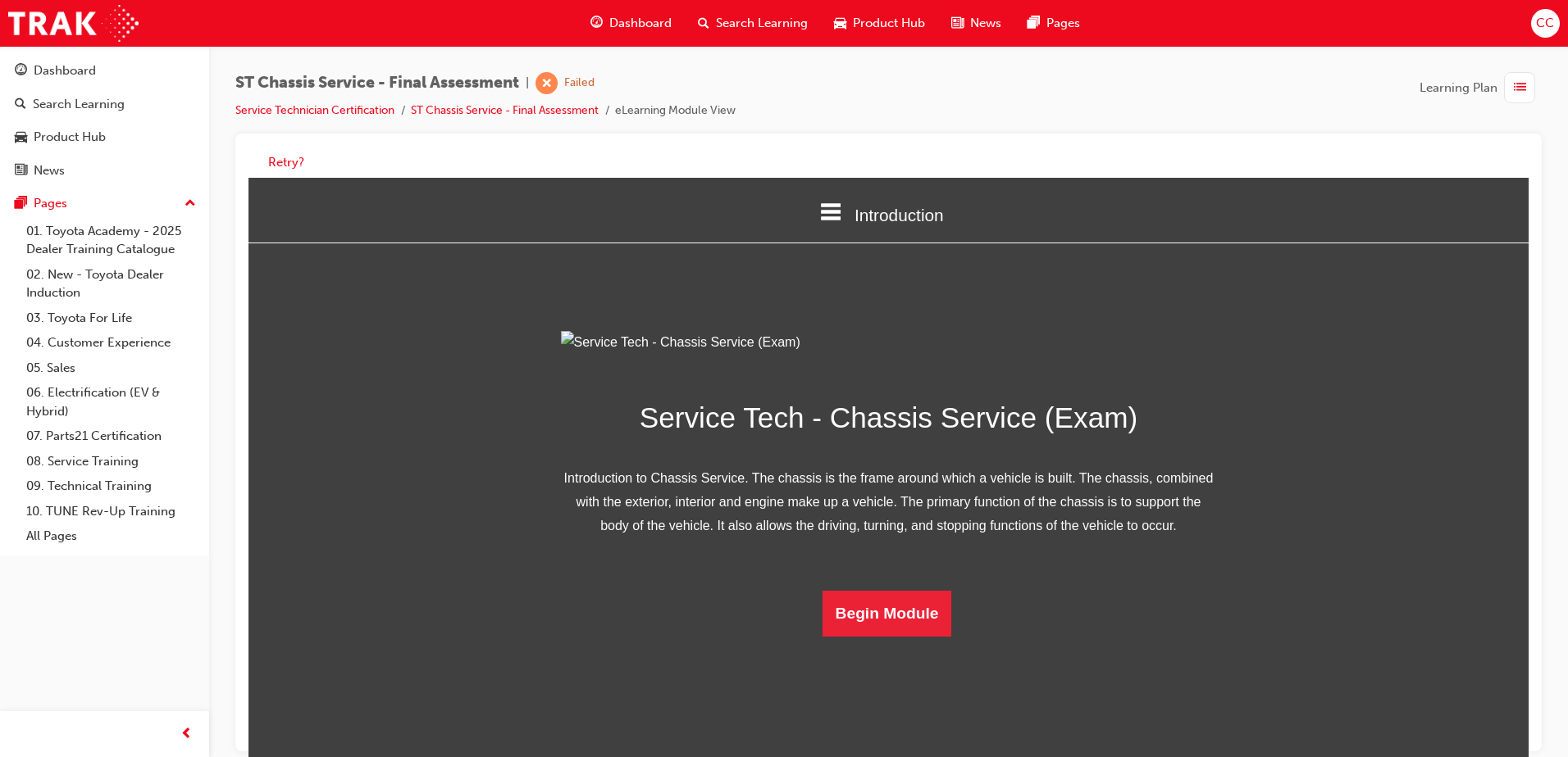
scroll to position [47, 0]
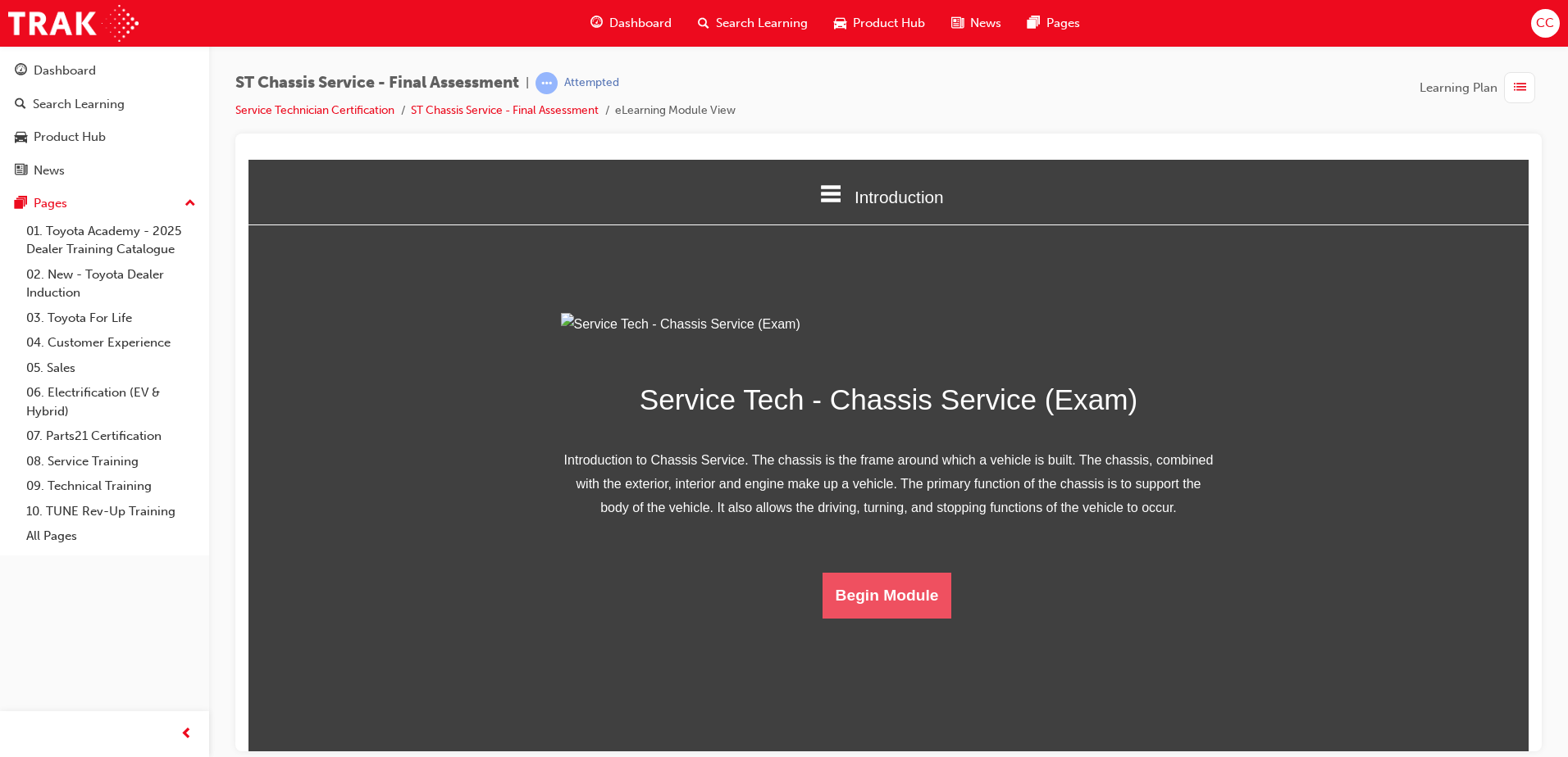
click at [881, 580] on button "Begin Module" at bounding box center [888, 595] width 129 height 46
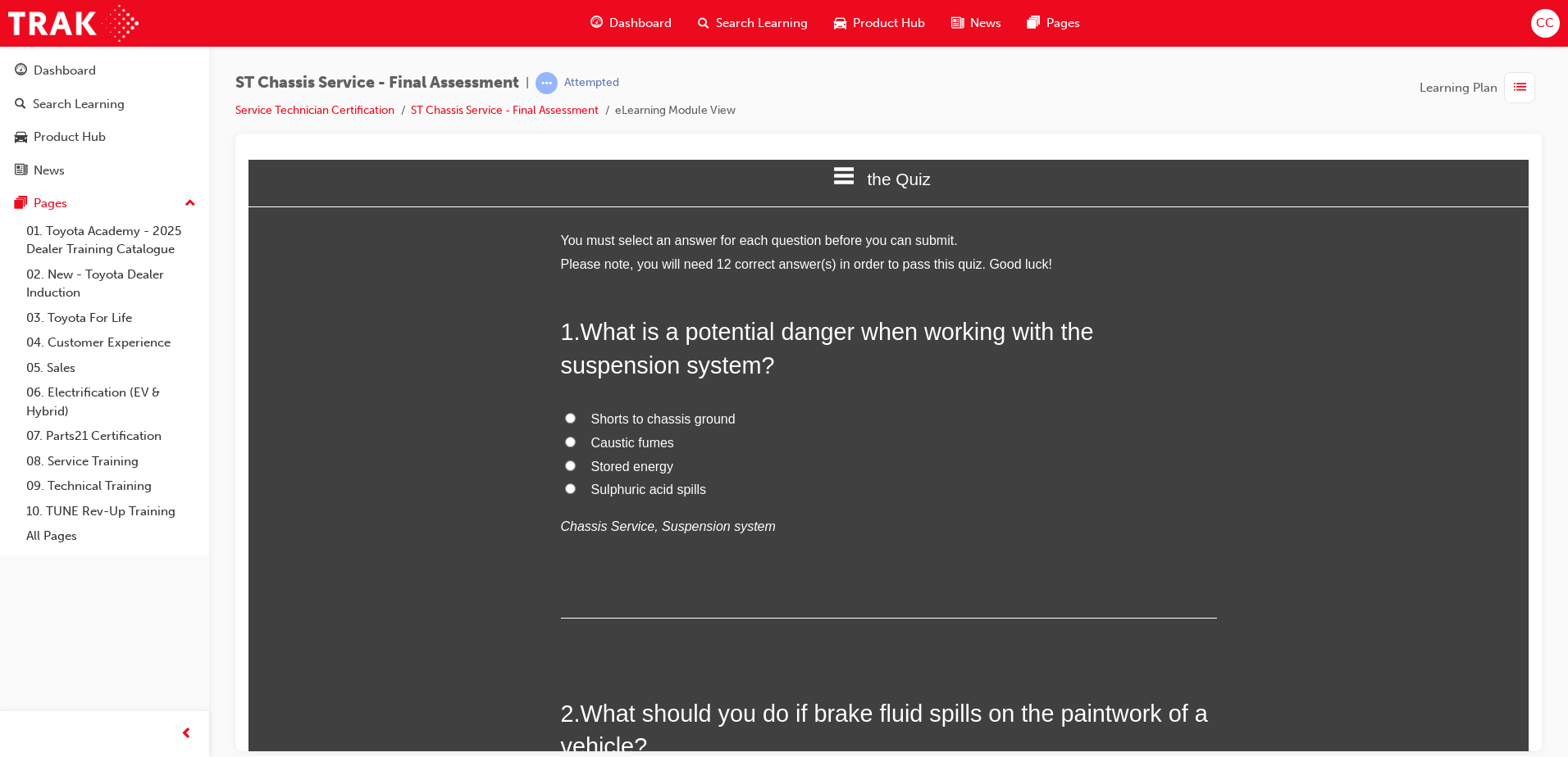
scroll to position [19, 0]
click at [565, 442] on input "Caustic fumes" at bounding box center [570, 440] width 11 height 11
radio input "true"
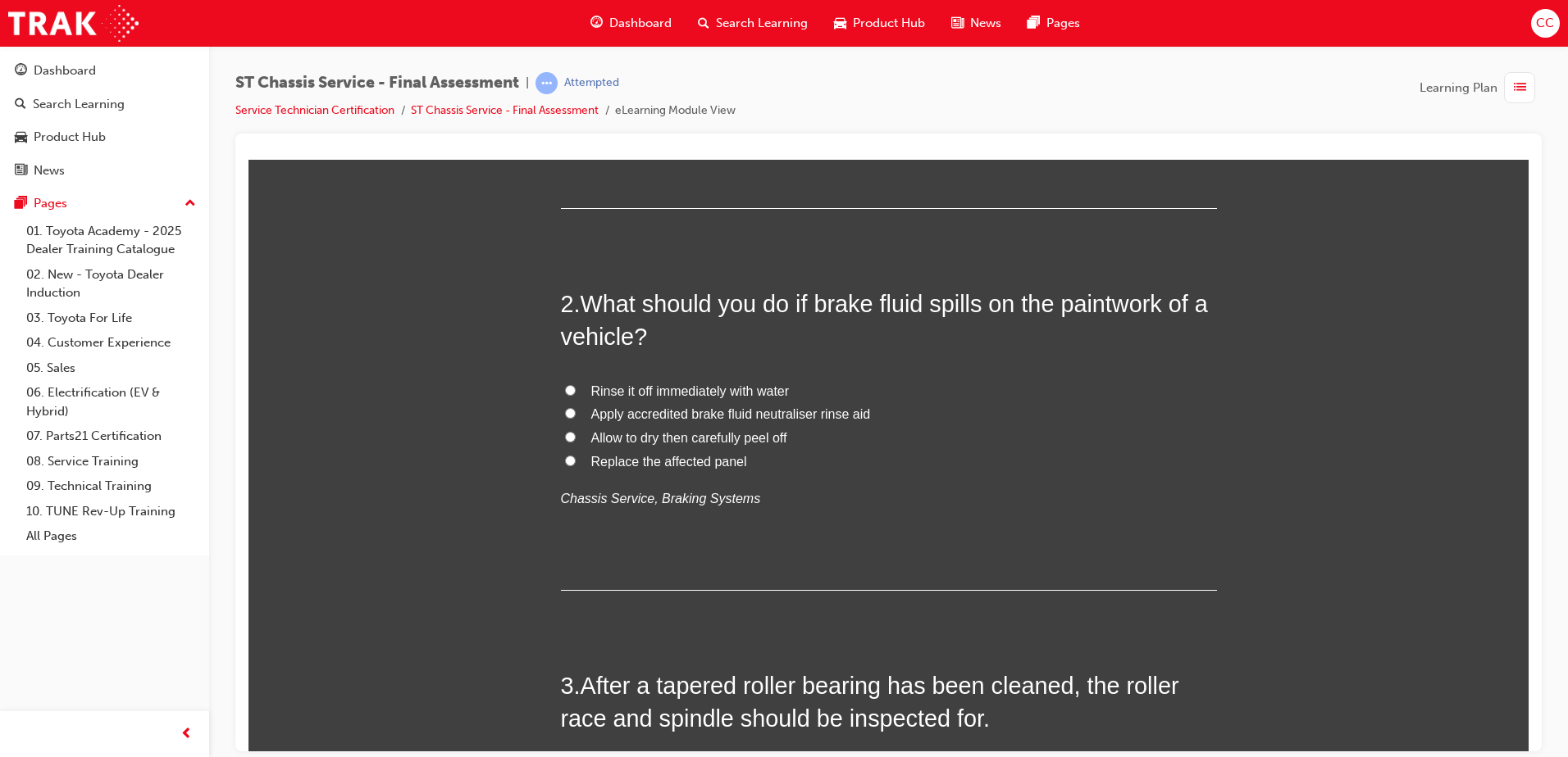
scroll to position [429, 0]
click at [569, 414] on label "Apply accredited brake fluid neutraliser rinse aid" at bounding box center [889, 414] width 656 height 24
click at [569, 414] on input "Apply accredited brake fluid neutraliser rinse aid" at bounding box center [570, 412] width 11 height 11
radio input "true"
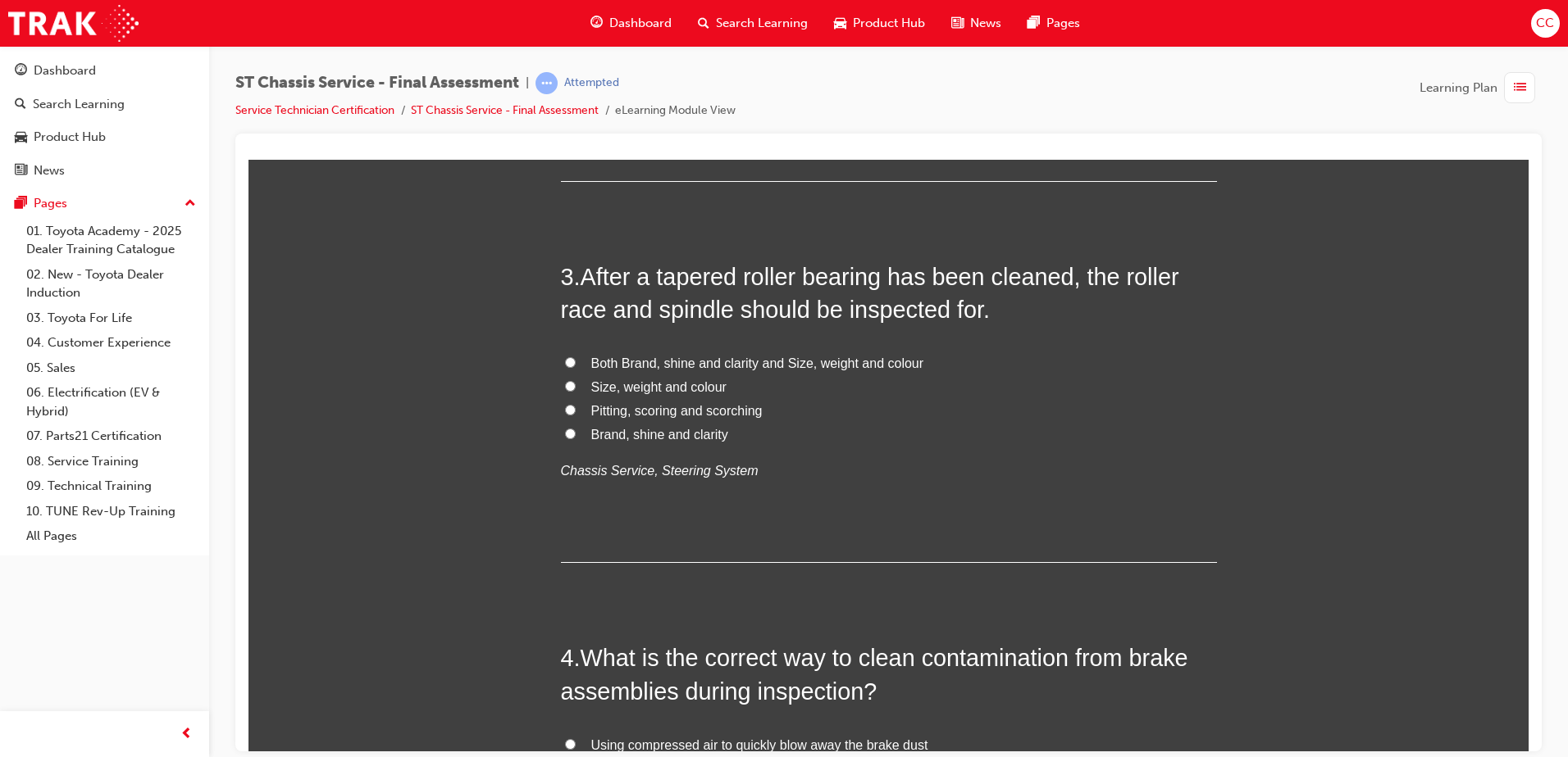
scroll to position [838, 0]
click at [565, 358] on input "Both Brand, shine and clarity and Size, weight and colour" at bounding box center [570, 361] width 11 height 11
radio input "true"
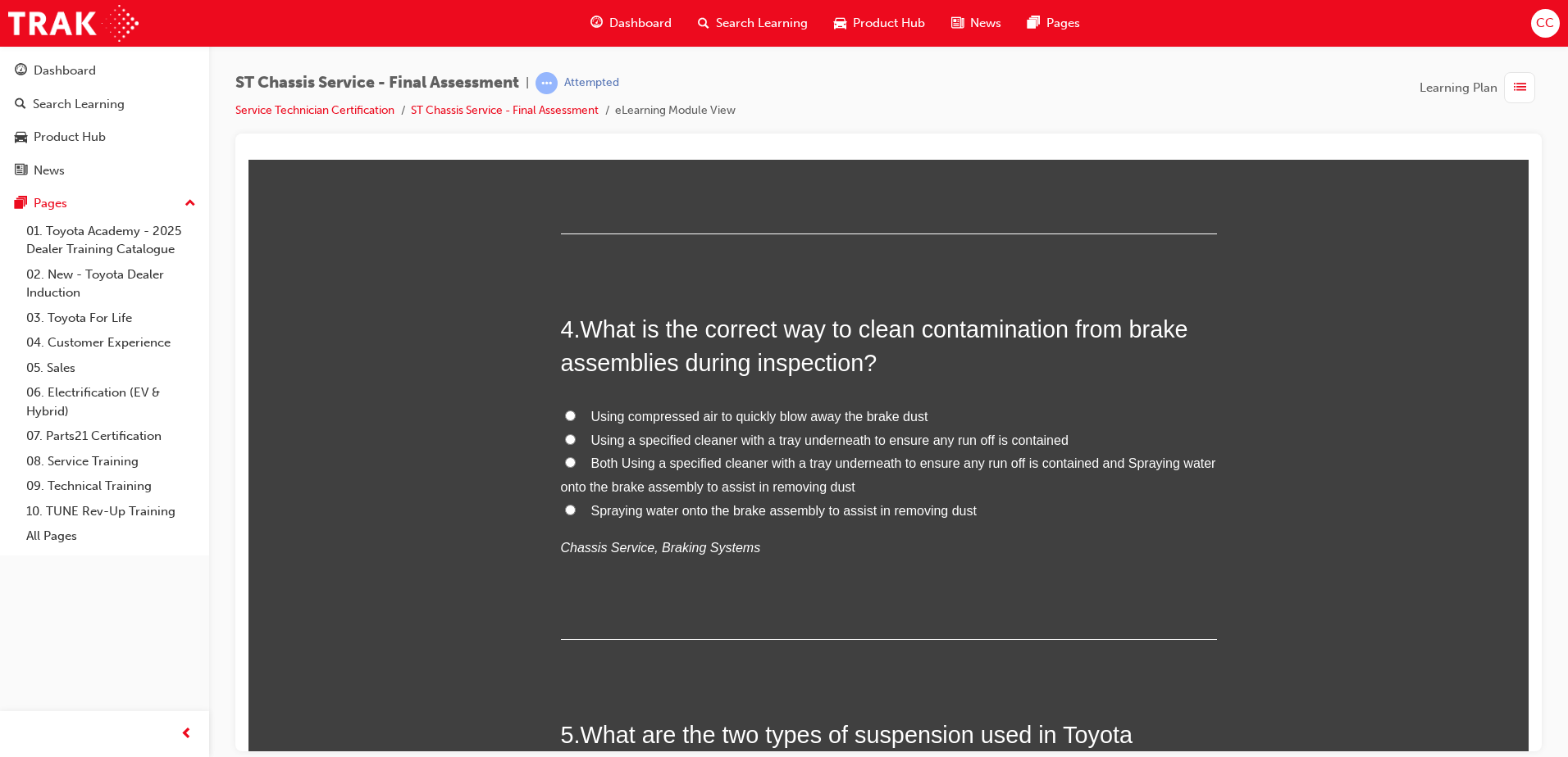
scroll to position [1167, 0]
click at [565, 464] on input "Both Using a specified cleaner with a tray underneath to ensure any run off is …" at bounding box center [570, 461] width 11 height 11
radio input "true"
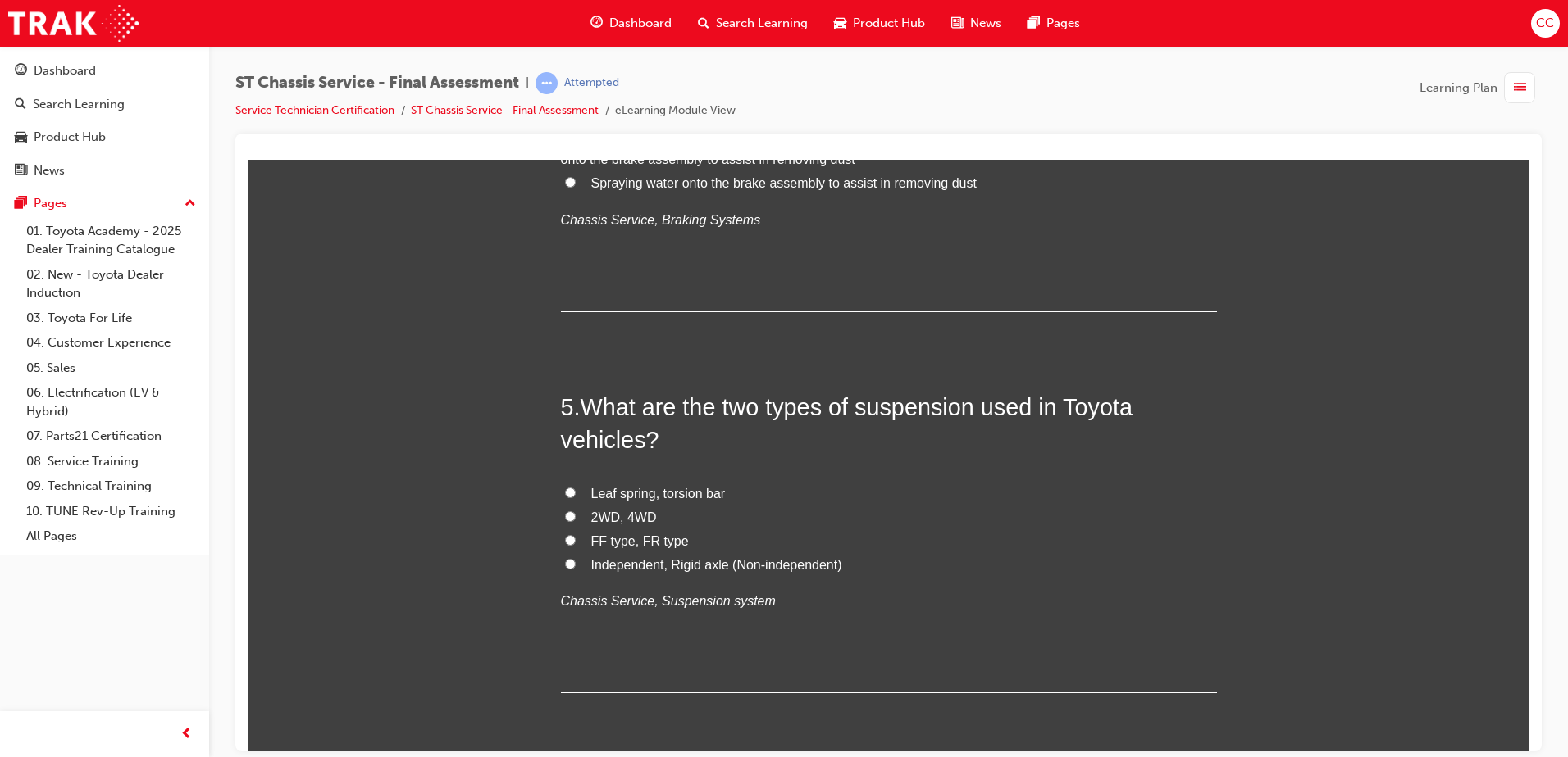
scroll to position [1495, 0]
click at [566, 557] on input "Independent, Rigid axle (Non-independent)" at bounding box center [570, 562] width 11 height 11
radio input "true"
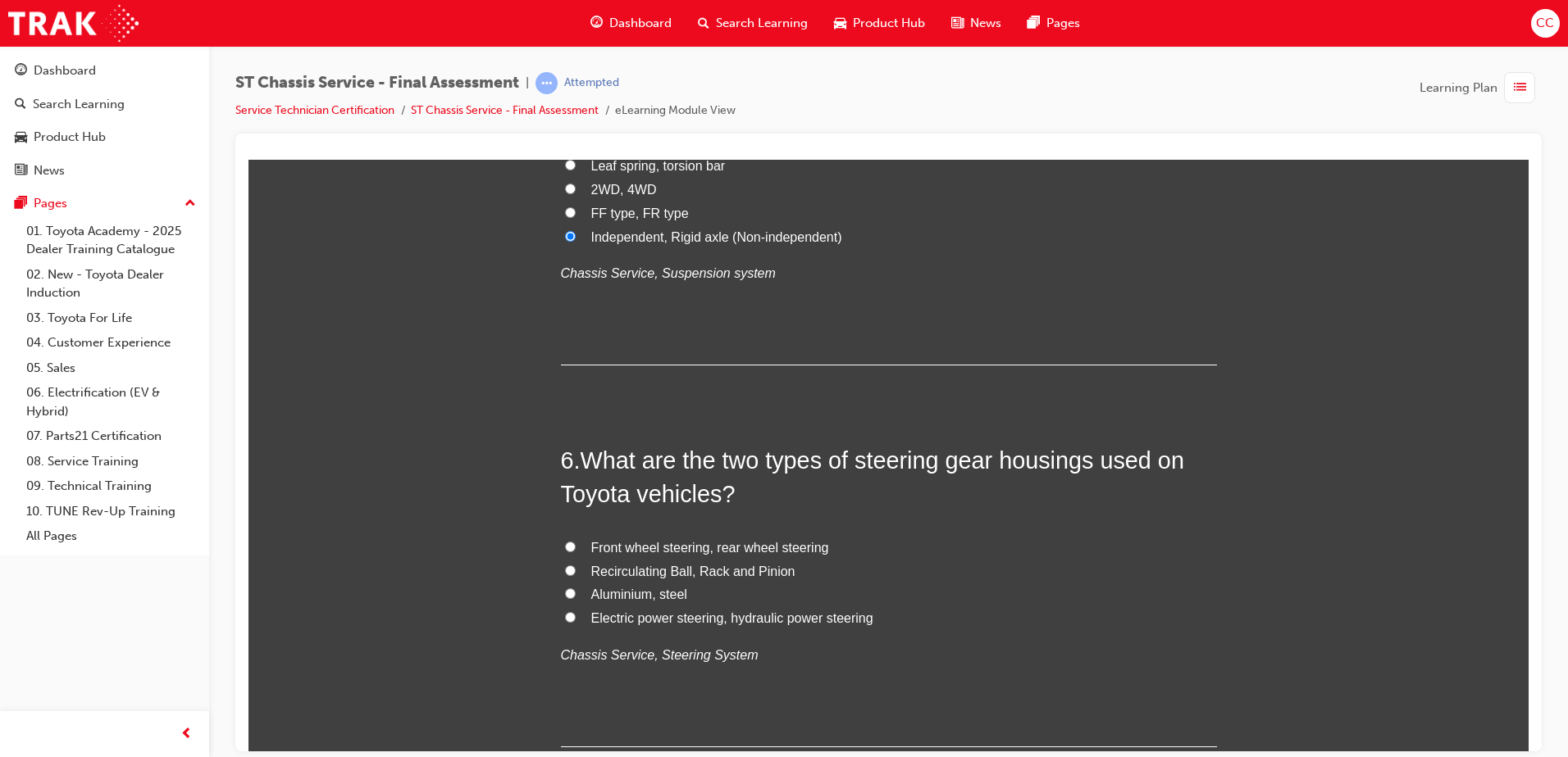
scroll to position [1823, 0]
click at [570, 580] on label "Electric power steering, hydraulic power steering" at bounding box center [889, 617] width 656 height 24
click at [570, 580] on input "Electric power steering, hydraulic power steering" at bounding box center [570, 615] width 11 height 11
radio input "true"
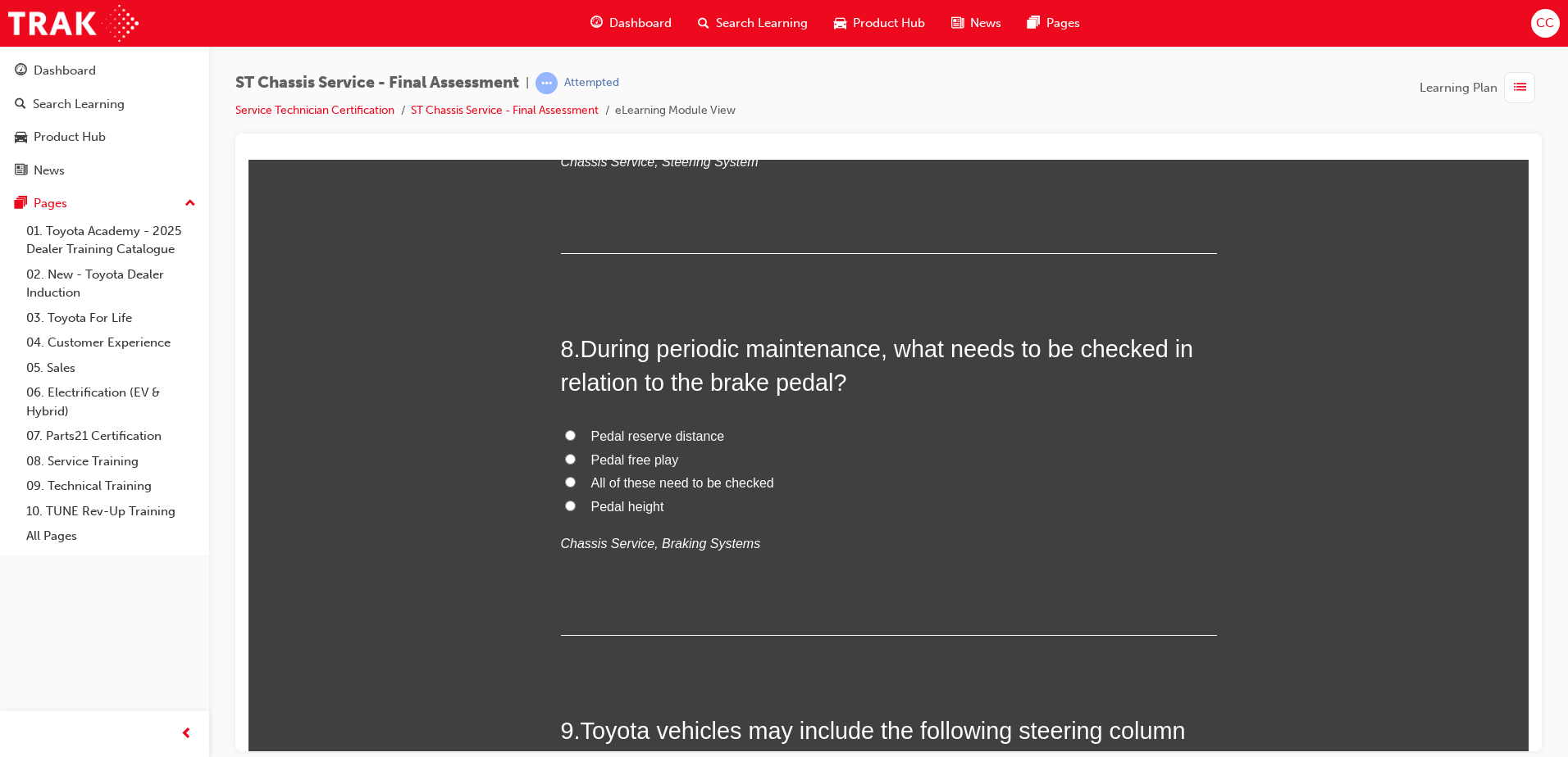
scroll to position [2720, 0]
click at [575, 500] on label "Pedal height" at bounding box center [889, 506] width 656 height 24
click at [575, 500] on input "Pedal height" at bounding box center [570, 504] width 11 height 11
radio input "true"
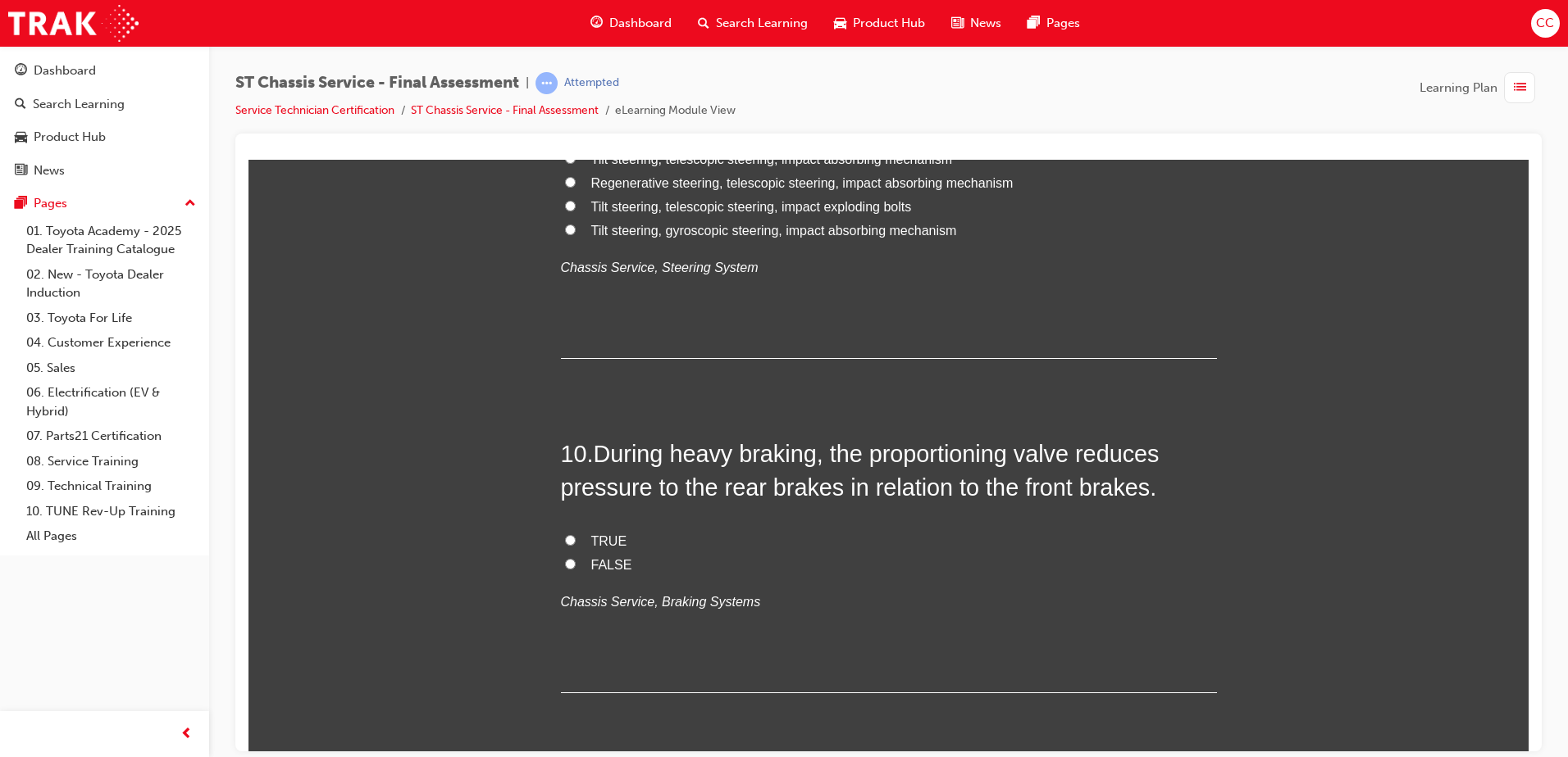
scroll to position [3377, 0]
drag, startPoint x: 786, startPoint y: 461, endPoint x: 764, endPoint y: 468, distance: 23.1
drag, startPoint x: 764, startPoint y: 468, endPoint x: 509, endPoint y: 589, distance: 282.3
click at [567, 563] on input "FALSE" at bounding box center [570, 564] width 11 height 11
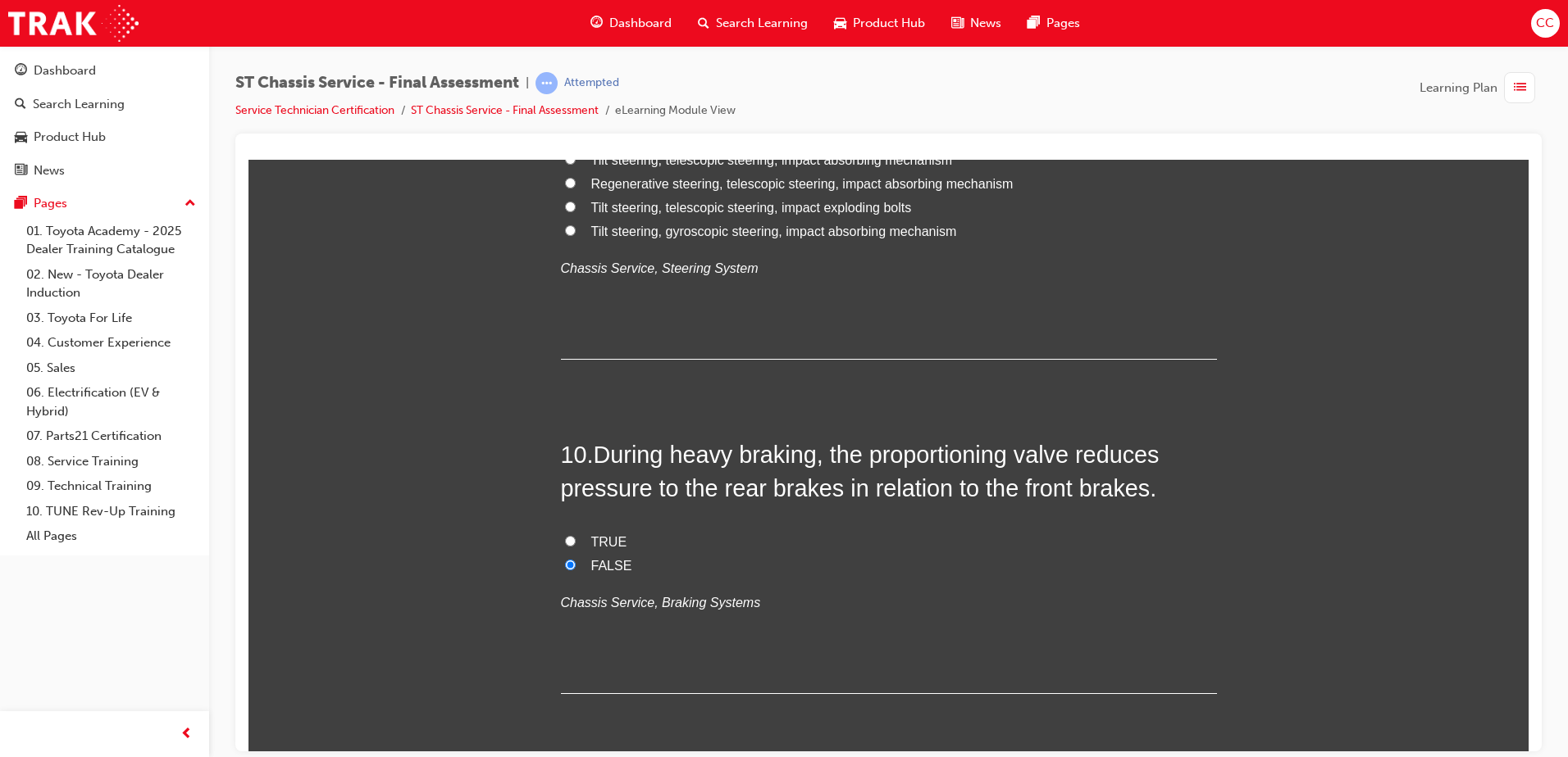
radio input "true"
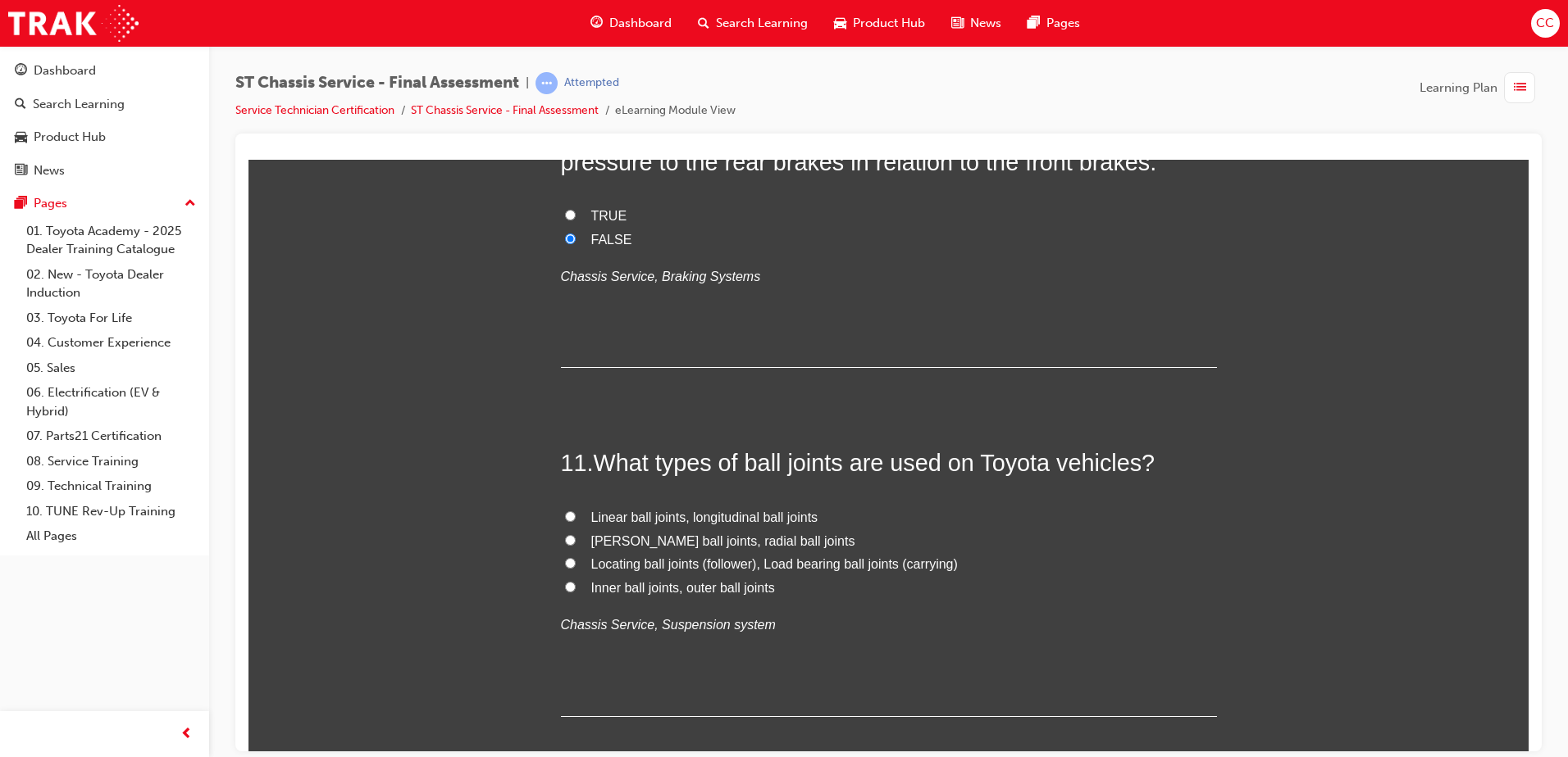
scroll to position [3705, 0]
click at [565, 539] on input "[PERSON_NAME] ball joints, radial ball joints" at bounding box center [570, 538] width 11 height 11
radio input "true"
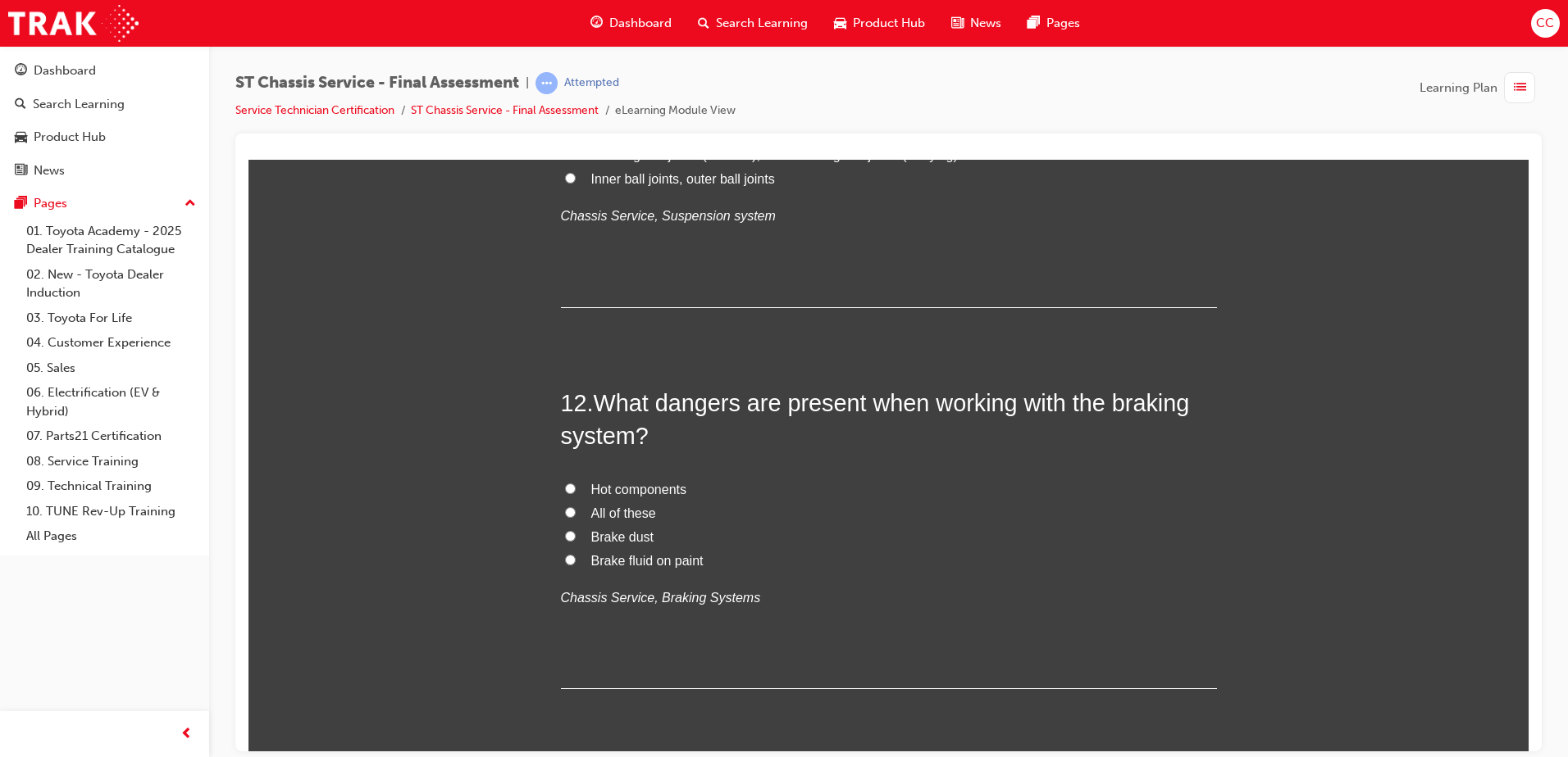
scroll to position [4114, 0]
drag, startPoint x: 575, startPoint y: 565, endPoint x: 511, endPoint y: 557, distance: 64.5
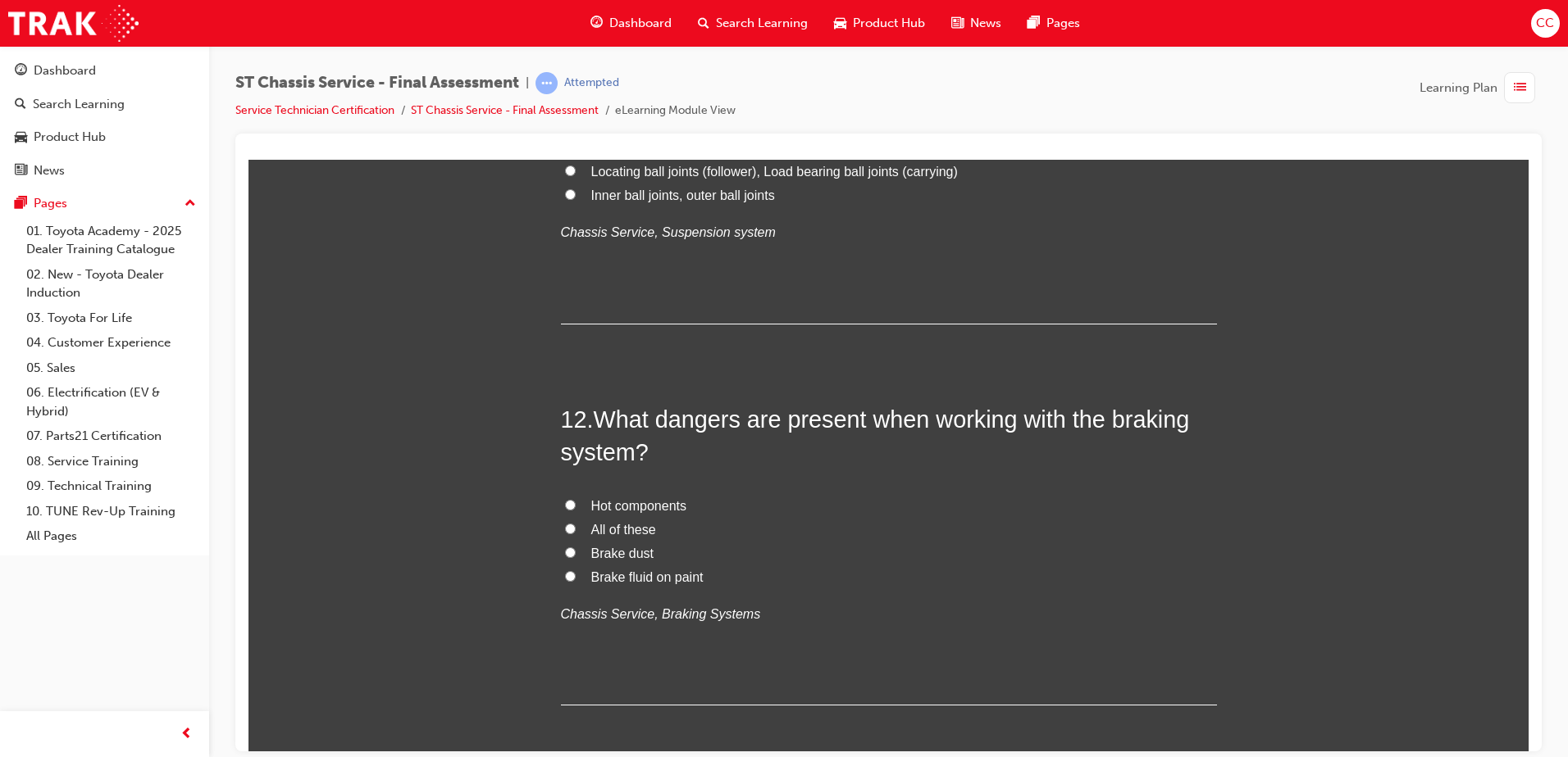
scroll to position [4097, 0]
drag, startPoint x: 636, startPoint y: 438, endPoint x: 801, endPoint y: 533, distance: 190.4
click at [801, 533] on label "All of these" at bounding box center [889, 528] width 656 height 24
click at [576, 533] on input "All of these" at bounding box center [570, 527] width 11 height 11
radio input "true"
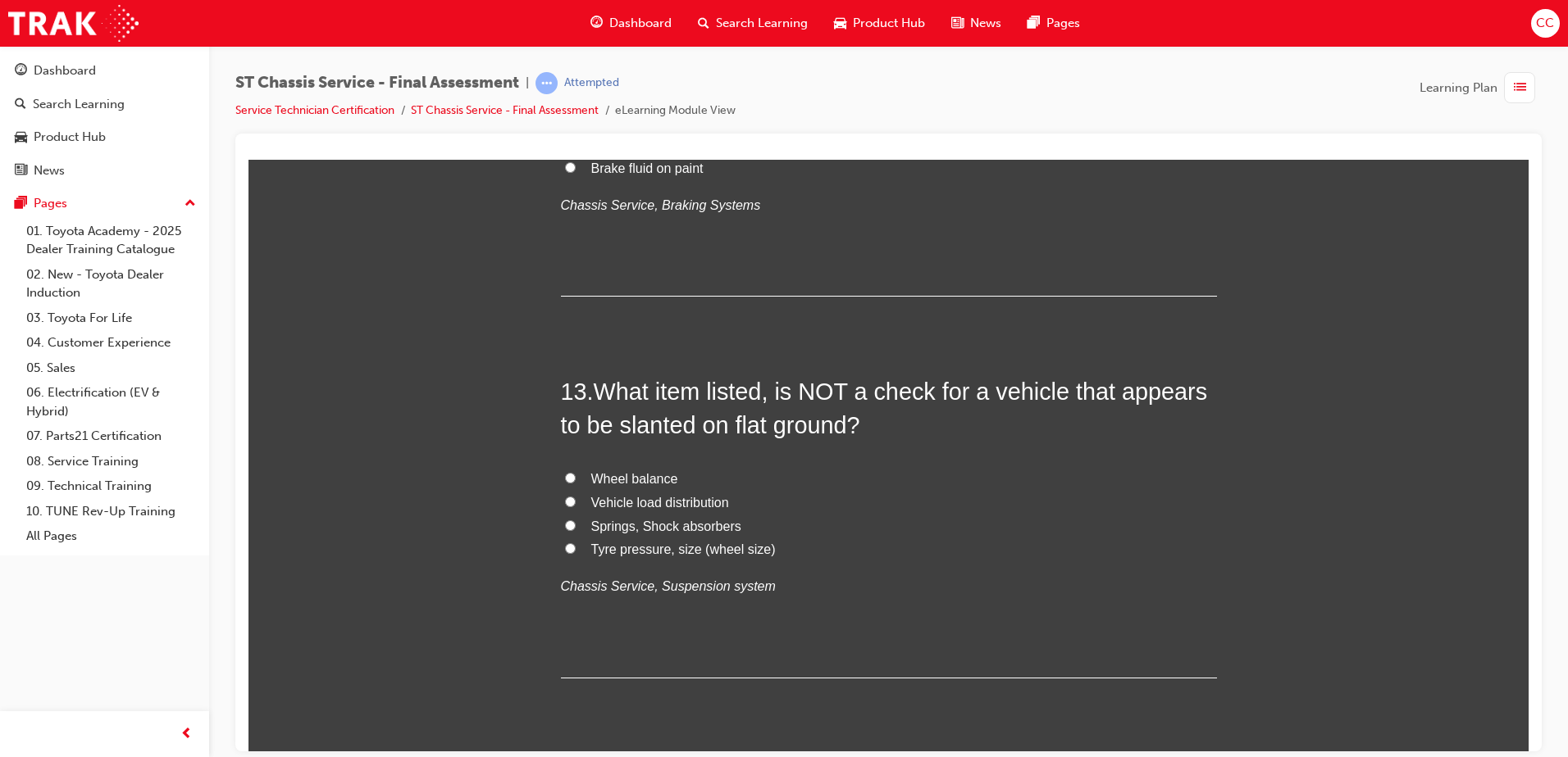
scroll to position [4506, 0]
click at [565, 522] on input "Springs, Shock absorbers" at bounding box center [570, 524] width 11 height 11
radio input "true"
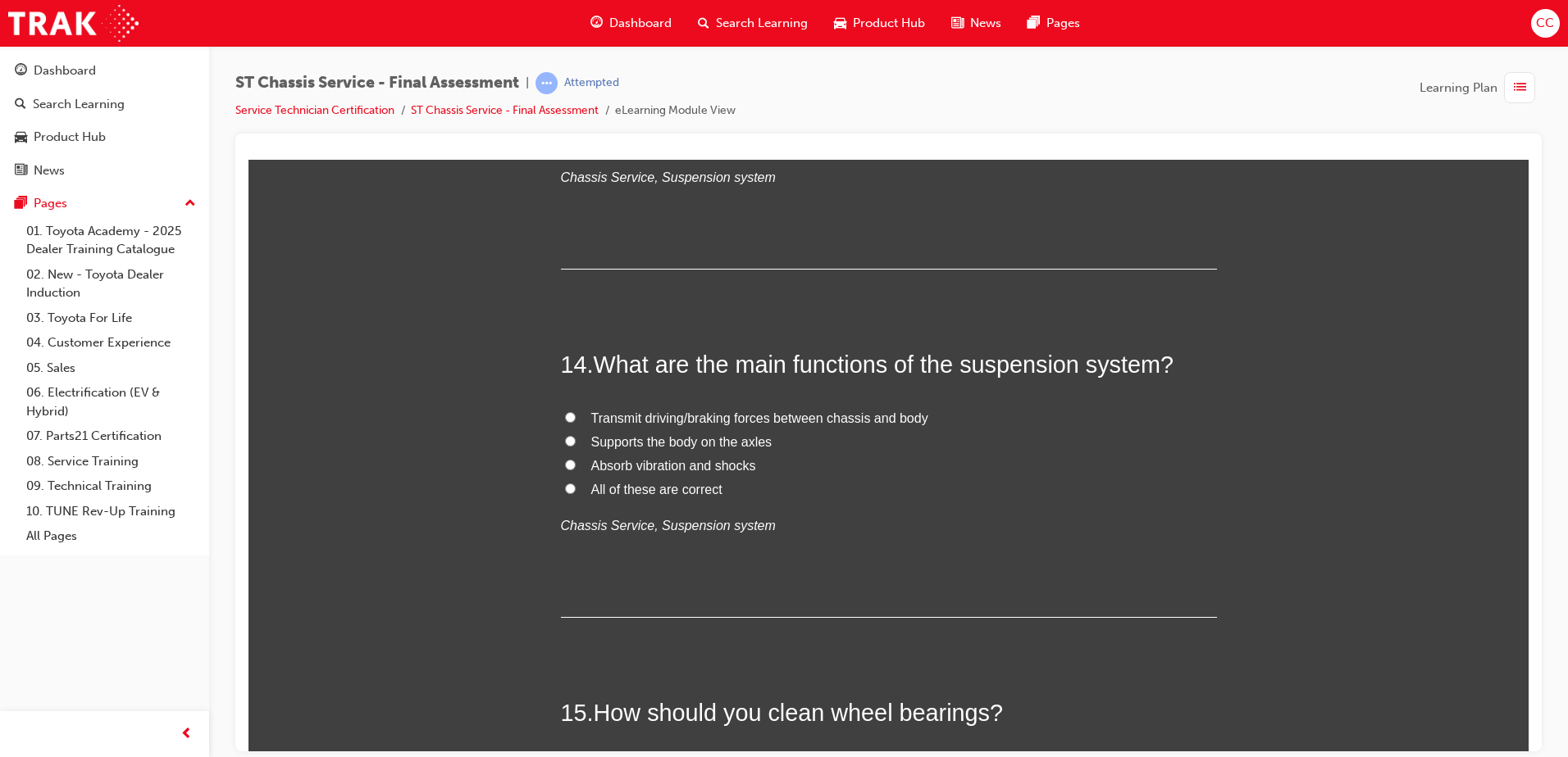
scroll to position [4915, 0]
drag, startPoint x: 591, startPoint y: 435, endPoint x: 533, endPoint y: 456, distance: 61.7
click at [565, 492] on input "All of these are correct" at bounding box center [570, 487] width 11 height 11
radio input "true"
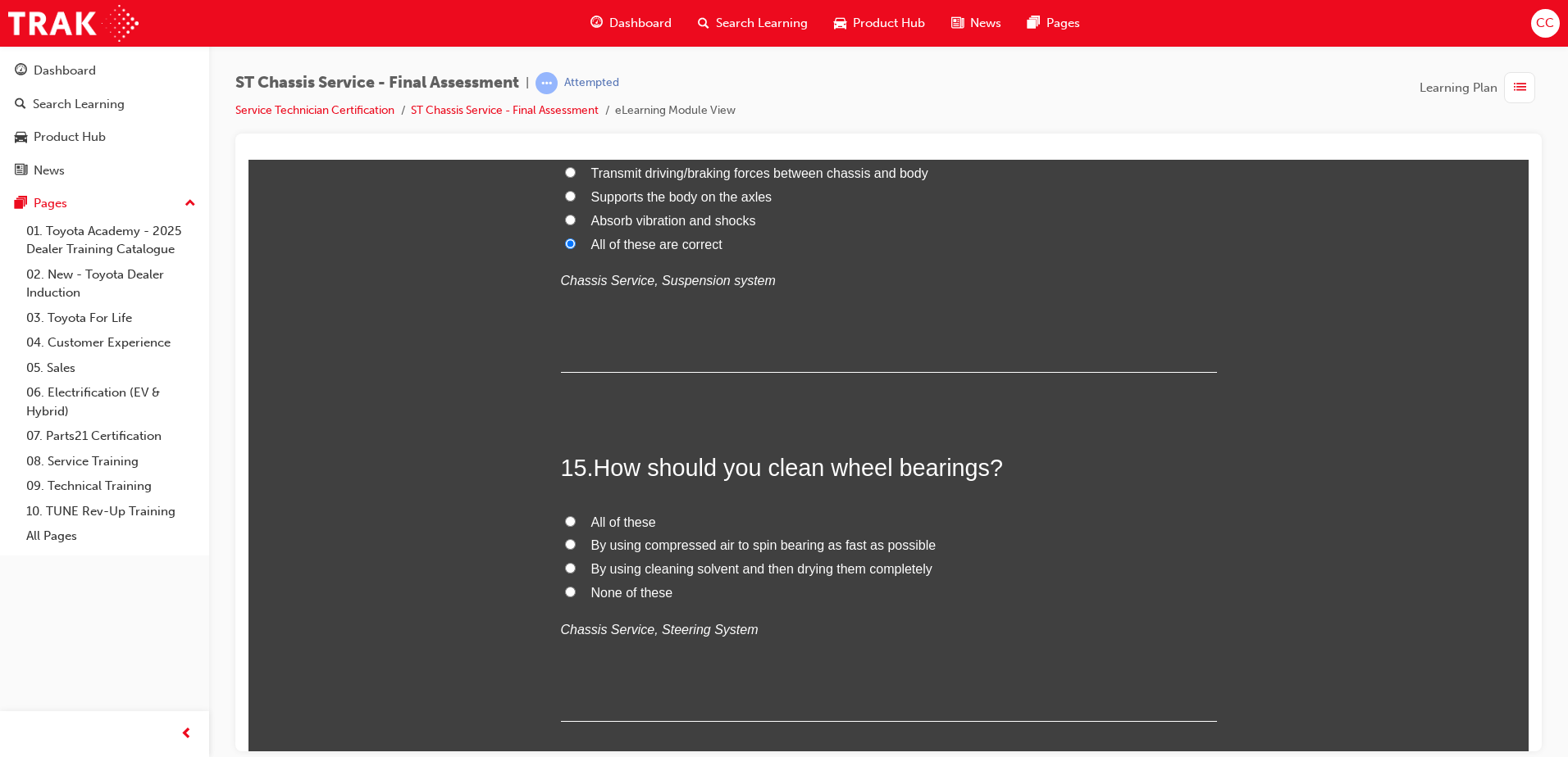
scroll to position [5160, 0]
click at [566, 563] on input "By using cleaning solvent and then drying them completely" at bounding box center [570, 566] width 11 height 11
radio input "true"
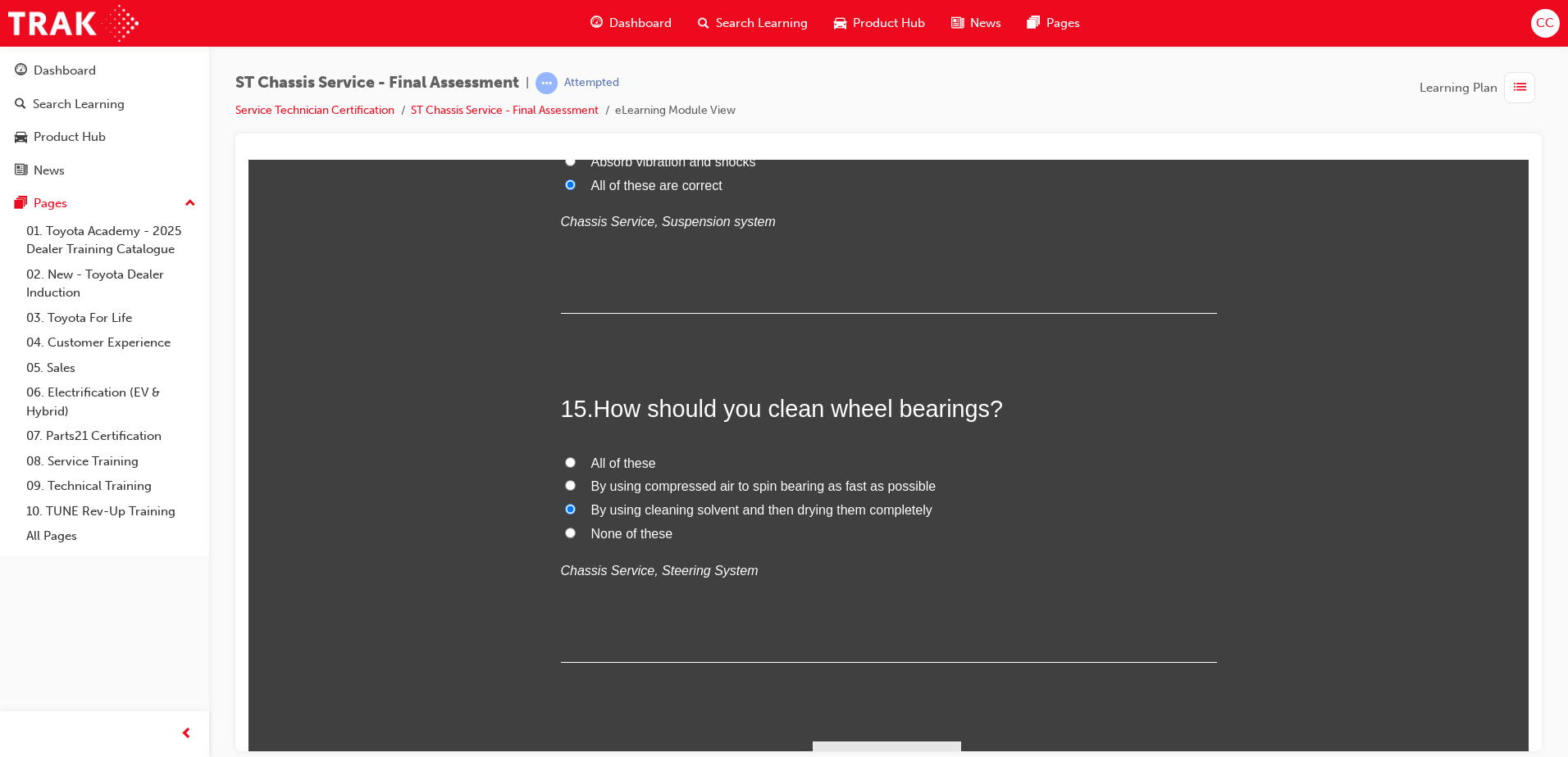
scroll to position [5218, 0]
click at [1118, 458] on label "All of these" at bounding box center [889, 464] width 656 height 24
click at [576, 458] on input "All of these" at bounding box center [570, 462] width 11 height 11
radio input "true"
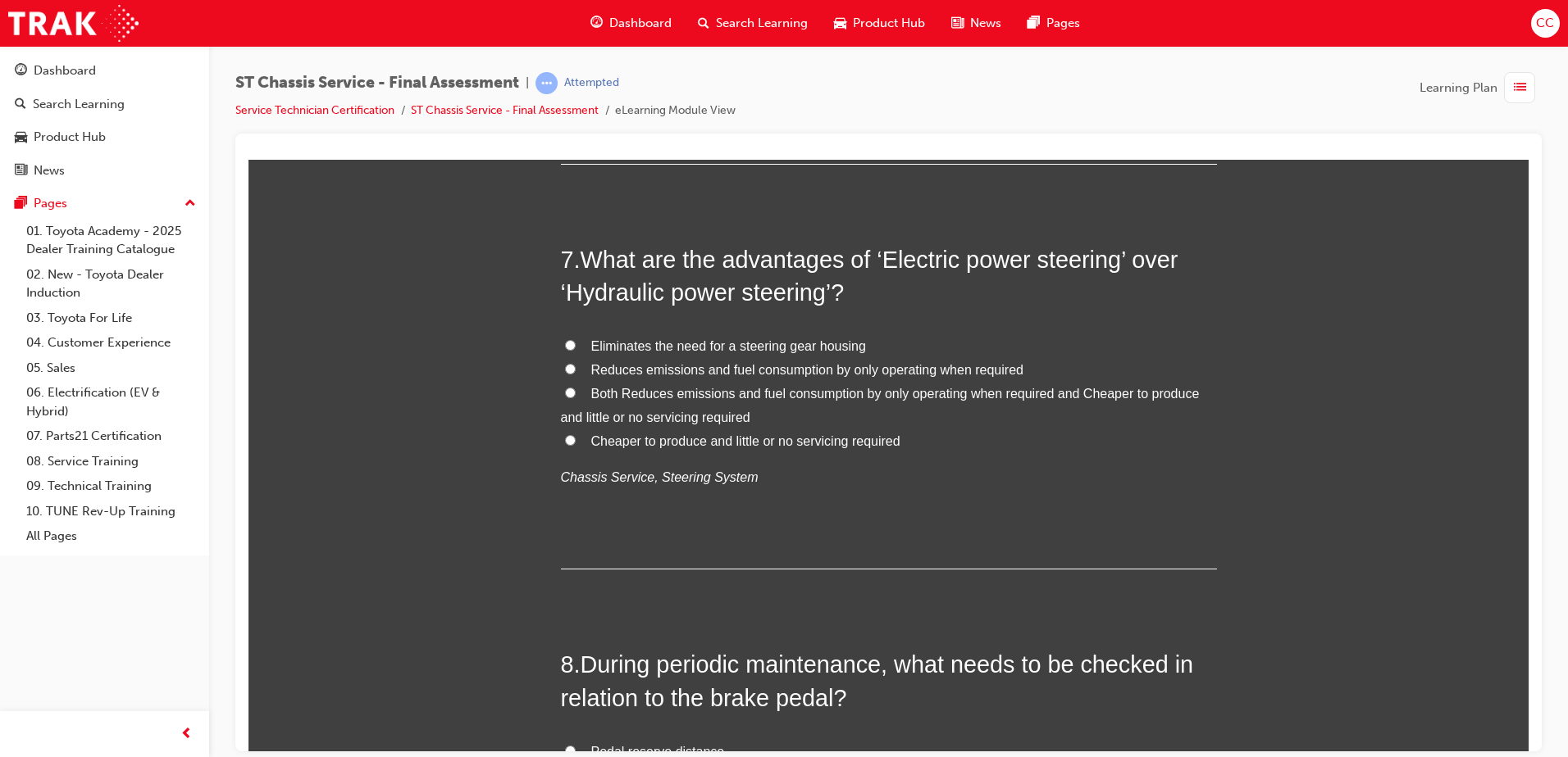
scroll to position [2403, 0]
click at [565, 369] on input "Reduces emissions and fuel consumption by only operating when required" at bounding box center [570, 368] width 11 height 11
radio input "true"
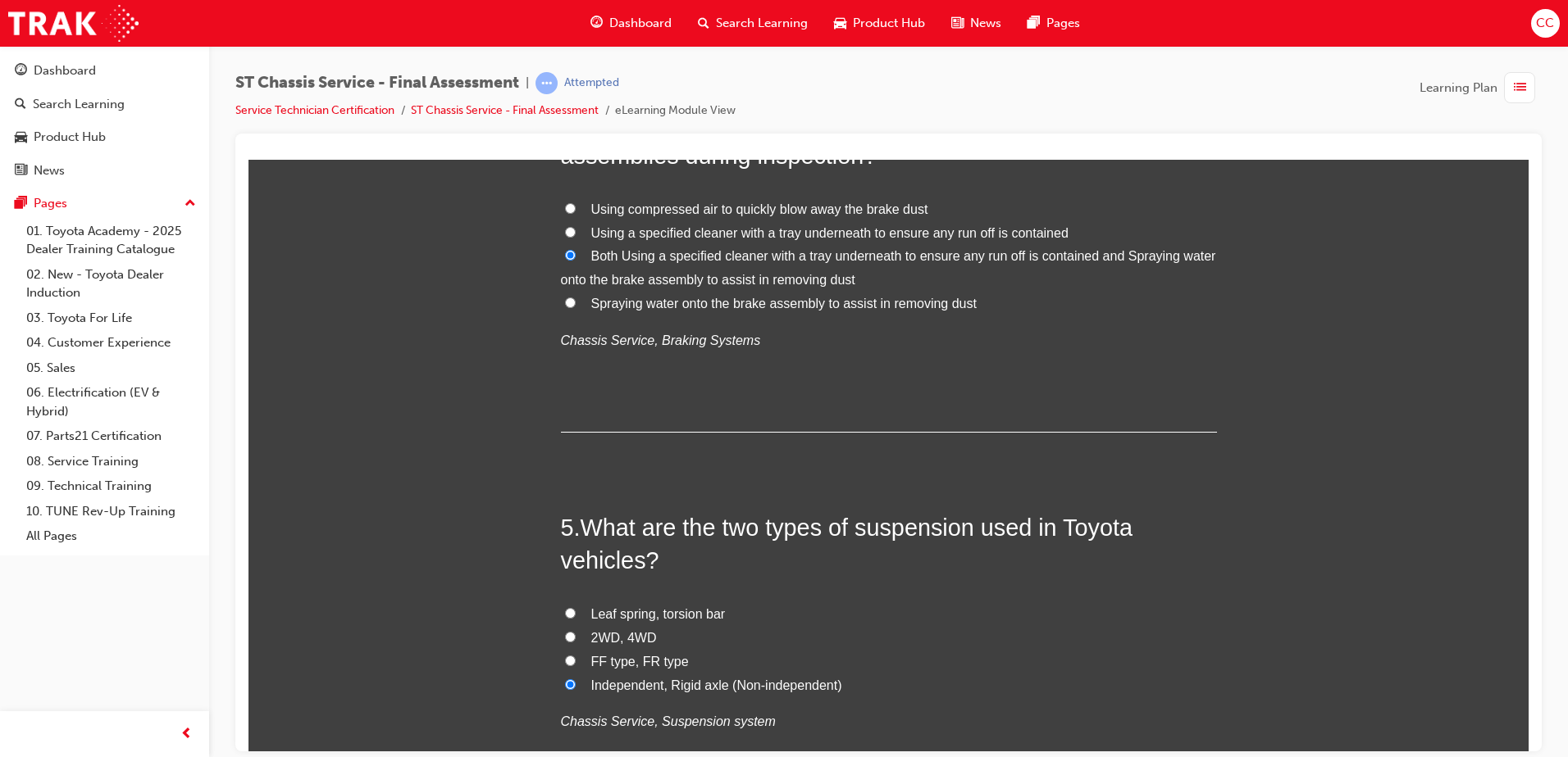
scroll to position [1374, 0]
click at [565, 580] on input "Leaf spring, torsion bar" at bounding box center [570, 611] width 11 height 11
radio input "true"
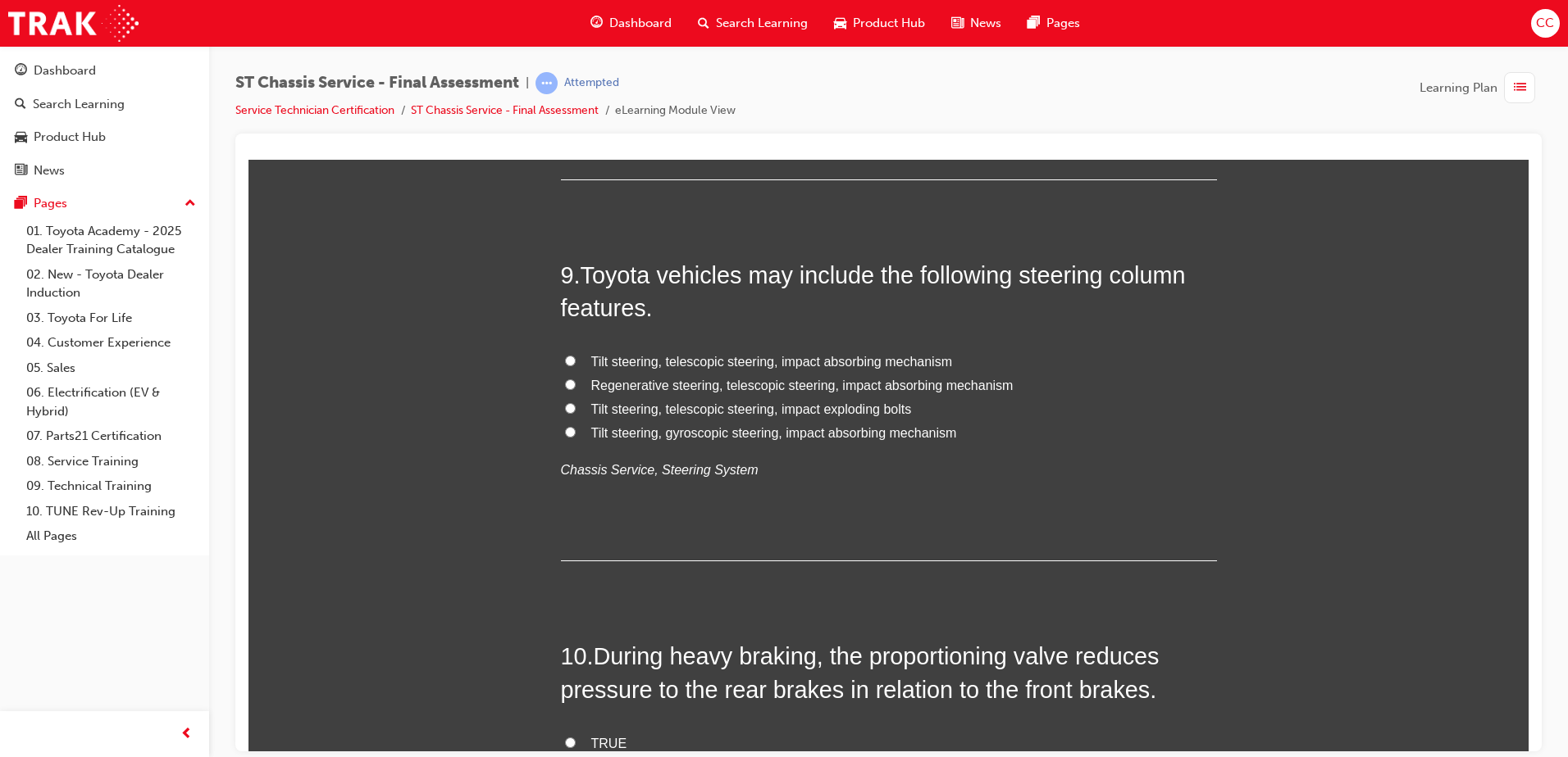
scroll to position [3175, 0]
click at [565, 358] on input "Tilt steering, telescopic steering, impact absorbing mechanism" at bounding box center [570, 361] width 11 height 11
radio input "true"
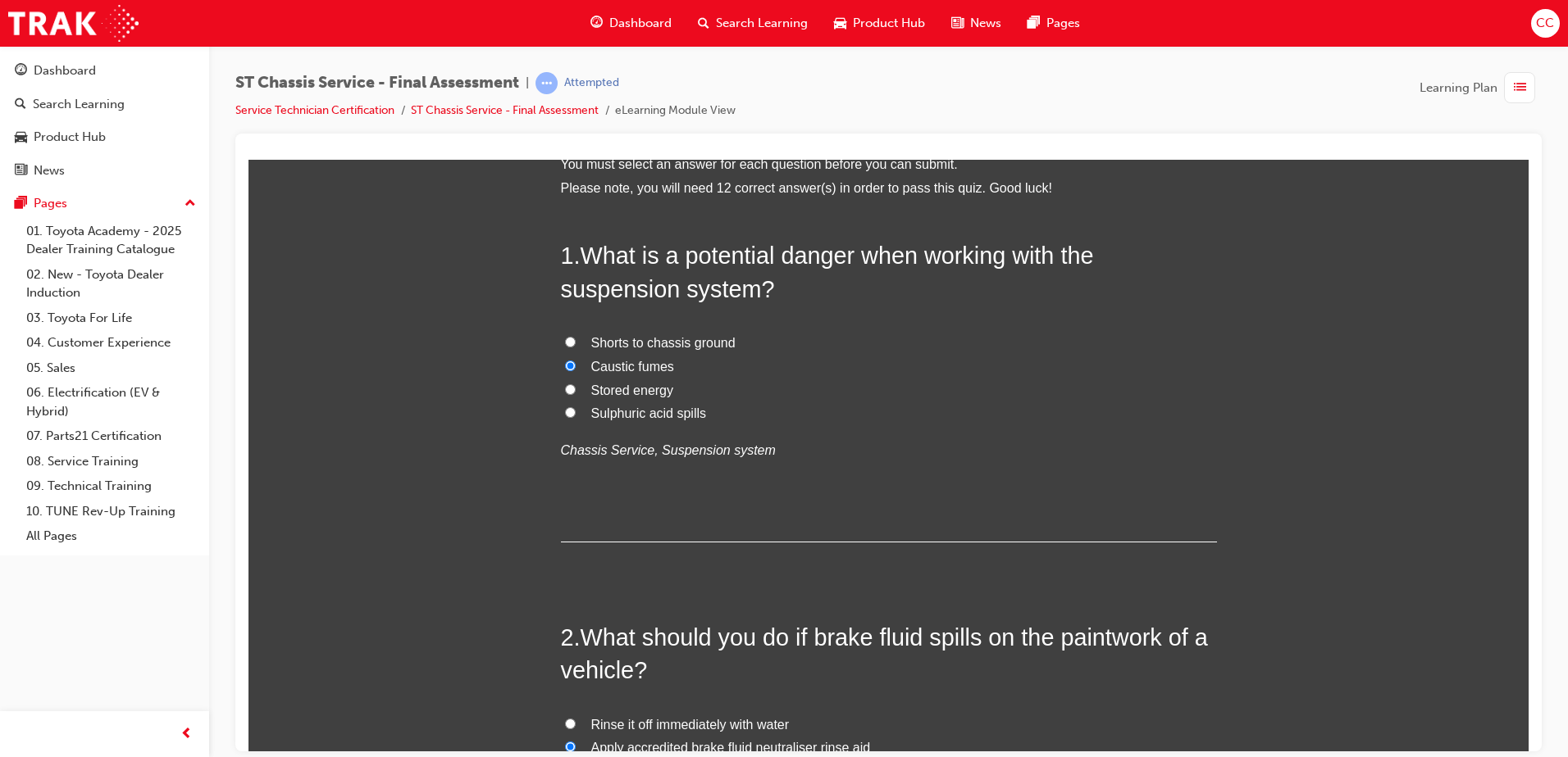
scroll to position [95, 0]
